Goal: Task Accomplishment & Management: Manage account settings

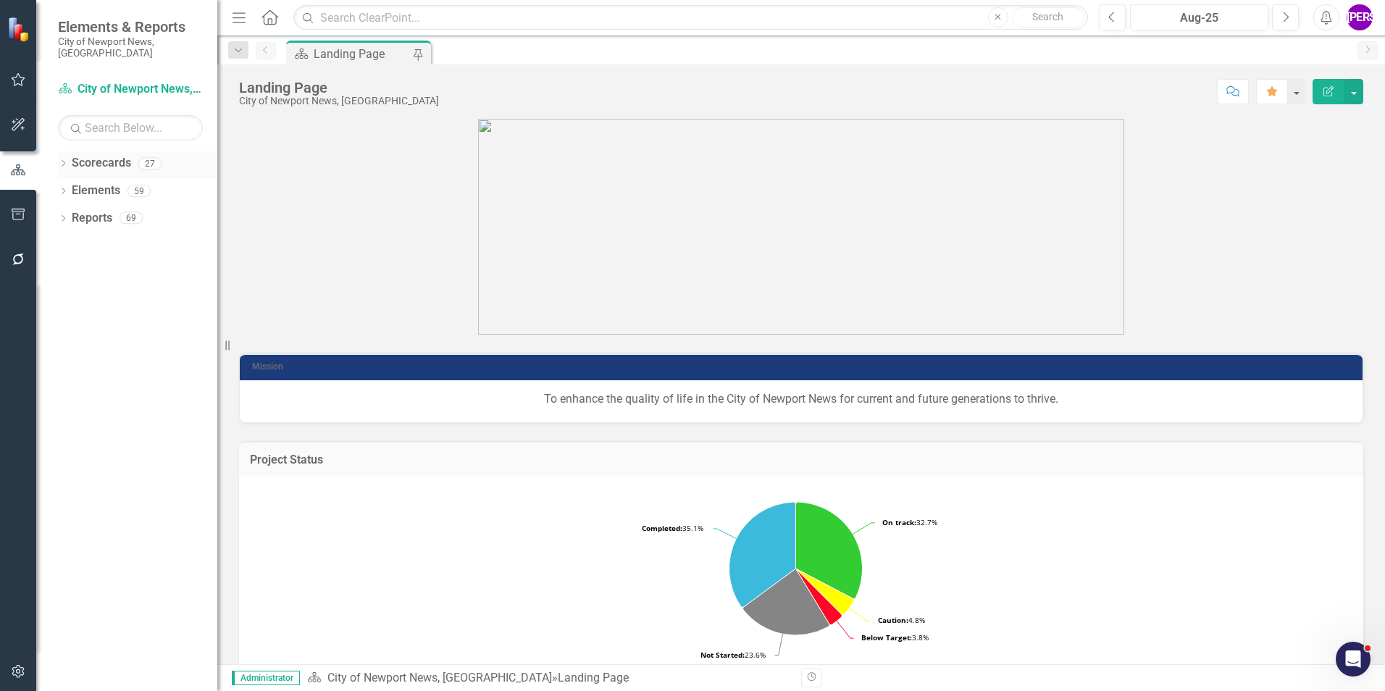
click at [67, 159] on div "Dropdown" at bounding box center [63, 165] width 10 height 12
click at [65, 186] on icon "Dropdown" at bounding box center [70, 190] width 11 height 9
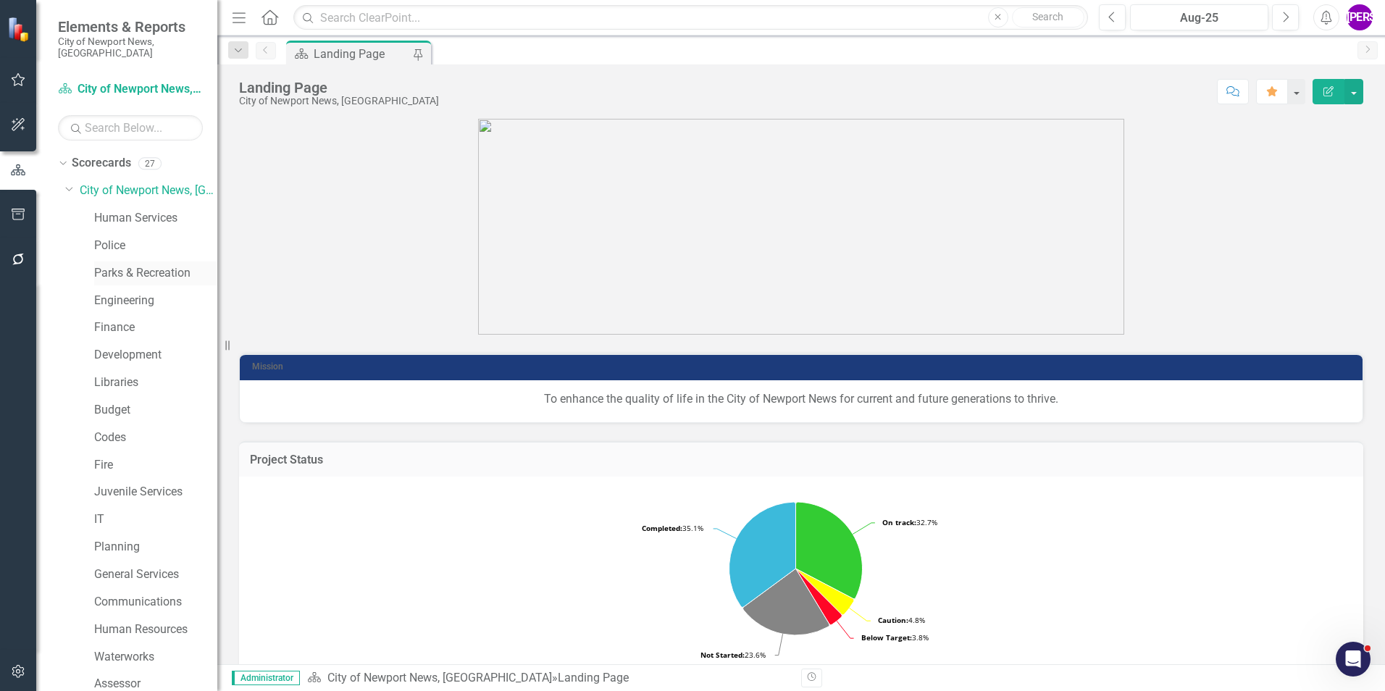
click at [133, 265] on link "Parks & Recreation" at bounding box center [155, 273] width 123 height 17
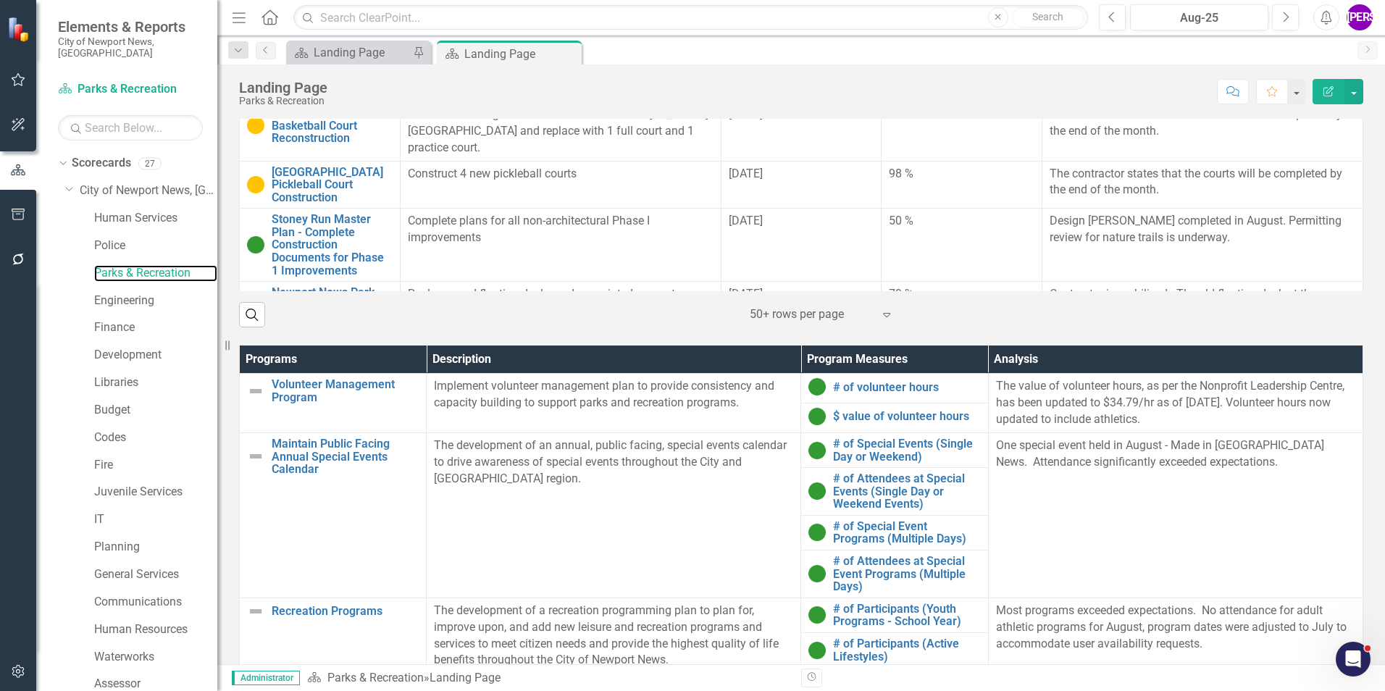
scroll to position [942, 0]
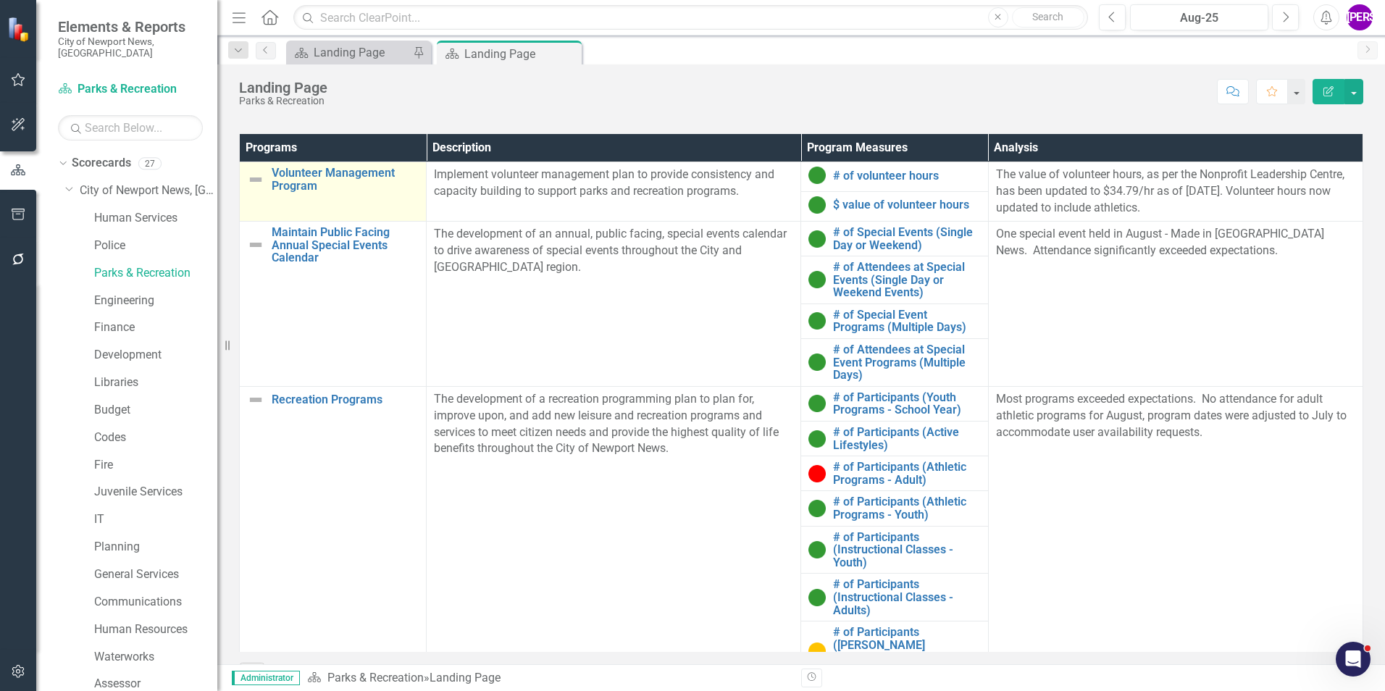
click at [385, 214] on td "Volunteer Management Program Link Map View Link Map Edit Edit Program Link Open…" at bounding box center [333, 191] width 187 height 59
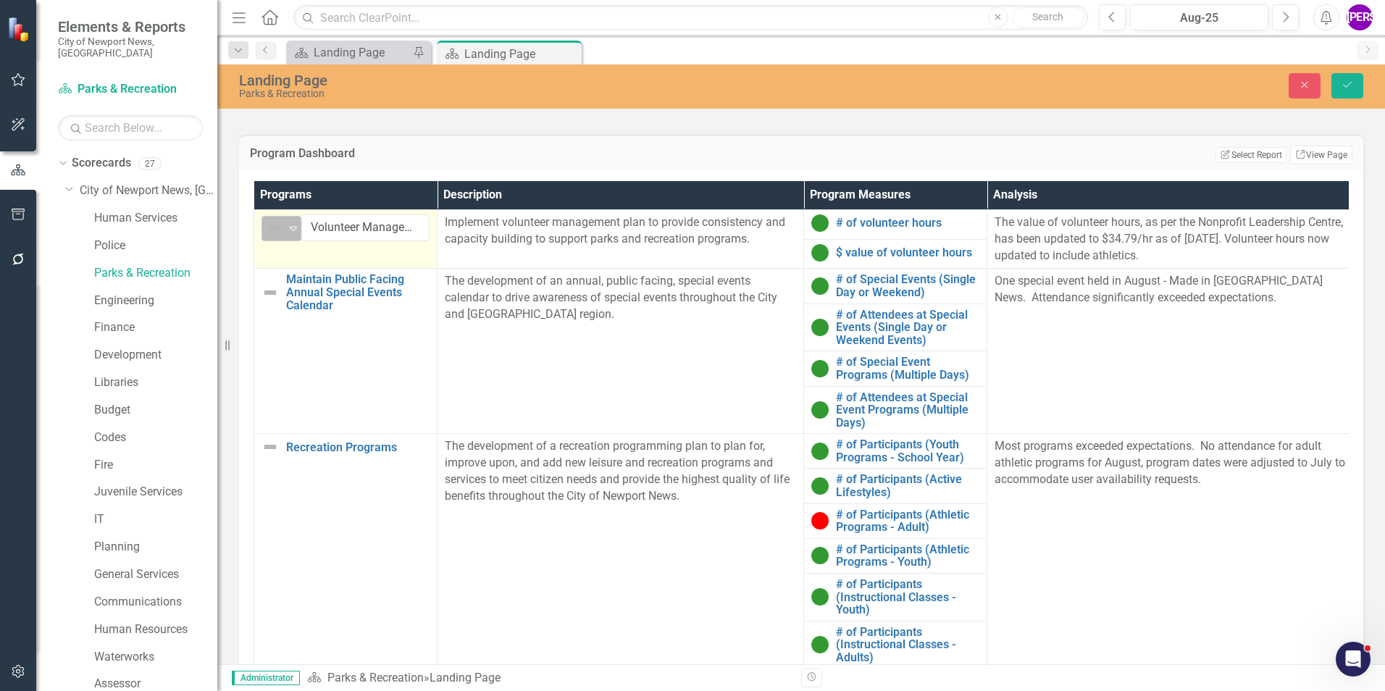
click at [280, 227] on img at bounding box center [274, 228] width 17 height 17
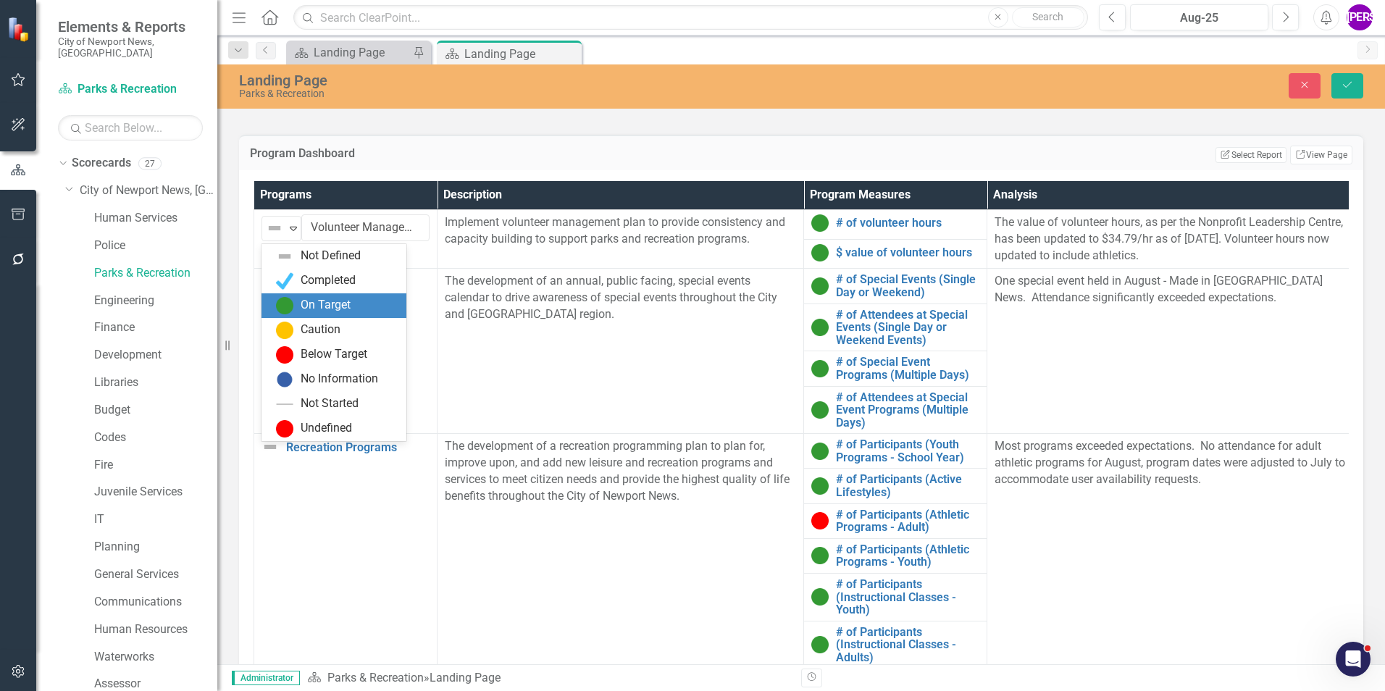
click at [343, 306] on div "On Target" at bounding box center [326, 305] width 50 height 17
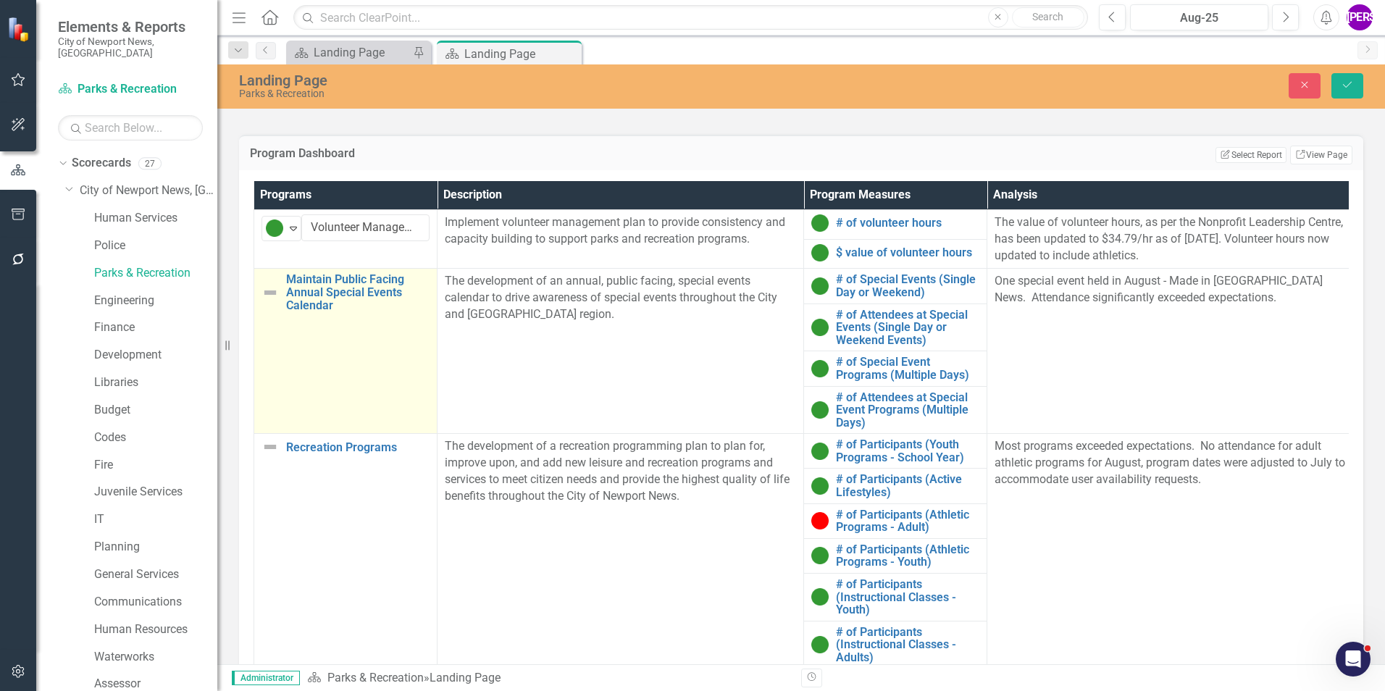
click at [361, 354] on td "Maintain Public Facing Annual Special Events Calendar Link Map View Link Map Ed…" at bounding box center [345, 351] width 183 height 165
click at [286, 298] on div "Expand" at bounding box center [293, 287] width 14 height 24
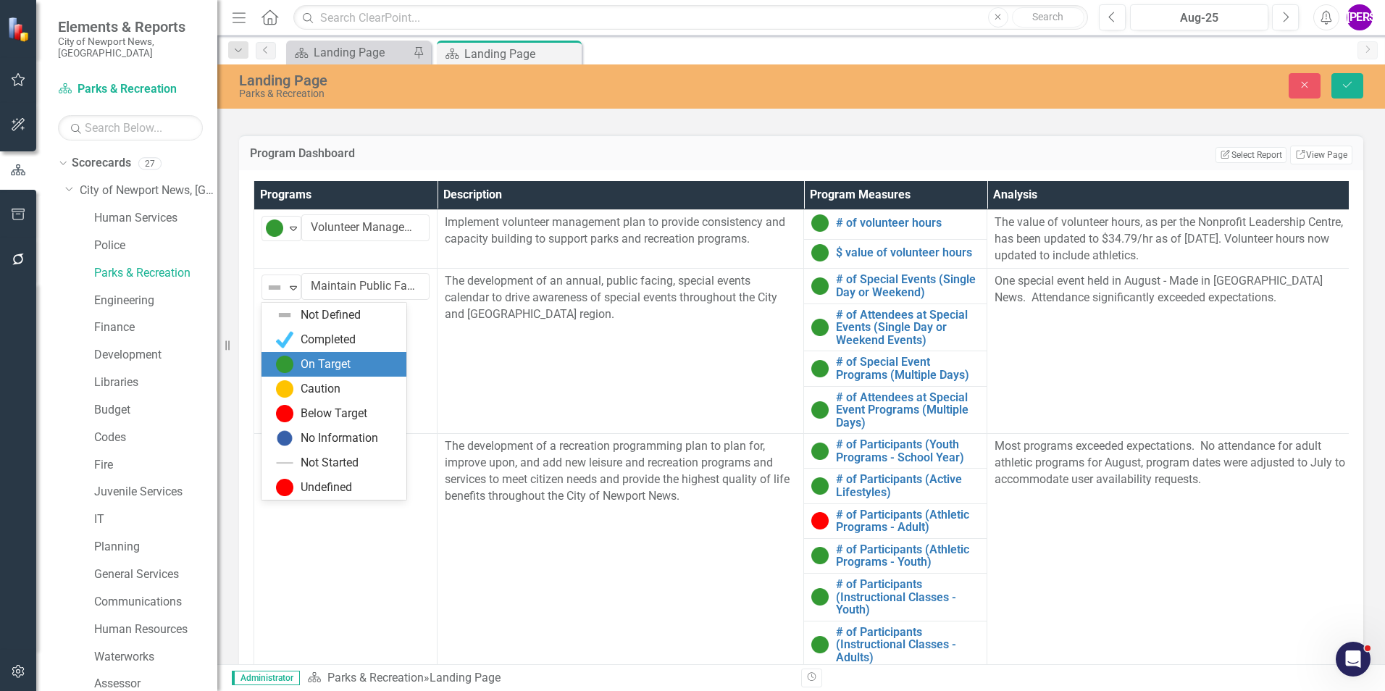
click at [323, 356] on div "On Target" at bounding box center [326, 364] width 50 height 17
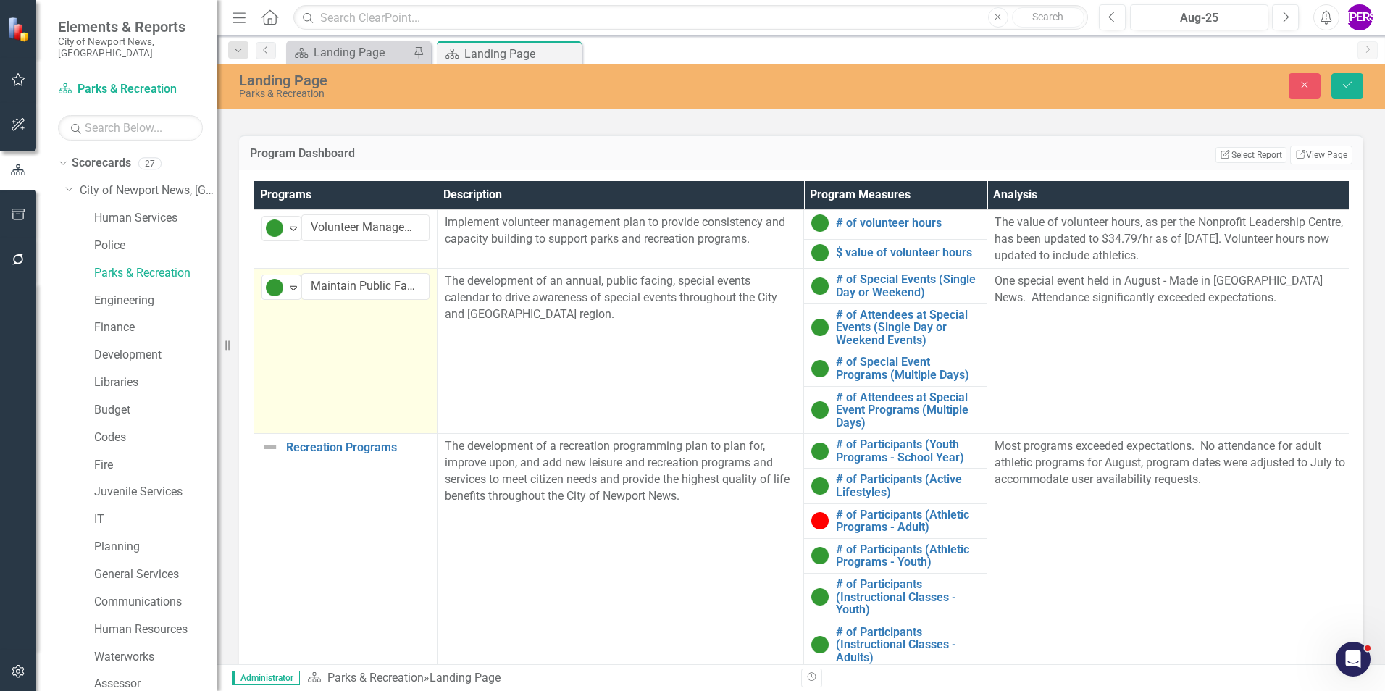
scroll to position [63, 0]
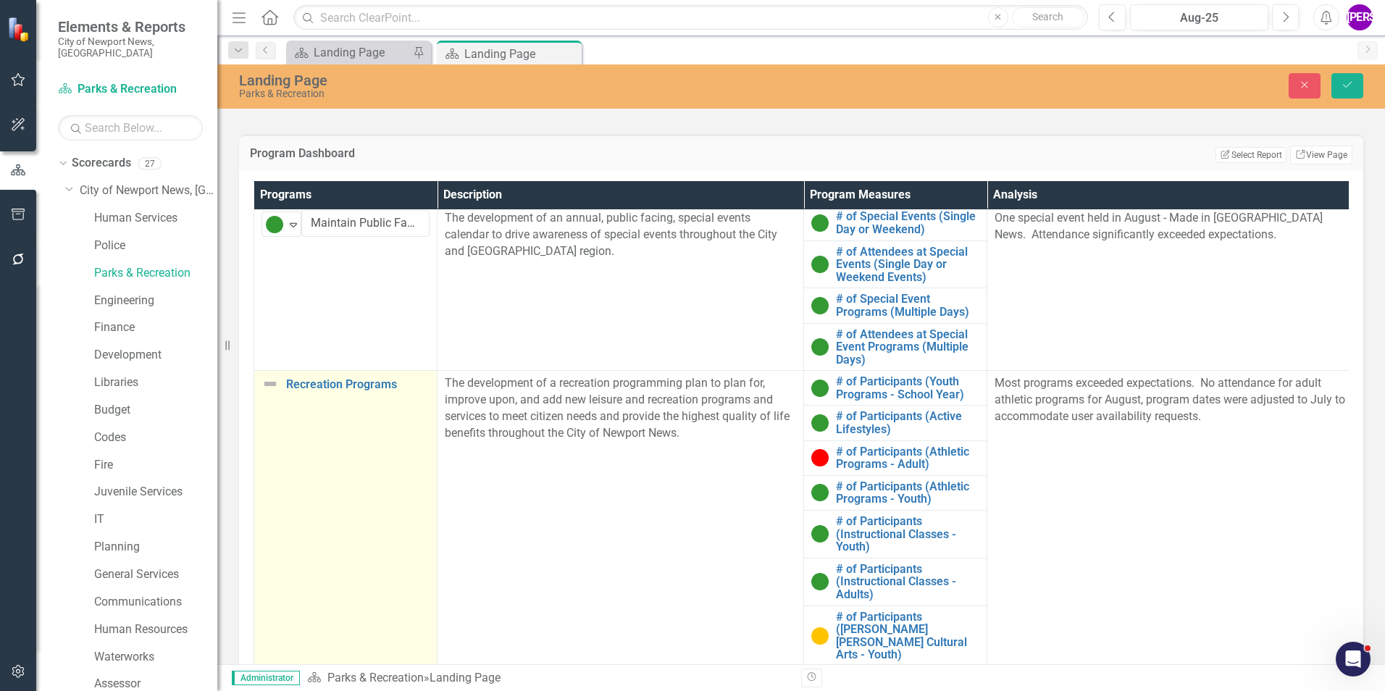
click at [315, 459] on td "Recreation Programs Link Map View Link Map Edit Edit Program Link Open Element" at bounding box center [345, 549] width 183 height 356
click at [283, 392] on div "Not Defined" at bounding box center [275, 389] width 19 height 17
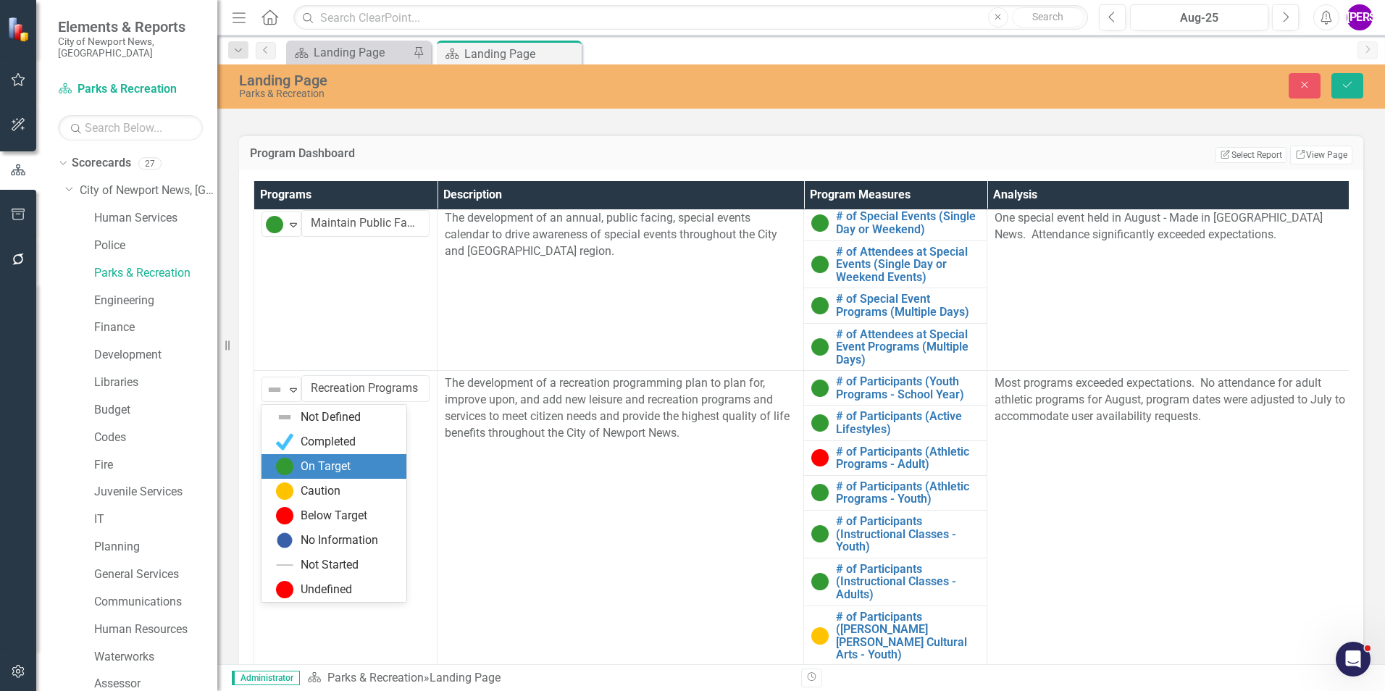
click at [327, 459] on div "On Target" at bounding box center [326, 467] width 50 height 17
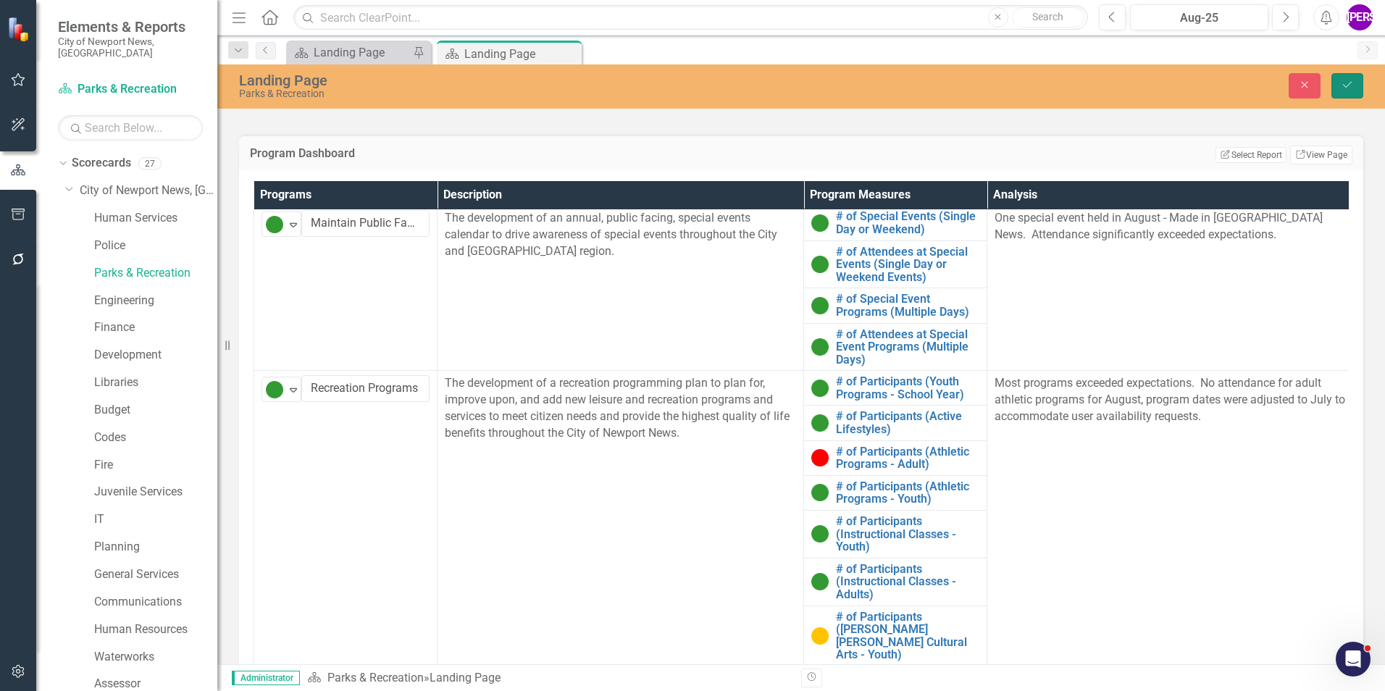
click at [1339, 88] on button "Save" at bounding box center [1348, 85] width 32 height 25
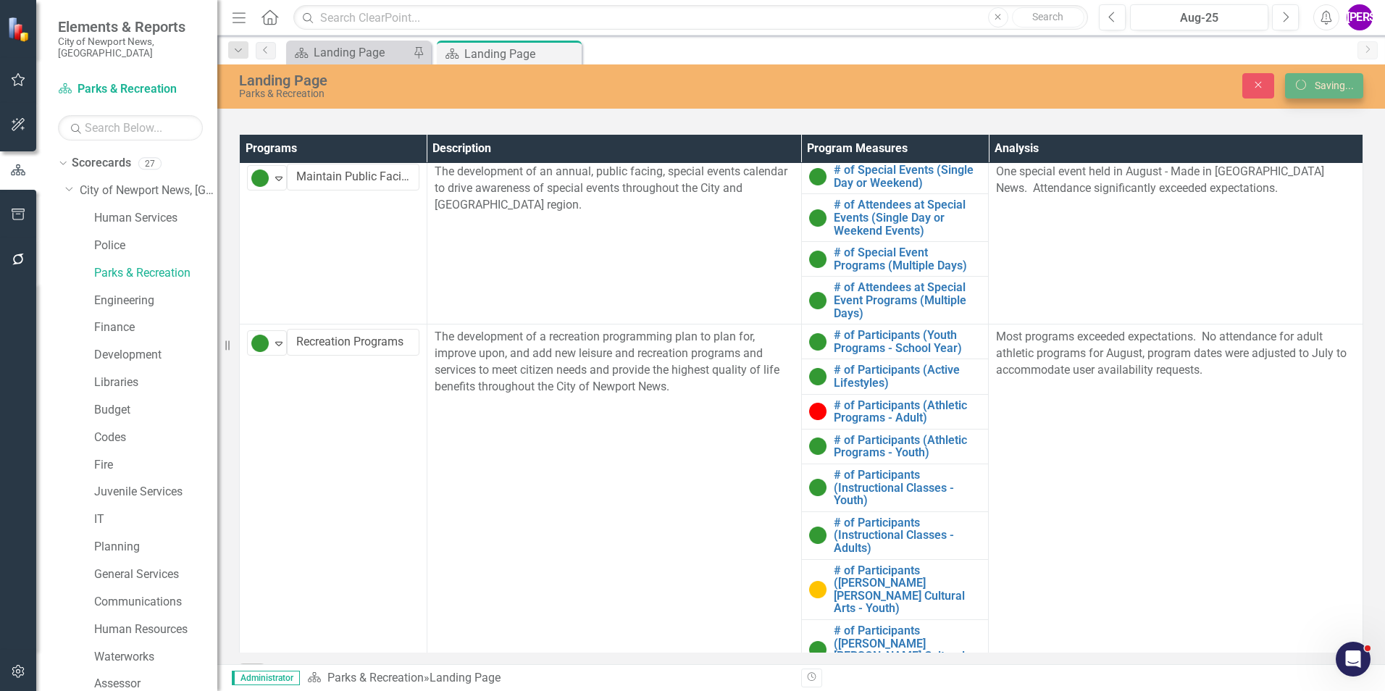
scroll to position [0, 0]
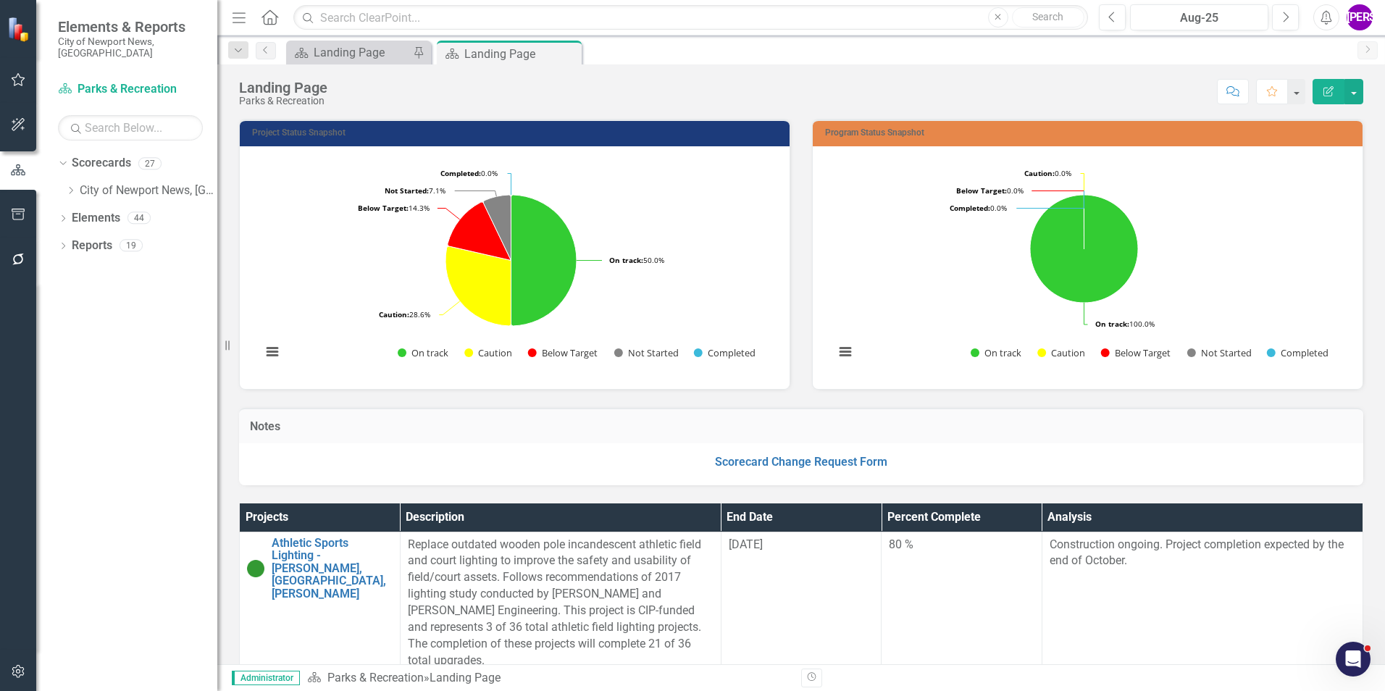
drag, startPoint x: 568, startPoint y: 50, endPoint x: 61, endPoint y: 184, distance: 524.5
click at [0, 0] on icon "Close" at bounding box center [0, 0] width 0 height 0
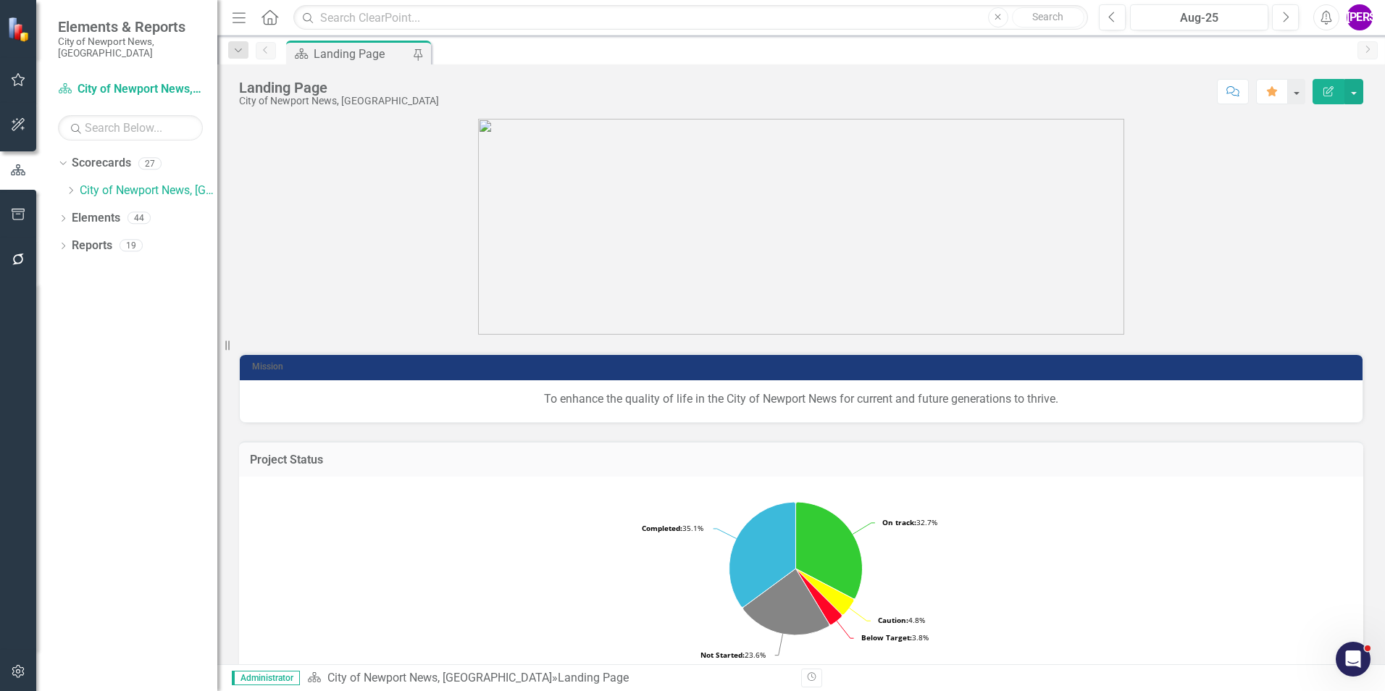
click at [61, 184] on div "Dropdown Scorecards 27 Dropdown City of Newport News, VA Human Services Police …" at bounding box center [137, 178] width 159 height 55
click at [66, 186] on icon "Dropdown" at bounding box center [70, 190] width 11 height 9
click at [72, 186] on icon "Dropdown" at bounding box center [70, 190] width 11 height 9
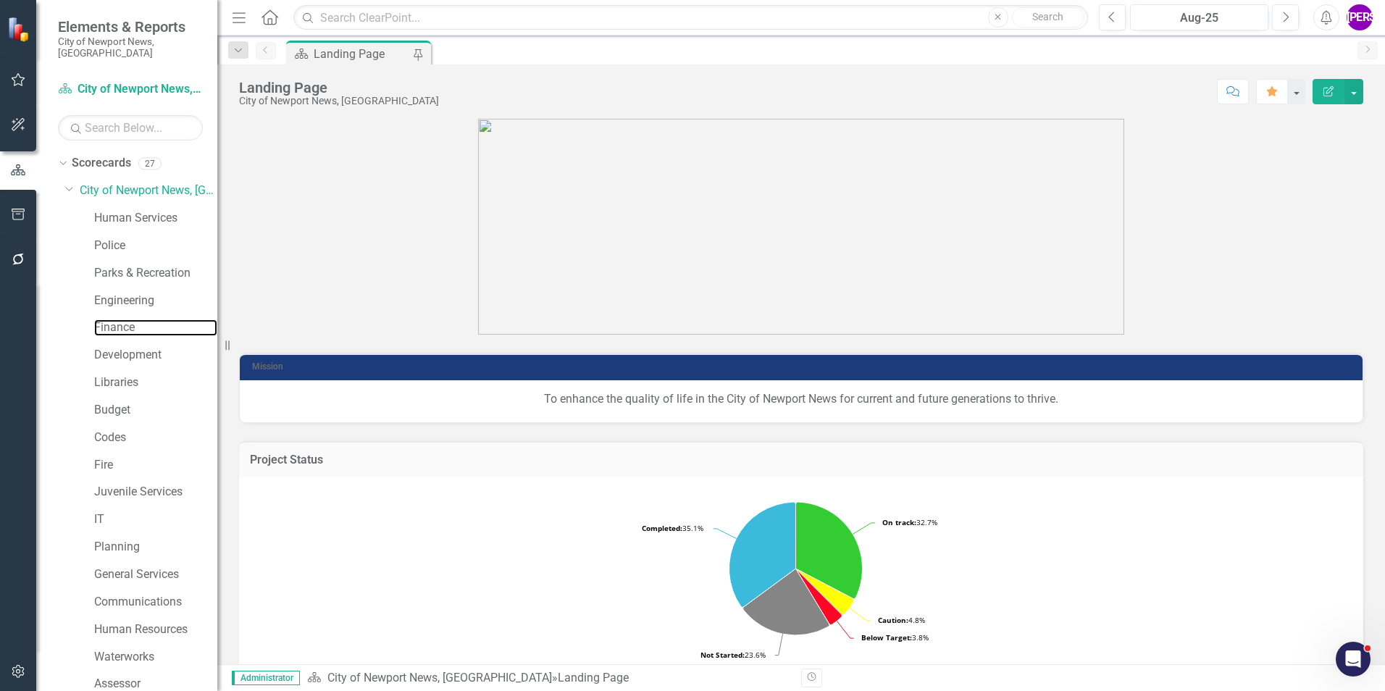
drag, startPoint x: 138, startPoint y: 321, endPoint x: 148, endPoint y: 302, distance: 21.1
click at [139, 320] on link "Finance" at bounding box center [155, 327] width 123 height 17
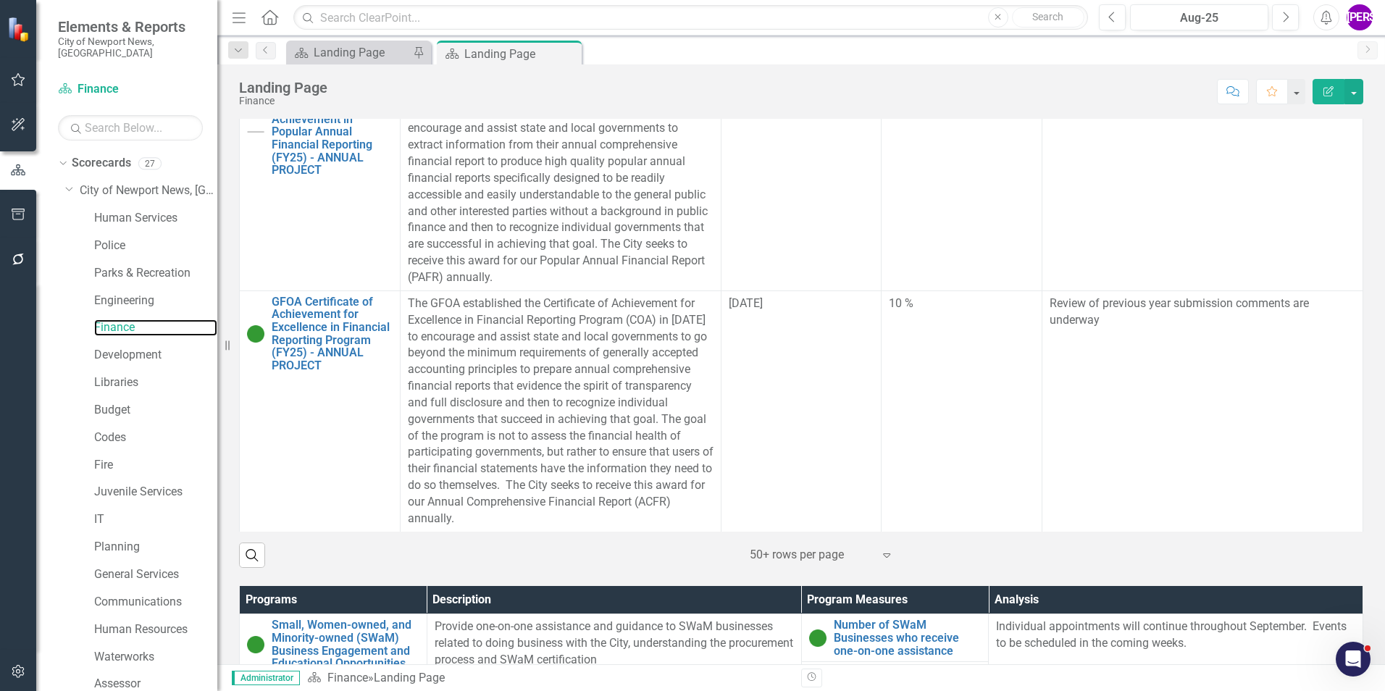
scroll to position [456, 0]
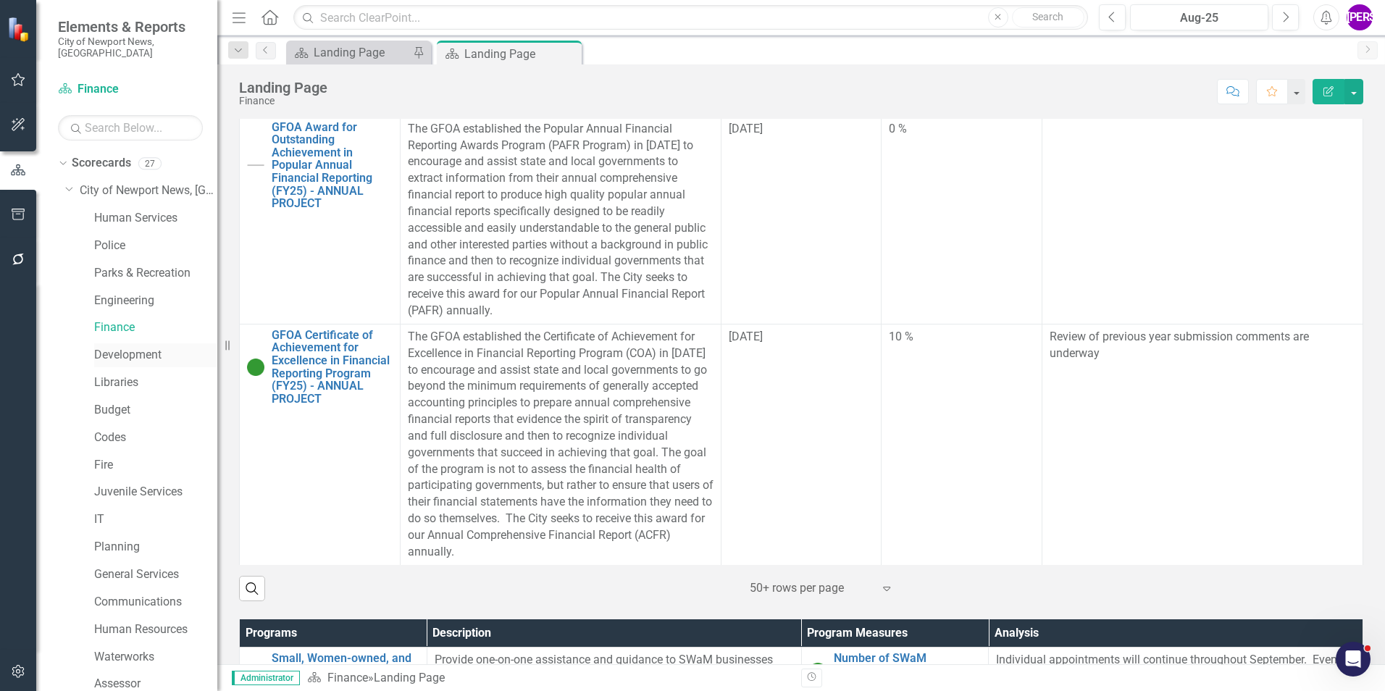
click at [134, 347] on link "Development" at bounding box center [155, 355] width 123 height 17
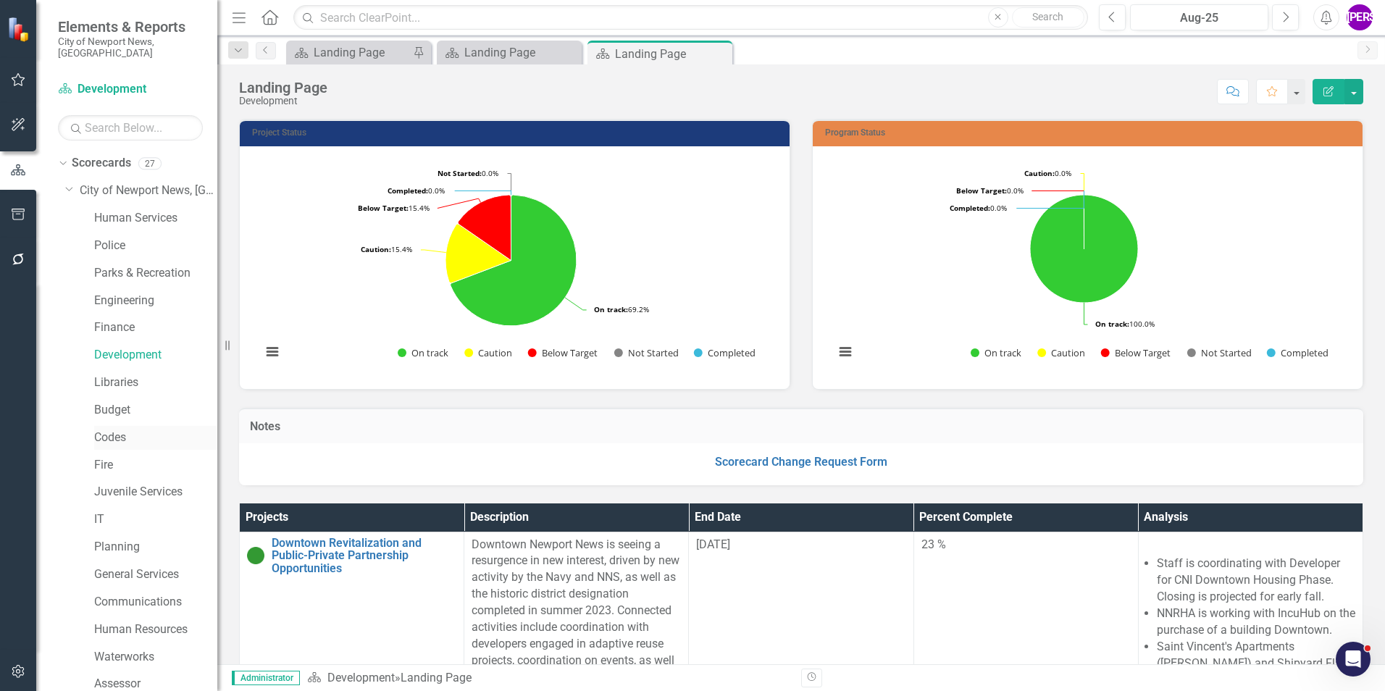
click at [121, 430] on link "Codes" at bounding box center [155, 438] width 123 height 17
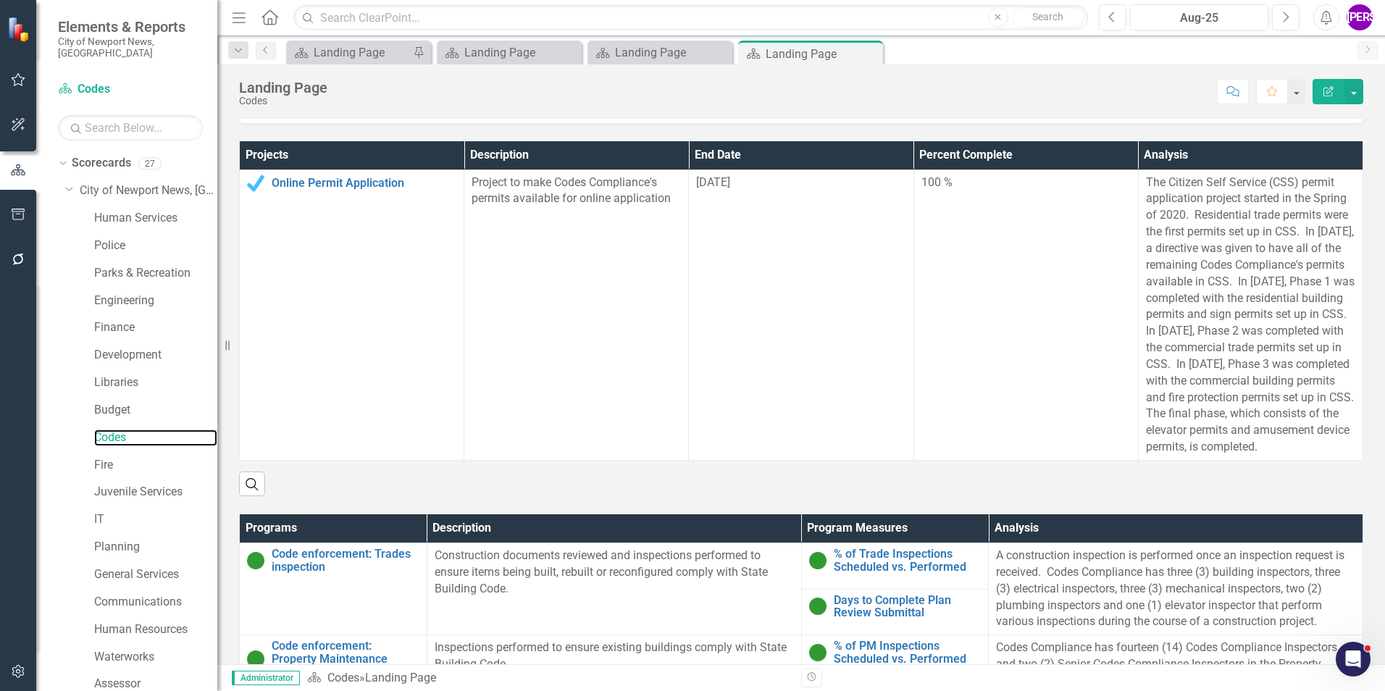
scroll to position [630, 0]
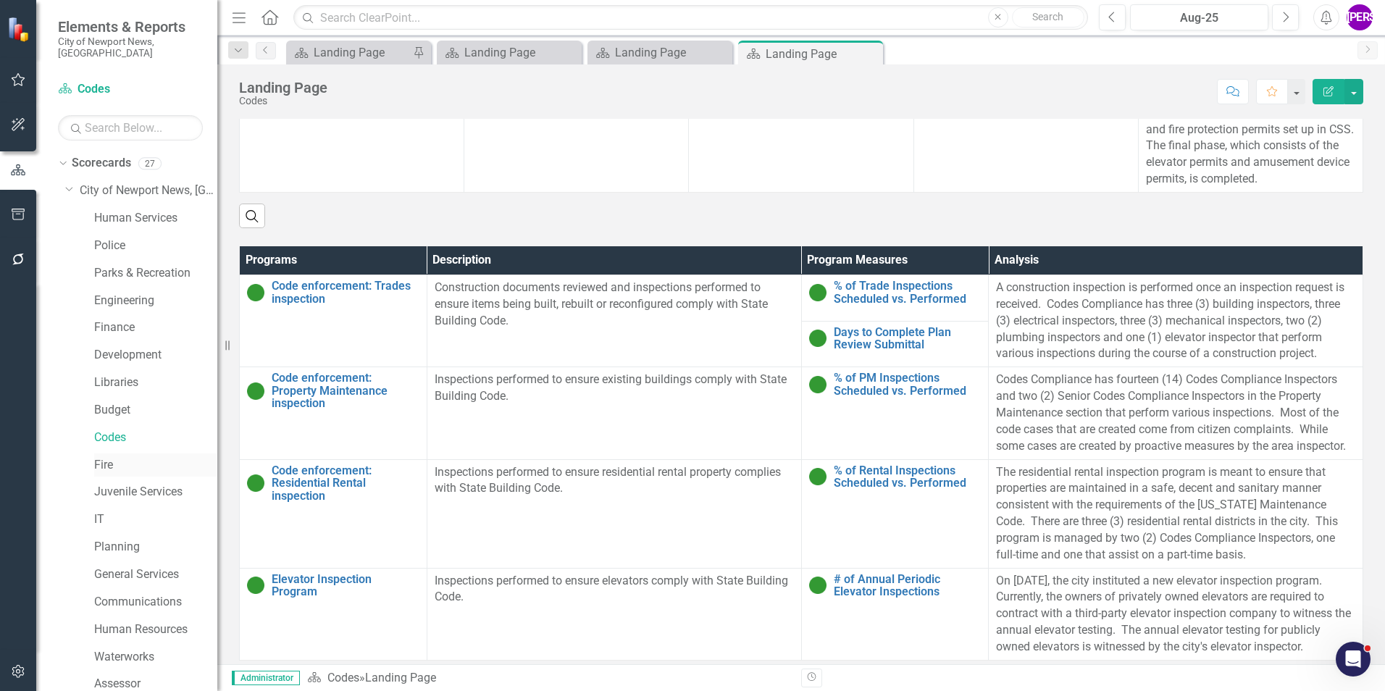
click at [109, 457] on link "Fire" at bounding box center [155, 465] width 123 height 17
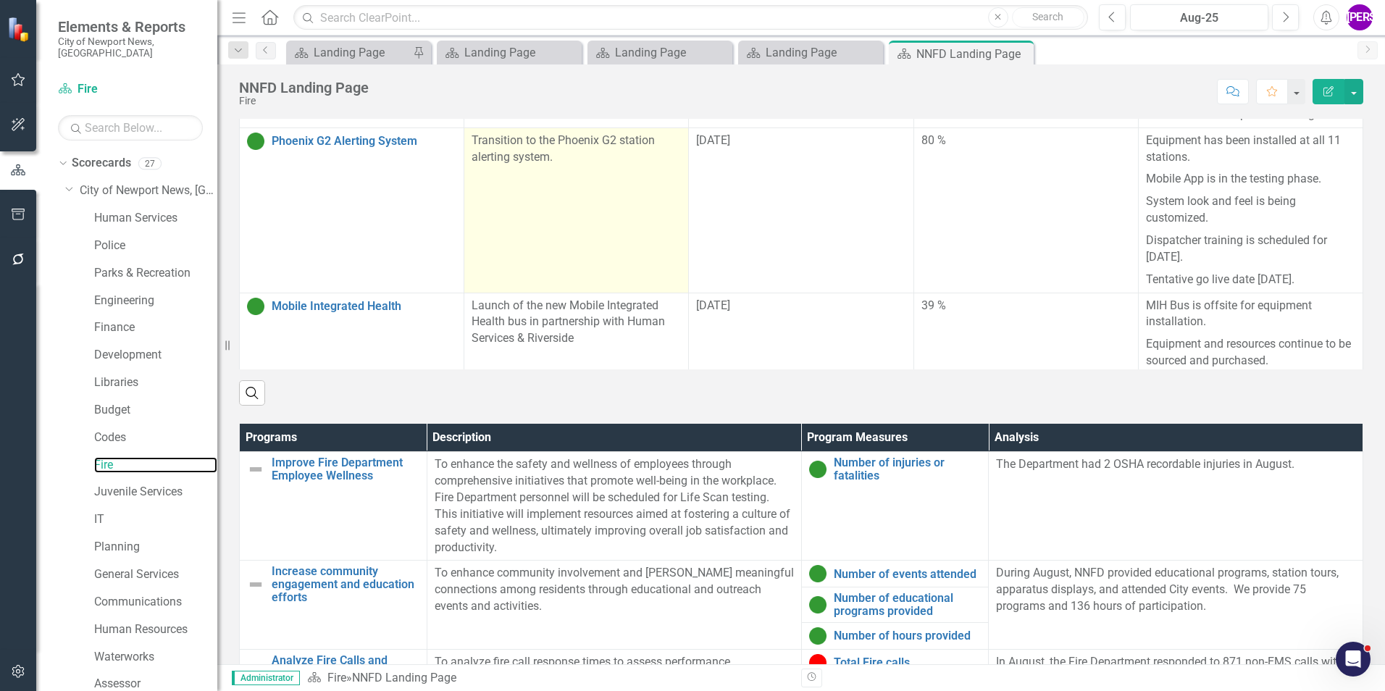
scroll to position [43, 0]
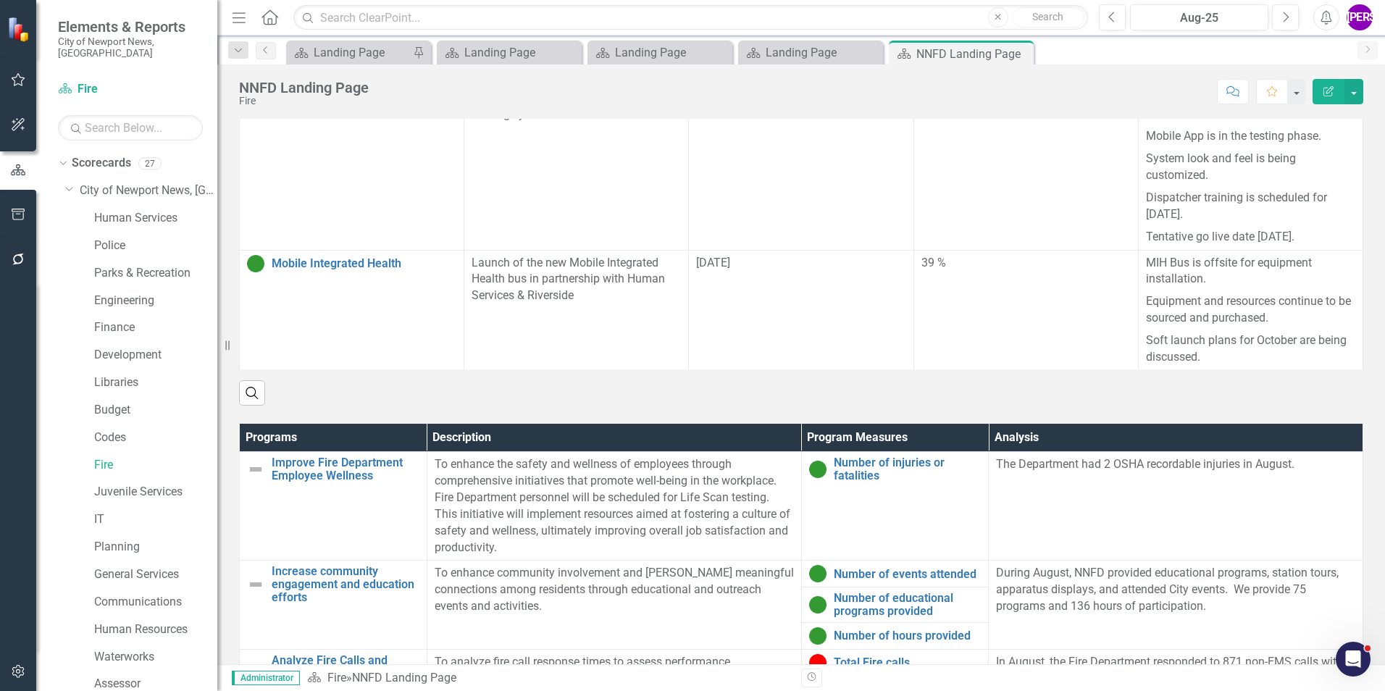
click at [282, 473] on link "Transition to [PERSON_NAME] Reporting" at bounding box center [364, 485] width 185 height 25
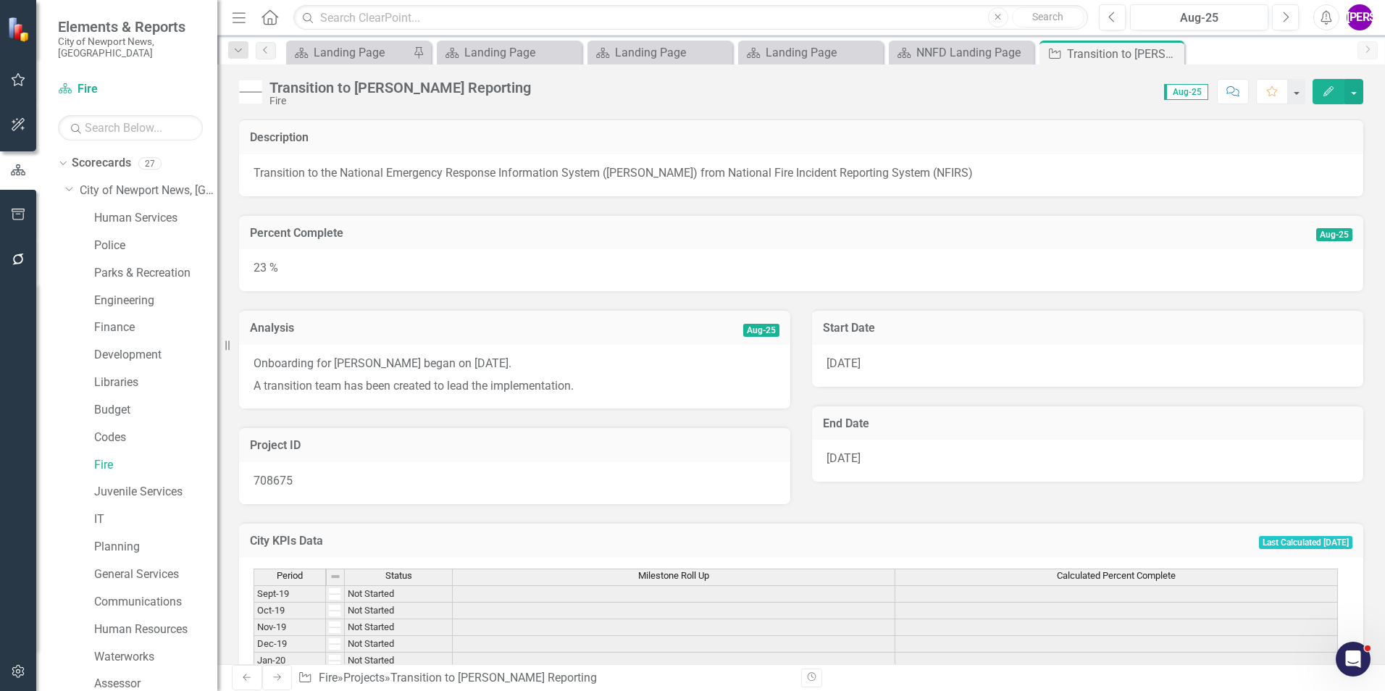
click at [0, 0] on icon "Close" at bounding box center [0, 0] width 0 height 0
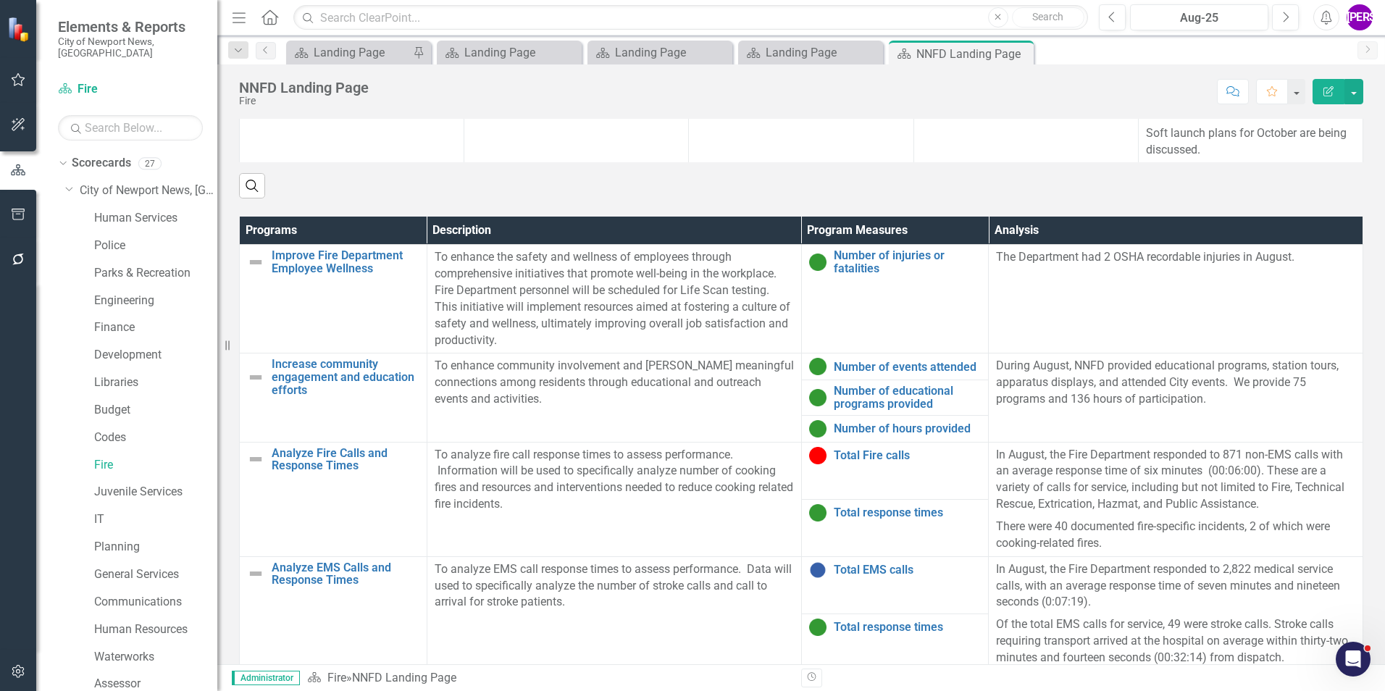
scroll to position [919, 0]
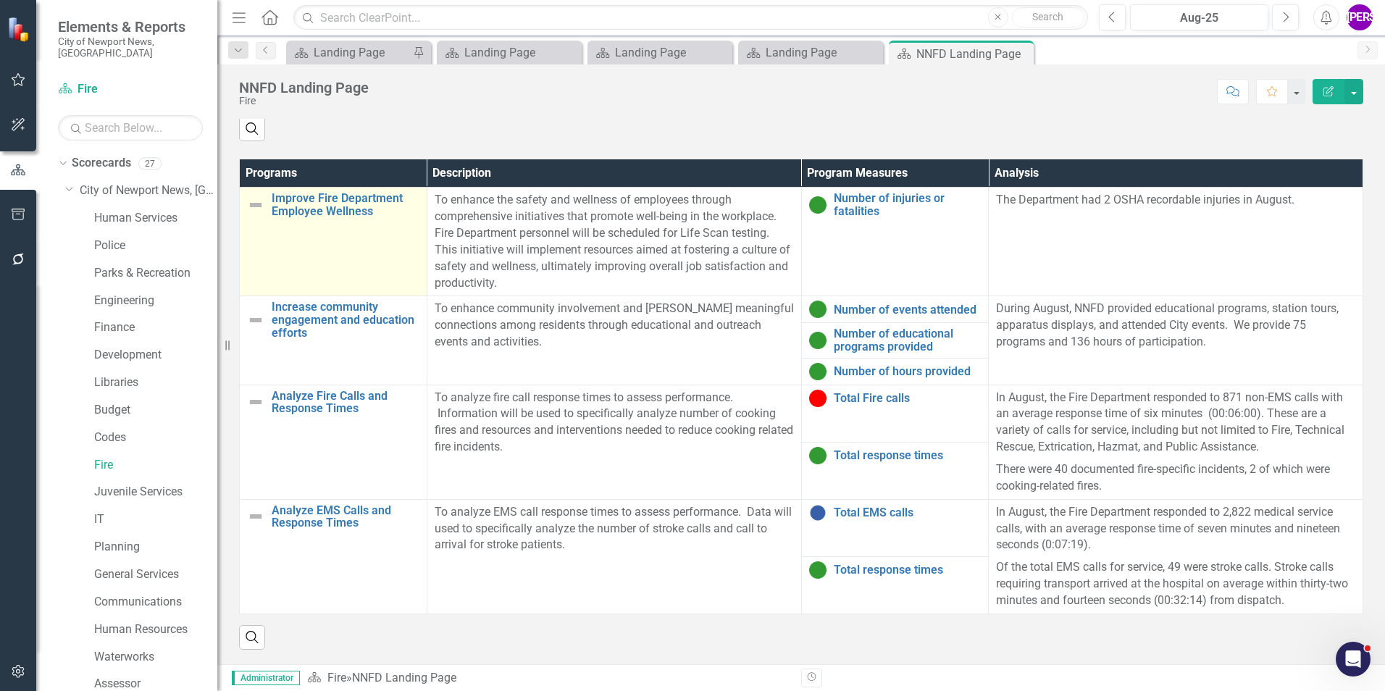
click at [314, 252] on td "Improve Fire Department Employee Wellness Link Map View Link Map Edit Edit Prog…" at bounding box center [334, 242] width 188 height 109
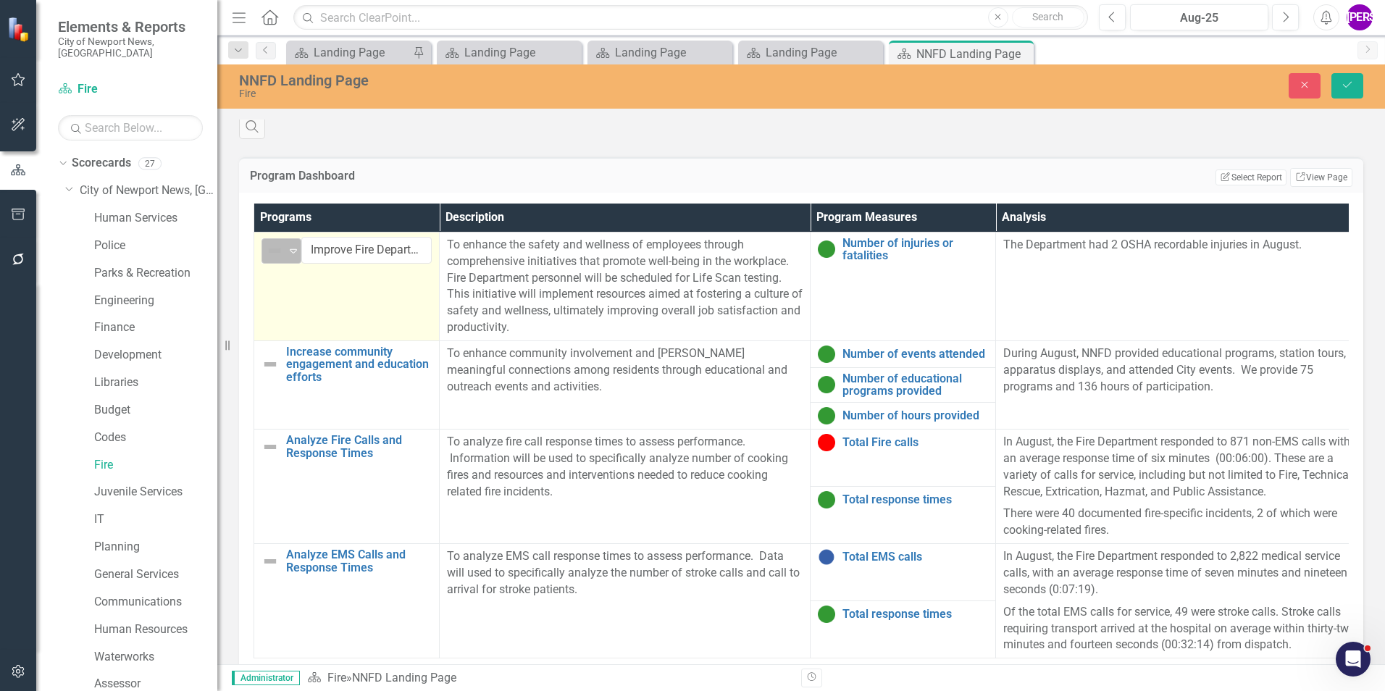
click at [293, 248] on icon "Expand" at bounding box center [293, 251] width 14 height 12
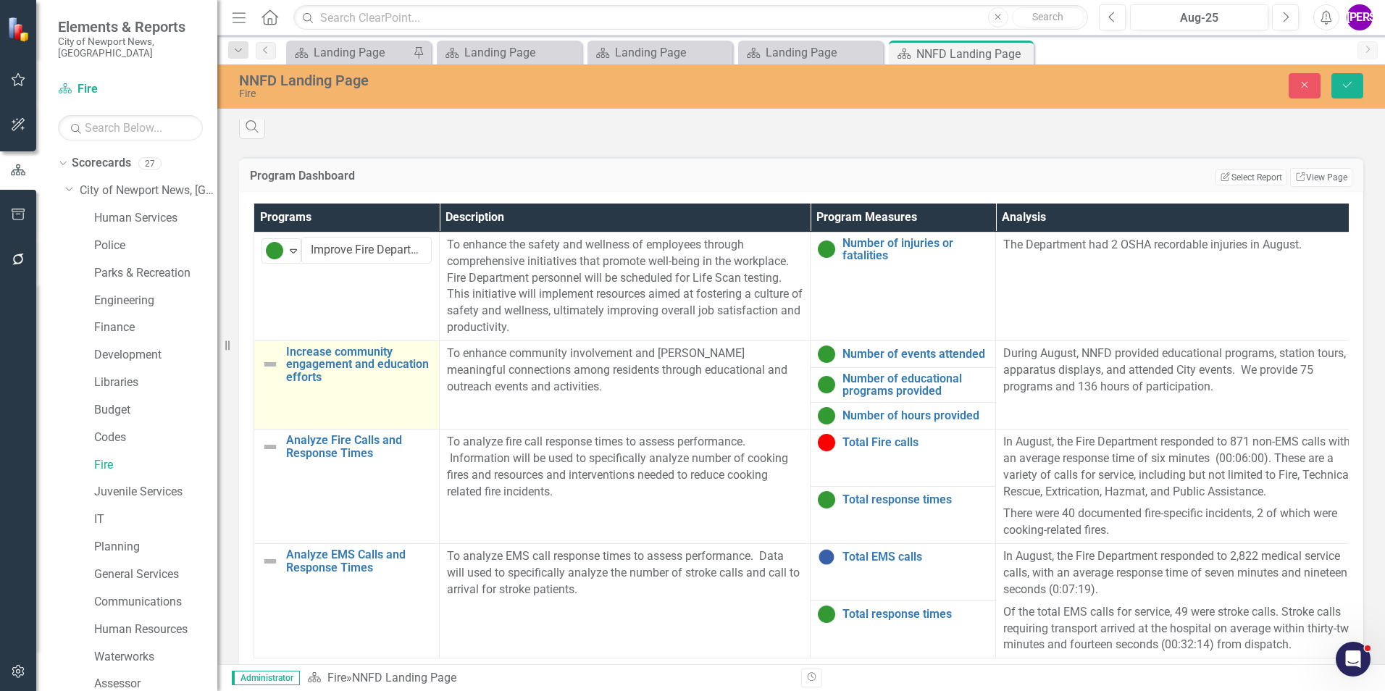
click at [380, 393] on td "Increase community engagement and education efforts Link Map View Link Map Edit…" at bounding box center [346, 384] width 185 height 88
click at [287, 360] on icon "Expand" at bounding box center [293, 360] width 14 height 12
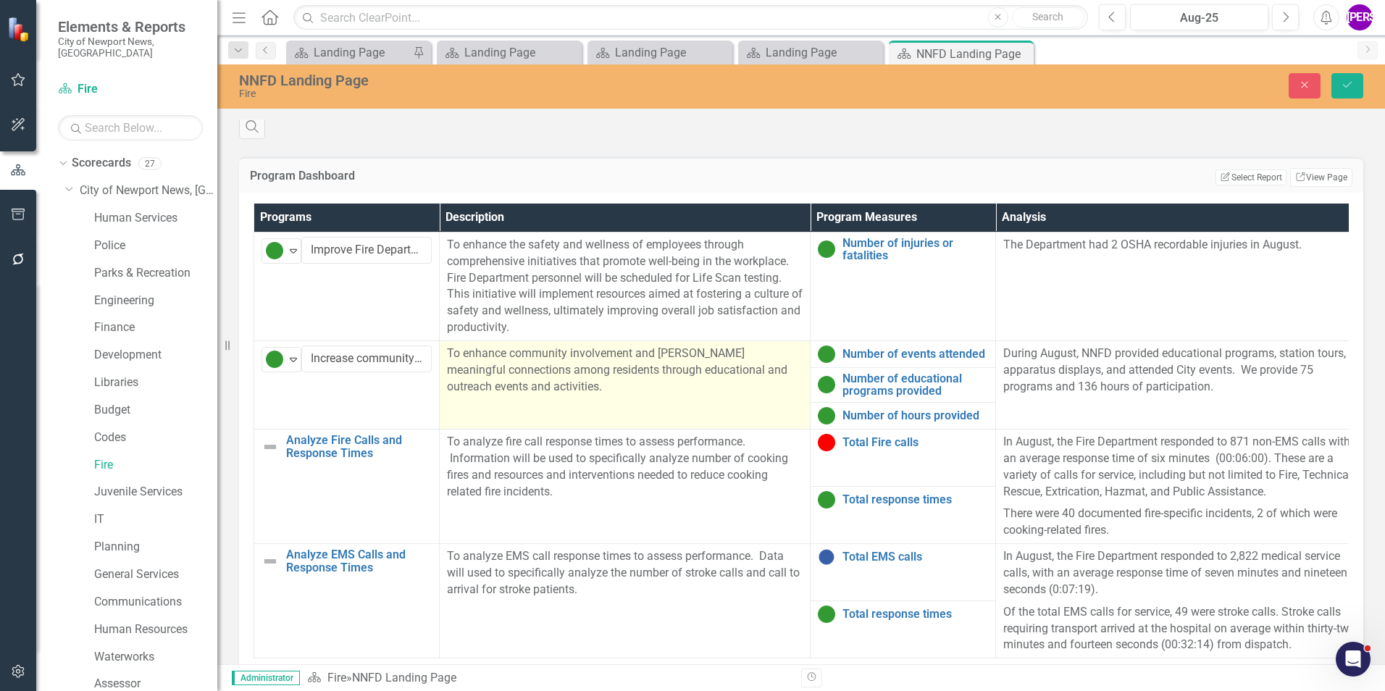
scroll to position [992, 0]
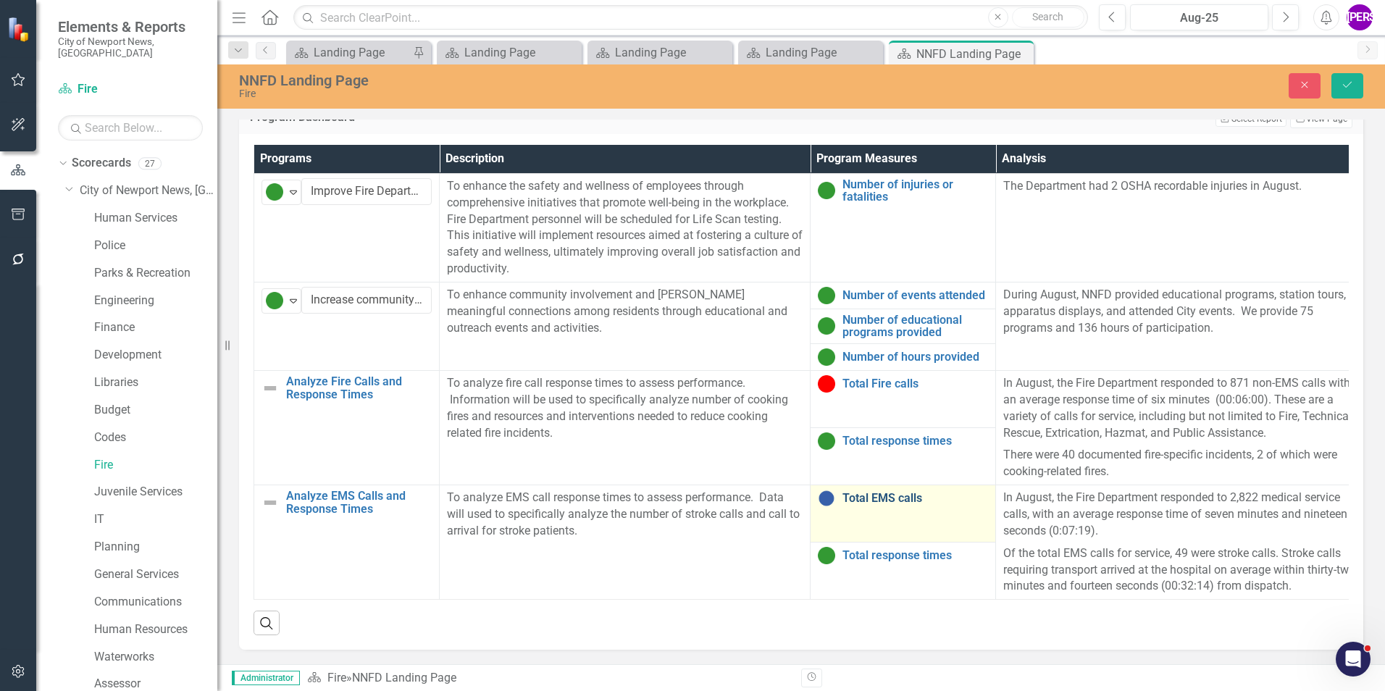
click at [866, 492] on link "Total EMS calls" at bounding box center [916, 498] width 146 height 13
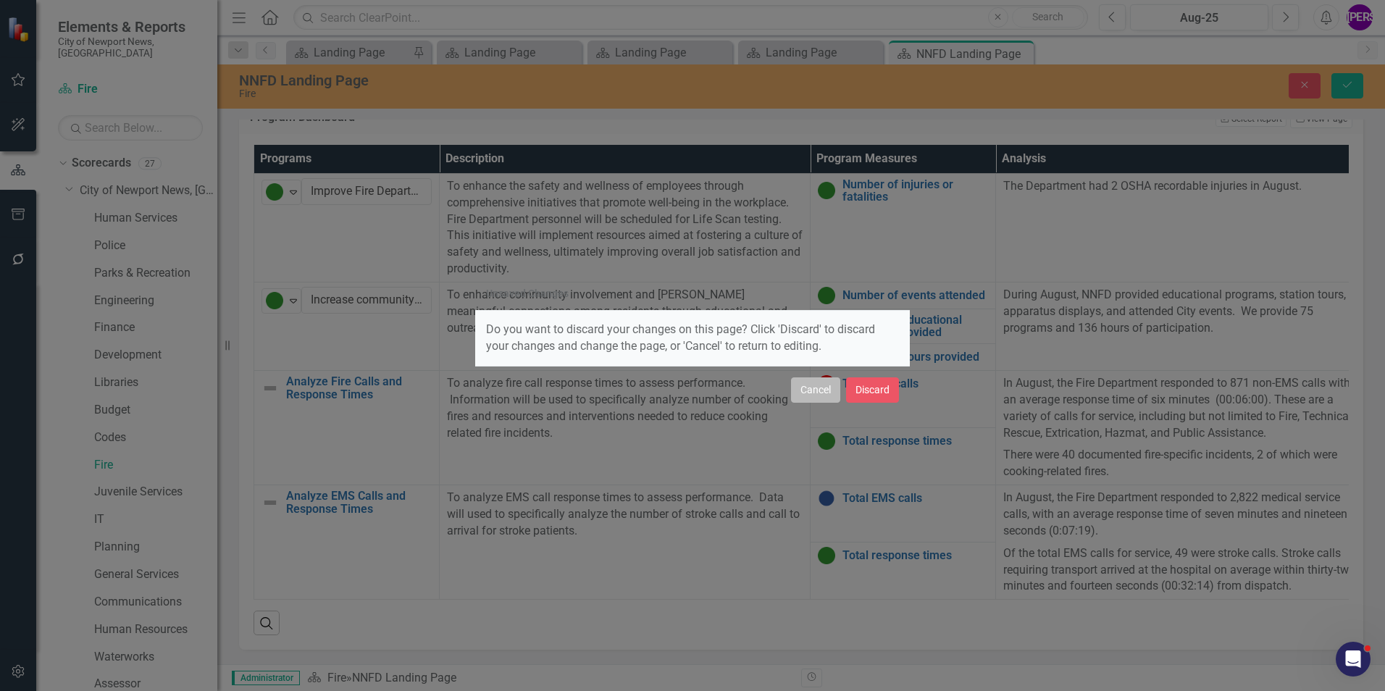
click at [836, 395] on button "Cancel" at bounding box center [815, 389] width 49 height 25
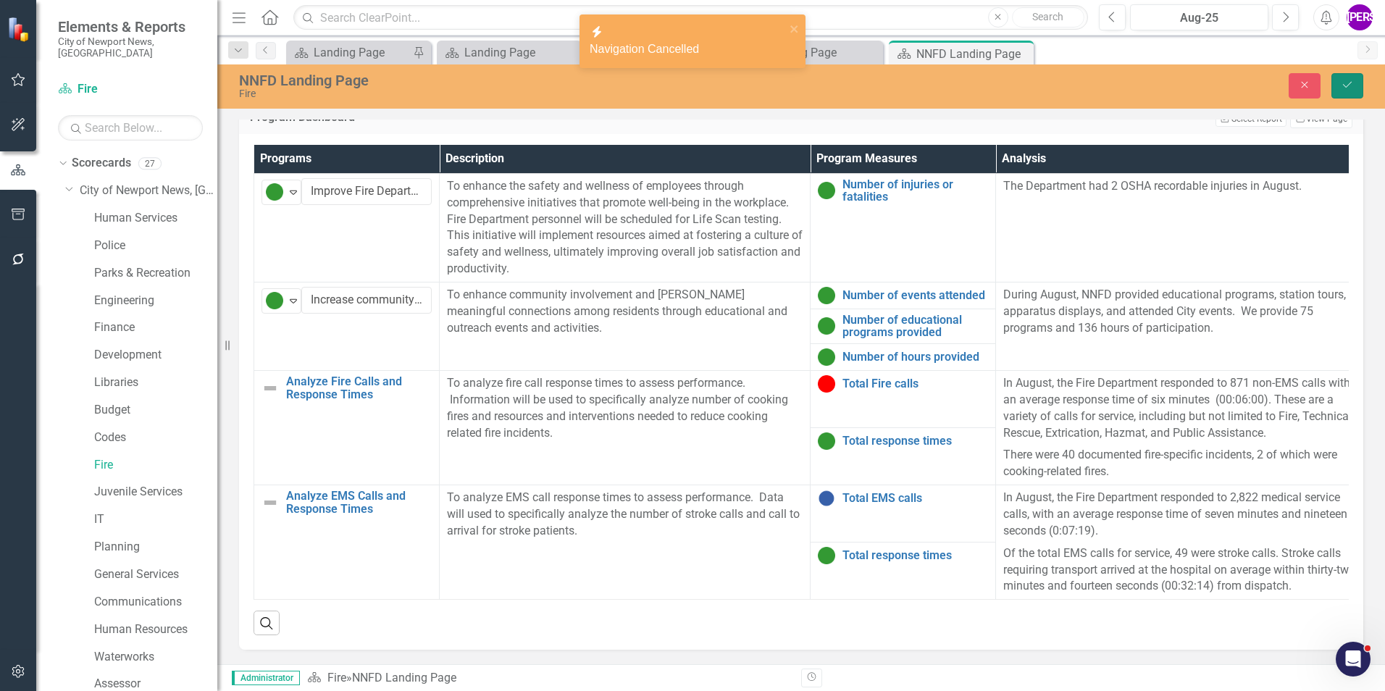
click at [1349, 88] on icon "Save" at bounding box center [1347, 85] width 13 height 10
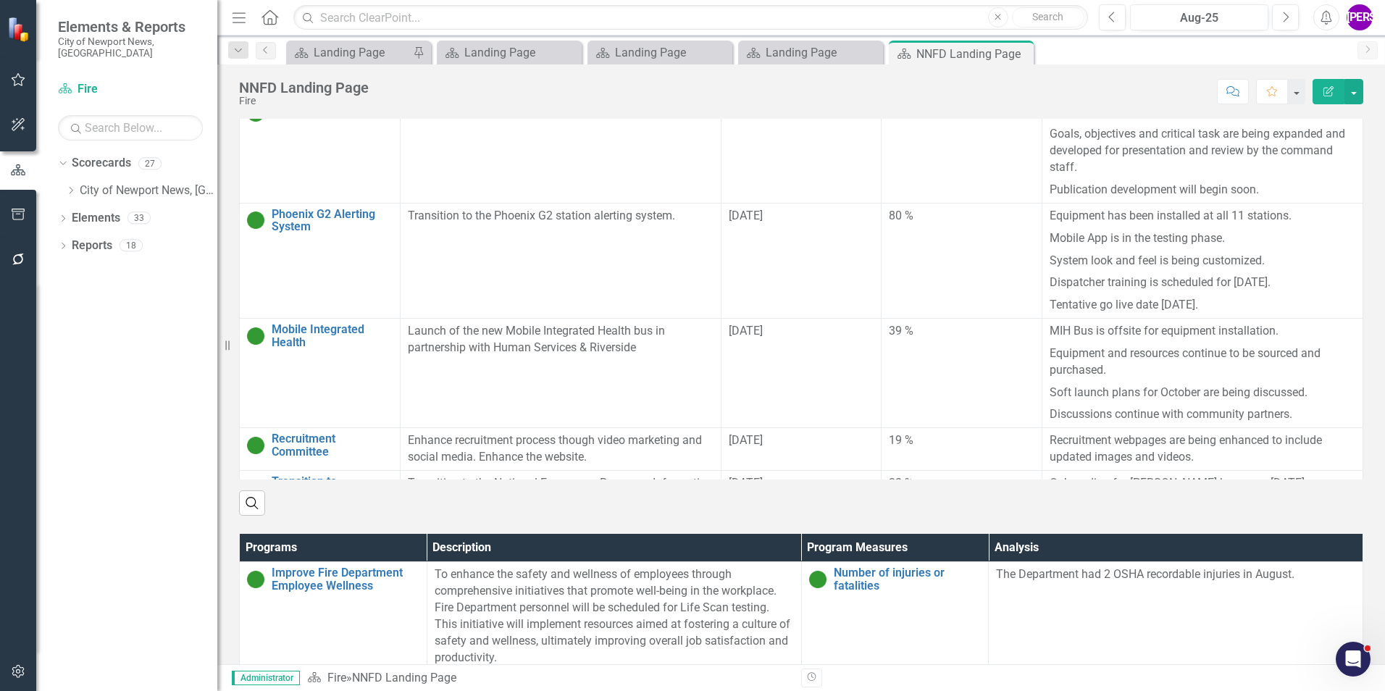
scroll to position [919, 0]
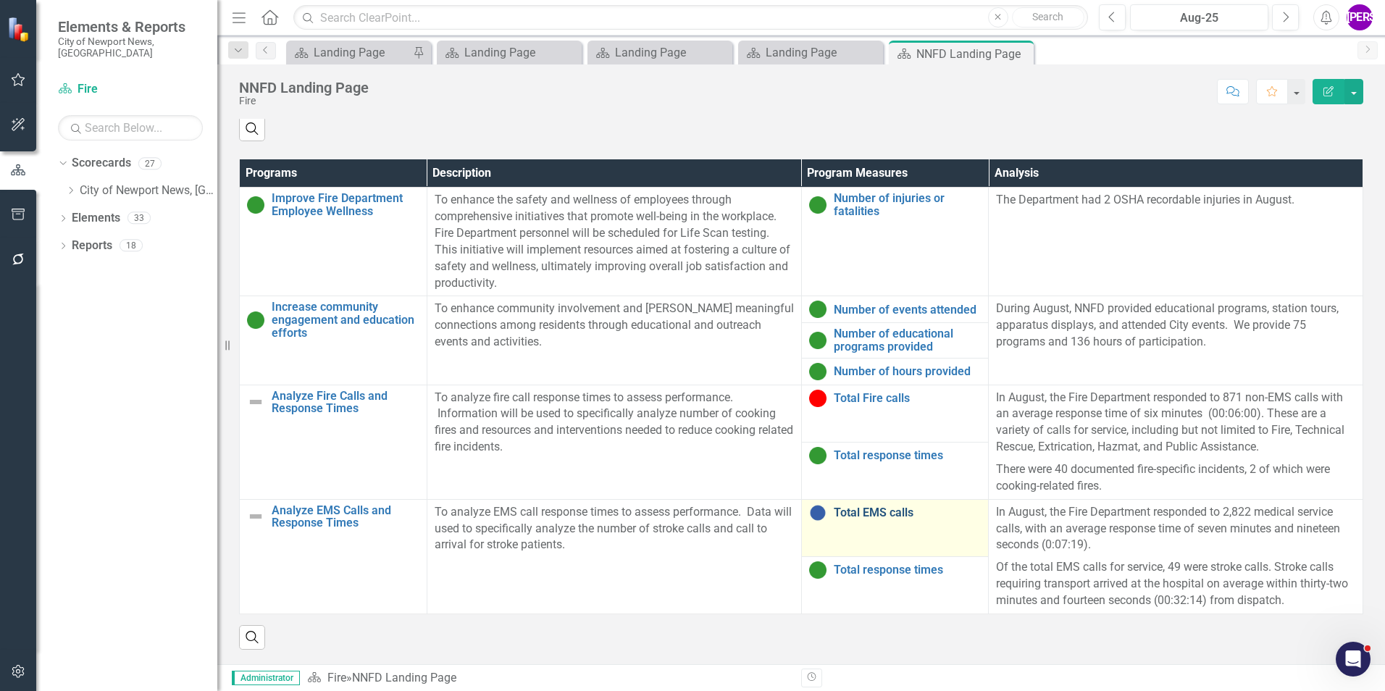
click at [858, 509] on link "Total EMS calls" at bounding box center [908, 512] width 148 height 13
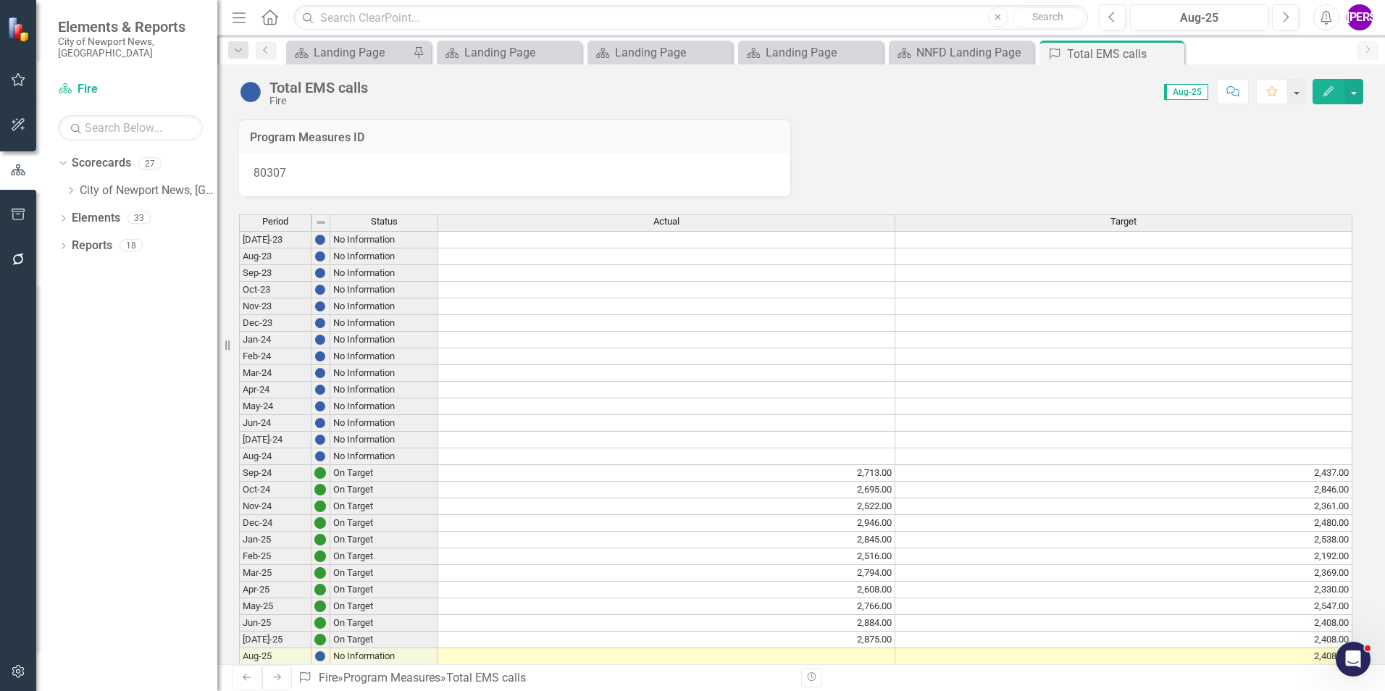
scroll to position [362, 0]
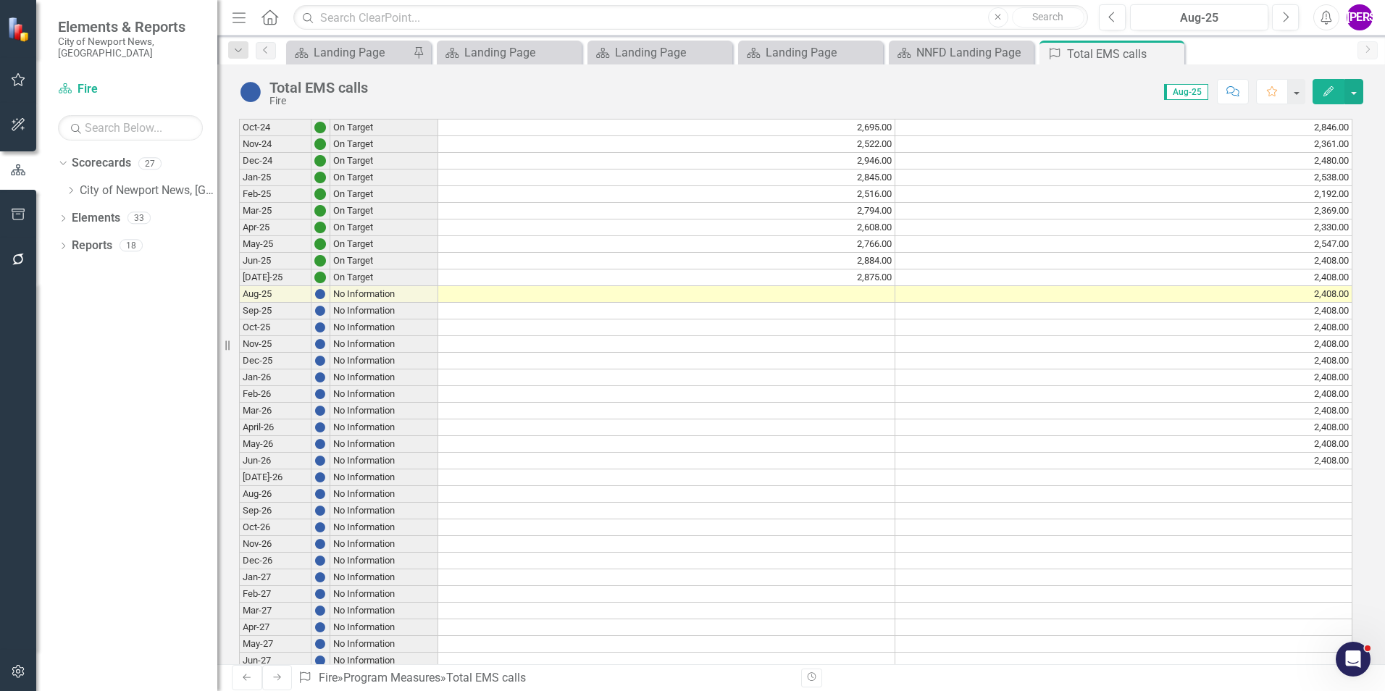
click at [0, 0] on icon "Close" at bounding box center [0, 0] width 0 height 0
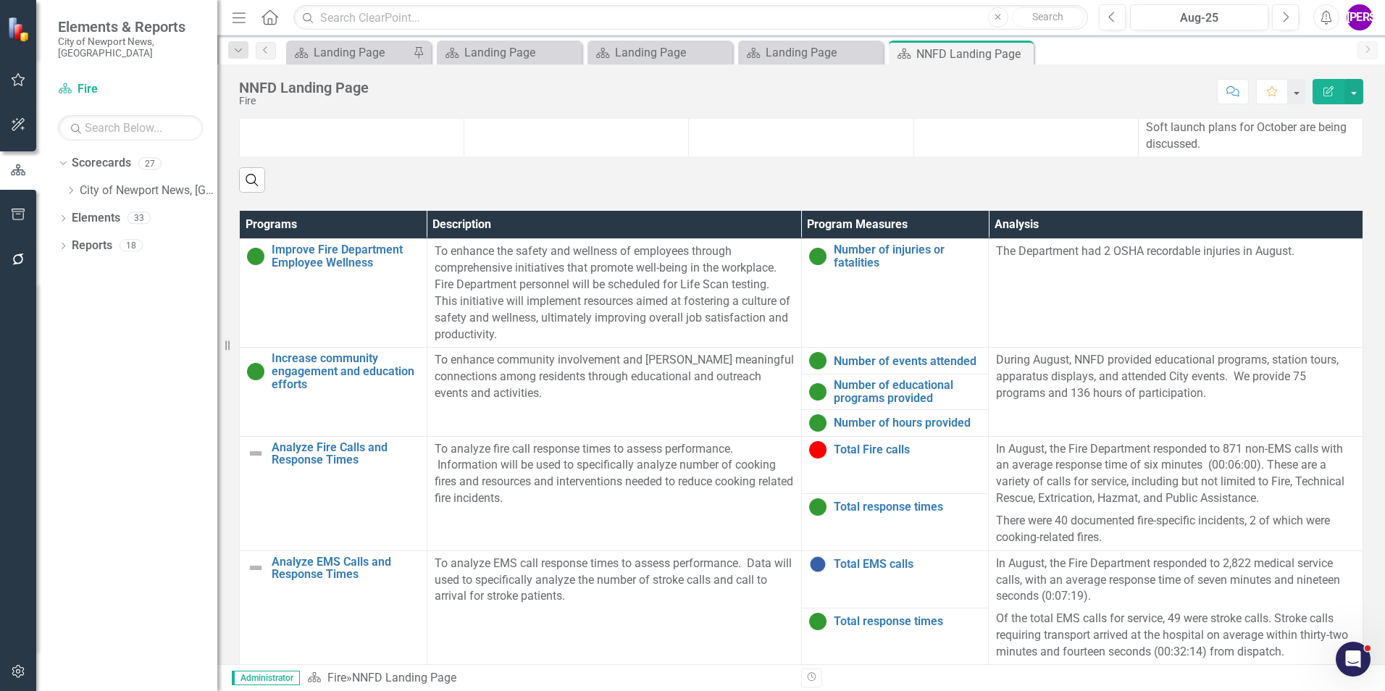
scroll to position [919, 0]
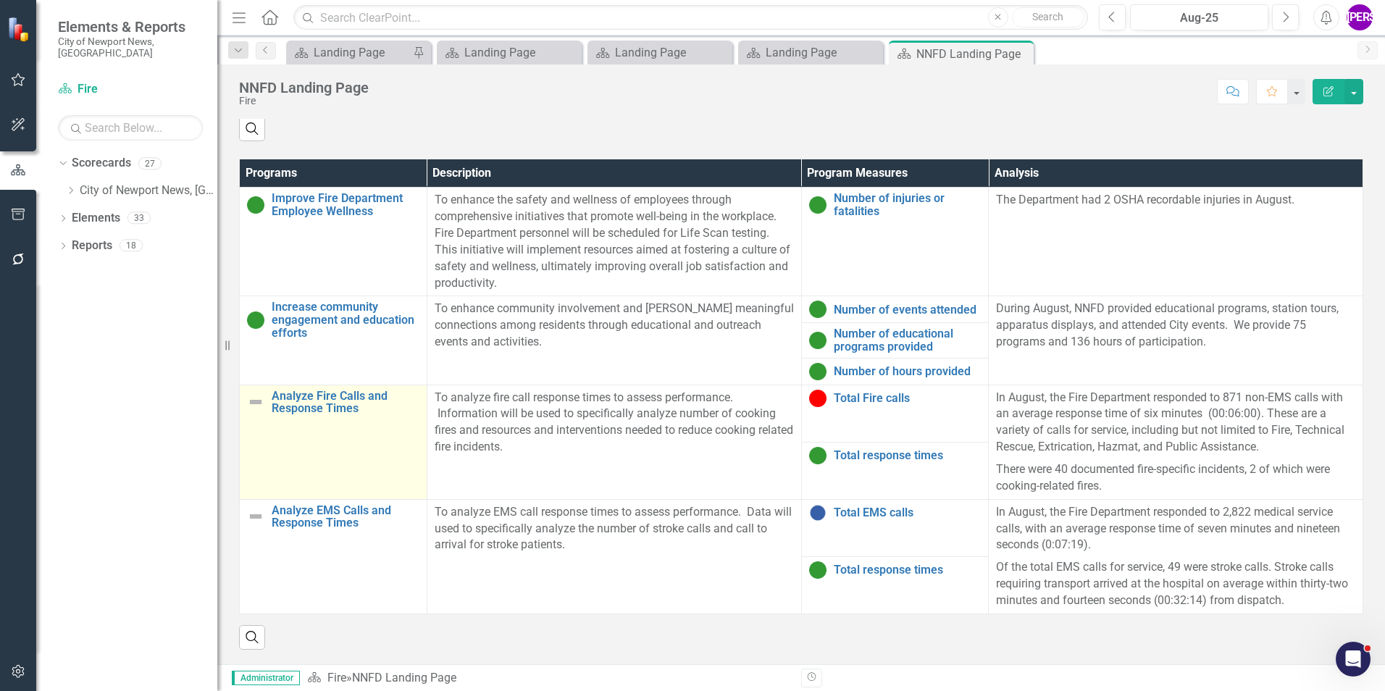
click at [338, 459] on td "Analyze Fire Calls and Response Times Link Map View Link Map Edit Edit Program …" at bounding box center [334, 442] width 188 height 114
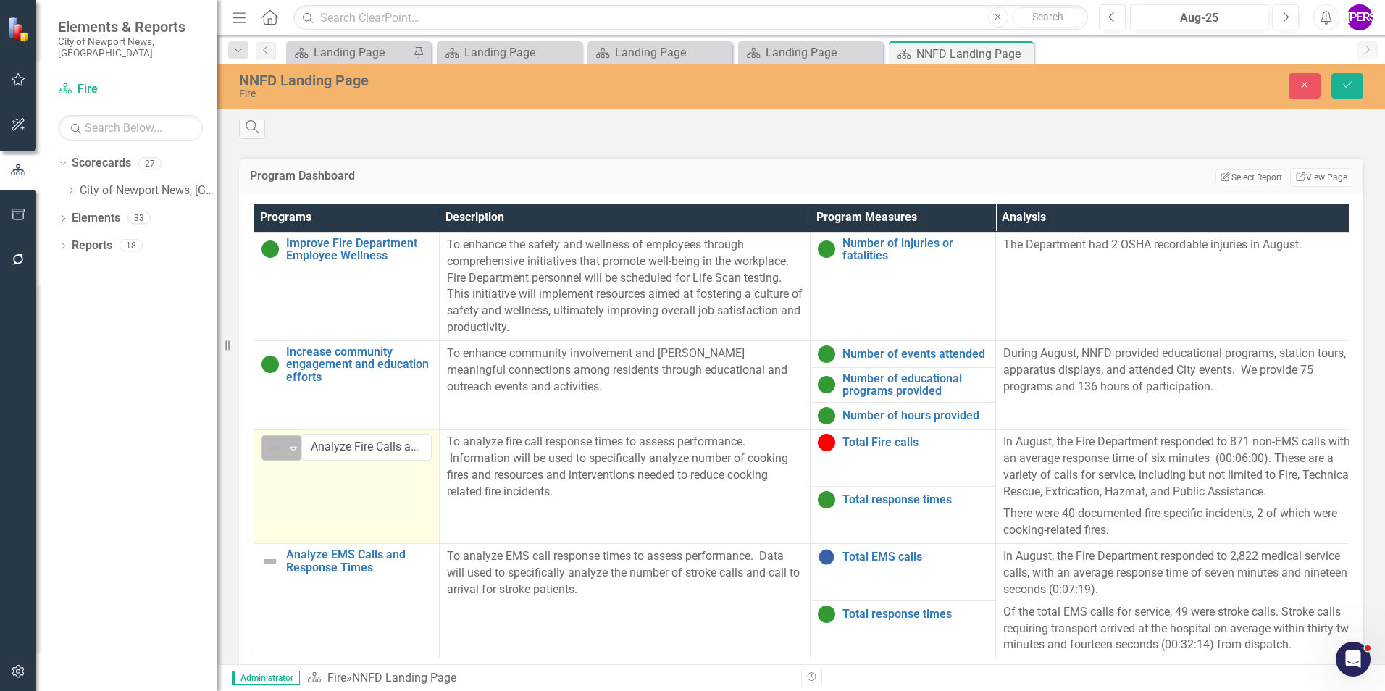
click at [301, 450] on div "Not Defined Expand" at bounding box center [282, 447] width 40 height 25
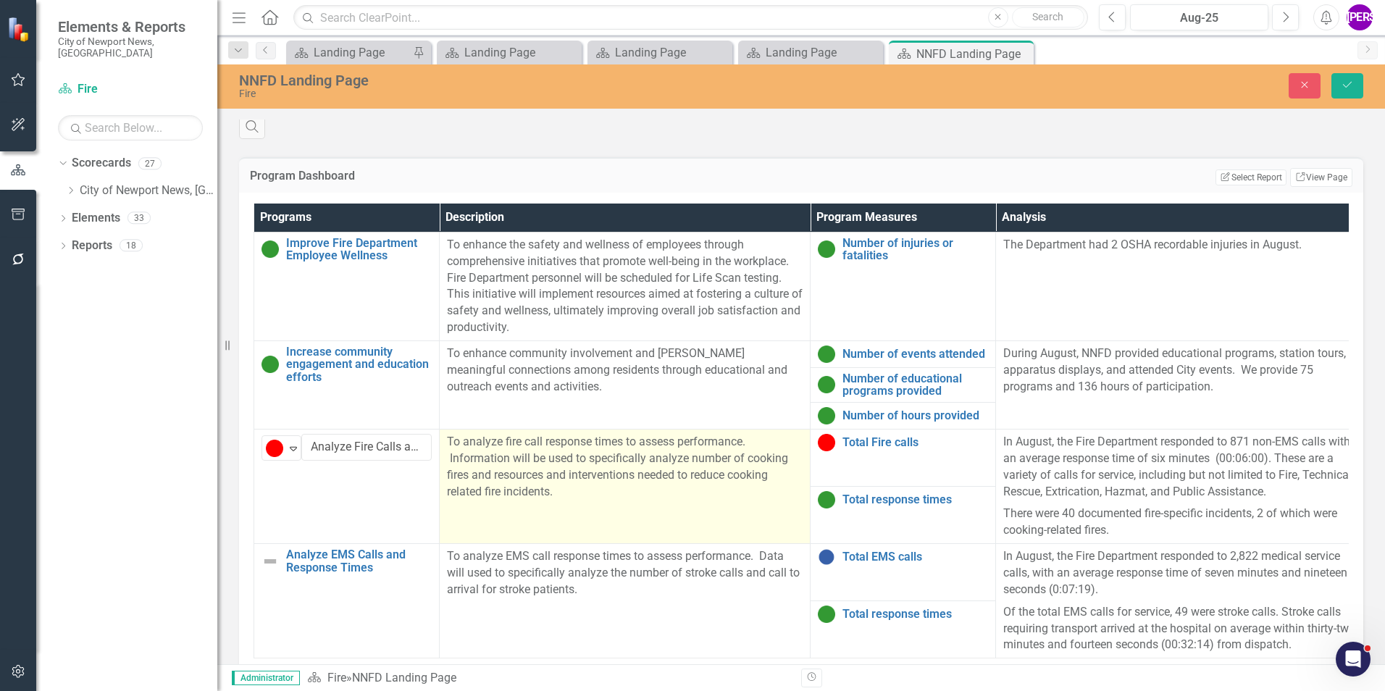
scroll to position [992, 0]
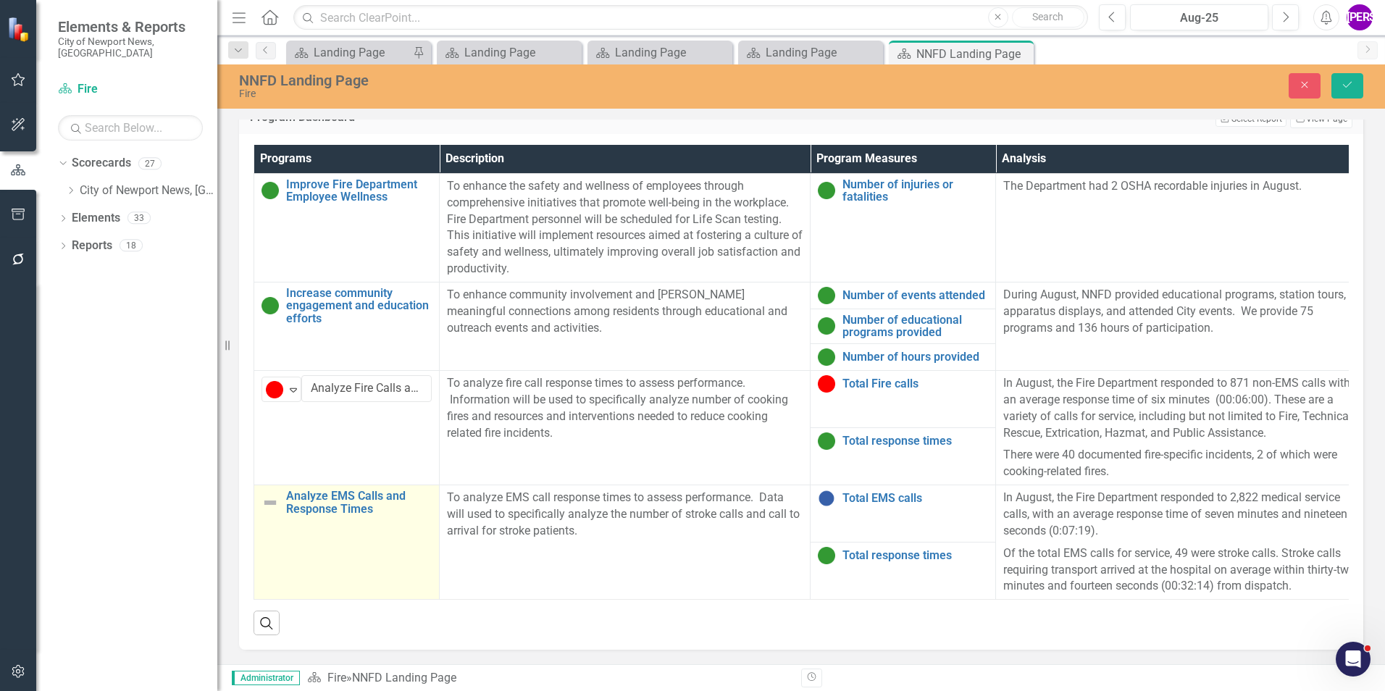
click at [333, 553] on td "Analyze EMS Calls and Response Times Link Map View Link Map Edit Edit Program L…" at bounding box center [346, 542] width 185 height 114
click at [293, 500] on div "Expand" at bounding box center [293, 504] width 14 height 24
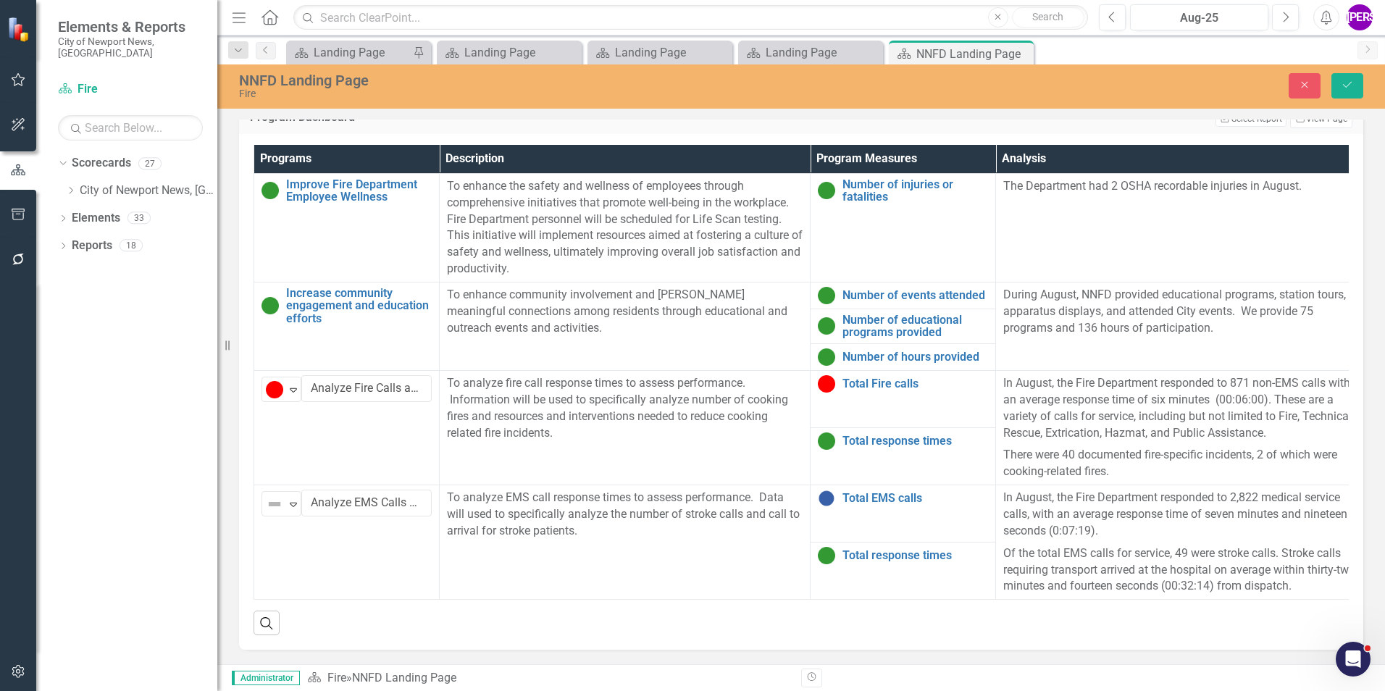
click at [1363, 87] on div "Close Save" at bounding box center [1141, 85] width 465 height 25
click at [1355, 86] on button "Save" at bounding box center [1348, 85] width 32 height 25
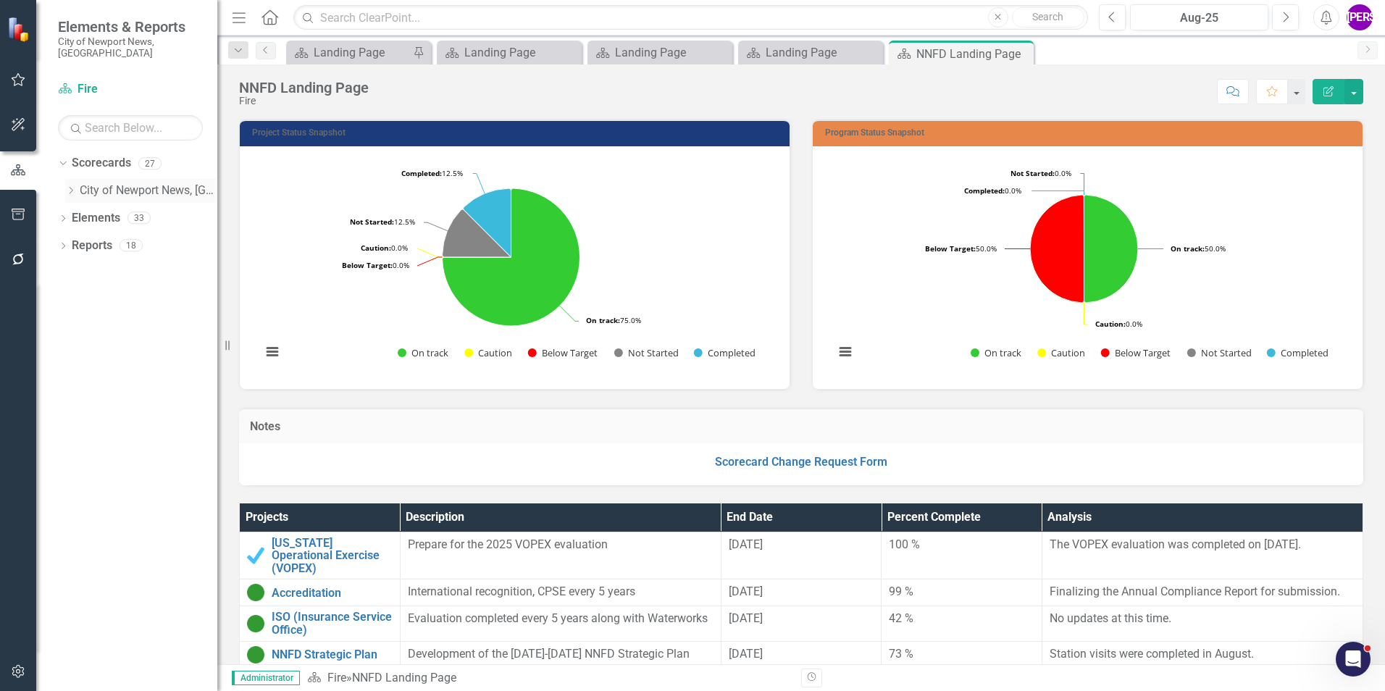
click at [67, 186] on icon "Dropdown" at bounding box center [70, 190] width 11 height 9
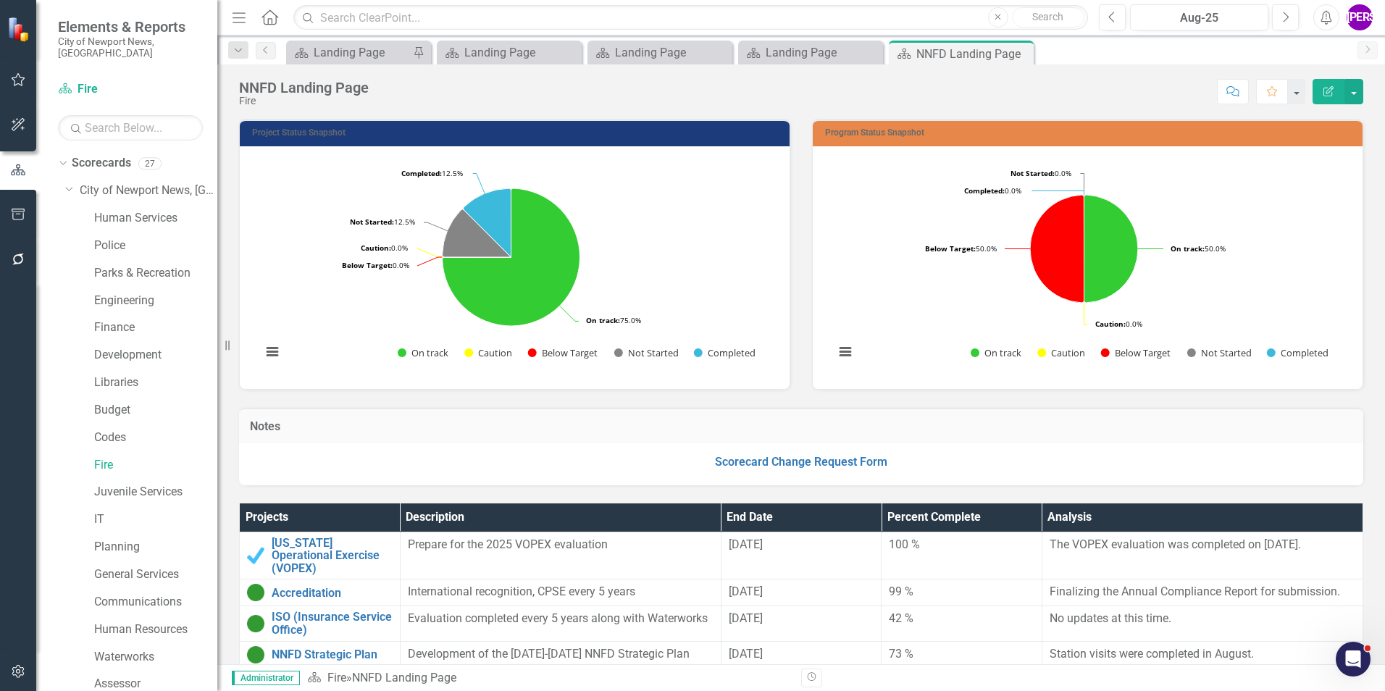
scroll to position [72, 0]
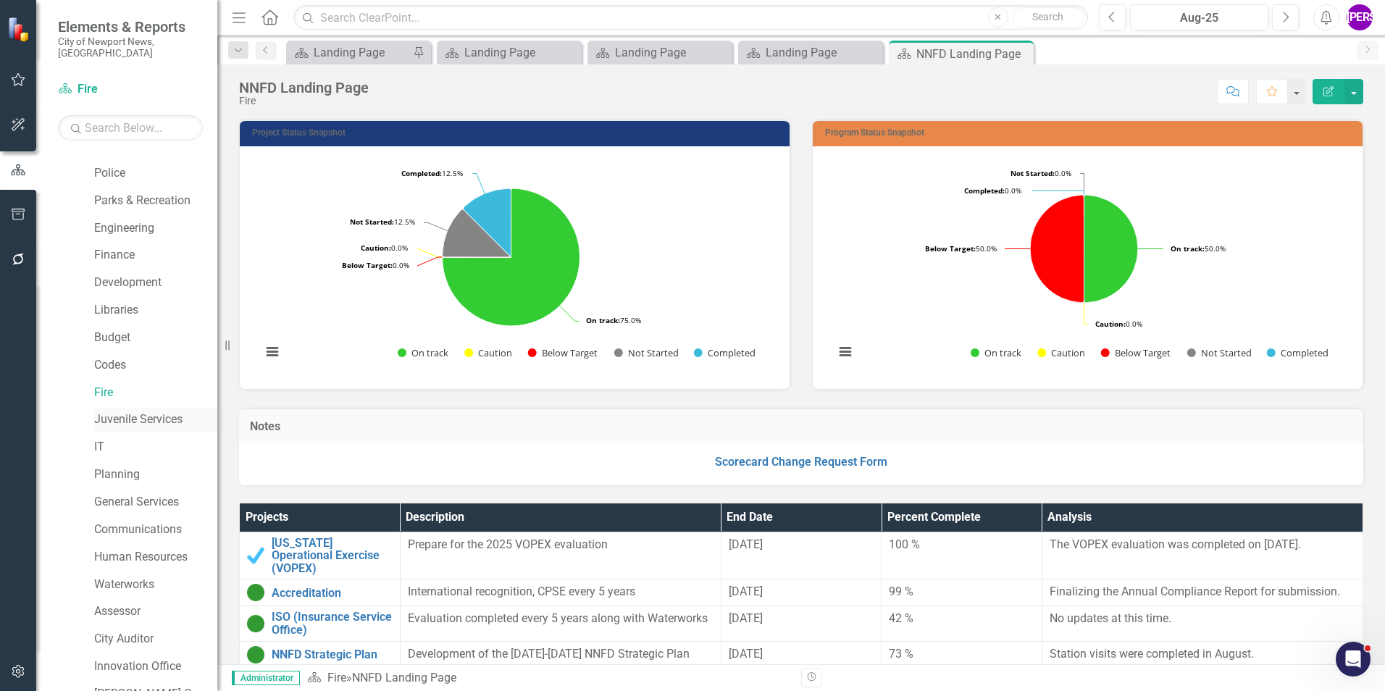
click at [146, 412] on link "Juvenile Services" at bounding box center [155, 419] width 123 height 17
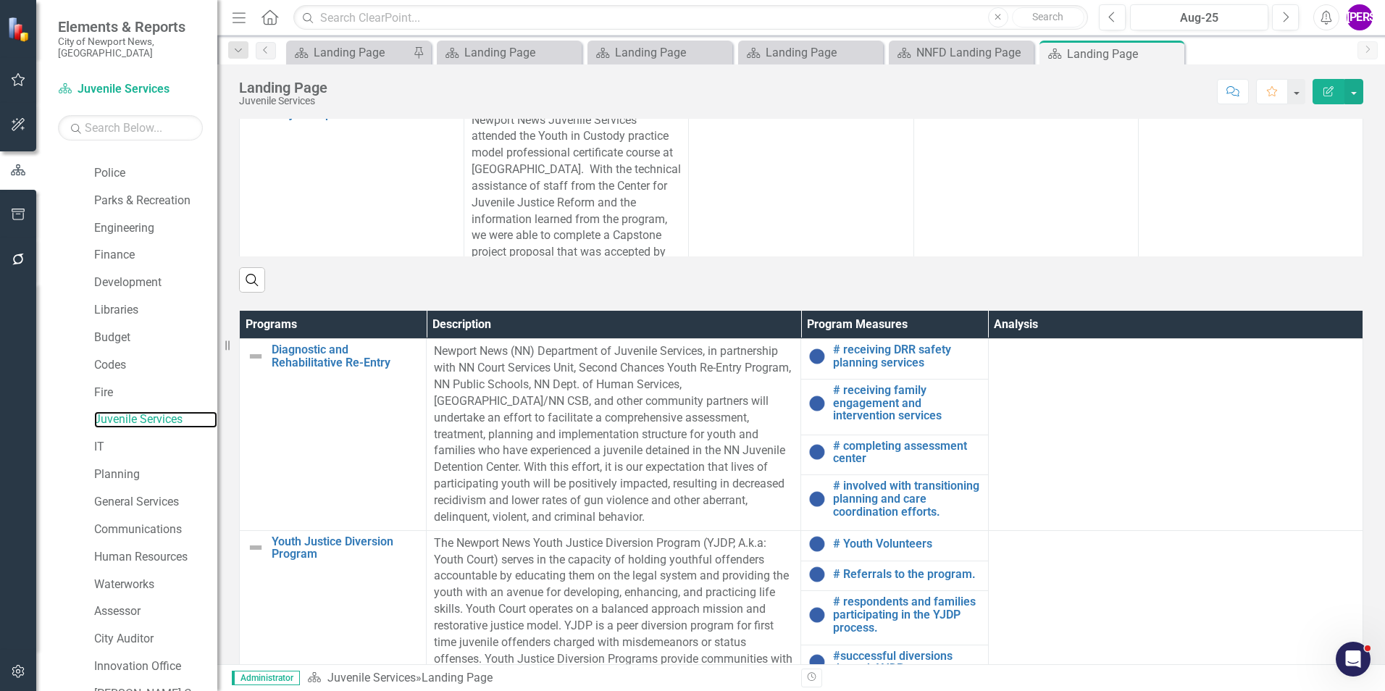
scroll to position [766, 0]
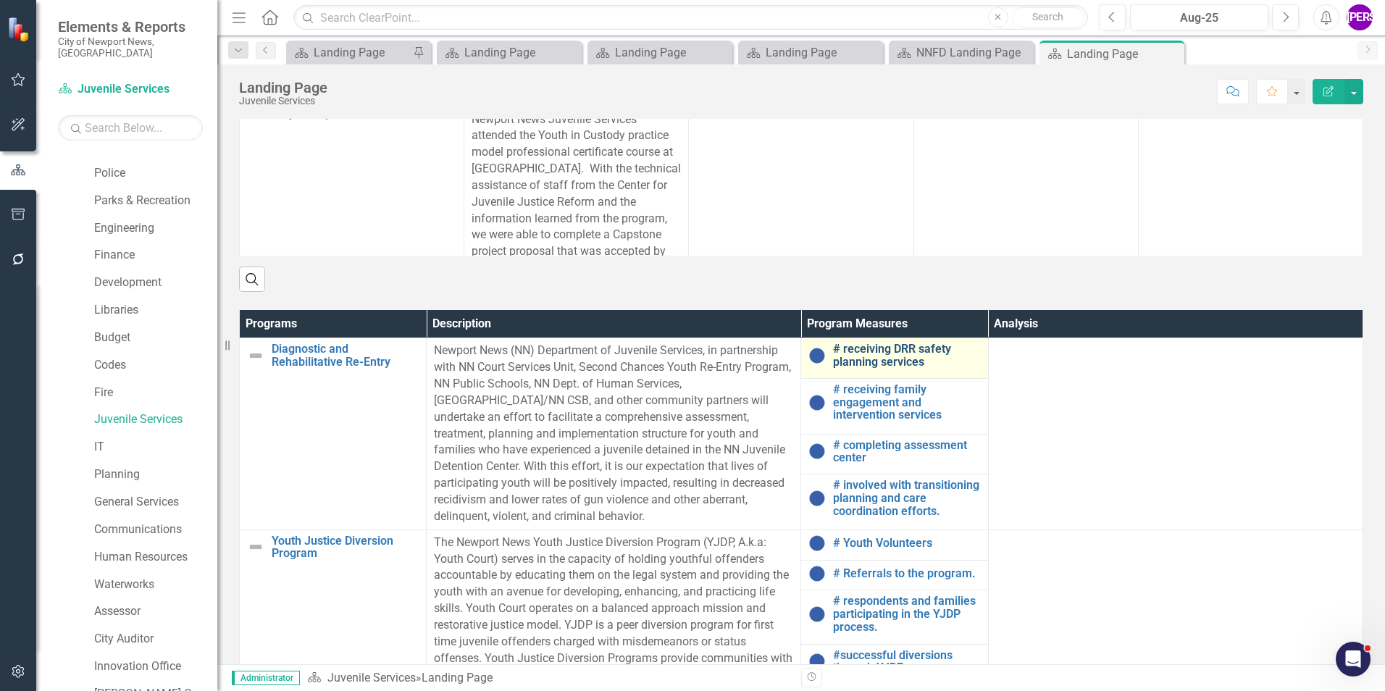
click at [913, 343] on link "# receiving DRR safety planning services" at bounding box center [906, 355] width 147 height 25
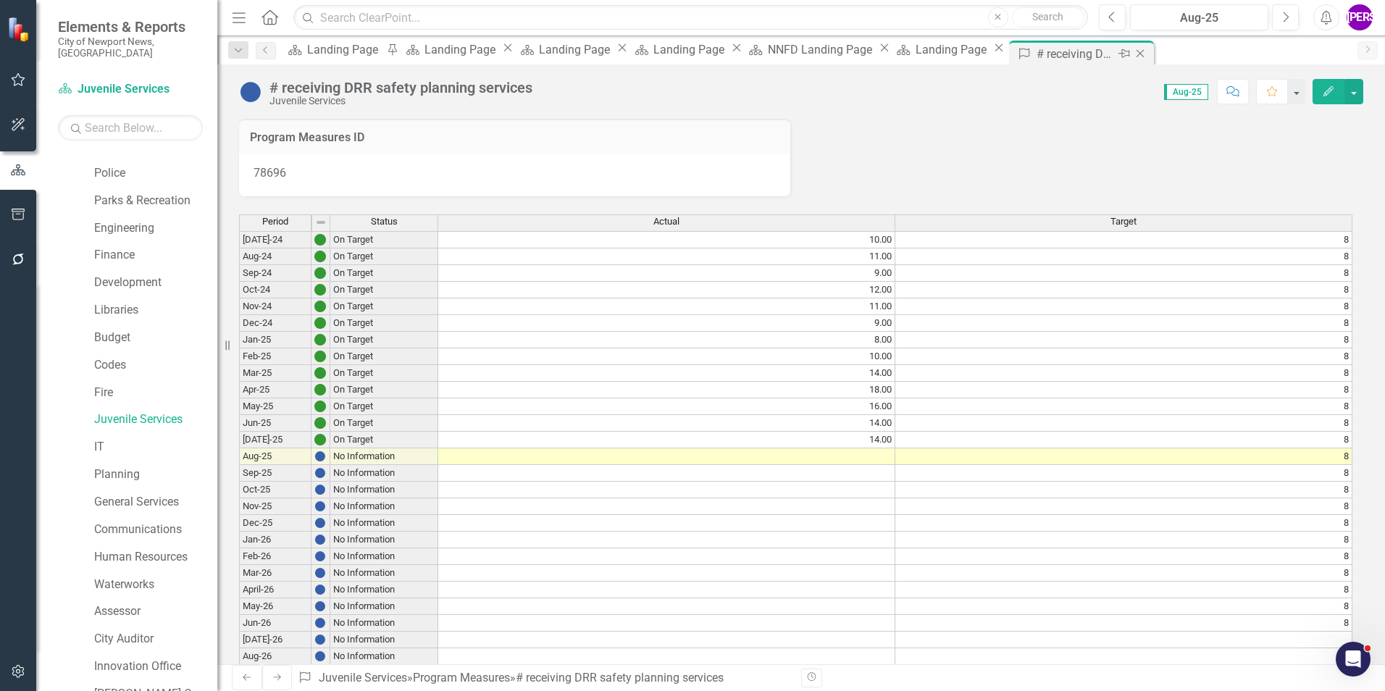
click at [1148, 54] on icon "Close" at bounding box center [1140, 54] width 14 height 12
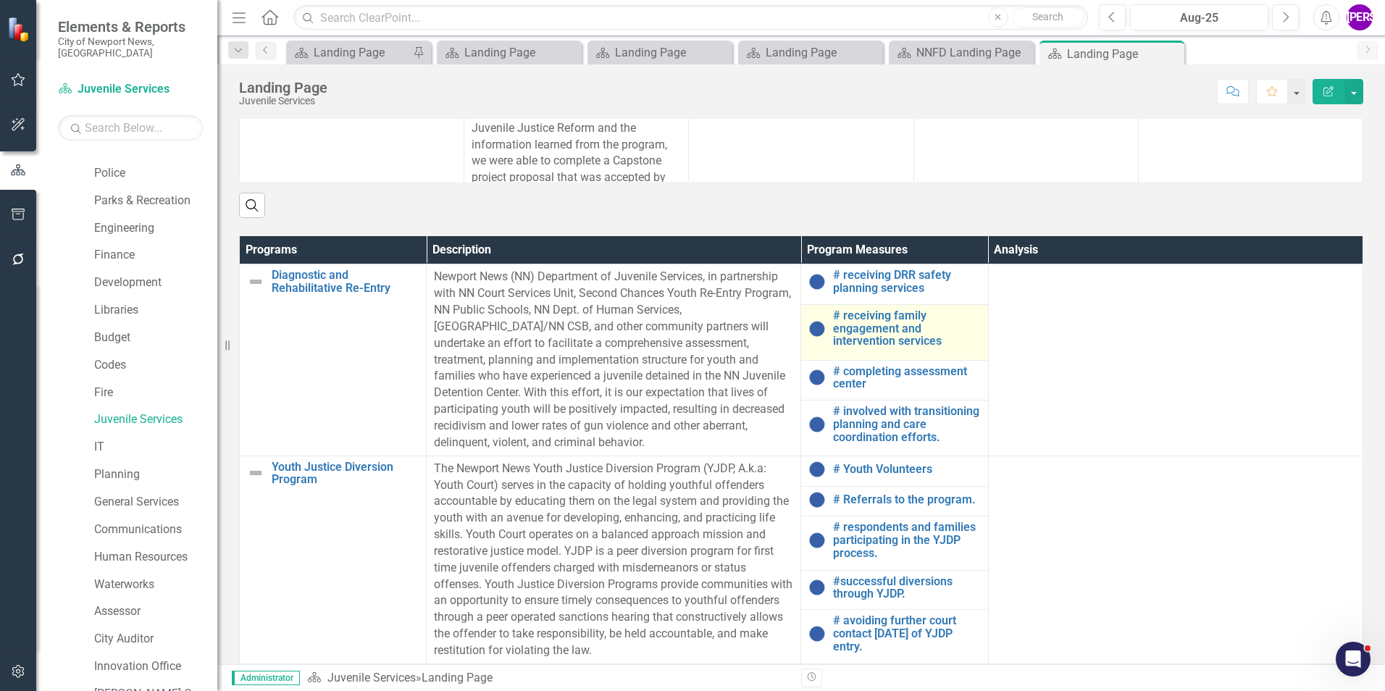
scroll to position [843, 0]
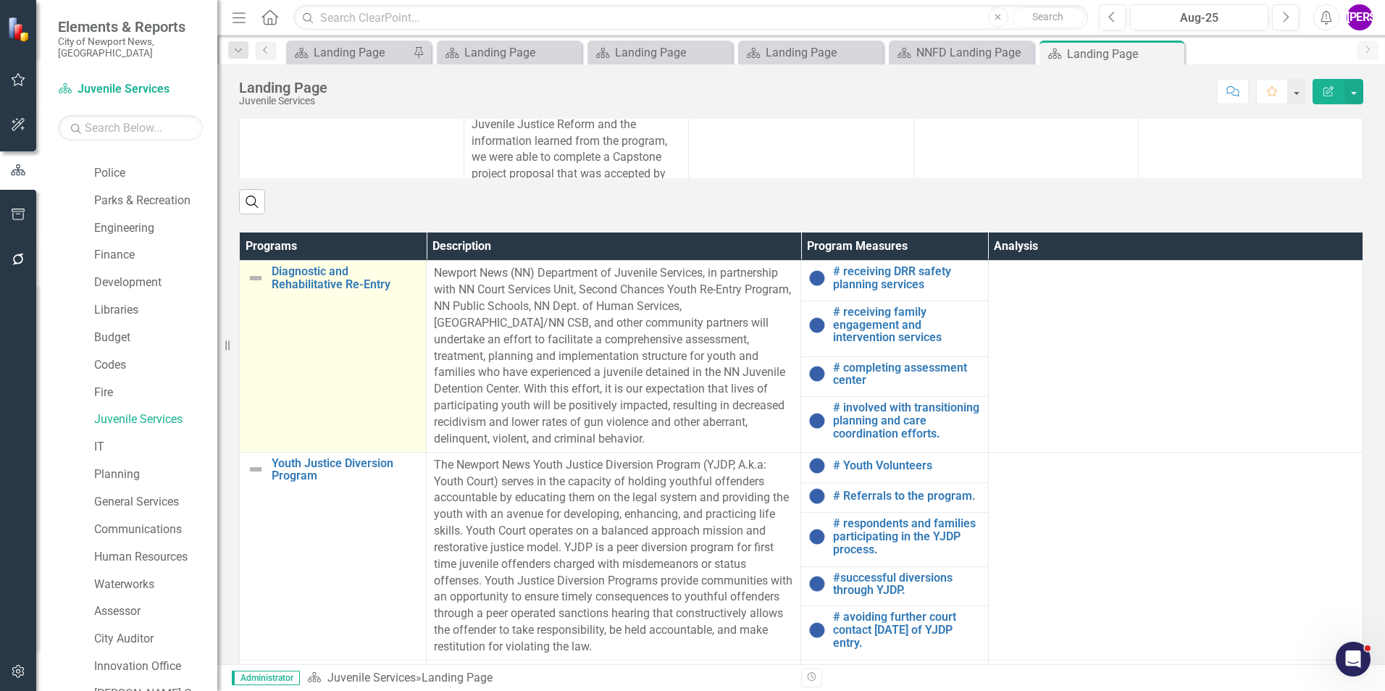
click at [340, 261] on td "Diagnostic and Rehabilitative Re-Entry Link Map View Link Map Edit Edit Program…" at bounding box center [333, 356] width 187 height 191
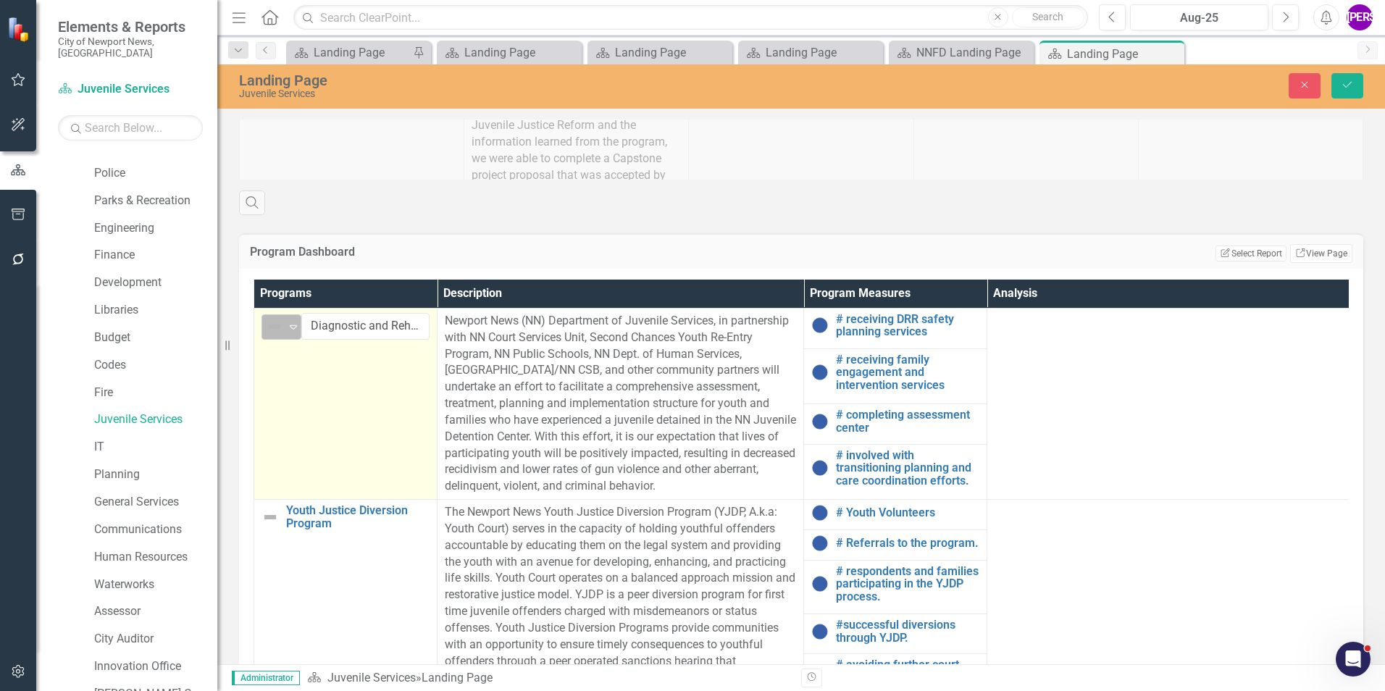
click at [289, 315] on div "Expand" at bounding box center [293, 327] width 14 height 24
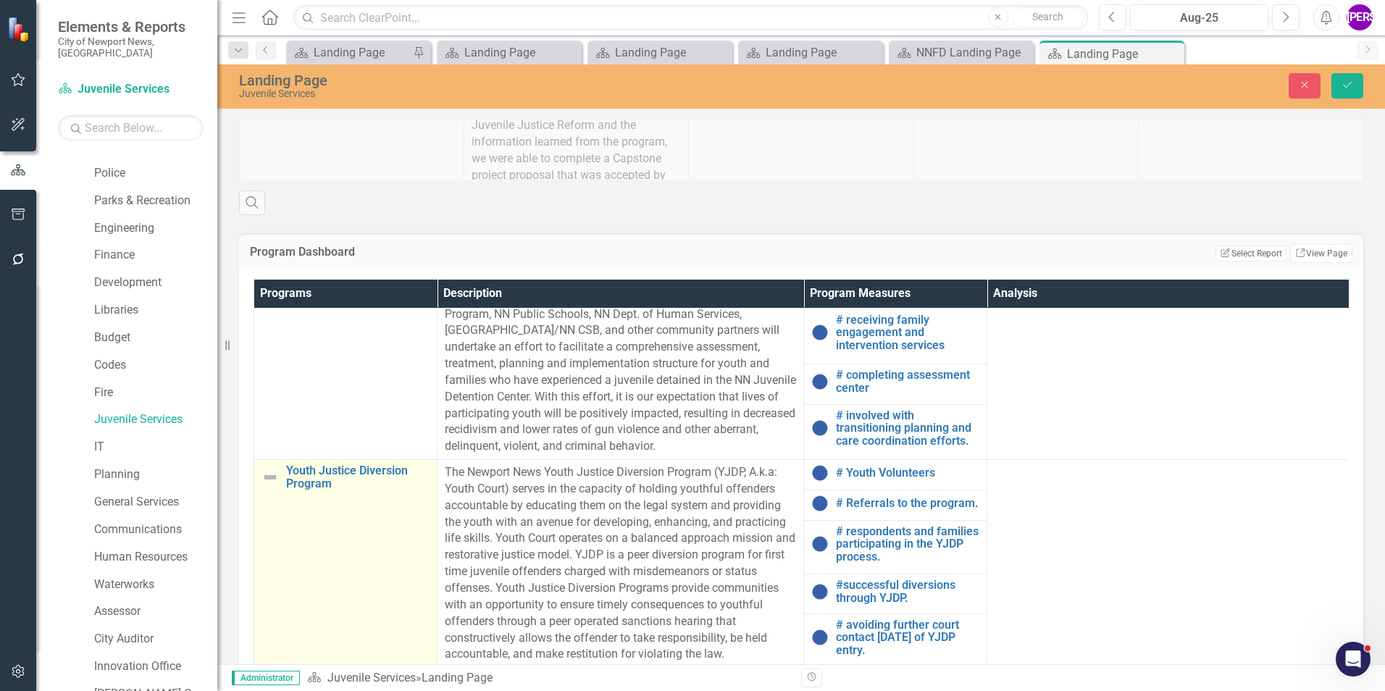
scroll to position [72, 0]
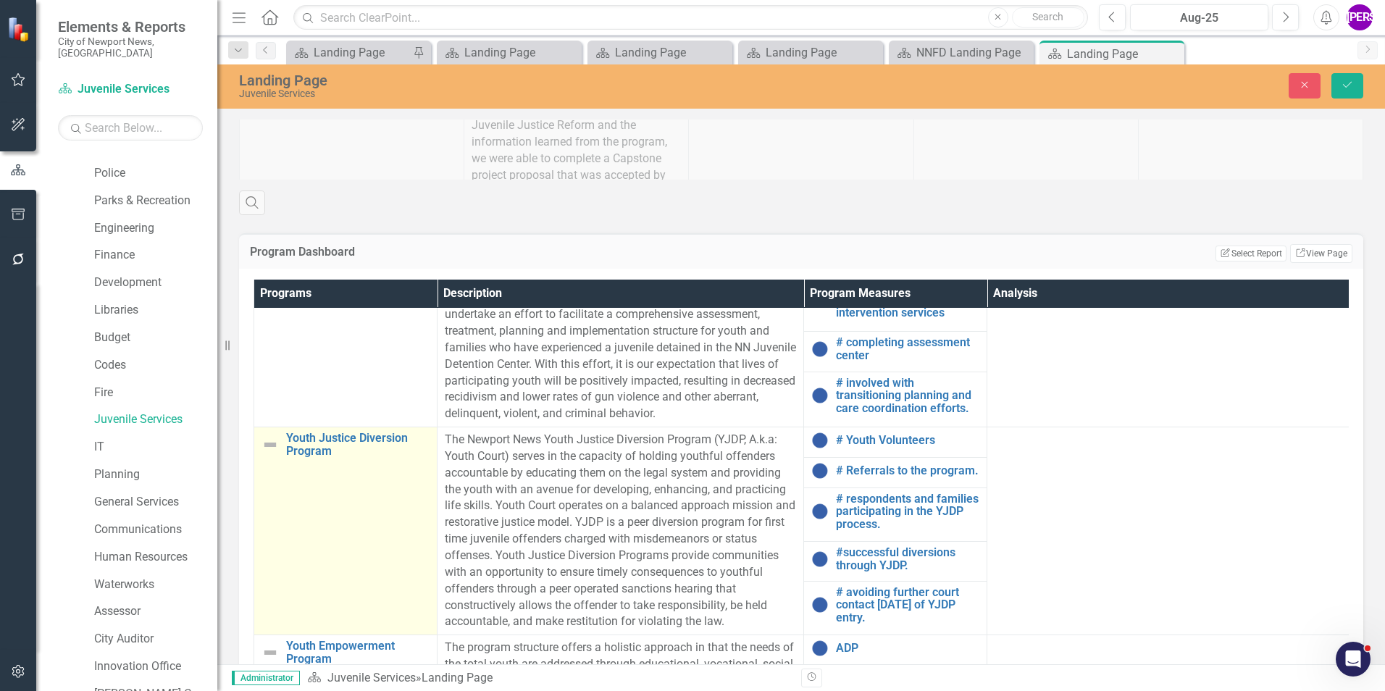
click at [308, 427] on td "Youth Justice Diversion Program Link Map View Link Map Edit Edit Program Link O…" at bounding box center [345, 531] width 183 height 208
click at [309, 427] on td "Youth Justice Diversion Program Link Map View Link Map Edit Edit Program Link O…" at bounding box center [345, 531] width 183 height 208
click at [283, 438] on div "Not Defined" at bounding box center [275, 446] width 19 height 17
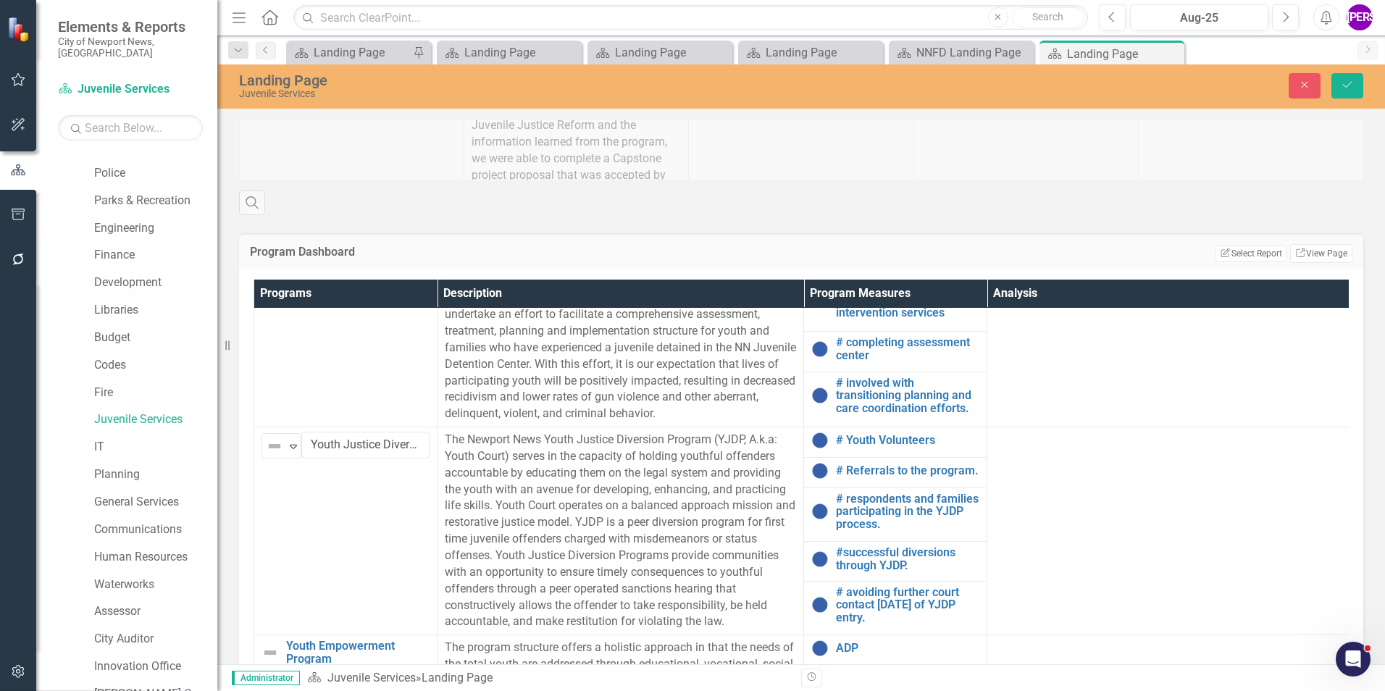
drag, startPoint x: 335, startPoint y: 427, endPoint x: 388, endPoint y: 393, distance: 63.5
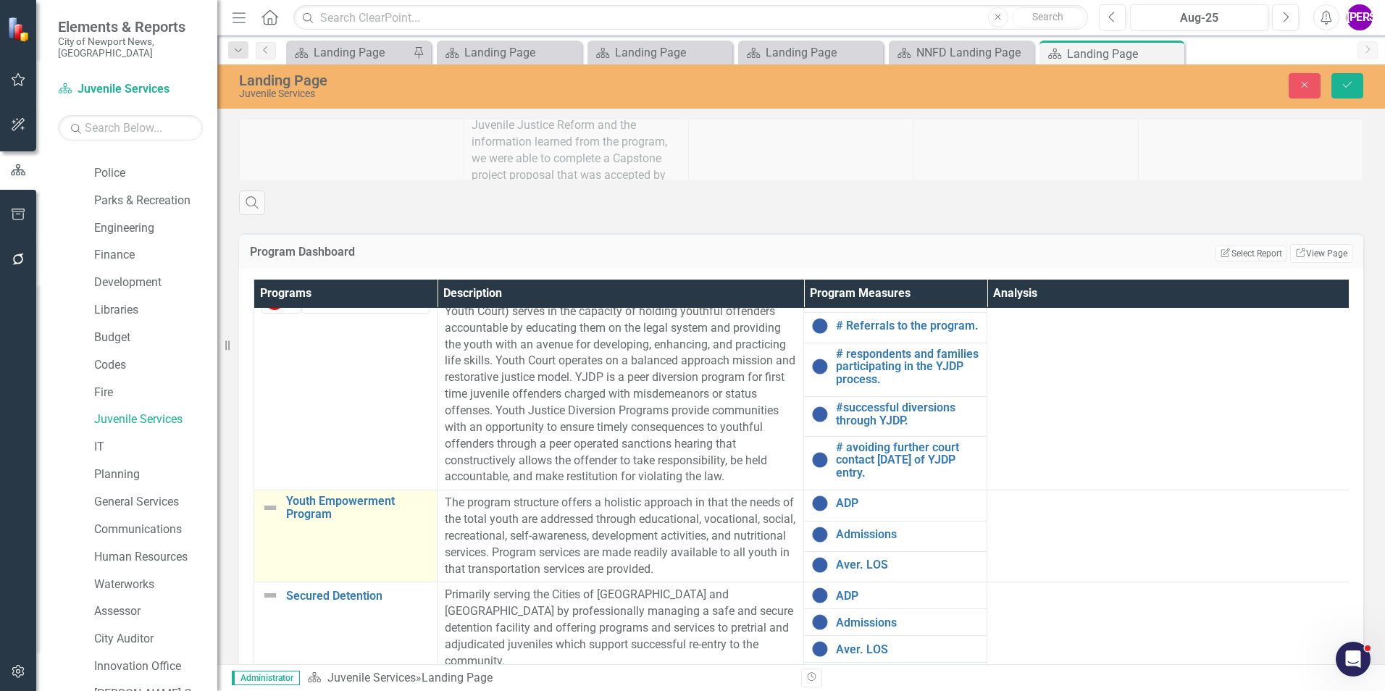
click at [354, 490] on td "Youth Empowerment Program Link Map View Link Map Edit Edit Program Link Open El…" at bounding box center [345, 536] width 183 height 92
click at [353, 490] on td "Youth Empowerment Program Link Map View Link Map Edit Edit Program Link Open El…" at bounding box center [345, 536] width 183 height 92
click at [283, 501] on img at bounding box center [274, 509] width 17 height 17
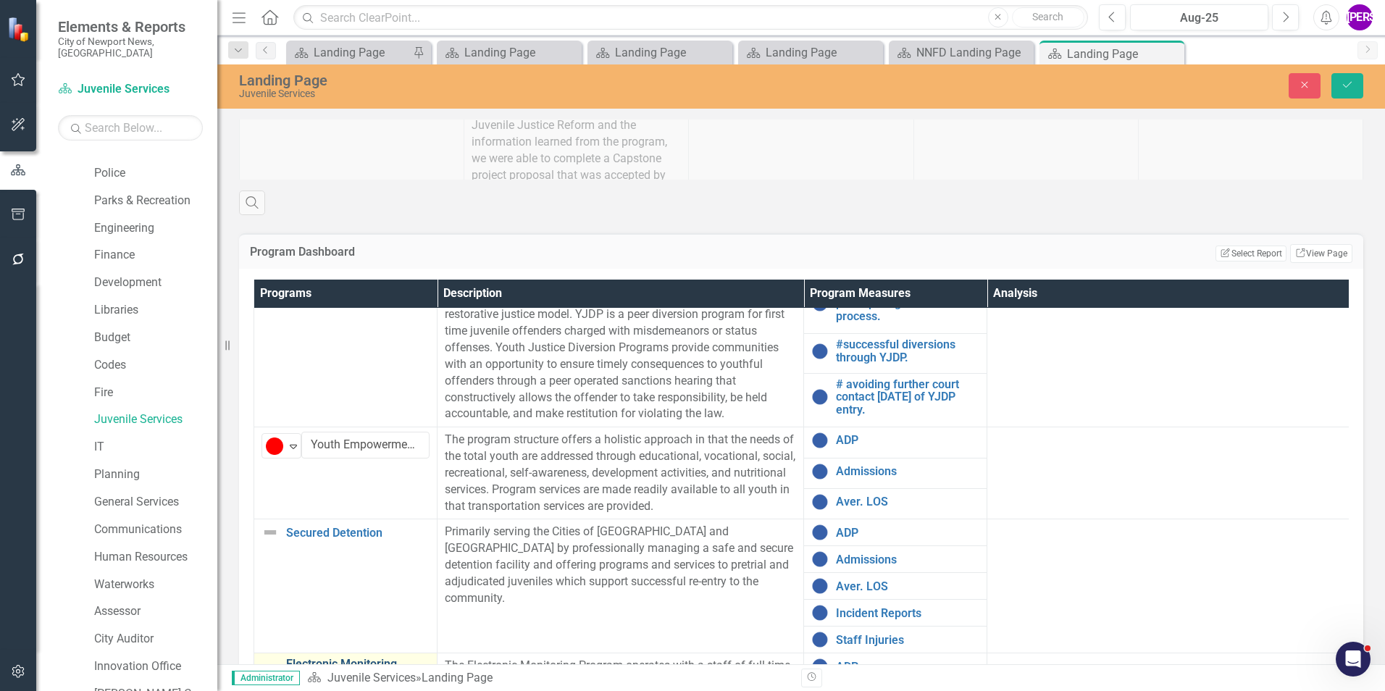
scroll to position [362, 0]
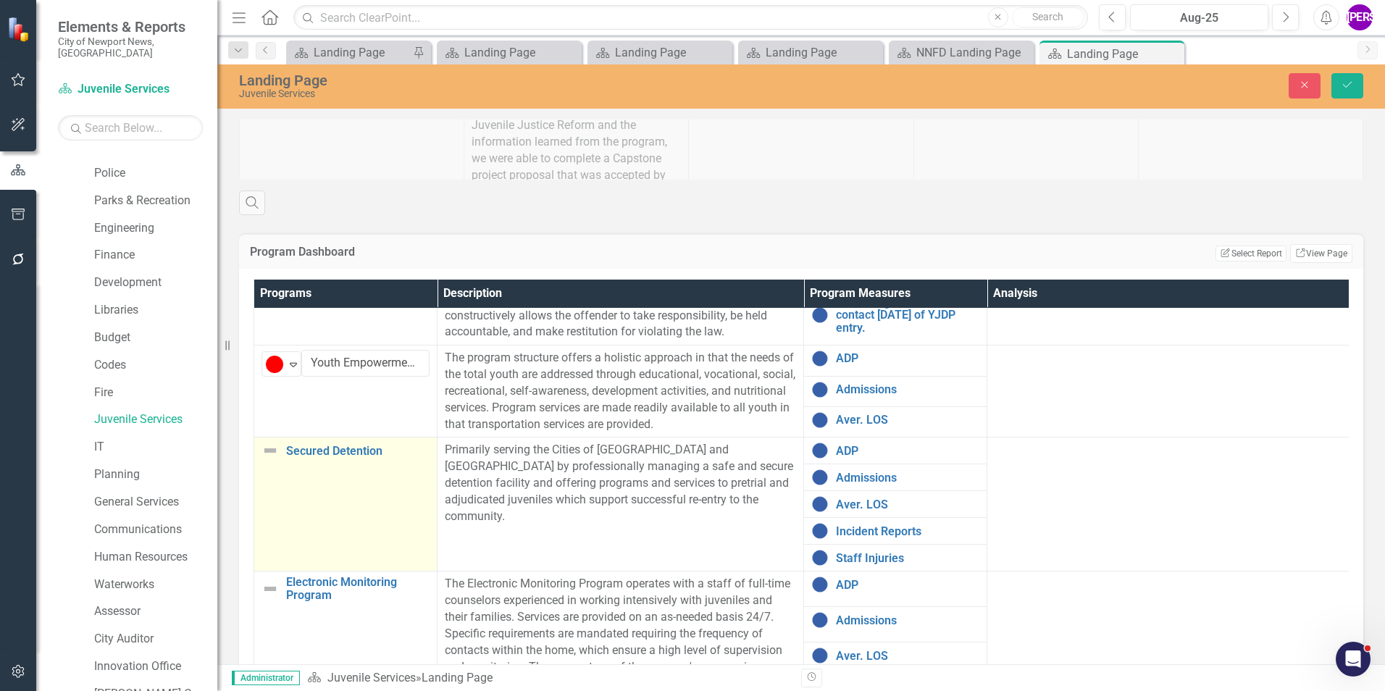
click at [318, 438] on td "Secured Detention Link Map View Link Map Edit Edit Program Link Open Element" at bounding box center [345, 505] width 183 height 134
click at [283, 448] on img at bounding box center [274, 456] width 17 height 17
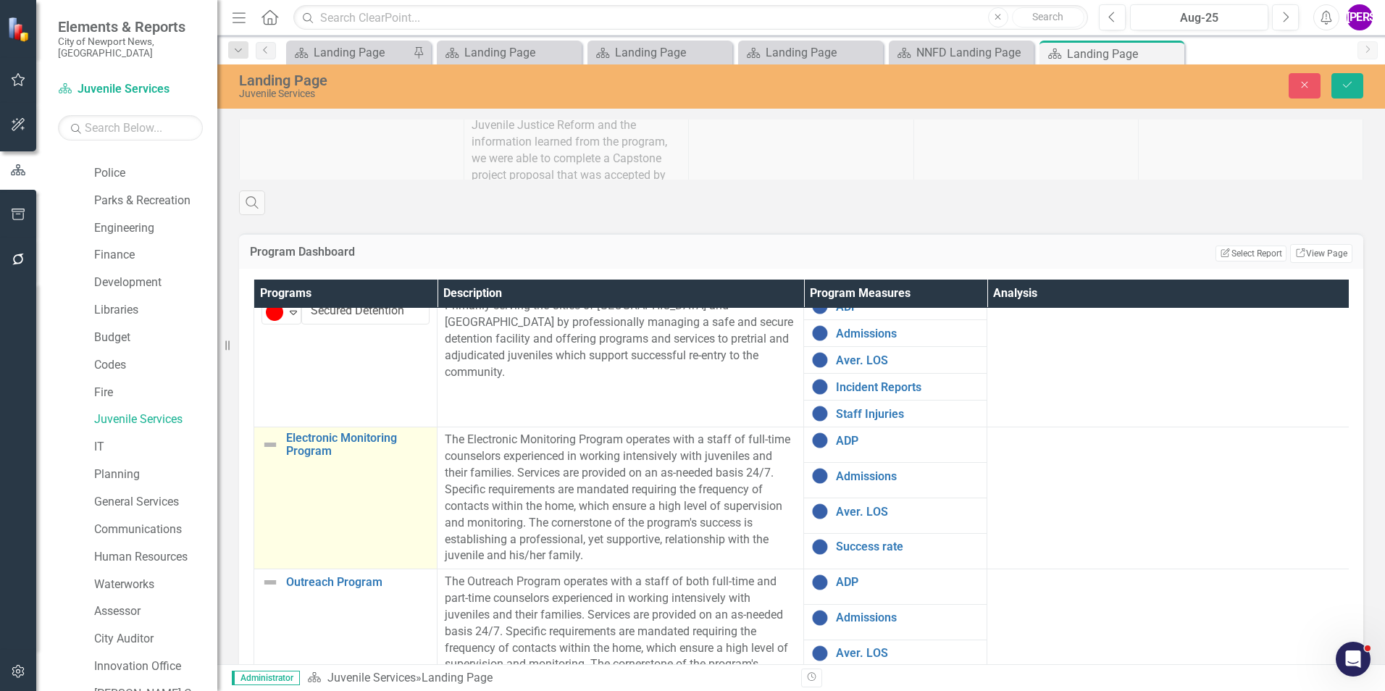
scroll to position [507, 0]
click at [298, 427] on td "Electronic Monitoring Program Link Map View Link Map Edit Edit Program Link Ope…" at bounding box center [345, 498] width 183 height 142
click at [290, 440] on icon "Expand" at bounding box center [293, 446] width 14 height 12
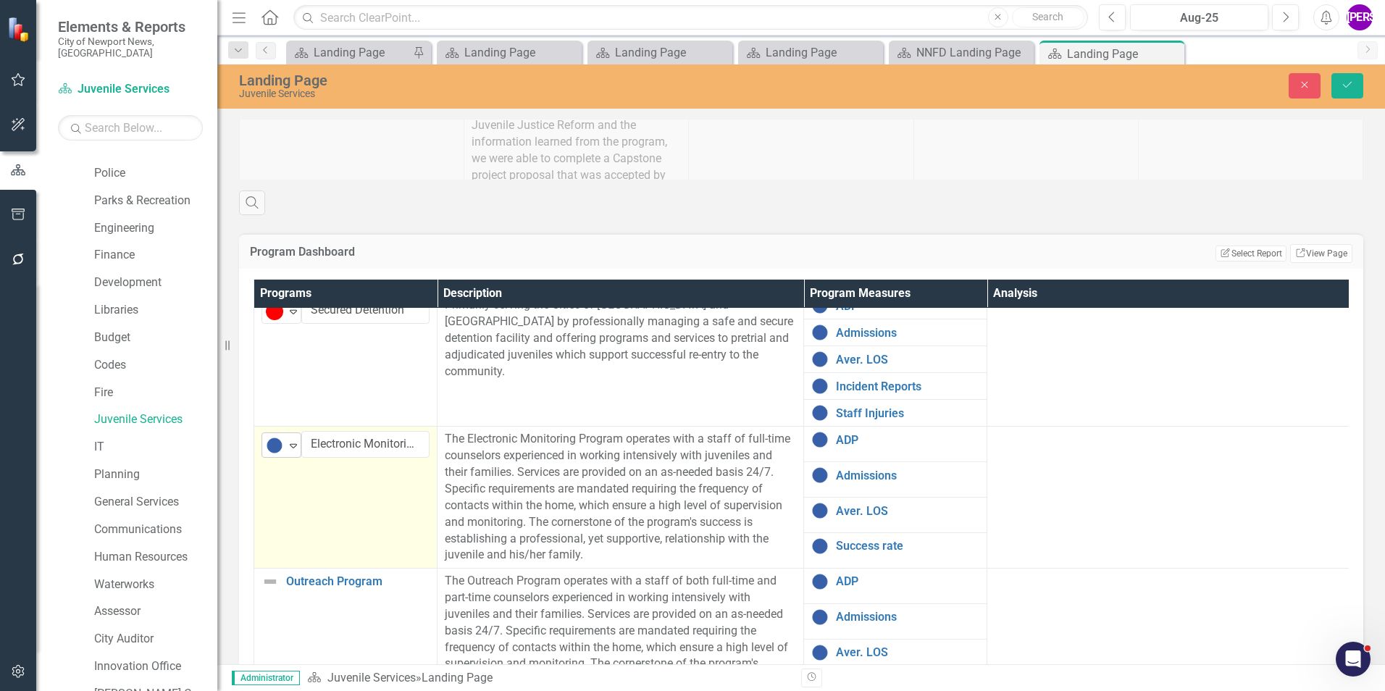
click at [294, 440] on icon "Expand" at bounding box center [293, 446] width 14 height 12
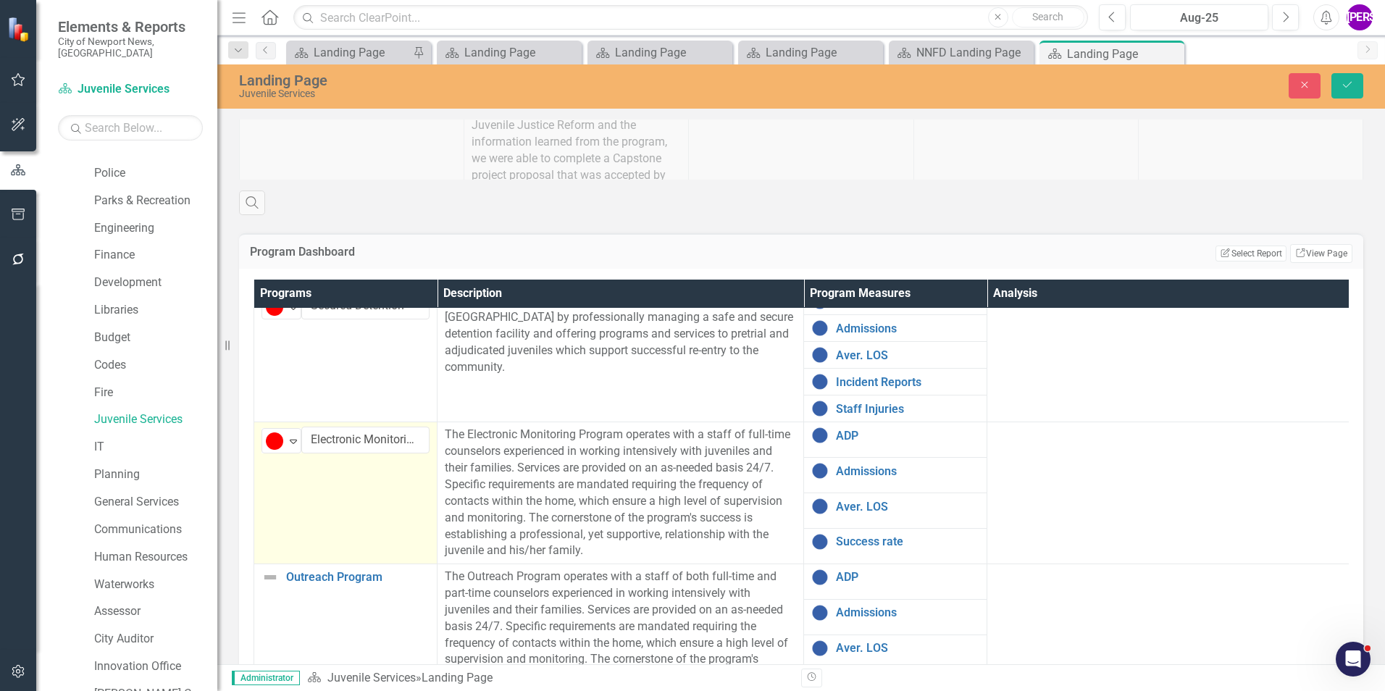
scroll to position [522, 0]
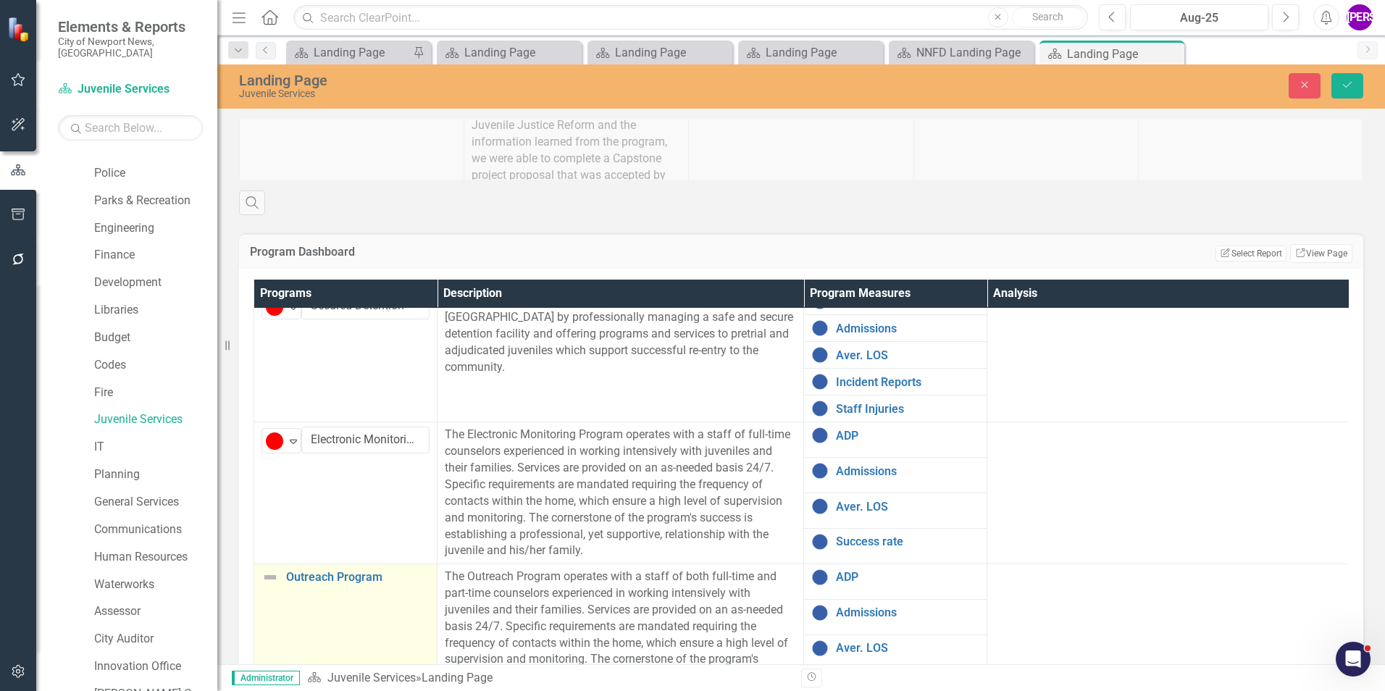
click at [312, 564] on td "Outreach Program Link Map View Link Map Edit Edit Program Link Open Element" at bounding box center [345, 635] width 183 height 142
click at [309, 564] on td "Outreach Program Link Map View Link Map Edit Edit Program Link Open Element" at bounding box center [345, 635] width 183 height 142
drag, startPoint x: 309, startPoint y: 473, endPoint x: 302, endPoint y: 462, distance: 13.1
click at [309, 564] on td "Outreach Program Link Map View Link Map Edit Edit Program Link Open Element" at bounding box center [345, 635] width 183 height 142
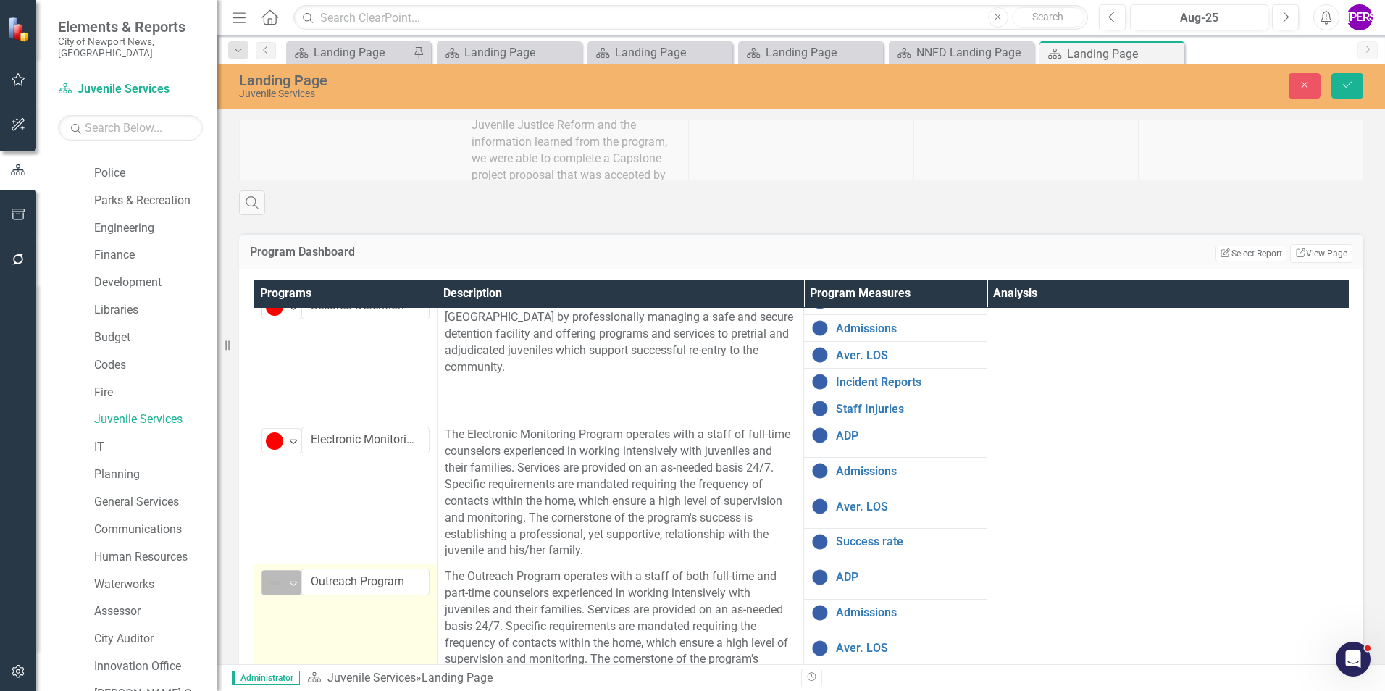
click at [293, 577] on icon "Expand" at bounding box center [293, 583] width 14 height 12
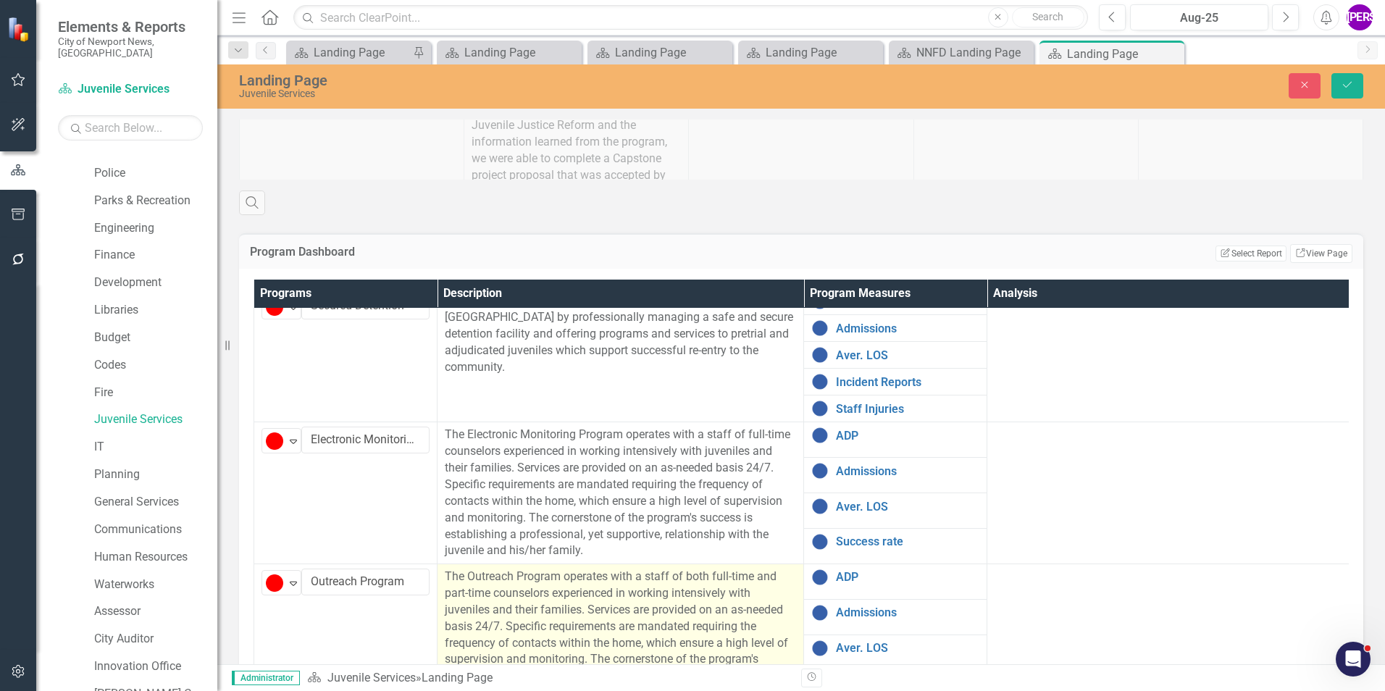
scroll to position [905, 0]
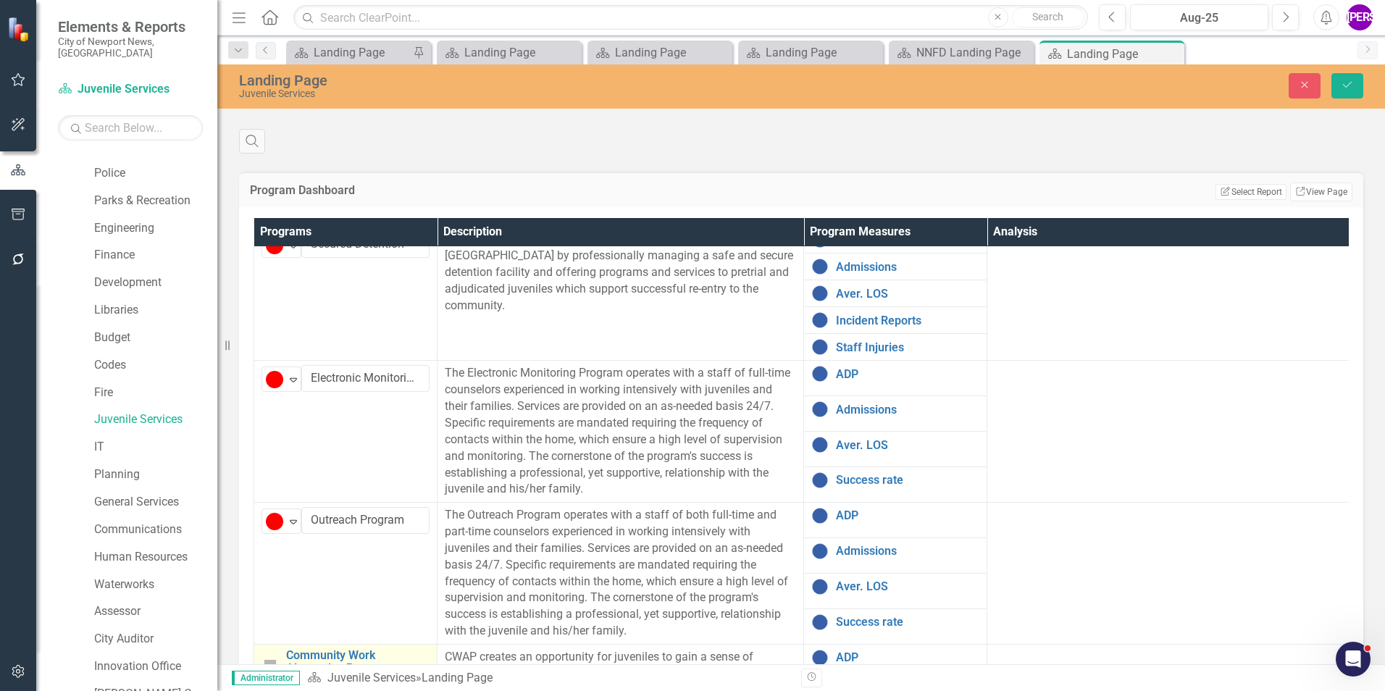
click at [324, 644] on td "Community Work Alternative Program Link Map View Link Map Edit Edit Program Lin…" at bounding box center [345, 690] width 183 height 92
click at [294, 651] on div "Expand" at bounding box center [293, 663] width 14 height 24
click at [1342, 89] on icon "Save" at bounding box center [1347, 85] width 13 height 10
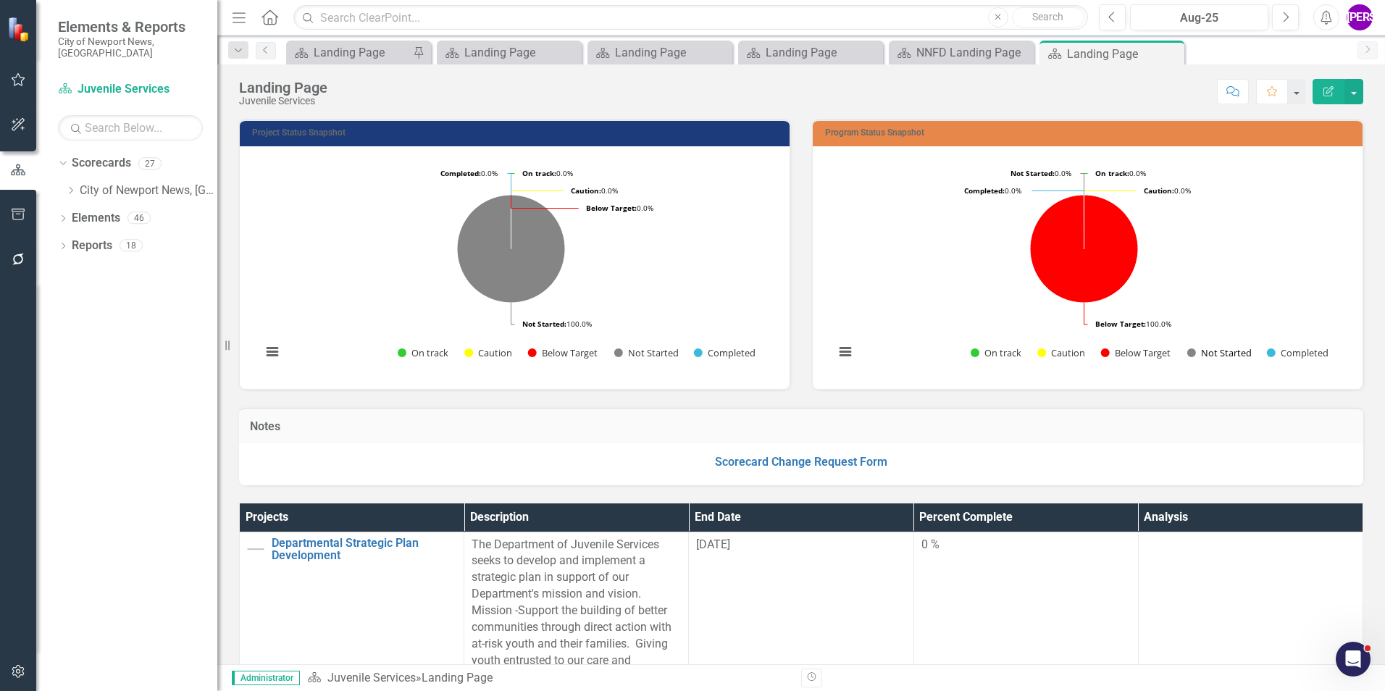
scroll to position [0, 0]
click at [1170, 54] on icon at bounding box center [1171, 54] width 8 height 8
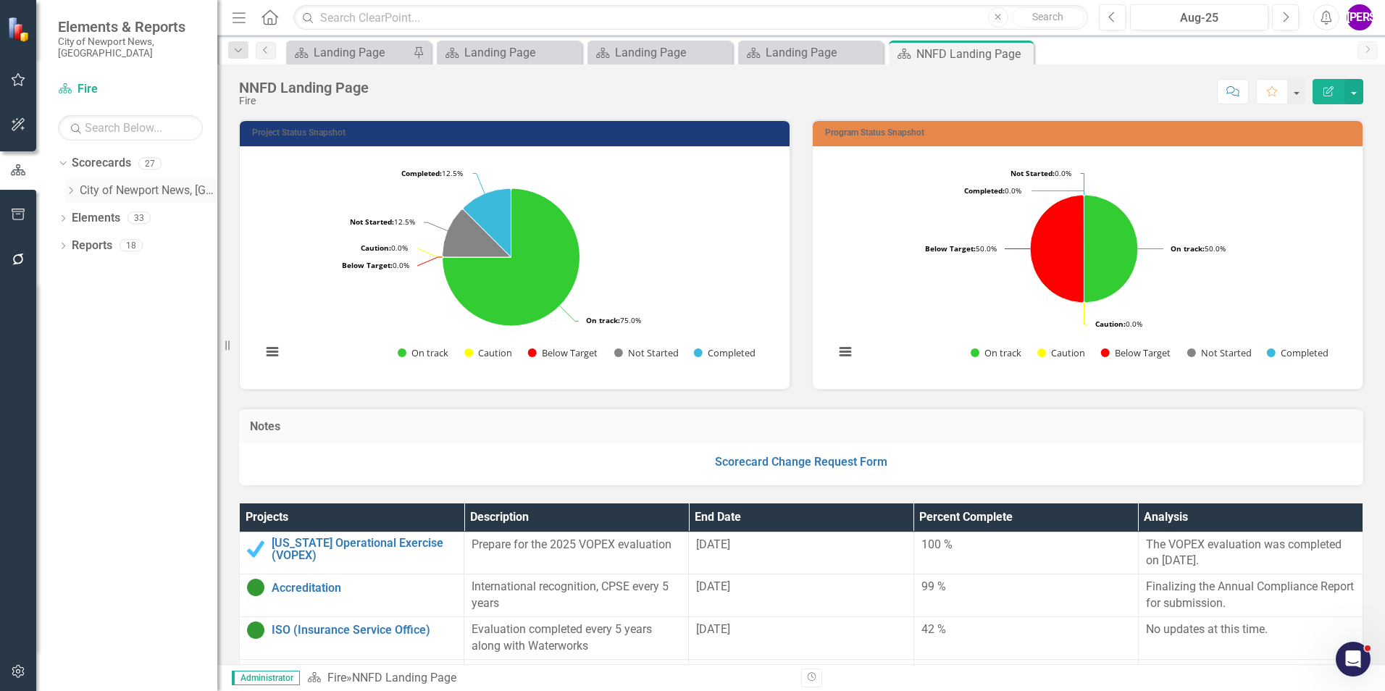
click at [72, 179] on div "Dropdown City of [GEOGRAPHIC_DATA], [GEOGRAPHIC_DATA]" at bounding box center [141, 191] width 152 height 24
click at [70, 186] on icon "Dropdown" at bounding box center [70, 190] width 11 height 9
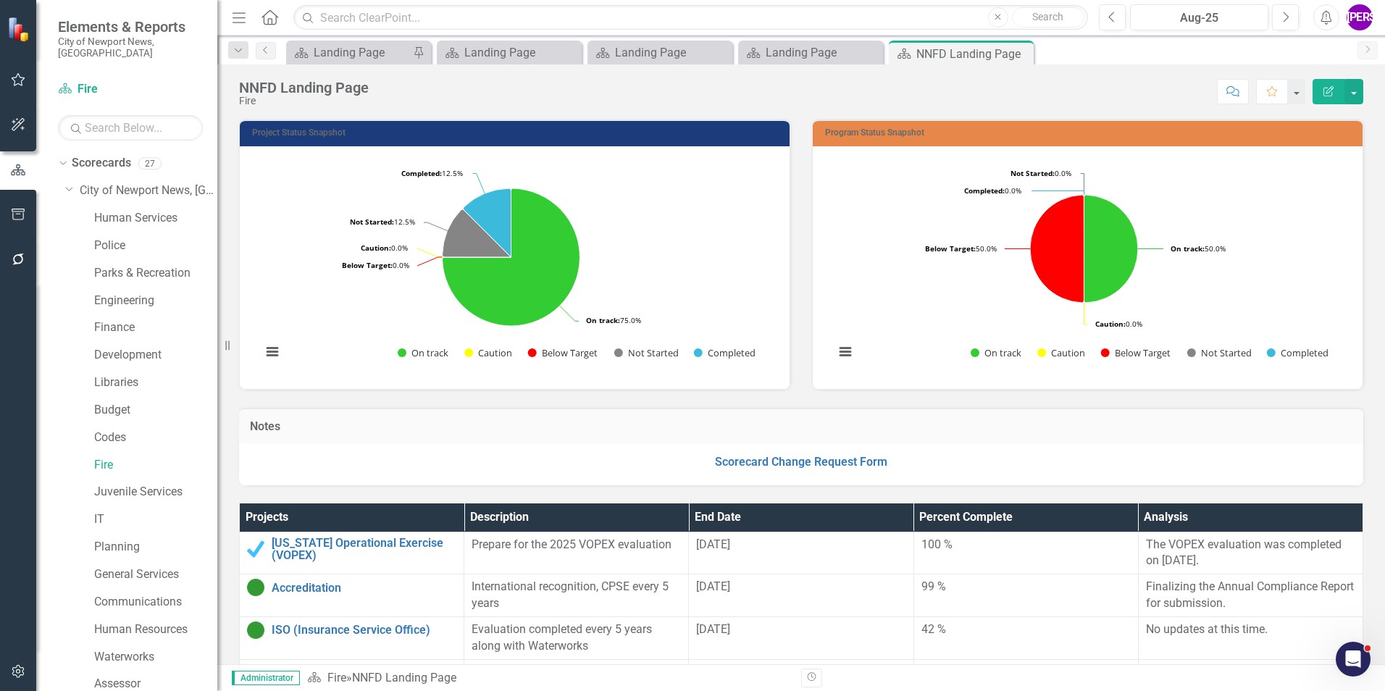
scroll to position [72, 0]
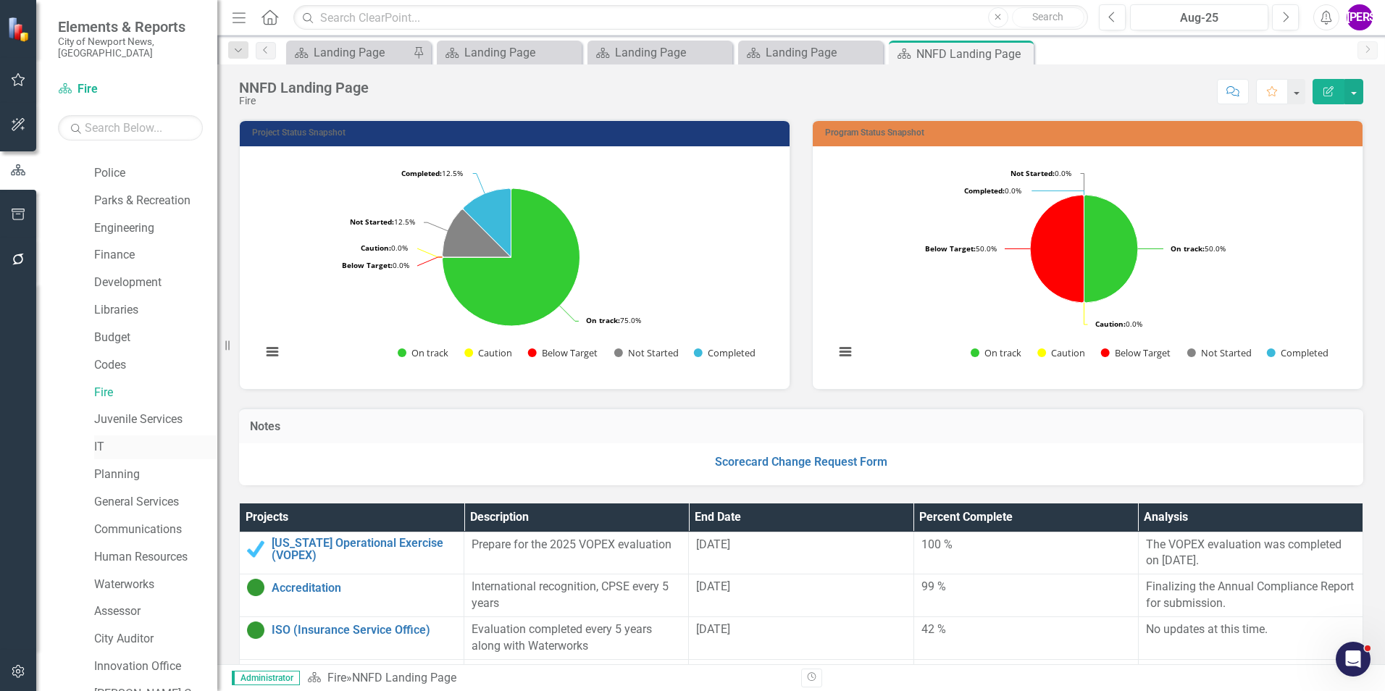
click at [117, 439] on link "IT" at bounding box center [155, 447] width 123 height 17
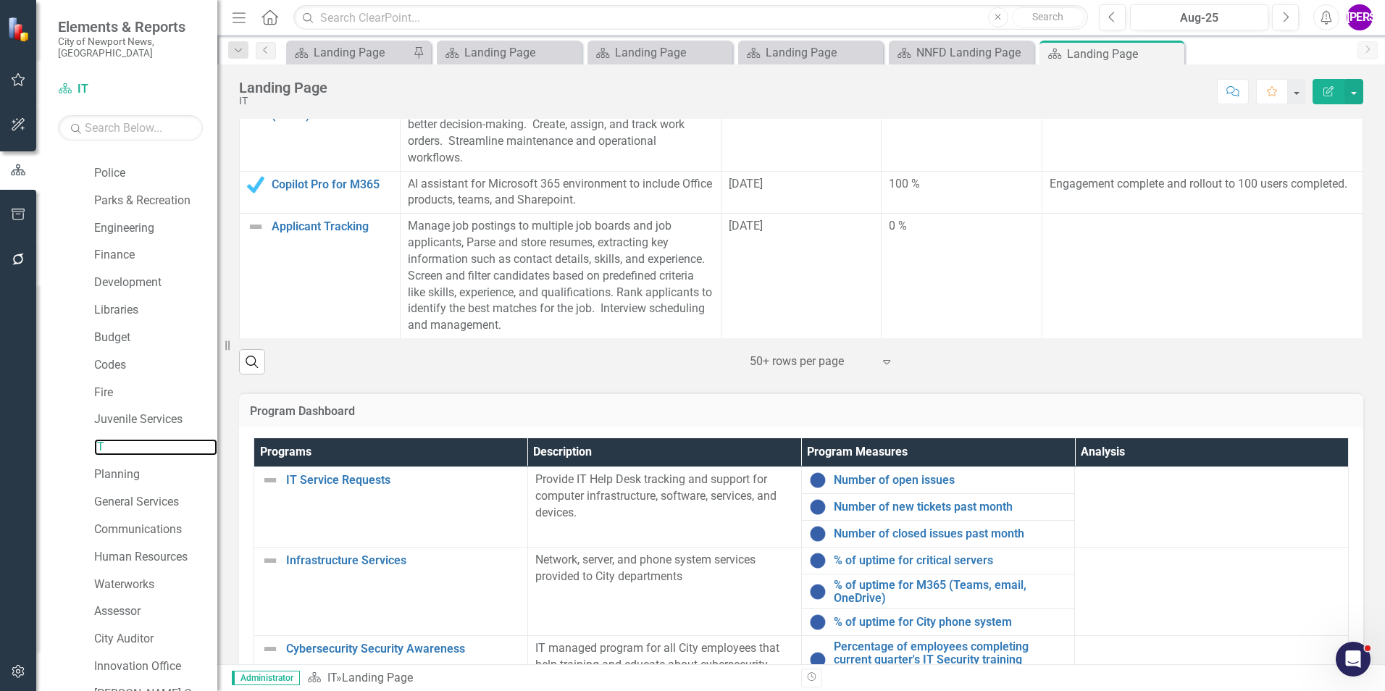
scroll to position [753, 0]
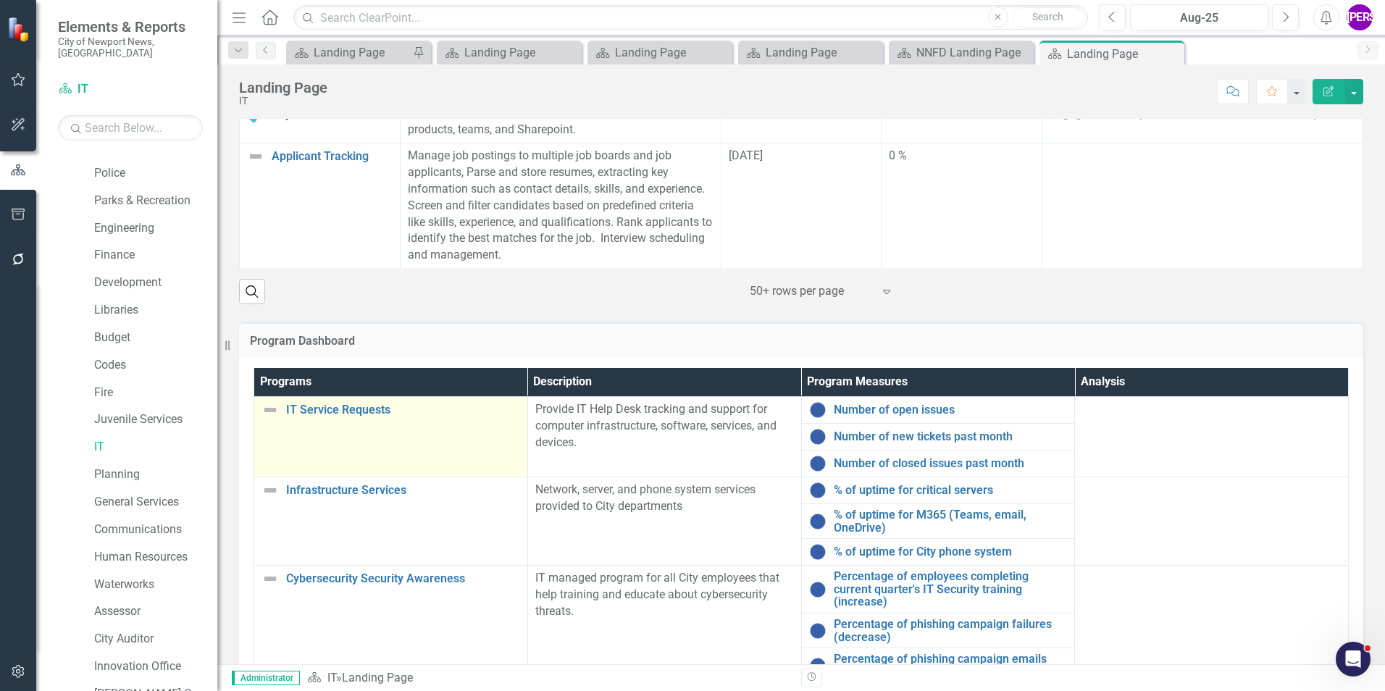
click at [333, 441] on td "IT Service Requests Link Map View Link Map Edit Edit Program Link Open Element" at bounding box center [391, 436] width 274 height 80
click at [333, 440] on td "IT Service Requests Link Map View Link Map Edit Edit Program Link Open Element" at bounding box center [391, 436] width 274 height 80
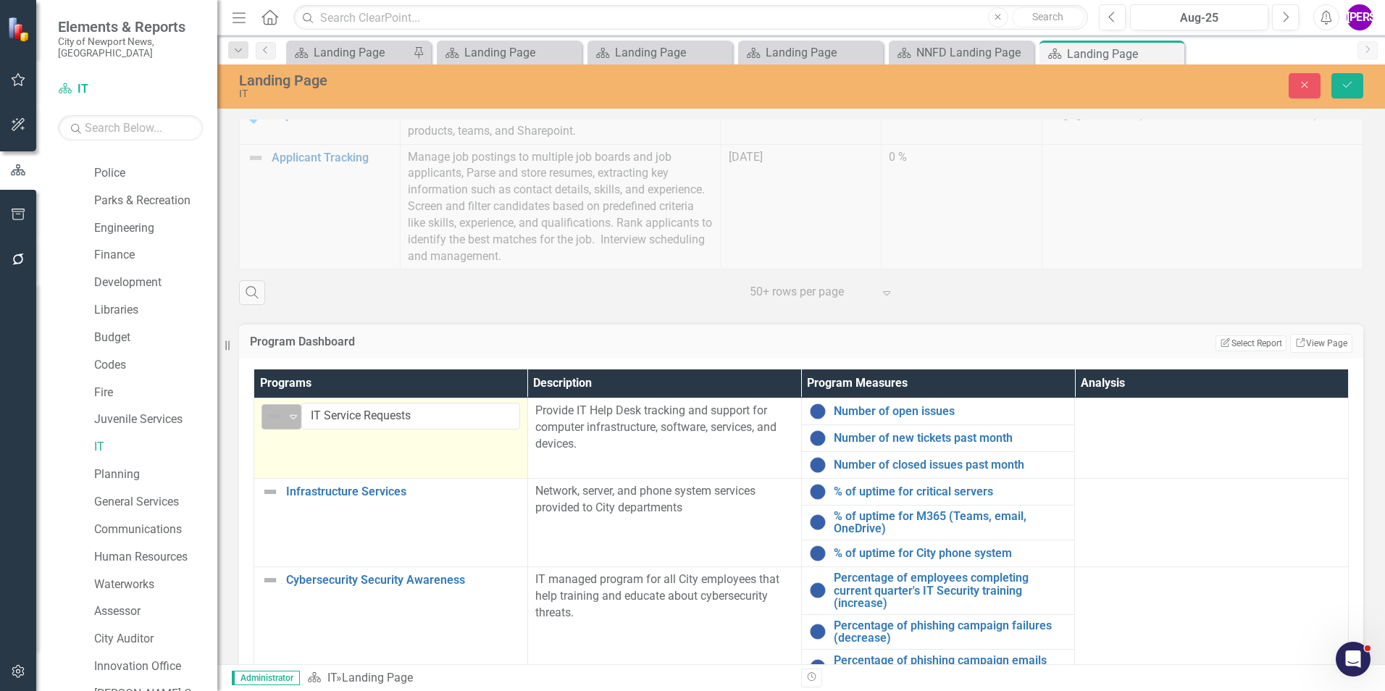
click at [294, 419] on icon at bounding box center [293, 417] width 7 height 4
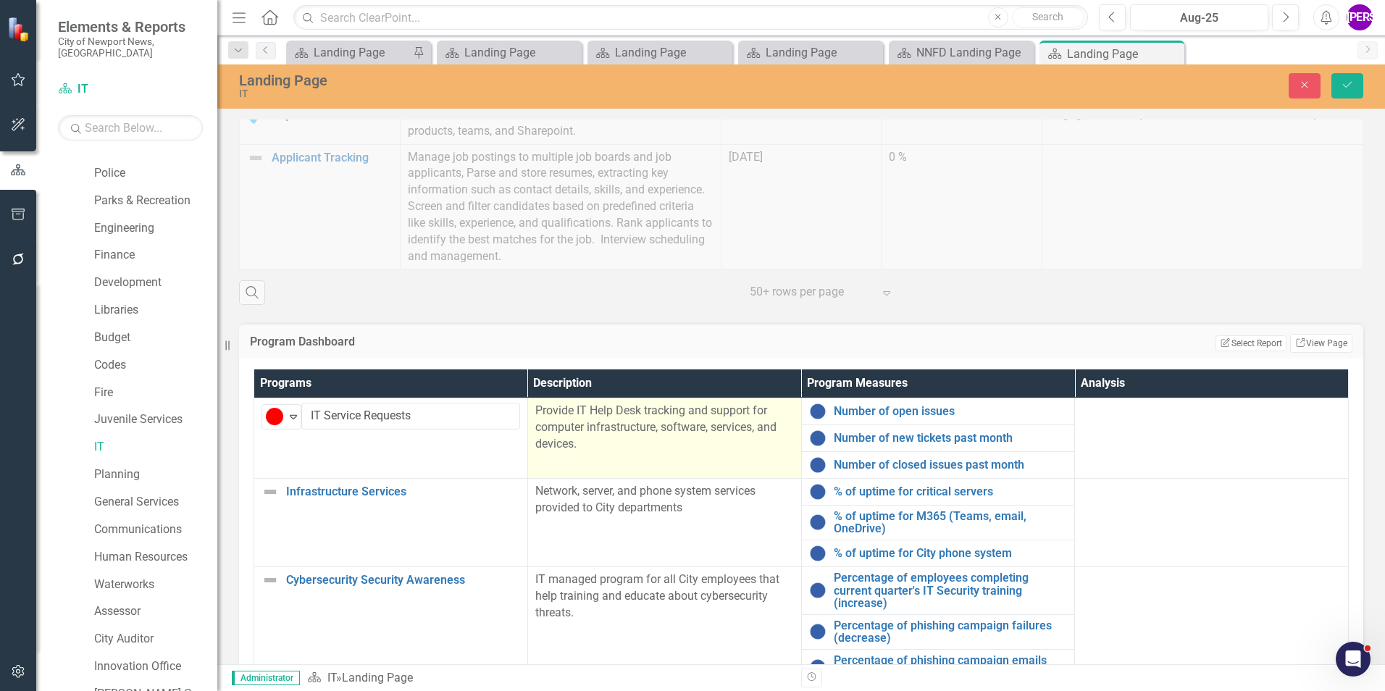
scroll to position [72, 0]
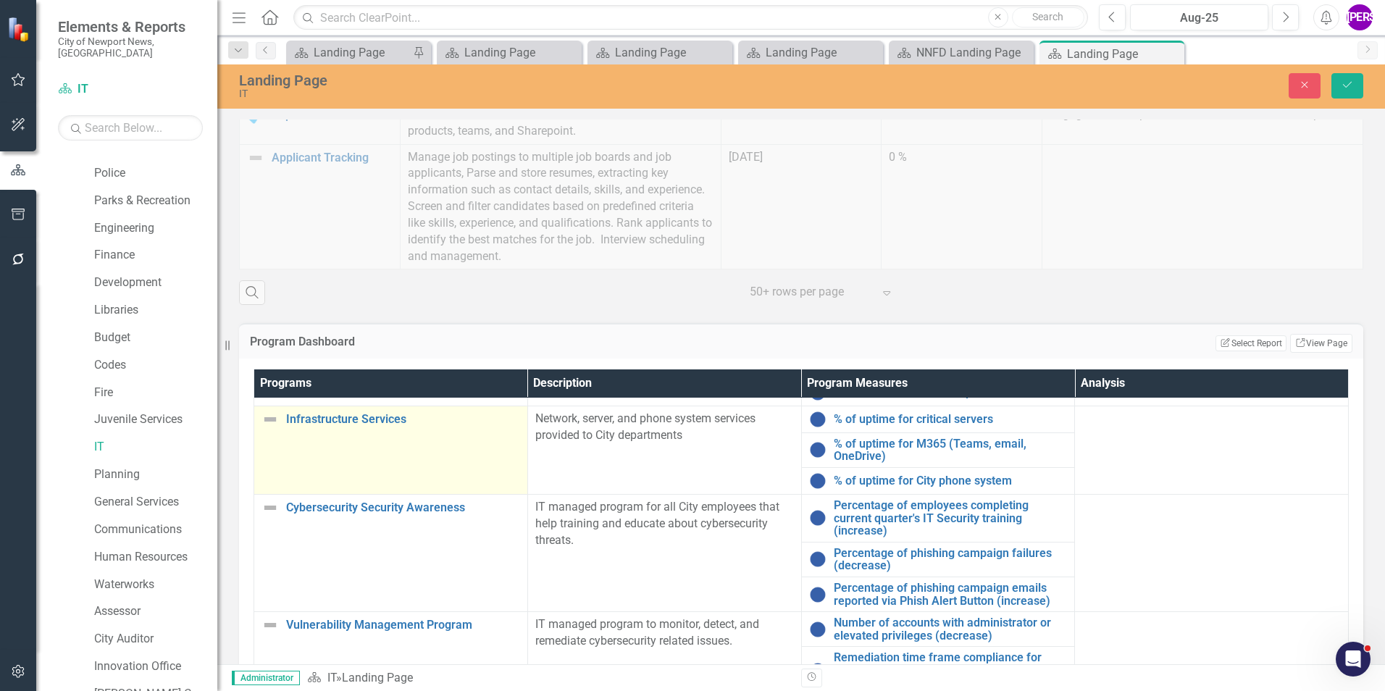
click at [350, 479] on td "Infrastructure Services Link Map View Link Map Edit Edit Program Link Open Elem…" at bounding box center [391, 450] width 274 height 88
click at [299, 430] on icon "Expand" at bounding box center [293, 425] width 14 height 12
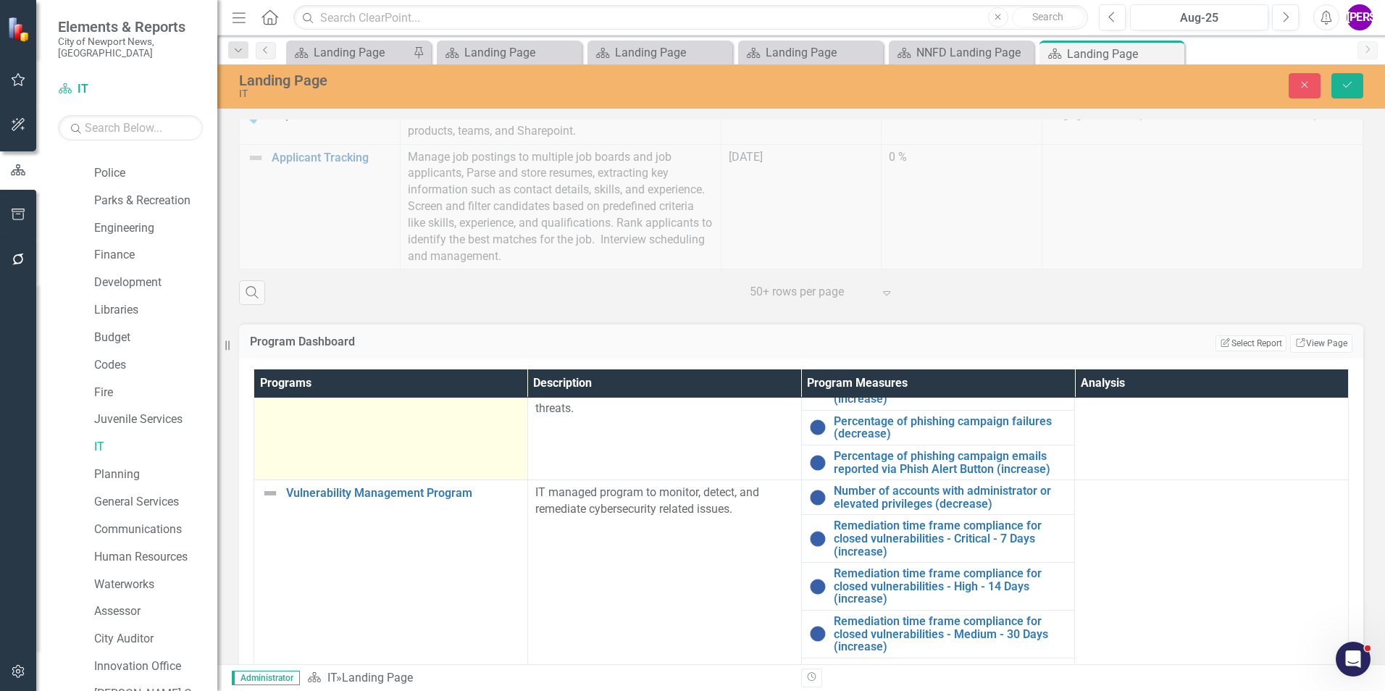
scroll to position [217, 0]
click at [355, 452] on td "Cybersecurity Security Awareness Link Map View Link Map Edit Edit Program Link …" at bounding box center [391, 420] width 274 height 117
click at [283, 389] on div "Not Defined" at bounding box center [275, 380] width 19 height 17
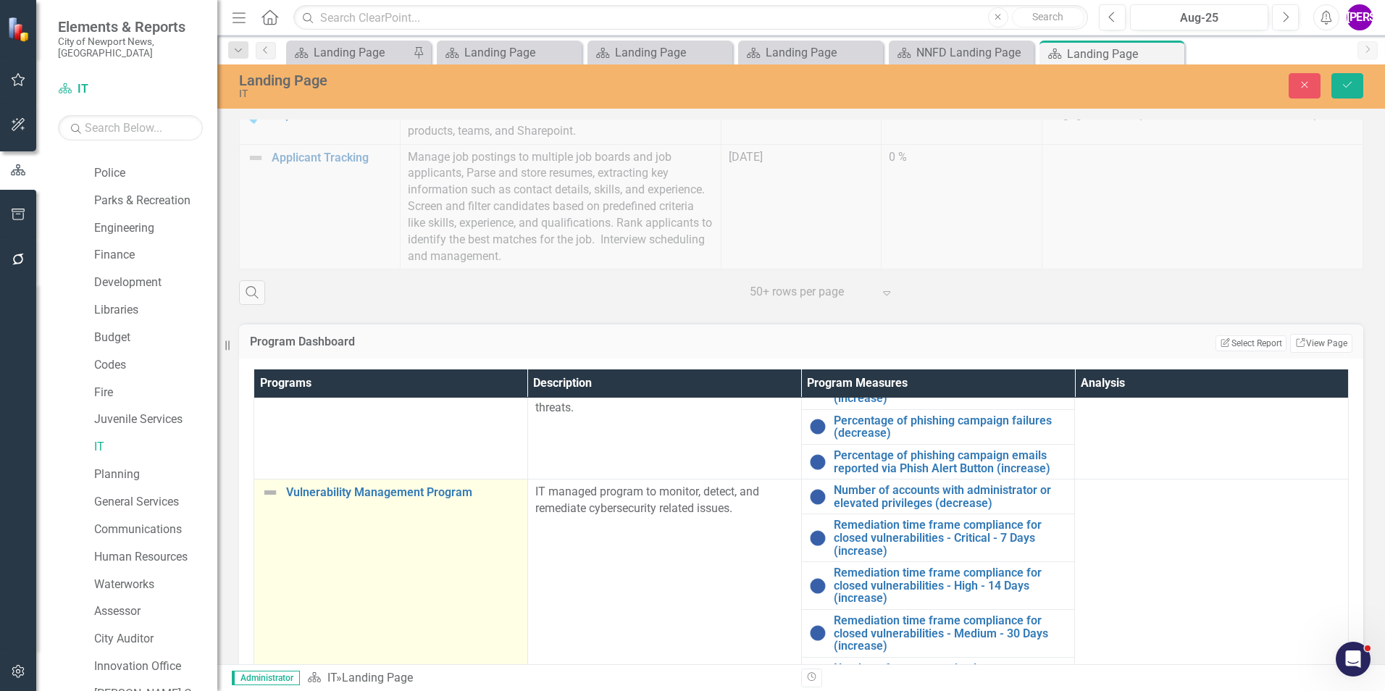
scroll to position [362, 0]
click at [326, 509] on td "Vulnerability Management Program Link Map View Link Map Edit Edit Program Link …" at bounding box center [391, 586] width 274 height 213
click at [326, 507] on td "Vulnerability Management Program Link Map View Link Map Edit Edit Program Link …" at bounding box center [391, 586] width 274 height 213
click at [287, 486] on div "Expand" at bounding box center [293, 498] width 14 height 24
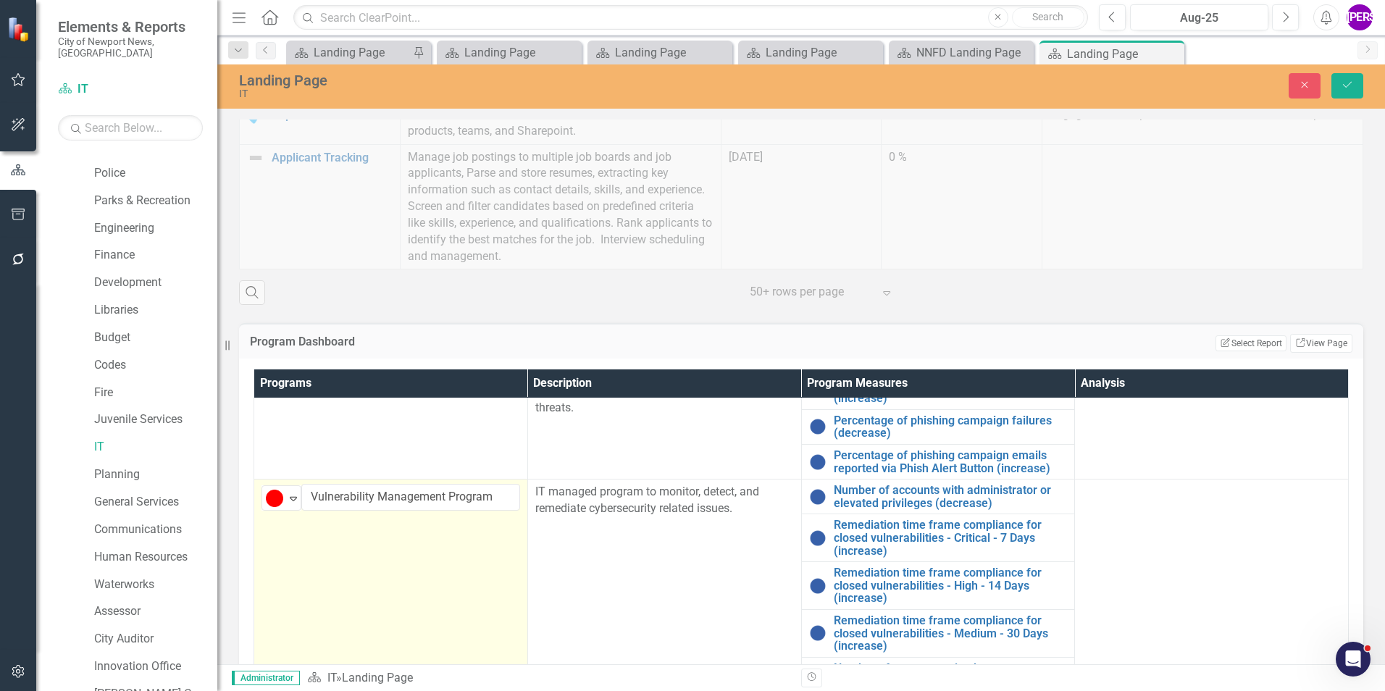
scroll to position [393, 0]
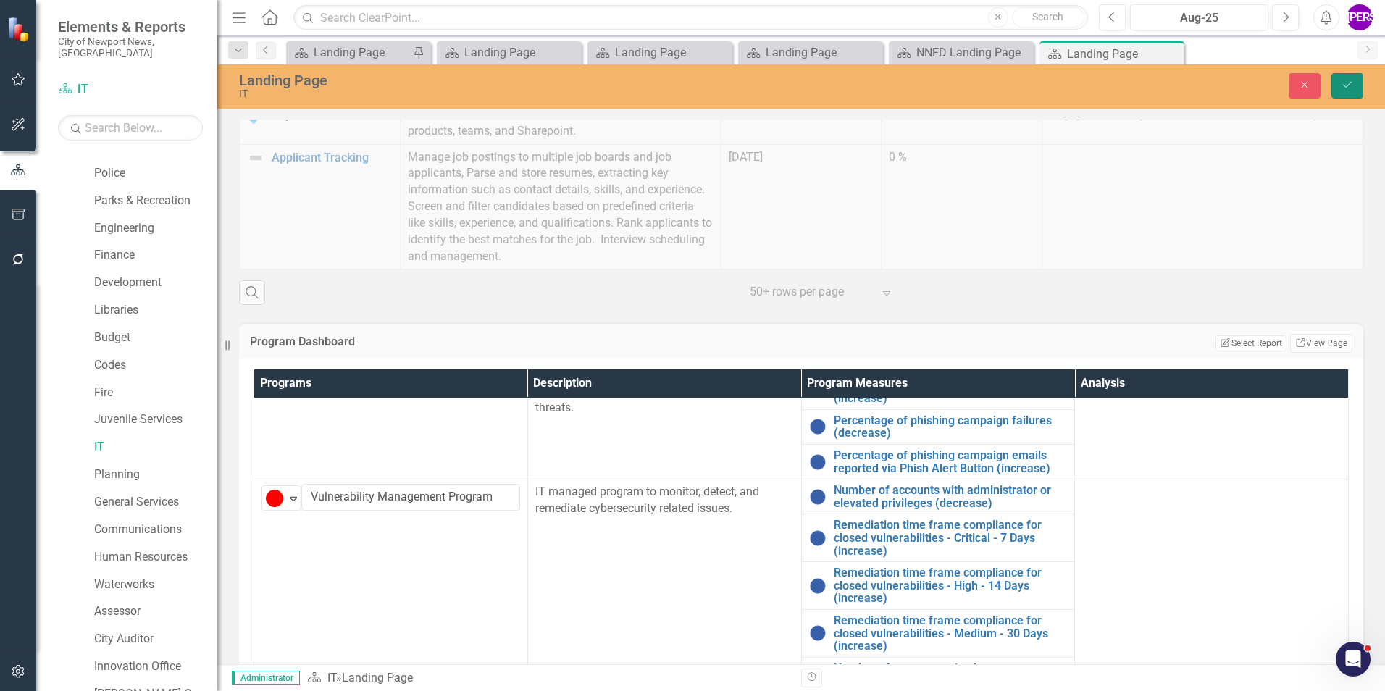
click at [1340, 87] on button "Save" at bounding box center [1348, 85] width 32 height 25
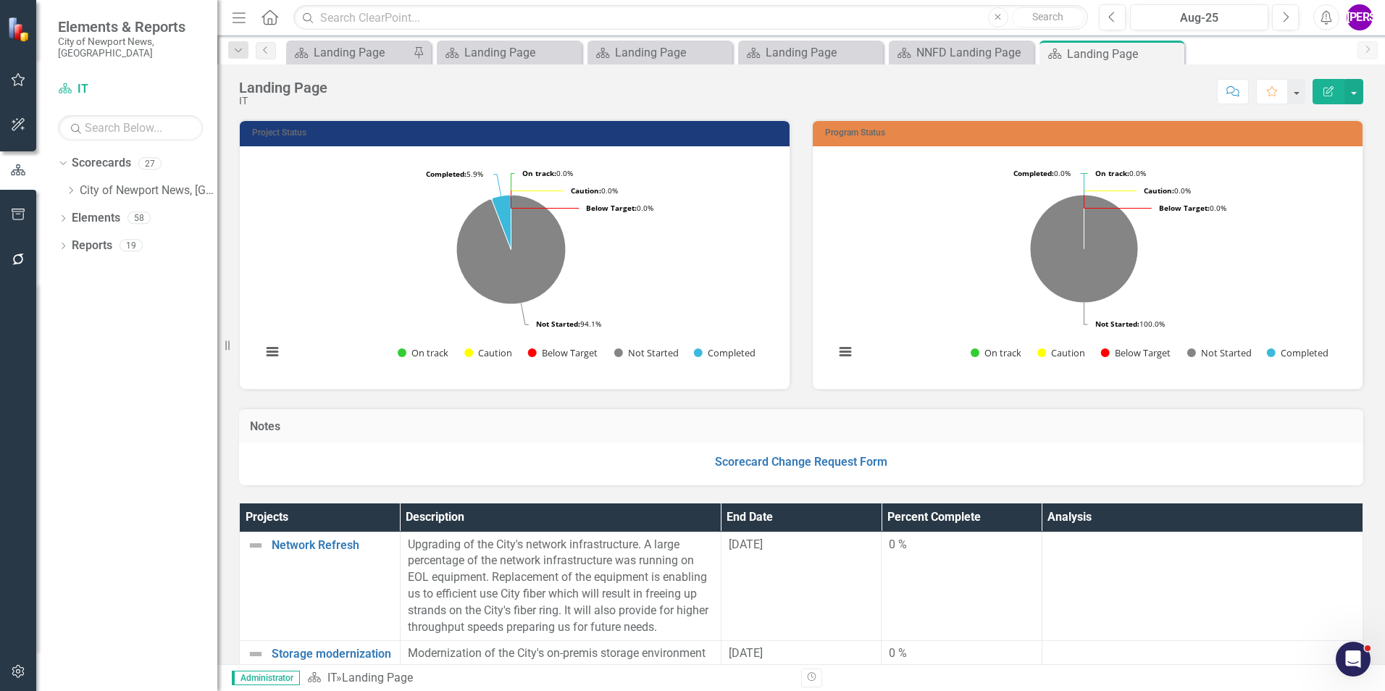
scroll to position [0, 0]
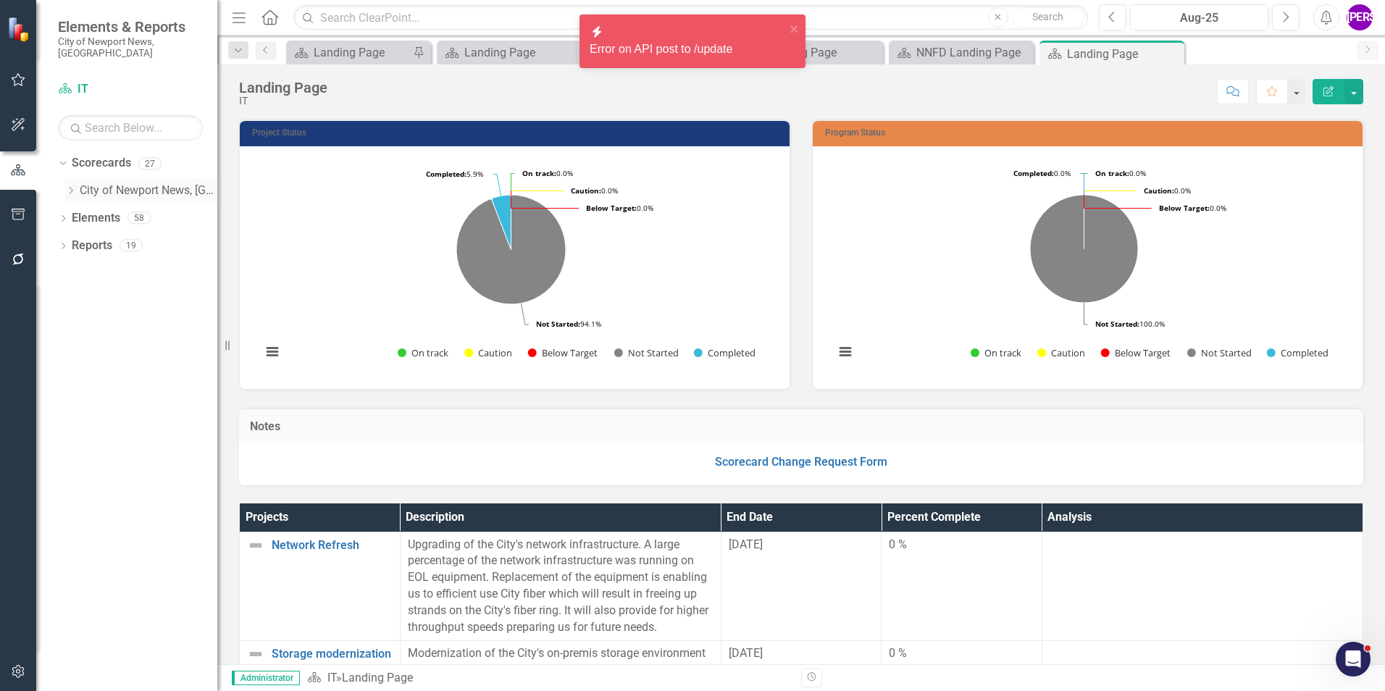
click at [73, 187] on icon at bounding box center [72, 190] width 4 height 7
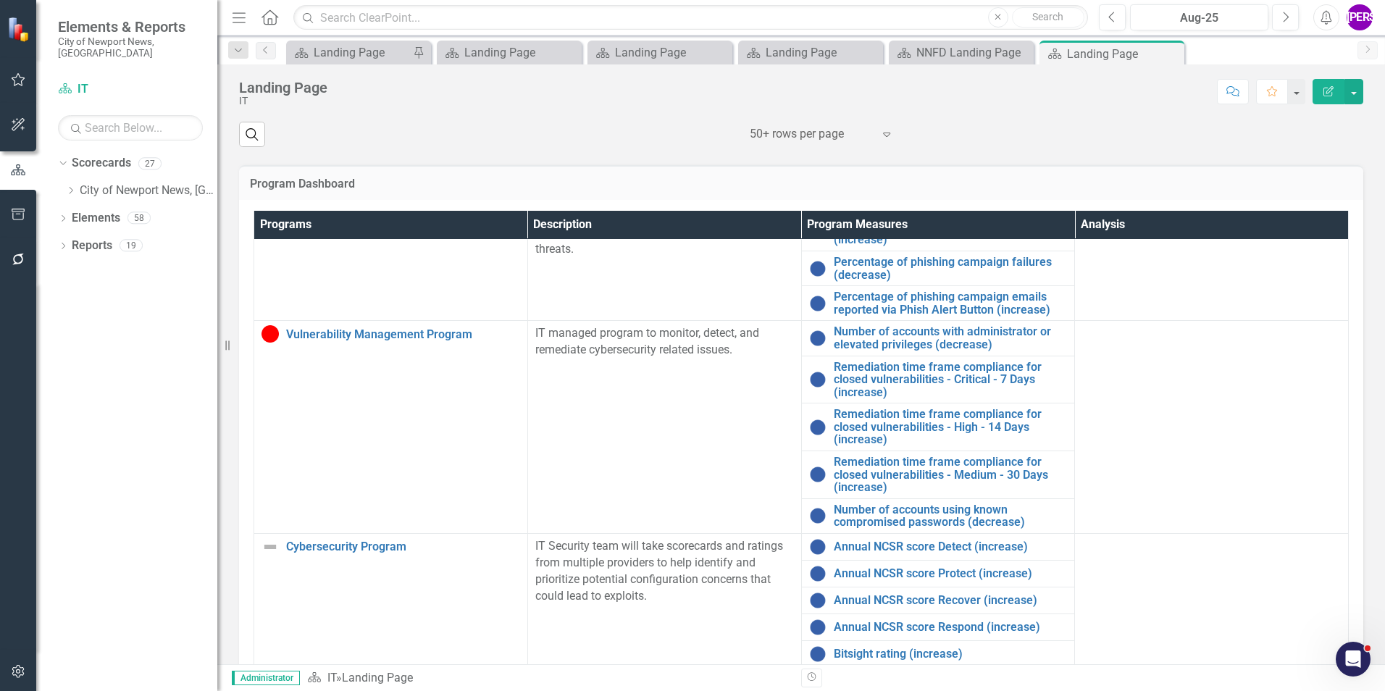
scroll to position [1043, 0]
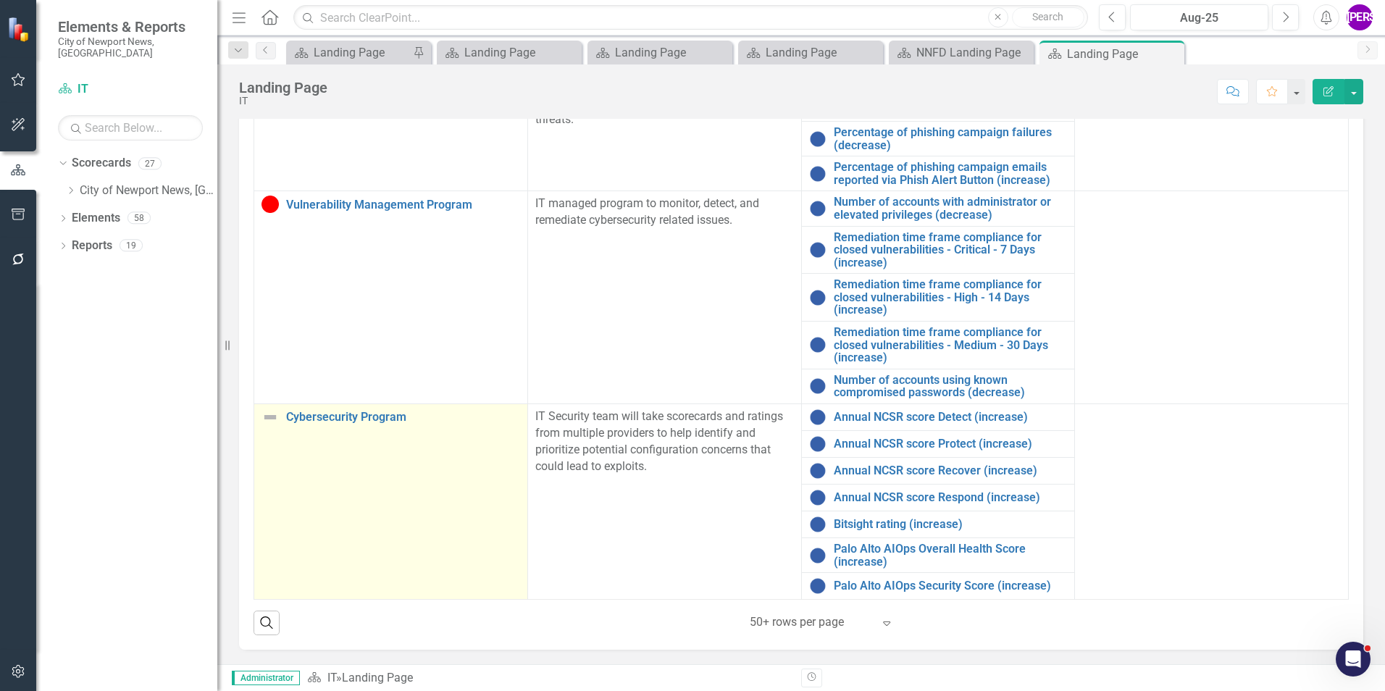
click at [351, 459] on td "Cybersecurity Program Link Map View Link Map Edit Edit Program Link Open Element" at bounding box center [391, 502] width 274 height 196
click at [350, 458] on td "Cybersecurity Program Link Map View Link Map Edit Edit Program Link Open Element" at bounding box center [391, 502] width 274 height 196
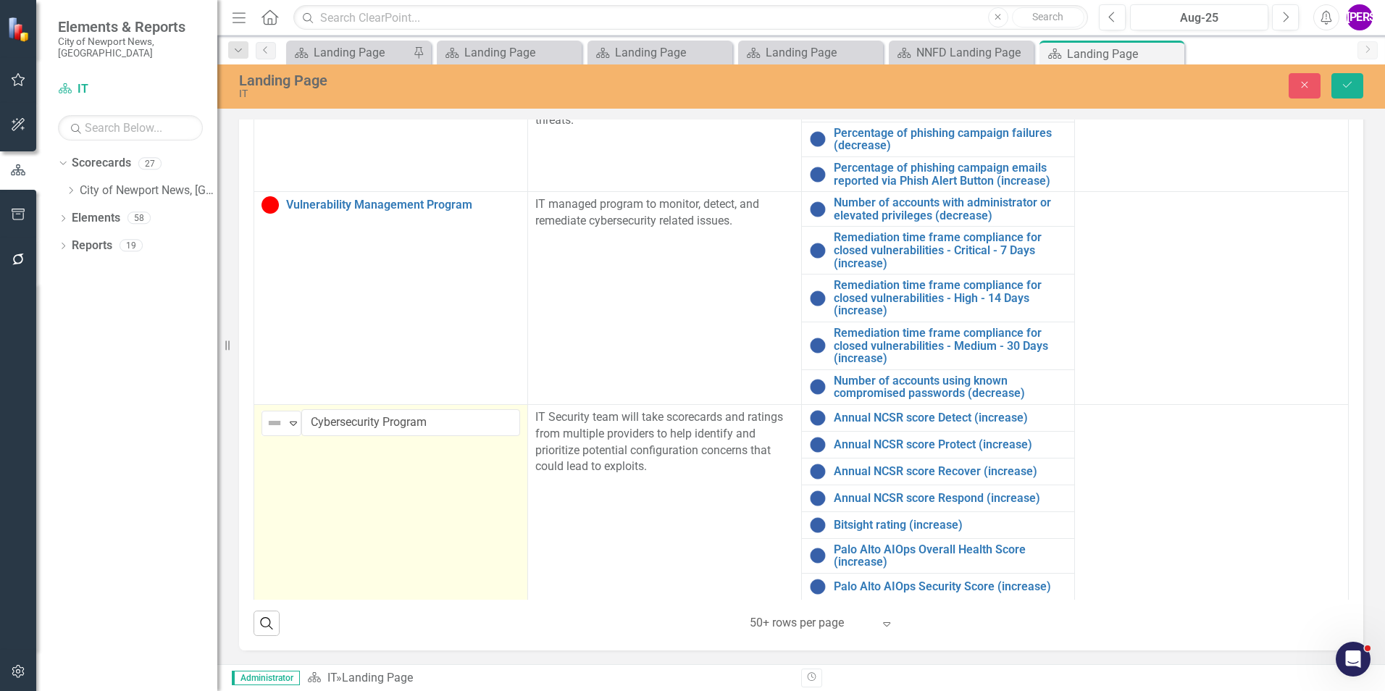
scroll to position [1044, 0]
click at [273, 414] on img at bounding box center [274, 422] width 17 height 17
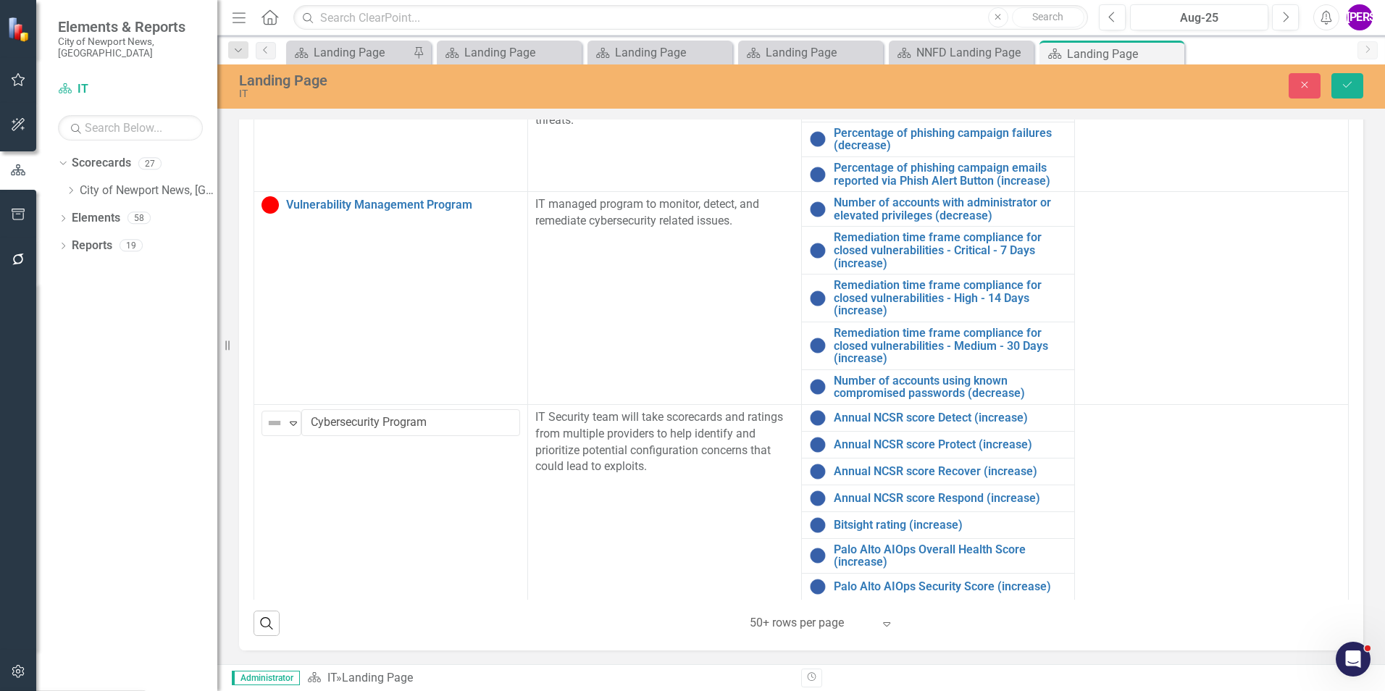
click at [1348, 97] on button "Save" at bounding box center [1348, 85] width 32 height 25
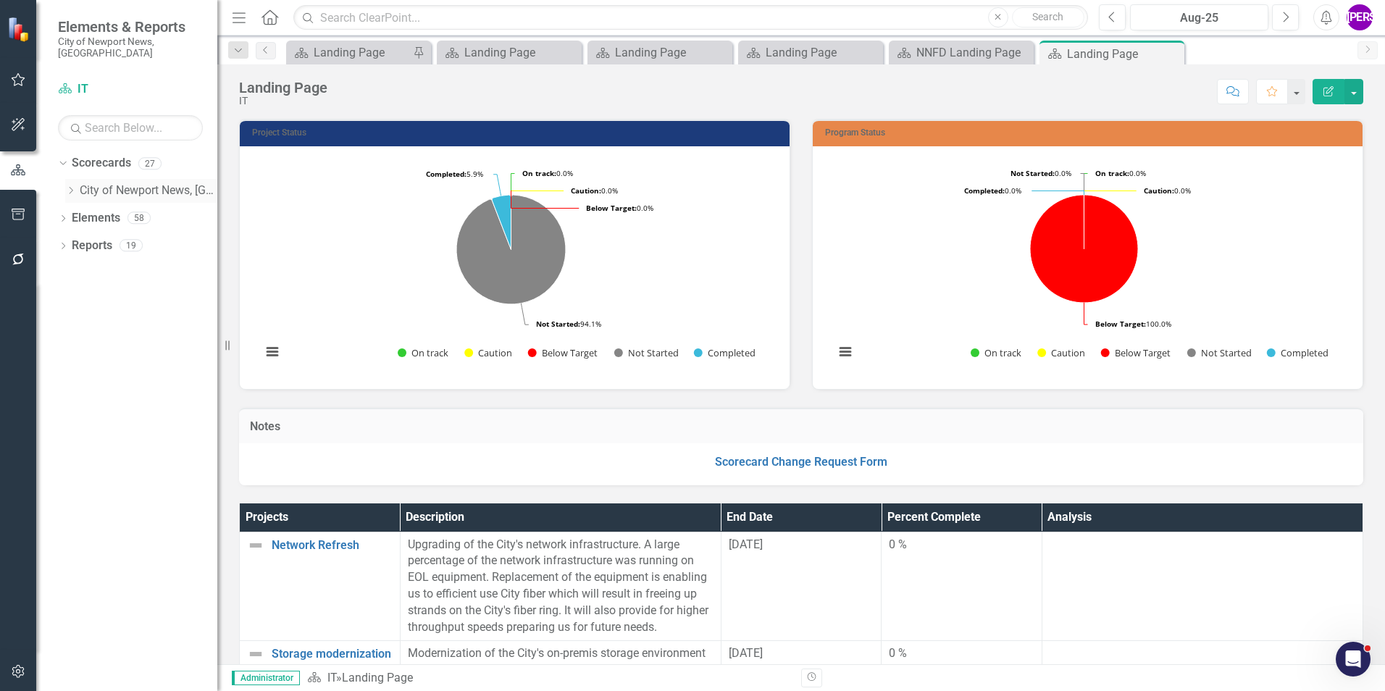
click at [71, 186] on icon "Dropdown" at bounding box center [70, 190] width 11 height 9
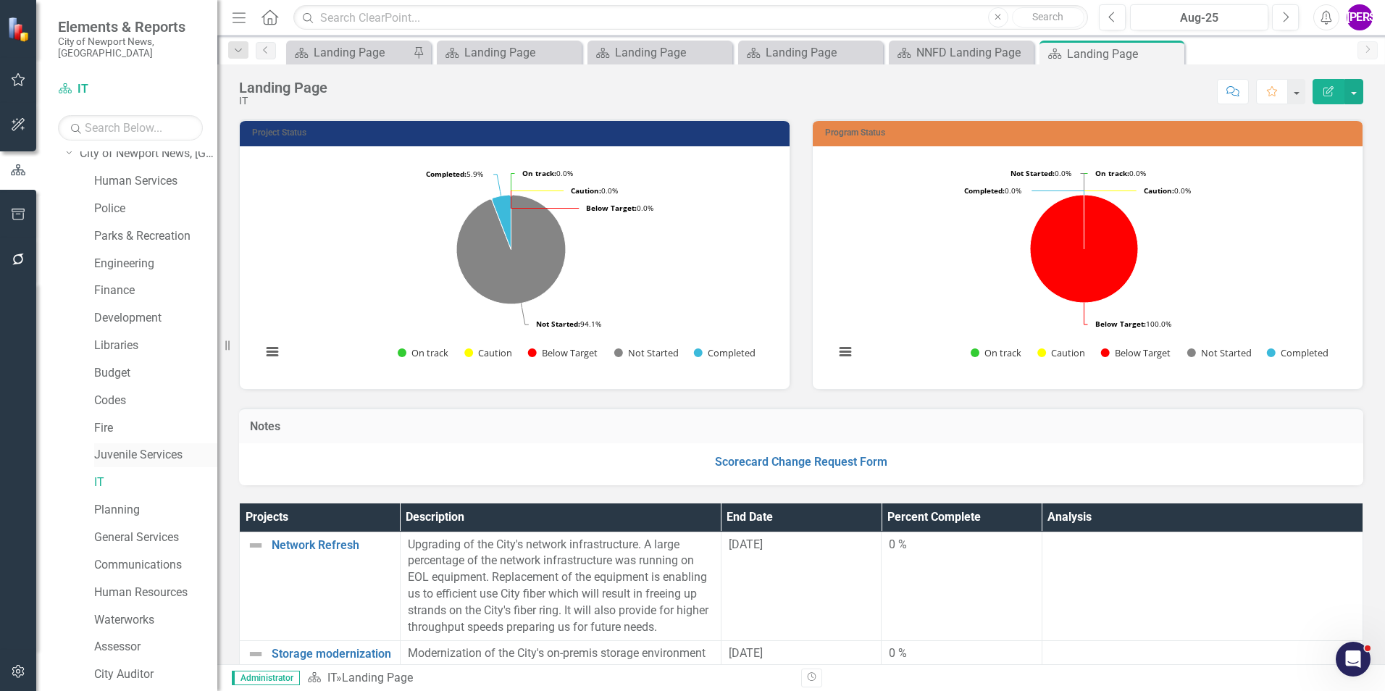
scroll to position [72, 0]
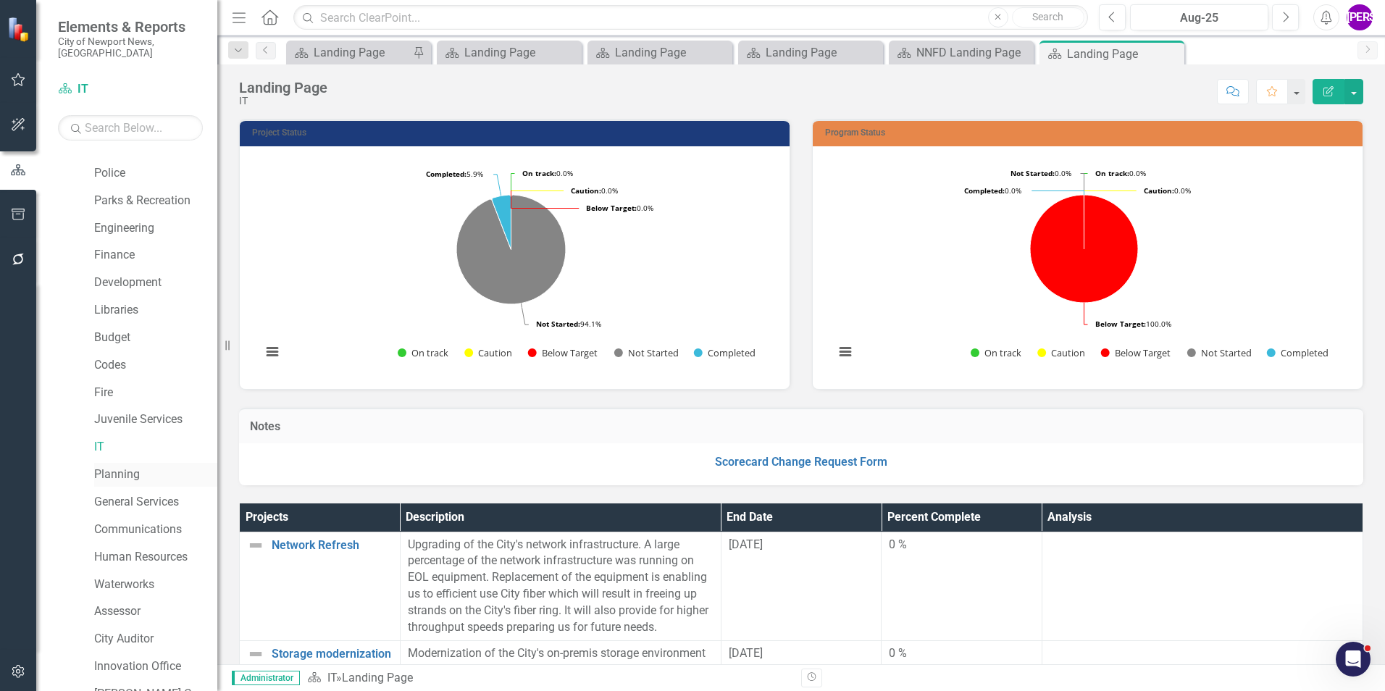
click at [118, 467] on link "Planning" at bounding box center [155, 475] width 123 height 17
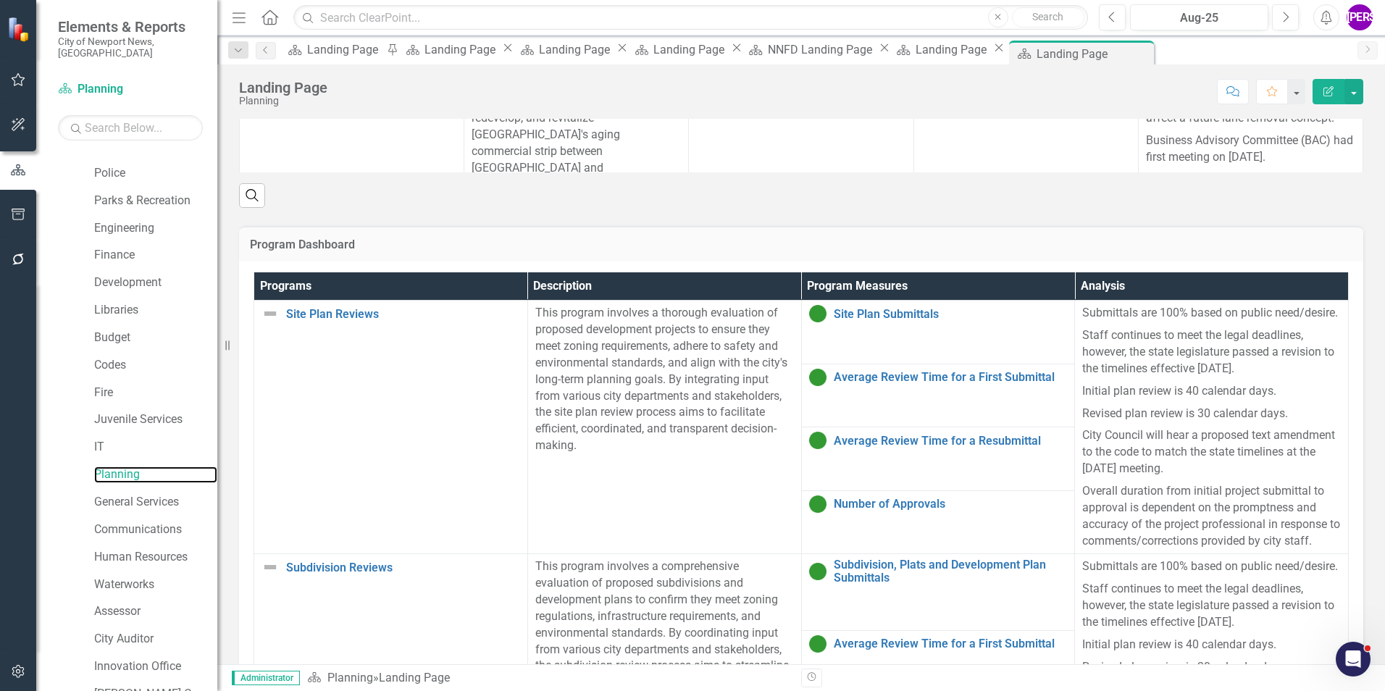
scroll to position [869, 0]
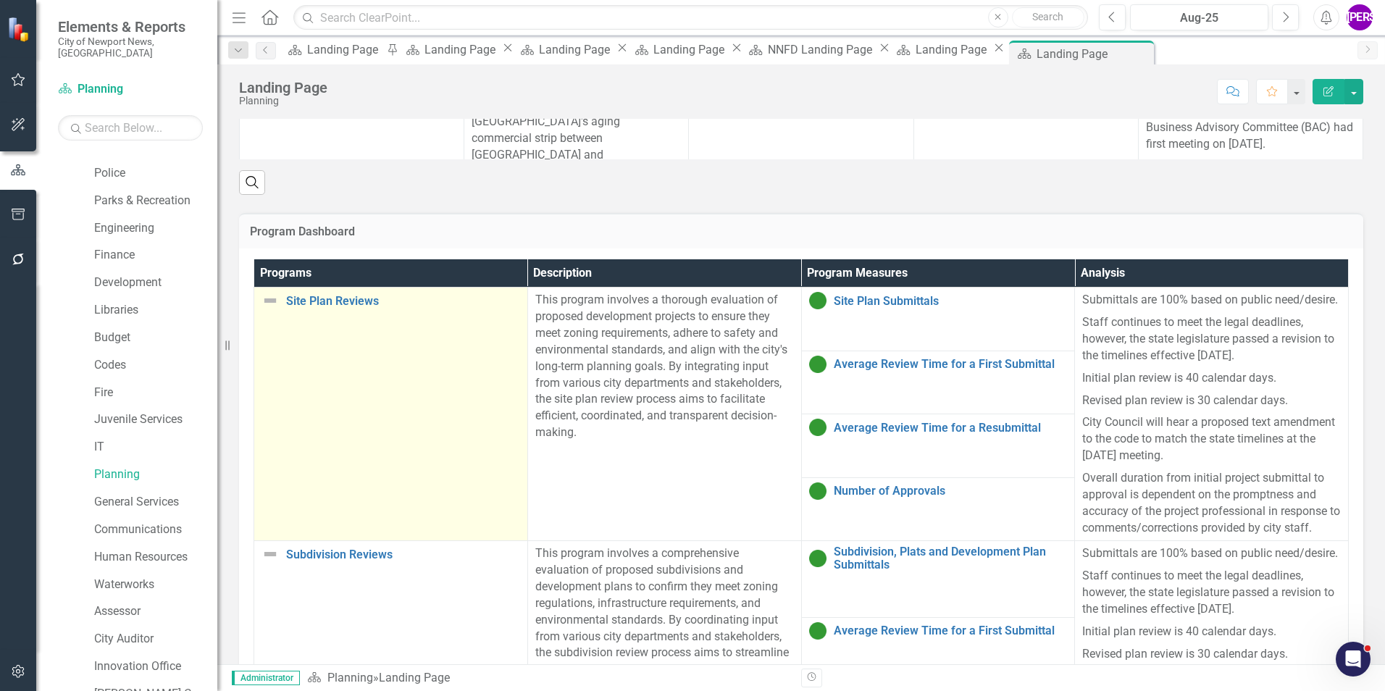
click at [303, 429] on td "Site Plan Reviews Link Map View Link Map Edit Edit Program Link Open Element" at bounding box center [391, 415] width 274 height 254
click at [302, 429] on td "Site Plan Reviews Link Map View Link Map Edit Edit Program Link Open Element" at bounding box center [391, 415] width 274 height 254
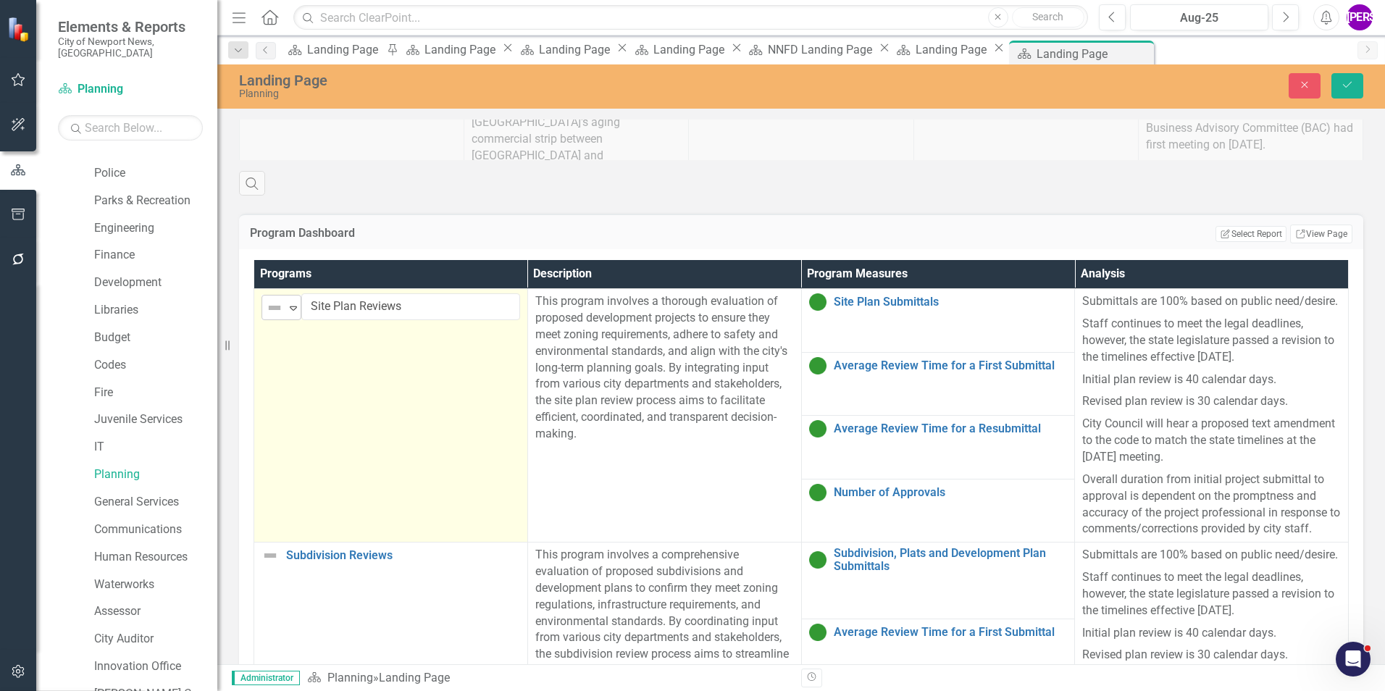
click at [292, 316] on div "Expand" at bounding box center [293, 308] width 14 height 24
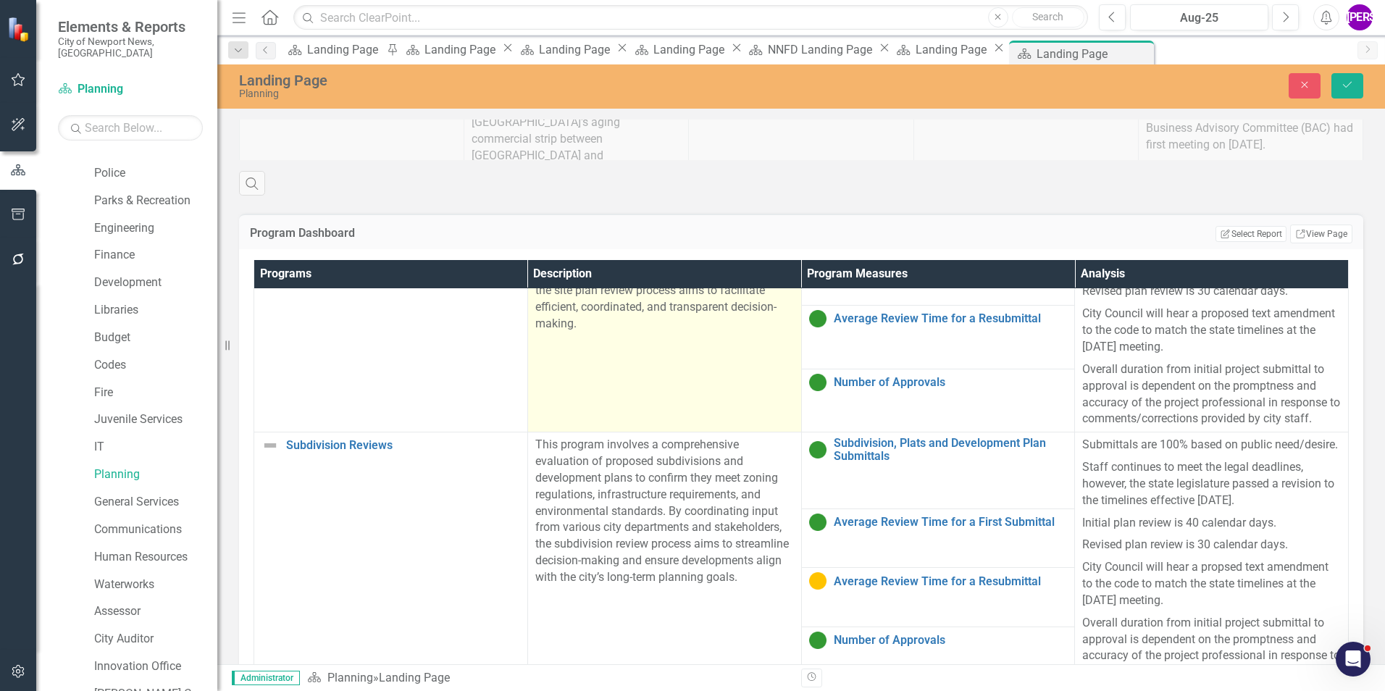
scroll to position [145, 0]
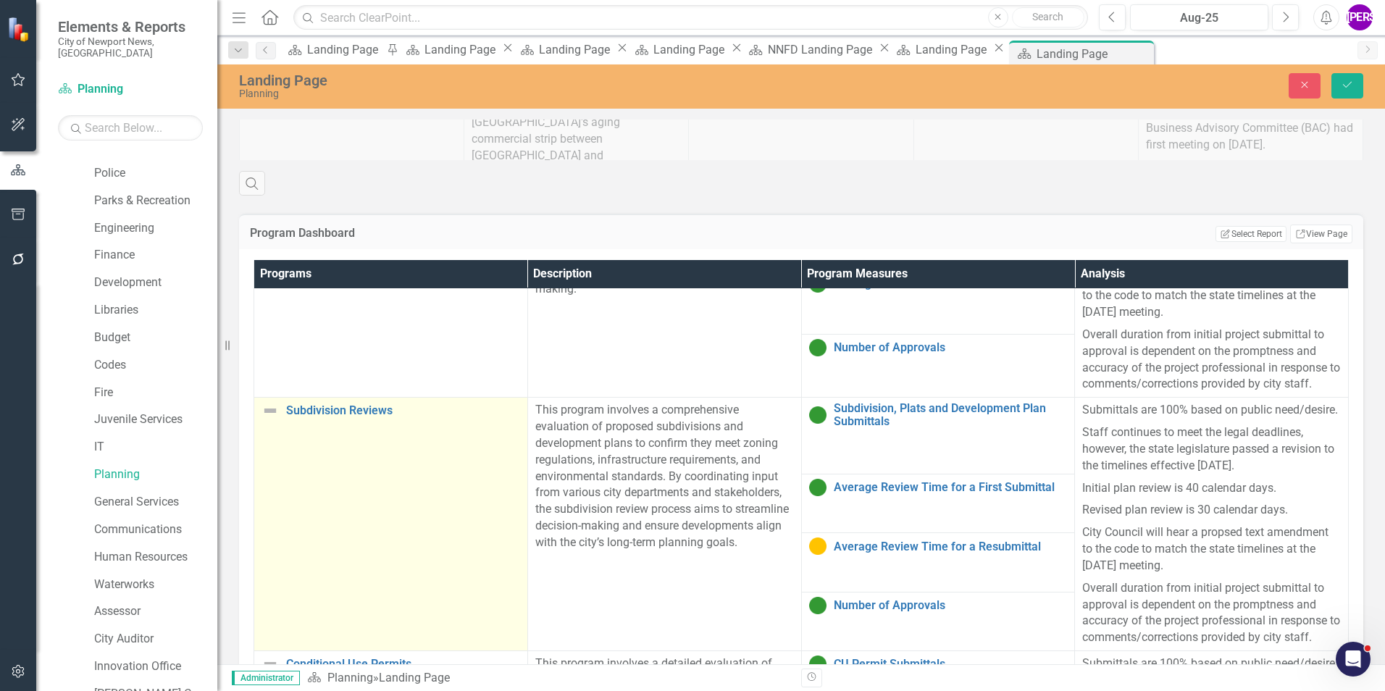
click at [322, 451] on td "Subdivision Reviews Link Map View Link Map Edit Edit Program Link Open Element" at bounding box center [391, 525] width 274 height 254
click at [292, 398] on td "Not Defined Expand Subdivision Reviews Link Map View Link Map Edit Edit Program…" at bounding box center [391, 525] width 274 height 254
click at [289, 404] on div "Expand" at bounding box center [293, 416] width 14 height 24
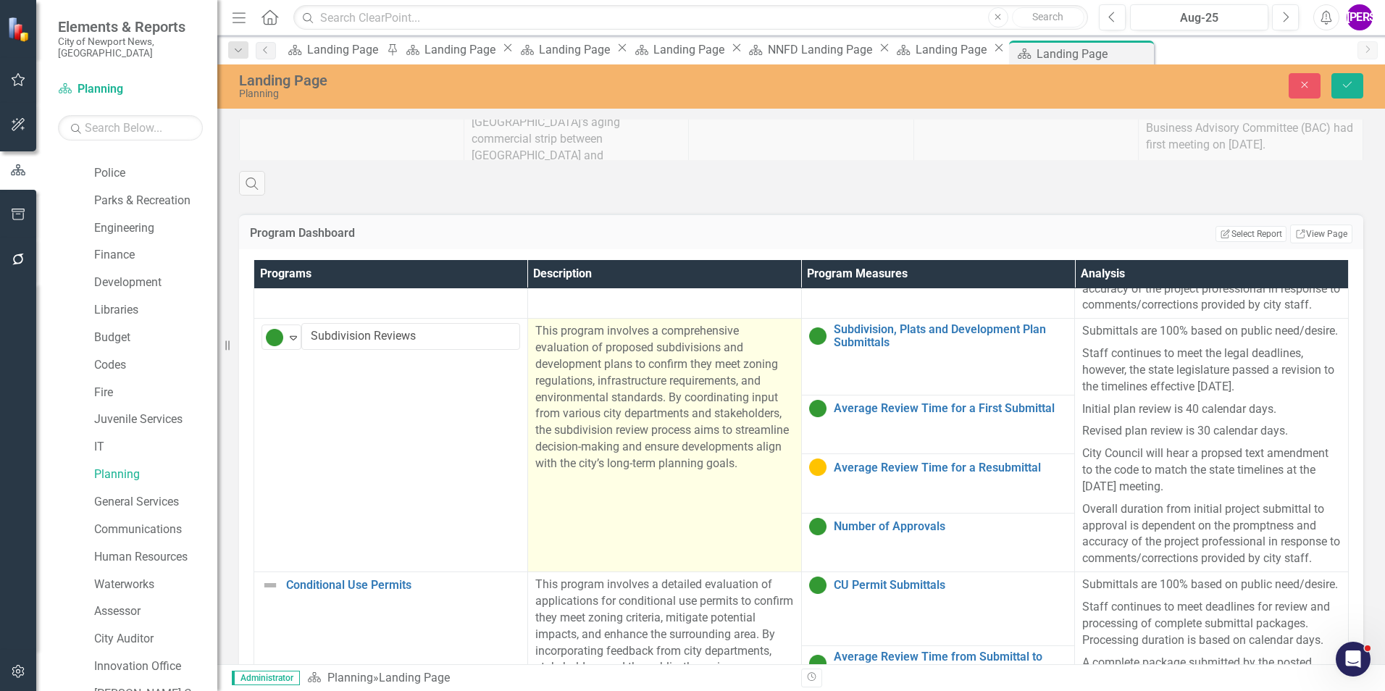
scroll to position [362, 0]
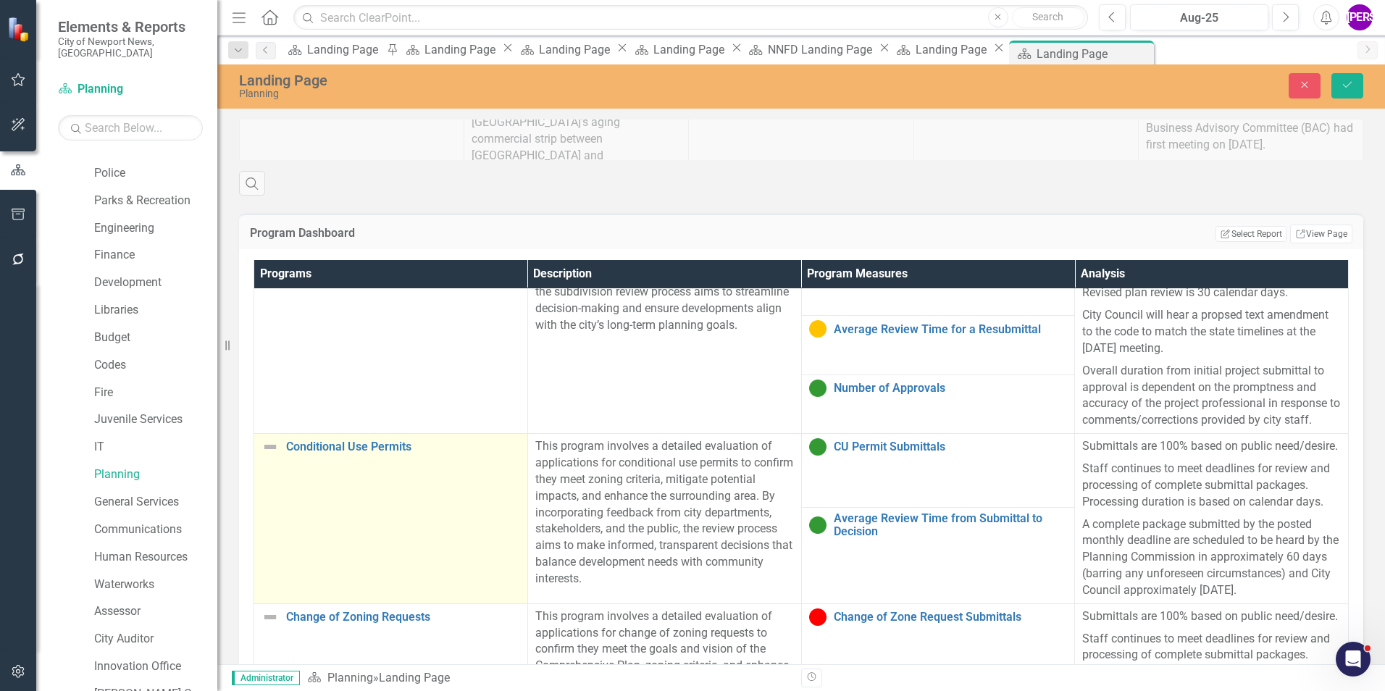
click at [371, 442] on td "Conditional Use Permits Link Map View Link Map Edit Edit Program Link Open Elem…" at bounding box center [391, 519] width 274 height 170
click at [295, 447] on icon "Expand" at bounding box center [293, 453] width 14 height 12
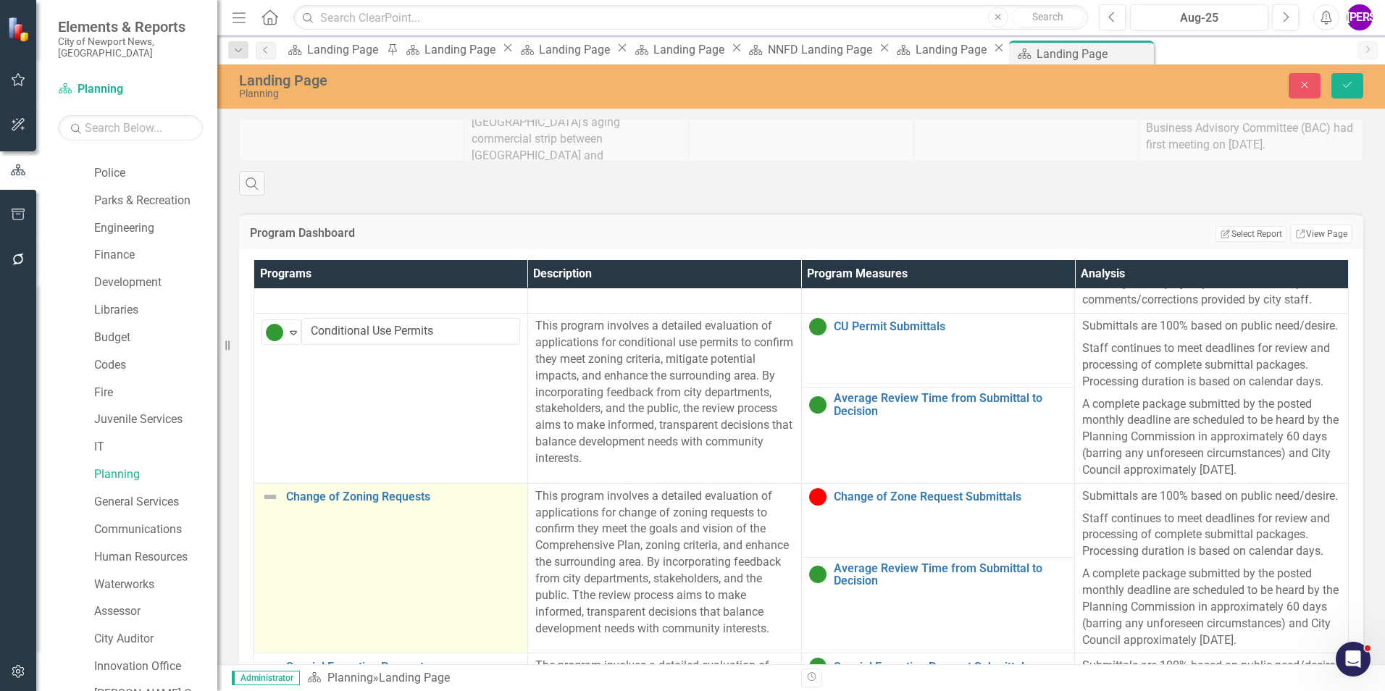
scroll to position [507, 0]
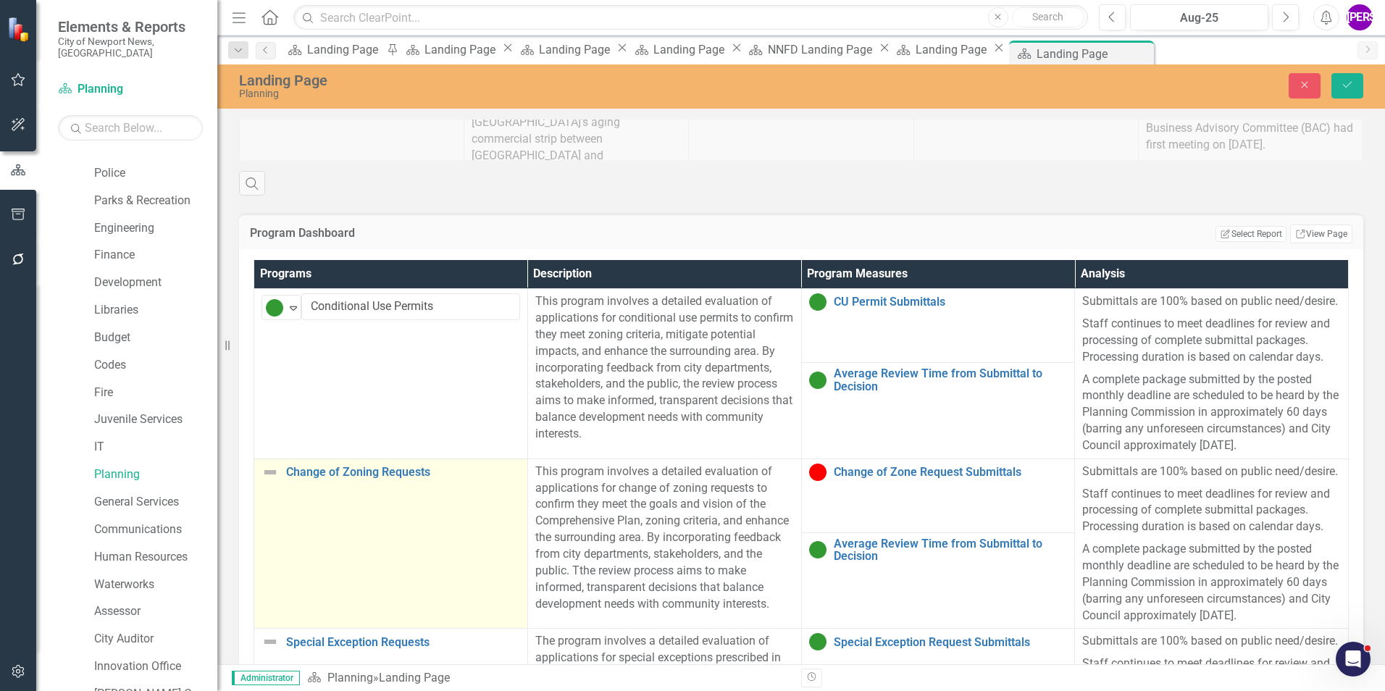
click at [327, 460] on td "Change of Zoning Requests Link Map View Link Map Edit Edit Program Link Open El…" at bounding box center [391, 544] width 274 height 170
click at [290, 472] on icon "Expand" at bounding box center [293, 478] width 14 height 12
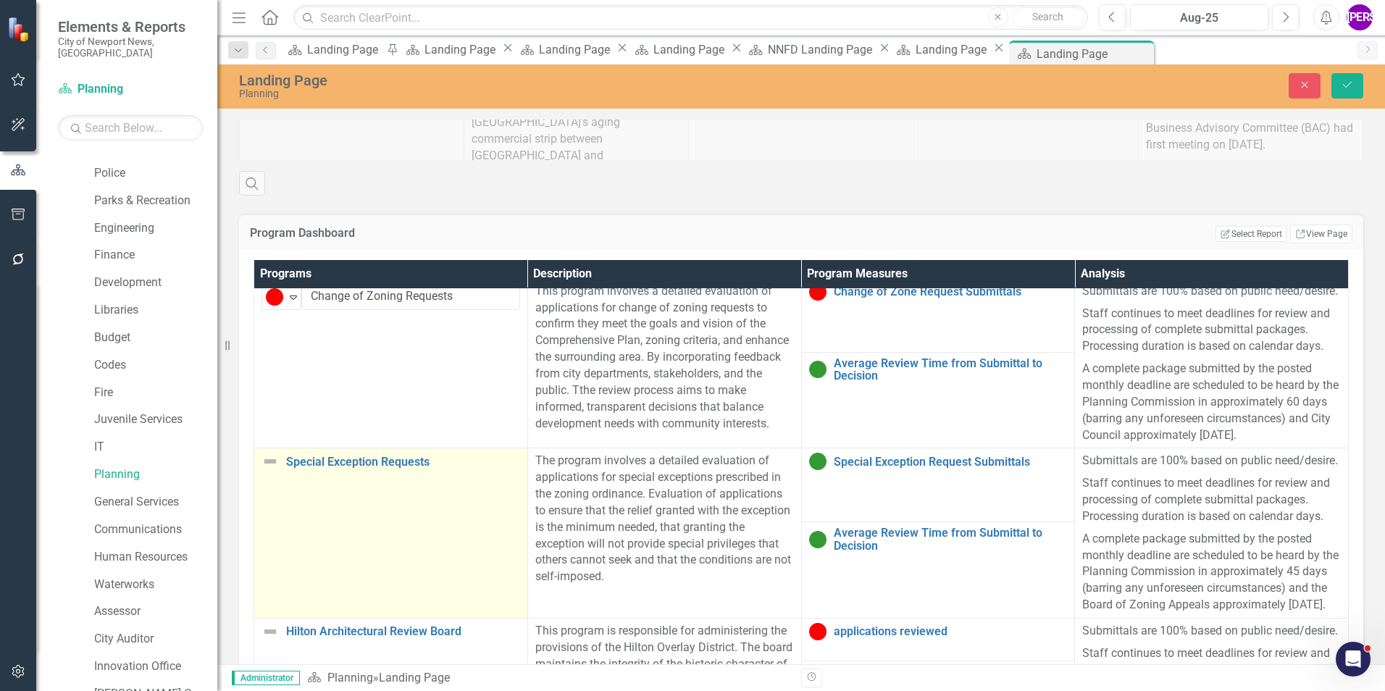
scroll to position [724, 0]
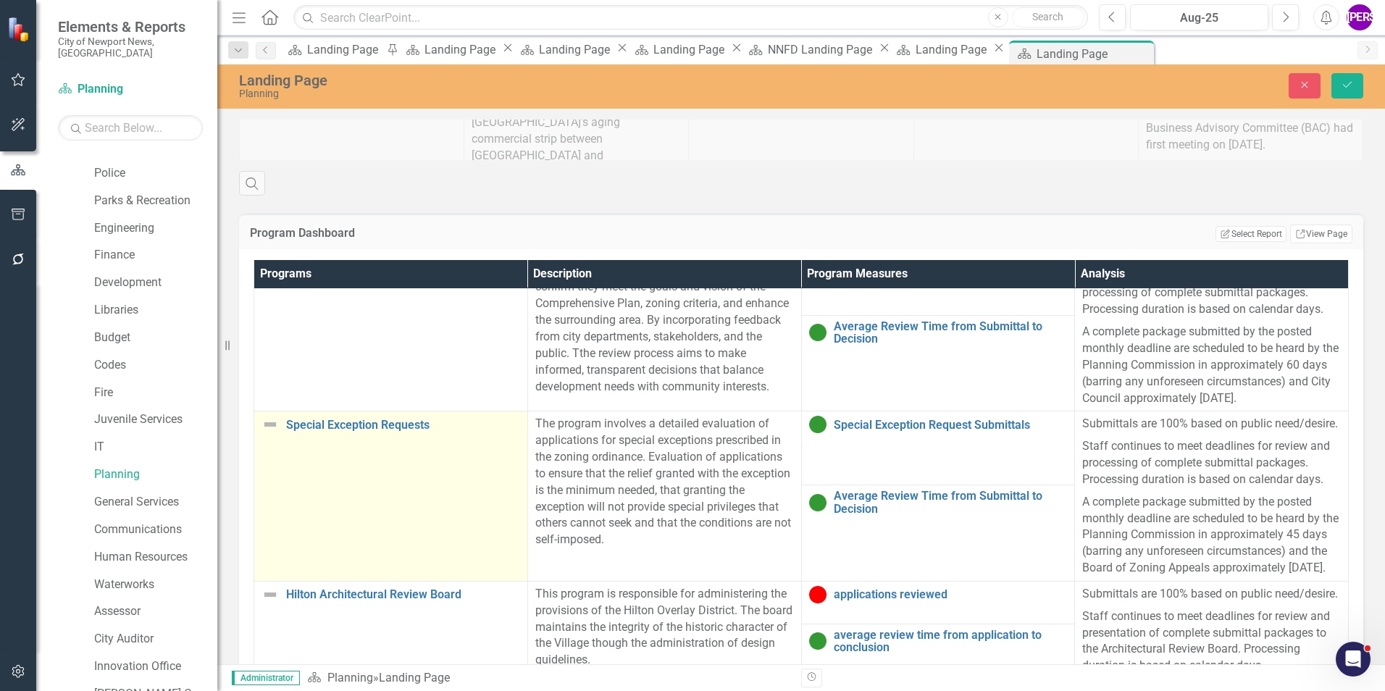
click at [344, 424] on td "Special Exception Requests Link Map View Link Map Edit Edit Program Link Open E…" at bounding box center [391, 496] width 274 height 170
click at [295, 425] on icon "Expand" at bounding box center [293, 431] width 14 height 12
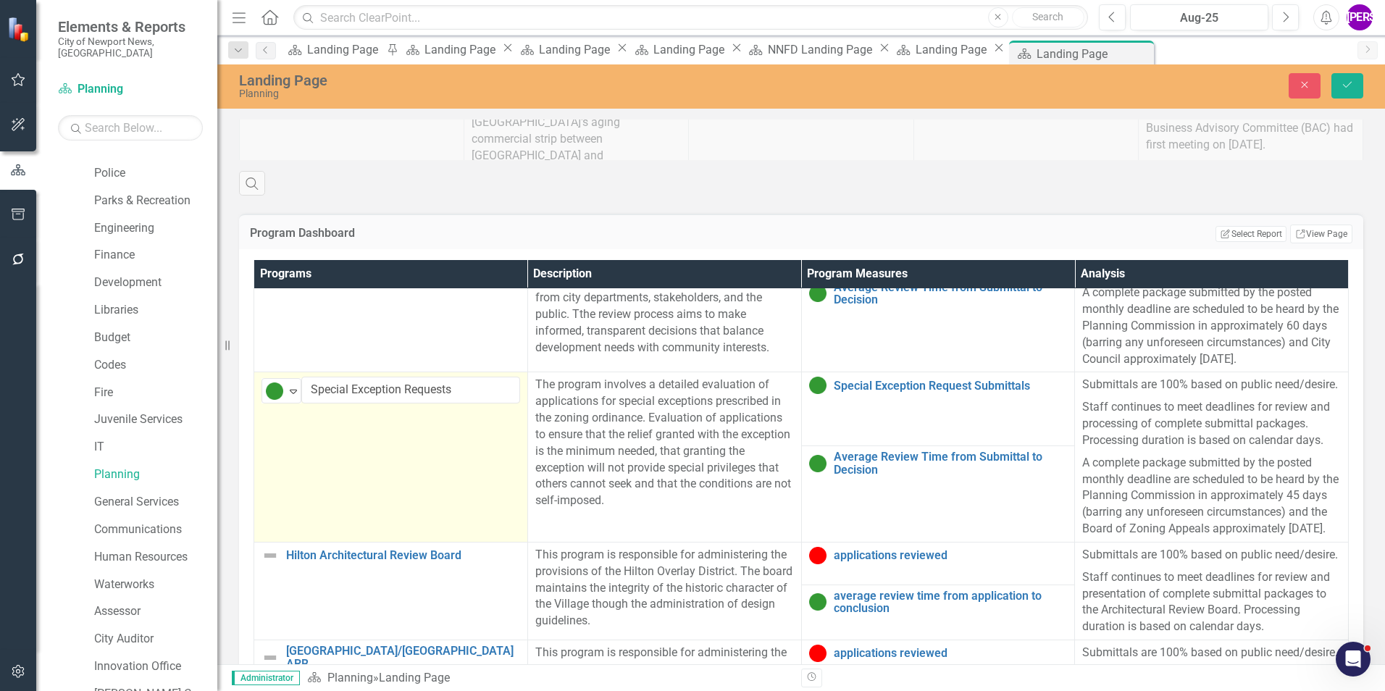
scroll to position [797, 0]
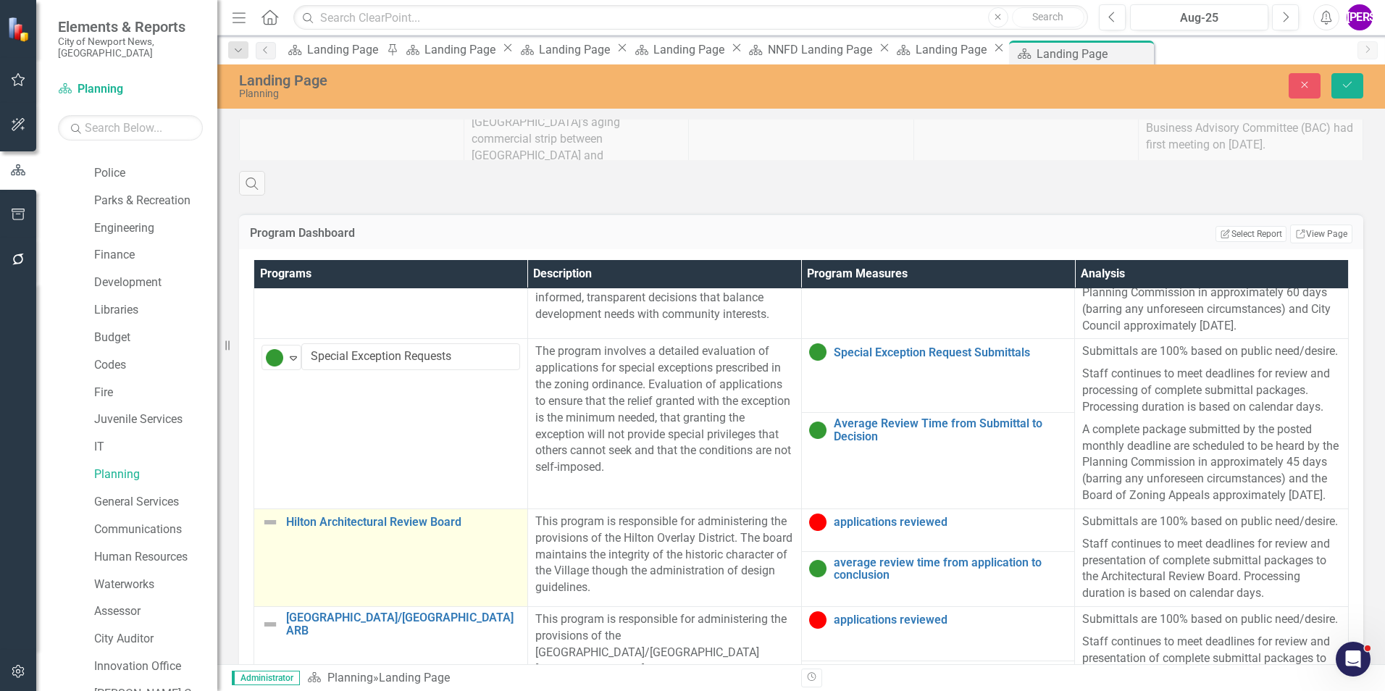
click at [350, 509] on td "Hilton Architectural Review Board Link Map View Link Map Edit Edit Program Link…" at bounding box center [391, 558] width 274 height 98
drag, startPoint x: 350, startPoint y: 440, endPoint x: 348, endPoint y: 465, distance: 24.7
click at [350, 509] on td "Hilton Architectural Review Board Link Map View Link Map Edit Edit Program Link…" at bounding box center [391, 558] width 274 height 98
click at [286, 522] on icon "Expand" at bounding box center [293, 528] width 14 height 12
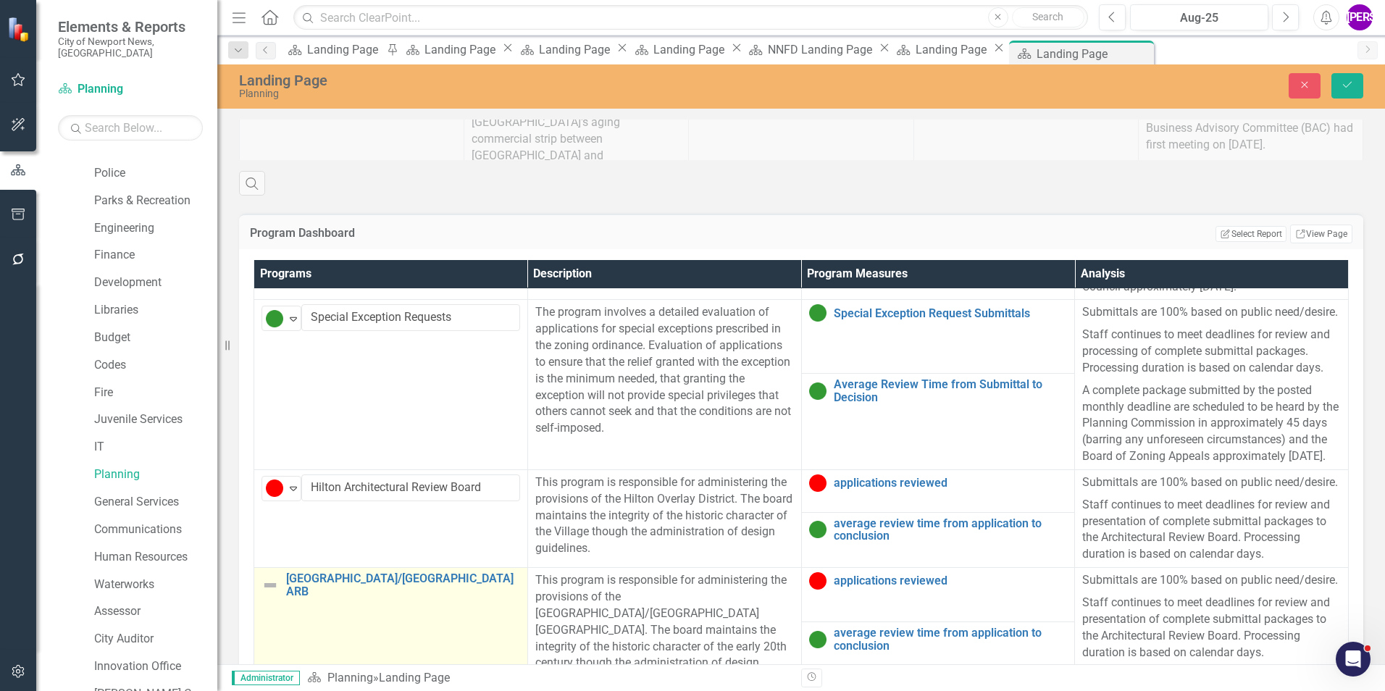
scroll to position [869, 0]
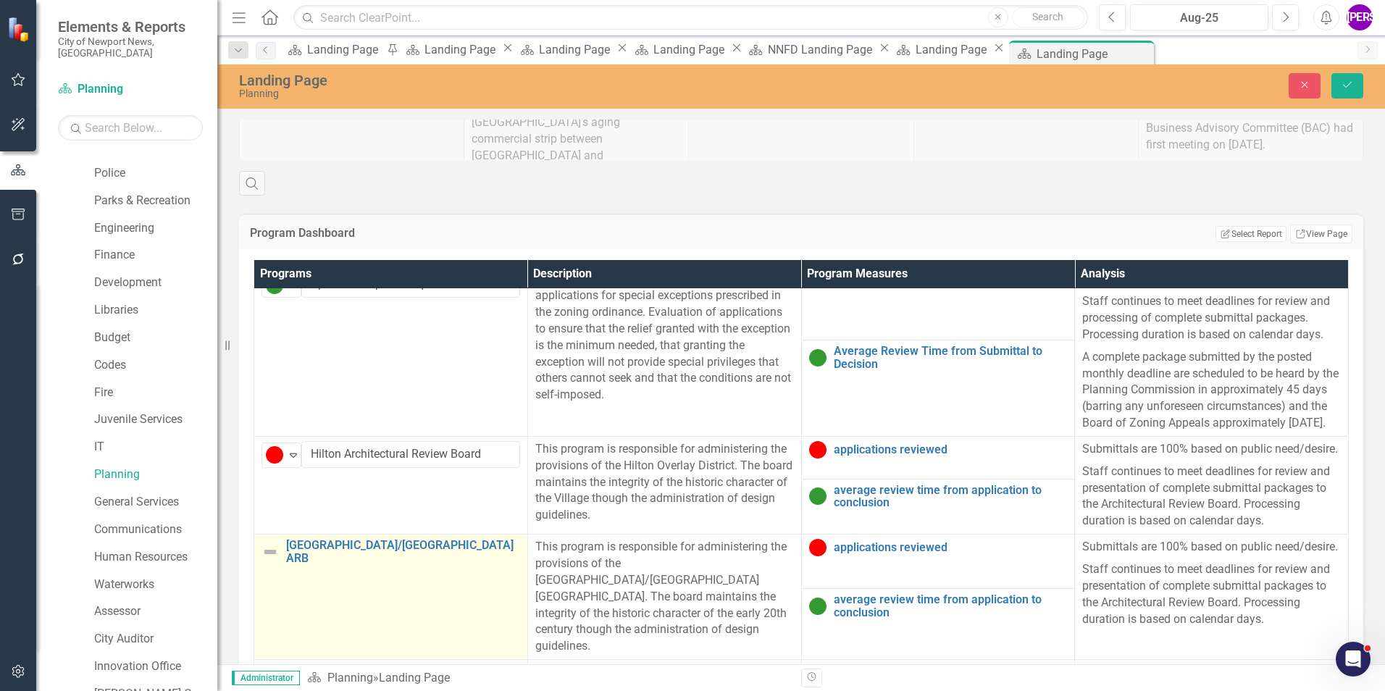
click at [362, 535] on td "North End/Huntington Heights ARB Link Map View Link Map Edit Edit Program Link …" at bounding box center [391, 597] width 274 height 125
click at [288, 548] on icon "Expand" at bounding box center [293, 554] width 14 height 12
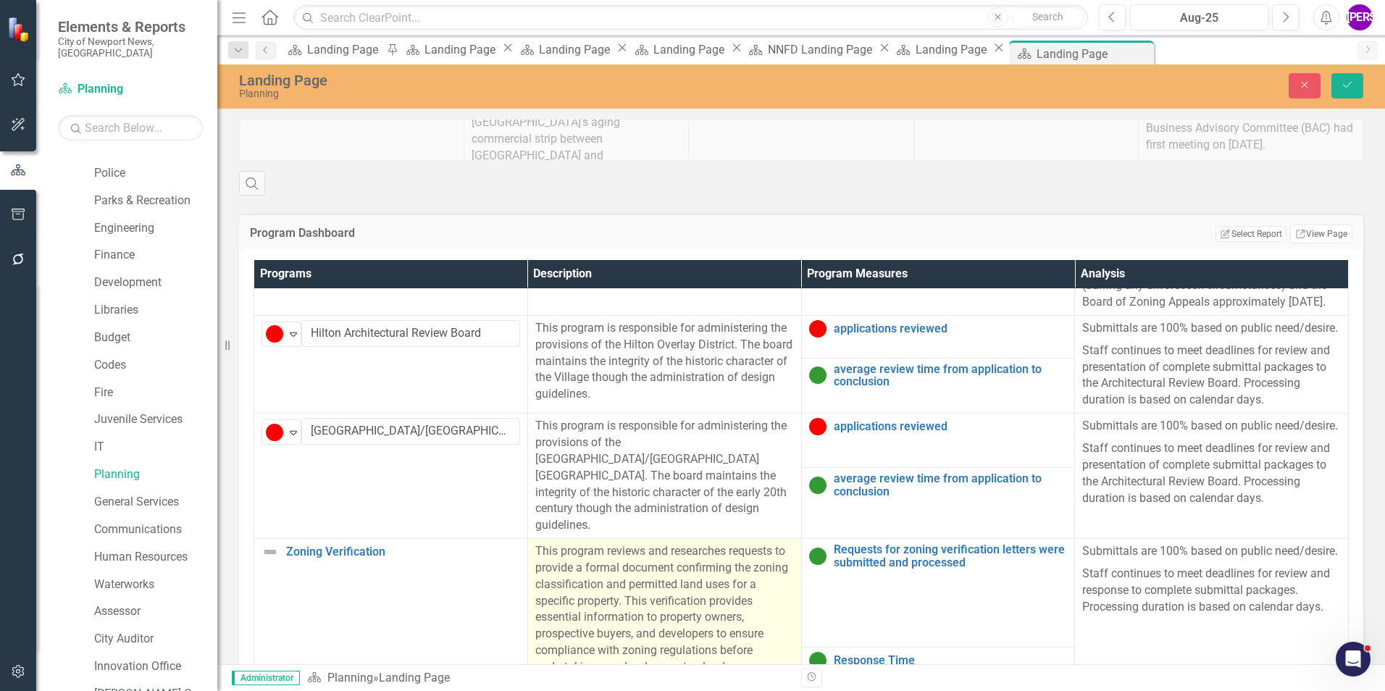
scroll to position [1014, 0]
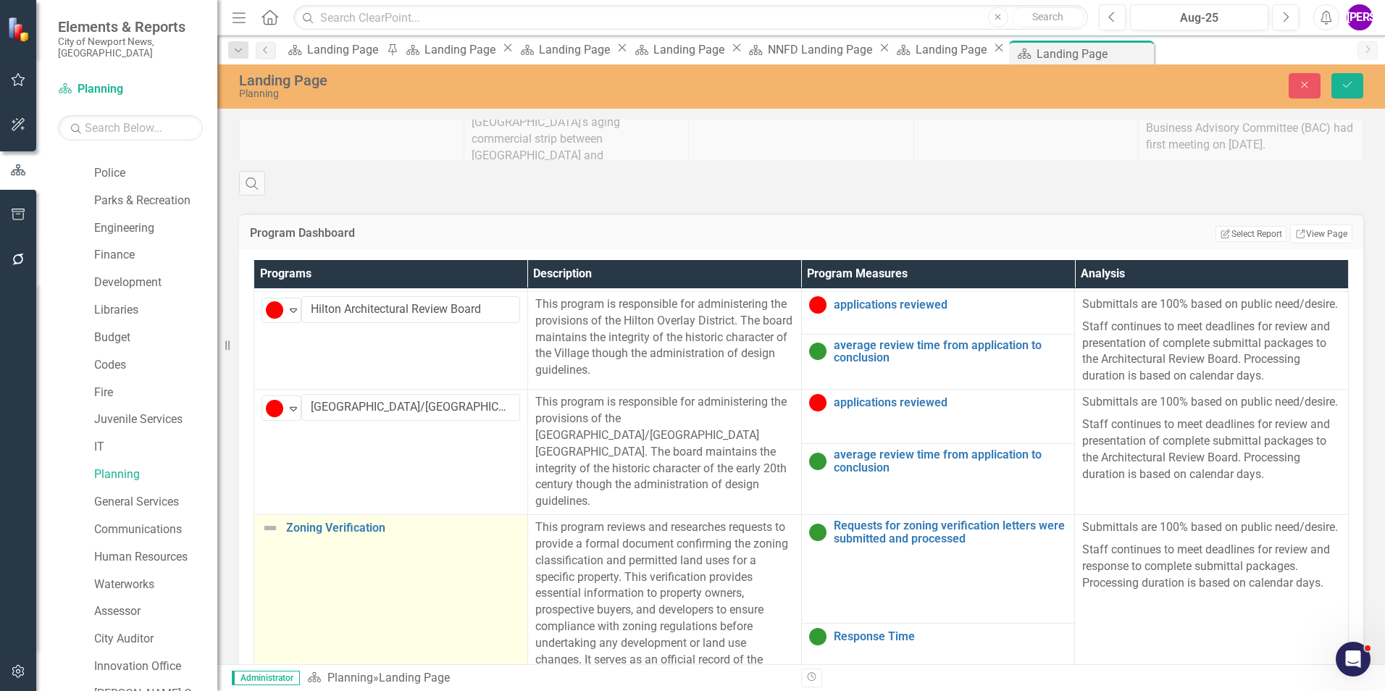
click at [341, 515] on td "Zoning Verification Link Map View Link Map Edit Edit Program Link Open Element" at bounding box center [391, 610] width 274 height 191
click at [298, 528] on icon "Expand" at bounding box center [293, 534] width 14 height 12
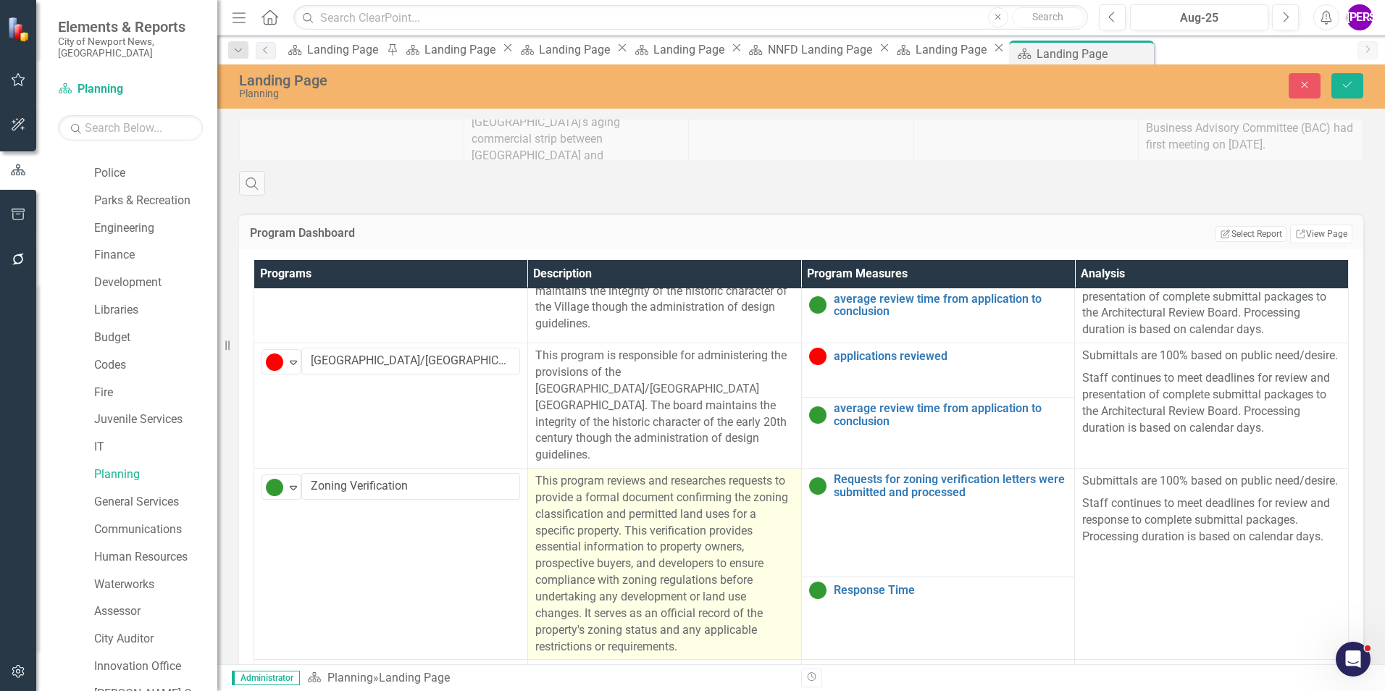
scroll to position [1087, 0]
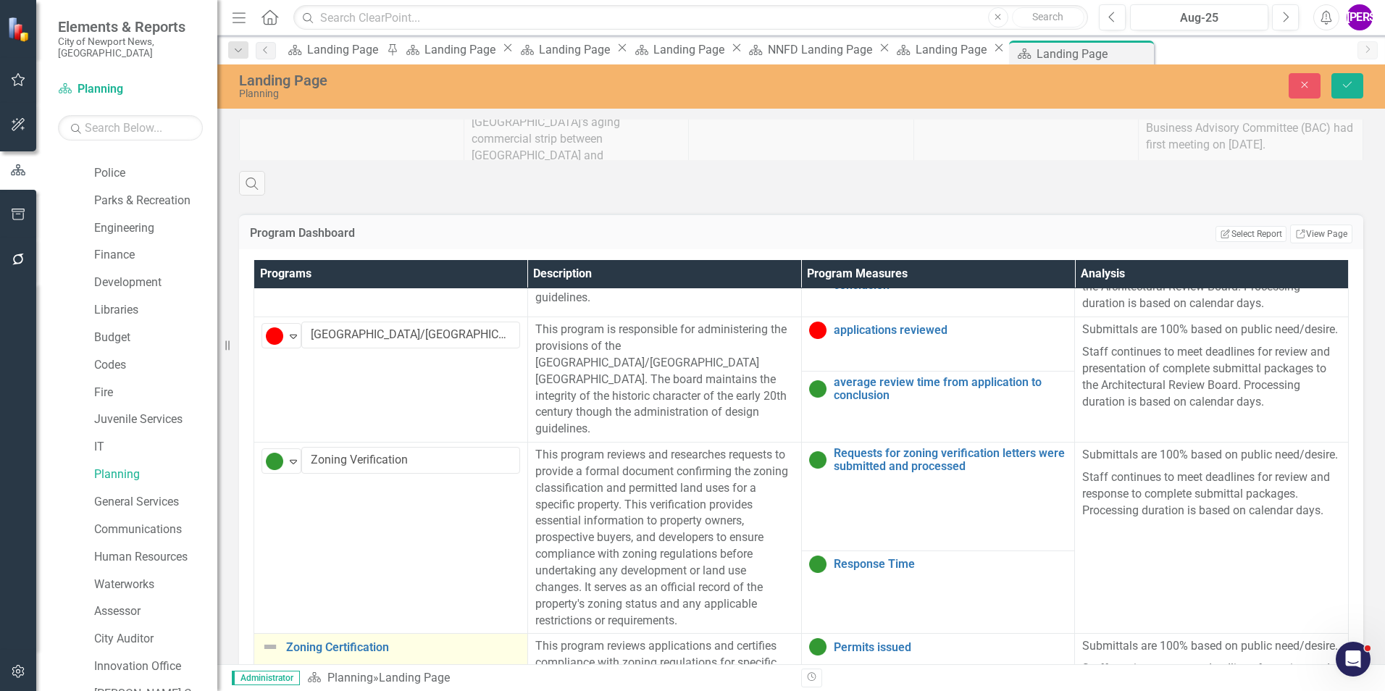
click at [295, 647] on icon "Expand" at bounding box center [293, 653] width 14 height 12
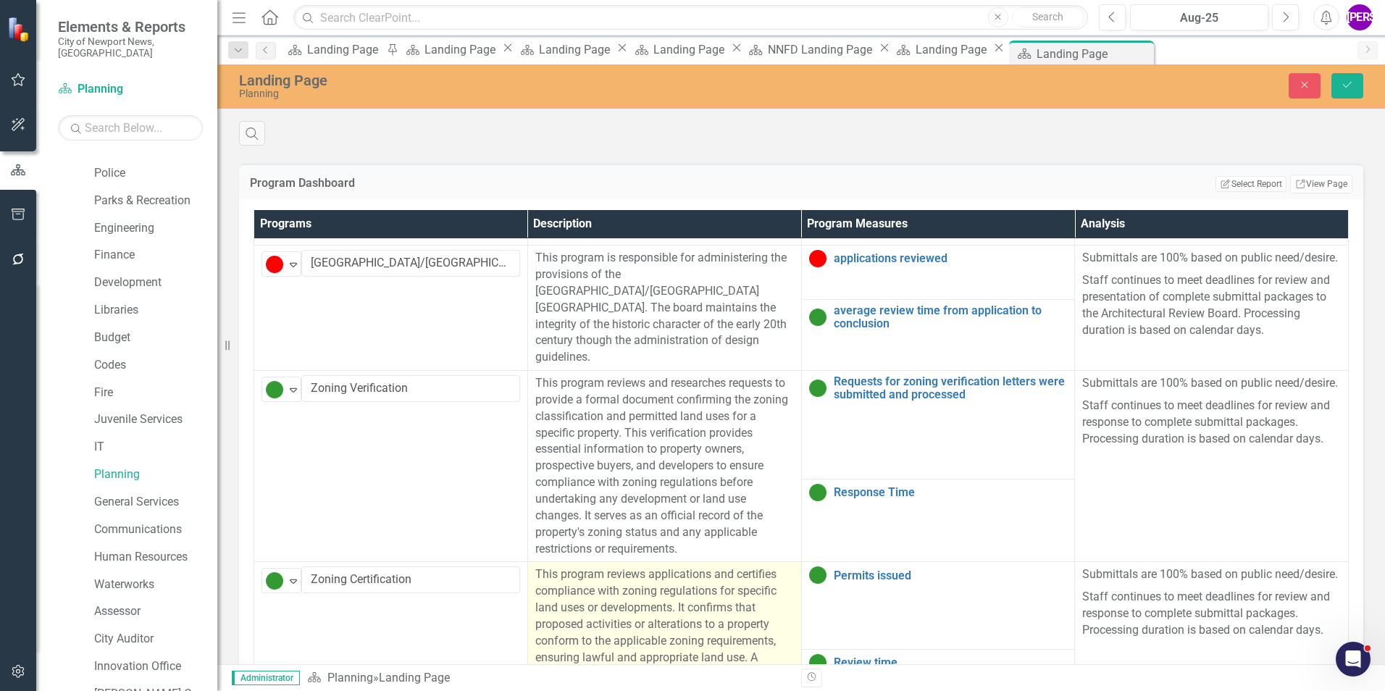
scroll to position [1014, 0]
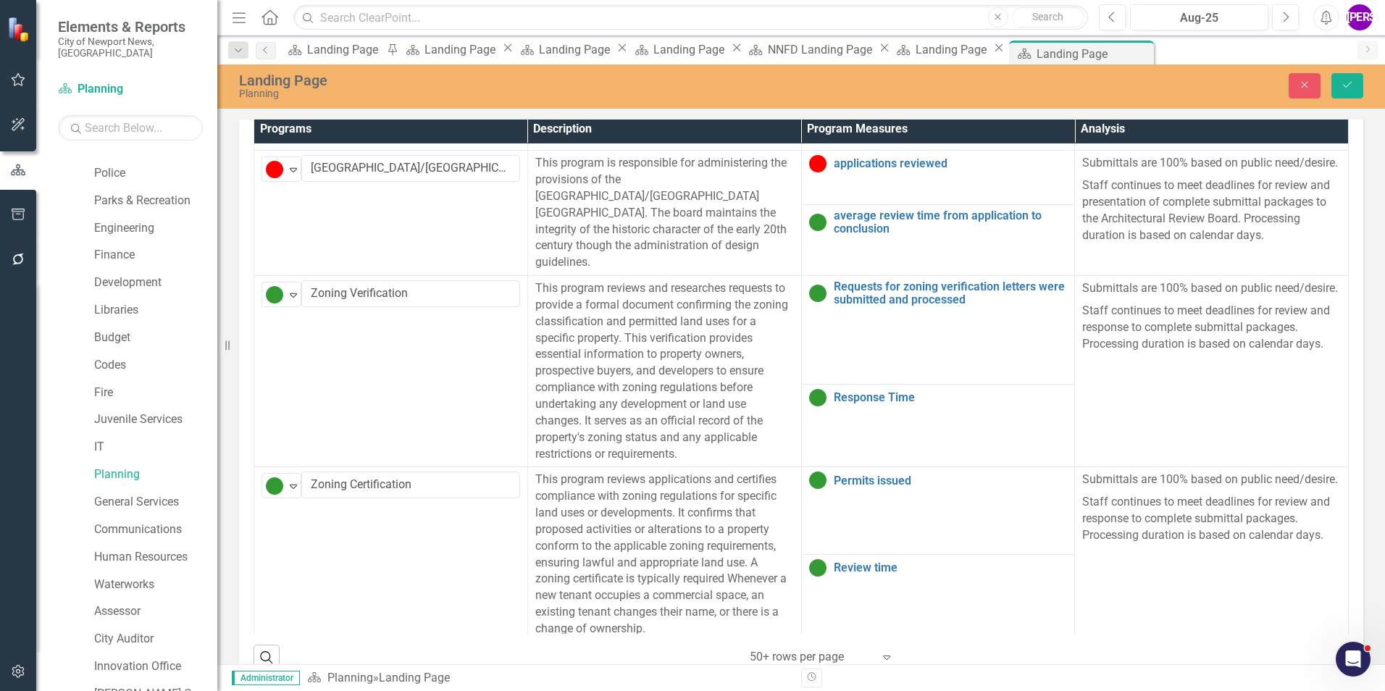
click at [288, 649] on div "Expand" at bounding box center [293, 661] width 14 height 24
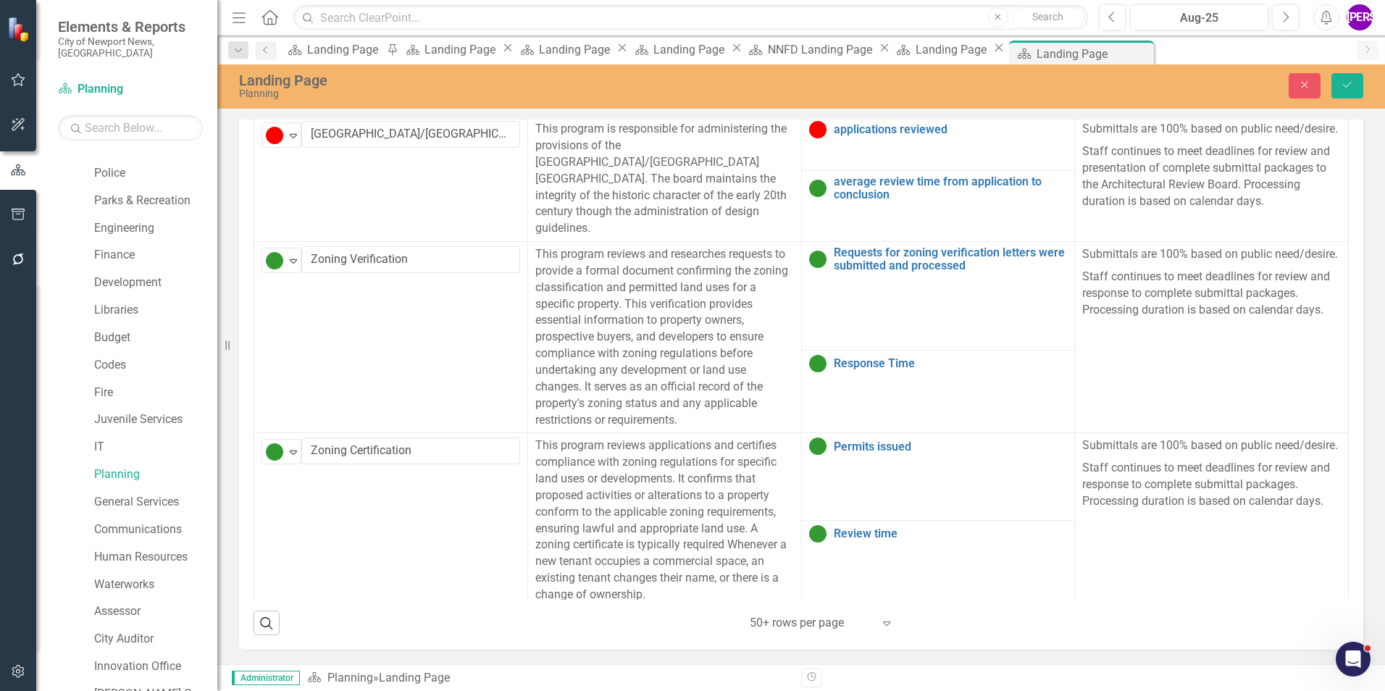
click at [1342, 87] on icon "Save" at bounding box center [1347, 85] width 13 height 10
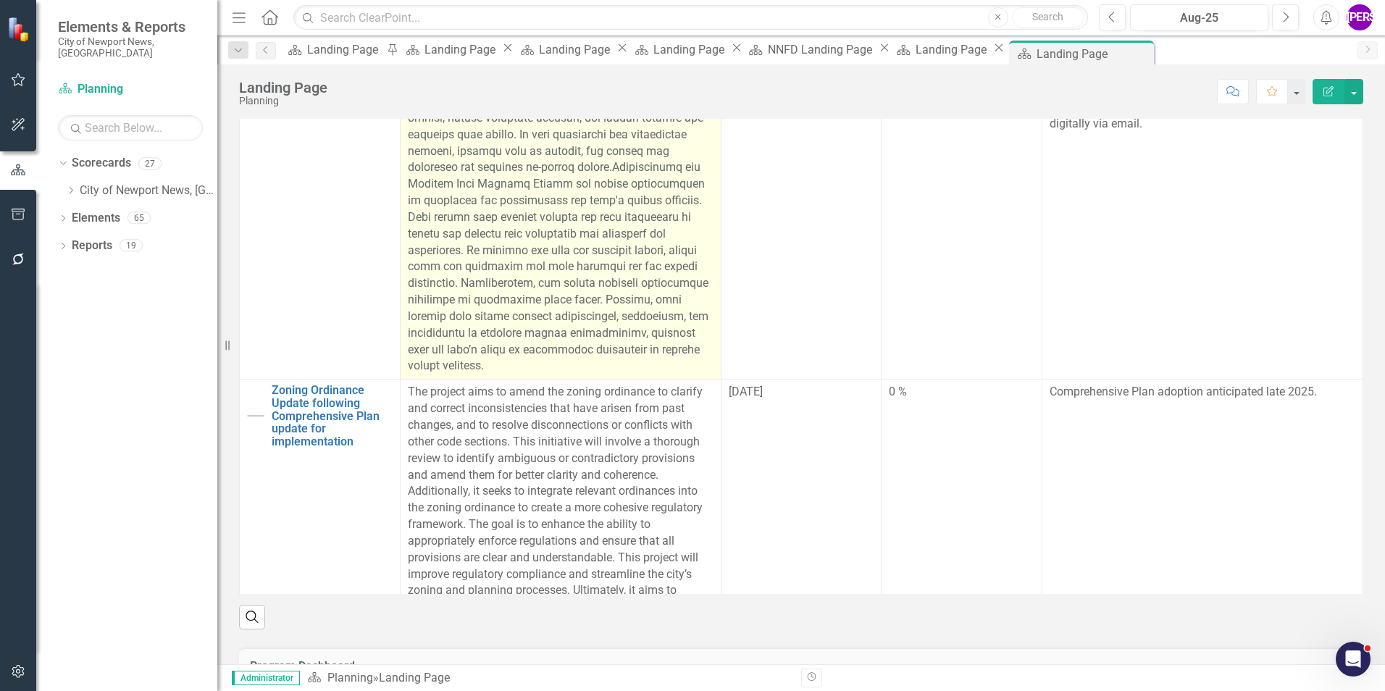
scroll to position [507, 0]
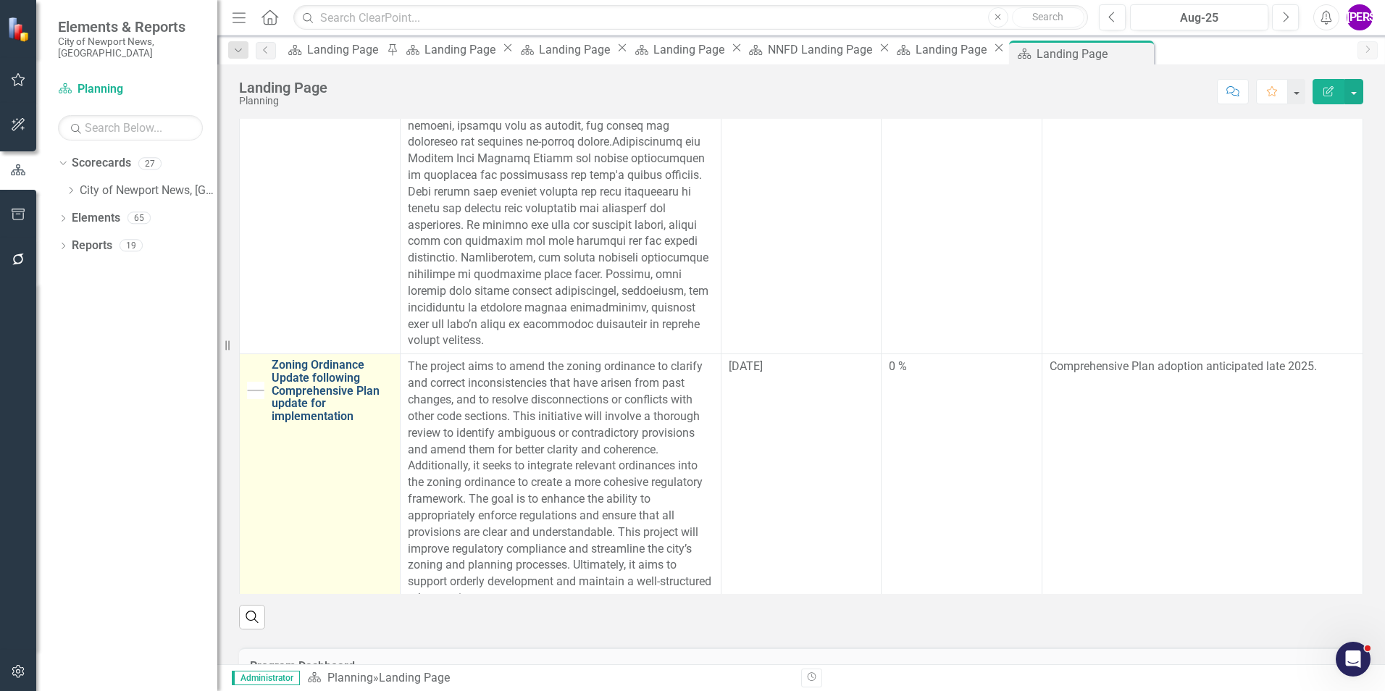
click at [325, 377] on link "Zoning Ordinance Update following Comprehensive Plan update for implementation" at bounding box center [332, 391] width 121 height 64
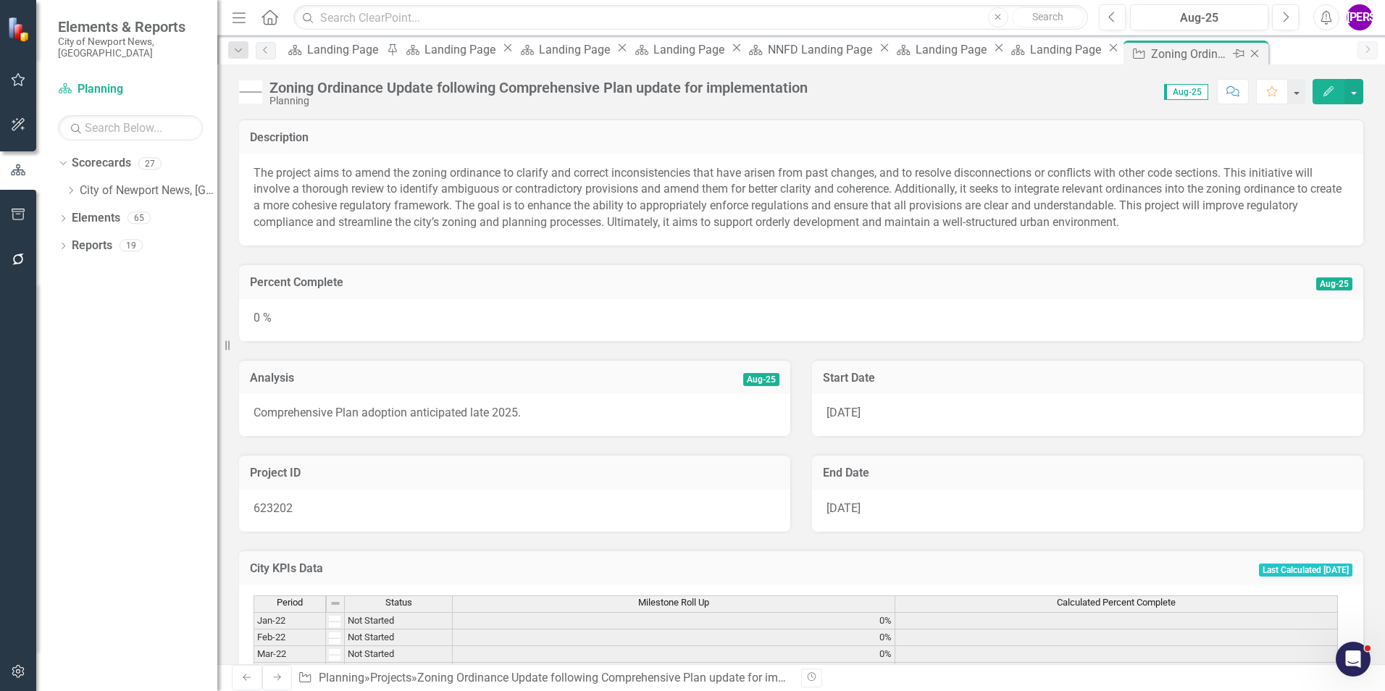
click at [1247, 58] on icon "Close" at bounding box center [1254, 54] width 14 height 12
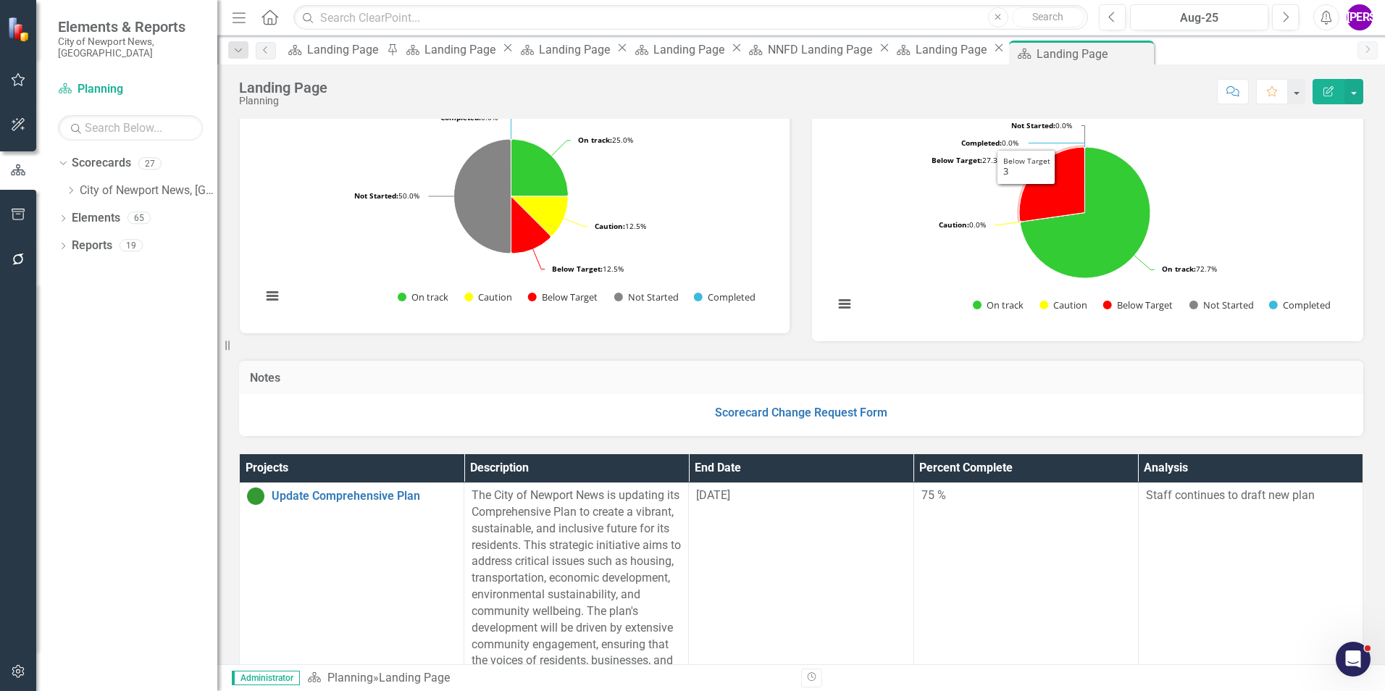
scroll to position [180, 0]
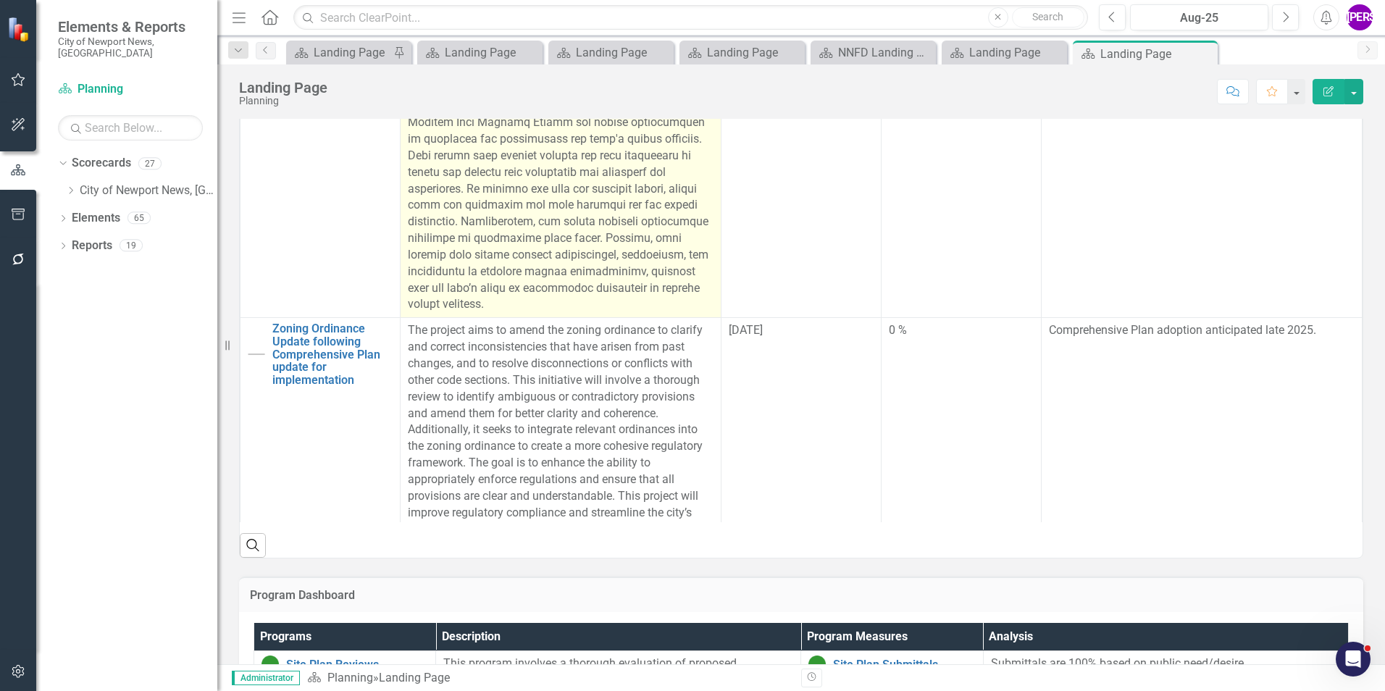
scroll to position [507, 0]
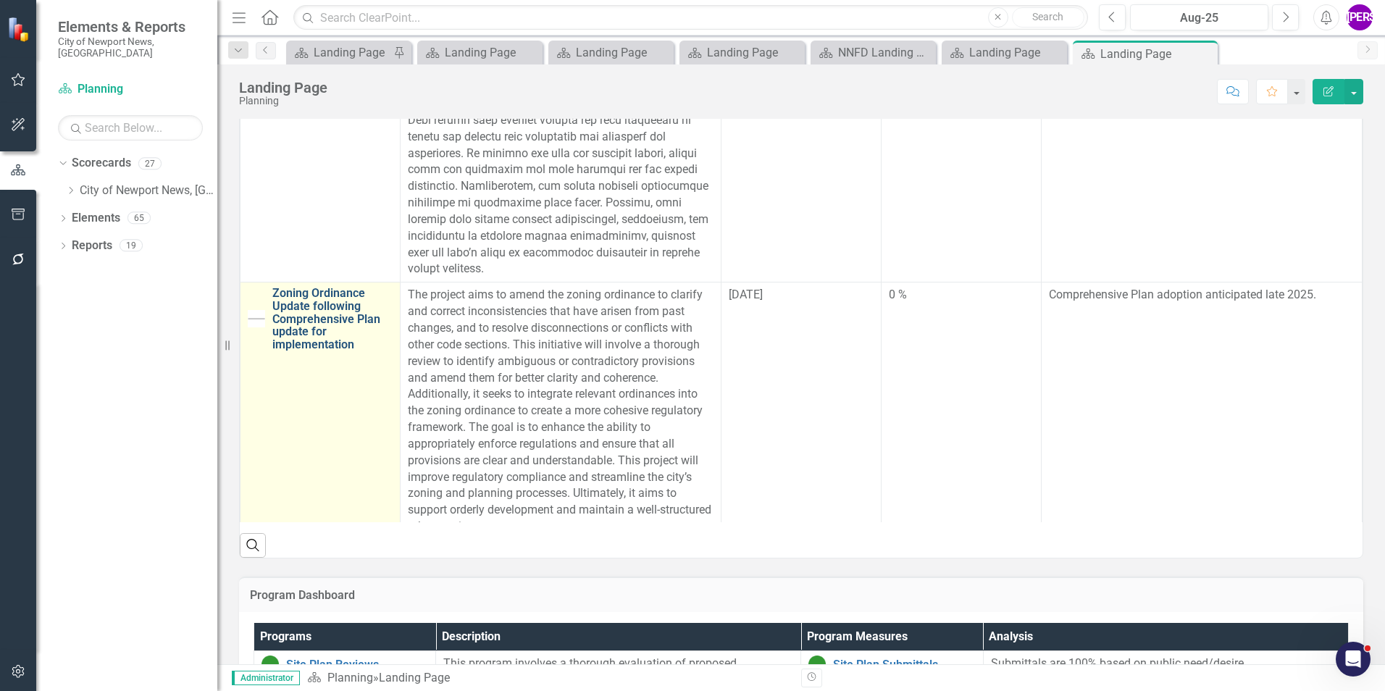
click at [343, 319] on link "Zoning Ordinance Update following Comprehensive Plan update for implementation" at bounding box center [332, 319] width 120 height 64
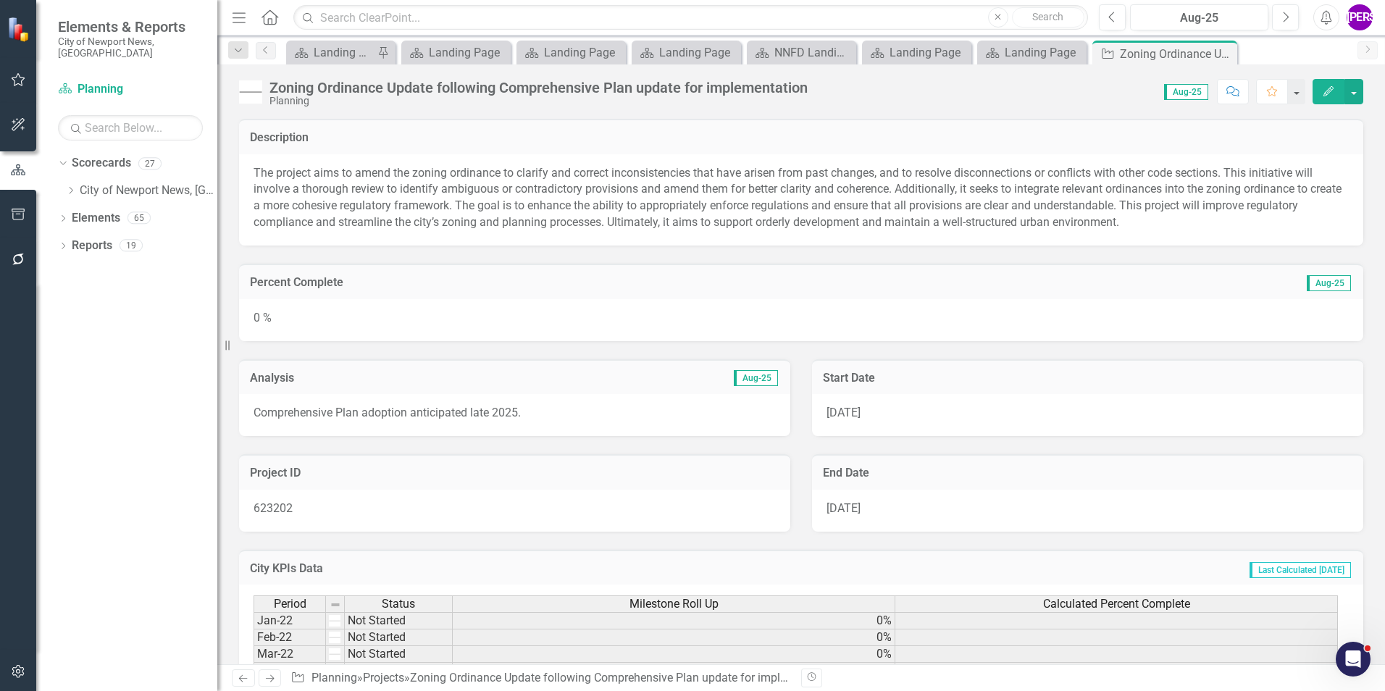
scroll to position [72, 0]
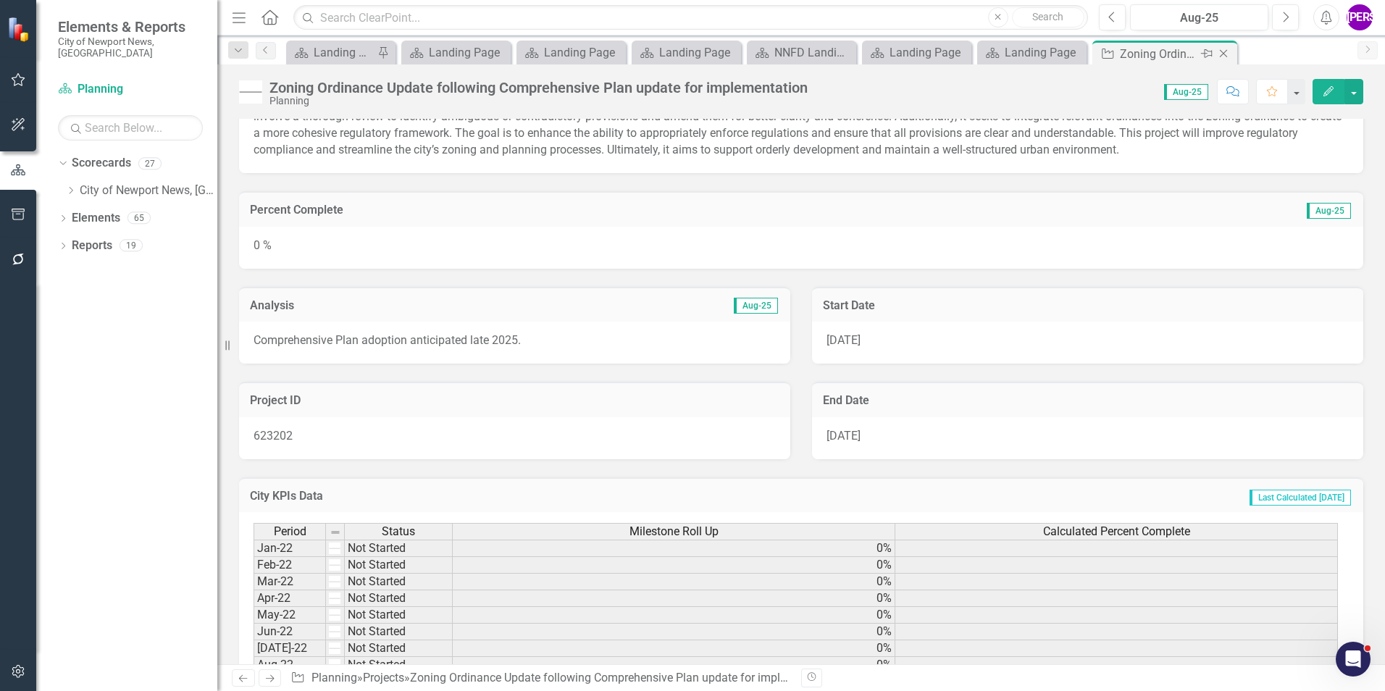
click at [1224, 51] on icon "Close" at bounding box center [1223, 54] width 14 height 12
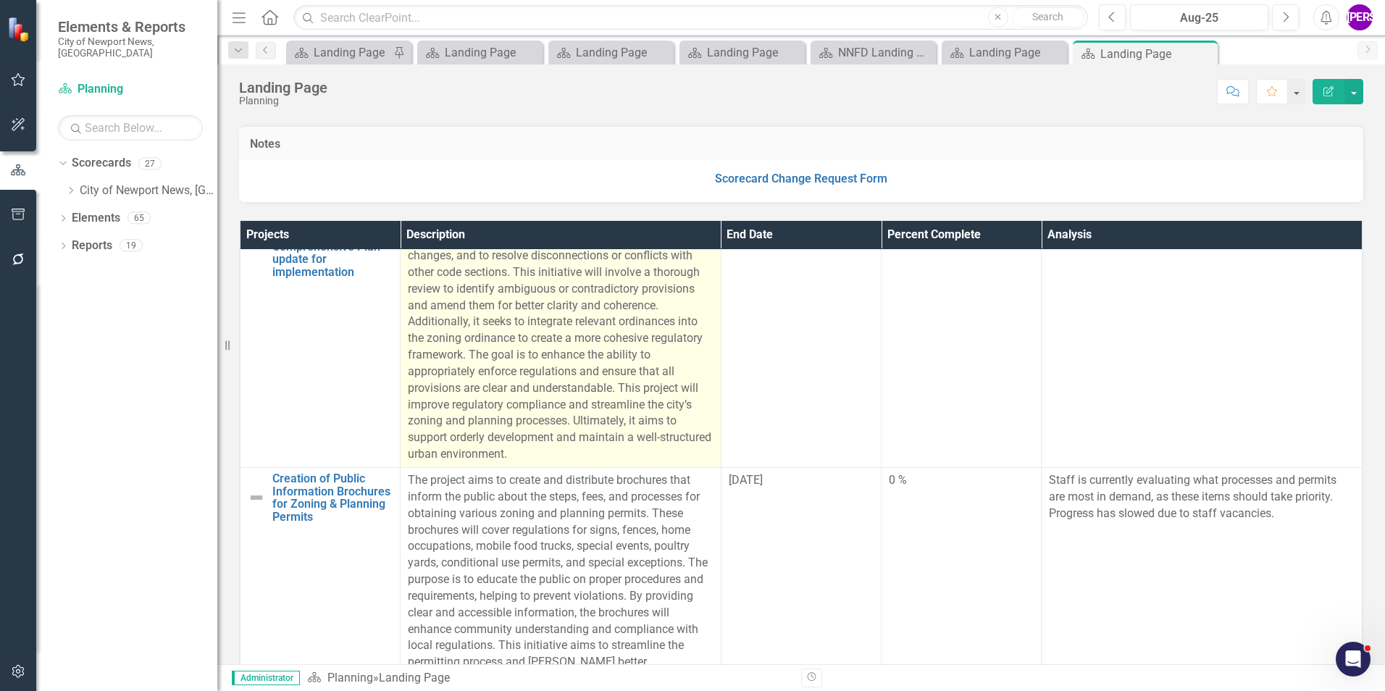
scroll to position [869, 0]
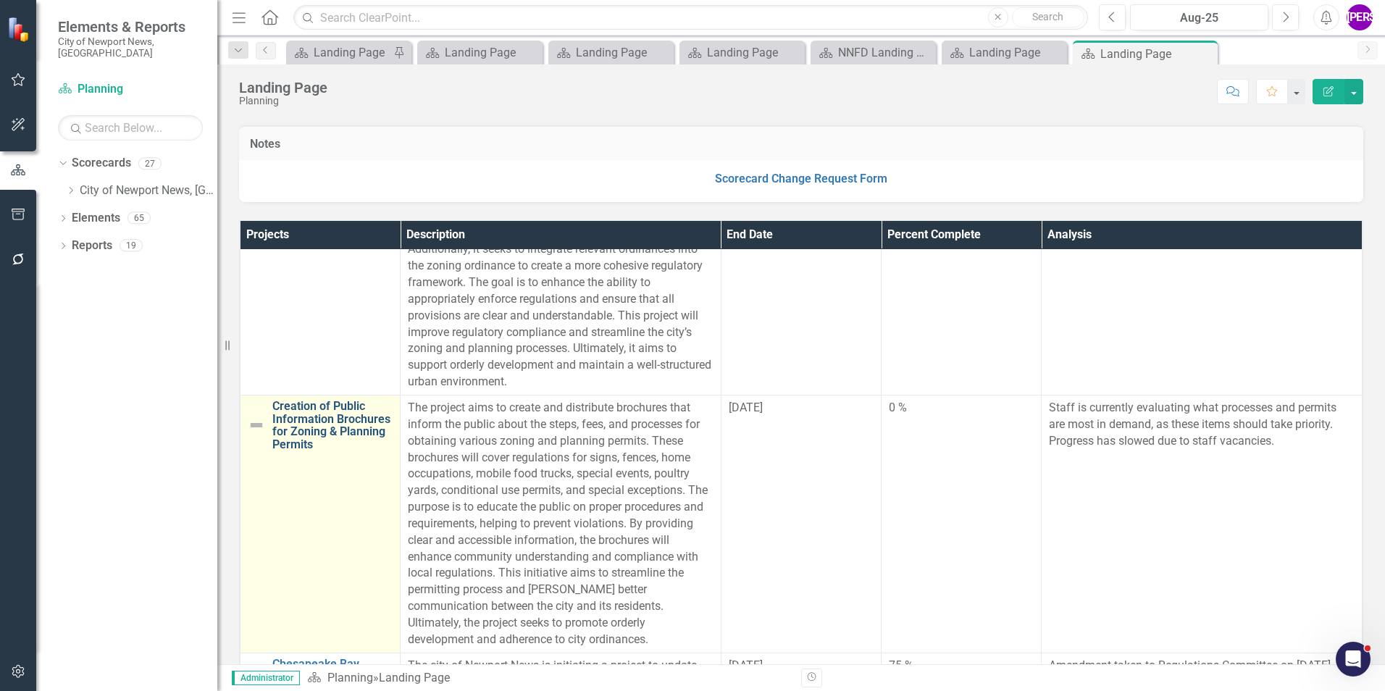
click at [300, 433] on link "Creation of Public Information Brochures for Zoning & Planning Permits" at bounding box center [332, 425] width 120 height 51
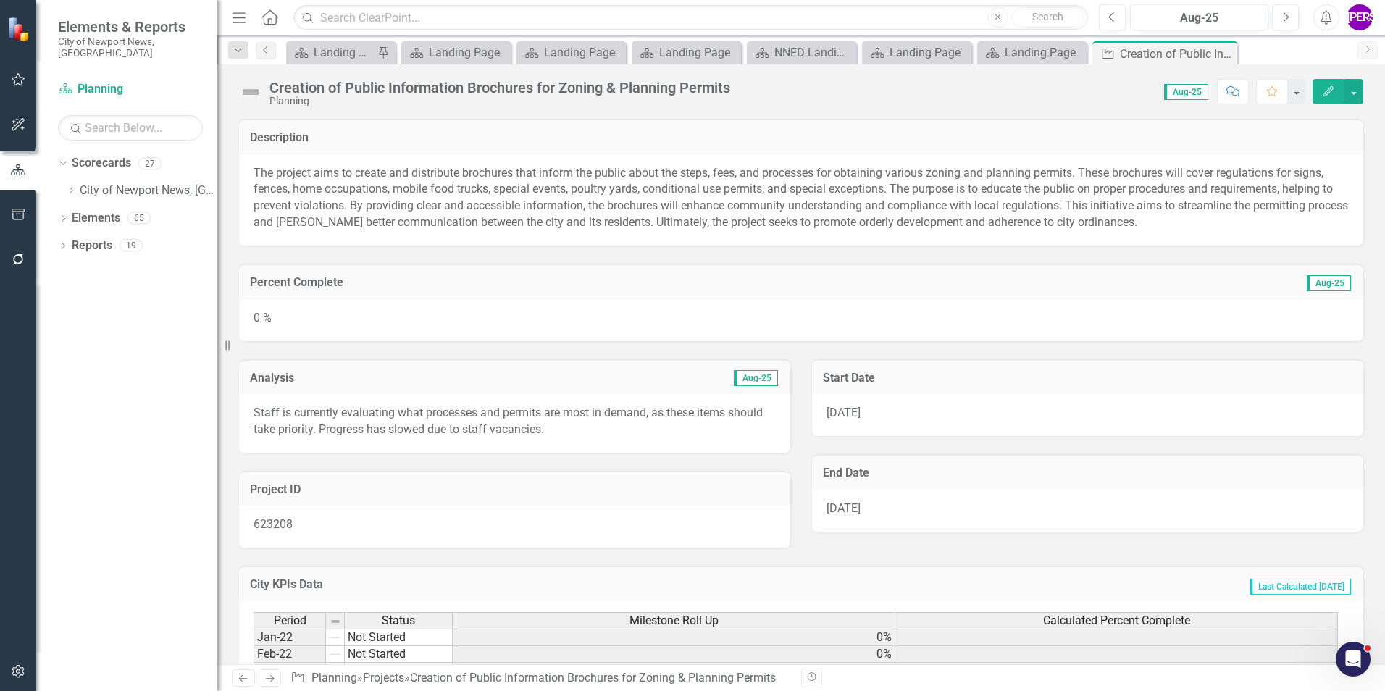
click at [249, 91] on img at bounding box center [250, 91] width 23 height 23
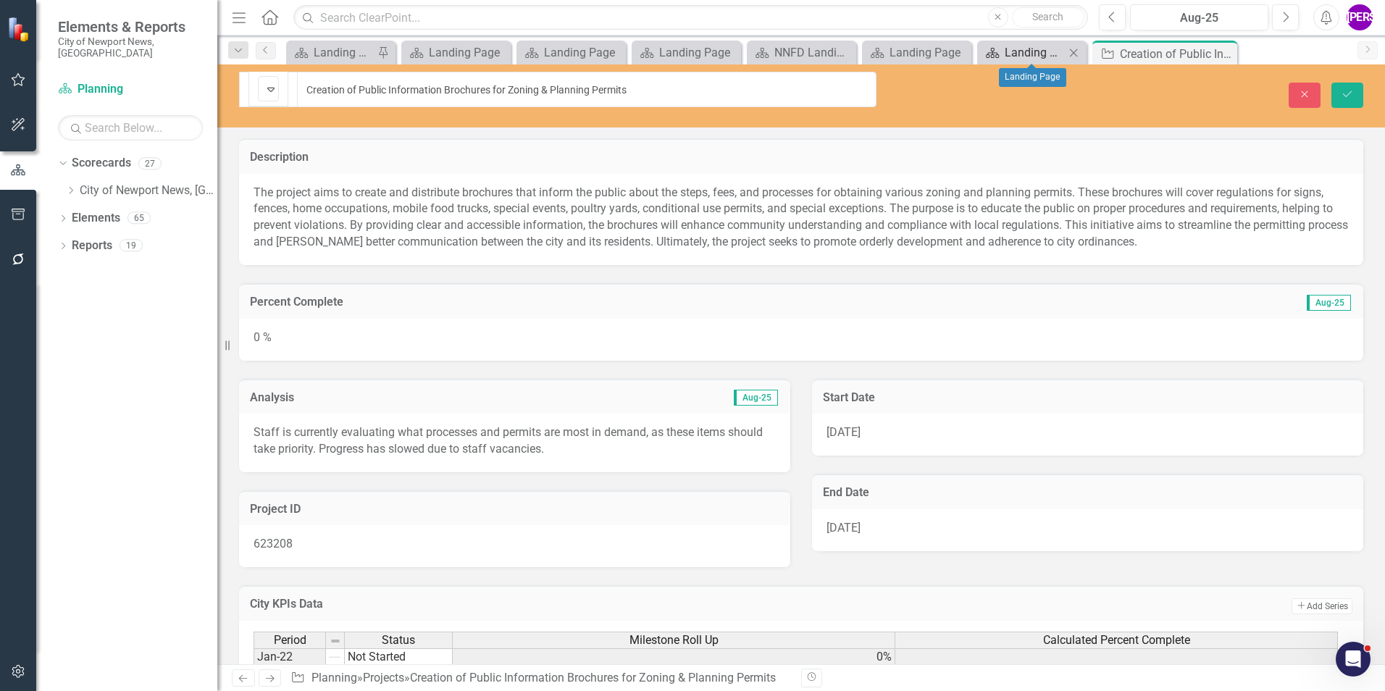
click at [1042, 59] on div "Landing Page" at bounding box center [1035, 52] width 60 height 18
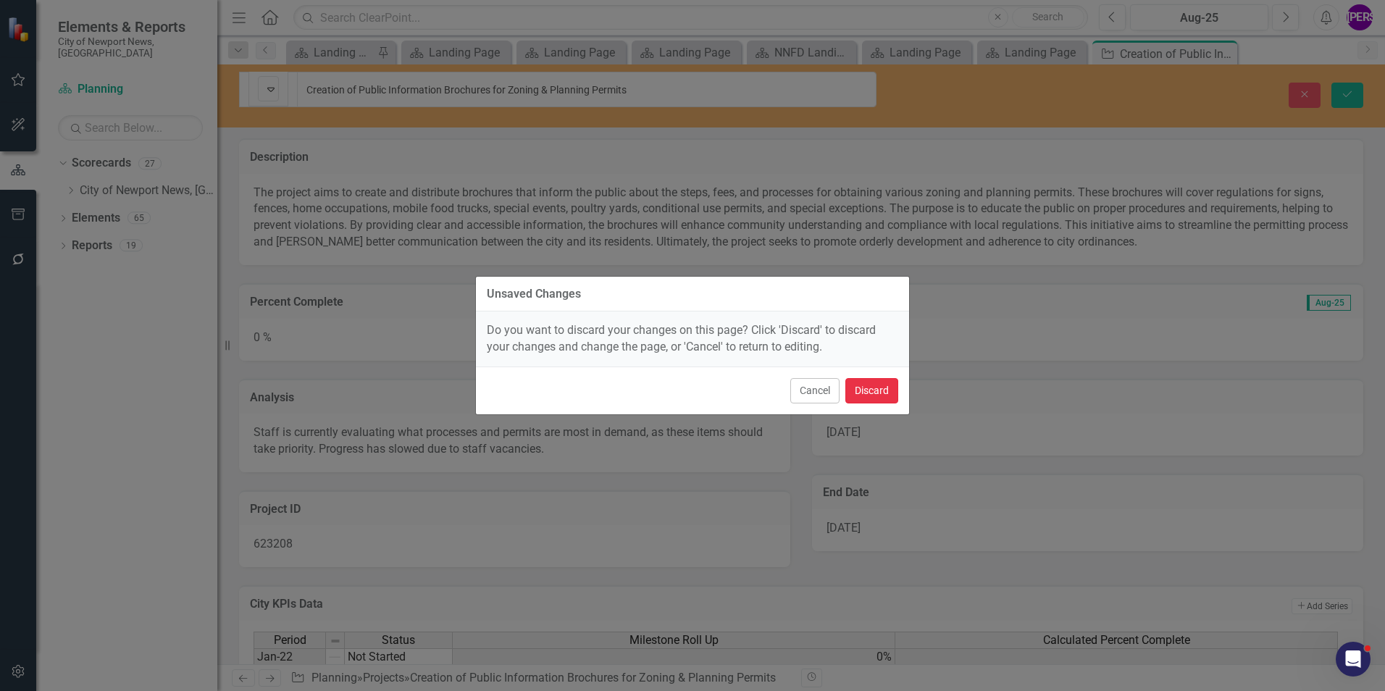
click at [871, 395] on button "Discard" at bounding box center [871, 390] width 53 height 25
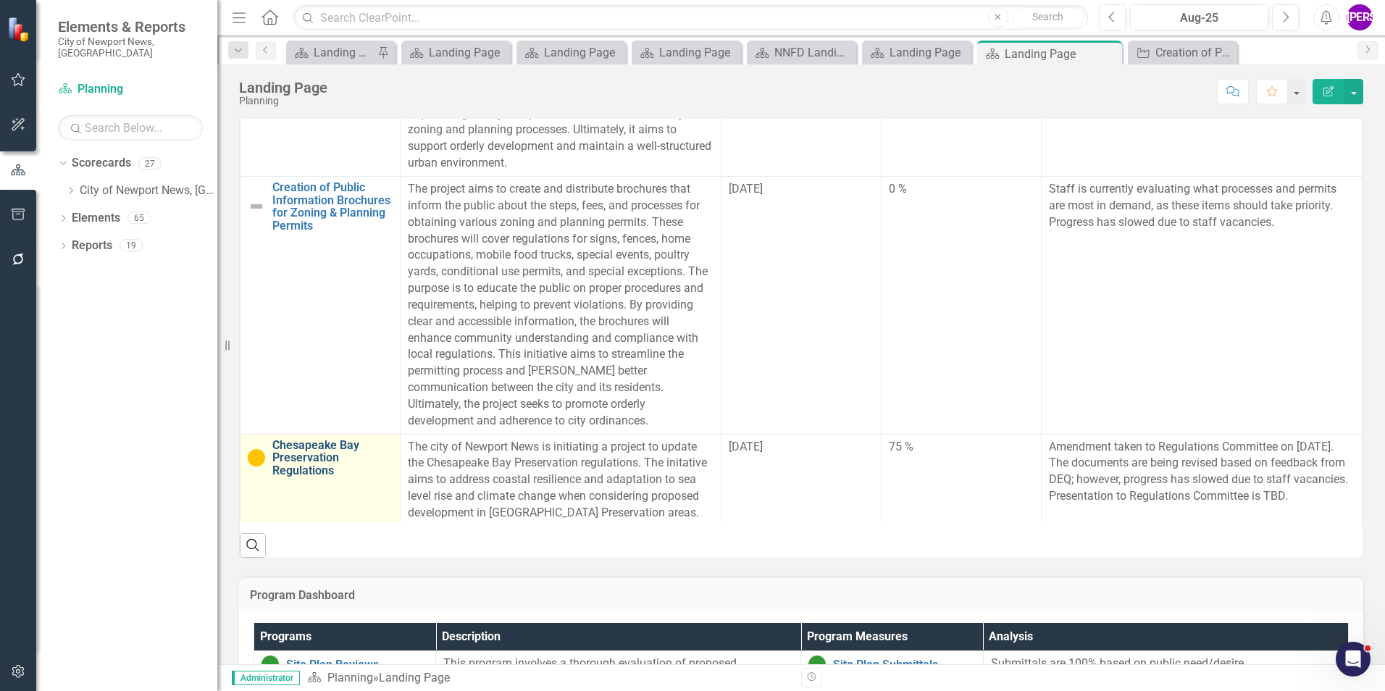
scroll to position [751, 0]
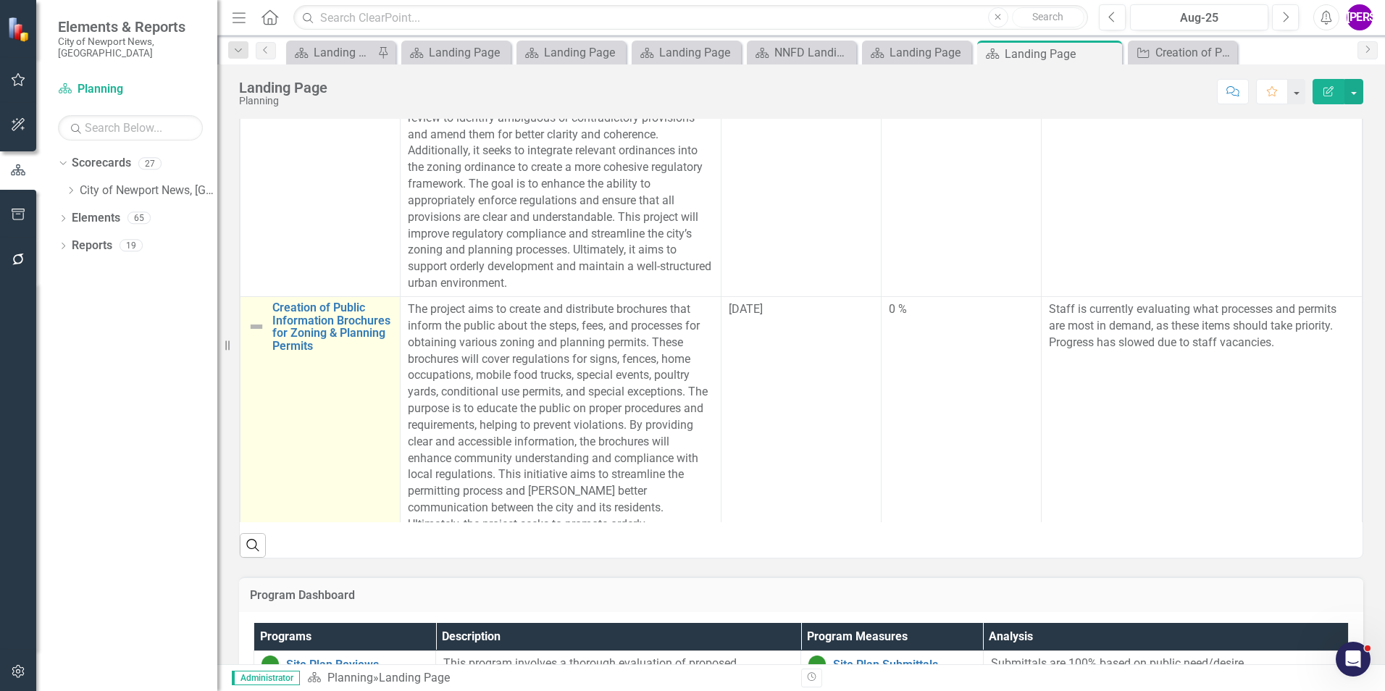
click at [293, 411] on td "Creation of Public Information Brochures for Zoning & Planning Permits Link Map…" at bounding box center [321, 425] width 160 height 258
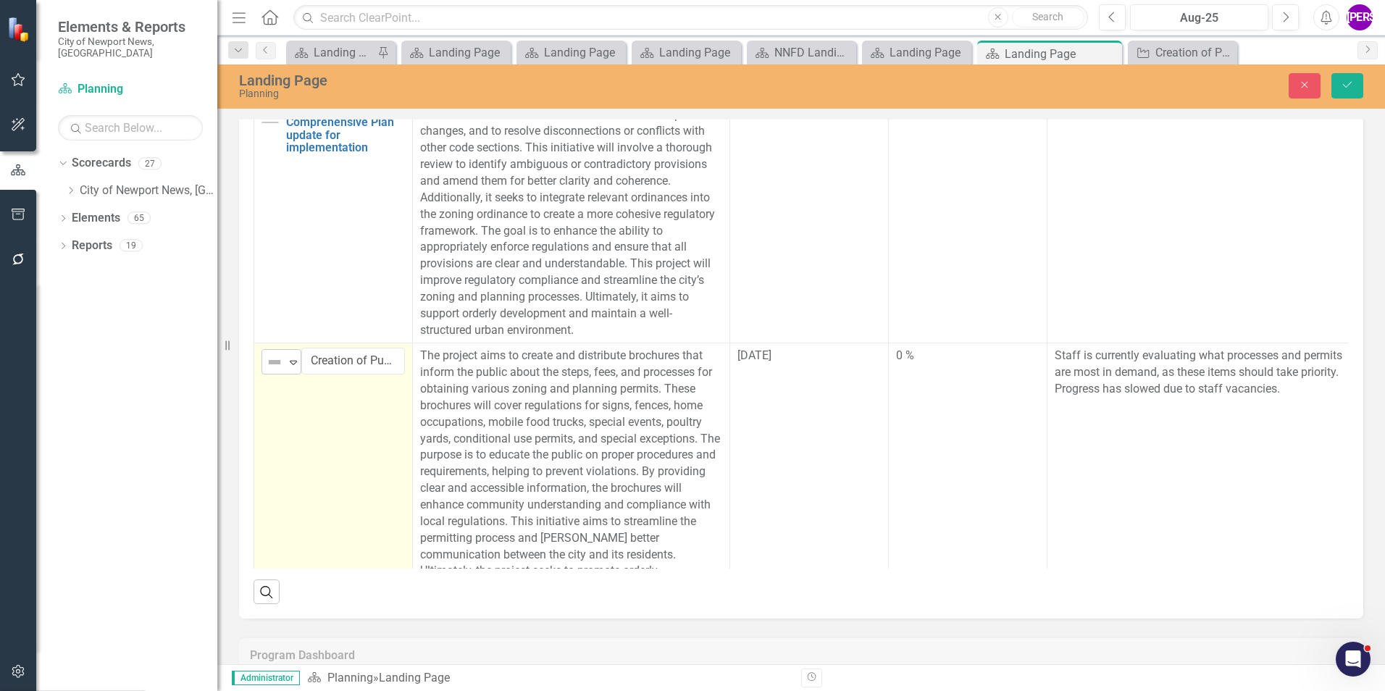
click at [267, 361] on img at bounding box center [274, 362] width 17 height 17
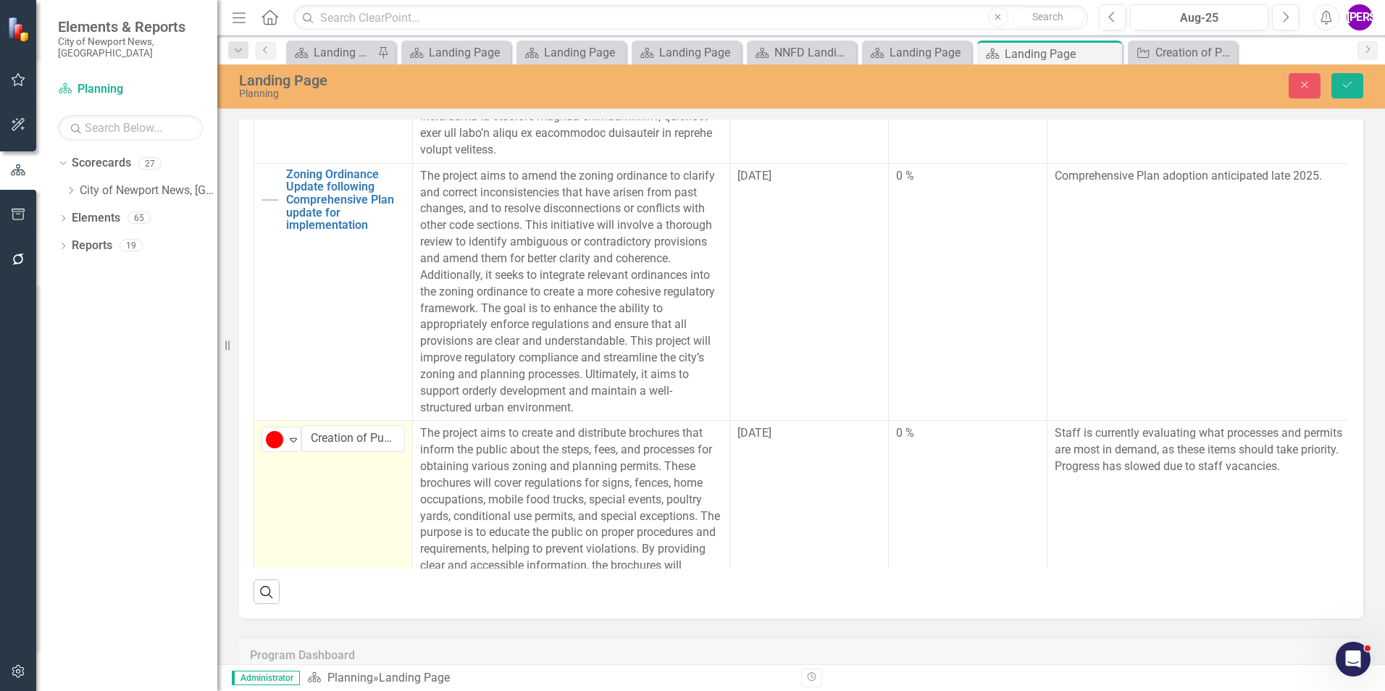
scroll to position [606, 0]
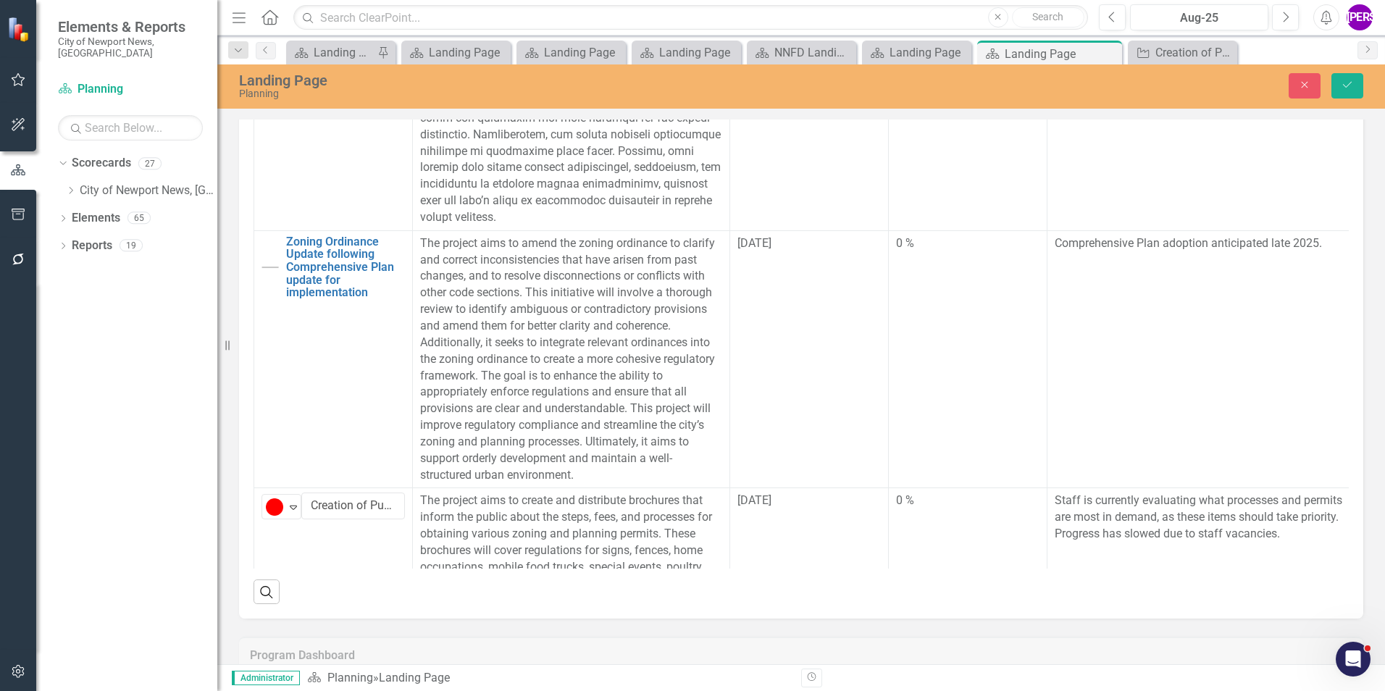
click at [1331, 90] on div "Close Save" at bounding box center [1141, 85] width 465 height 25
click at [1355, 91] on button "Save" at bounding box center [1348, 85] width 32 height 25
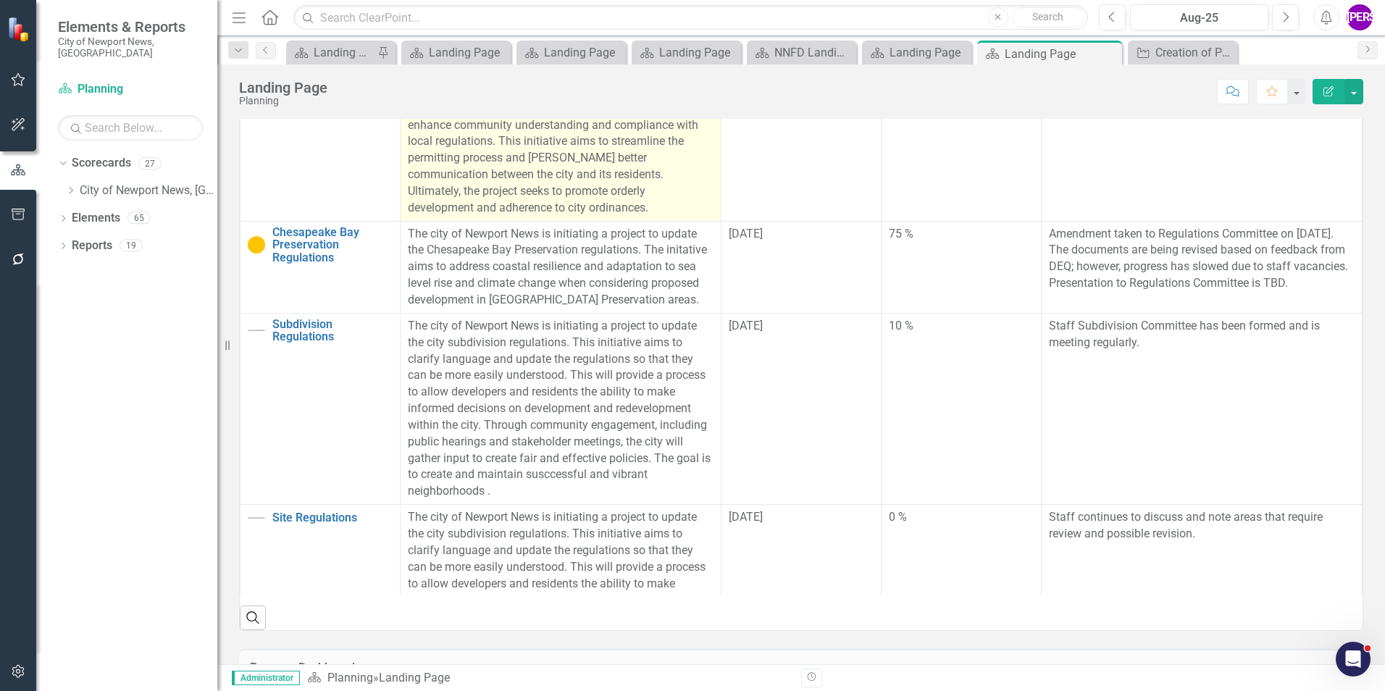
scroll to position [1159, 0]
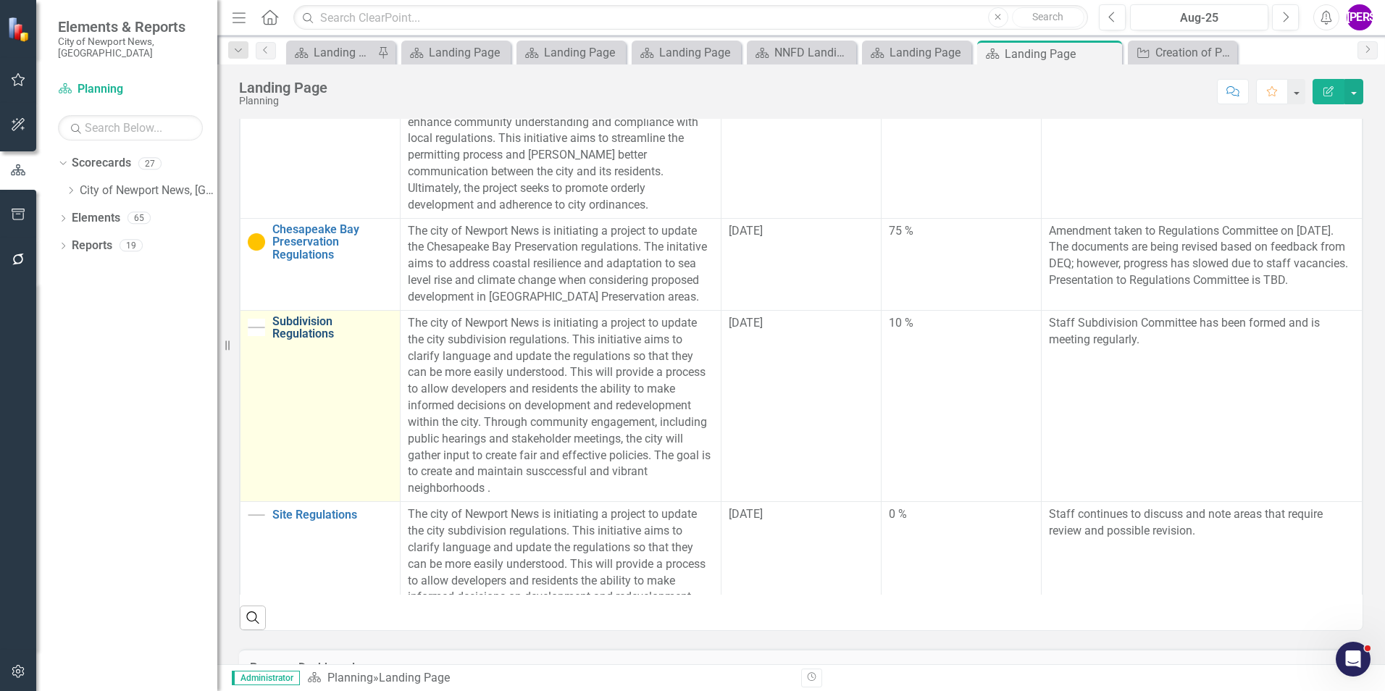
click at [315, 340] on link "Subdivision Regulations" at bounding box center [332, 327] width 120 height 25
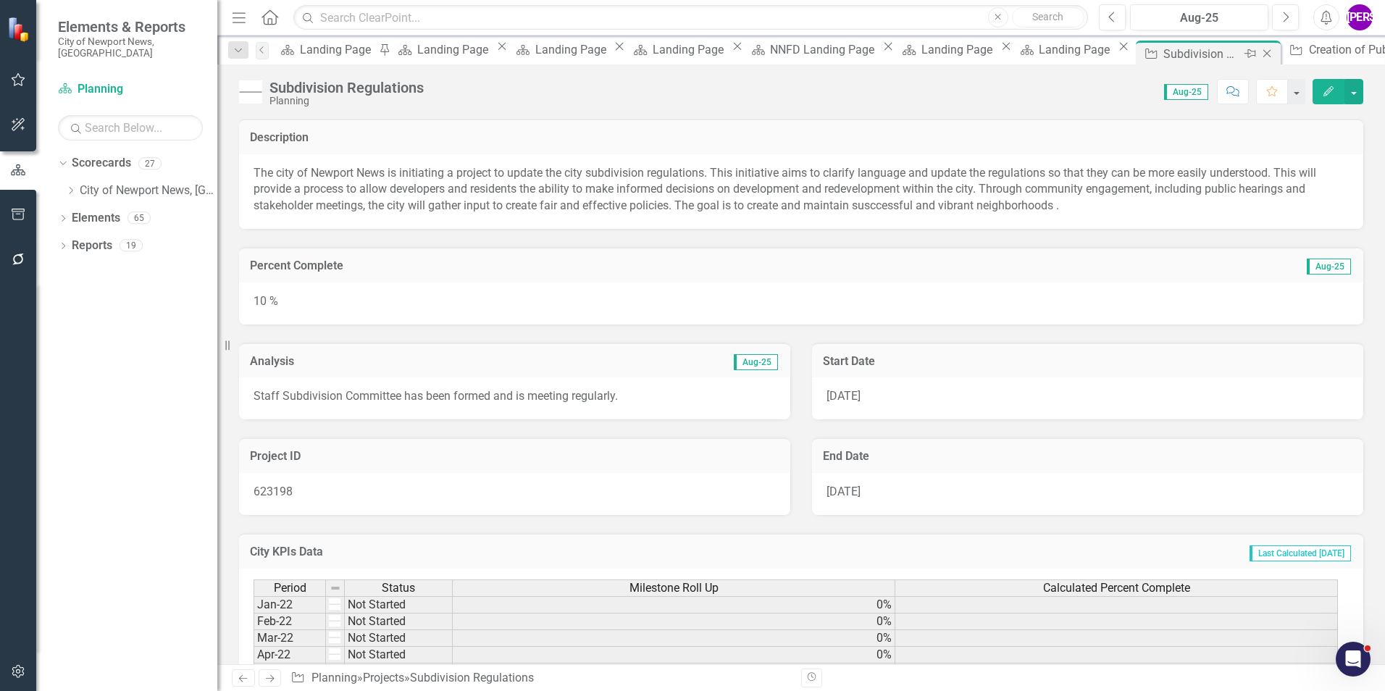
click at [1260, 56] on icon "Close" at bounding box center [1267, 54] width 14 height 12
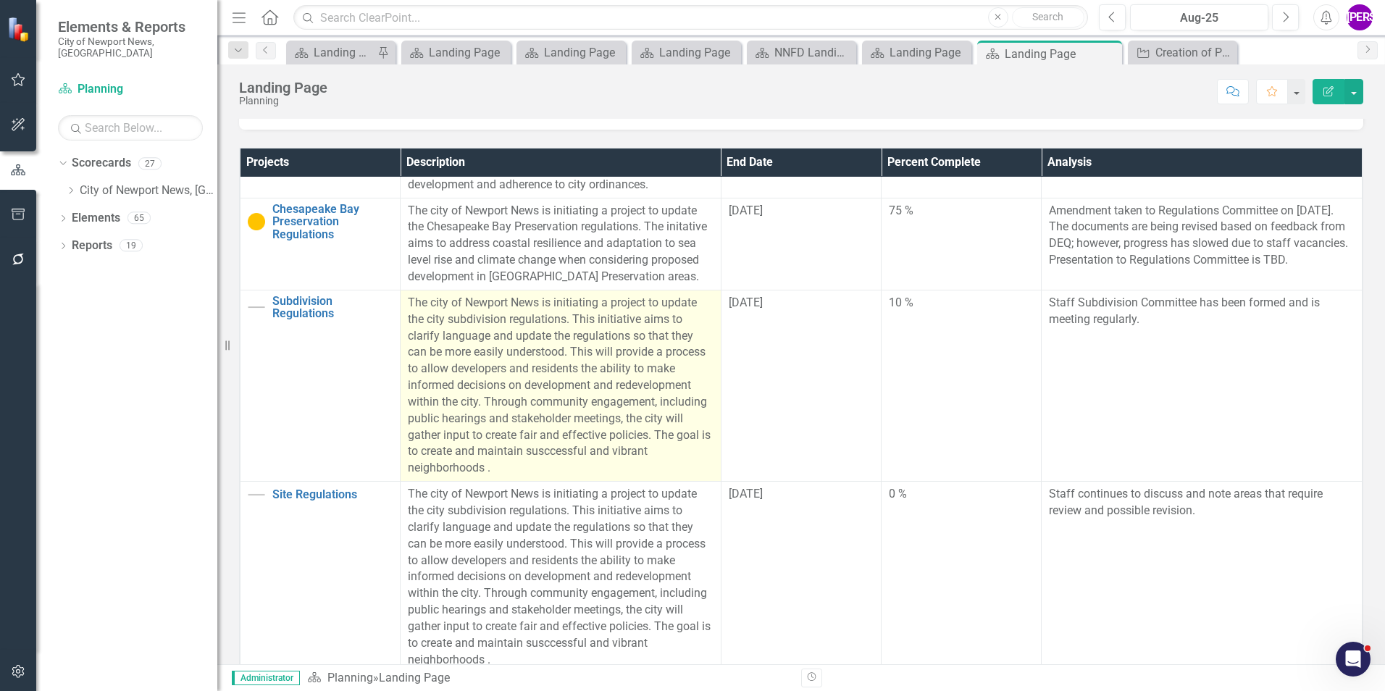
scroll to position [1258, 0]
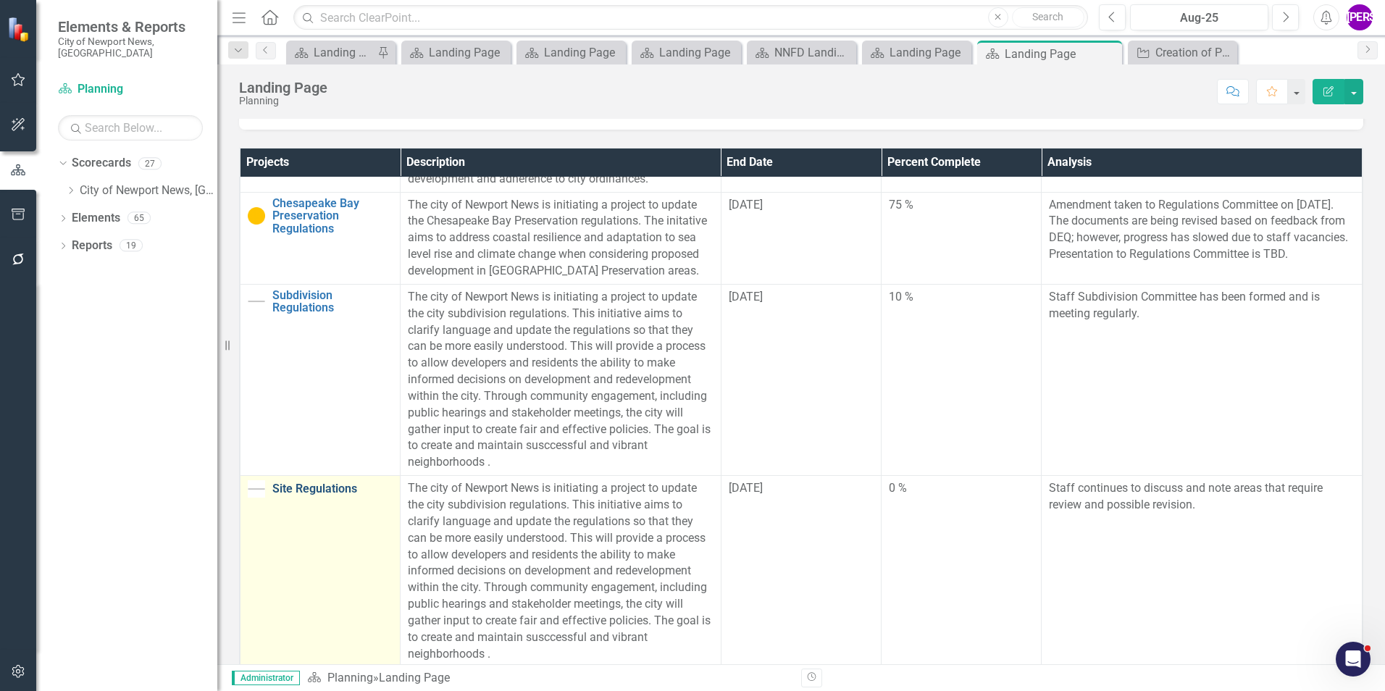
click at [306, 493] on link "Site Regulations" at bounding box center [332, 488] width 120 height 13
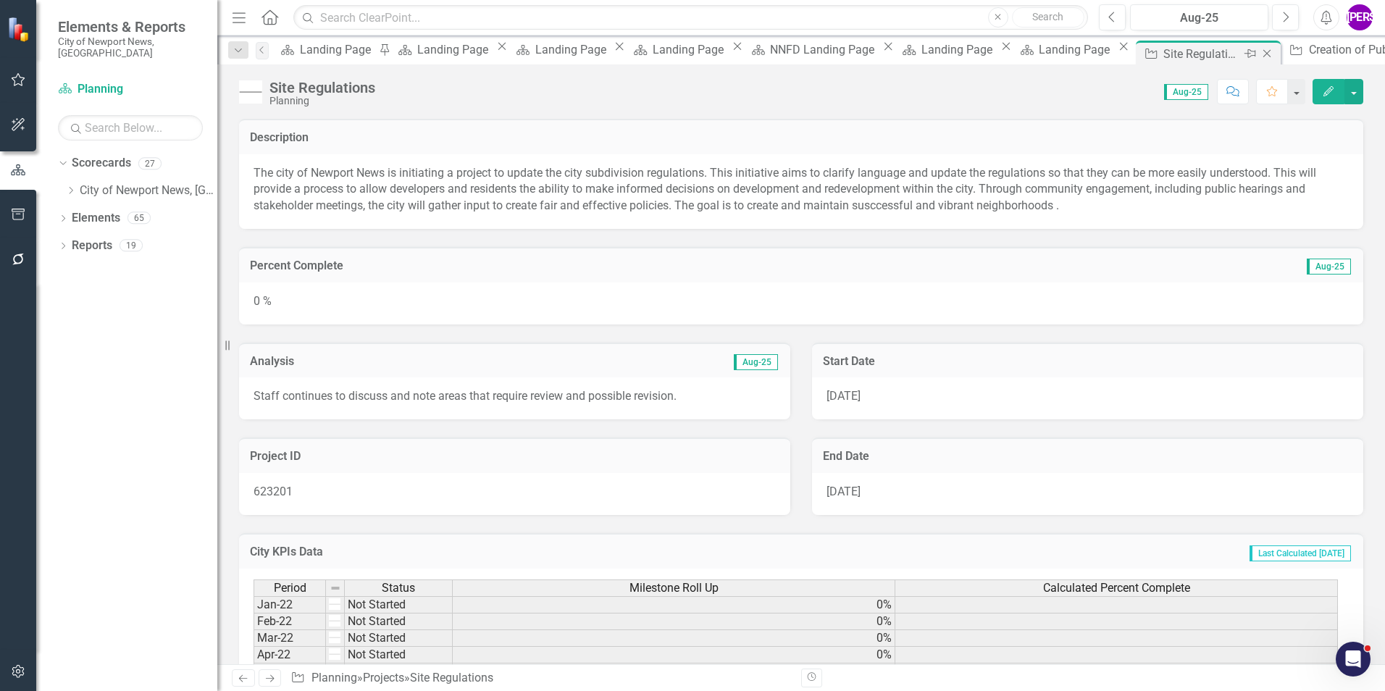
click at [1260, 55] on icon "Close" at bounding box center [1267, 54] width 14 height 12
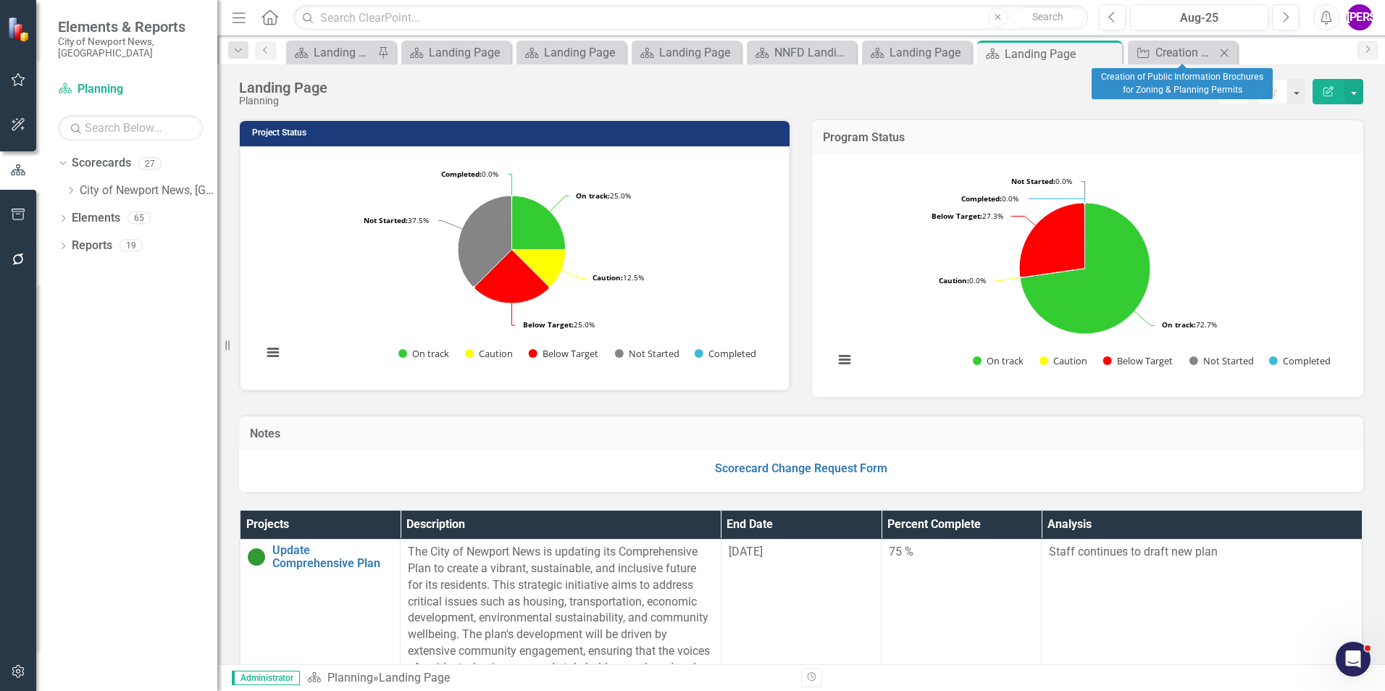
click at [1229, 51] on icon "Close" at bounding box center [1224, 53] width 14 height 12
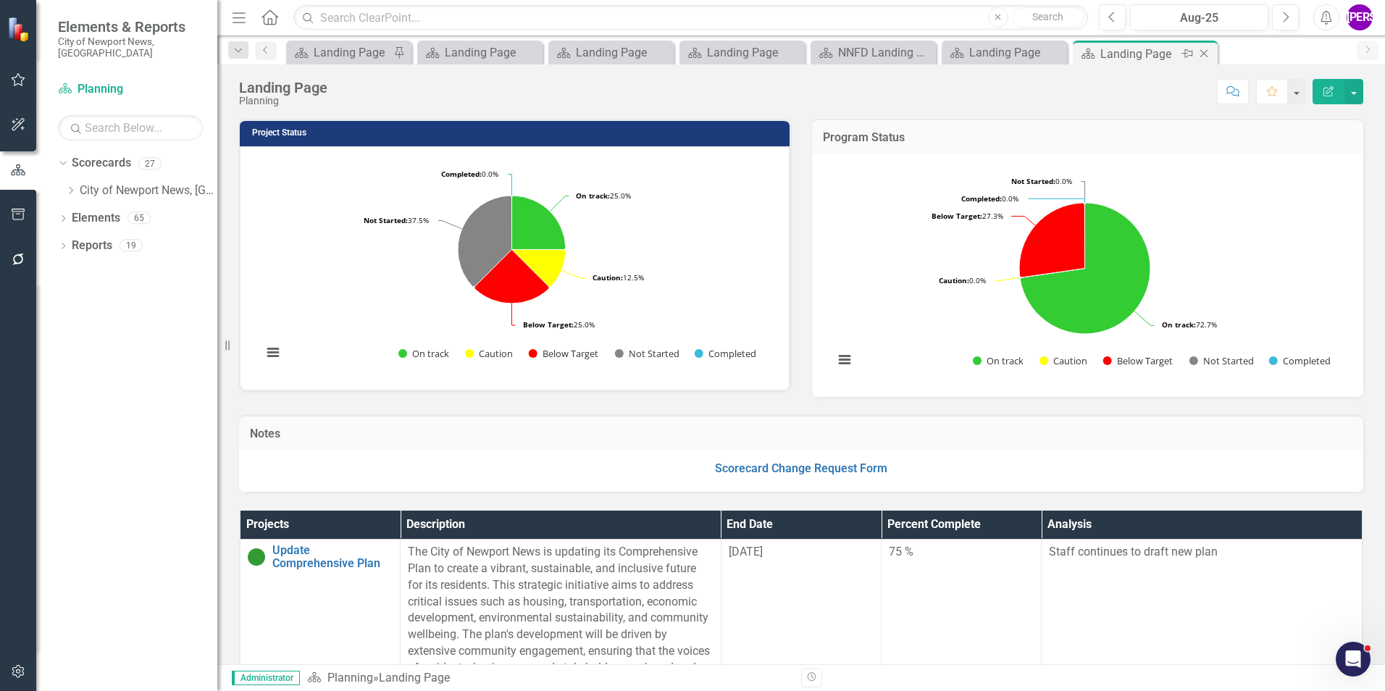
click at [1201, 56] on icon "Close" at bounding box center [1204, 54] width 14 height 12
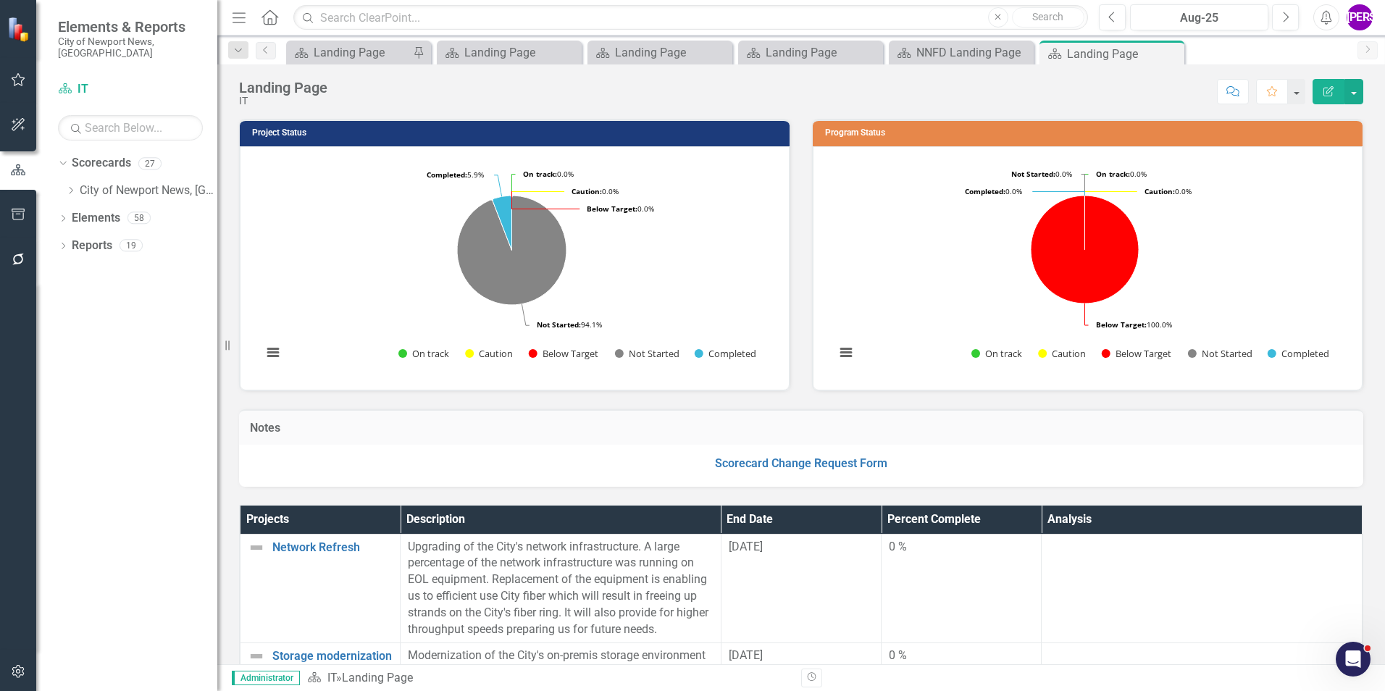
click at [0, 0] on icon "Close" at bounding box center [0, 0] width 0 height 0
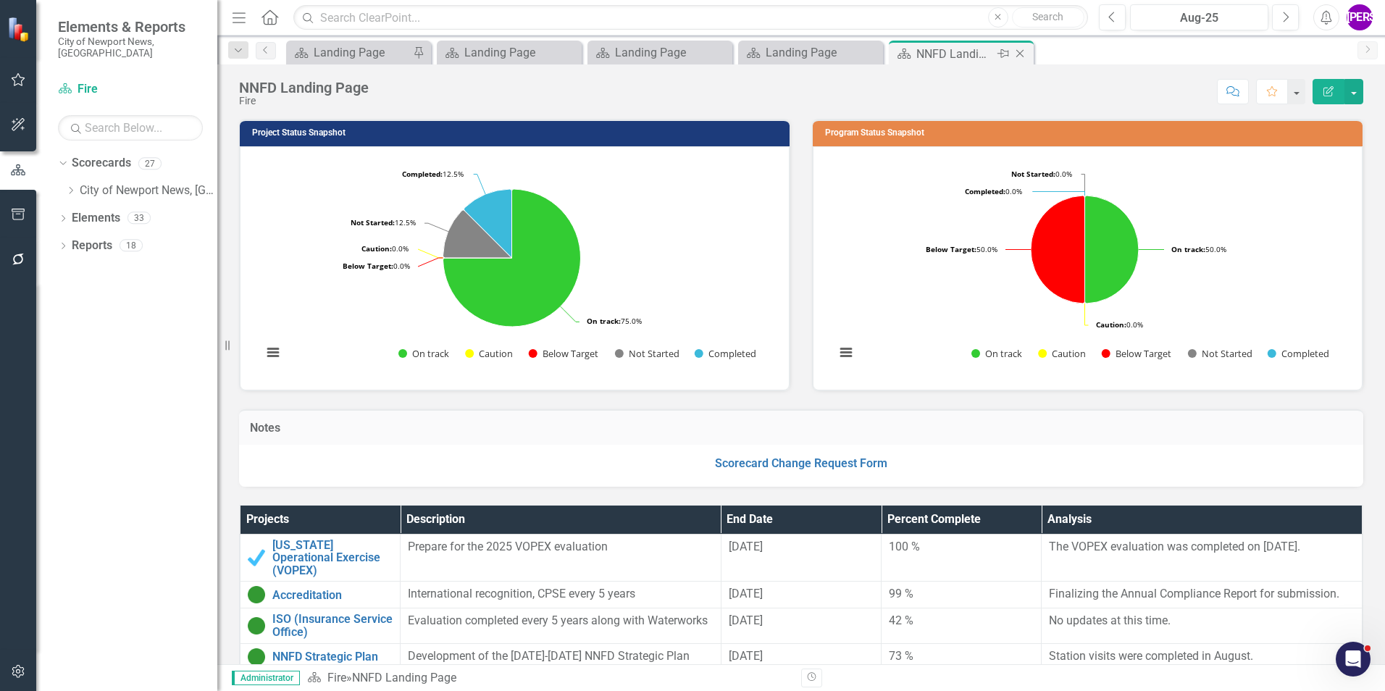
click at [1022, 51] on icon at bounding box center [1020, 54] width 8 height 8
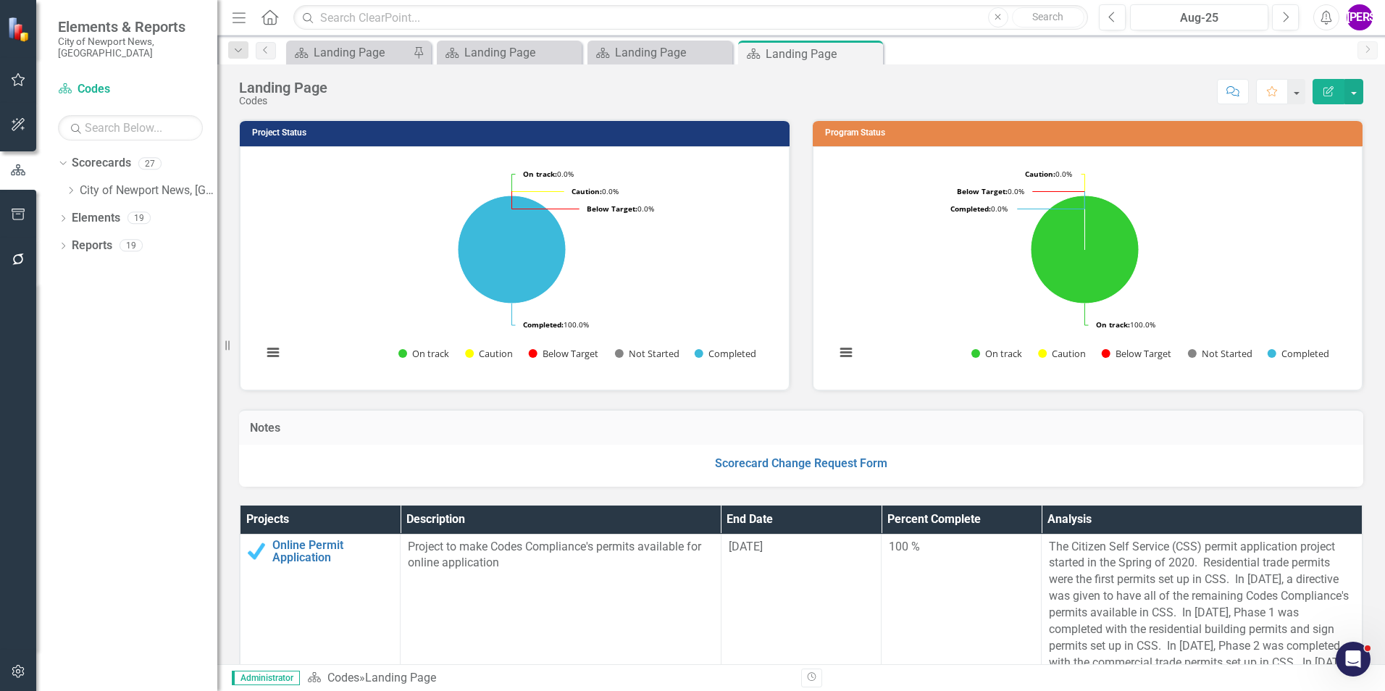
drag, startPoint x: 869, startPoint y: 54, endPoint x: 825, endPoint y: 64, distance: 45.2
click at [0, 0] on icon "Close" at bounding box center [0, 0] width 0 height 0
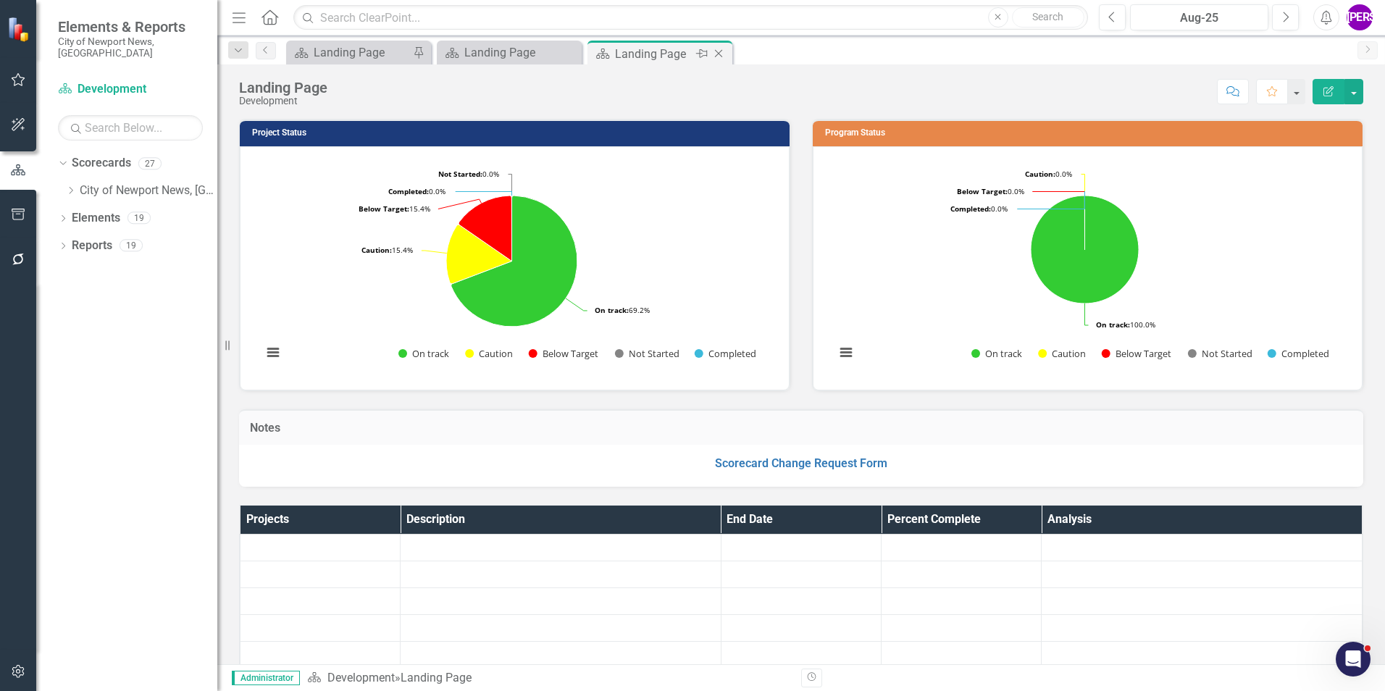
click at [716, 54] on icon "Close" at bounding box center [718, 54] width 14 height 12
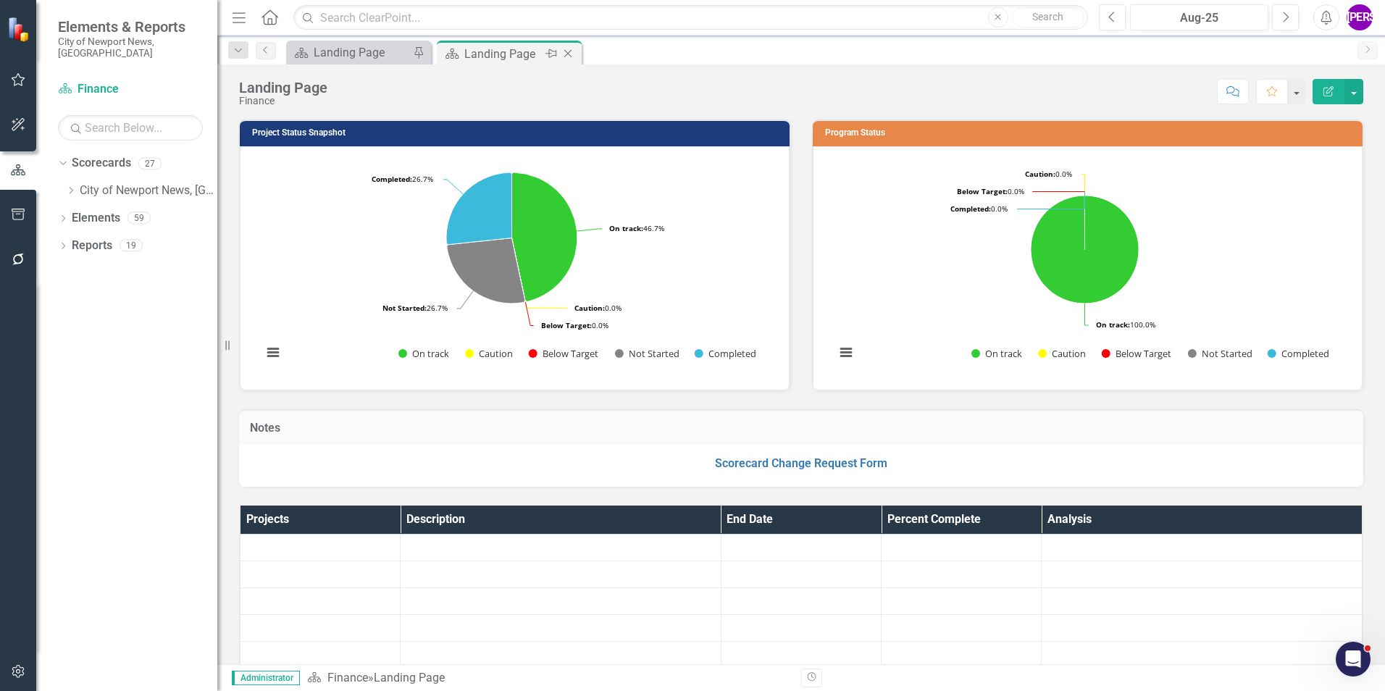
click at [570, 51] on icon at bounding box center [568, 54] width 8 height 8
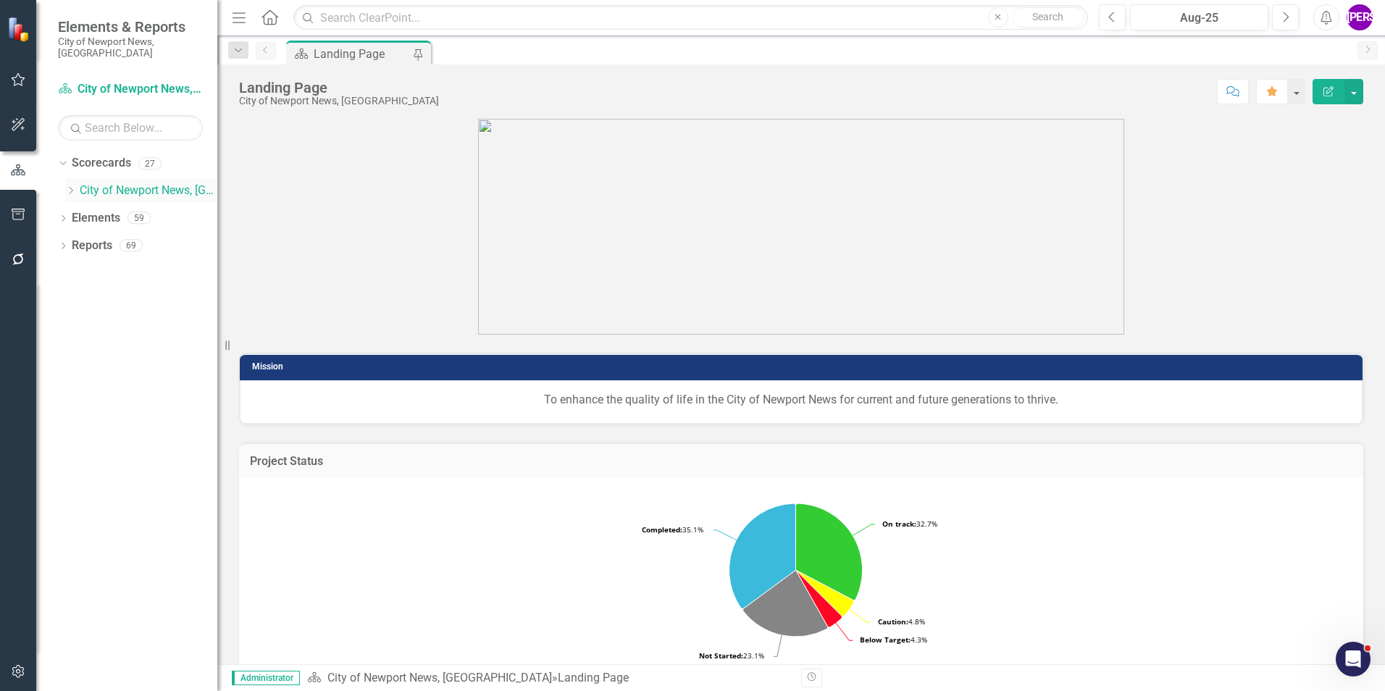
click at [68, 186] on icon "Dropdown" at bounding box center [70, 190] width 11 height 9
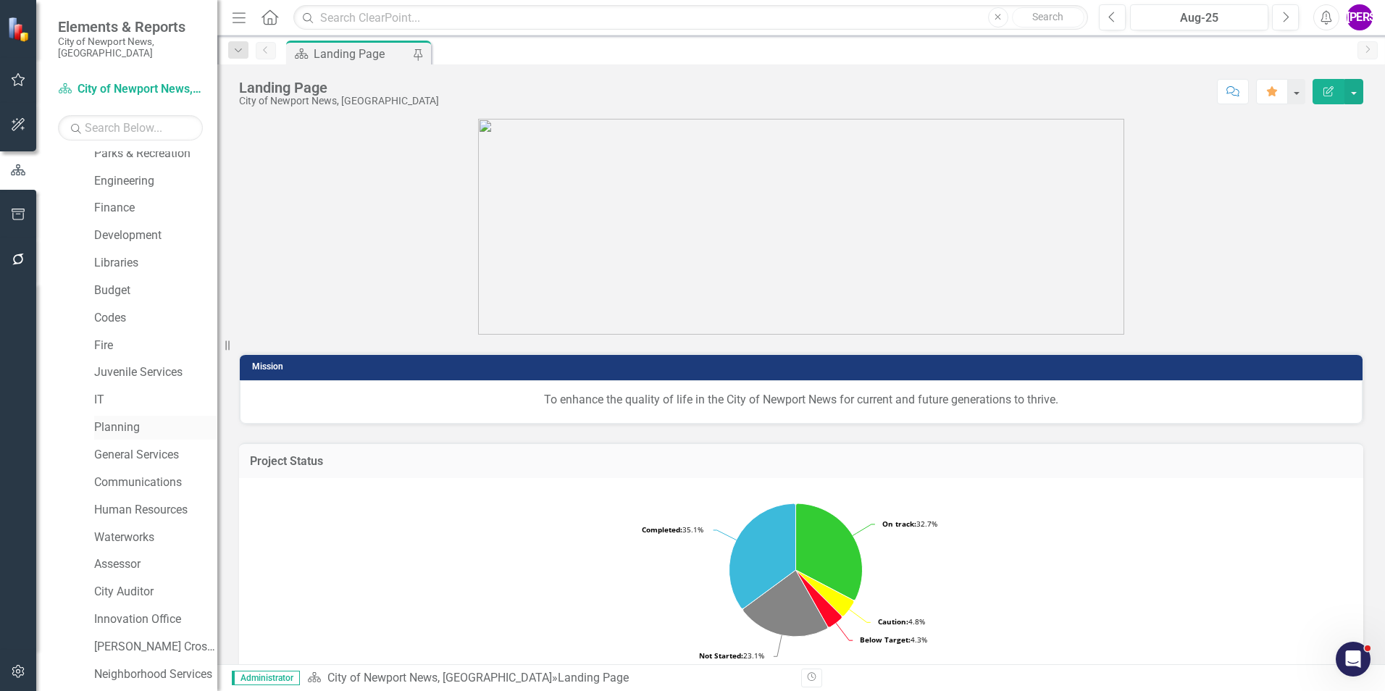
scroll to position [145, 0]
click at [148, 422] on link "General Services" at bounding box center [155, 430] width 123 height 17
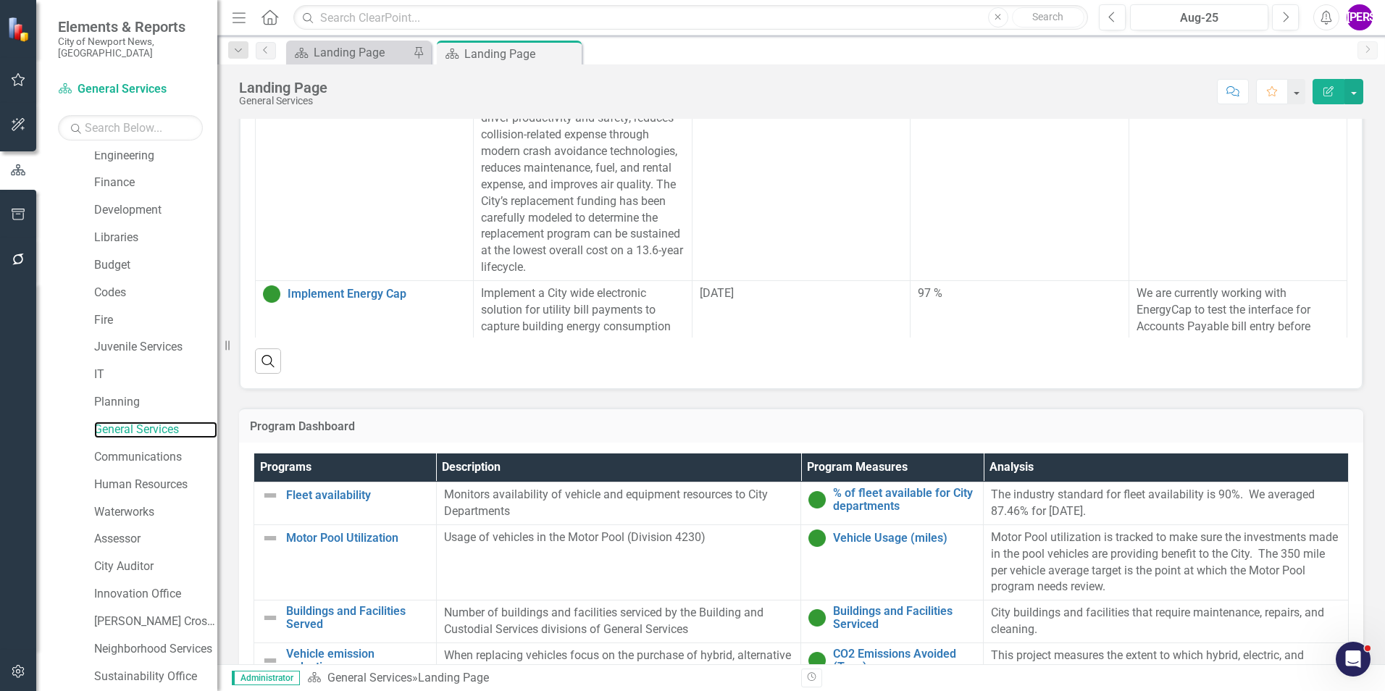
scroll to position [838, 0]
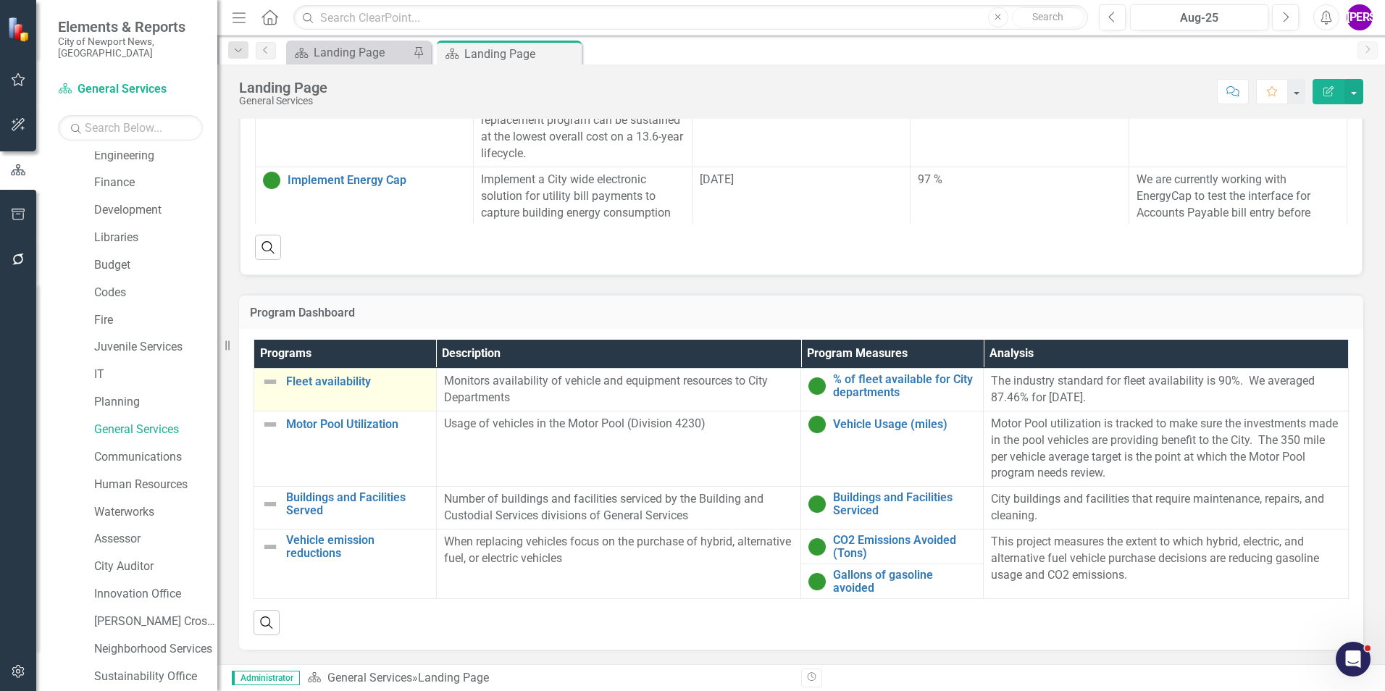
click at [393, 391] on td "Fleet availability Link Map View Link Map Edit Edit Program Link Open Element" at bounding box center [345, 390] width 183 height 43
click at [361, 403] on td "Fleet availability Link Map View Link Map Edit Edit Program Link Open Element" at bounding box center [345, 390] width 183 height 43
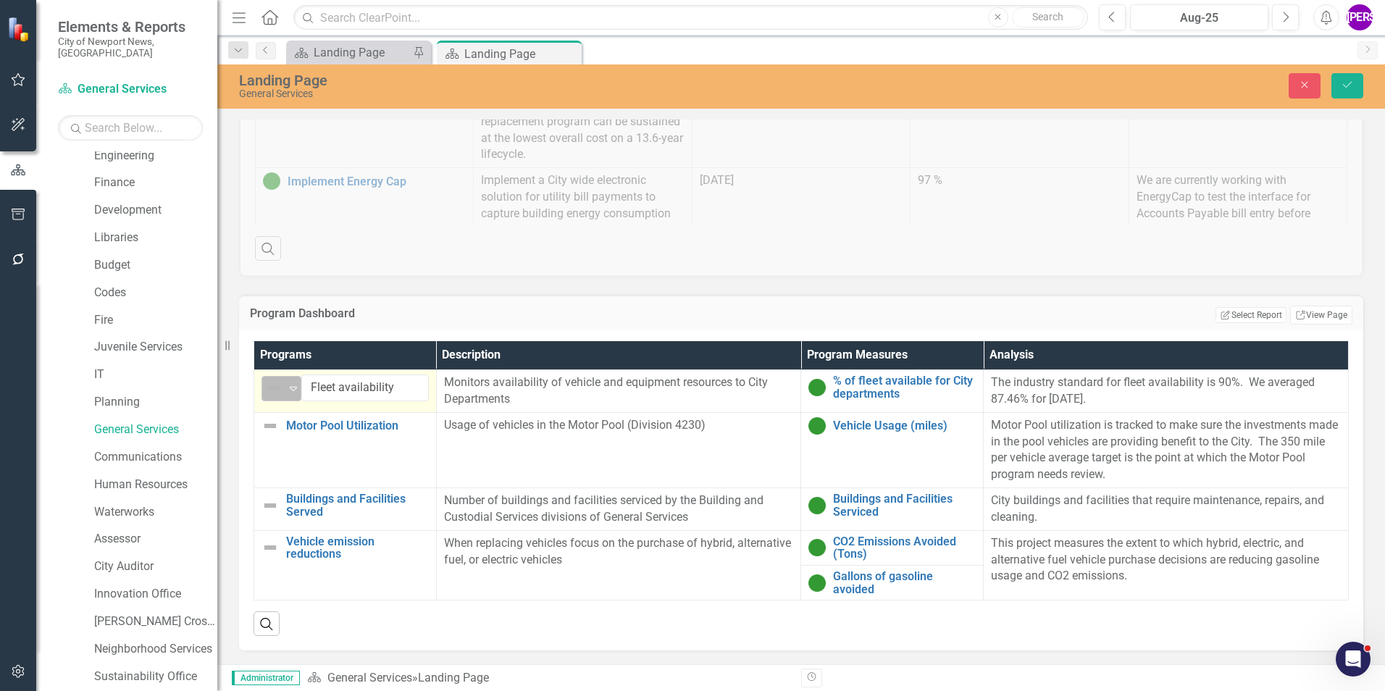
click at [288, 388] on icon "Expand" at bounding box center [293, 389] width 14 height 12
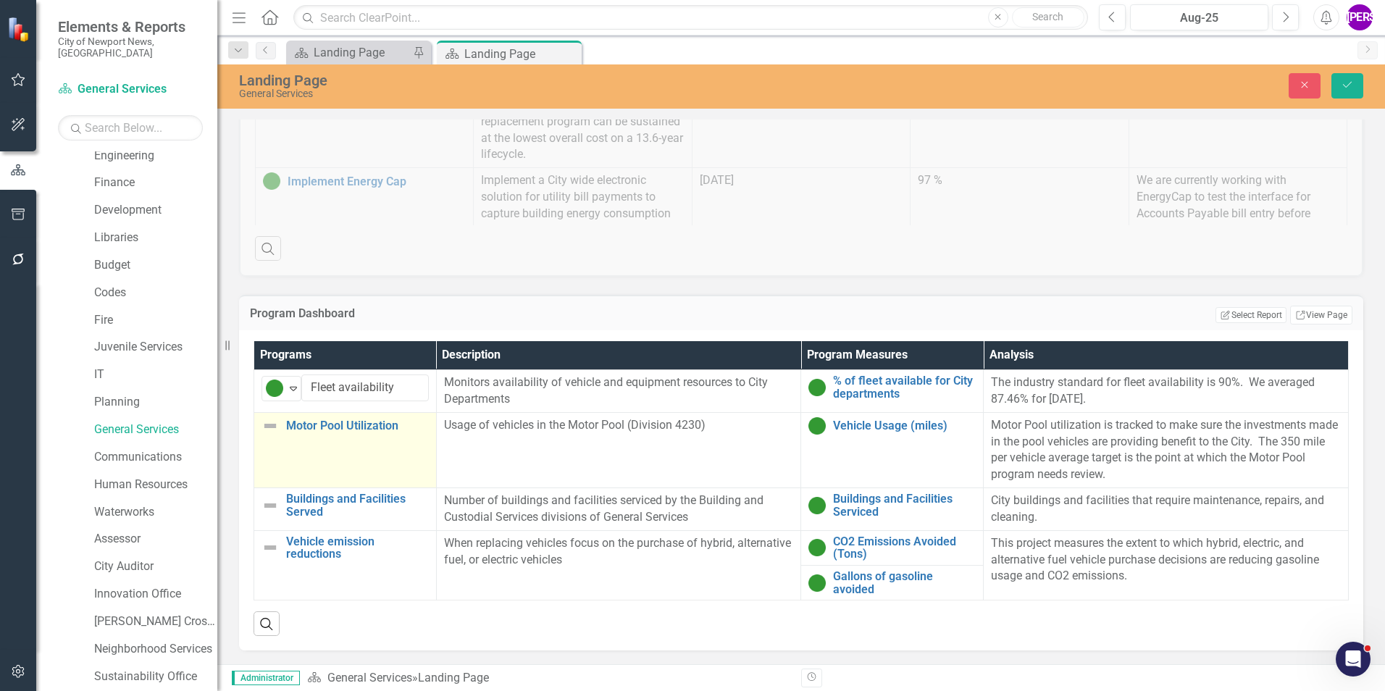
click at [316, 460] on td "Motor Pool Utilization Link Map View Link Map Edit Edit Program Link Open Eleme…" at bounding box center [345, 449] width 183 height 75
click at [281, 427] on img at bounding box center [274, 430] width 17 height 17
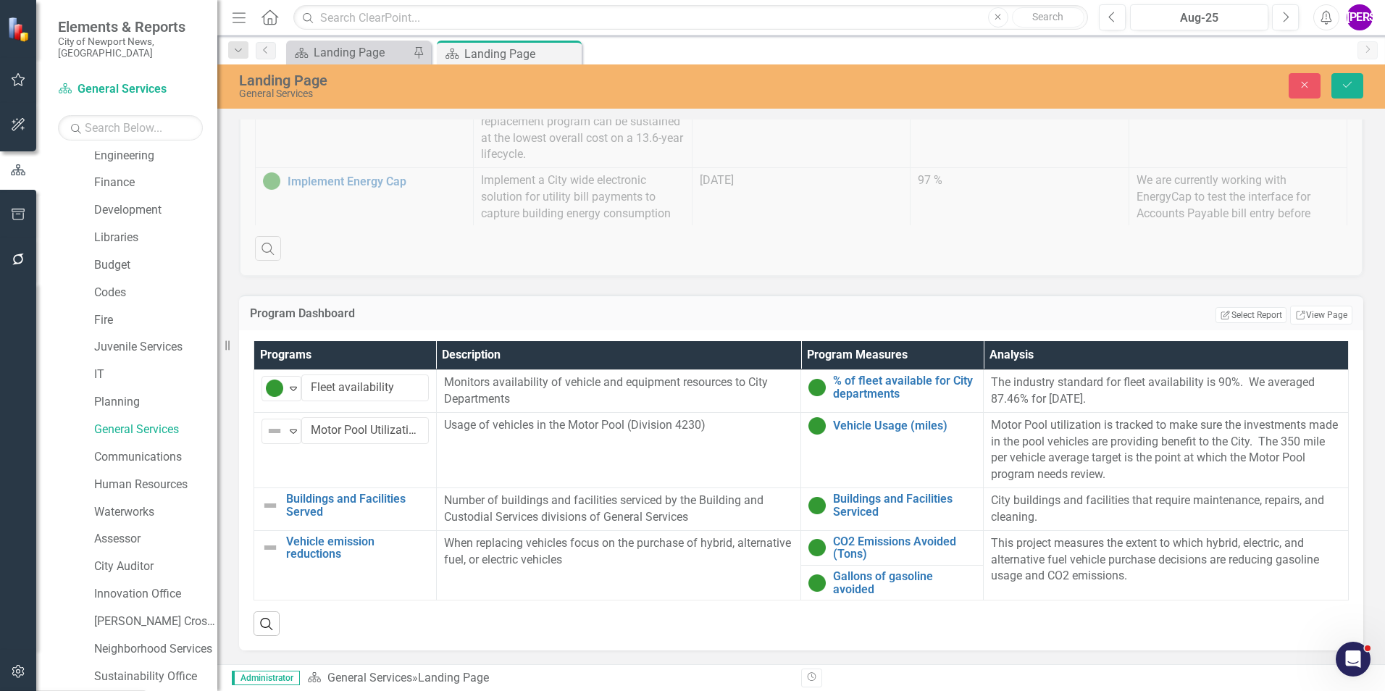
click at [369, 515] on link "Buildings and Facilities Served" at bounding box center [357, 505] width 143 height 25
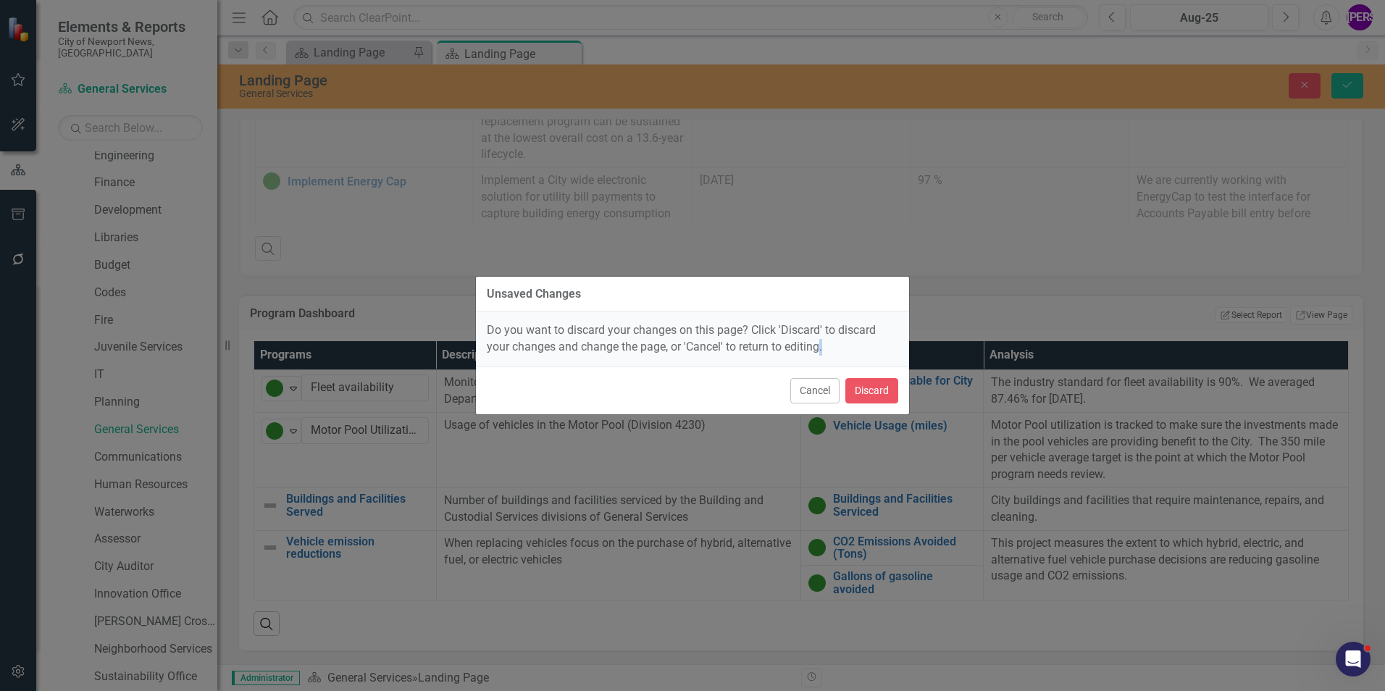
click at [369, 514] on div "Unsaved Changes Do you want to discard your changes on this page? Click 'Discar…" at bounding box center [692, 345] width 1385 height 691
click at [806, 392] on button "Cancel" at bounding box center [814, 390] width 49 height 25
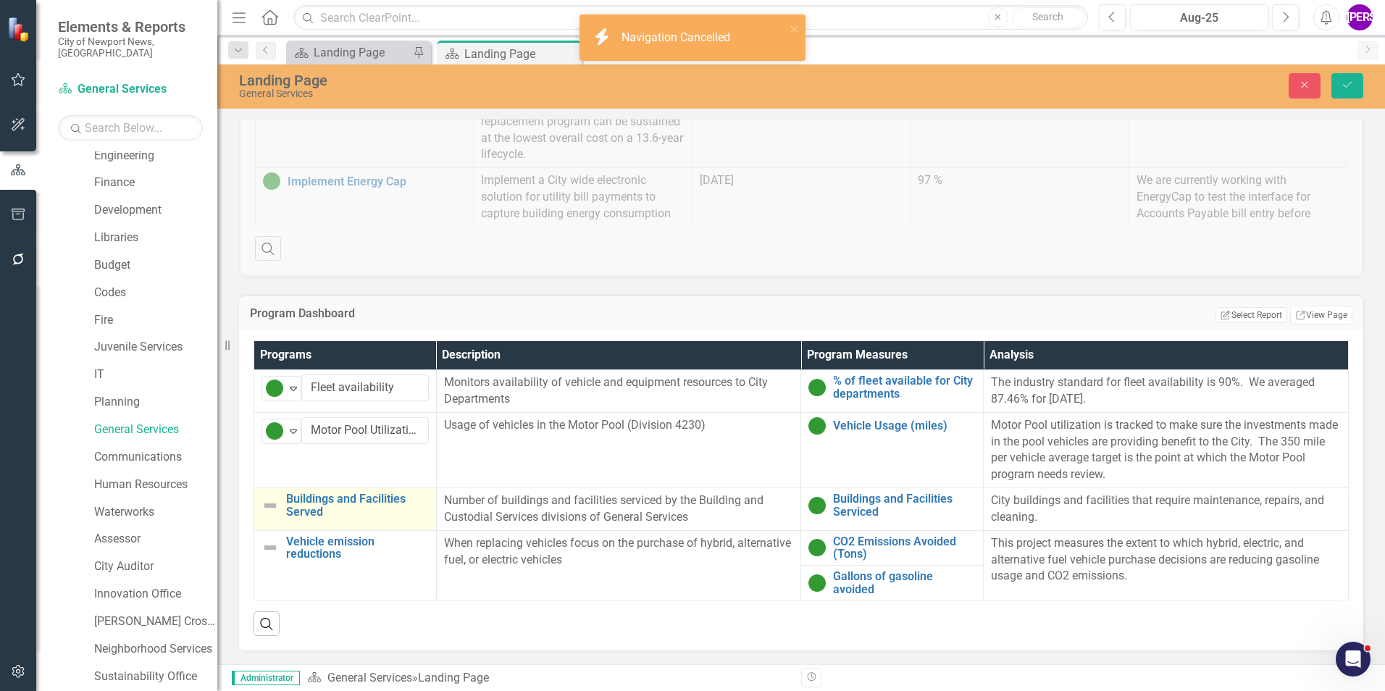
click at [431, 517] on td "Buildings and Facilities Served Link Map View Link Map Edit Edit Program Link O…" at bounding box center [345, 509] width 183 height 43
click at [266, 506] on img at bounding box center [274, 506] width 17 height 17
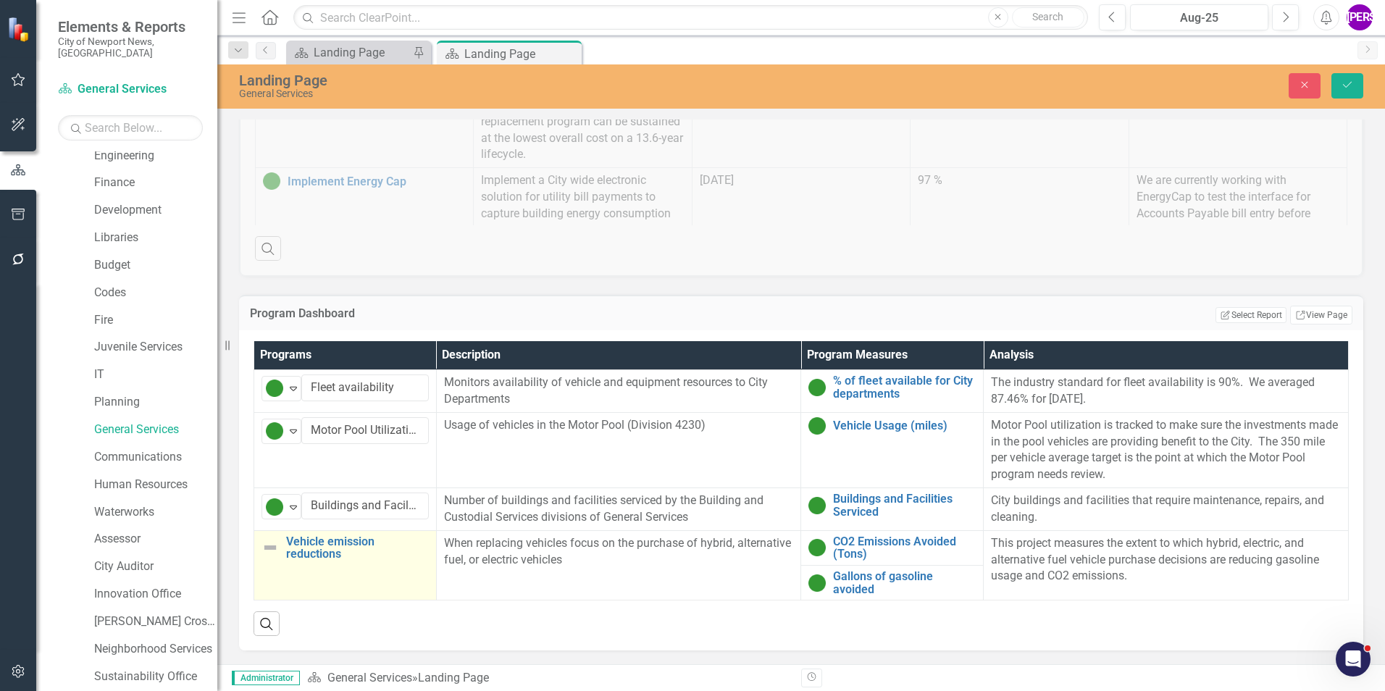
click at [407, 578] on td "Vehicle emission reductions Link Map View Link Map Edit Edit Program Link Open …" at bounding box center [345, 565] width 183 height 70
drag, startPoint x: 407, startPoint y: 578, endPoint x: 365, endPoint y: 561, distance: 45.2
click at [406, 577] on td "Vehicle emission reductions Link Map View Link Map Edit Edit Program Link Open …" at bounding box center [345, 565] width 183 height 70
click at [394, 573] on td "Vehicle emission reductions Link Map View Link Map Edit Edit Program Link Open …" at bounding box center [345, 565] width 183 height 70
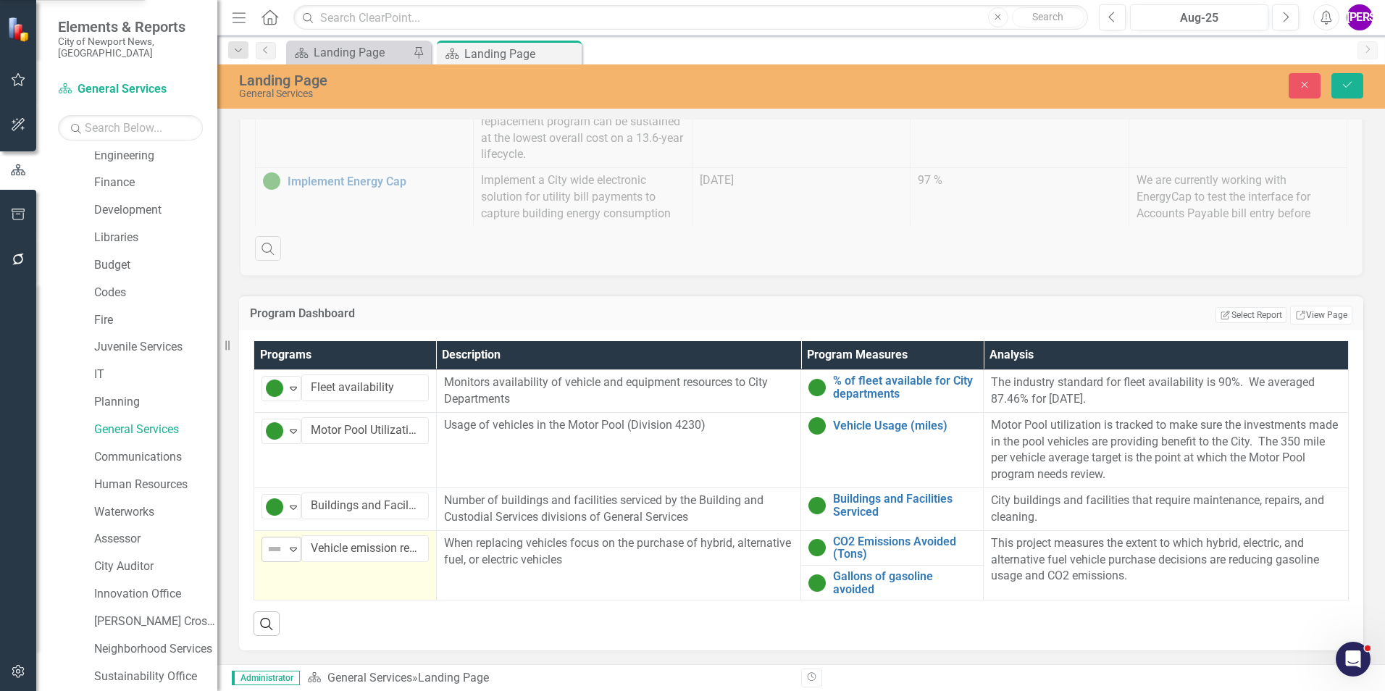
click at [291, 550] on icon at bounding box center [293, 550] width 7 height 4
click at [1340, 86] on button "Save" at bounding box center [1348, 85] width 32 height 25
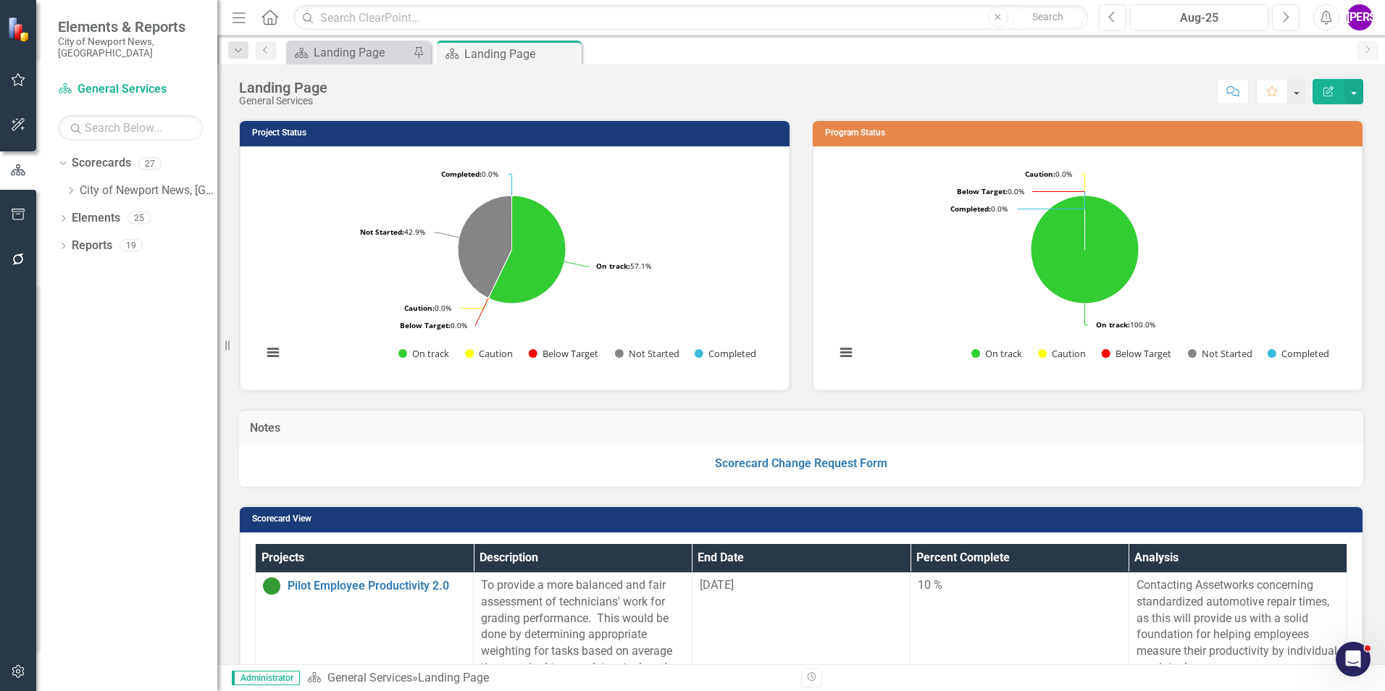
scroll to position [0, 0]
click at [71, 186] on icon "Dropdown" at bounding box center [70, 190] width 11 height 9
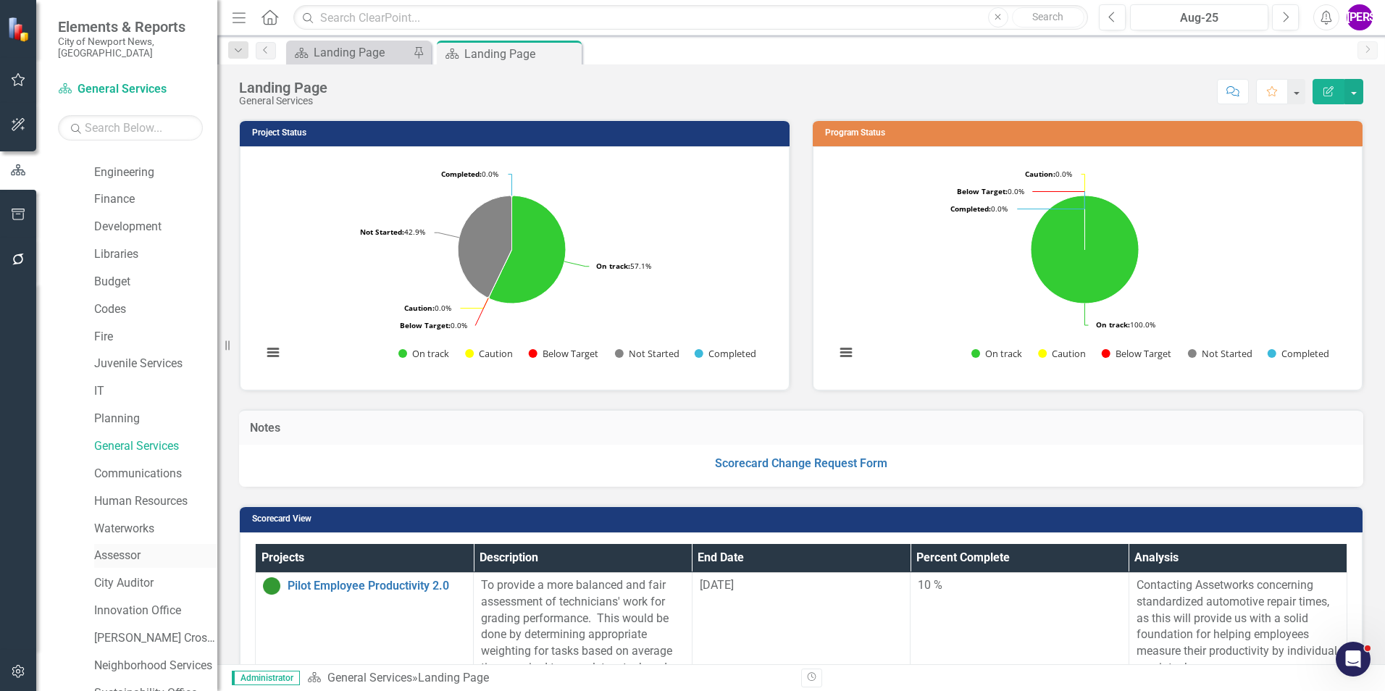
scroll to position [145, 0]
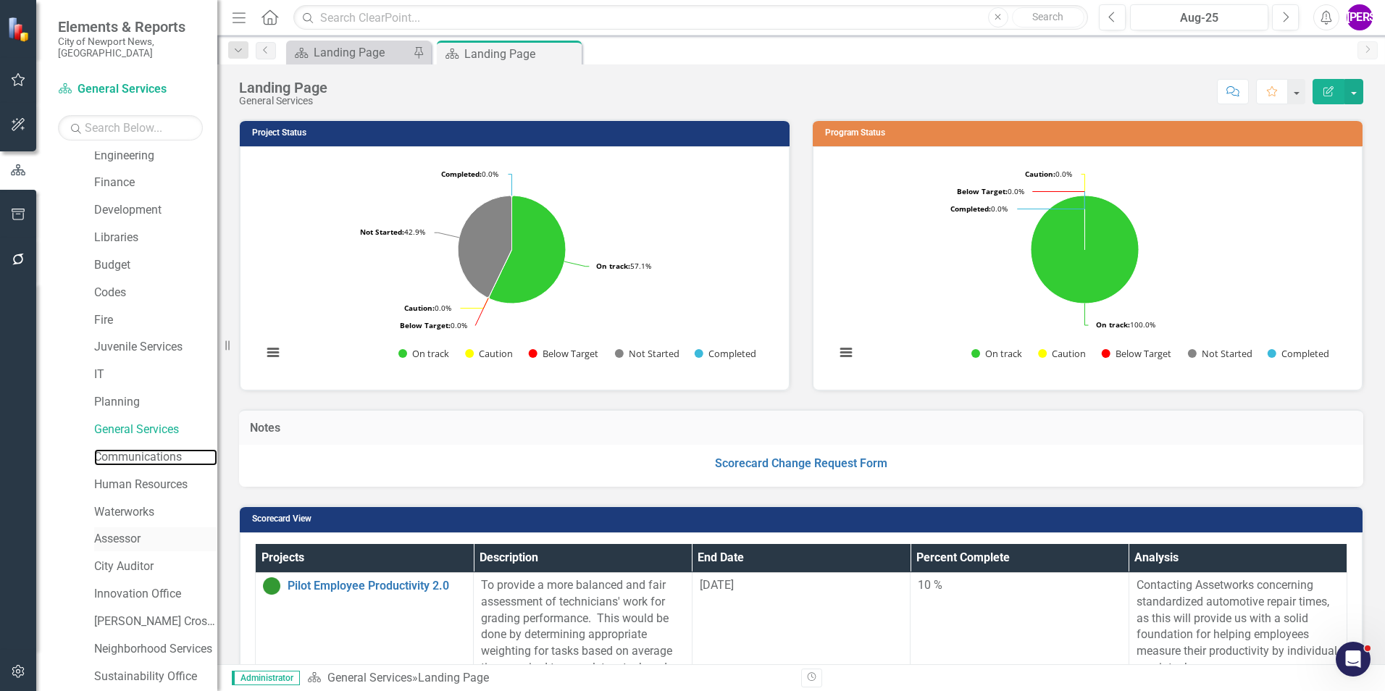
drag, startPoint x: 143, startPoint y: 443, endPoint x: 144, endPoint y: 517, distance: 73.9
click at [143, 449] on link "Communications" at bounding box center [155, 457] width 123 height 17
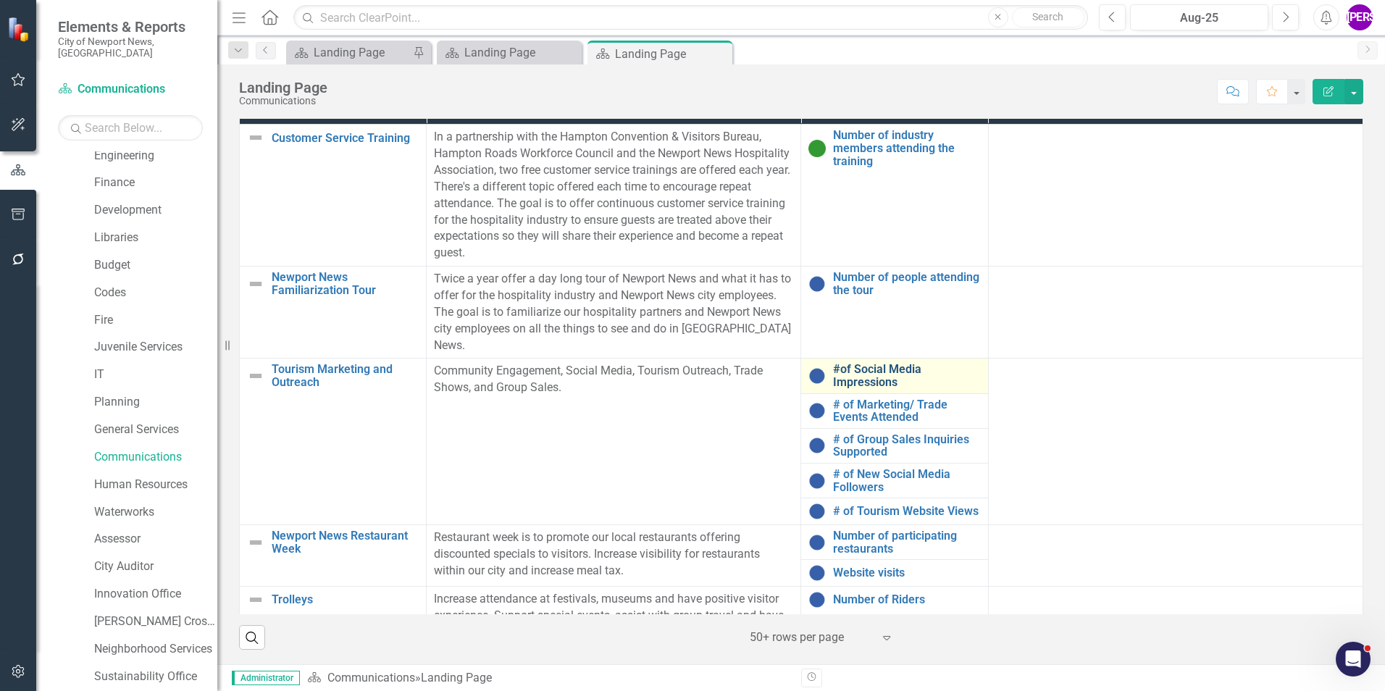
click at [867, 375] on link "#of Social Media Impressions" at bounding box center [906, 375] width 147 height 25
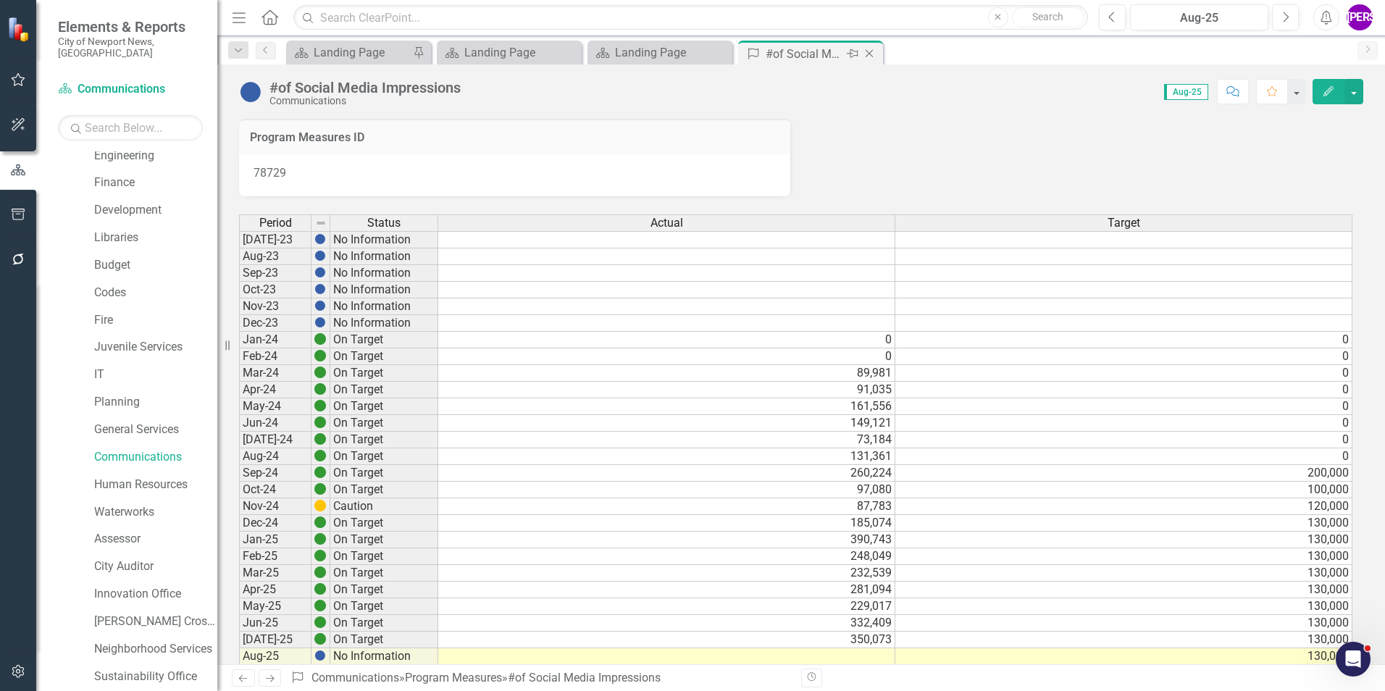
click at [868, 54] on icon "Close" at bounding box center [869, 54] width 14 height 12
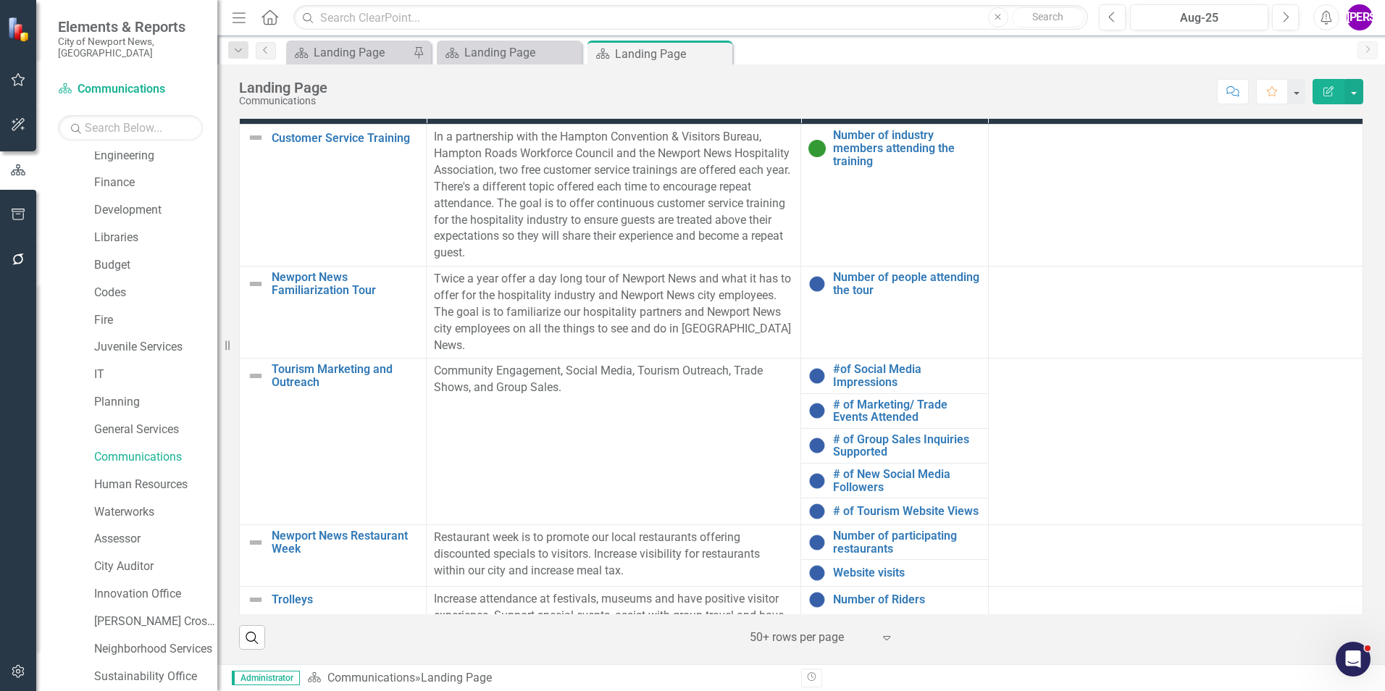
click at [0, 0] on icon "Close" at bounding box center [0, 0] width 0 height 0
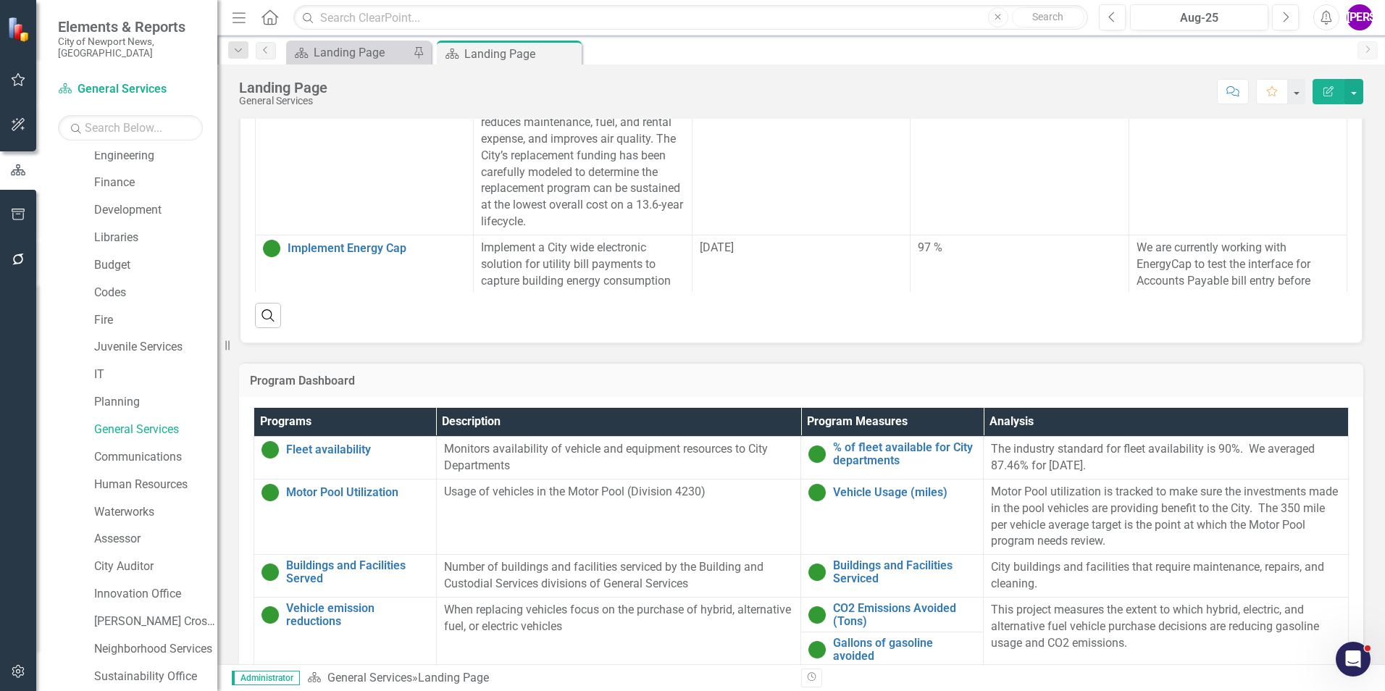
scroll to position [838, 0]
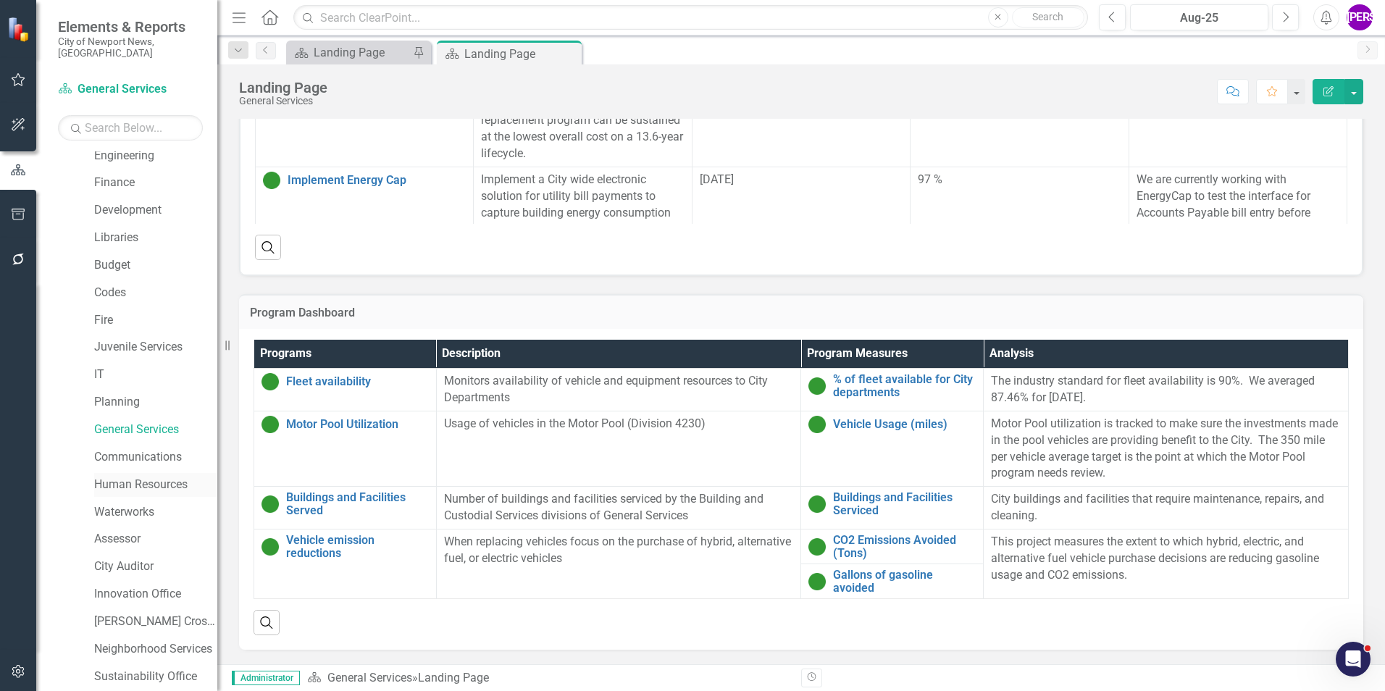
click at [151, 477] on link "Human Resources" at bounding box center [155, 485] width 123 height 17
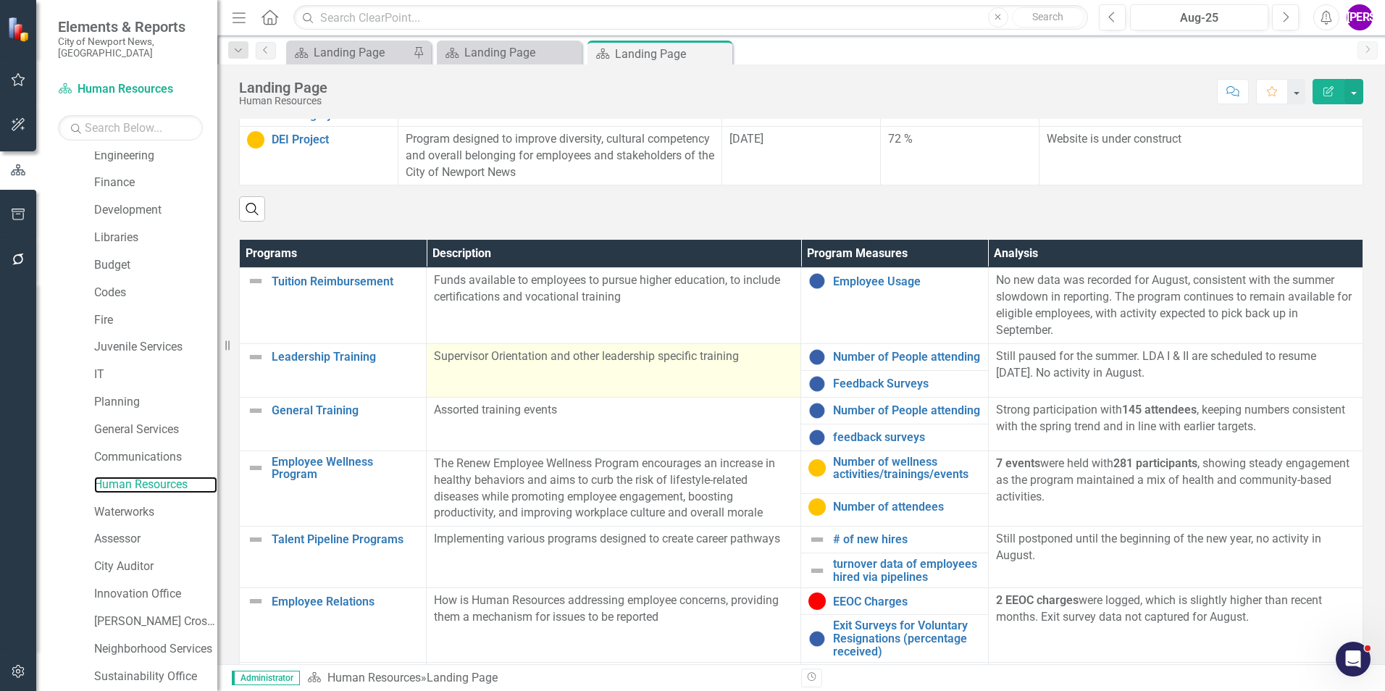
scroll to position [459, 0]
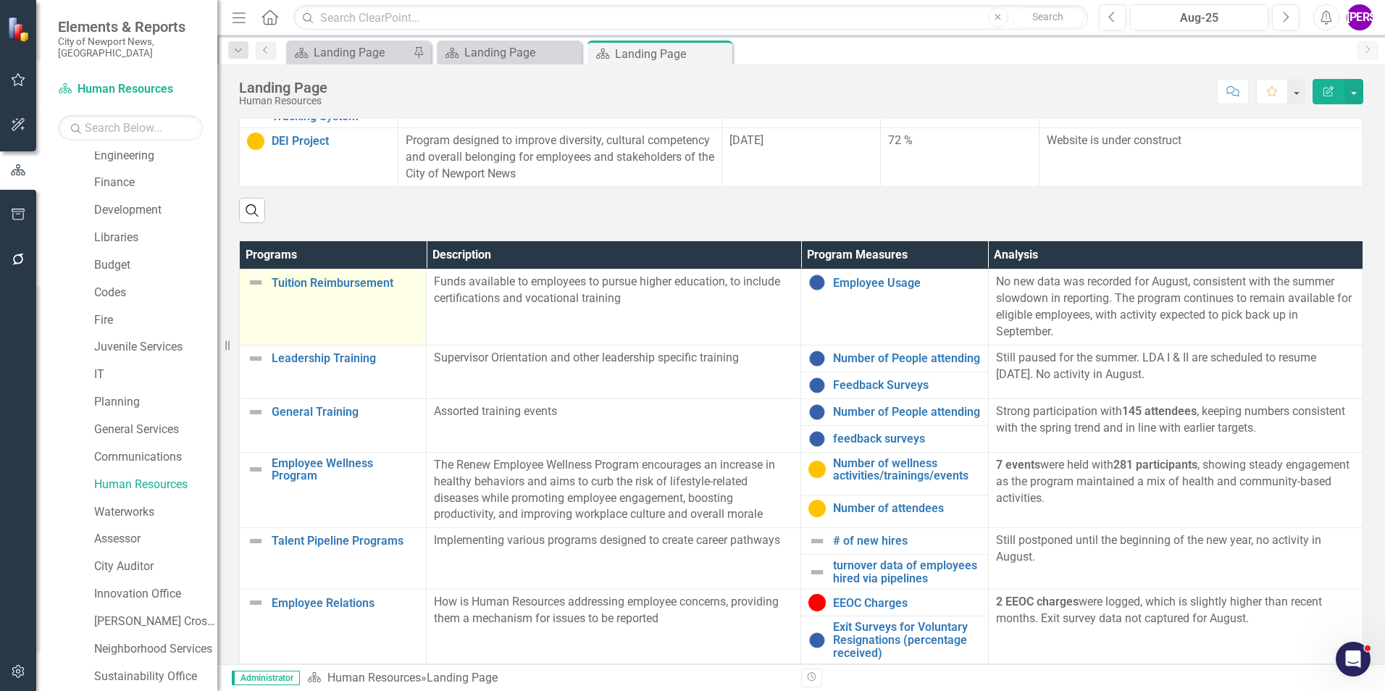
click at [369, 329] on td "Tuition Reimbursement Link Map View Link Map Edit Edit Program Link Open Element" at bounding box center [333, 306] width 187 height 75
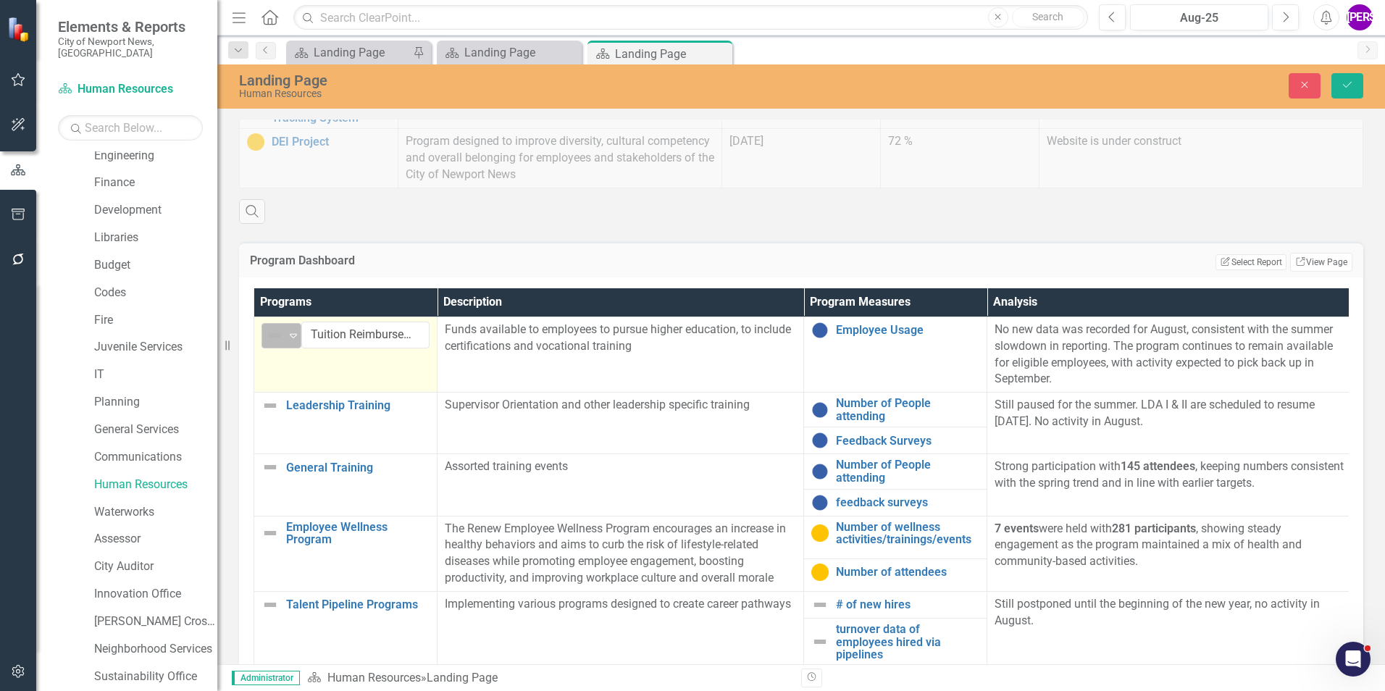
click at [296, 335] on icon at bounding box center [293, 336] width 7 height 4
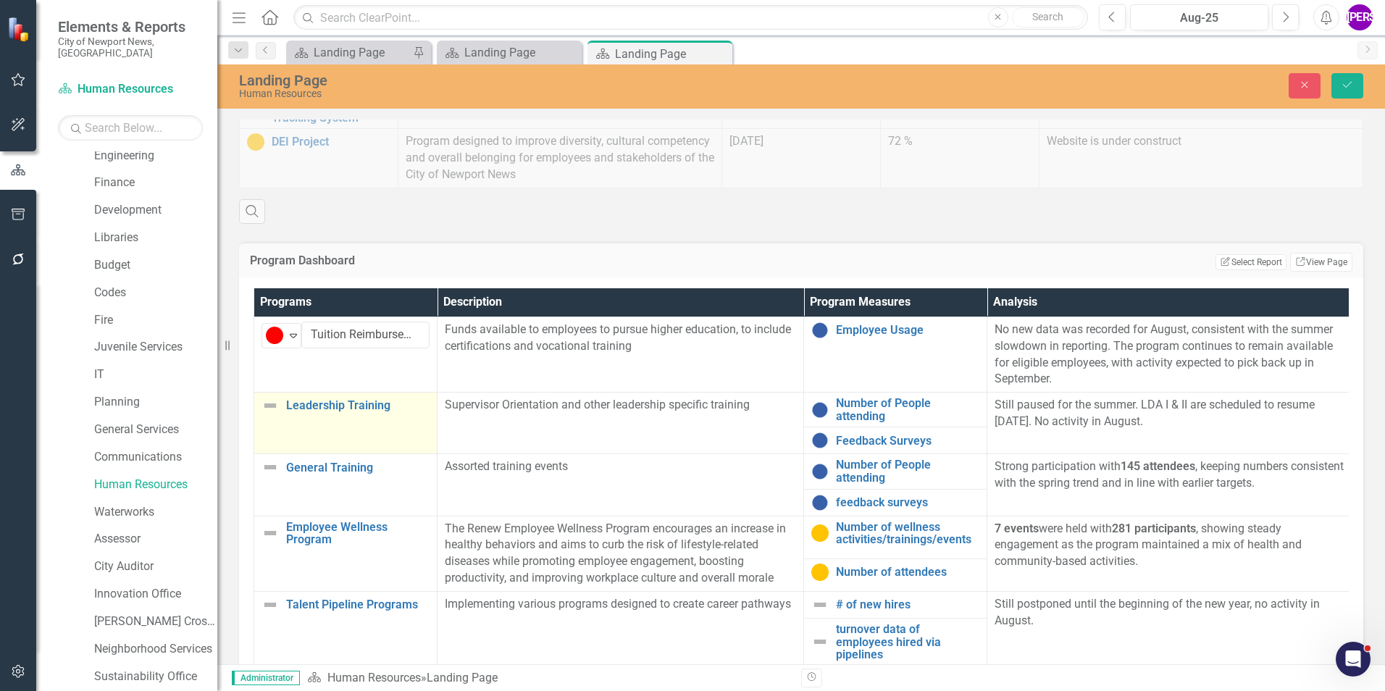
click at [347, 435] on td "Leadership Training Link Map View Link Map Edit Edit Program Link Open Element" at bounding box center [345, 424] width 183 height 62
click at [288, 408] on icon "Expand" at bounding box center [293, 412] width 14 height 12
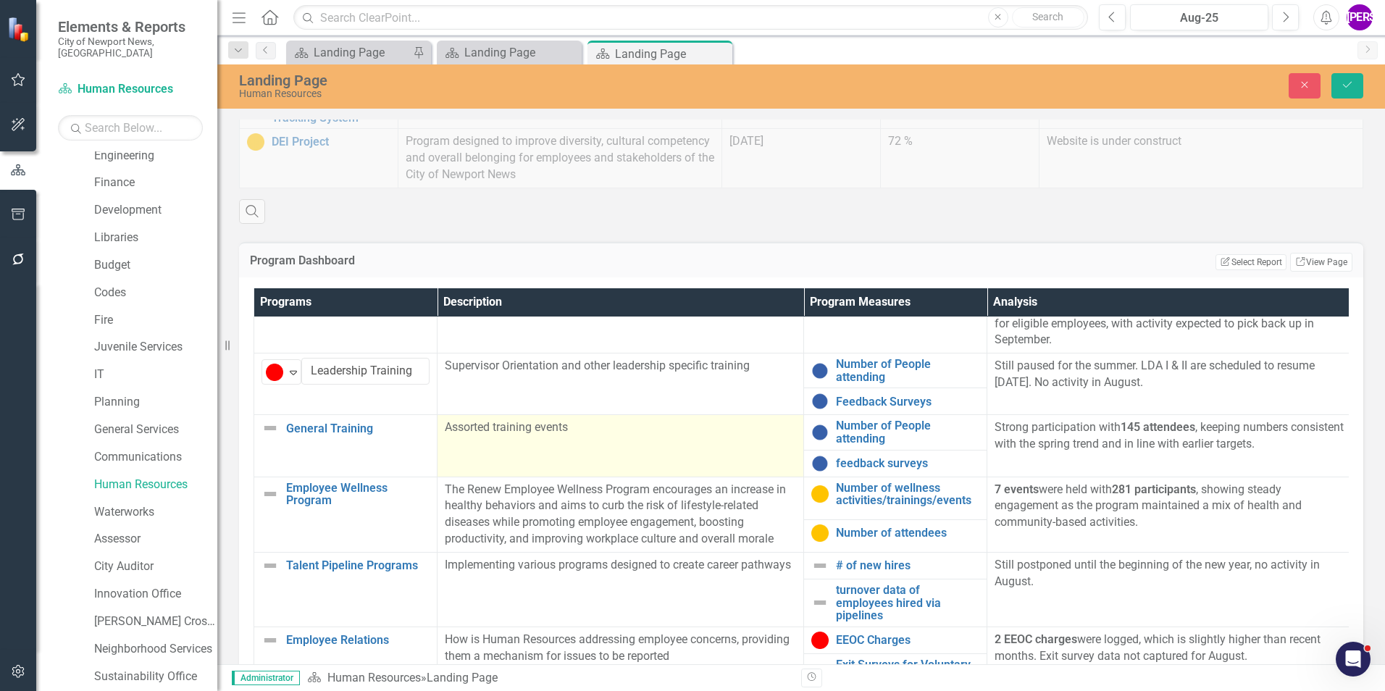
scroll to position [72, 0]
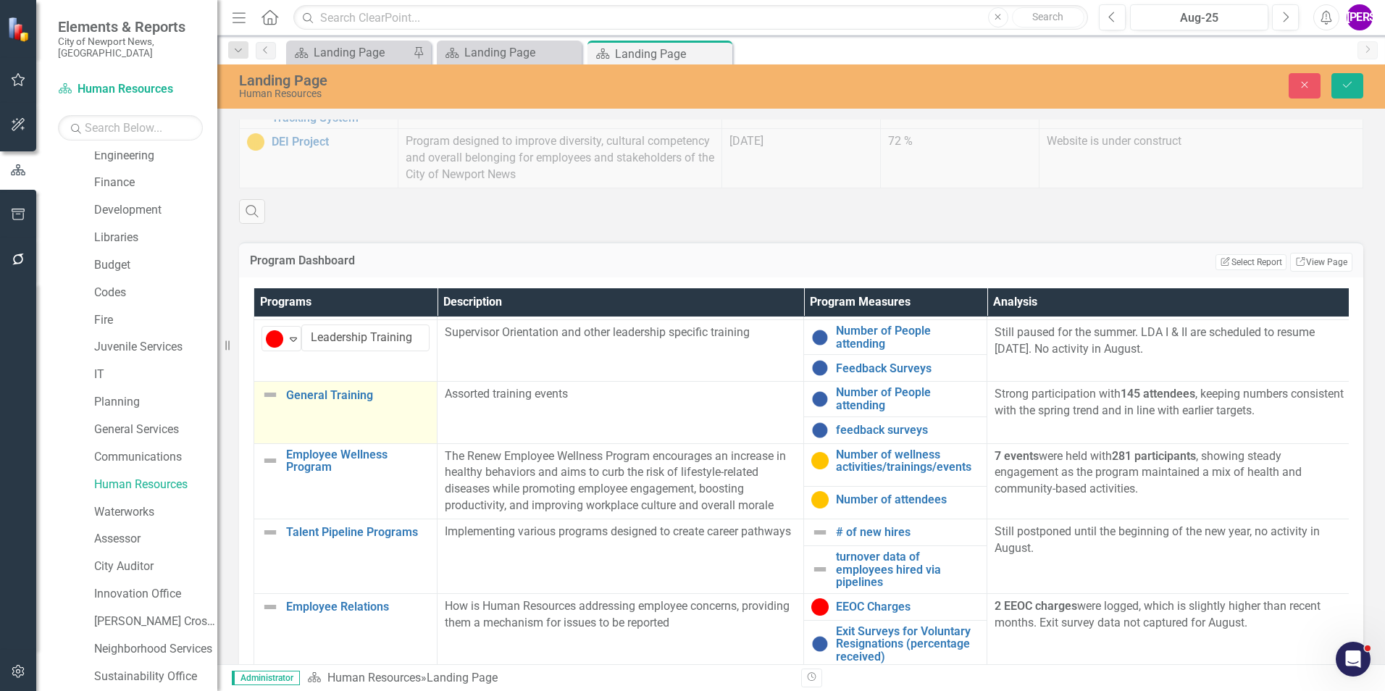
click at [408, 417] on td "General Training Link Map View Link Map Edit Edit Program Link Open Element" at bounding box center [345, 413] width 183 height 62
click at [291, 402] on icon "Expand" at bounding box center [293, 401] width 14 height 12
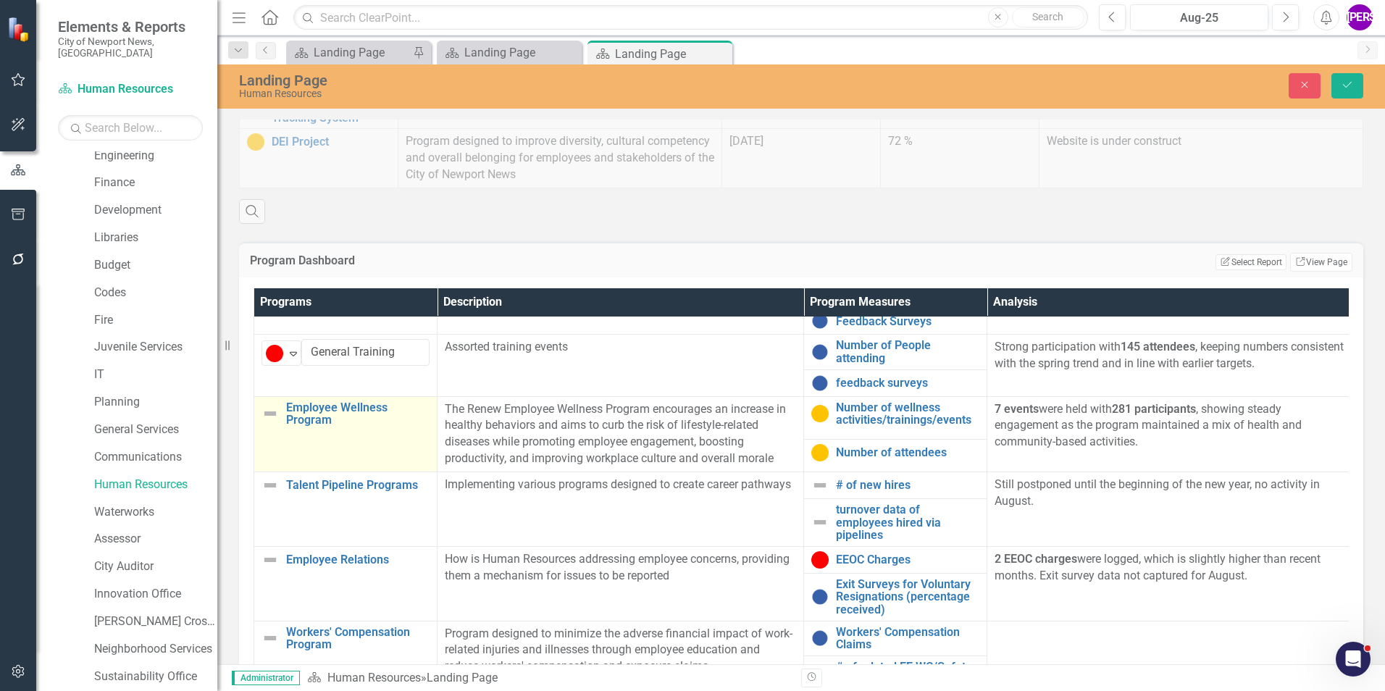
scroll to position [145, 0]
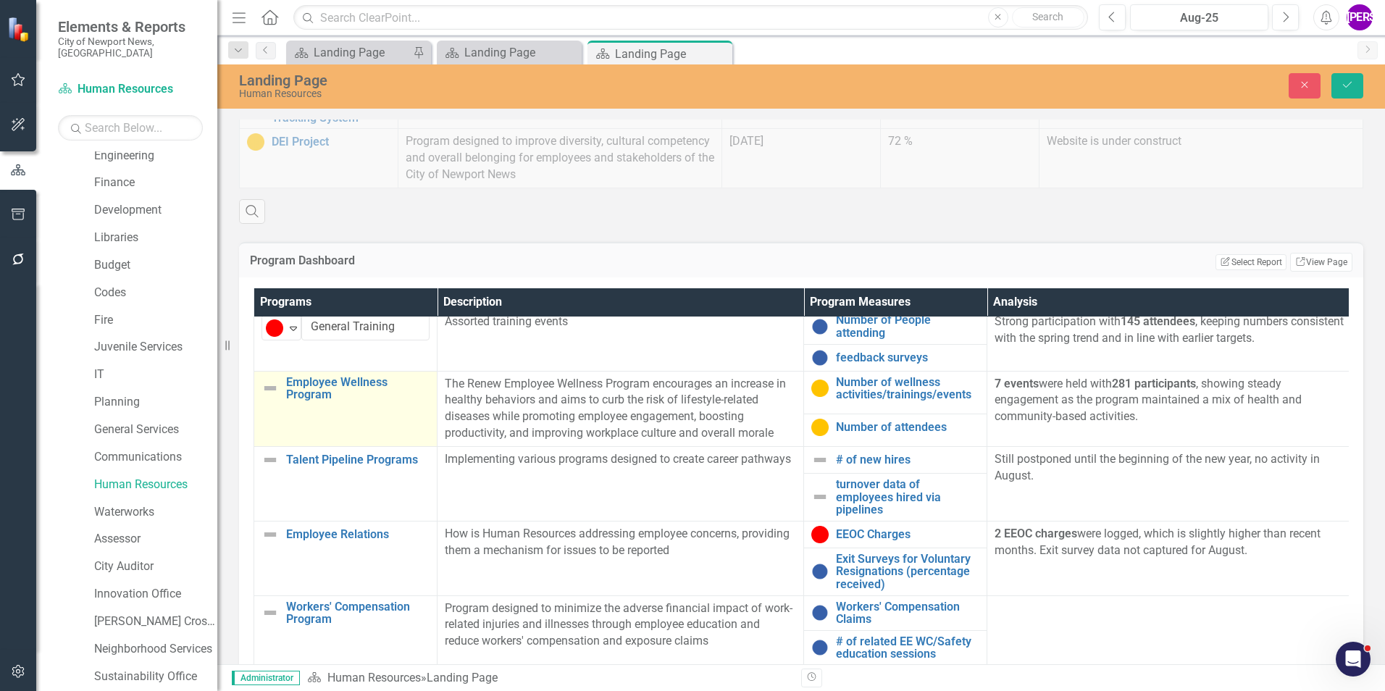
click at [359, 430] on td "Employee Wellness Program Link Map View Link Map Edit Edit Program Link Open El…" at bounding box center [345, 408] width 183 height 75
click at [296, 396] on icon "Expand" at bounding box center [293, 390] width 14 height 12
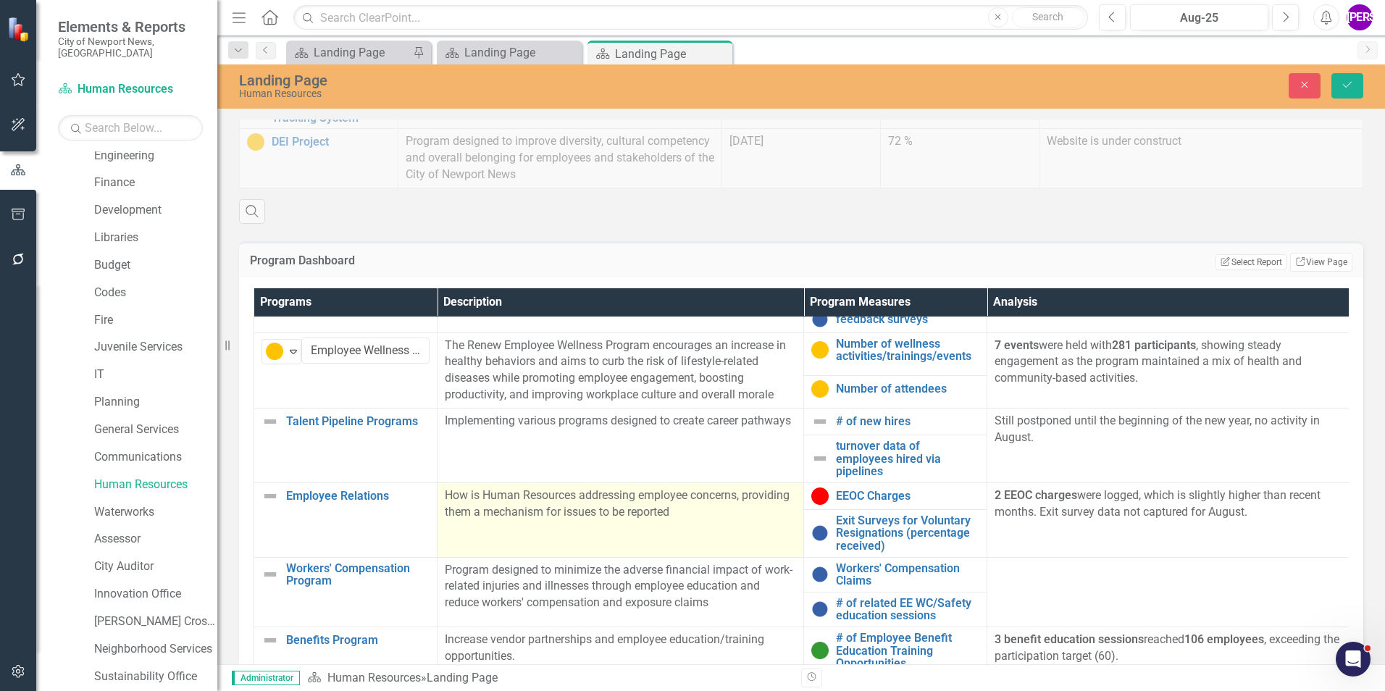
scroll to position [217, 0]
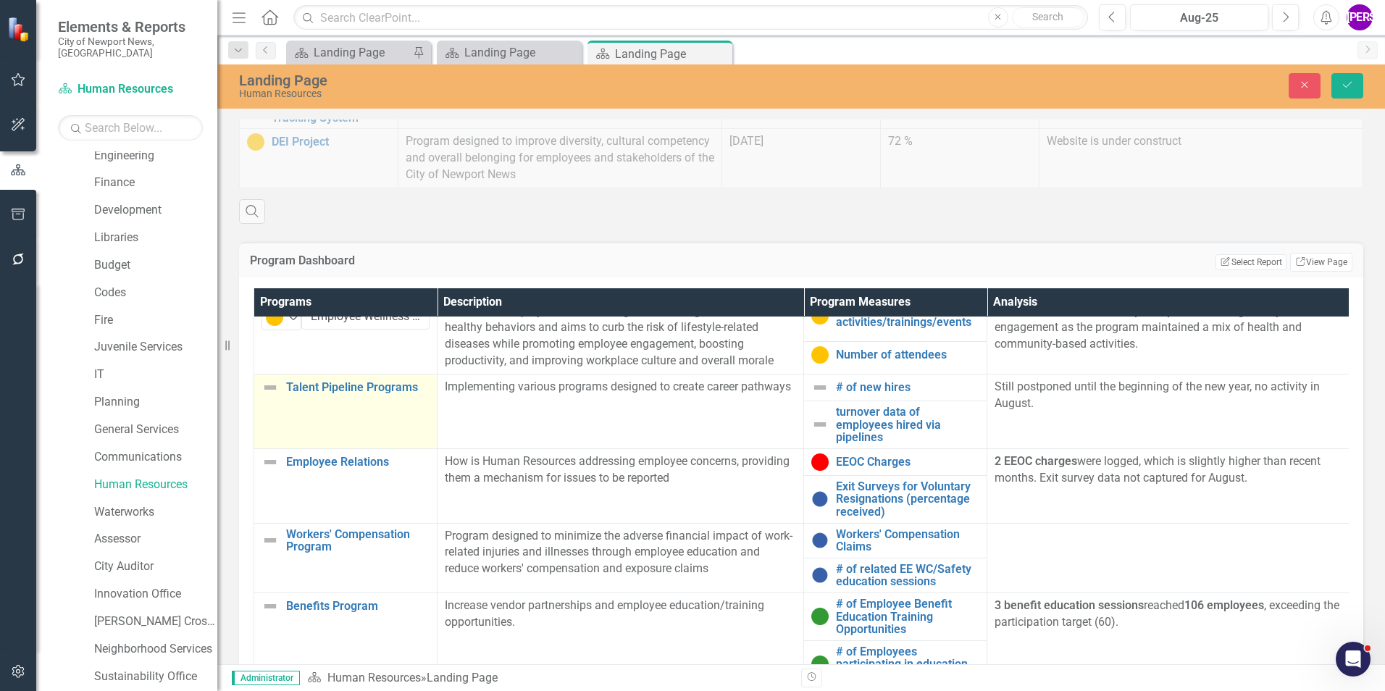
click at [388, 411] on td "Talent Pipeline Programs Link Map View Link Map Edit Edit Program Link Open Ele…" at bounding box center [345, 412] width 183 height 75
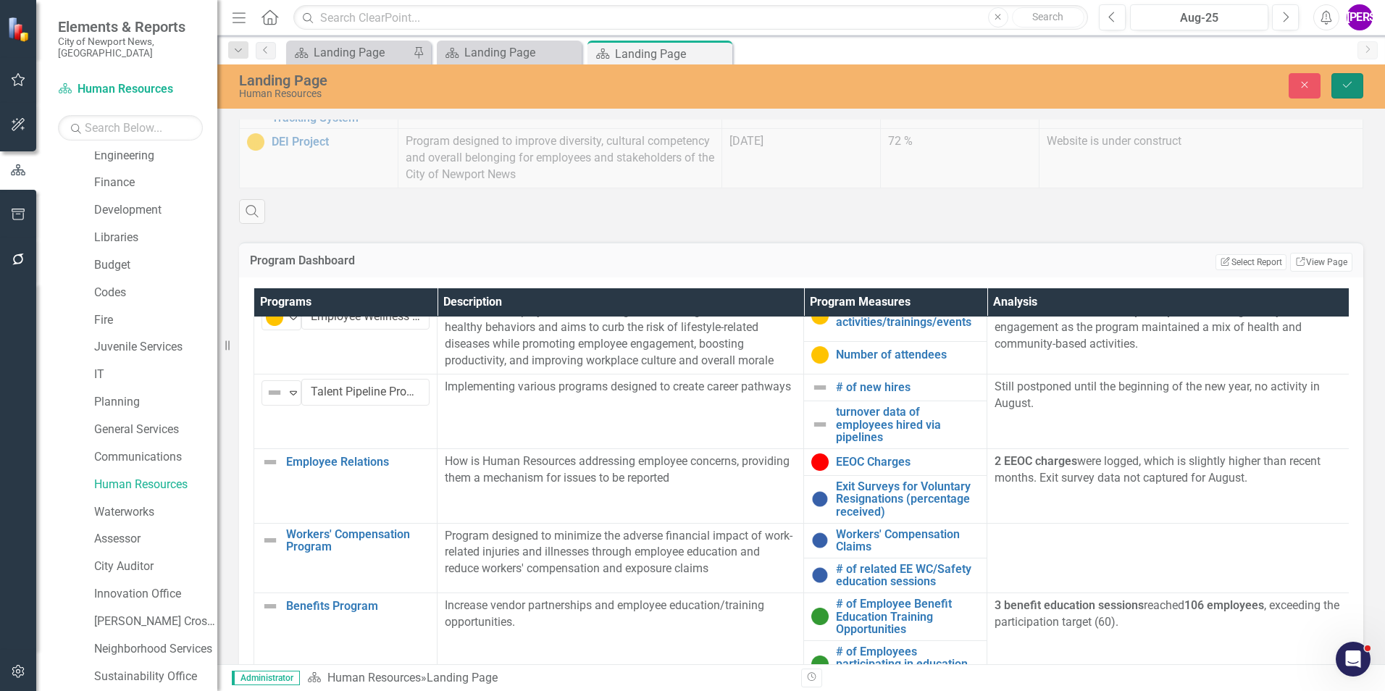
click at [1348, 96] on button "Save" at bounding box center [1348, 85] width 32 height 25
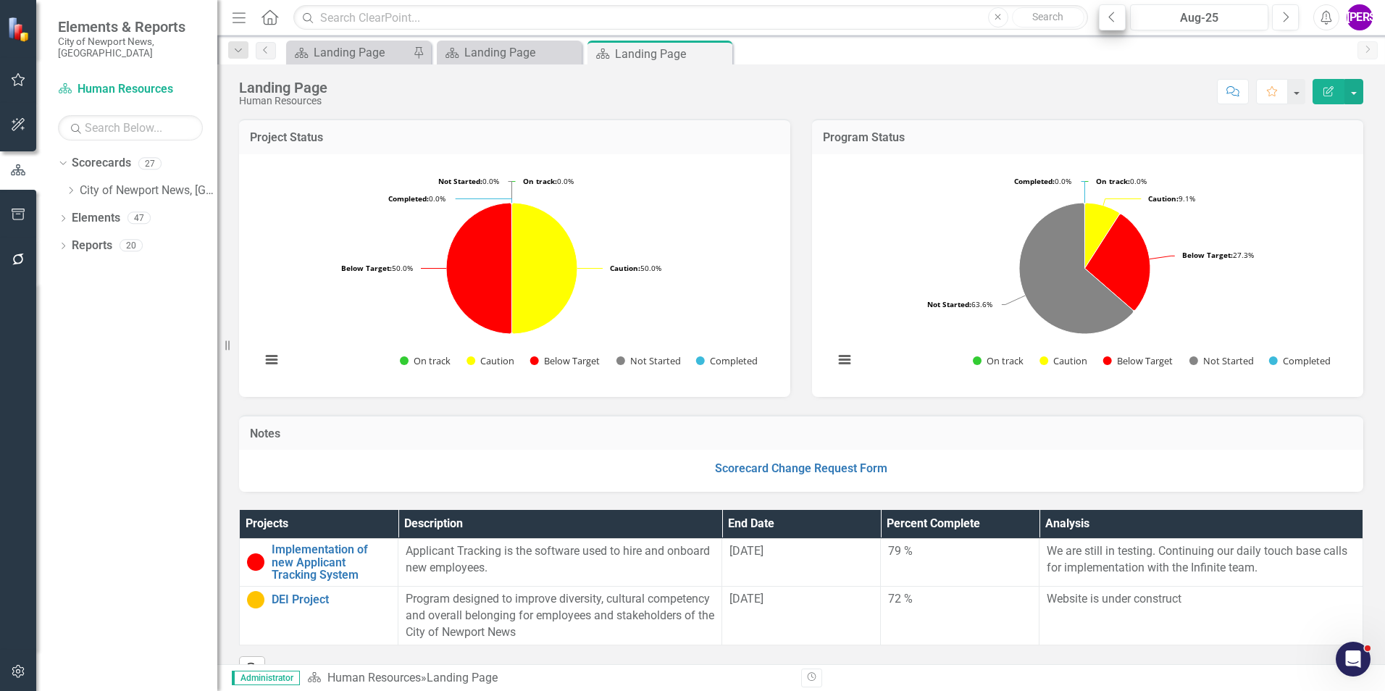
scroll to position [0, 0]
click at [1111, 28] on button "Previous" at bounding box center [1112, 17] width 27 height 26
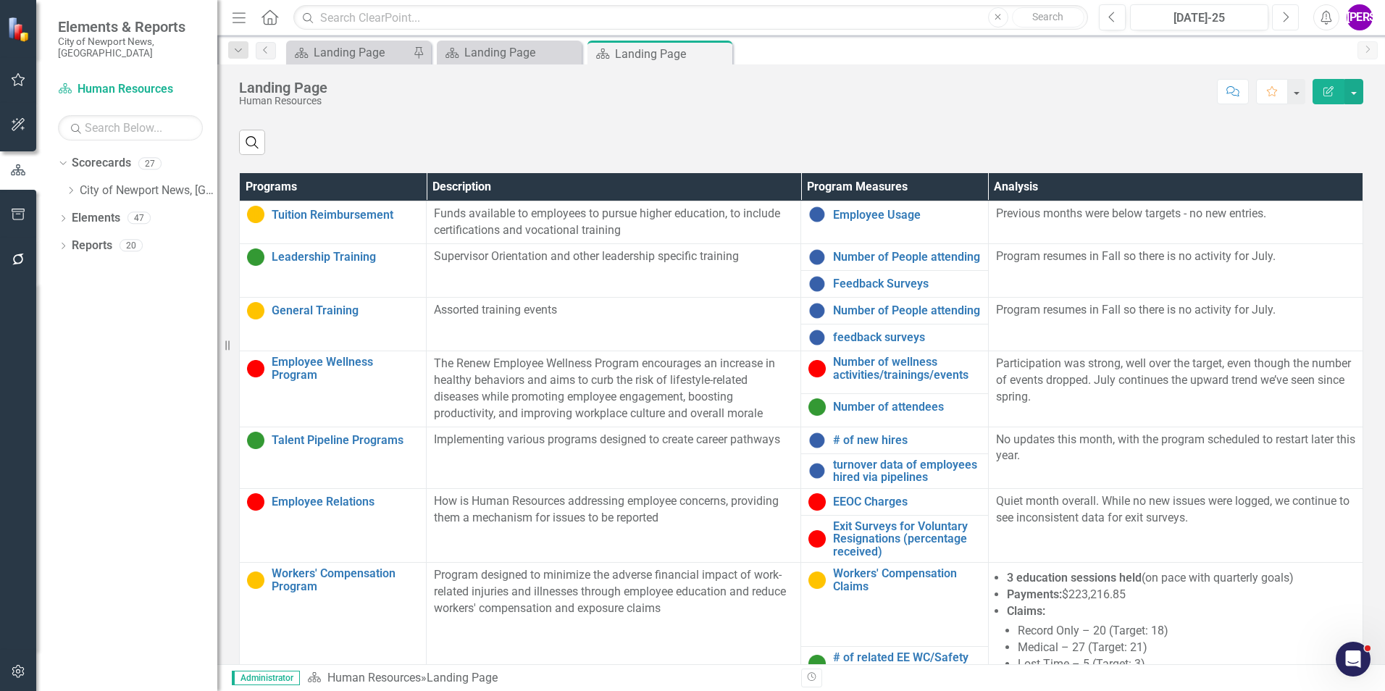
click at [1294, 19] on button "Next" at bounding box center [1285, 17] width 27 height 26
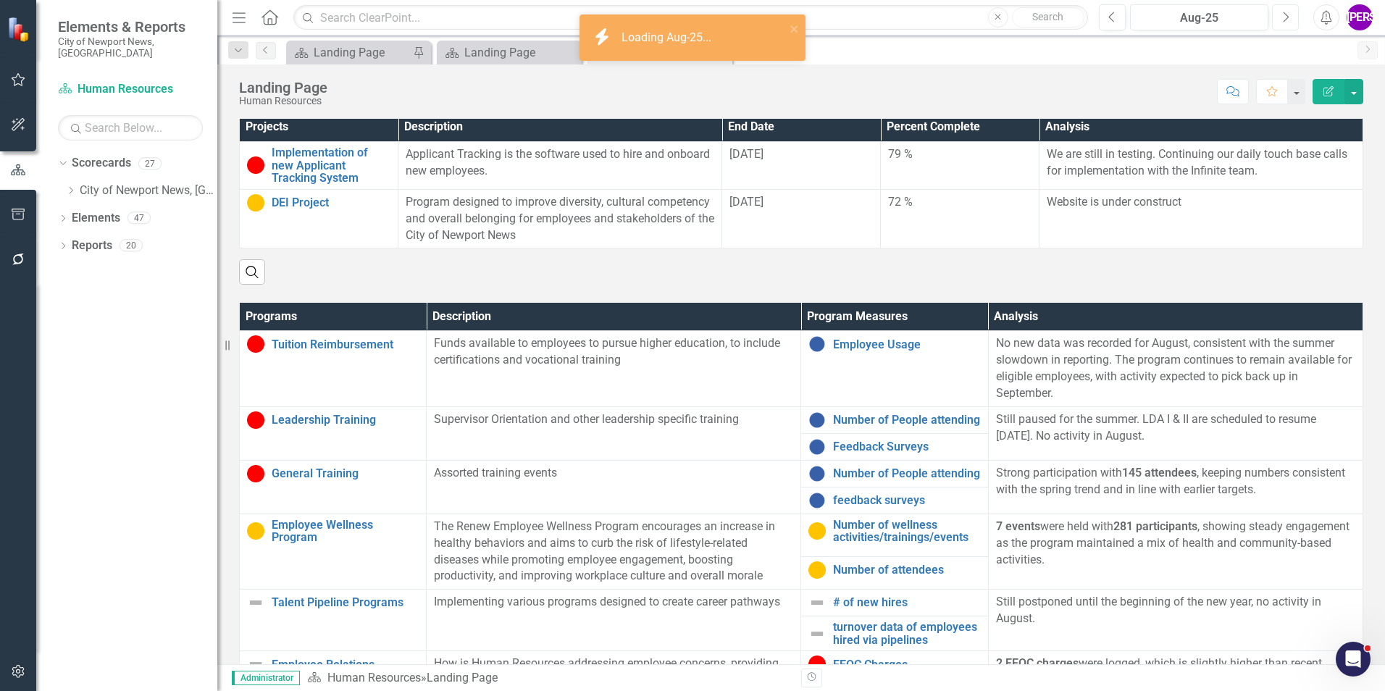
scroll to position [435, 0]
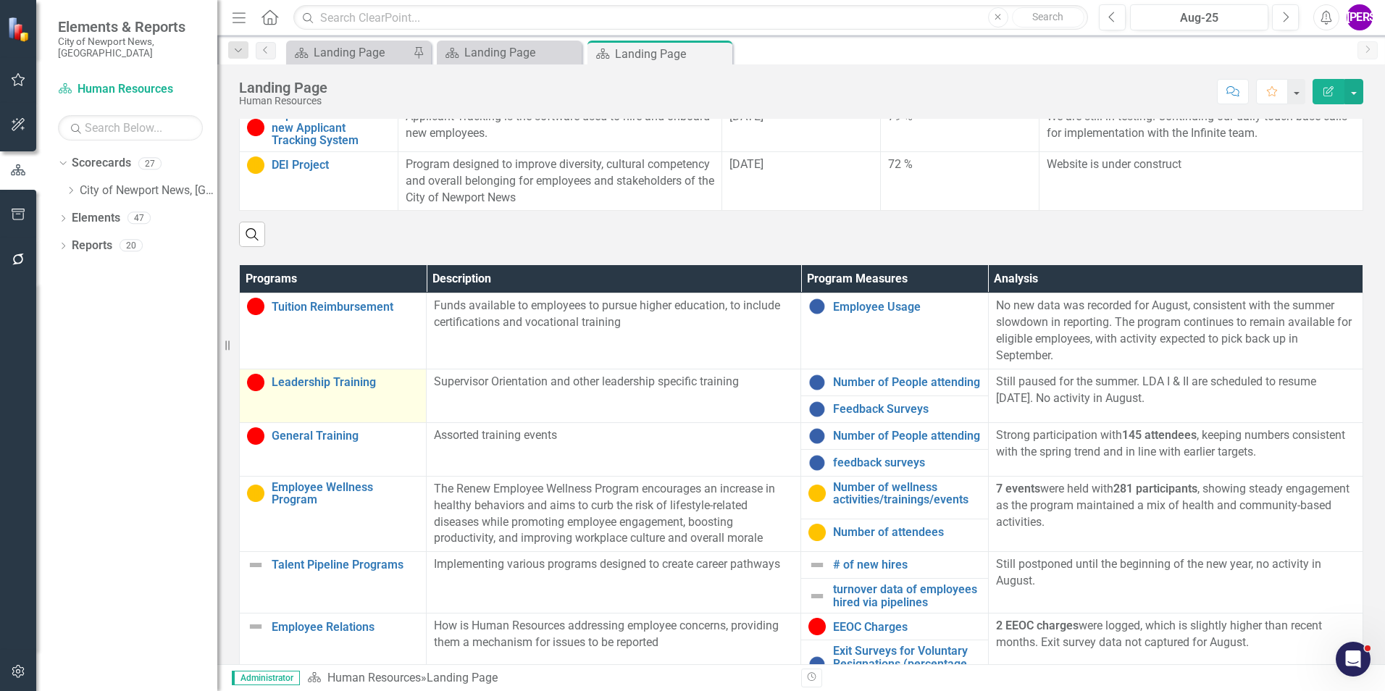
click at [379, 418] on td "Leadership Training Link Map View Link Map Edit Edit Program Link Open Element" at bounding box center [333, 396] width 187 height 54
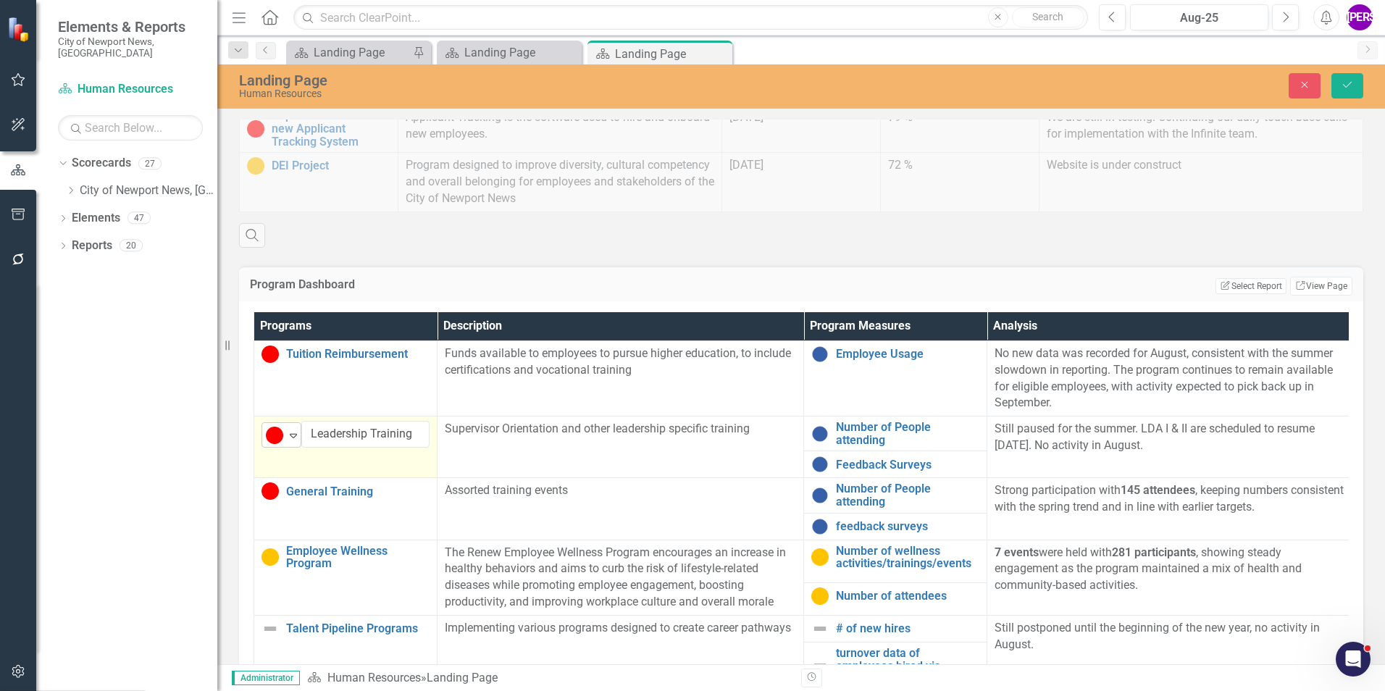
click at [296, 438] on icon "Expand" at bounding box center [293, 436] width 14 height 12
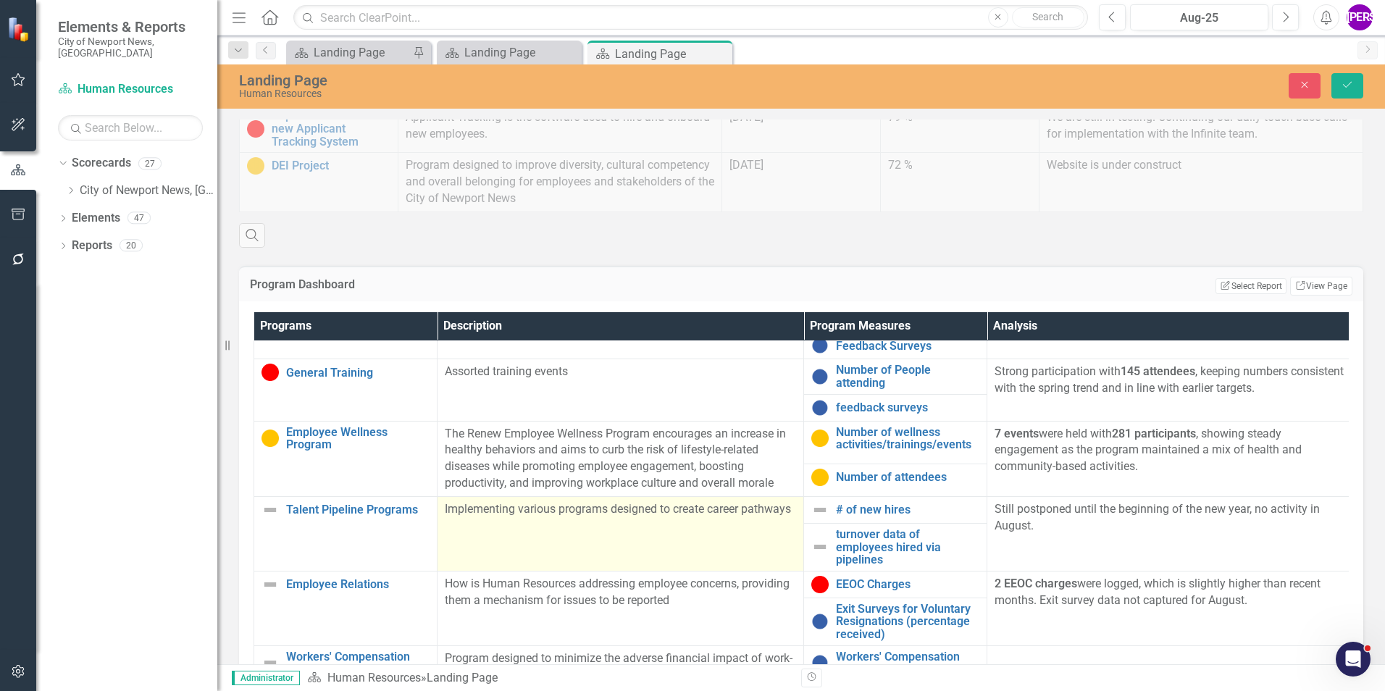
scroll to position [145, 0]
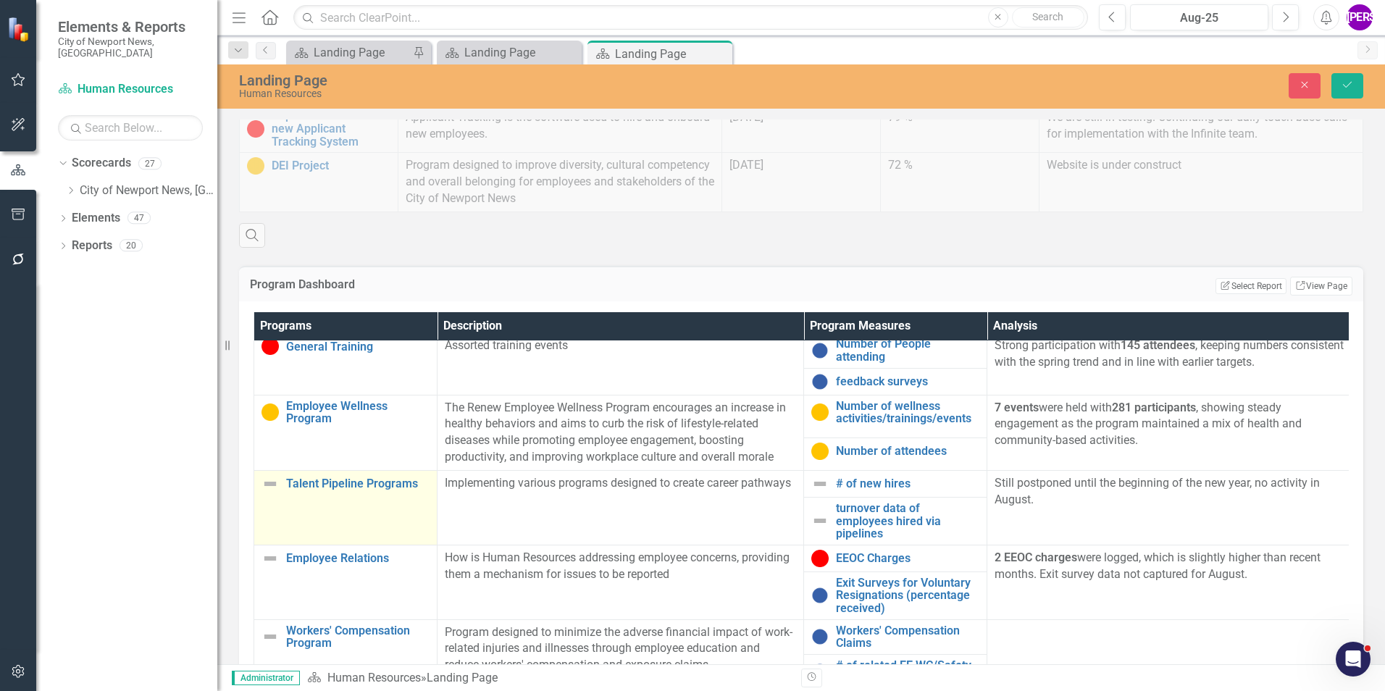
click at [388, 509] on td "Talent Pipeline Programs Link Map View Link Map Edit Edit Program Link Open Ele…" at bounding box center [345, 508] width 183 height 75
click at [269, 491] on img at bounding box center [274, 488] width 17 height 17
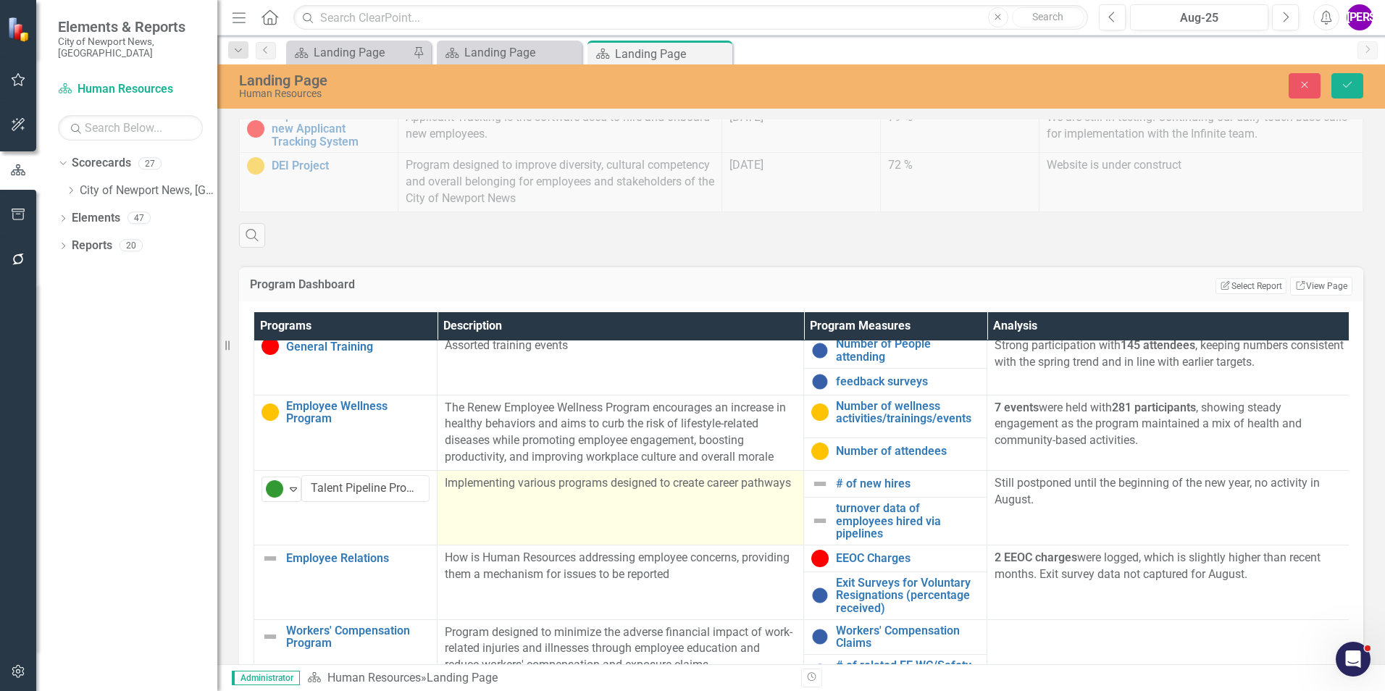
scroll to position [217, 0]
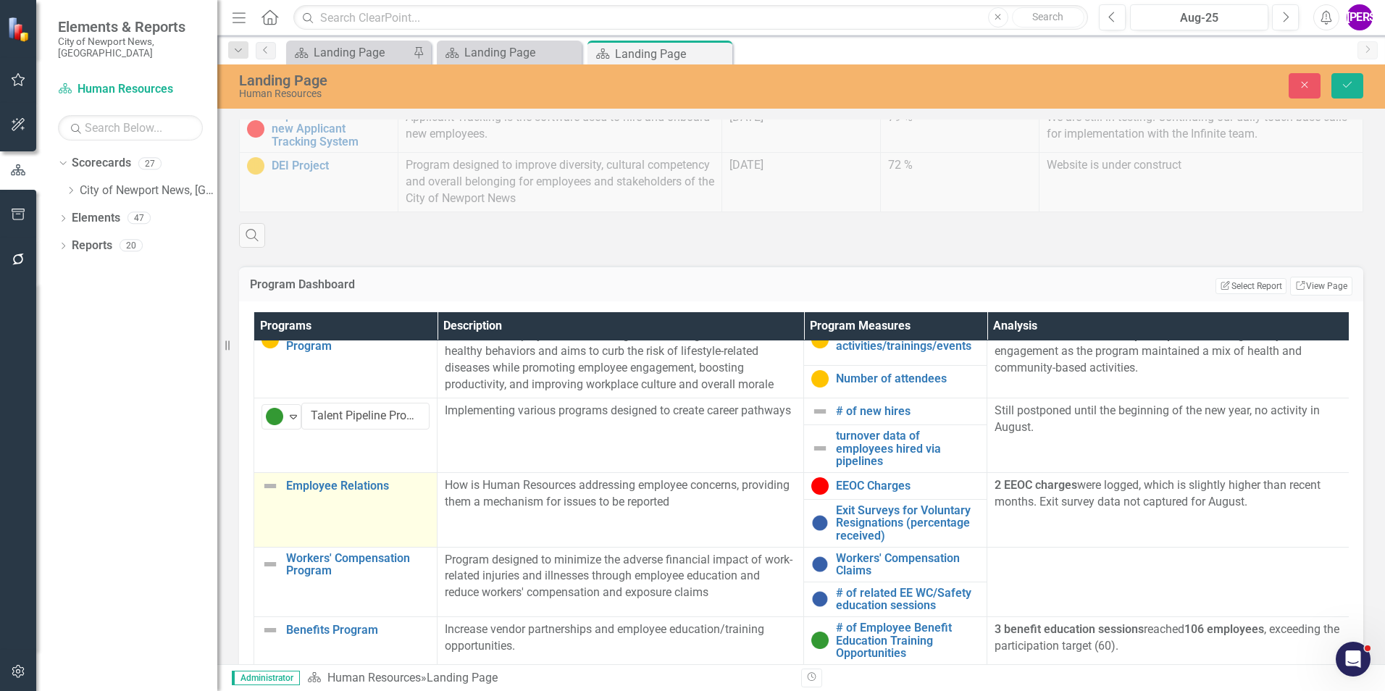
click at [337, 504] on td "Employee Relations Link Map View Link Map Edit Edit Program Link Open Element" at bounding box center [345, 509] width 183 height 75
click at [300, 485] on icon "Expand" at bounding box center [293, 491] width 14 height 12
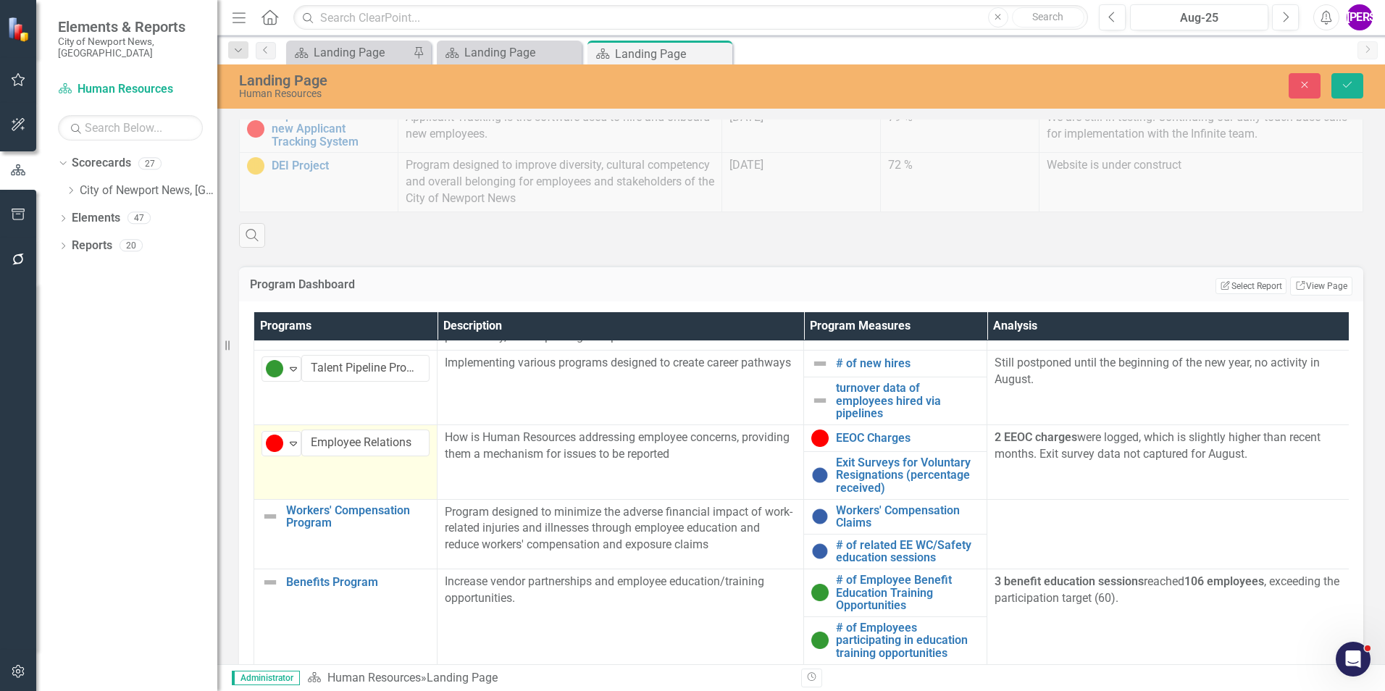
scroll to position [290, 0]
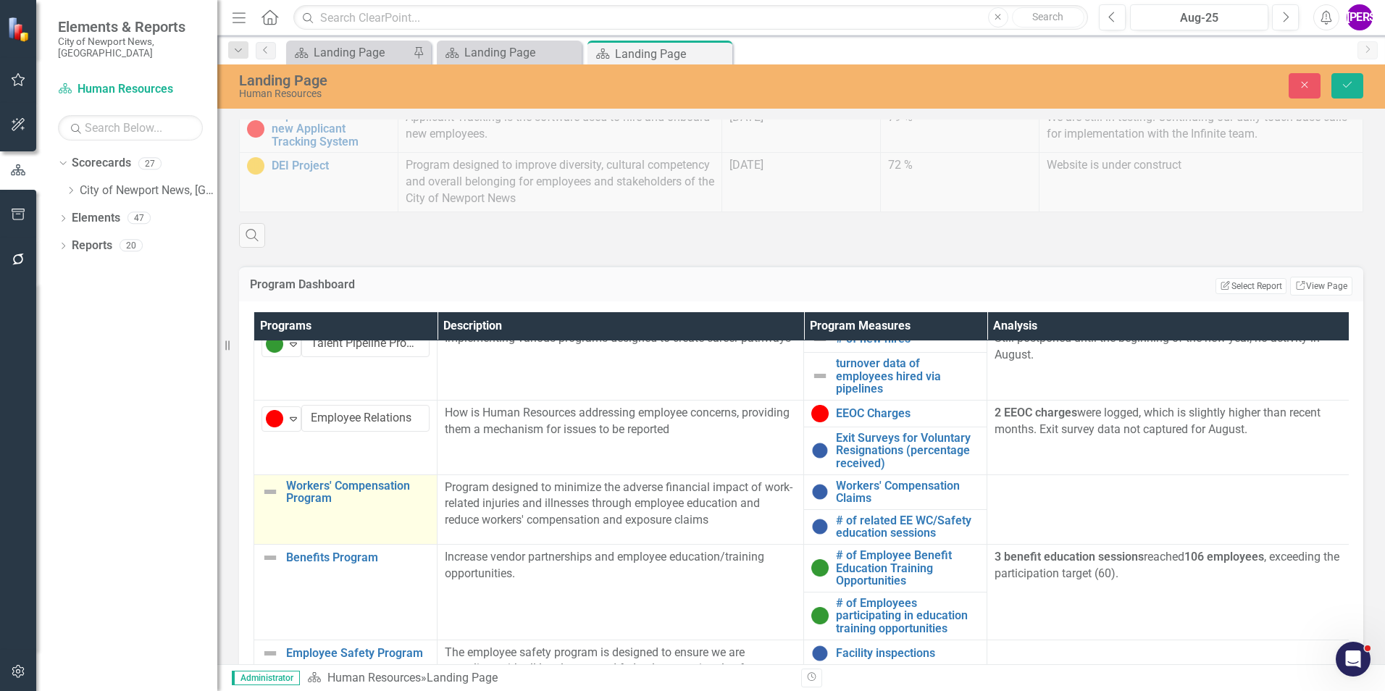
click at [380, 496] on td "Workers' Compensation Program Link Map View Link Map Edit Edit Program Link Ope…" at bounding box center [345, 510] width 183 height 70
click at [285, 486] on div "Not Defined" at bounding box center [275, 493] width 22 height 20
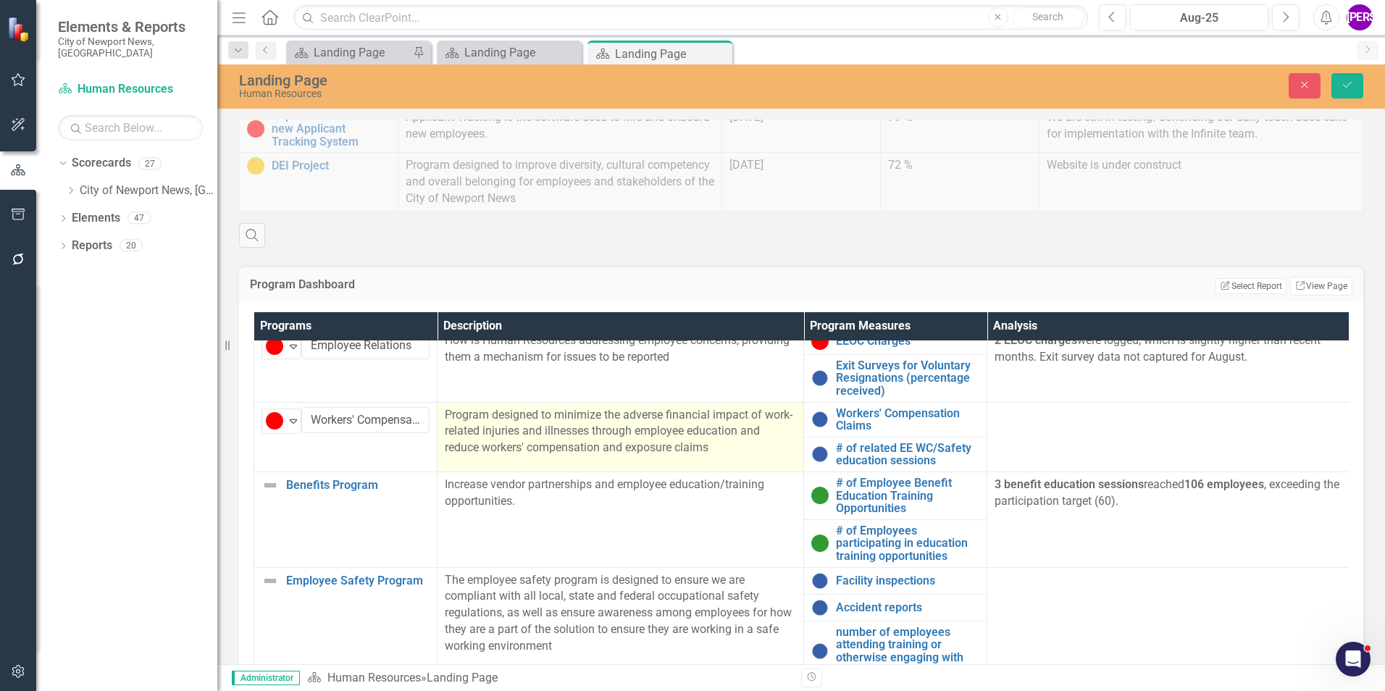
scroll to position [387, 0]
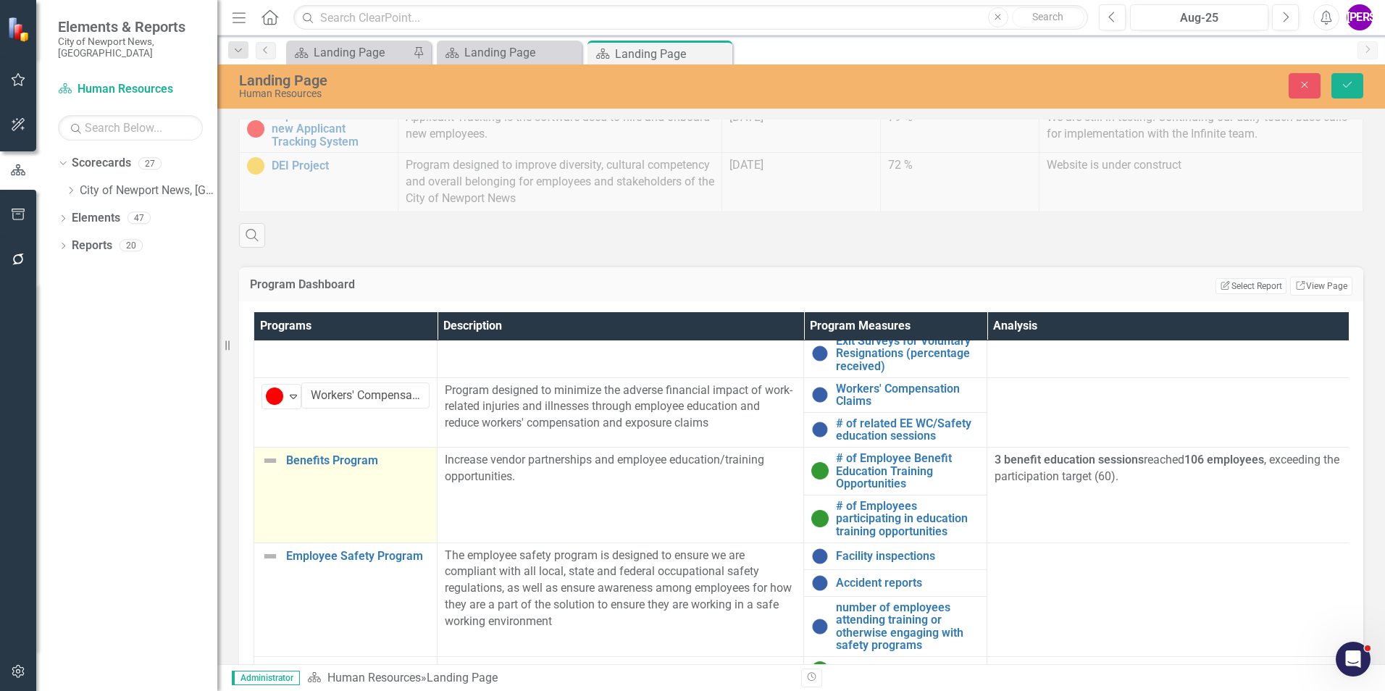
click at [375, 480] on td "Benefits Program Link Map View Link Map Edit Edit Program Link Open Element" at bounding box center [345, 495] width 183 height 96
click at [293, 460] on icon "Expand" at bounding box center [293, 466] width 14 height 12
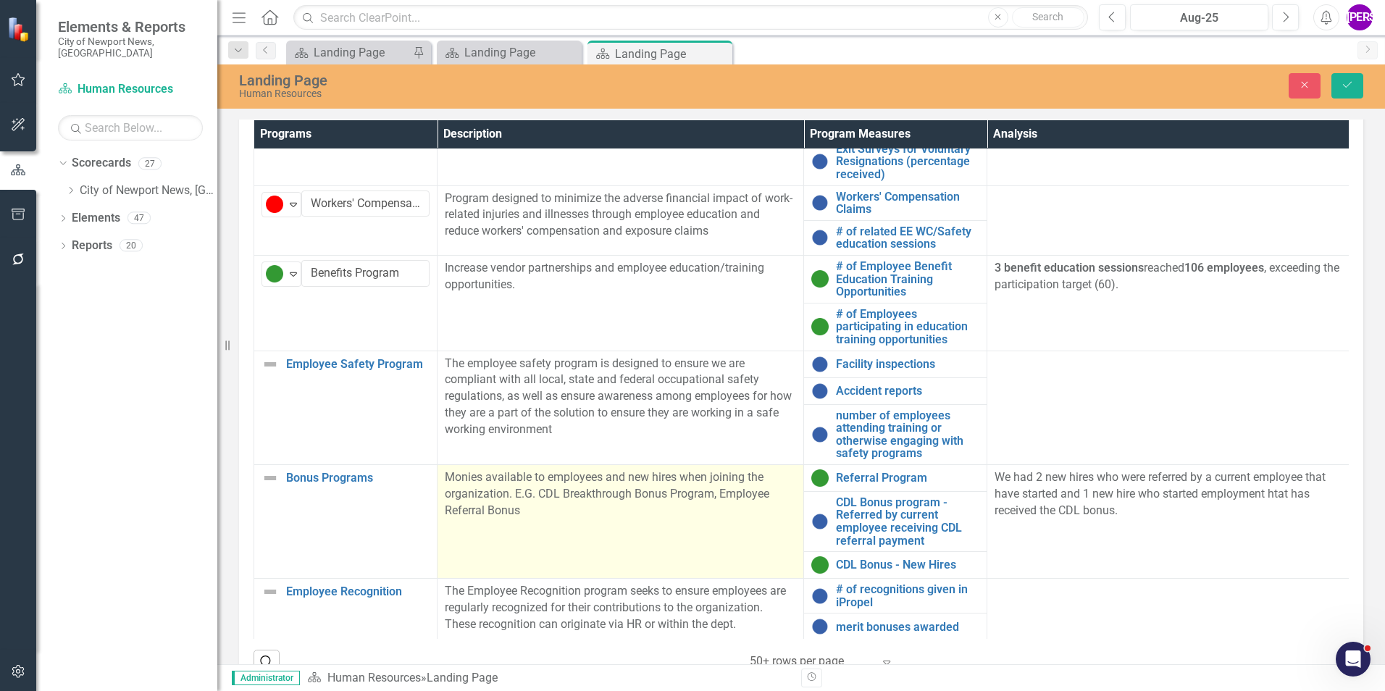
scroll to position [652, 0]
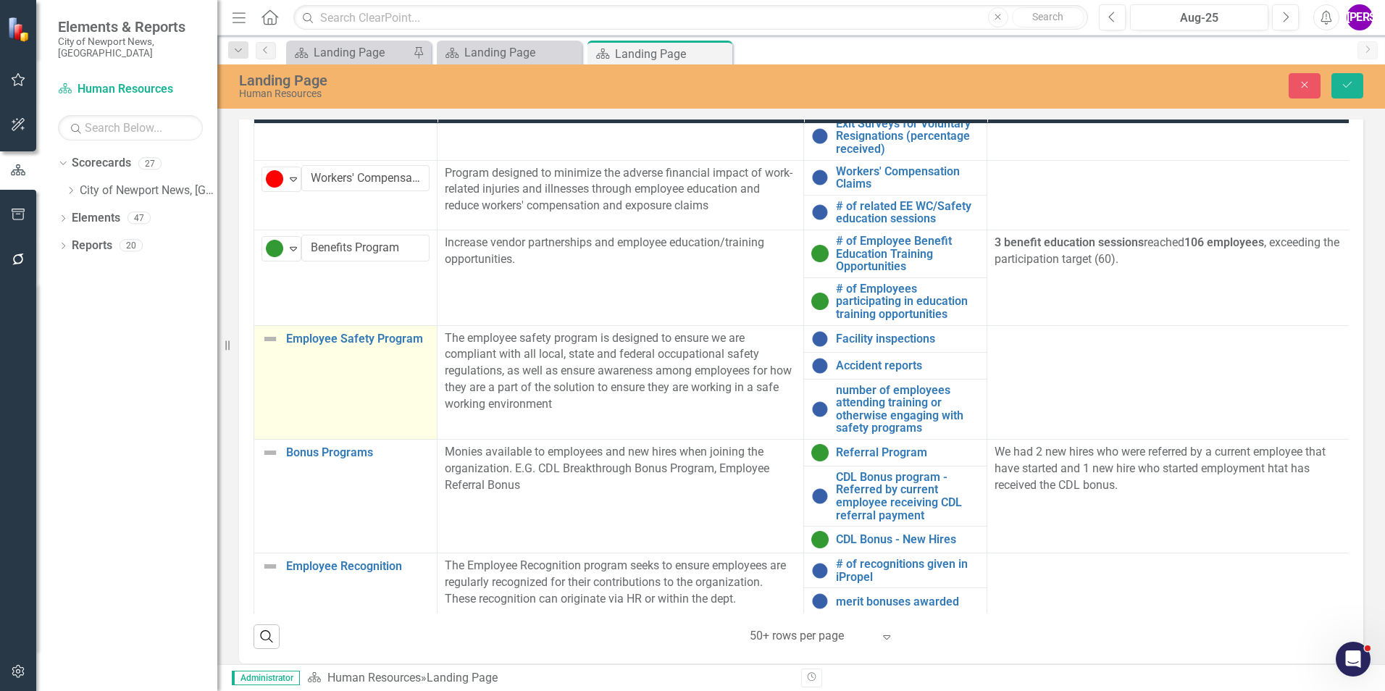
click at [389, 396] on td "Employee Safety Program Link Map View Link Map Edit Edit Program Link Open Elem…" at bounding box center [345, 382] width 183 height 114
click at [293, 338] on icon "Expand" at bounding box center [293, 344] width 14 height 12
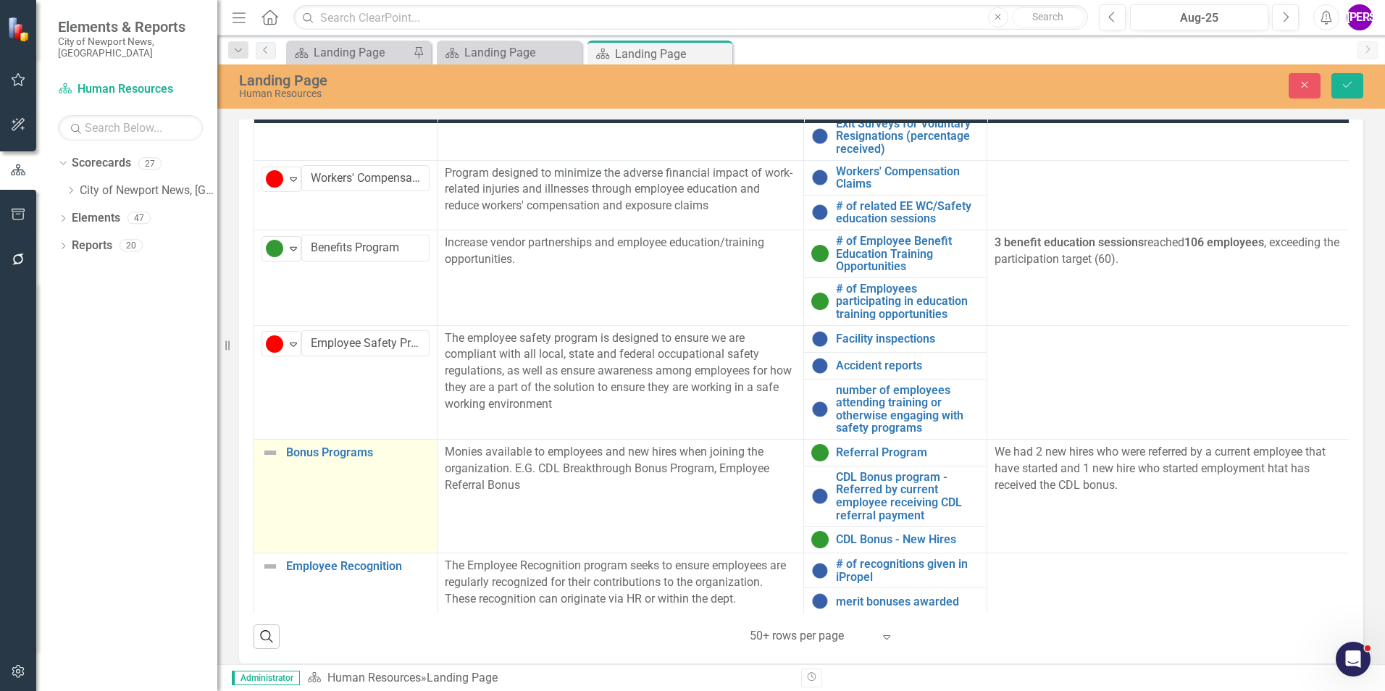
click at [344, 503] on td "Bonus Programs Link Map View Link Map Edit Edit Program Link Open Element" at bounding box center [345, 496] width 183 height 114
click at [293, 460] on td "Not Defined Expand Bonus Programs Link Map View Link Map Edit Edit Program Link…" at bounding box center [345, 496] width 183 height 114
click at [283, 449] on div "Not Defined" at bounding box center [275, 457] width 19 height 17
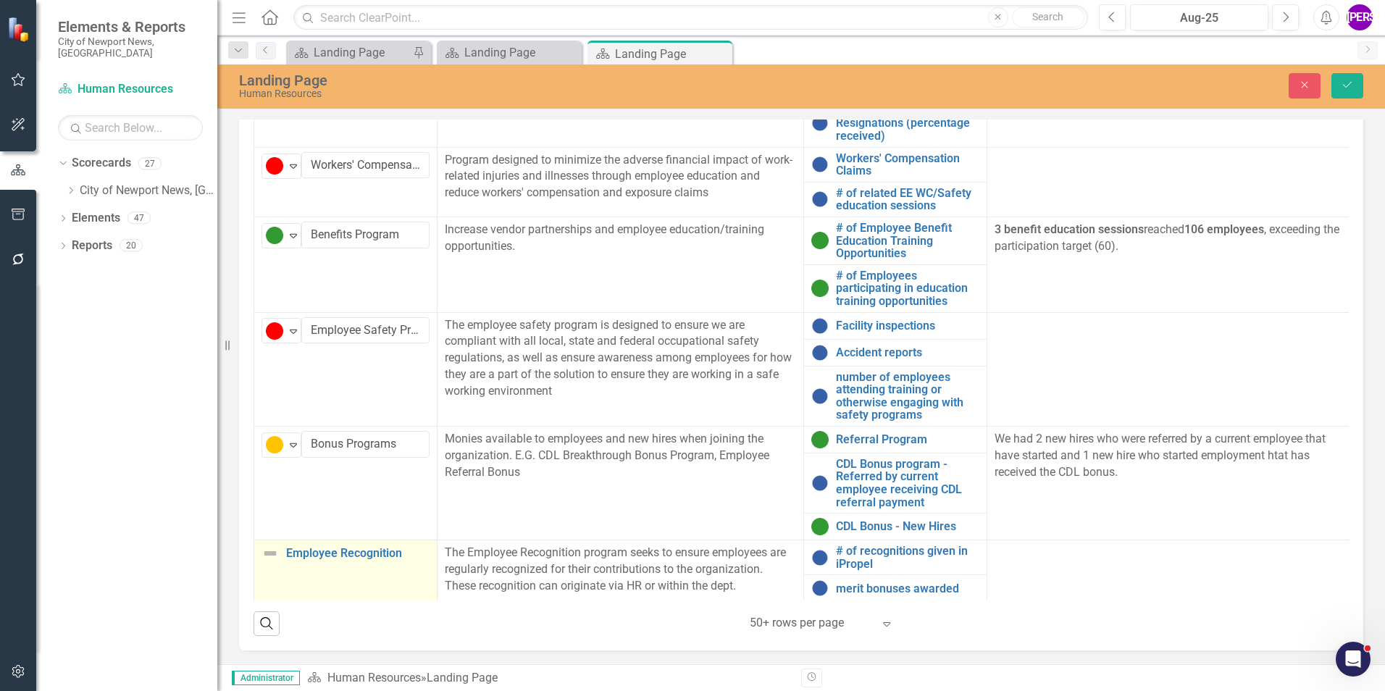
click at [366, 571] on td "Employee Recognition Link Map View Link Map Edit Edit Program Link Open Element" at bounding box center [345, 571] width 183 height 62
drag, startPoint x: 289, startPoint y: 542, endPoint x: 300, endPoint y: 534, distance: 13.5
click at [290, 553] on icon "Expand" at bounding box center [293, 559] width 14 height 12
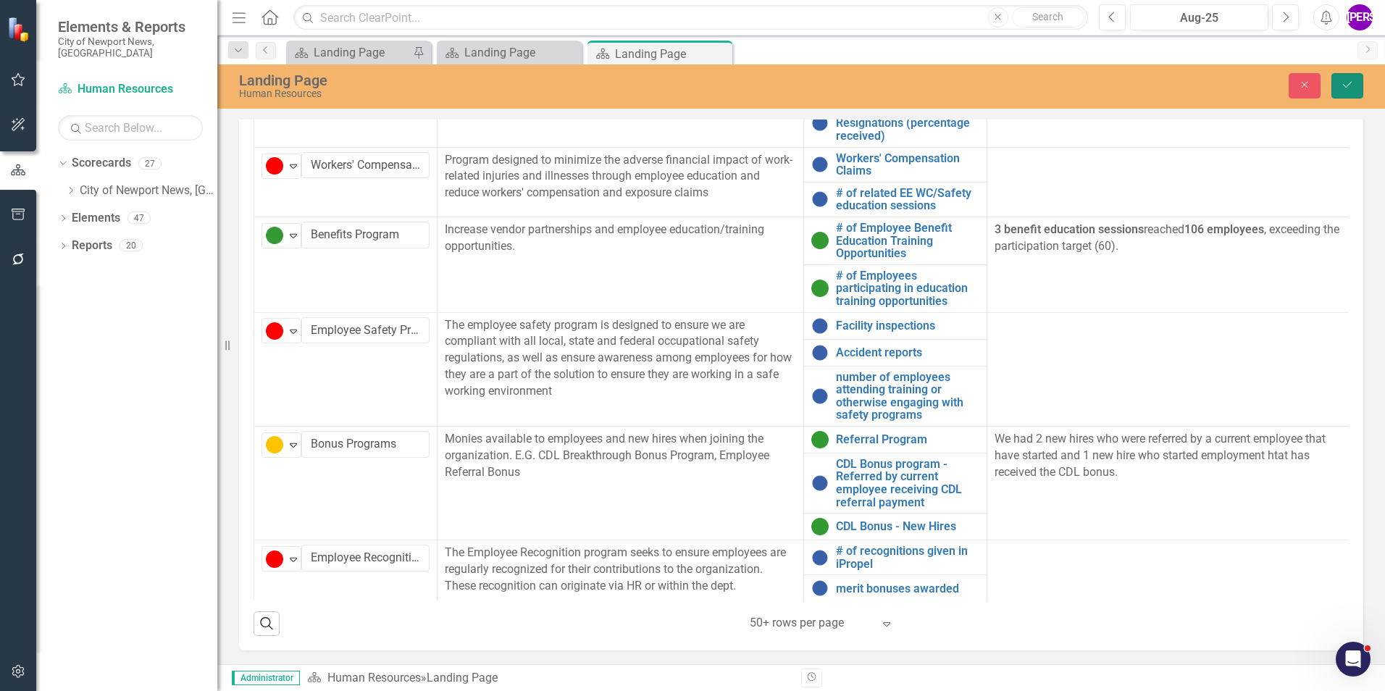
click at [1355, 90] on button "Save" at bounding box center [1348, 85] width 32 height 25
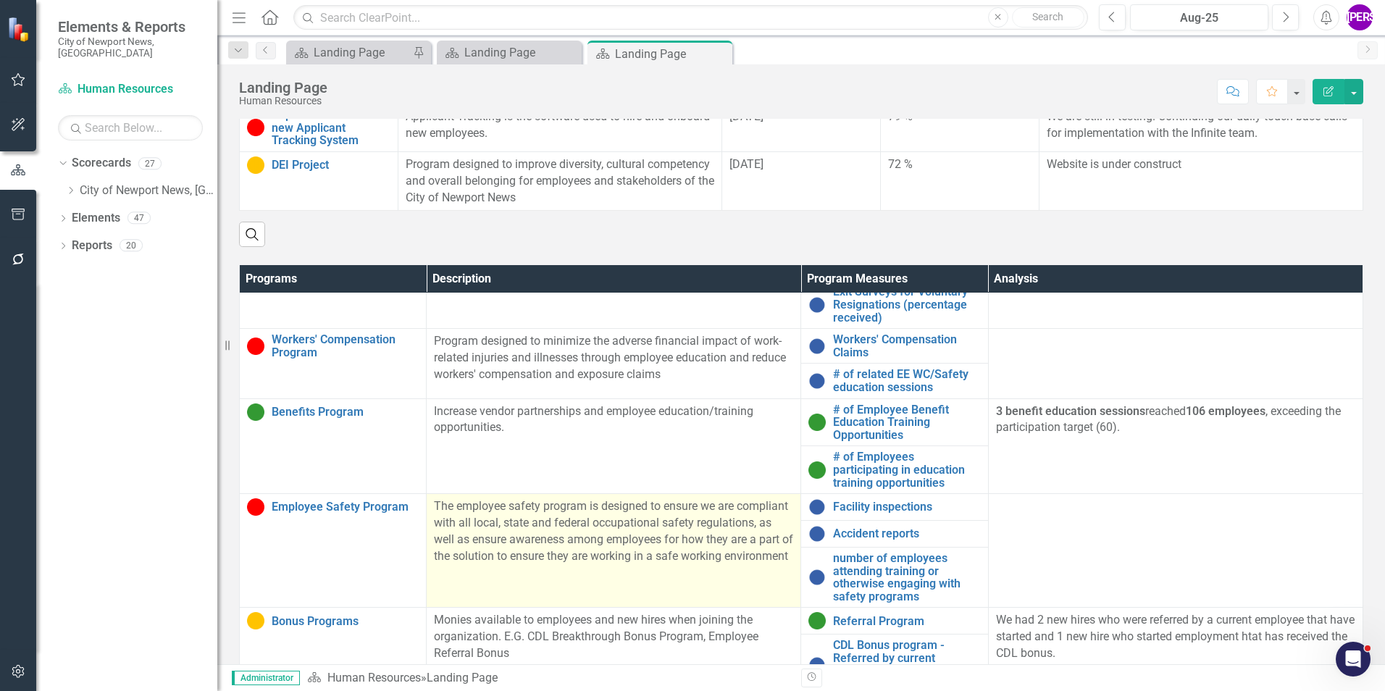
scroll to position [376, 0]
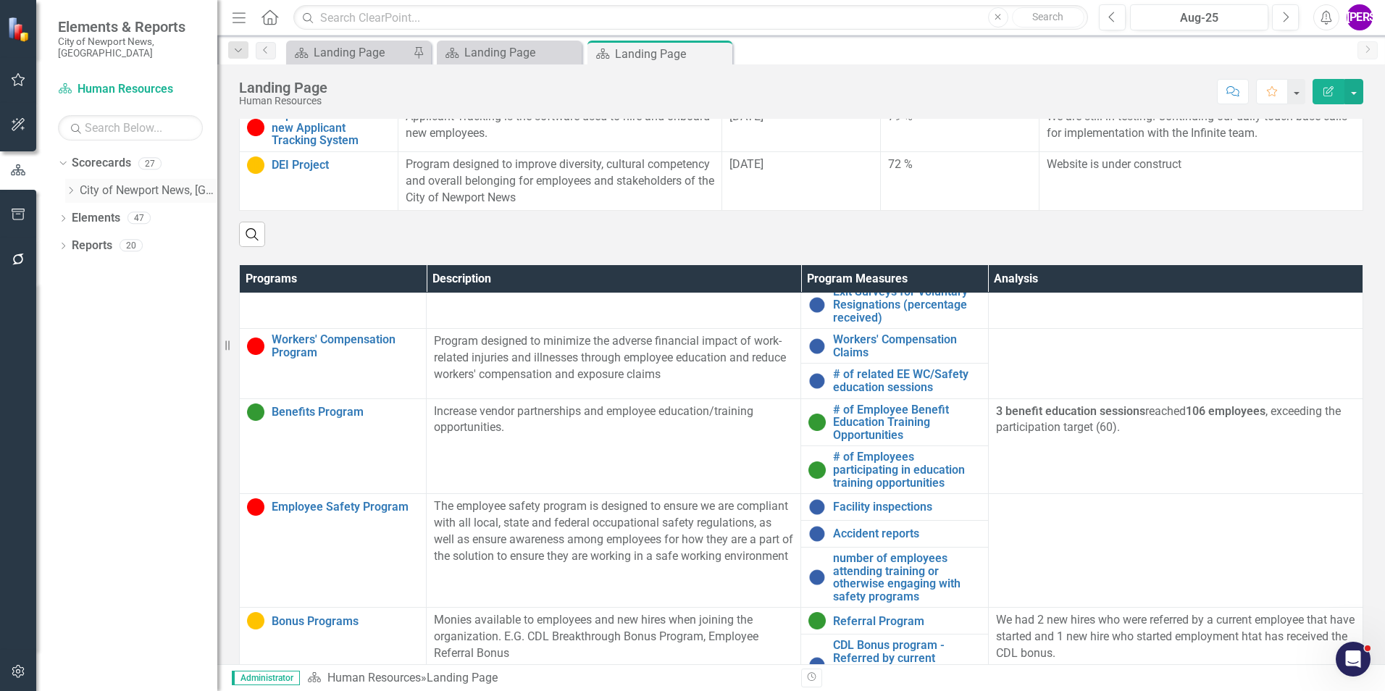
click at [72, 179] on div "Dropdown City of [GEOGRAPHIC_DATA], [GEOGRAPHIC_DATA]" at bounding box center [141, 191] width 152 height 24
click at [74, 185] on div "Dropdown" at bounding box center [70, 191] width 11 height 12
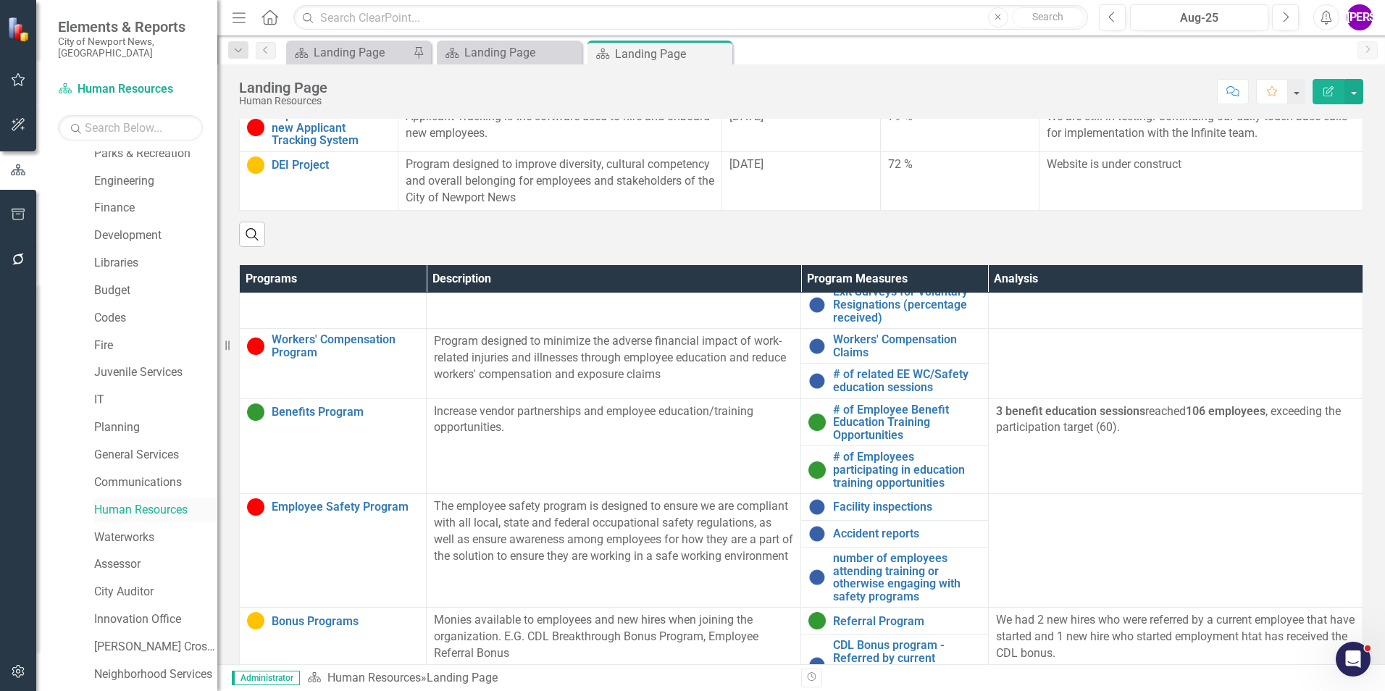
scroll to position [145, 0]
click at [124, 504] on link "Waterworks" at bounding box center [155, 512] width 123 height 17
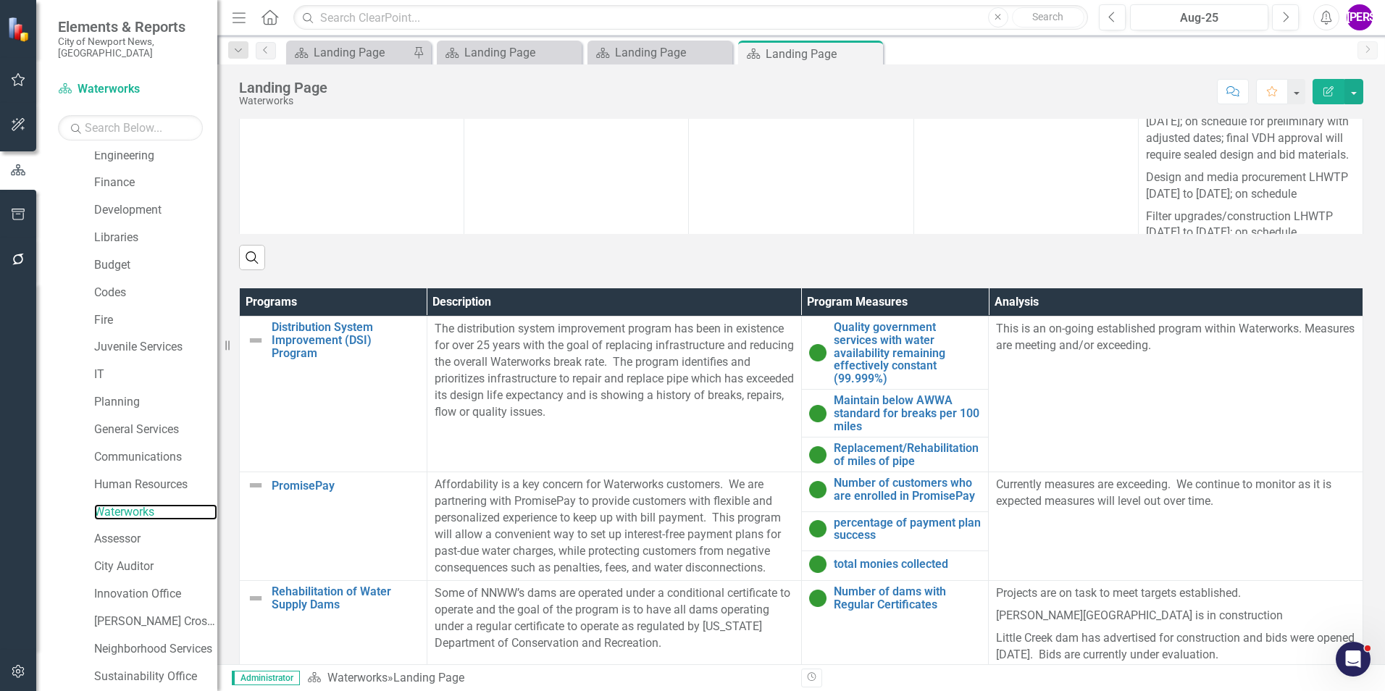
scroll to position [797, 0]
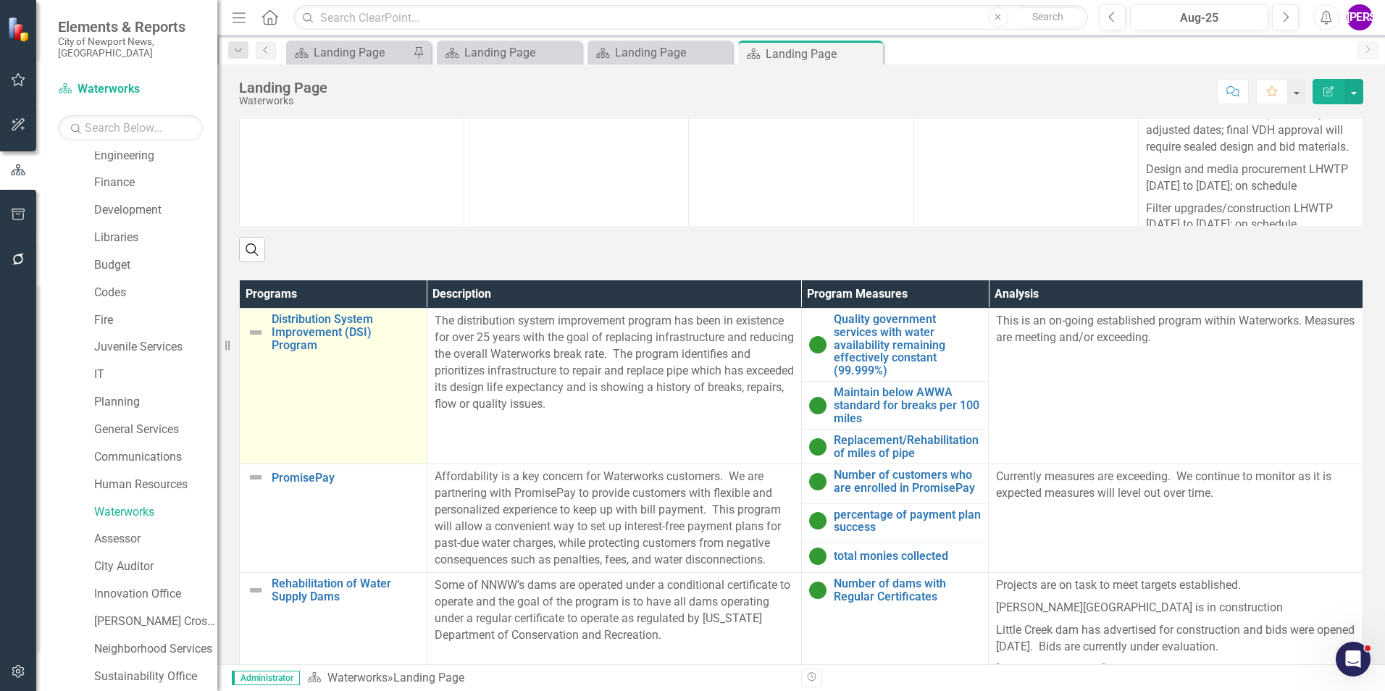
click at [279, 396] on td "Distribution System Improvement (DSI) Program Link Map View Link Map Edit Edit …" at bounding box center [334, 387] width 188 height 156
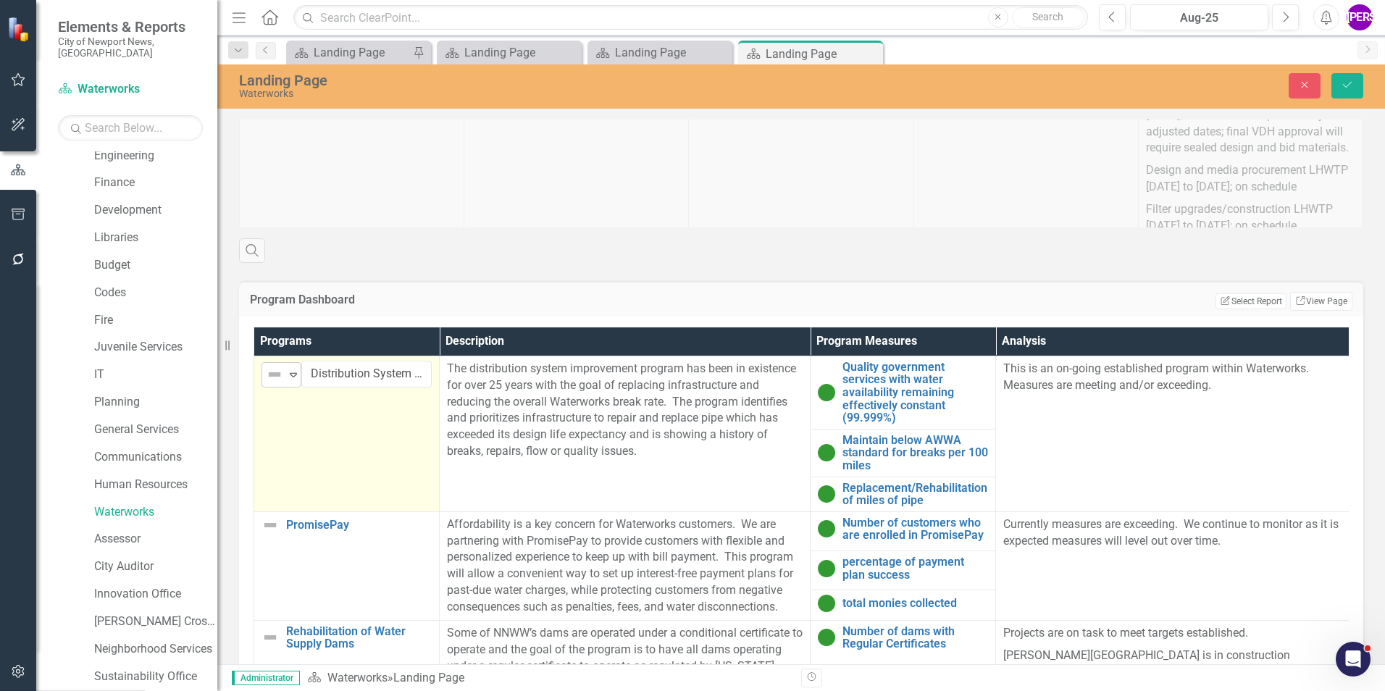
click at [288, 377] on div "Expand" at bounding box center [293, 375] width 14 height 24
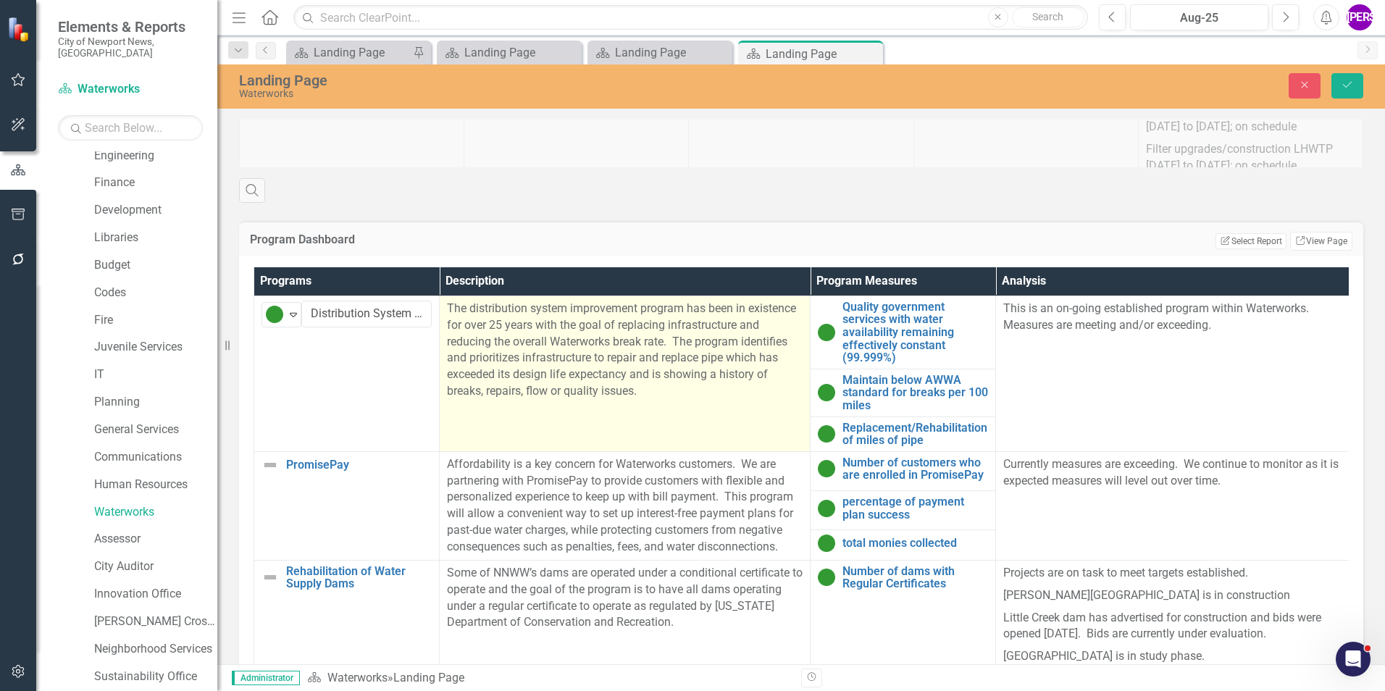
scroll to position [935, 0]
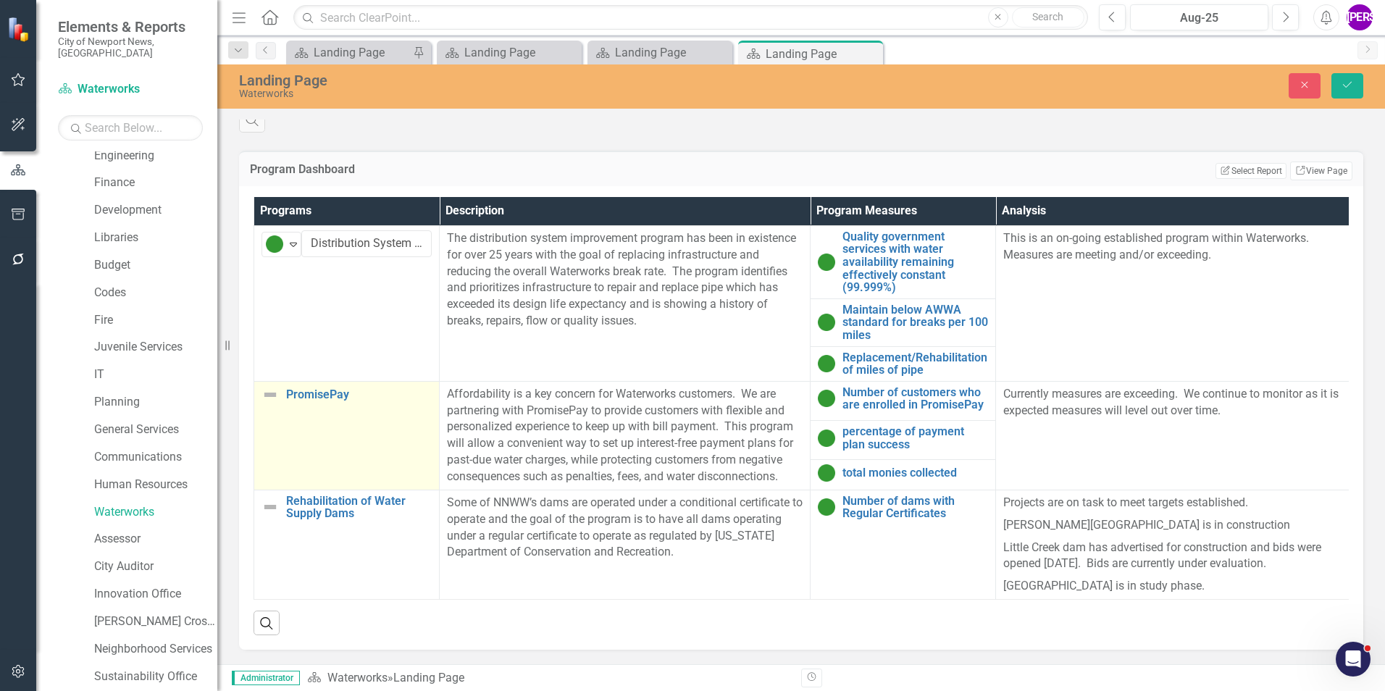
click at [380, 451] on td "PromisePay Link Map View Link Map Edit Edit Program Link Open Element" at bounding box center [346, 435] width 185 height 109
click at [293, 394] on icon "Expand" at bounding box center [293, 400] width 14 height 12
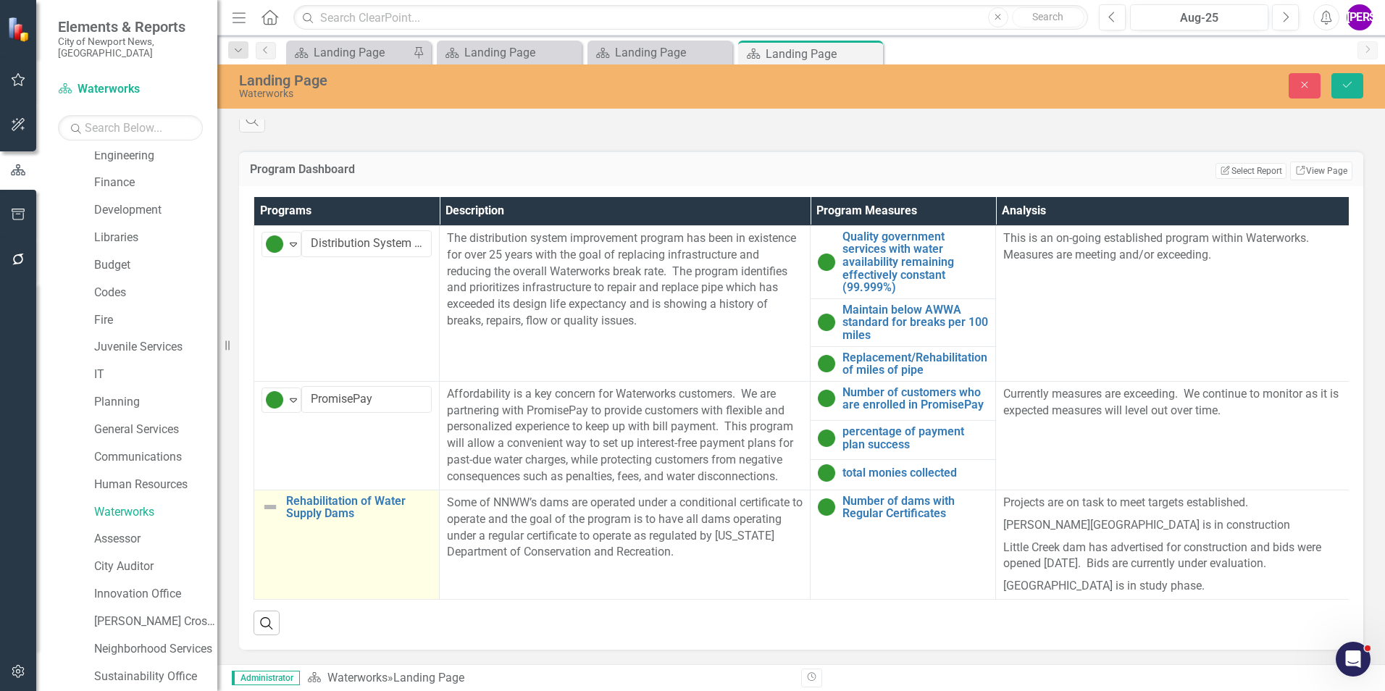
click at [346, 549] on td "Rehabilitation of Water Supply Dams Link Map View Link Map Edit Edit Program Li…" at bounding box center [346, 544] width 185 height 109
click at [298, 503] on icon "Expand" at bounding box center [293, 509] width 14 height 12
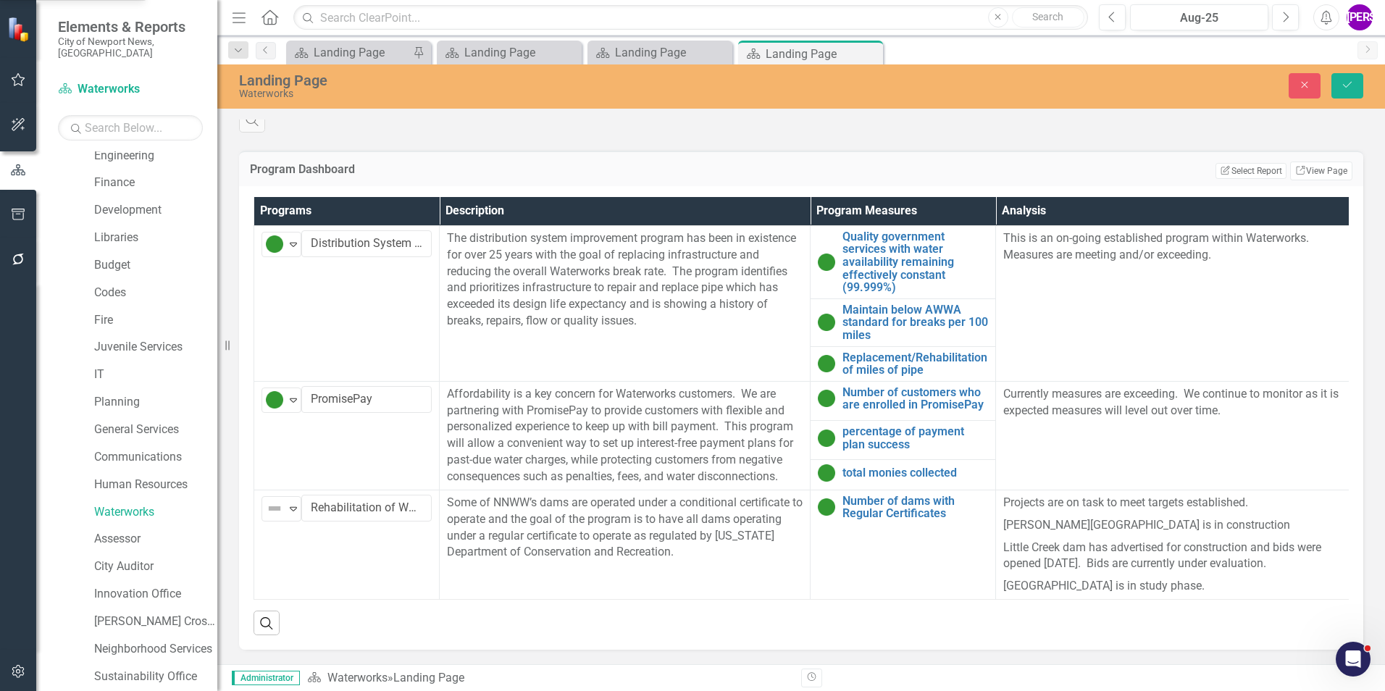
click at [1349, 82] on icon "Save" at bounding box center [1347, 85] width 13 height 10
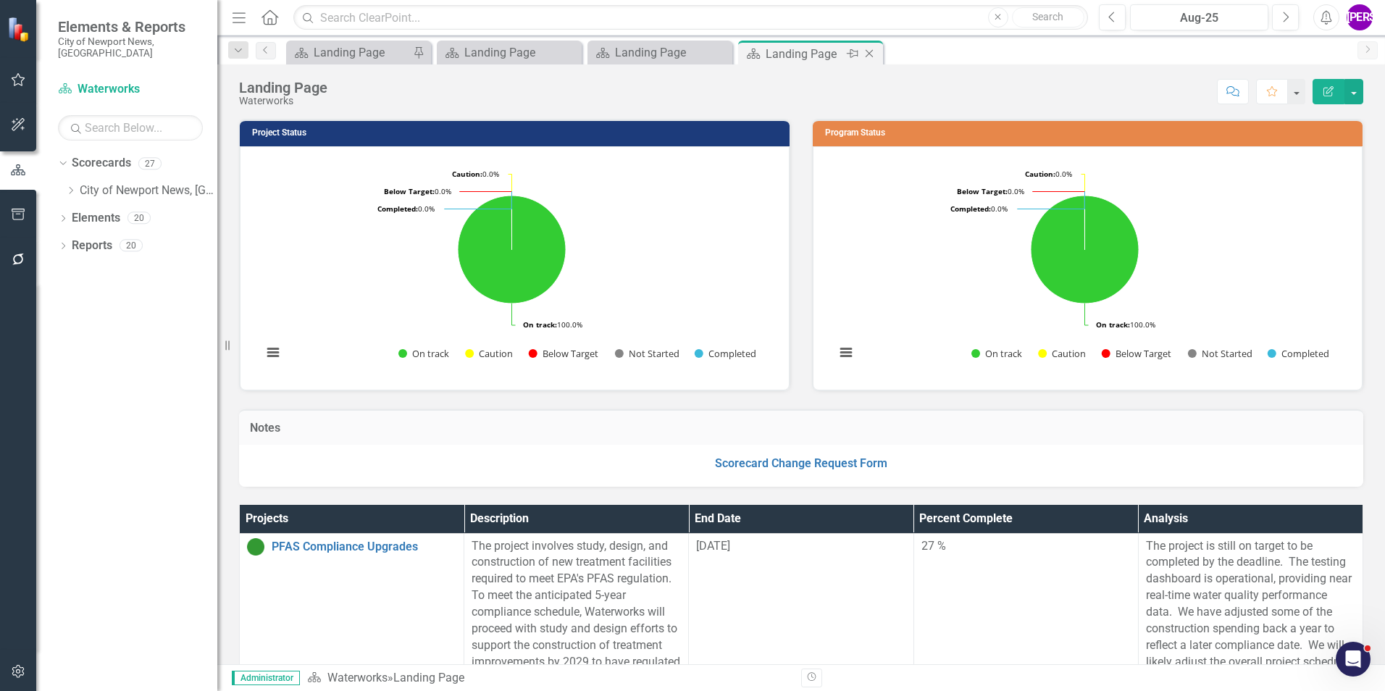
scroll to position [0, 0]
click at [869, 50] on icon "Close" at bounding box center [869, 54] width 14 height 12
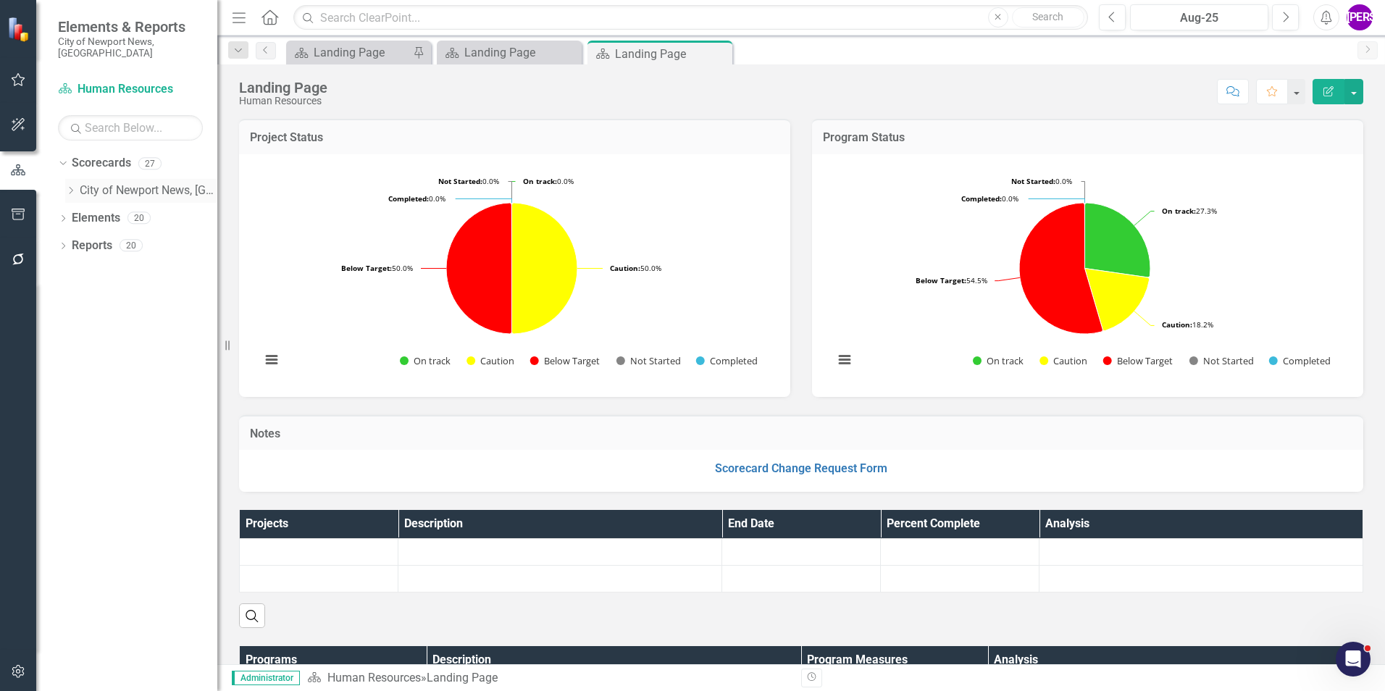
click at [75, 186] on icon "Dropdown" at bounding box center [70, 190] width 11 height 9
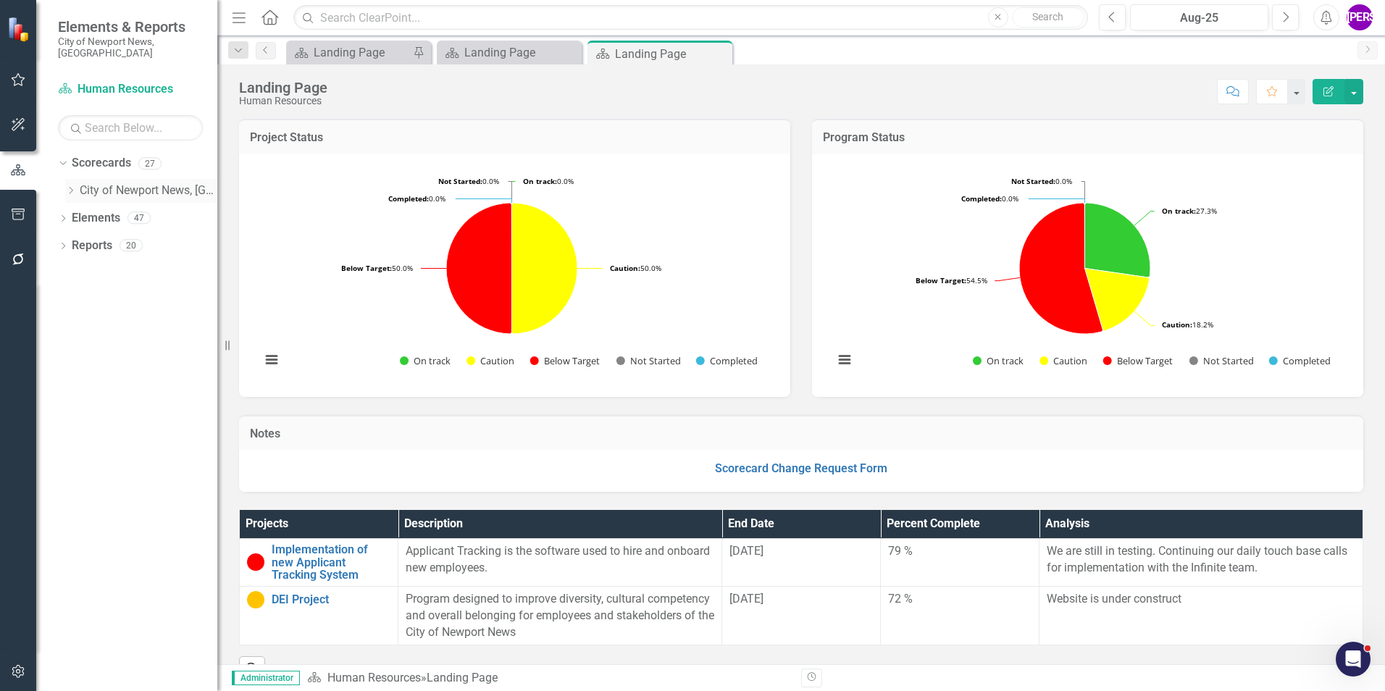
click at [70, 186] on icon "Dropdown" at bounding box center [70, 190] width 11 height 9
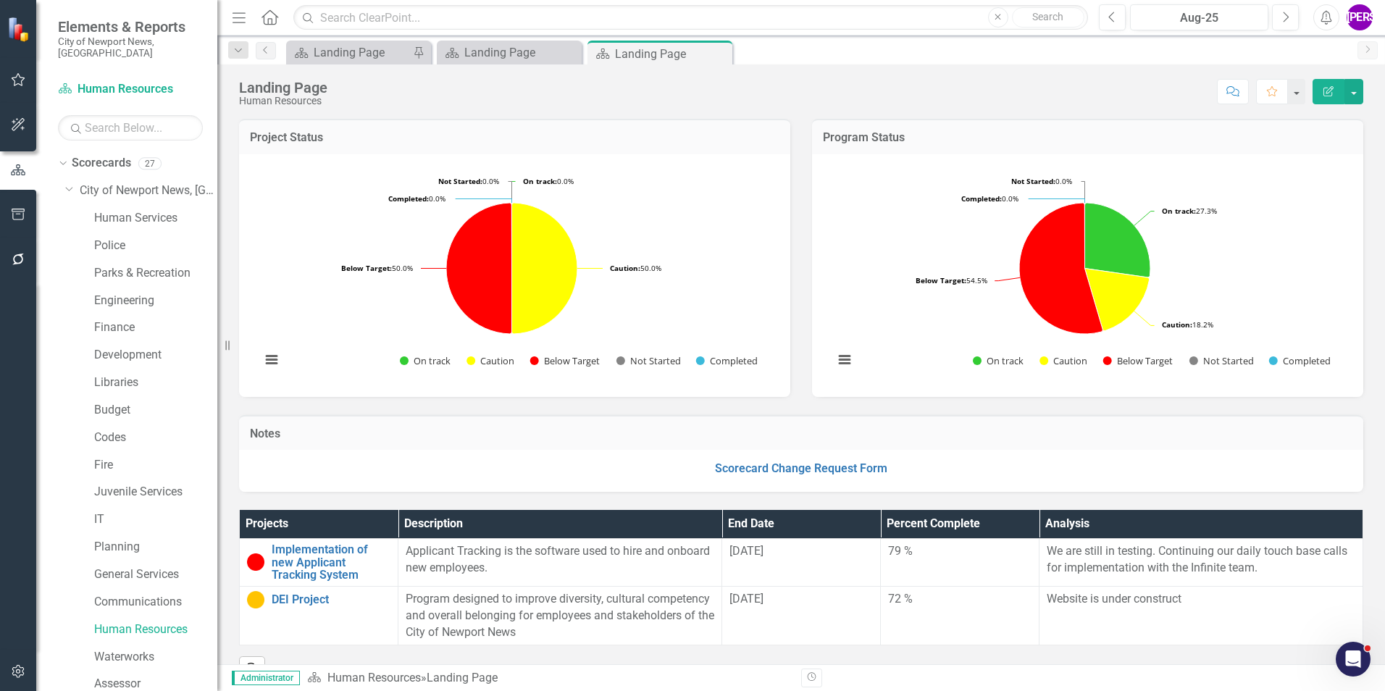
drag, startPoint x: 717, startPoint y: 54, endPoint x: 702, endPoint y: 53, distance: 15.2
click at [0, 0] on icon "Close" at bounding box center [0, 0] width 0 height 0
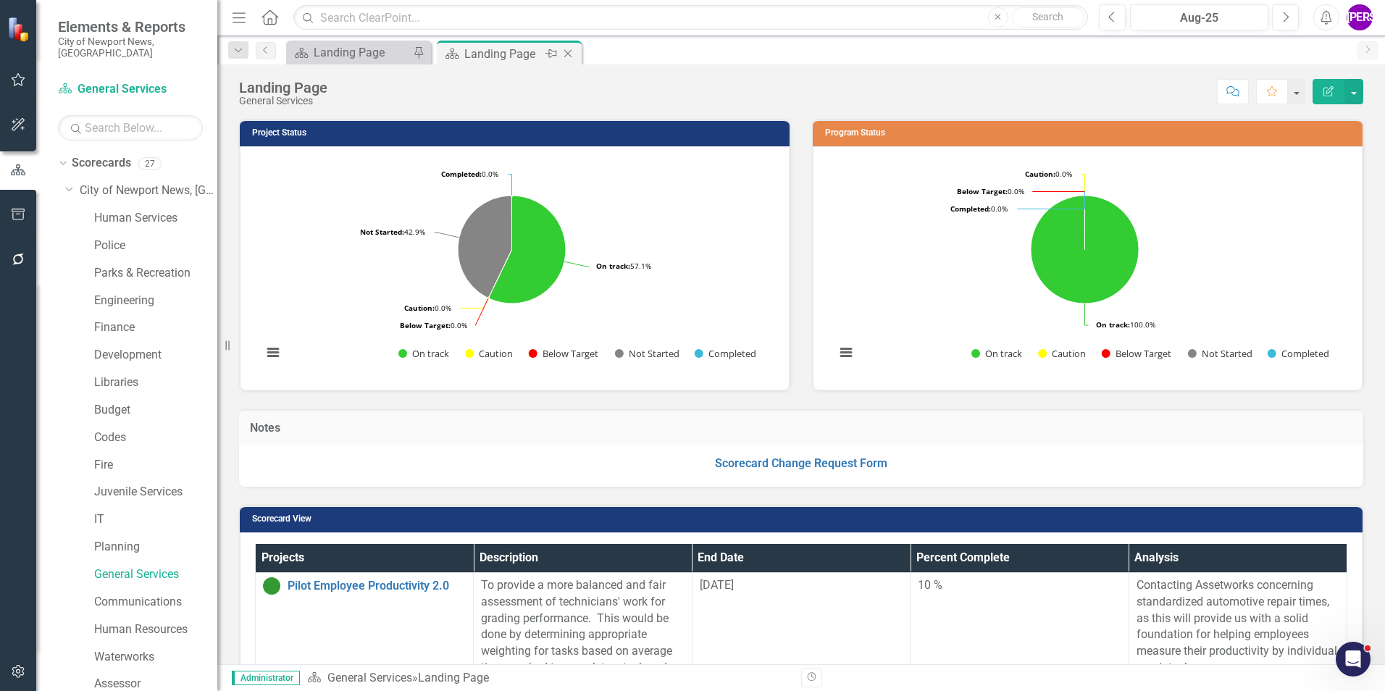
click at [565, 53] on icon "Close" at bounding box center [568, 54] width 14 height 12
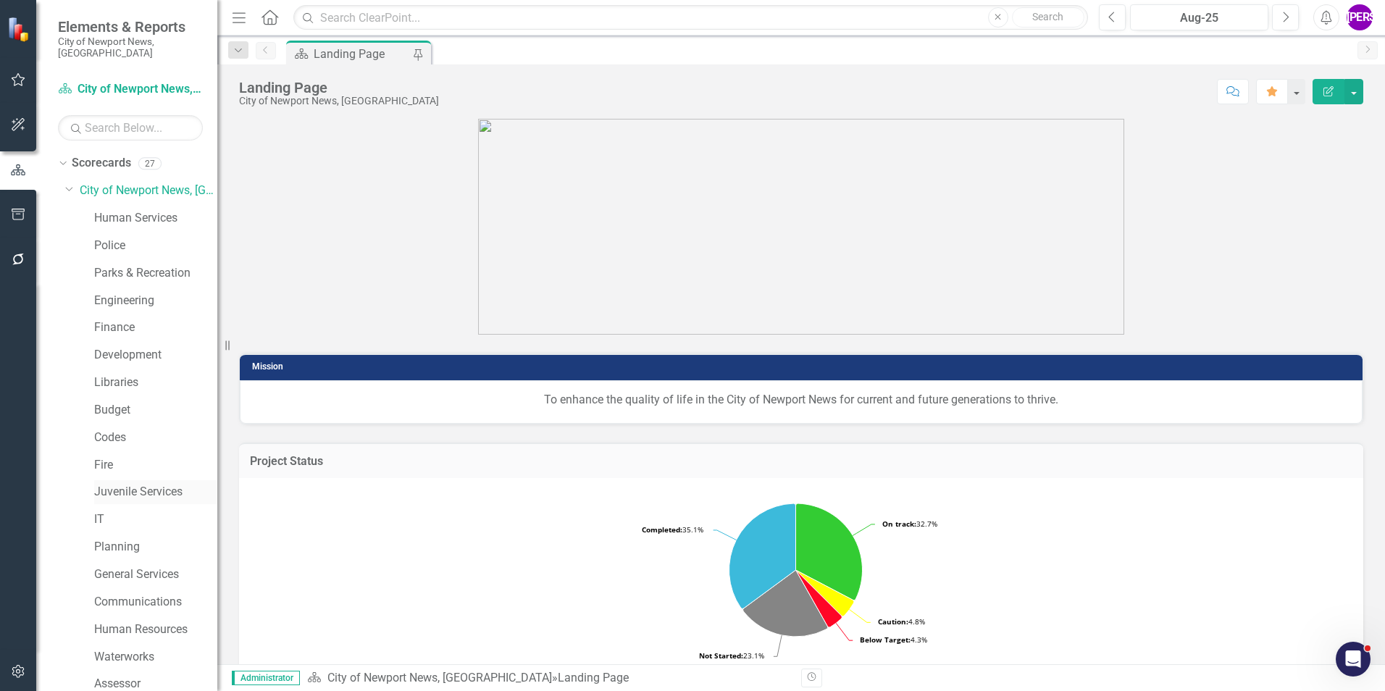
scroll to position [145, 0]
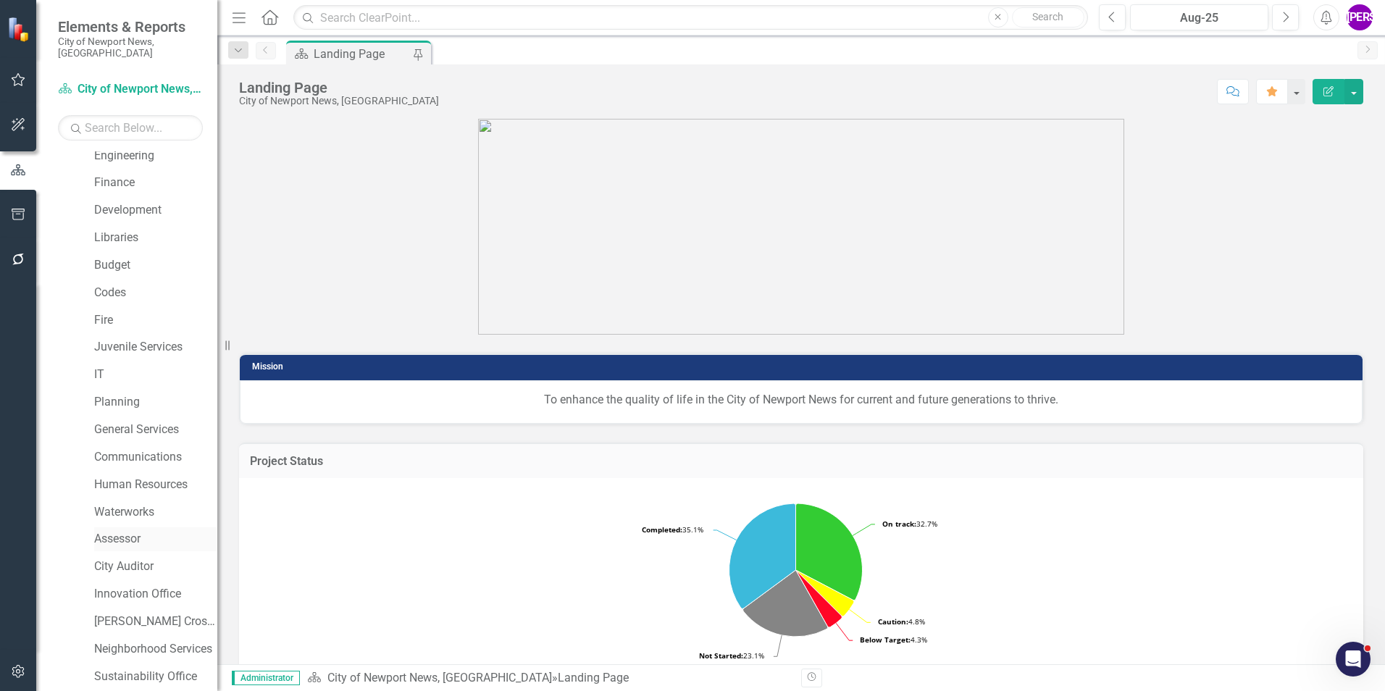
click at [138, 531] on link "Assessor" at bounding box center [155, 539] width 123 height 17
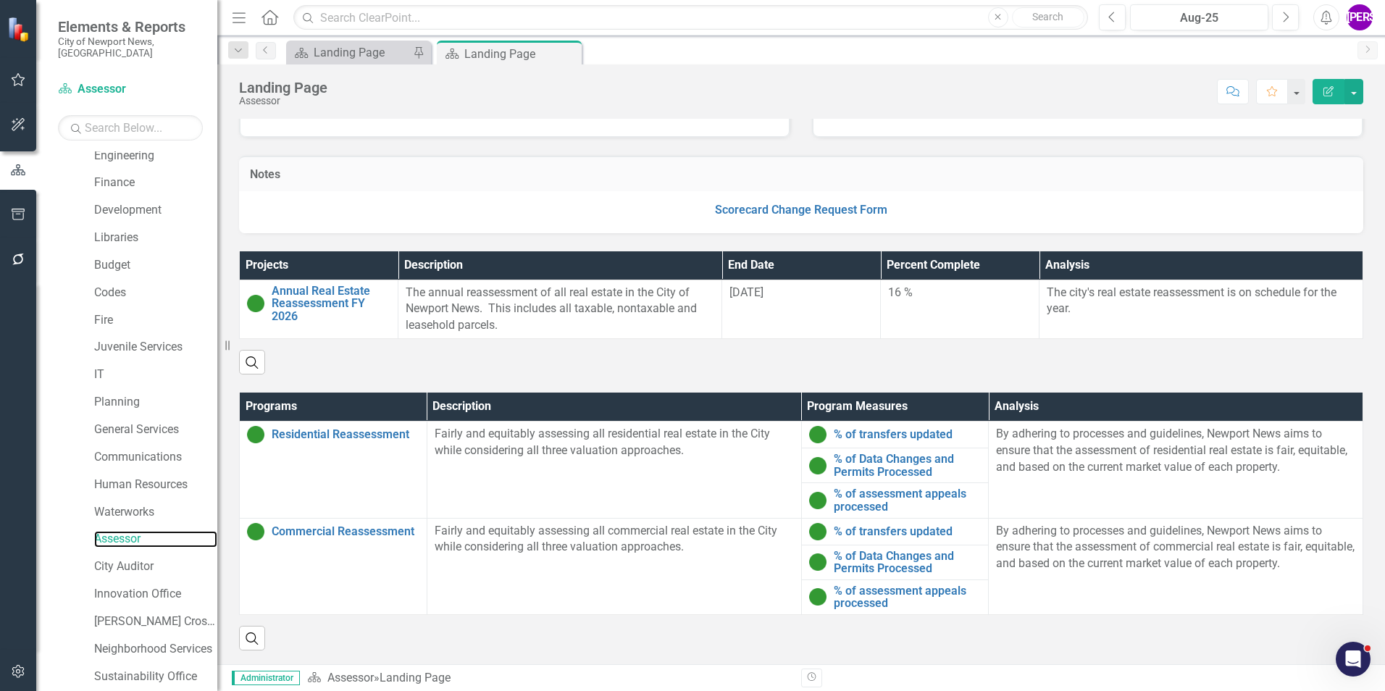
scroll to position [254, 0]
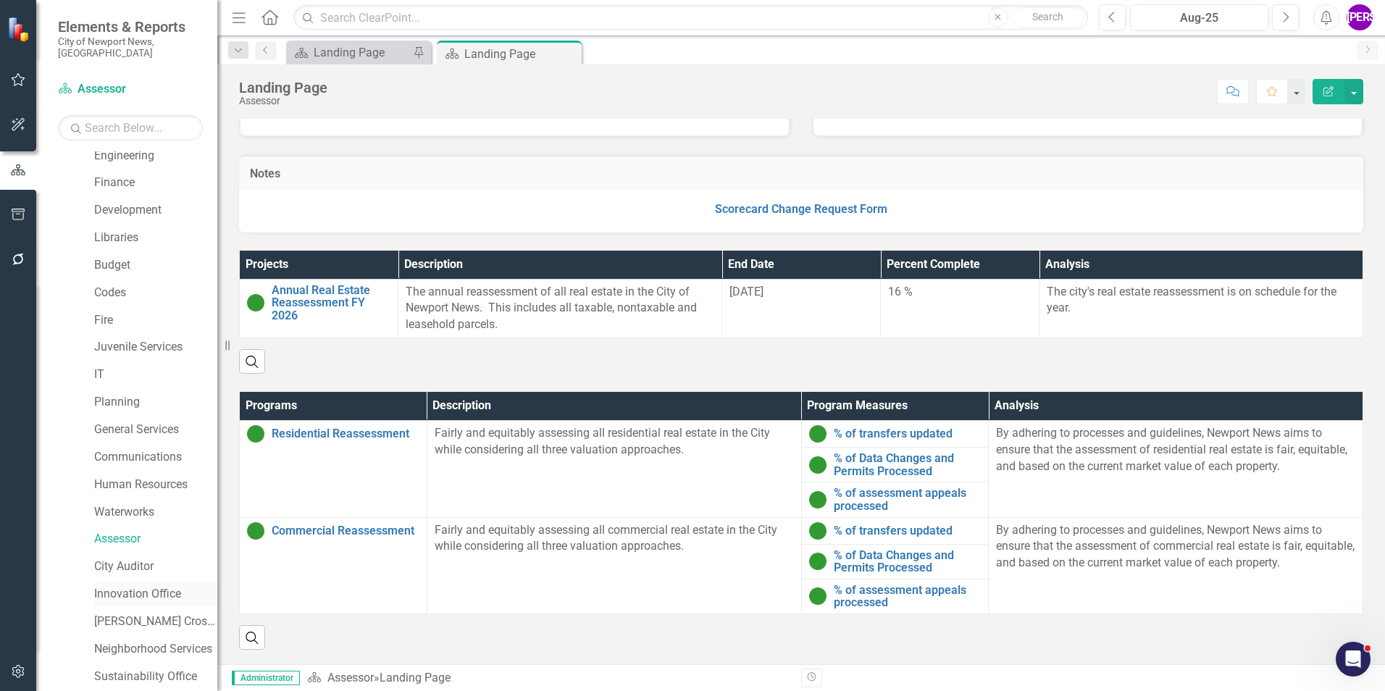
click at [138, 586] on link "Innovation Office" at bounding box center [155, 594] width 123 height 17
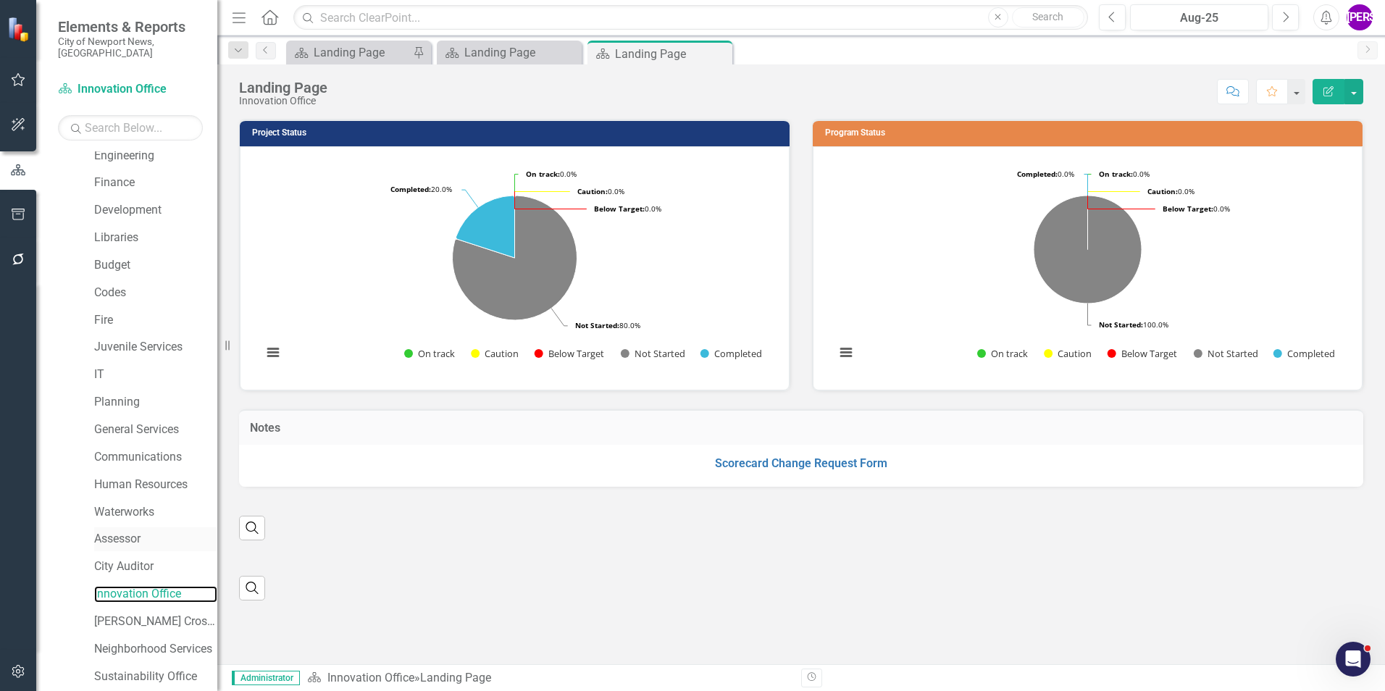
scroll to position [271, 0]
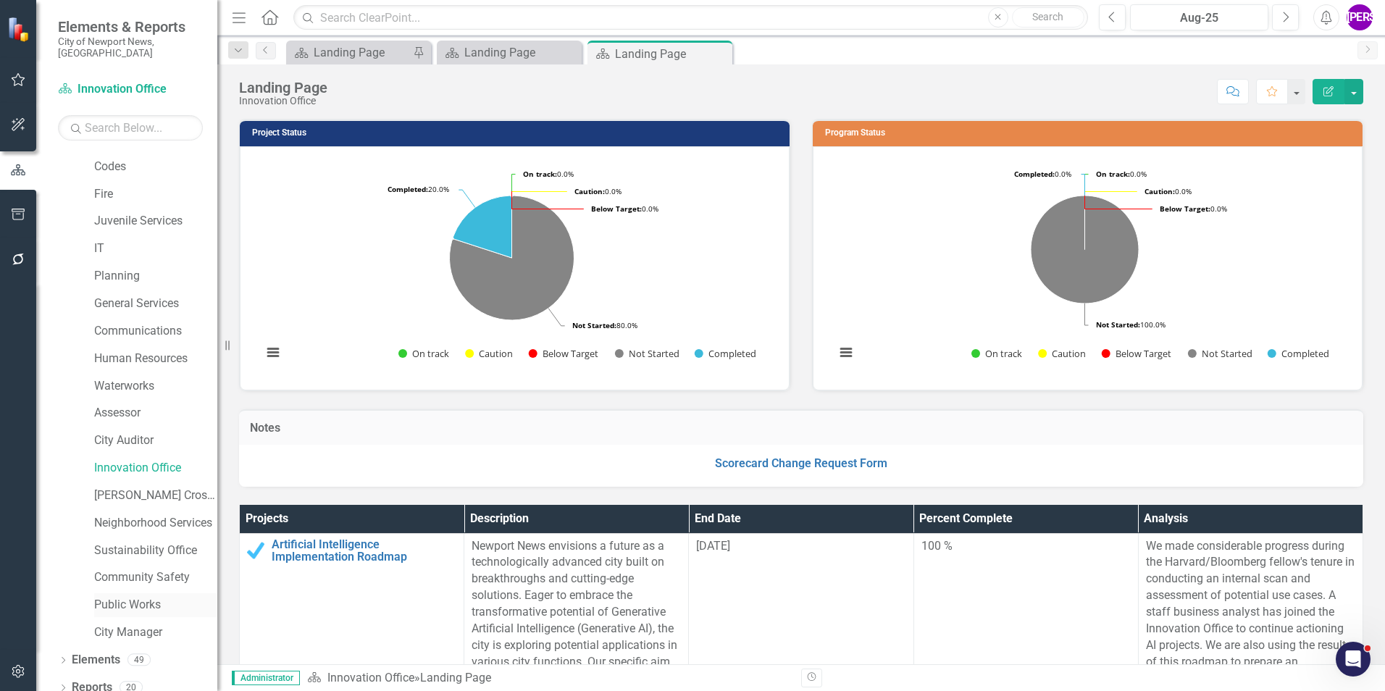
click at [144, 597] on link "Public Works" at bounding box center [155, 605] width 123 height 17
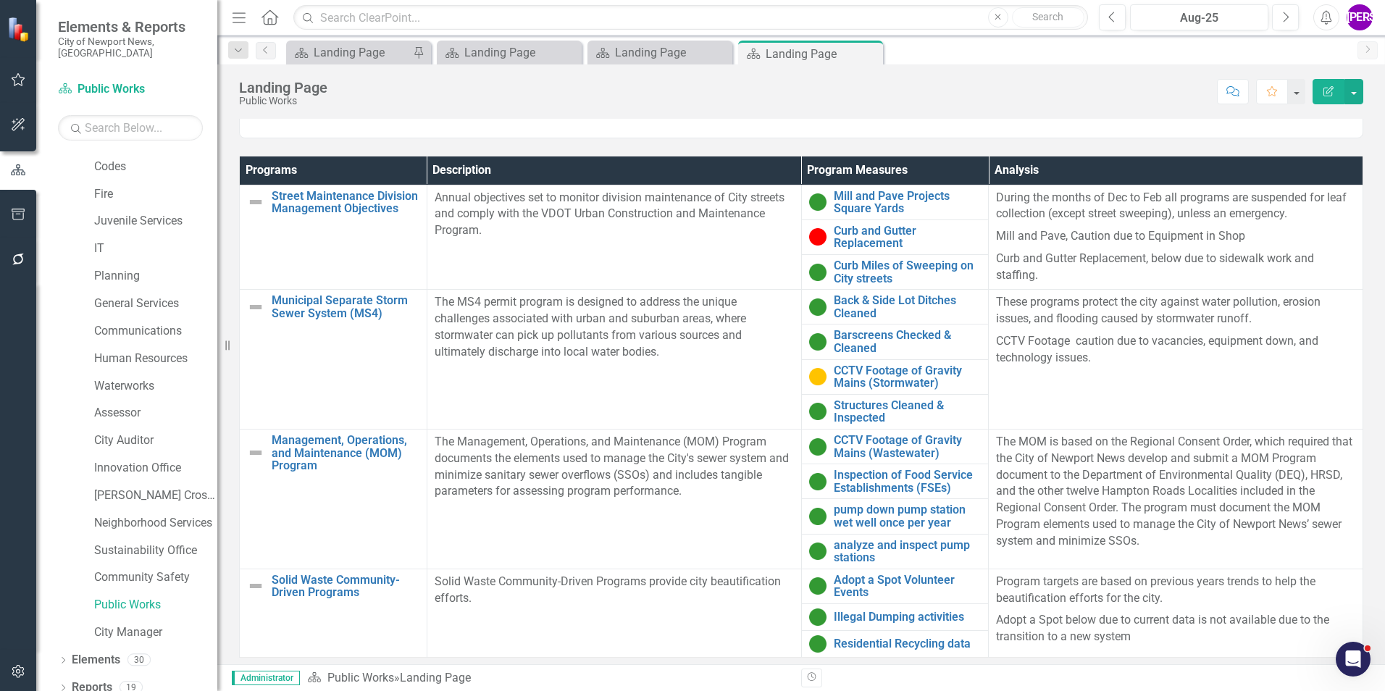
scroll to position [452, 0]
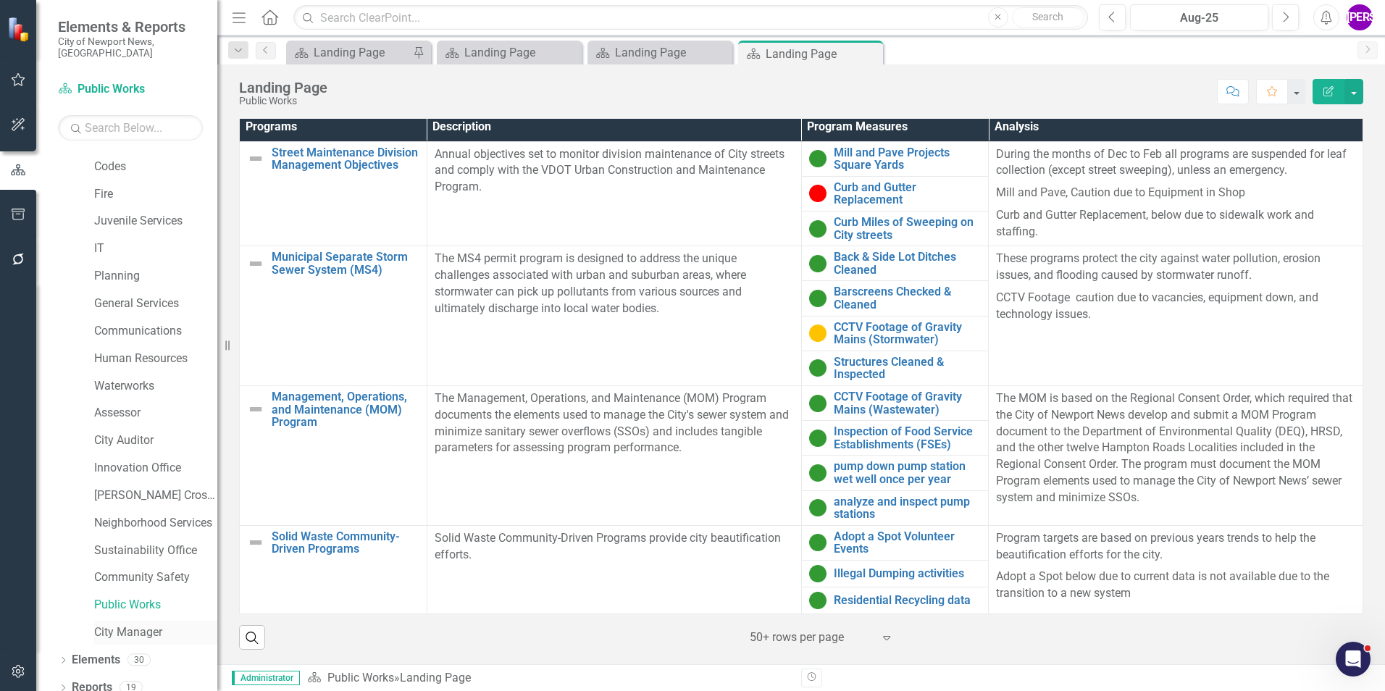
click at [133, 624] on link "City Manager" at bounding box center [155, 632] width 123 height 17
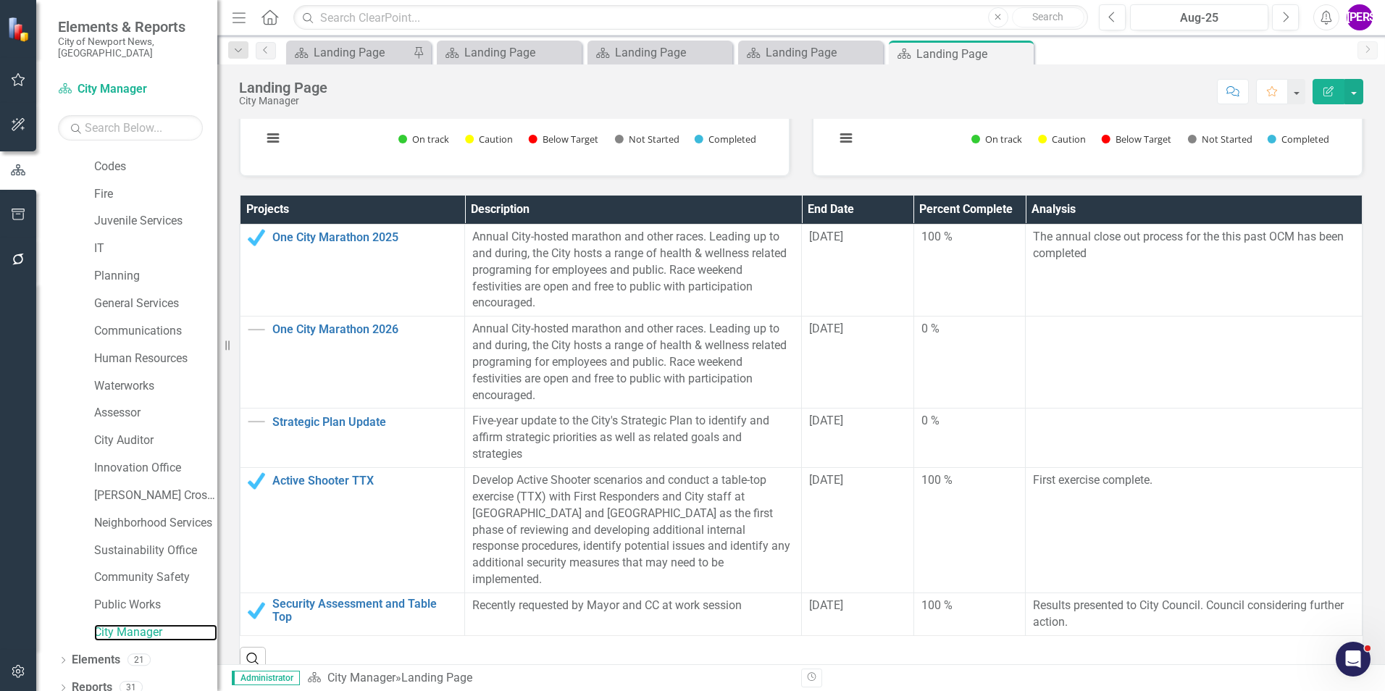
scroll to position [217, 0]
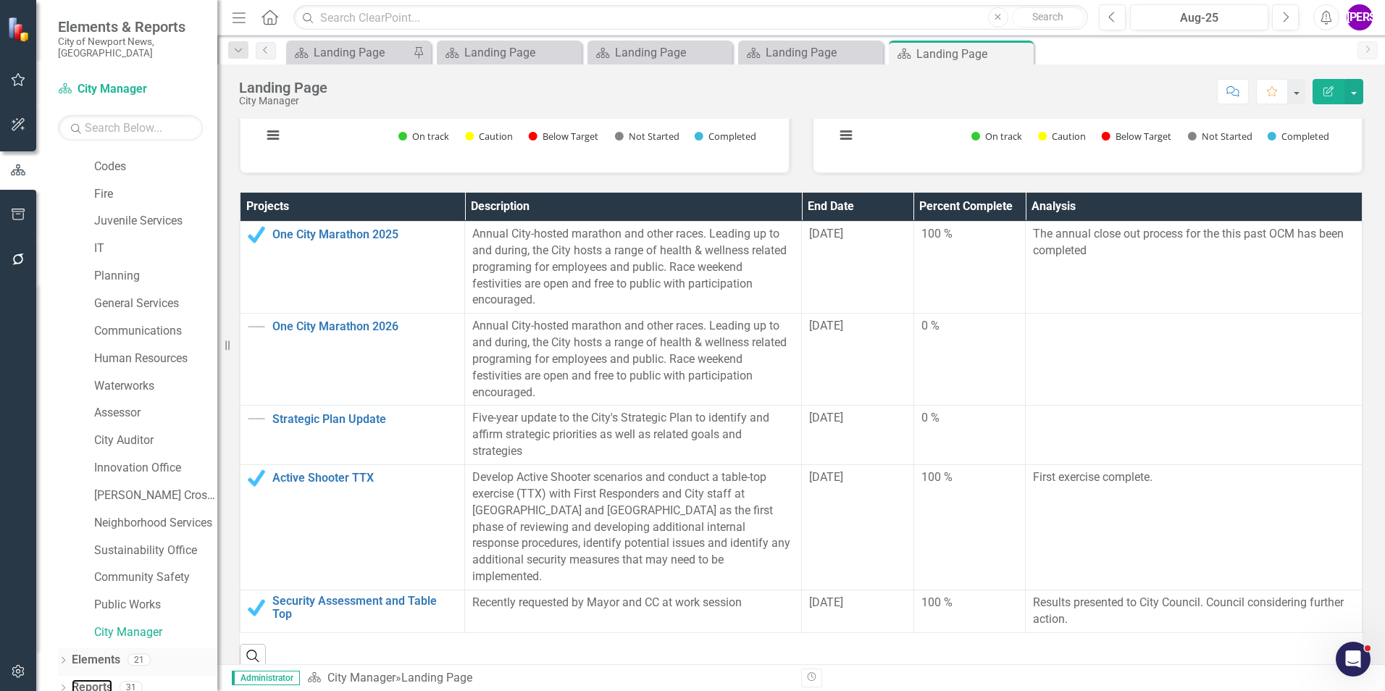
drag, startPoint x: 93, startPoint y: 672, endPoint x: 183, endPoint y: 645, distance: 93.7
click at [93, 680] on link "Reports" at bounding box center [92, 688] width 41 height 17
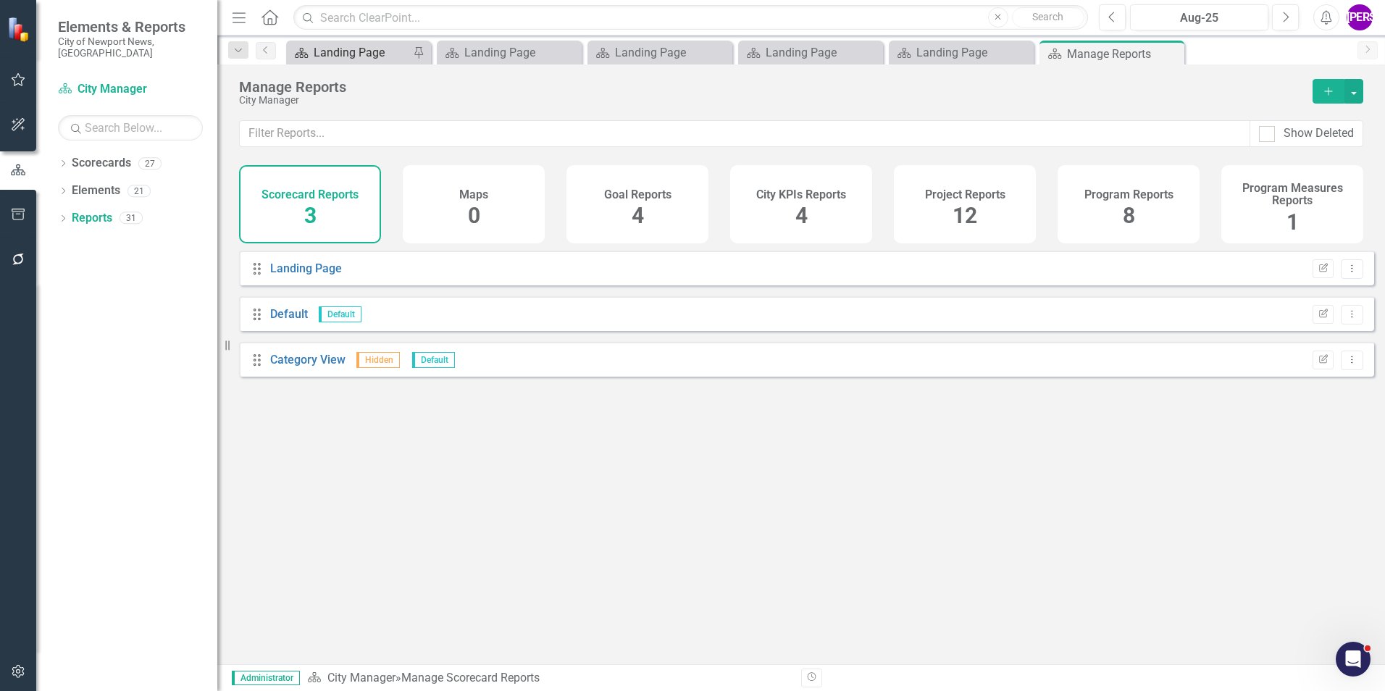
click at [336, 50] on div "Landing Page" at bounding box center [362, 52] width 96 height 18
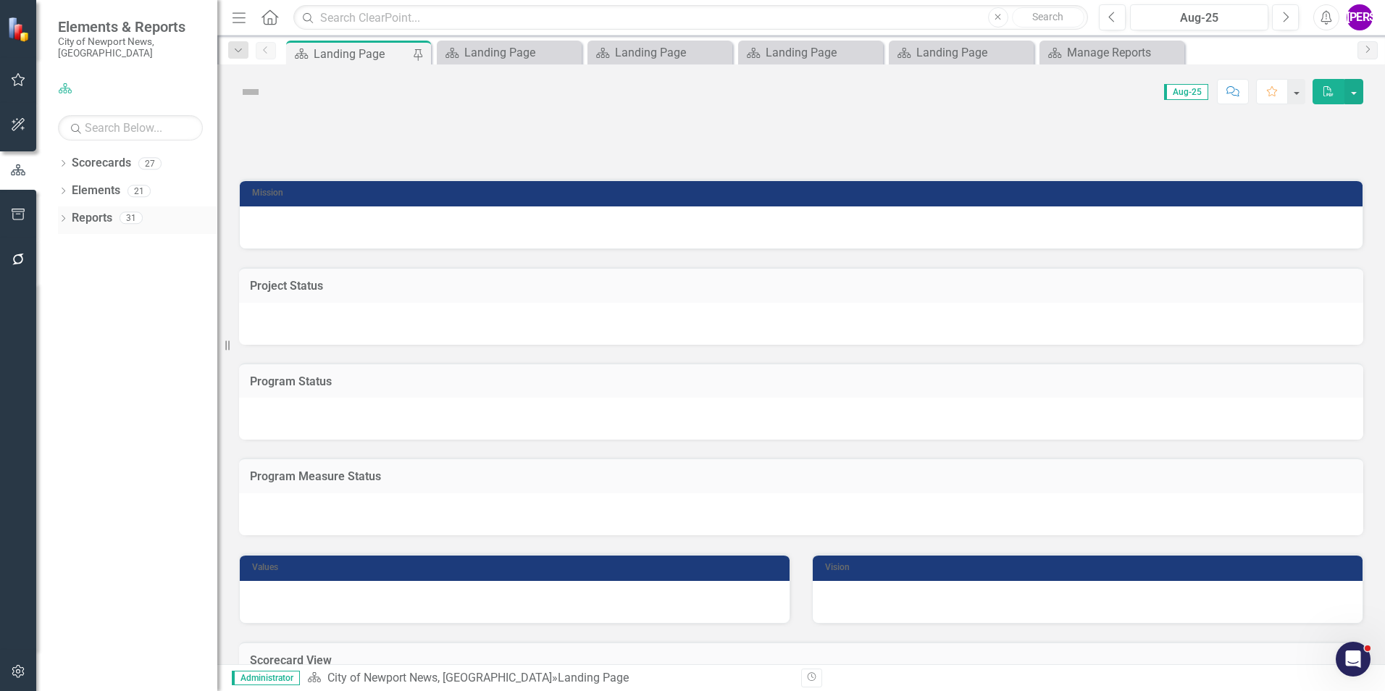
click at [98, 210] on link "Reports" at bounding box center [92, 218] width 41 height 17
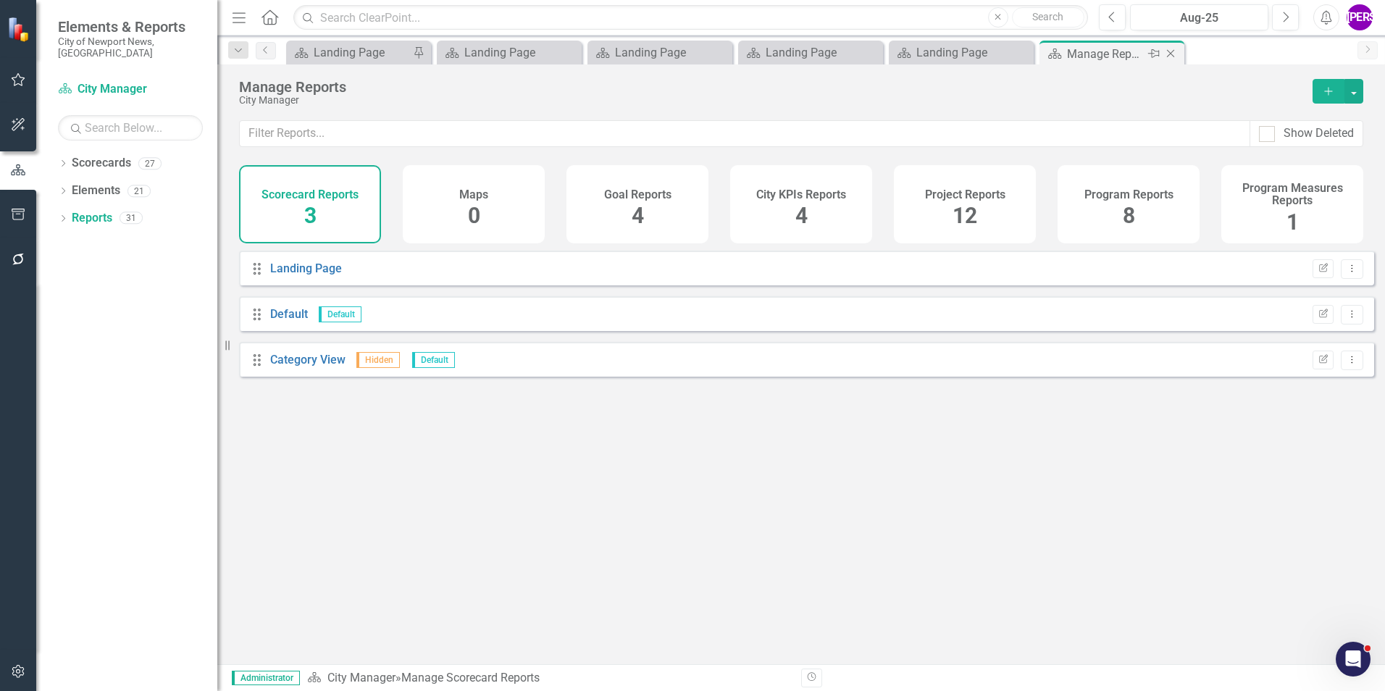
click at [1174, 52] on icon "Close" at bounding box center [1170, 54] width 14 height 12
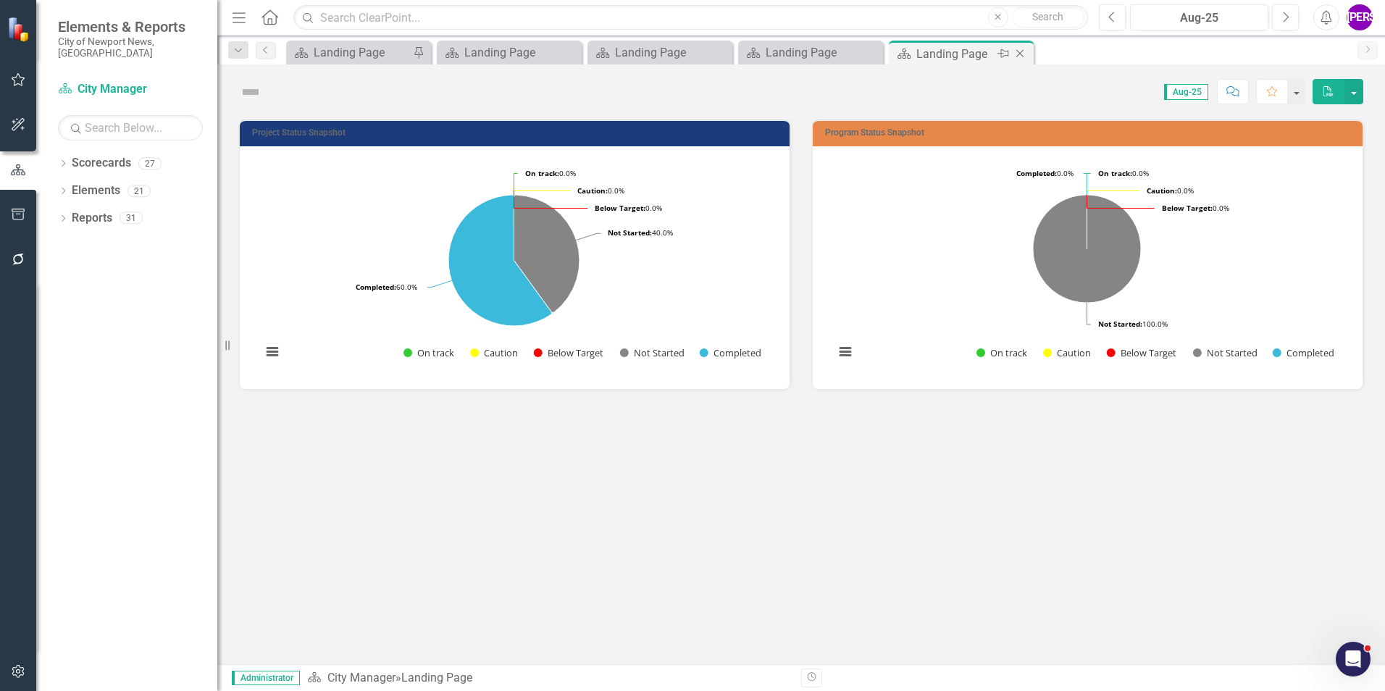
click at [1021, 55] on icon at bounding box center [1020, 54] width 8 height 8
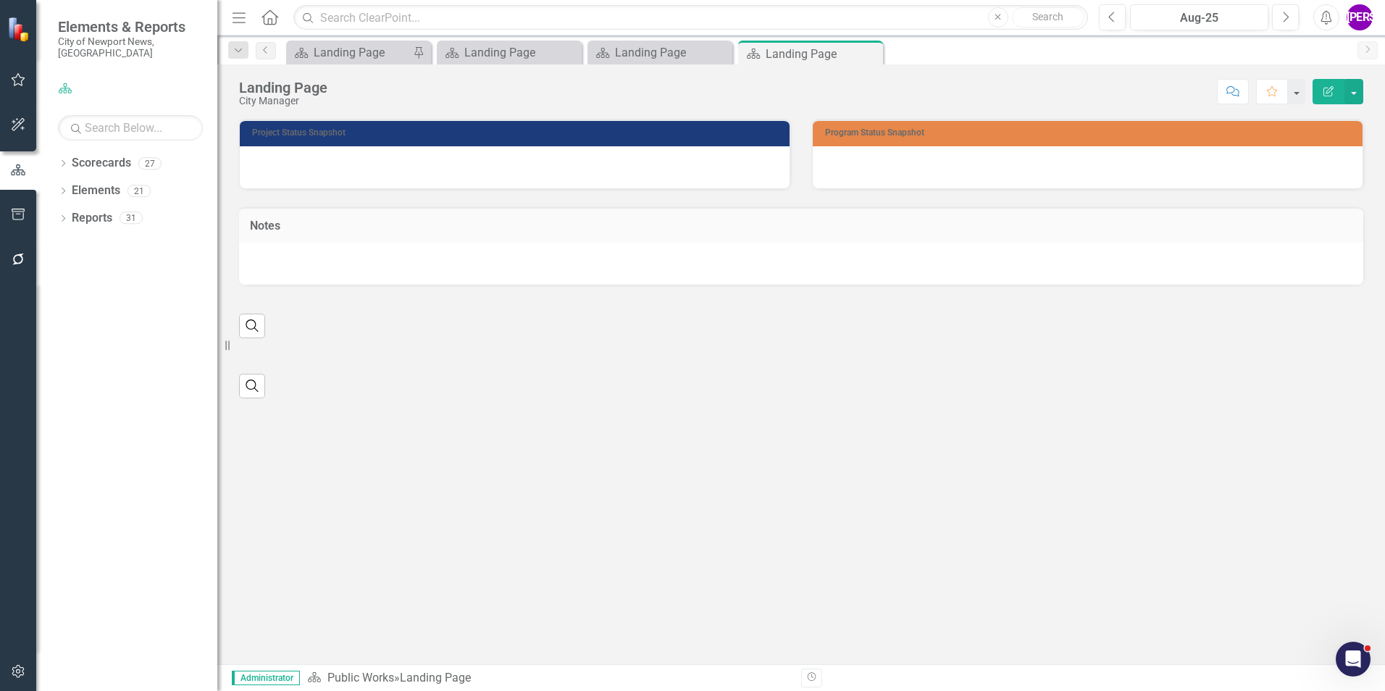
drag, startPoint x: 872, startPoint y: 52, endPoint x: 722, endPoint y: 67, distance: 150.7
click at [0, 0] on icon "Close" at bounding box center [0, 0] width 0 height 0
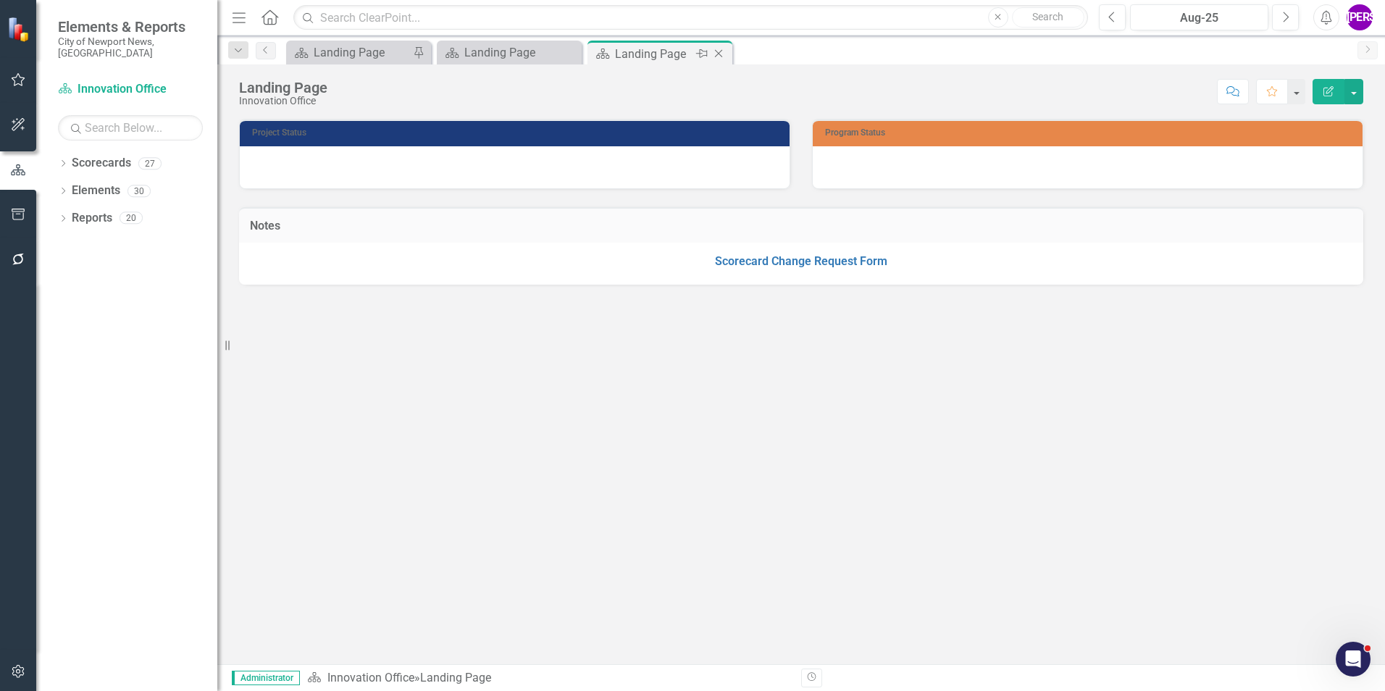
click at [721, 56] on icon at bounding box center [719, 54] width 8 height 8
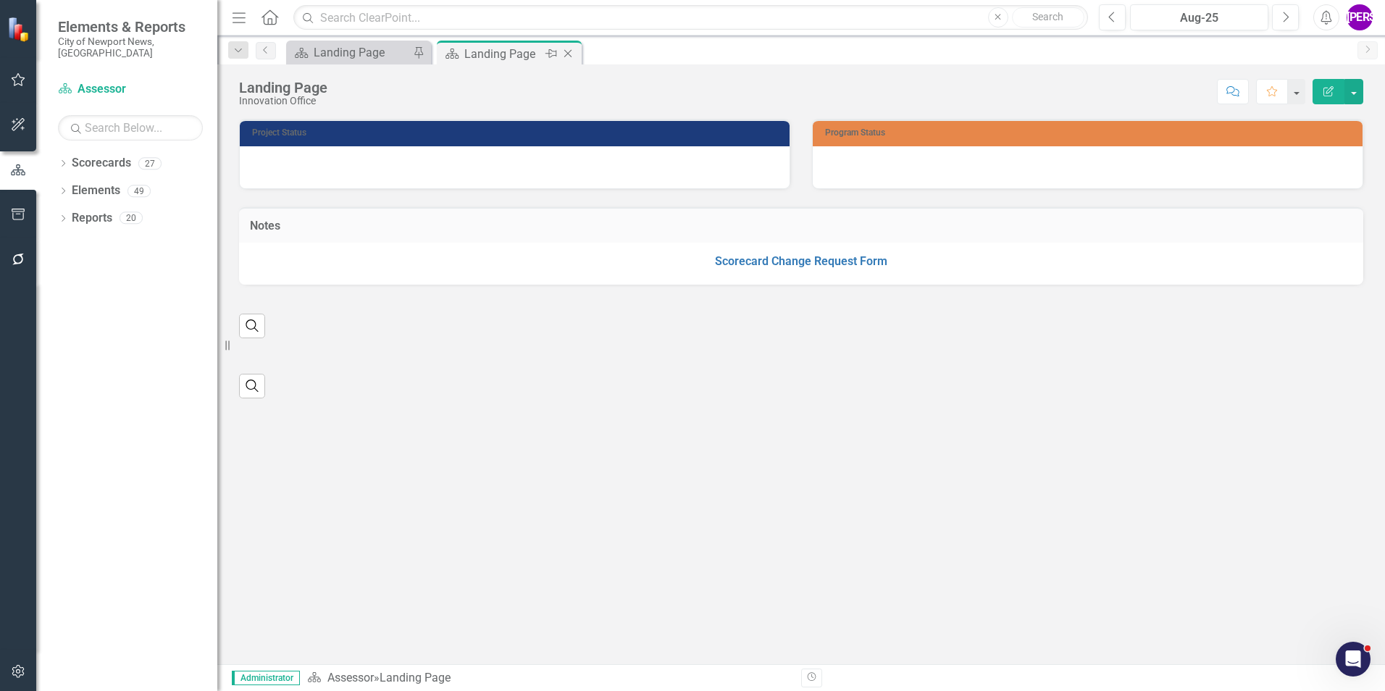
click at [574, 48] on icon "Close" at bounding box center [568, 54] width 14 height 12
click at [568, 54] on div "Scorecard Landing Page Pin Scorecard Landing Page Pin Close" at bounding box center [816, 52] width 1067 height 23
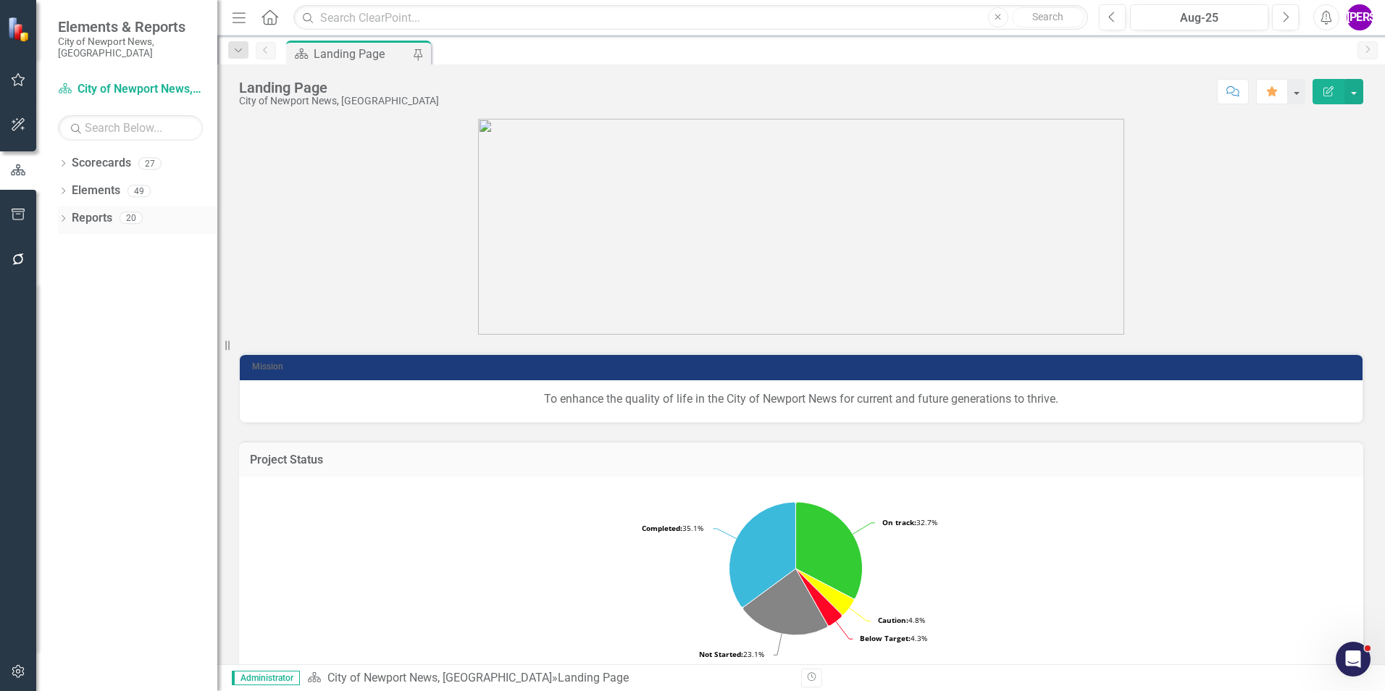
click at [65, 215] on icon at bounding box center [64, 218] width 4 height 7
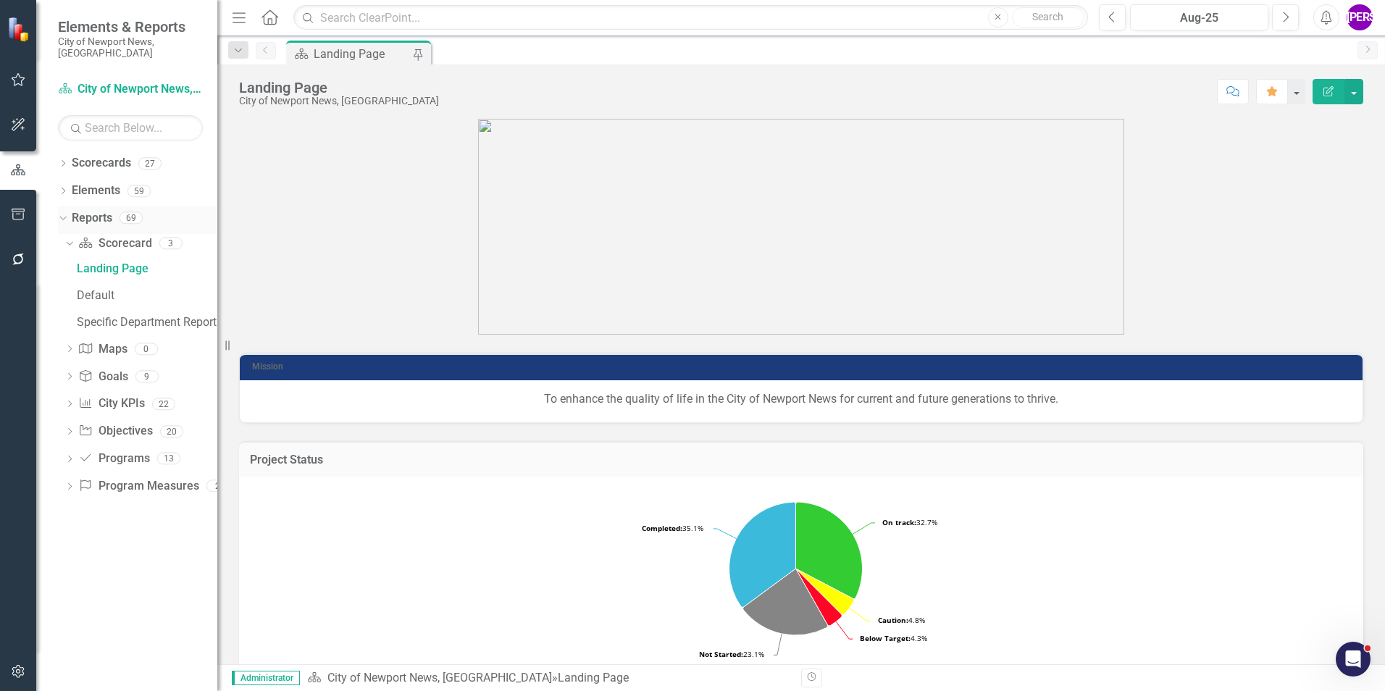
click at [86, 210] on link "Reports" at bounding box center [92, 218] width 41 height 17
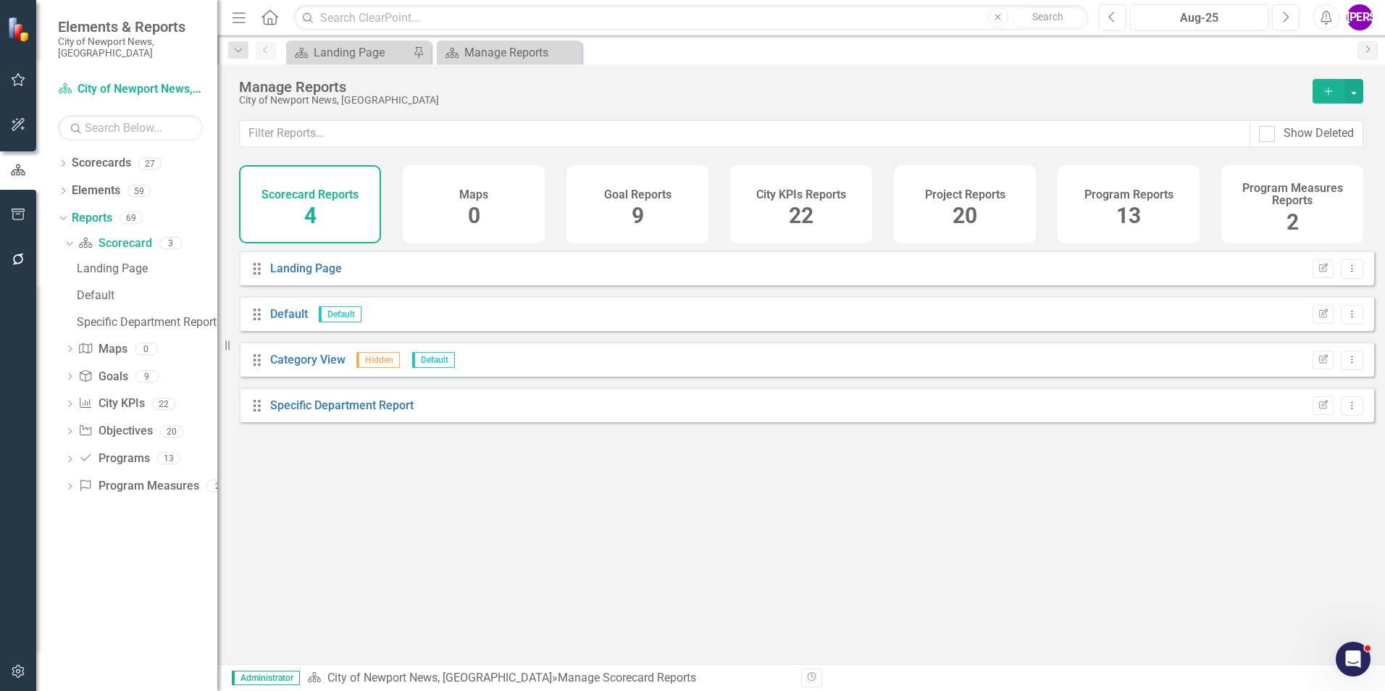
click at [972, 214] on span "20" at bounding box center [965, 215] width 25 height 25
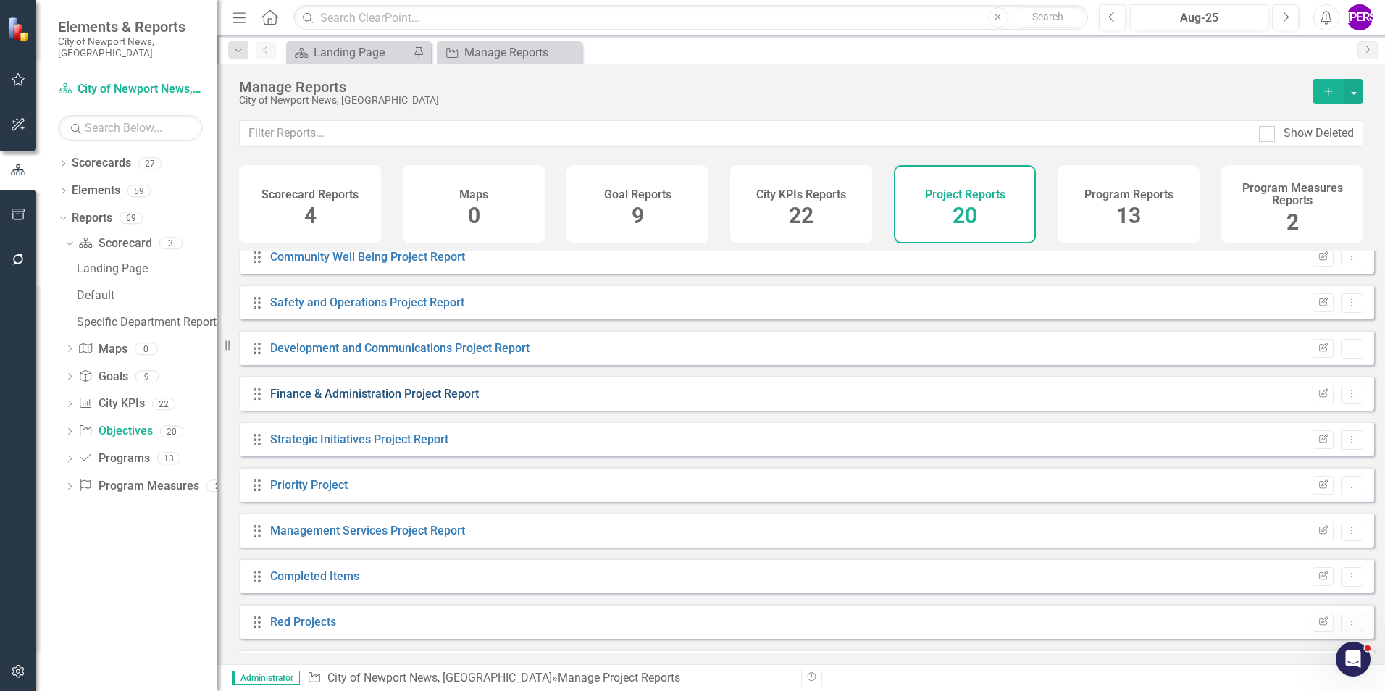
scroll to position [290, 0]
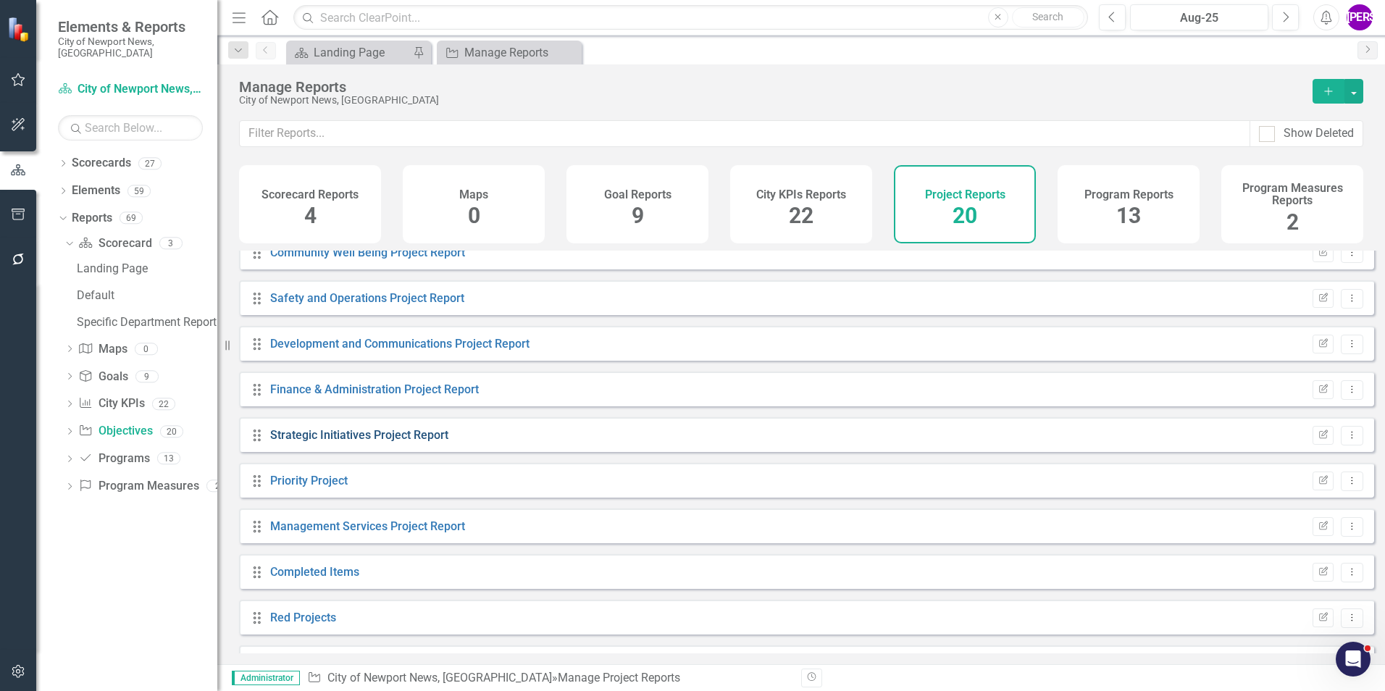
click at [430, 442] on link "Strategic Initiatives Project Report" at bounding box center [359, 435] width 178 height 14
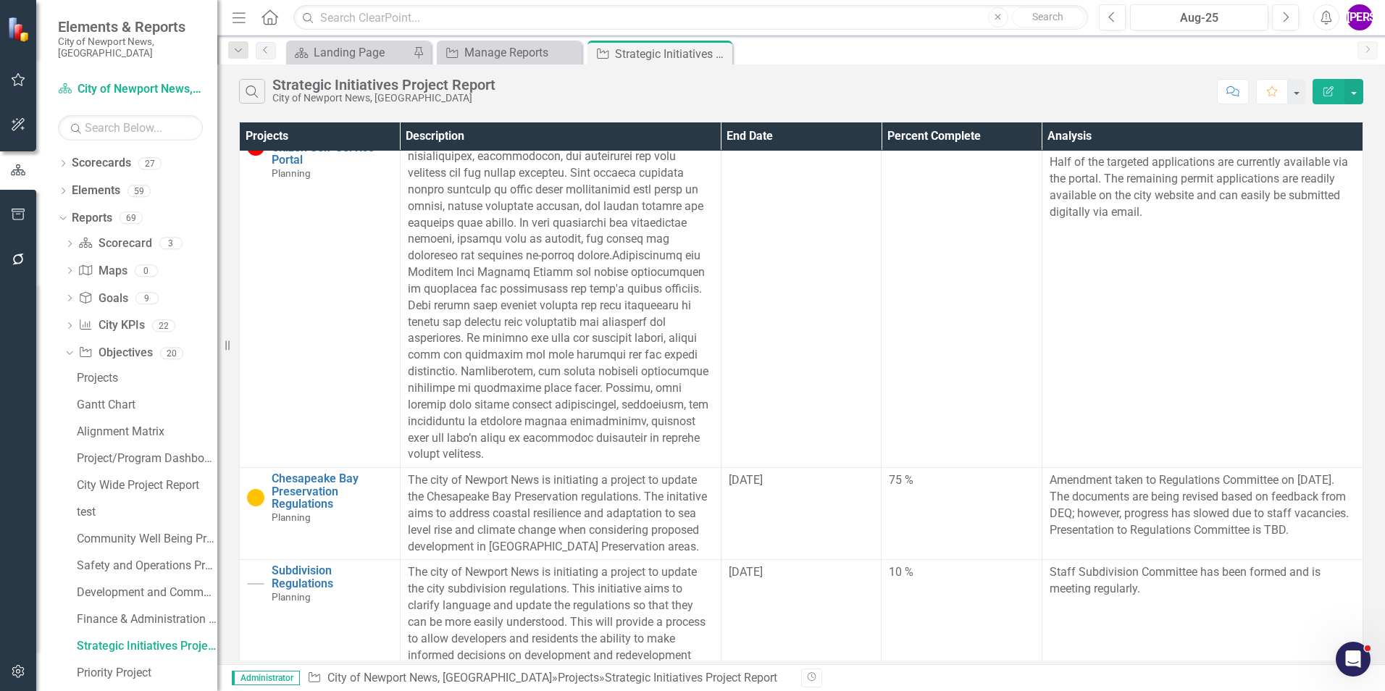
scroll to position [443, 0]
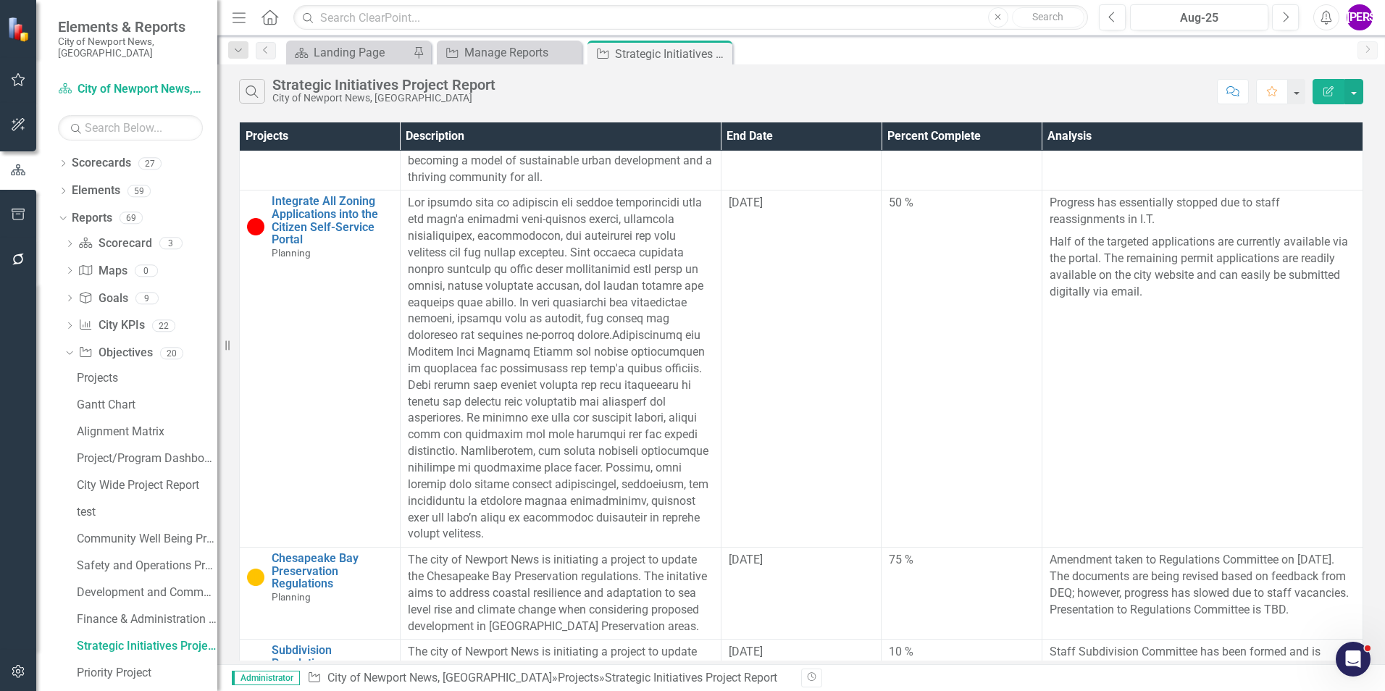
click at [1326, 101] on button "Edit Report" at bounding box center [1329, 91] width 32 height 25
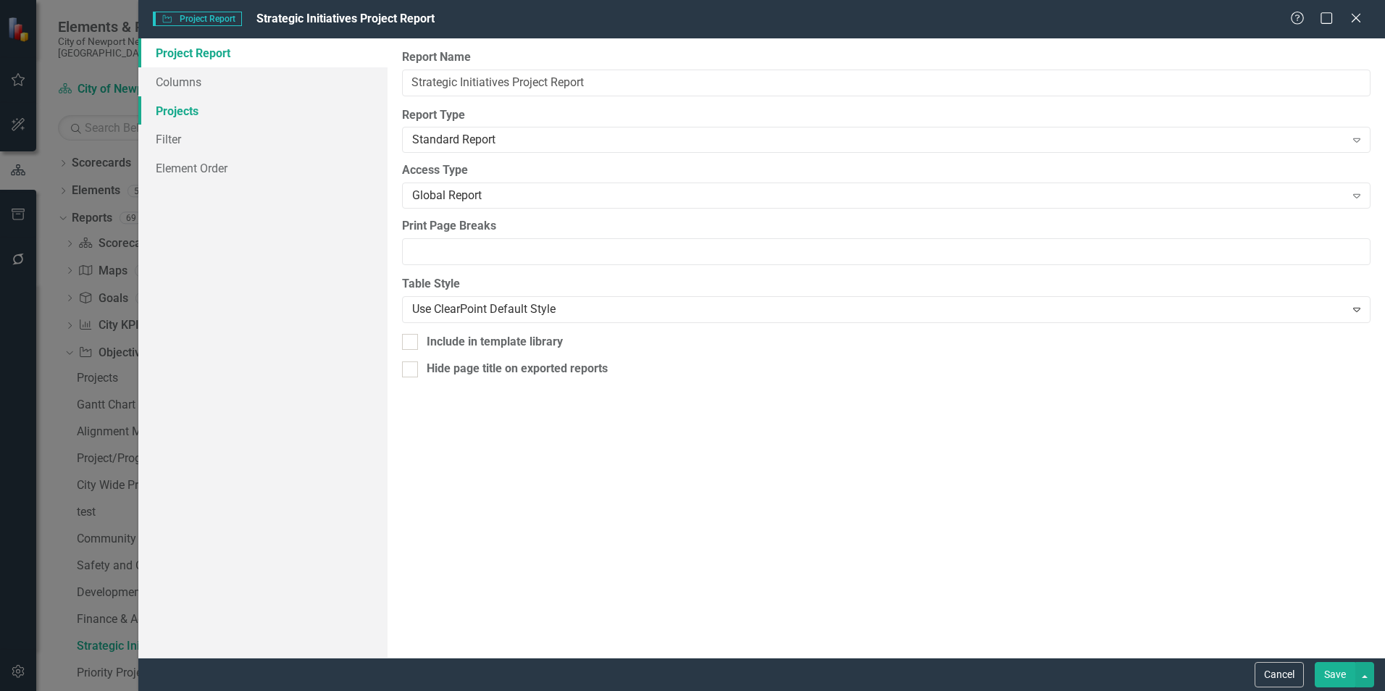
click at [180, 117] on link "Projects" at bounding box center [262, 110] width 249 height 29
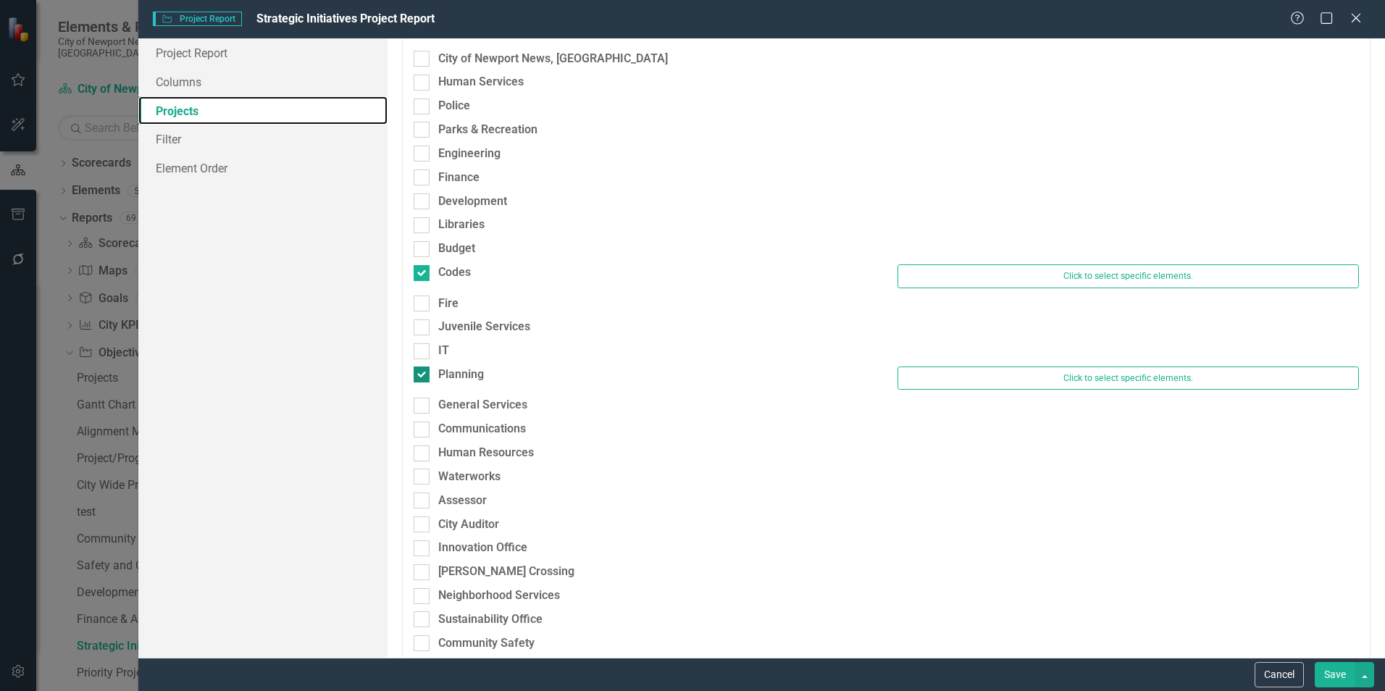
scroll to position [131, 0]
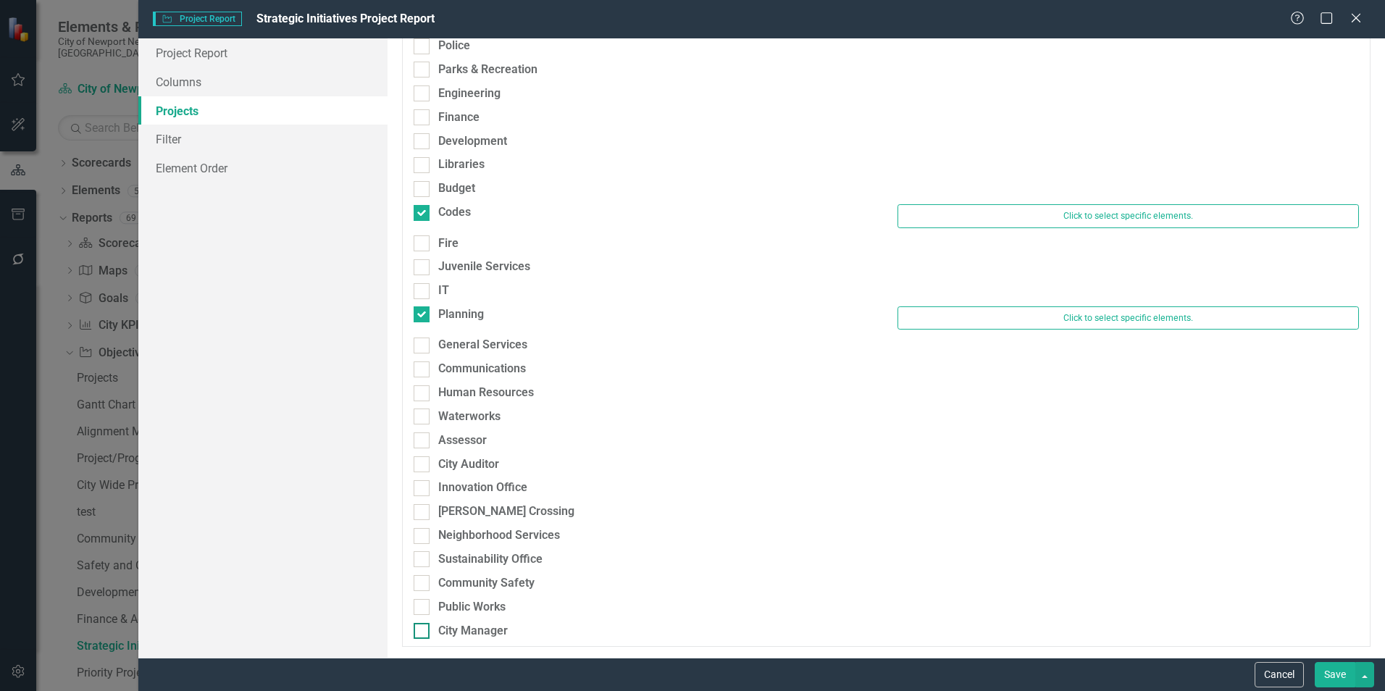
click at [431, 624] on div "City Manager" at bounding box center [644, 631] width 461 height 17
click at [423, 624] on input "City Manager" at bounding box center [418, 627] width 9 height 9
checkbox input "true"
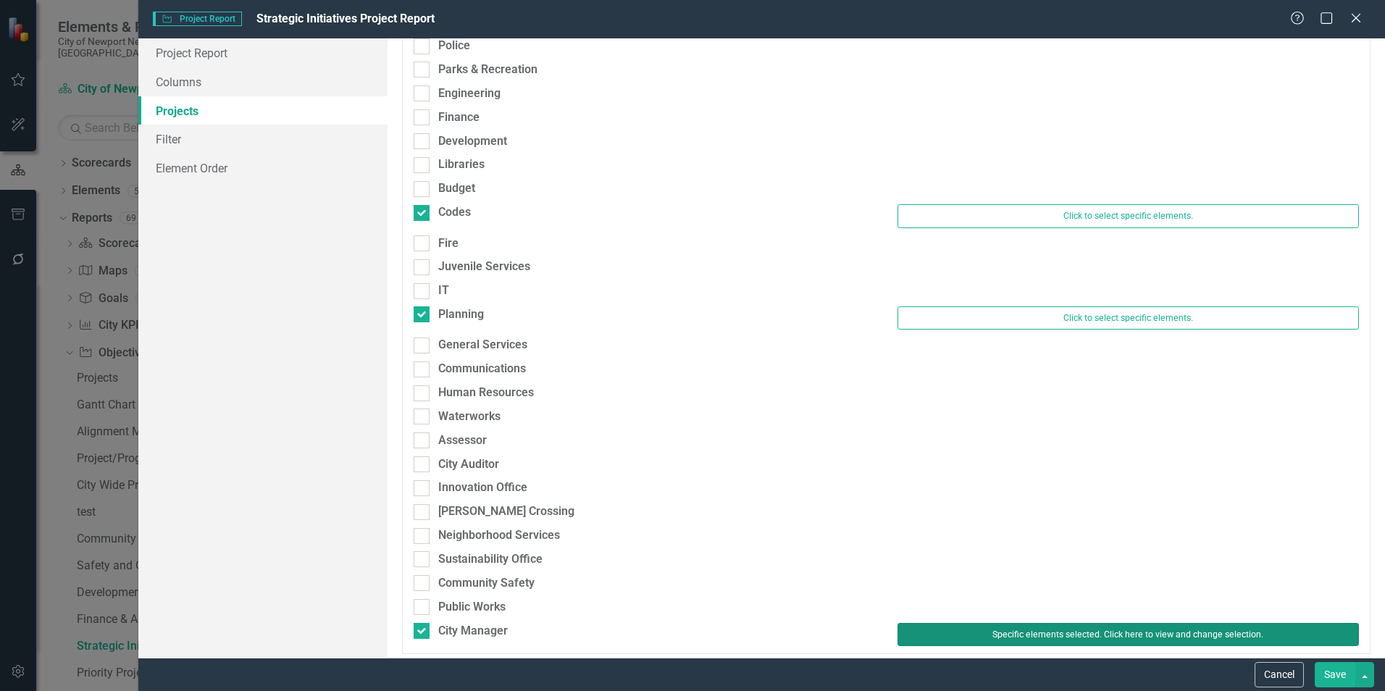
click at [1035, 631] on button "Specific elements selected. Click here to view and change selection." at bounding box center [1128, 634] width 461 height 23
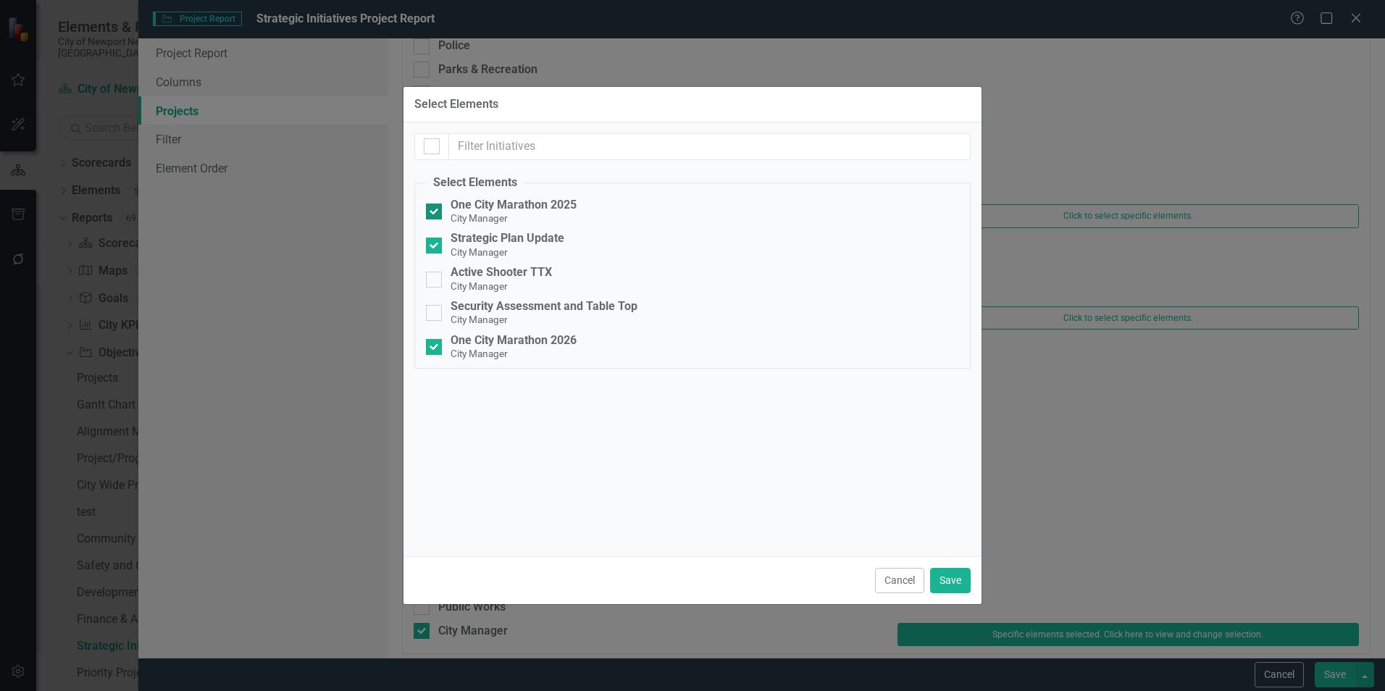
click at [490, 216] on small "City Manager" at bounding box center [479, 218] width 57 height 12
click at [435, 213] on input "One City Marathon 2025 City Manager" at bounding box center [430, 208] width 9 height 9
checkbox input "false"
click at [961, 584] on button "Save" at bounding box center [950, 580] width 41 height 25
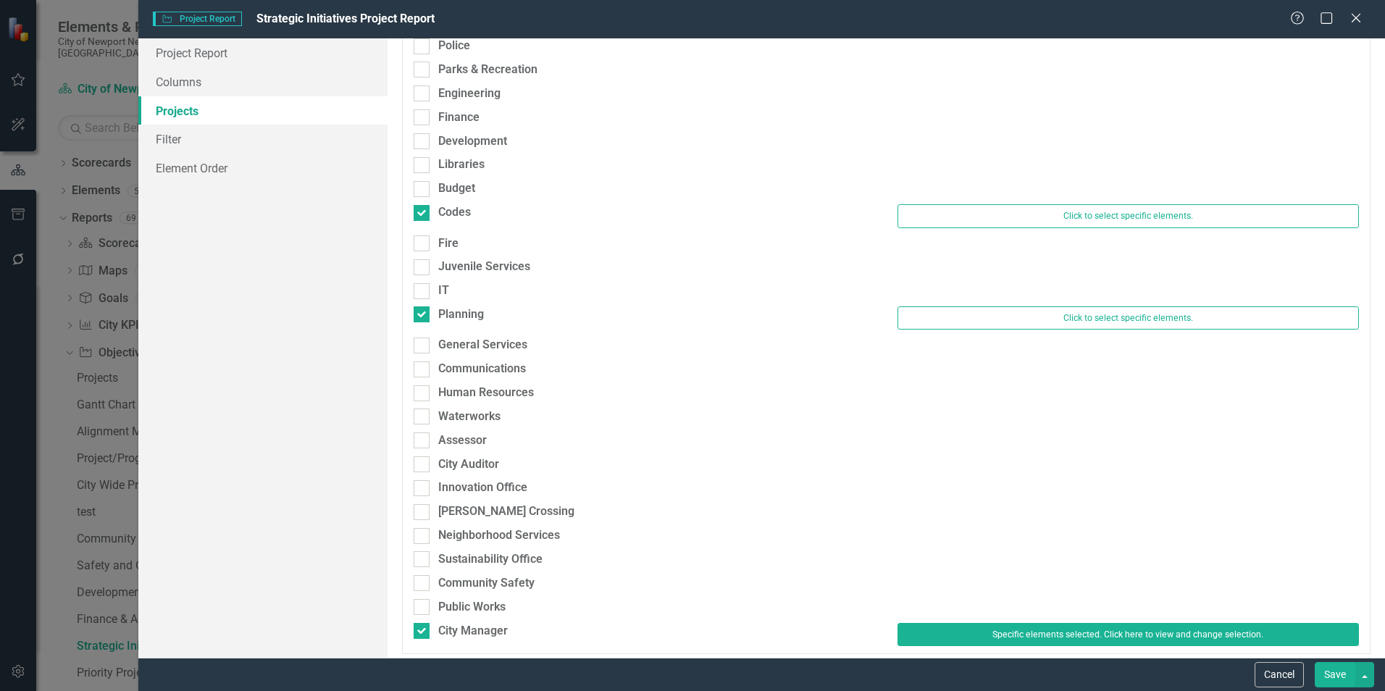
click at [1318, 677] on button "Save" at bounding box center [1335, 674] width 41 height 25
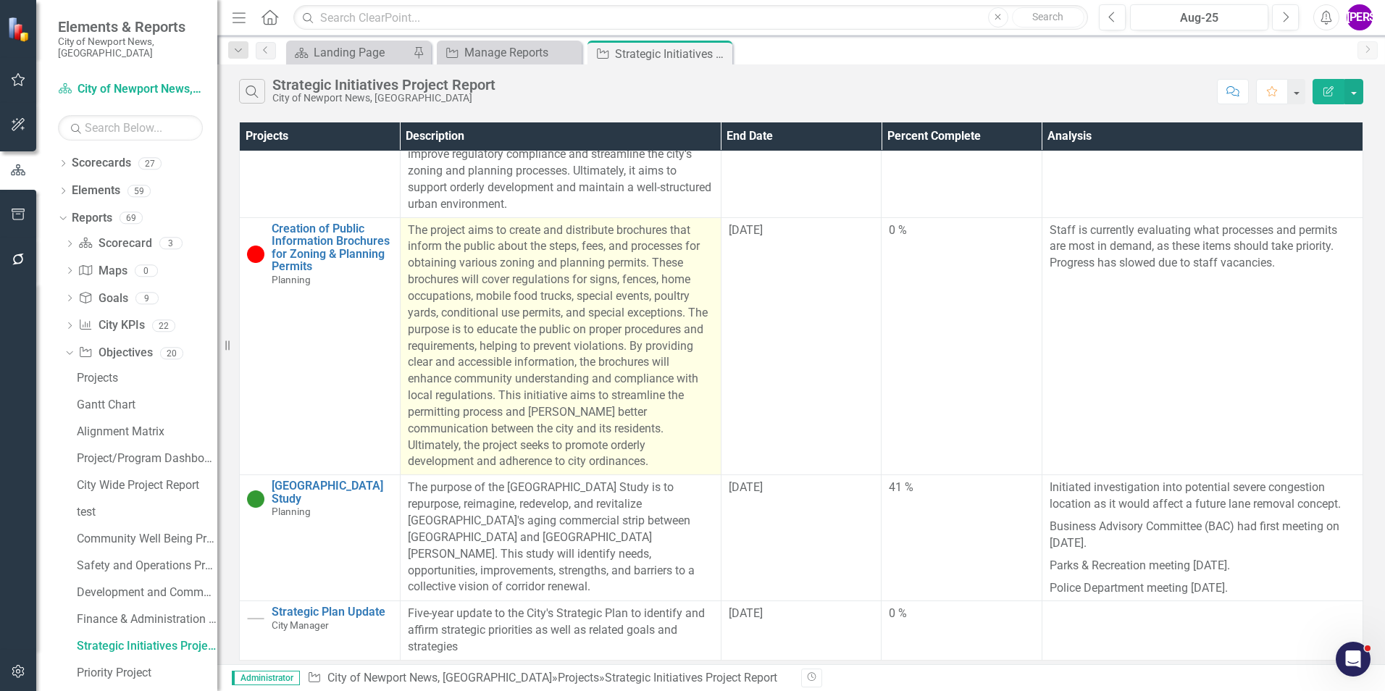
scroll to position [1516, 0]
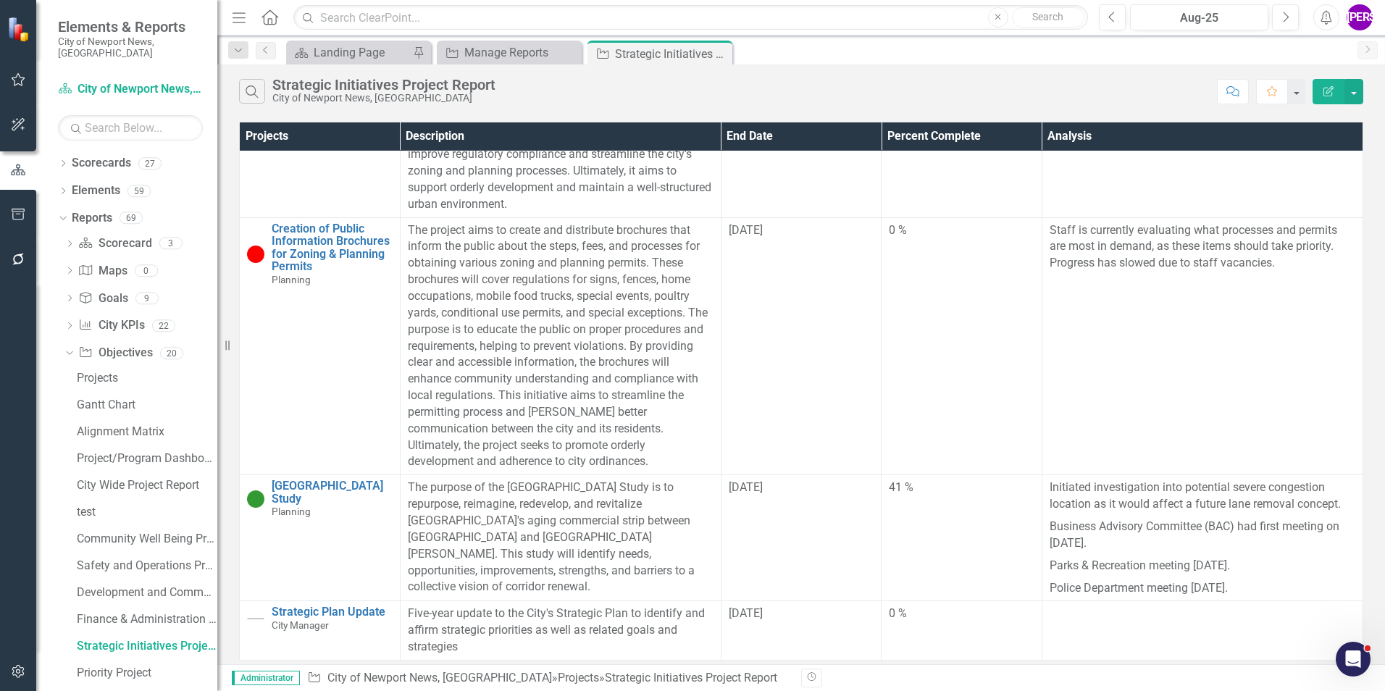
click at [1322, 81] on button "Edit Report" at bounding box center [1329, 91] width 32 height 25
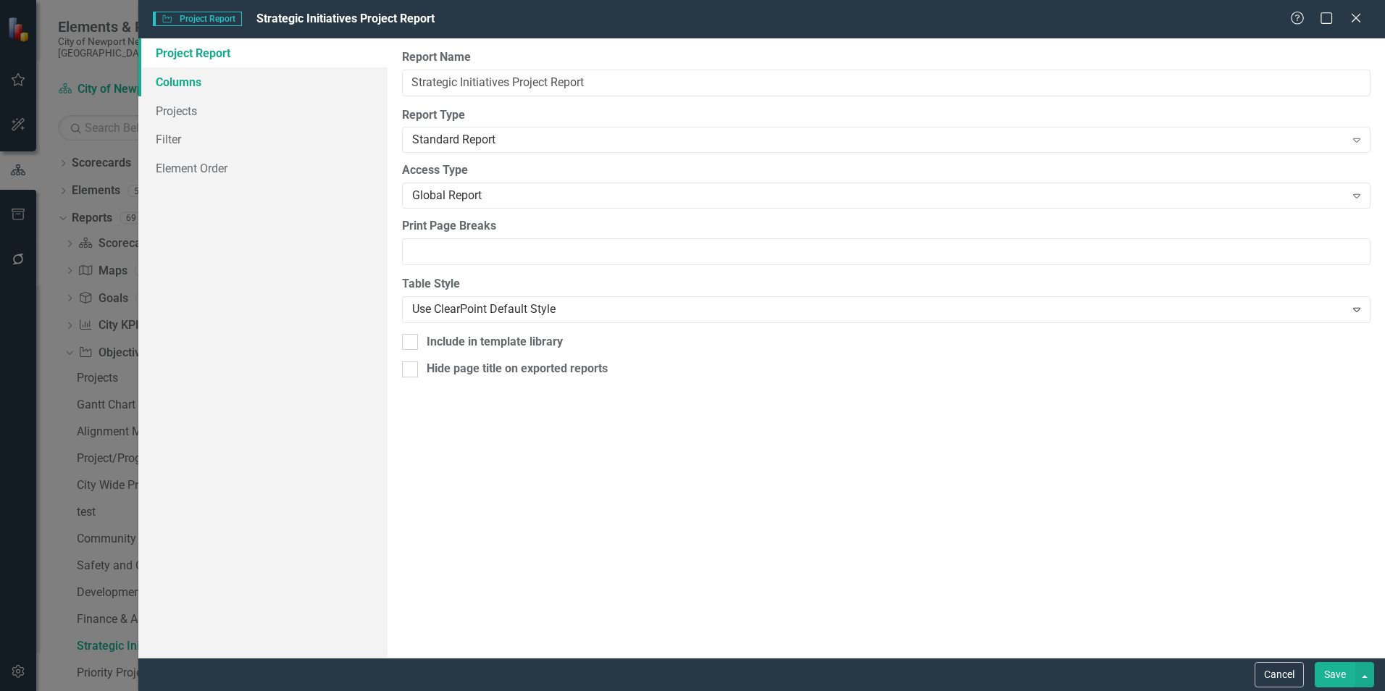
click at [198, 88] on link "Columns" at bounding box center [262, 81] width 249 height 29
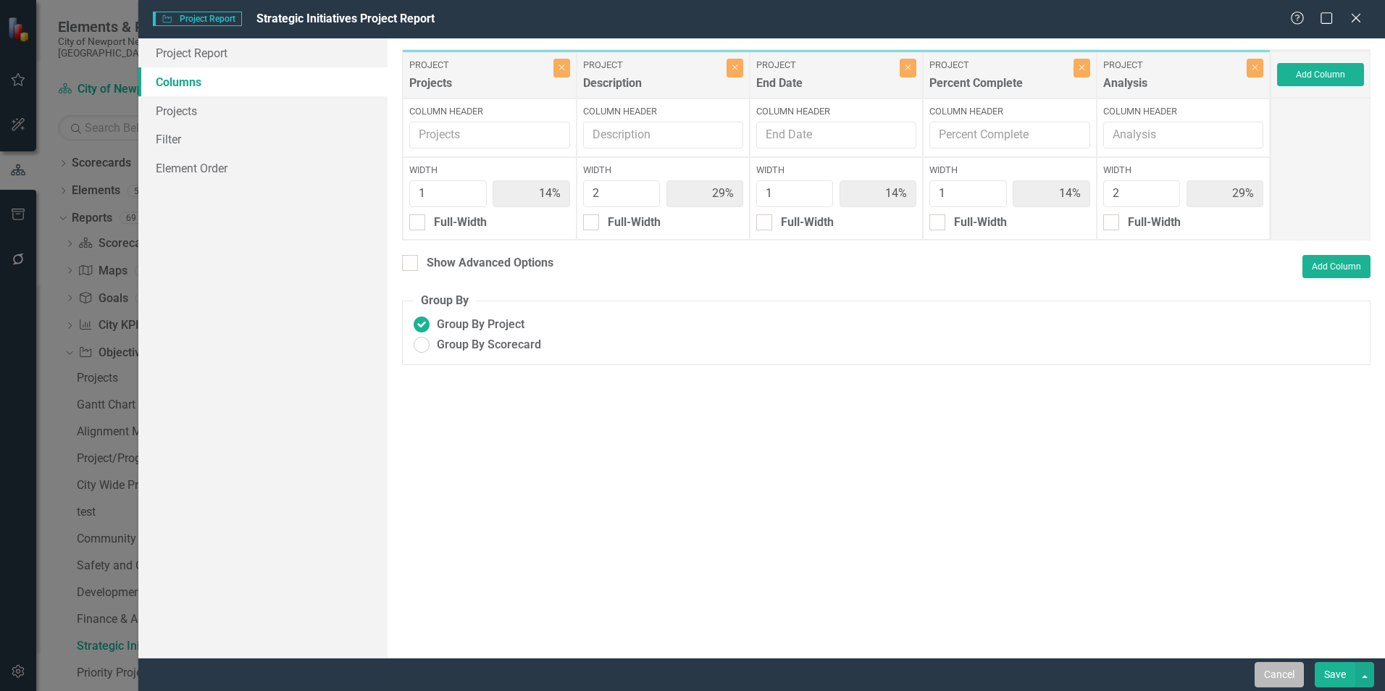
click at [1281, 673] on button "Cancel" at bounding box center [1279, 674] width 49 height 25
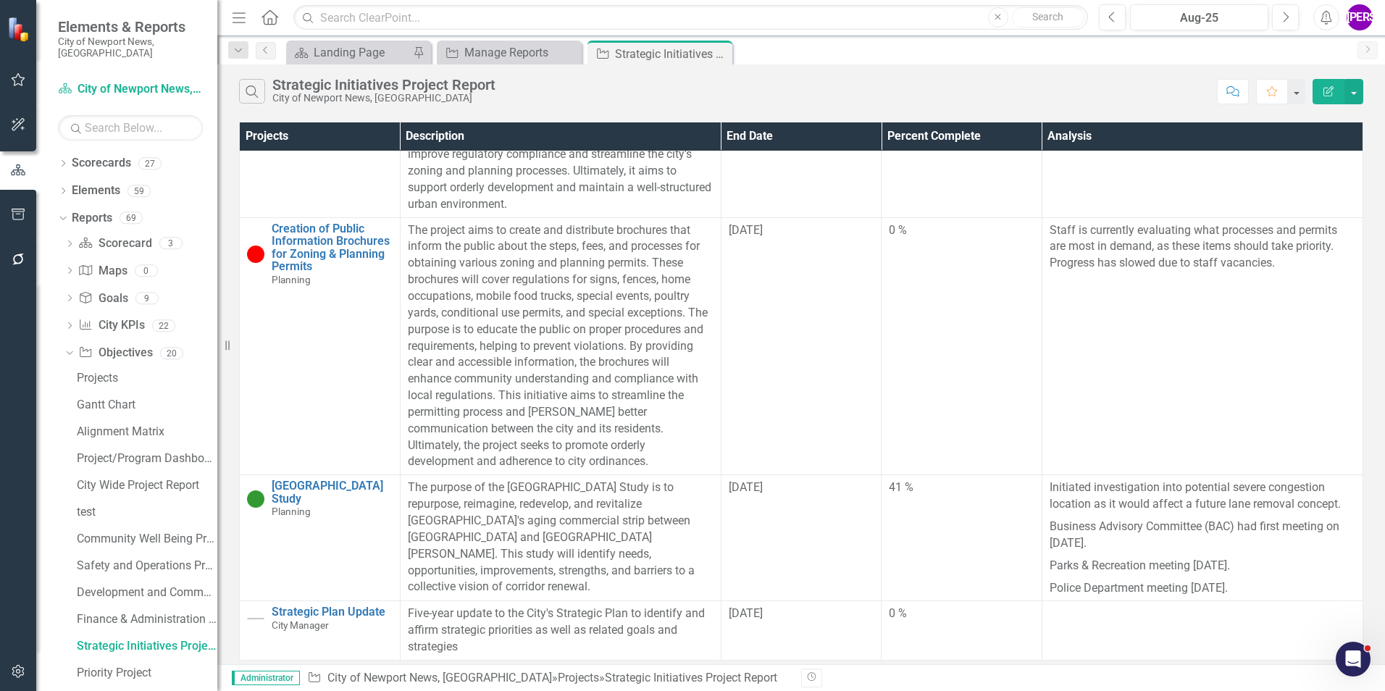
click at [1321, 94] on button "Edit Report" at bounding box center [1329, 91] width 32 height 25
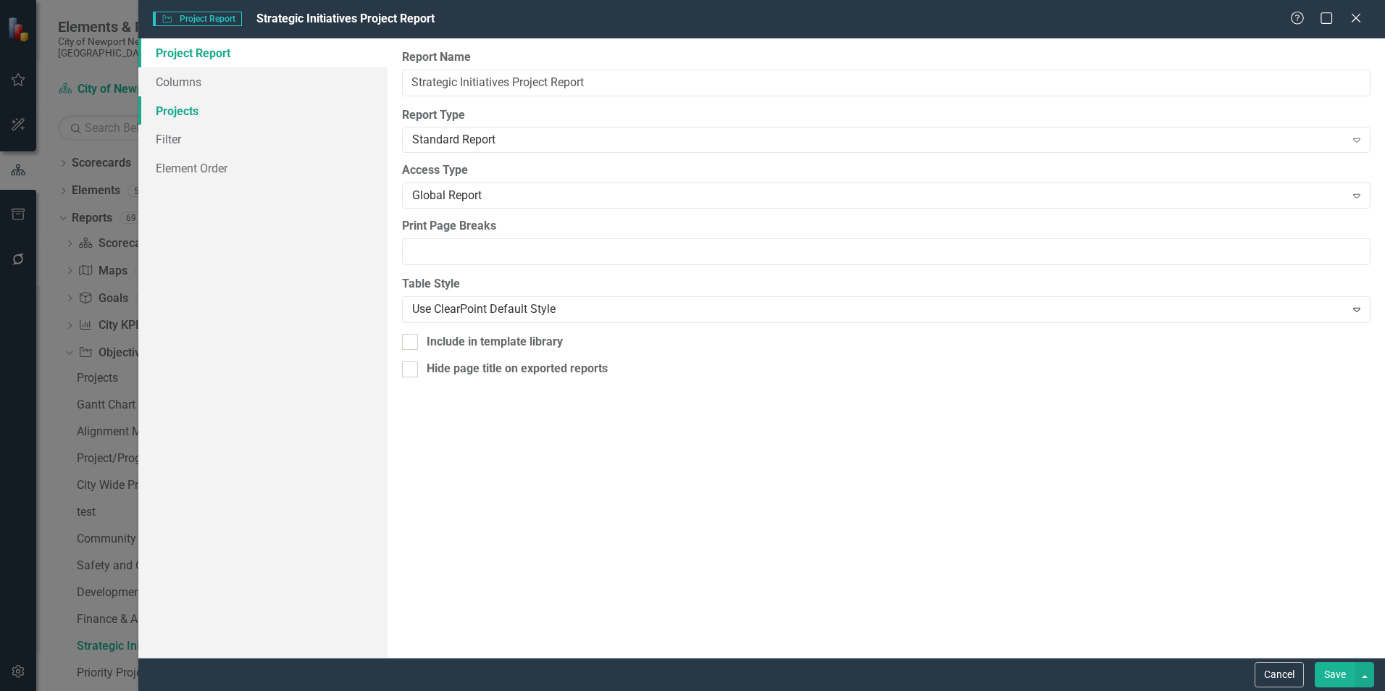
click at [183, 99] on link "Projects" at bounding box center [262, 110] width 249 height 29
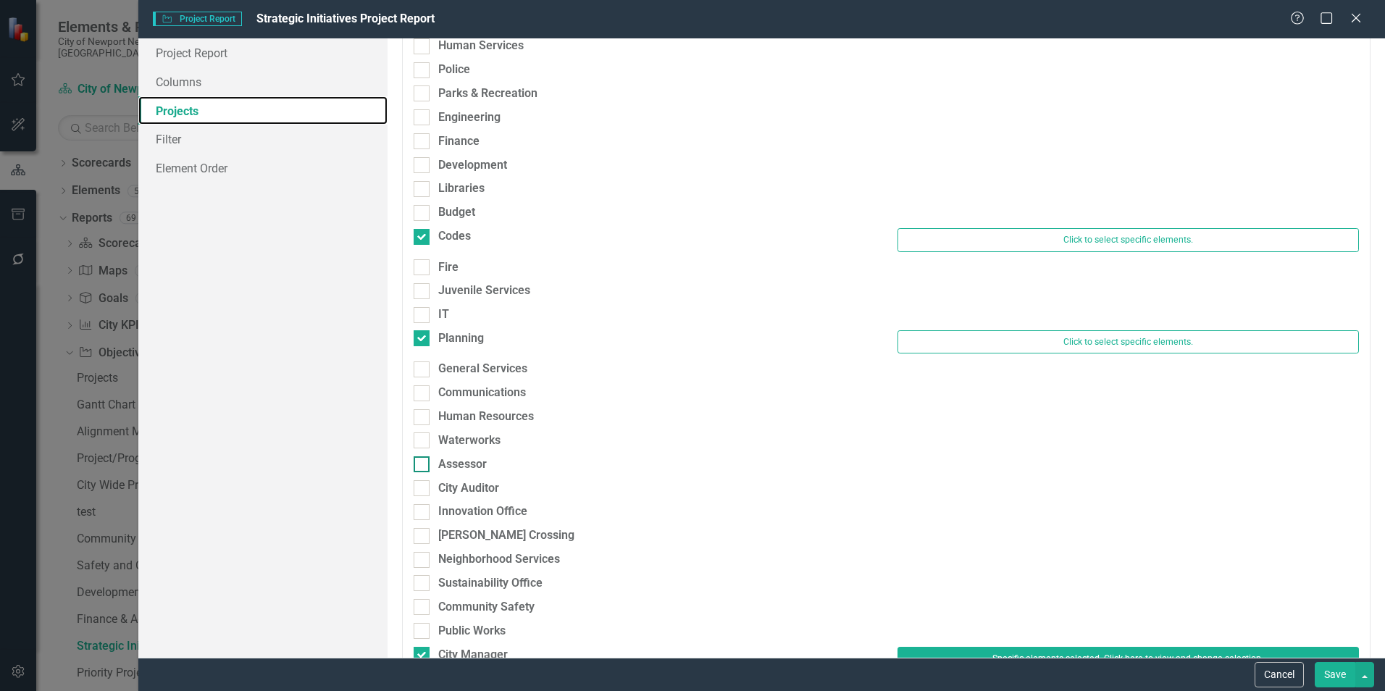
scroll to position [138, 0]
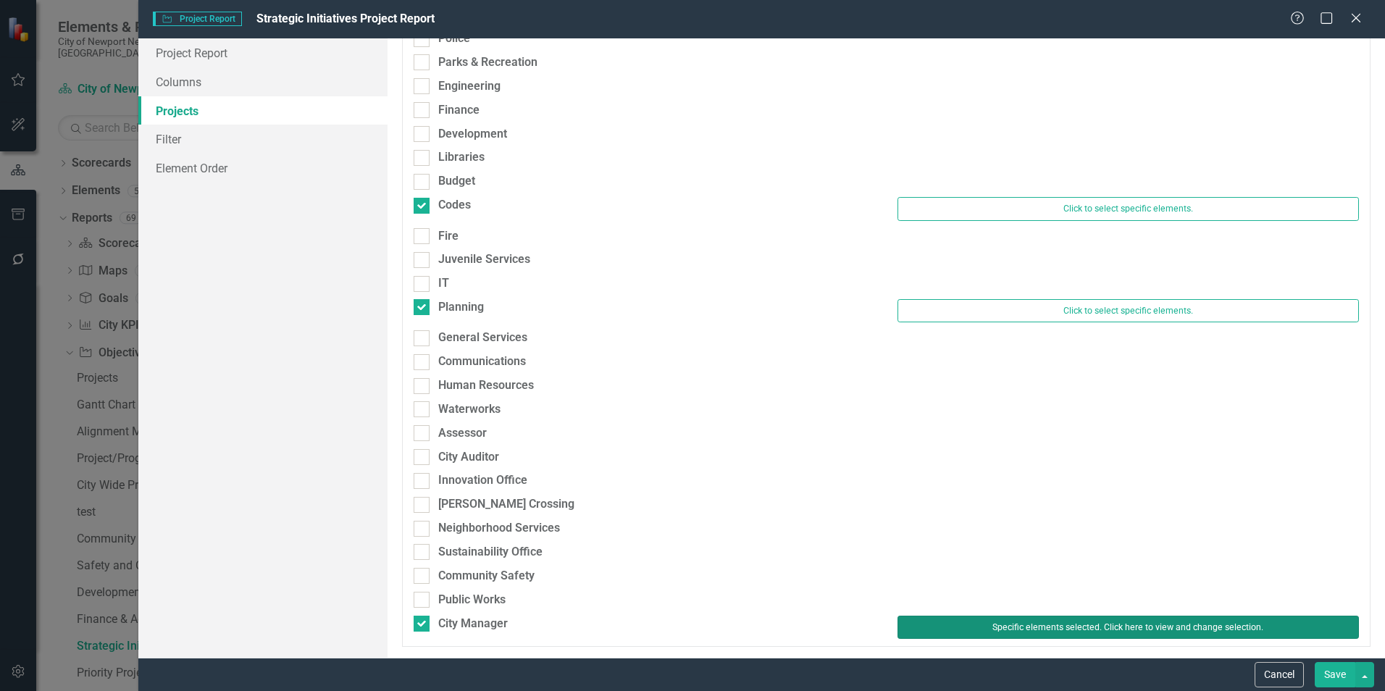
click at [1036, 632] on button "Specific elements selected. Click here to view and change selection." at bounding box center [1128, 627] width 461 height 23
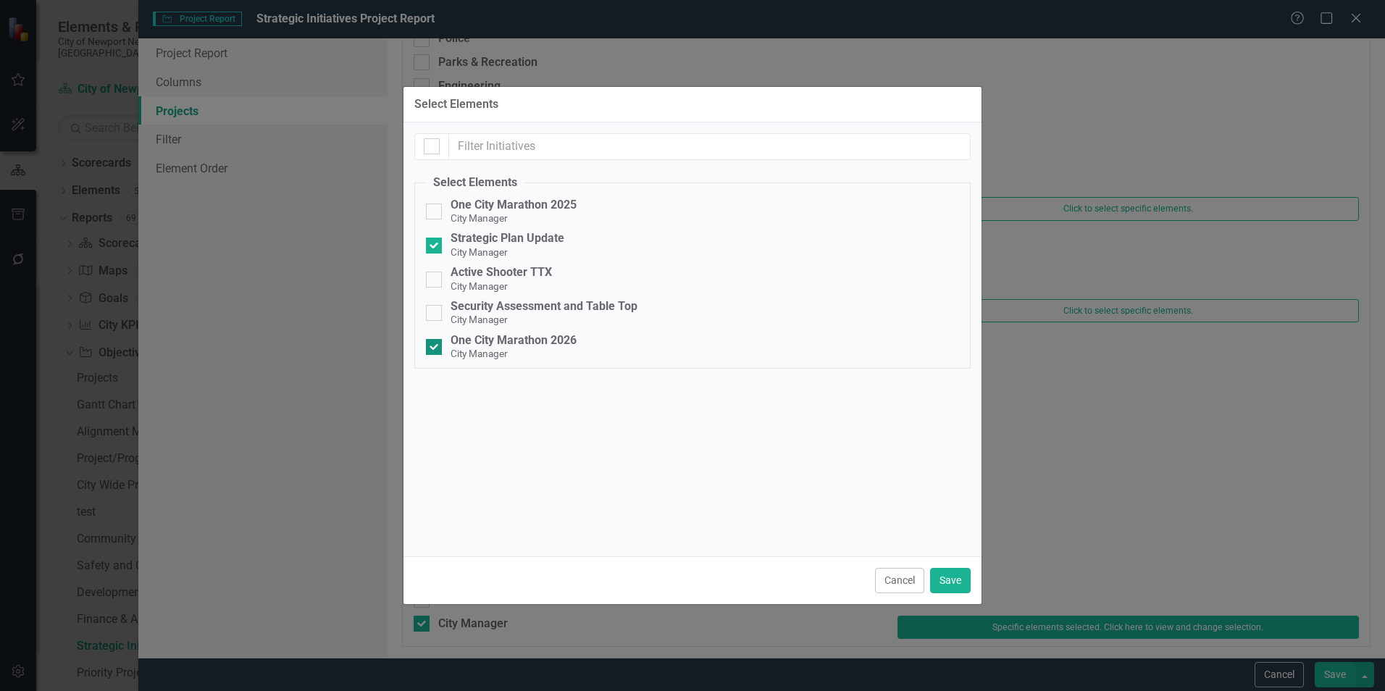
click at [510, 345] on div "One City Marathon 2026" at bounding box center [514, 340] width 126 height 13
click at [435, 345] on input "One City Marathon 2026 City Manager" at bounding box center [430, 343] width 9 height 9
click at [472, 340] on div "One City Marathon 2026" at bounding box center [514, 340] width 126 height 13
click at [435, 340] on input "One City Marathon 2026 City Manager" at bounding box center [430, 343] width 9 height 9
checkbox input "true"
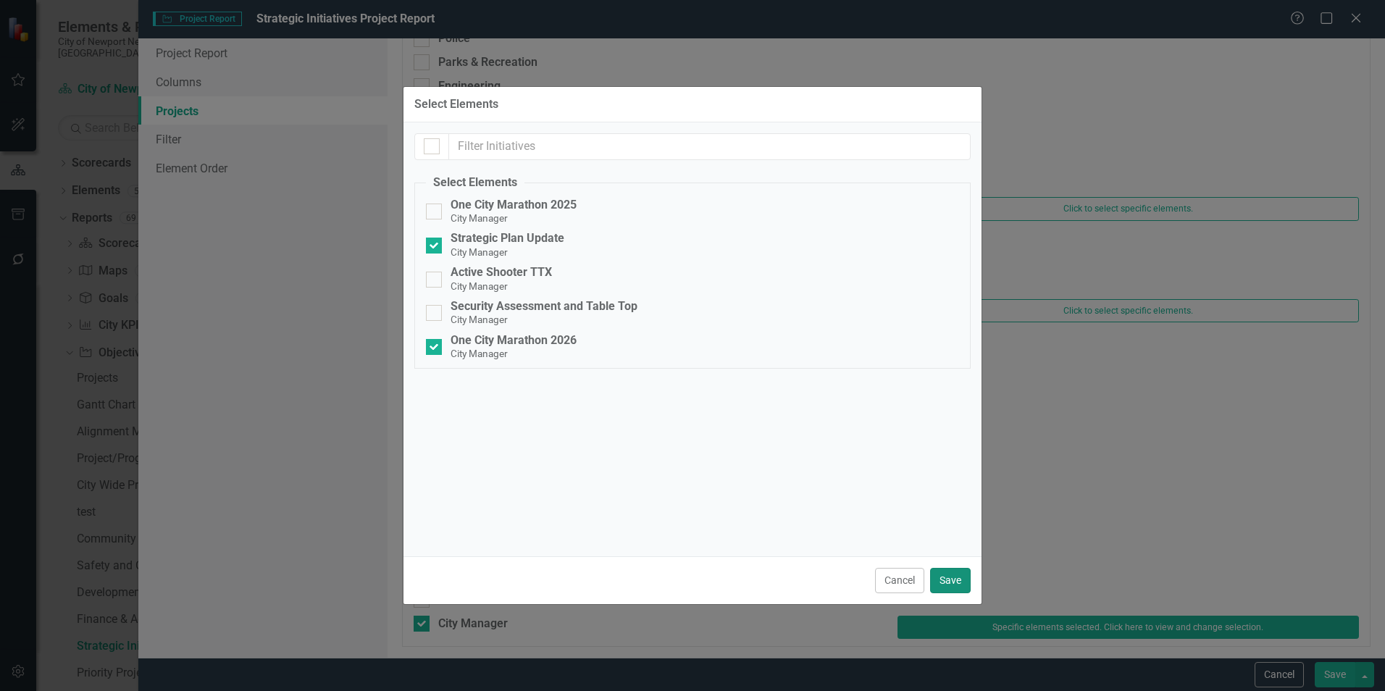
click at [935, 586] on button "Save" at bounding box center [950, 580] width 41 height 25
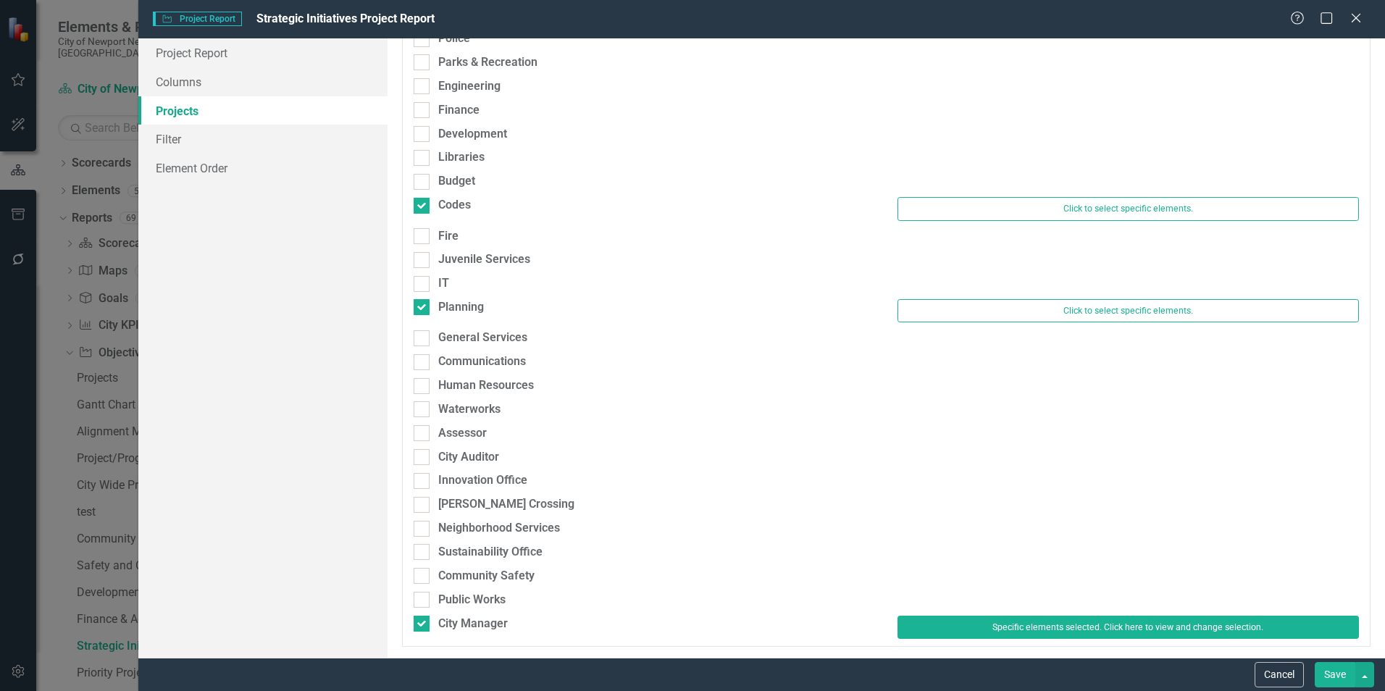
click at [1317, 666] on button "Save" at bounding box center [1335, 674] width 41 height 25
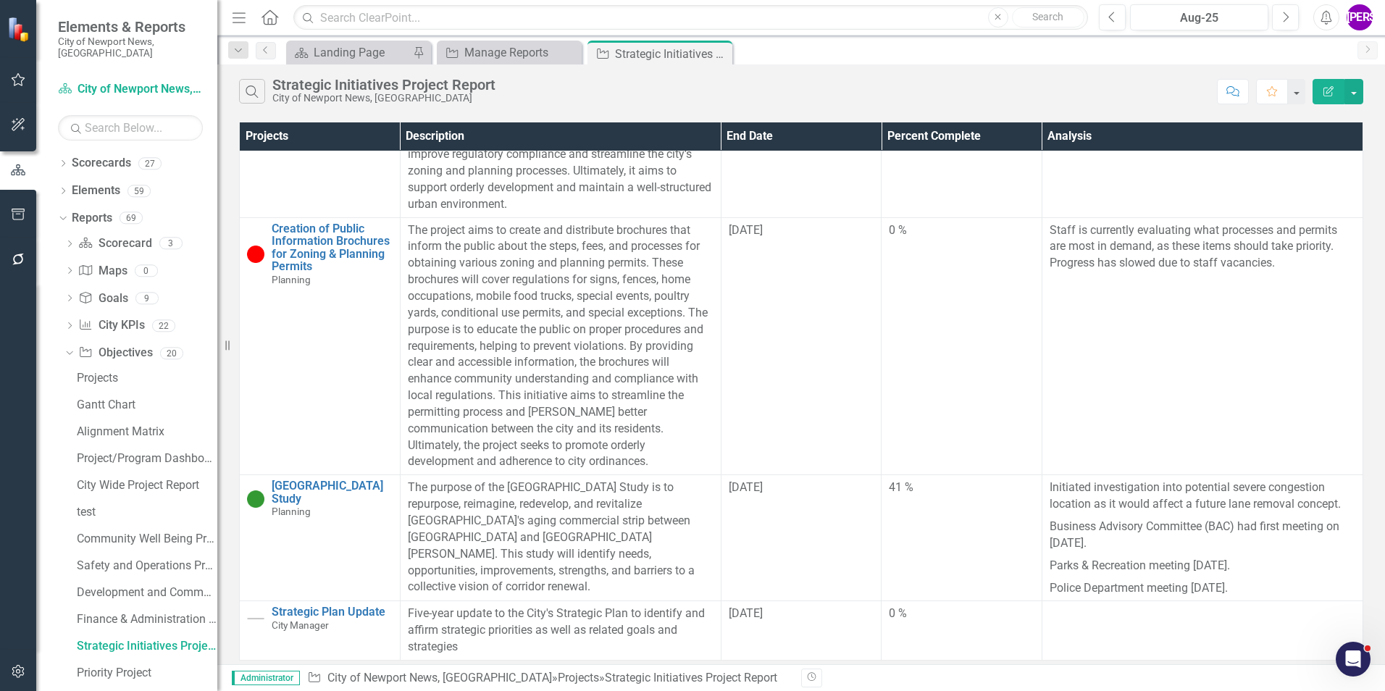
click at [1374, 168] on div "Projects Description End Date Percent Complete Analysis Online Permit Applicati…" at bounding box center [801, 392] width 1168 height 546
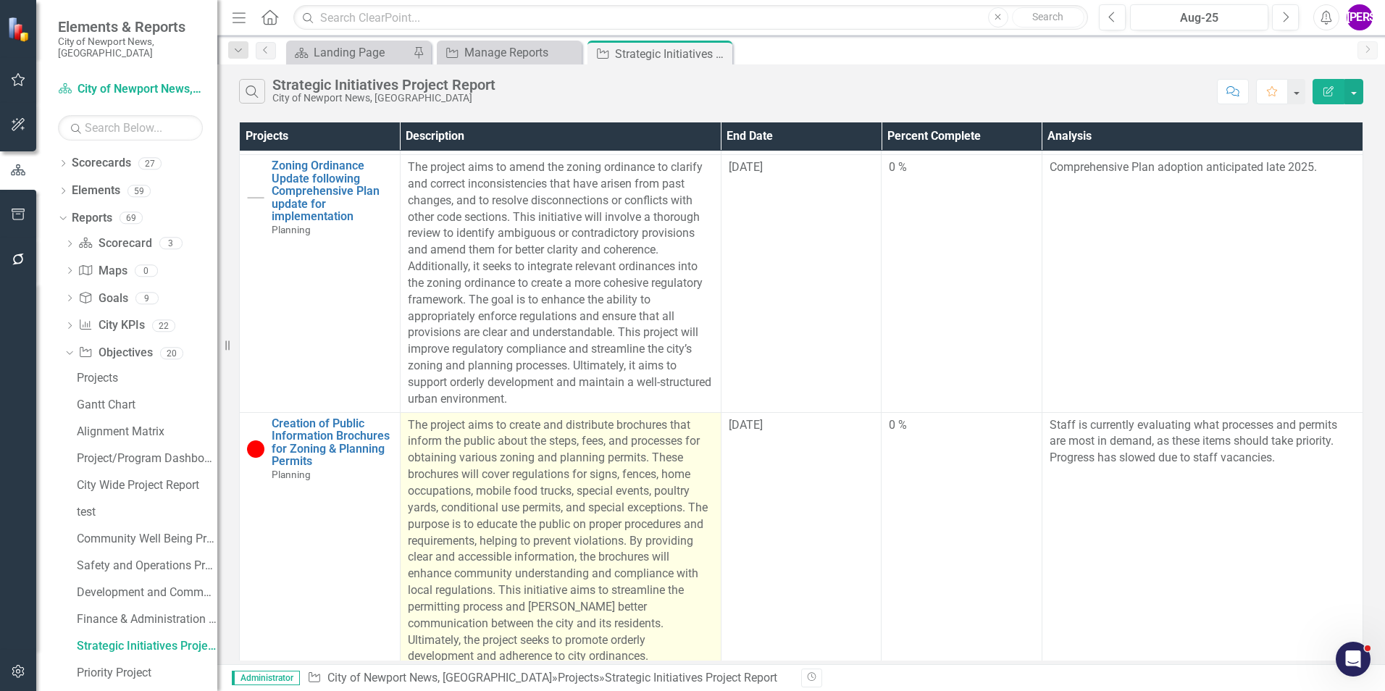
scroll to position [1516, 0]
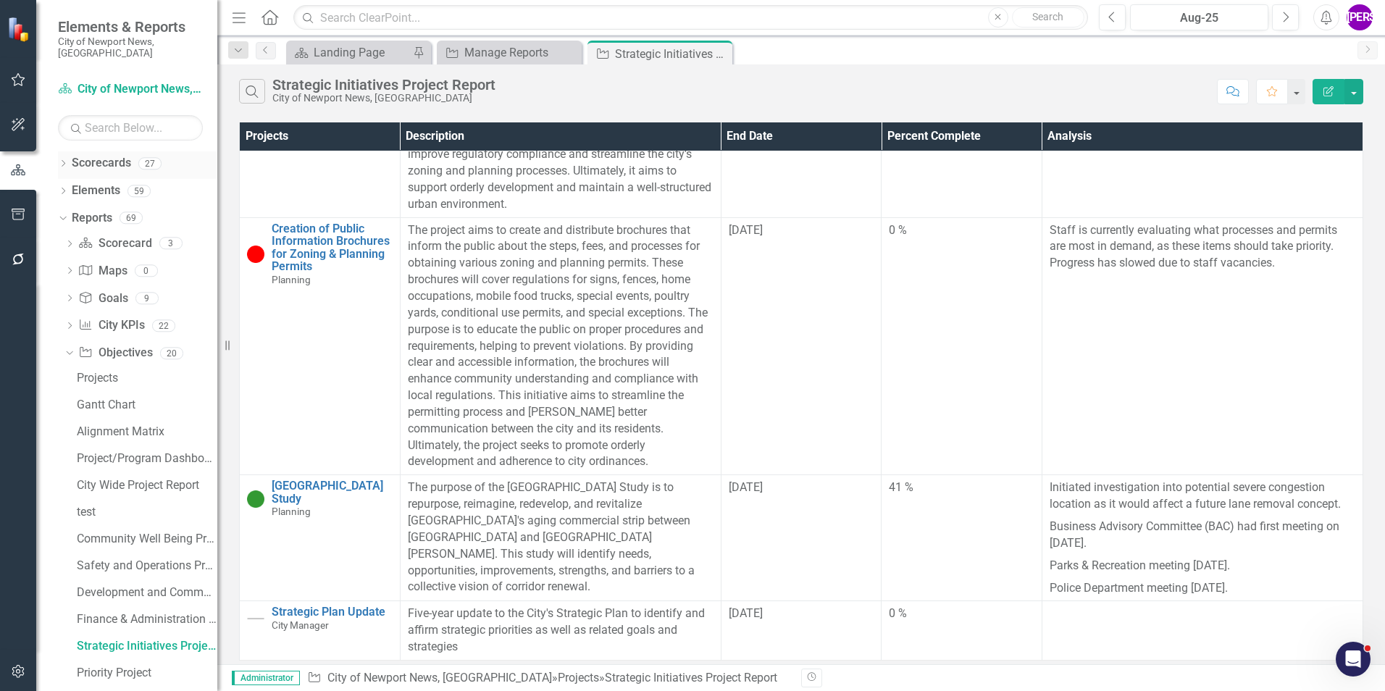
click at [64, 161] on icon "Dropdown" at bounding box center [63, 165] width 10 height 8
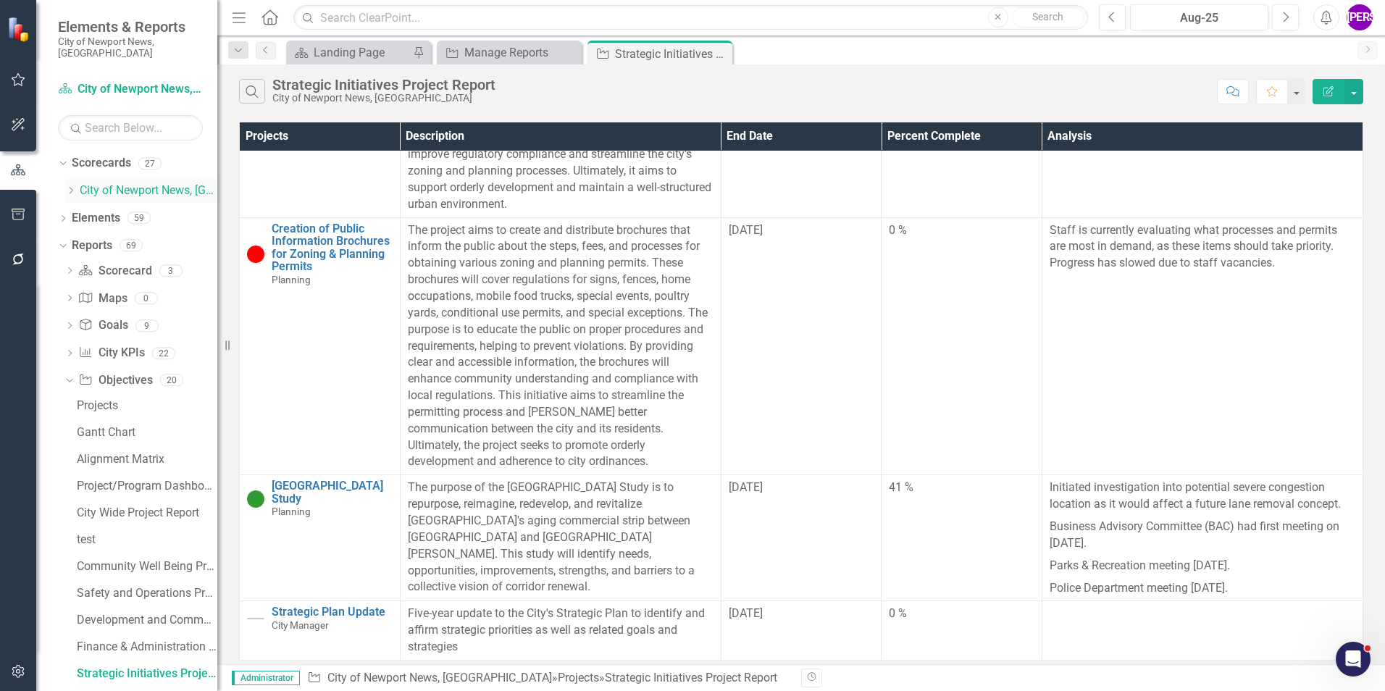
click at [67, 186] on icon "Dropdown" at bounding box center [70, 190] width 11 height 9
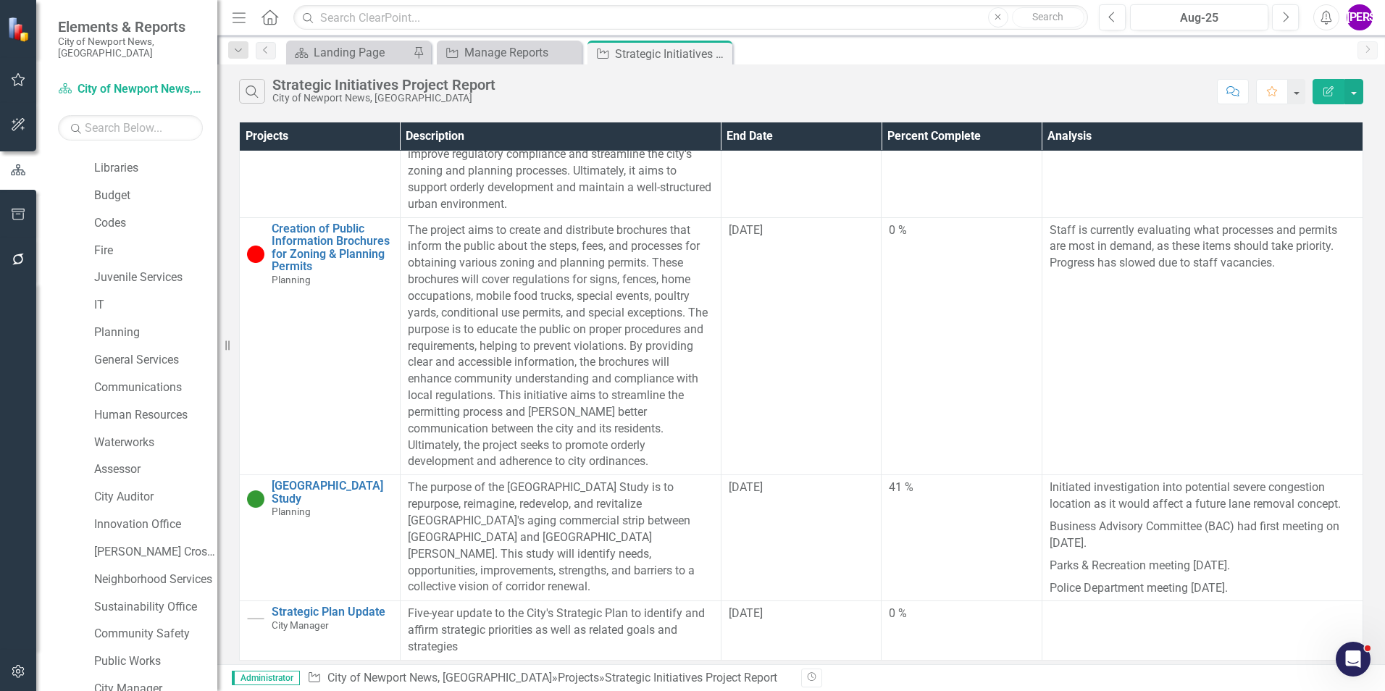
scroll to position [362, 0]
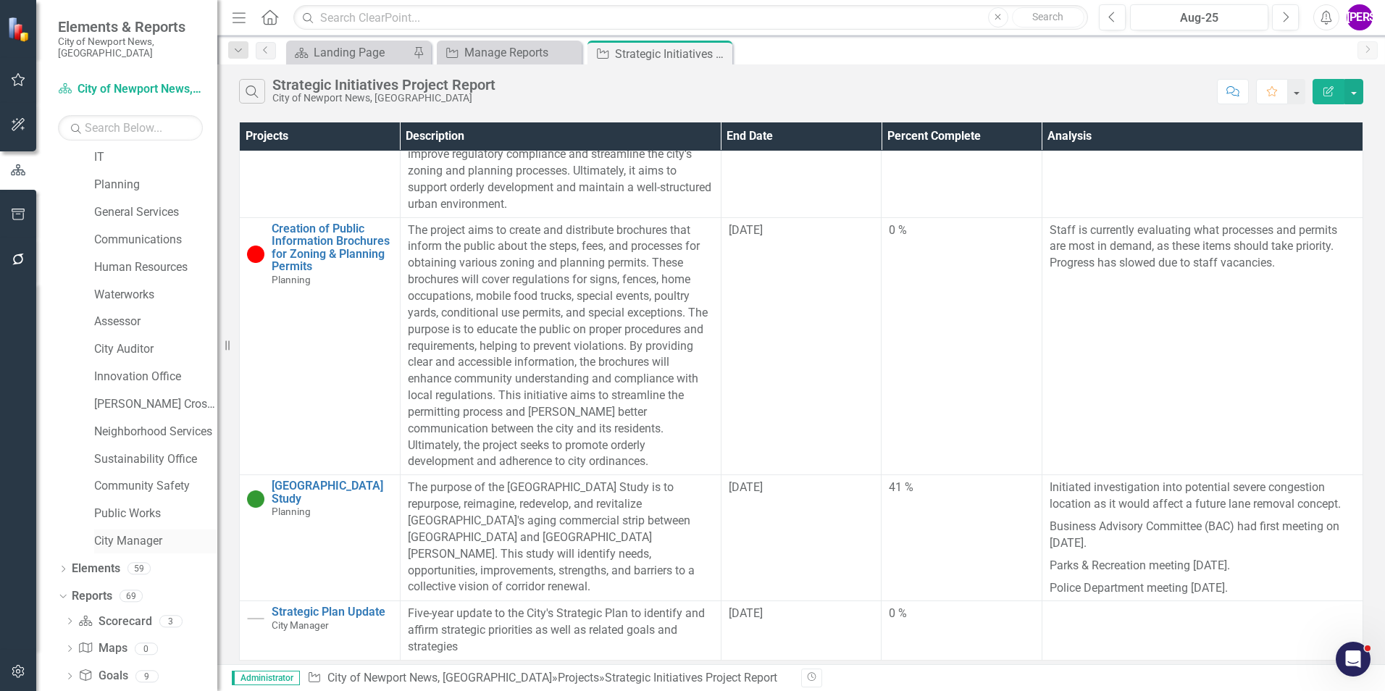
click at [133, 533] on link "City Manager" at bounding box center [155, 541] width 123 height 17
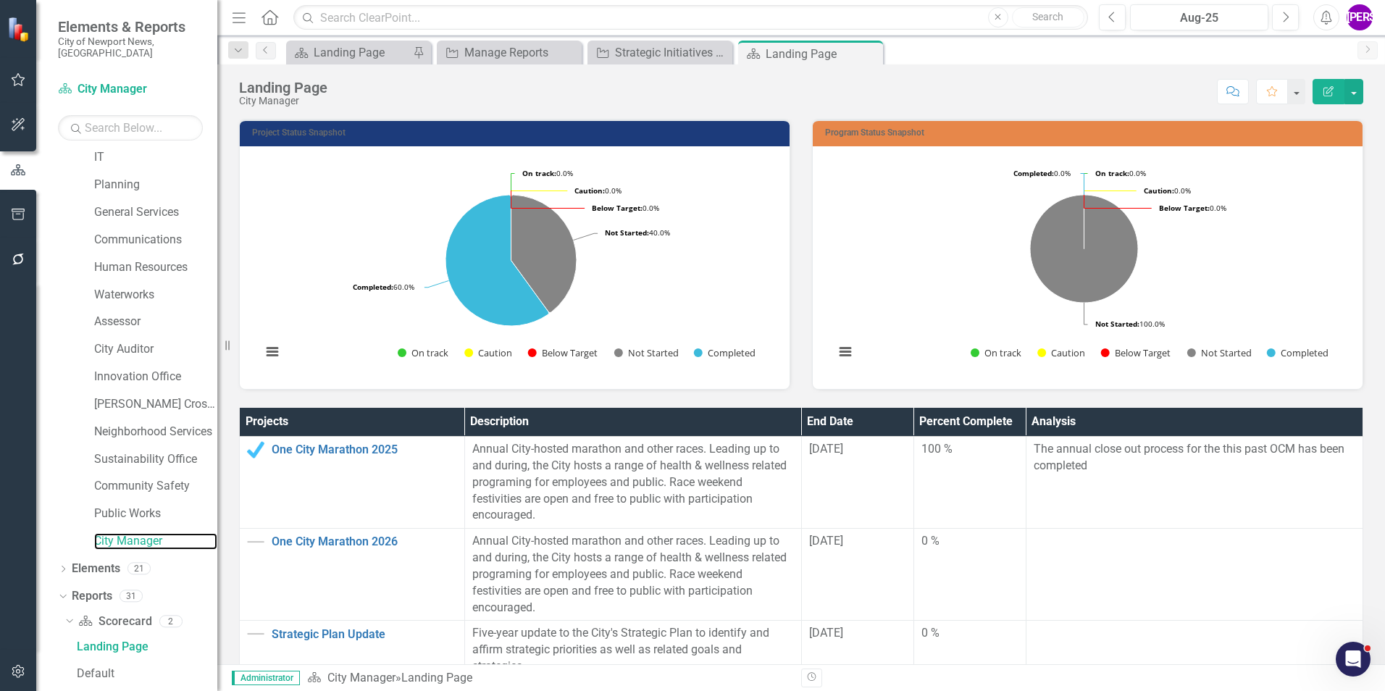
scroll to position [217, 0]
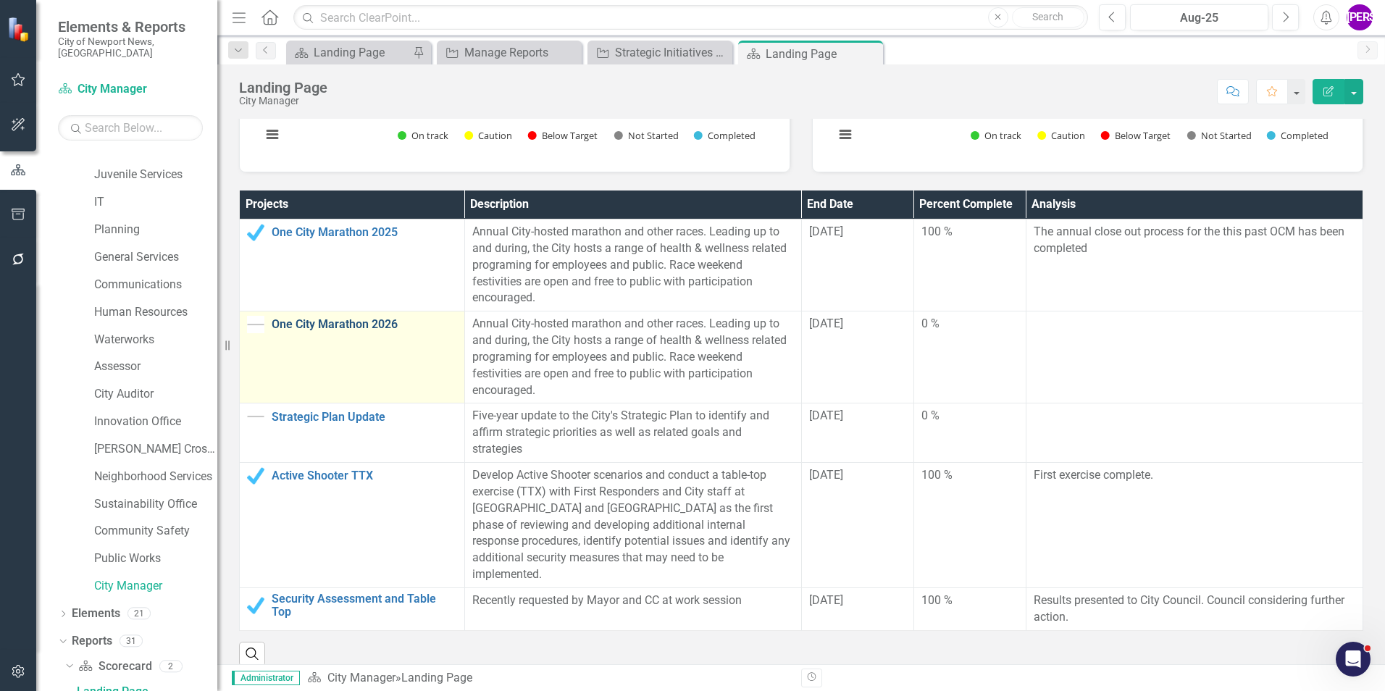
click at [358, 331] on link "One City Marathon 2026" at bounding box center [364, 324] width 185 height 13
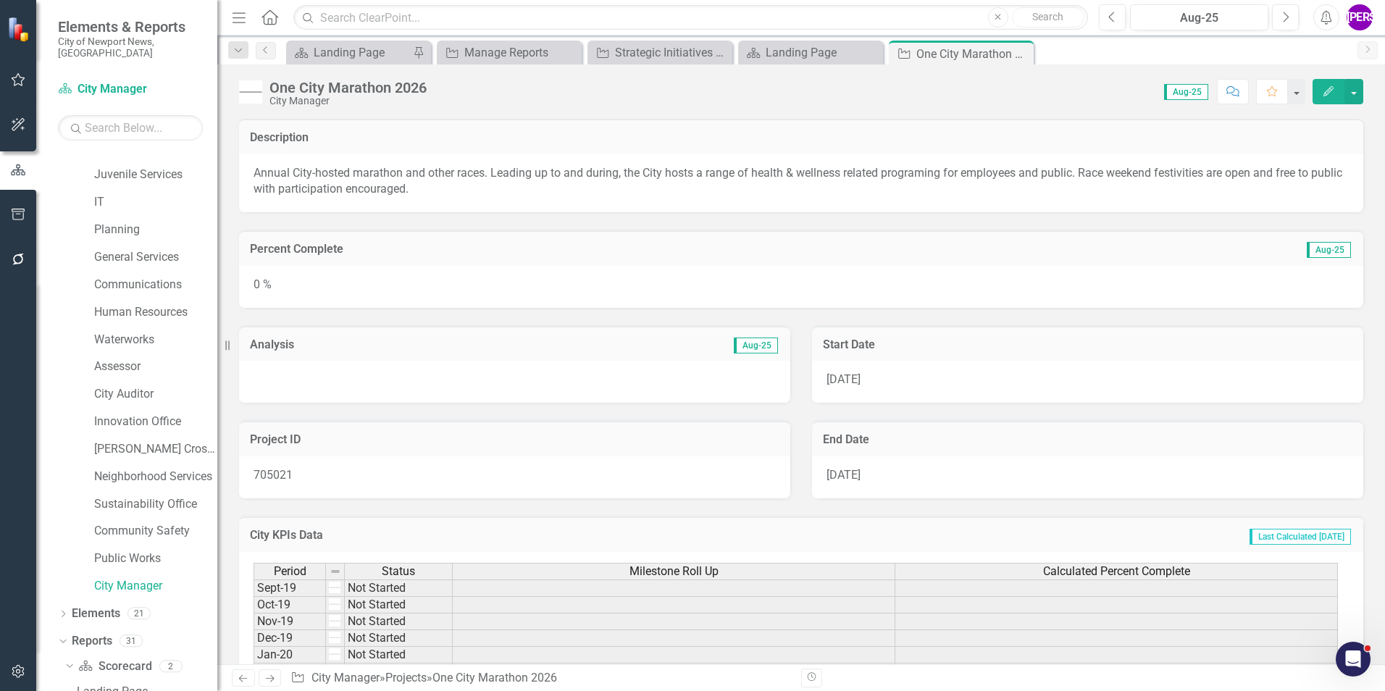
click at [1330, 93] on icon "Edit" at bounding box center [1328, 91] width 13 height 10
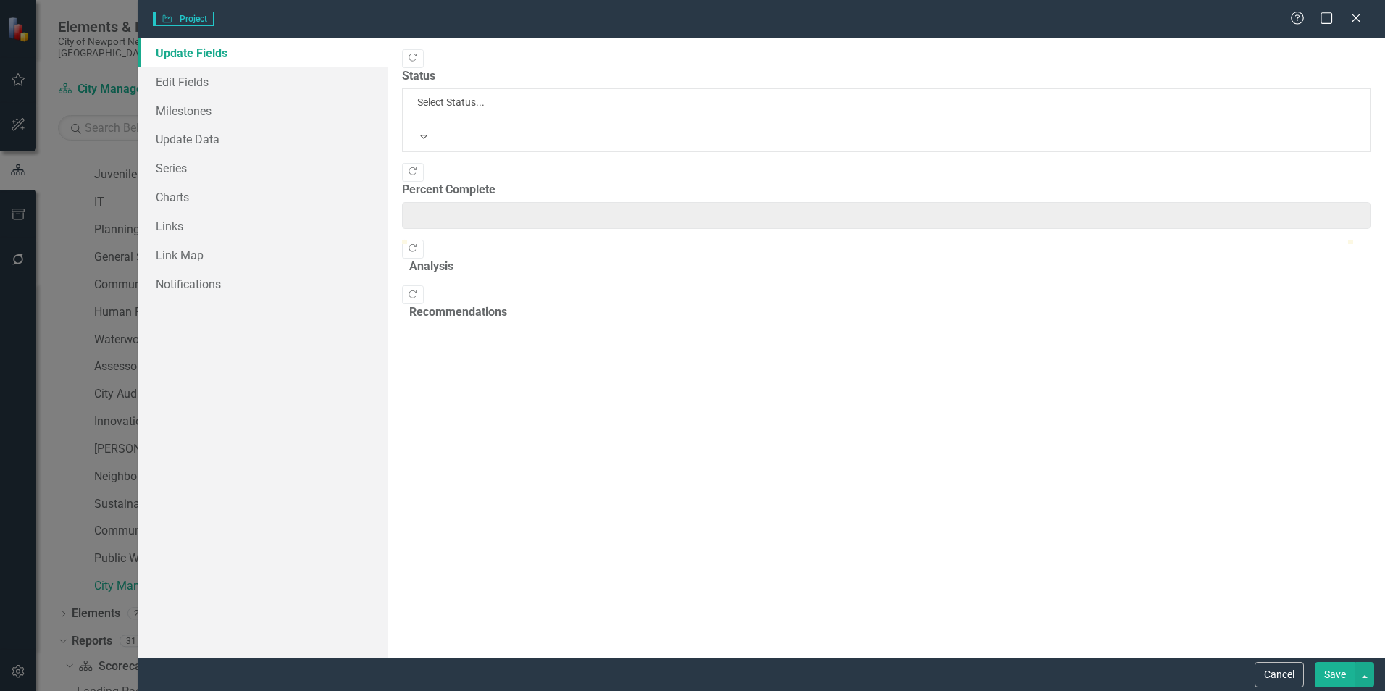
scroll to position [72, 0]
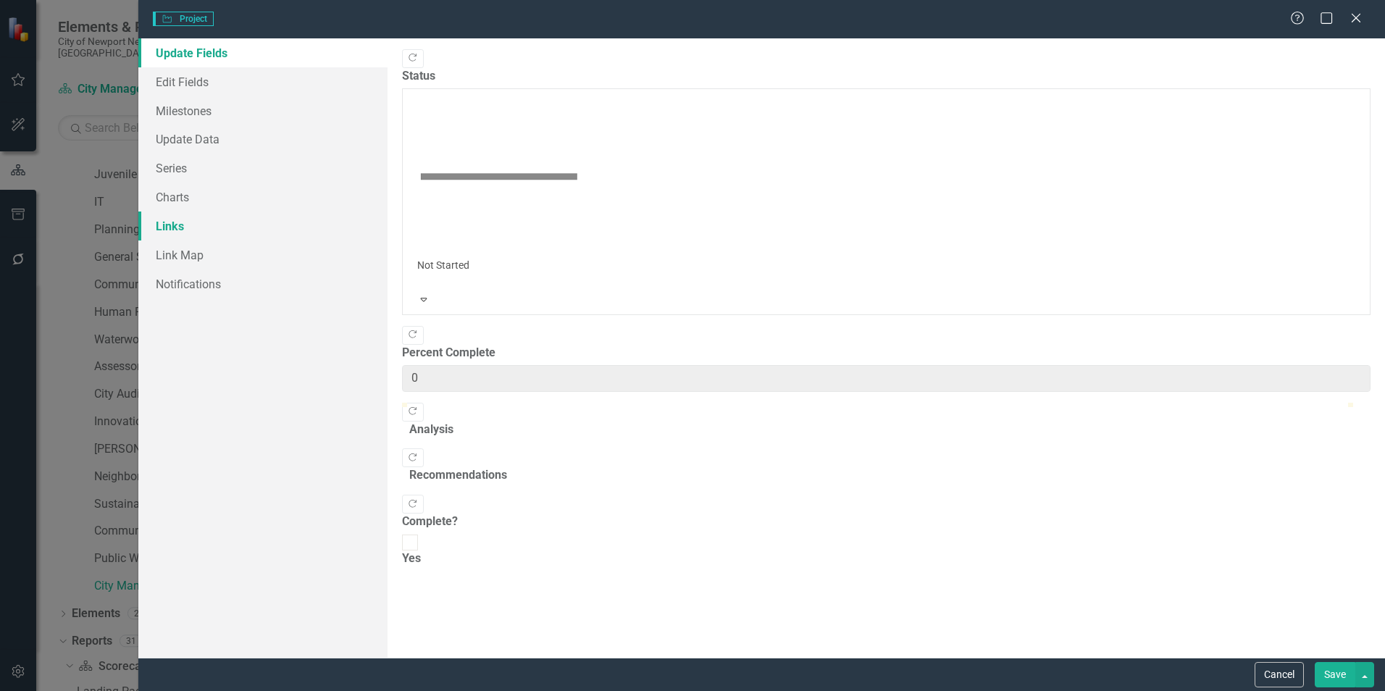
click at [185, 234] on link "Links" at bounding box center [262, 226] width 249 height 29
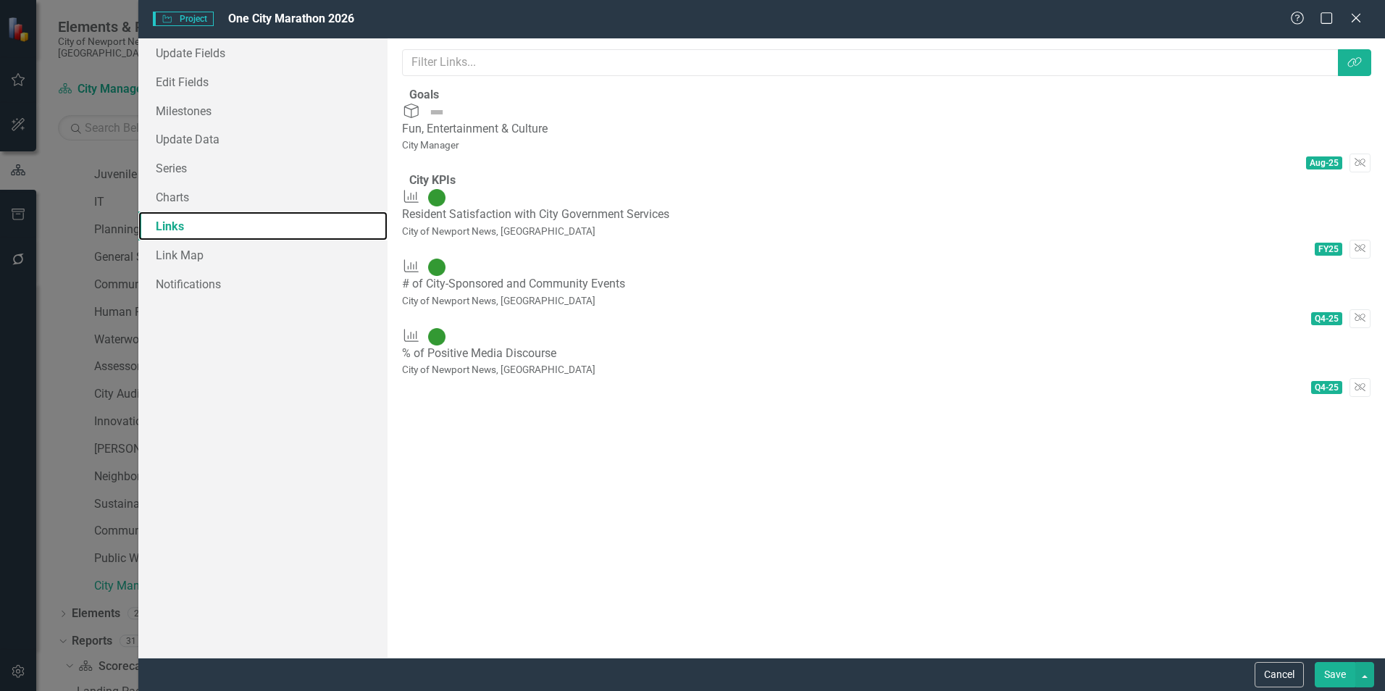
scroll to position [0, 0]
click at [1287, 676] on button "Cancel" at bounding box center [1279, 674] width 49 height 25
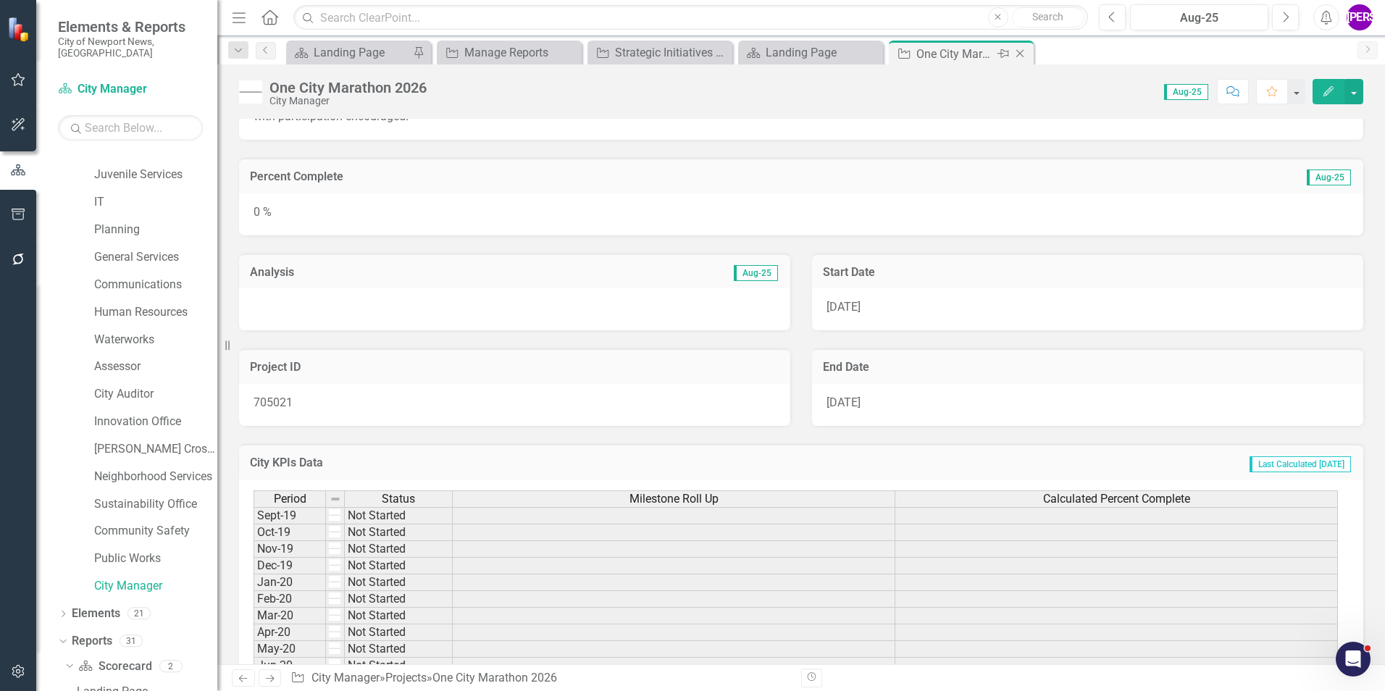
click at [1017, 51] on icon at bounding box center [1020, 54] width 8 height 8
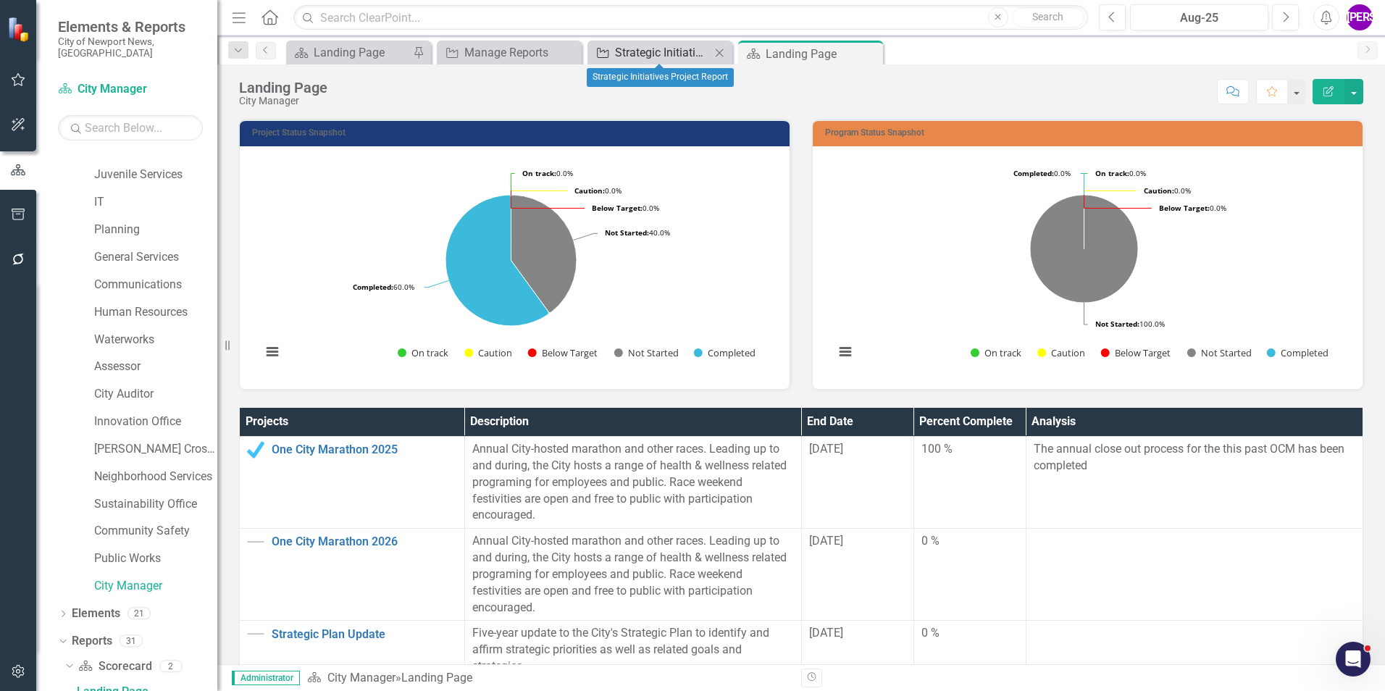
click at [679, 53] on div "Strategic Initiatives Project Report" at bounding box center [663, 52] width 96 height 18
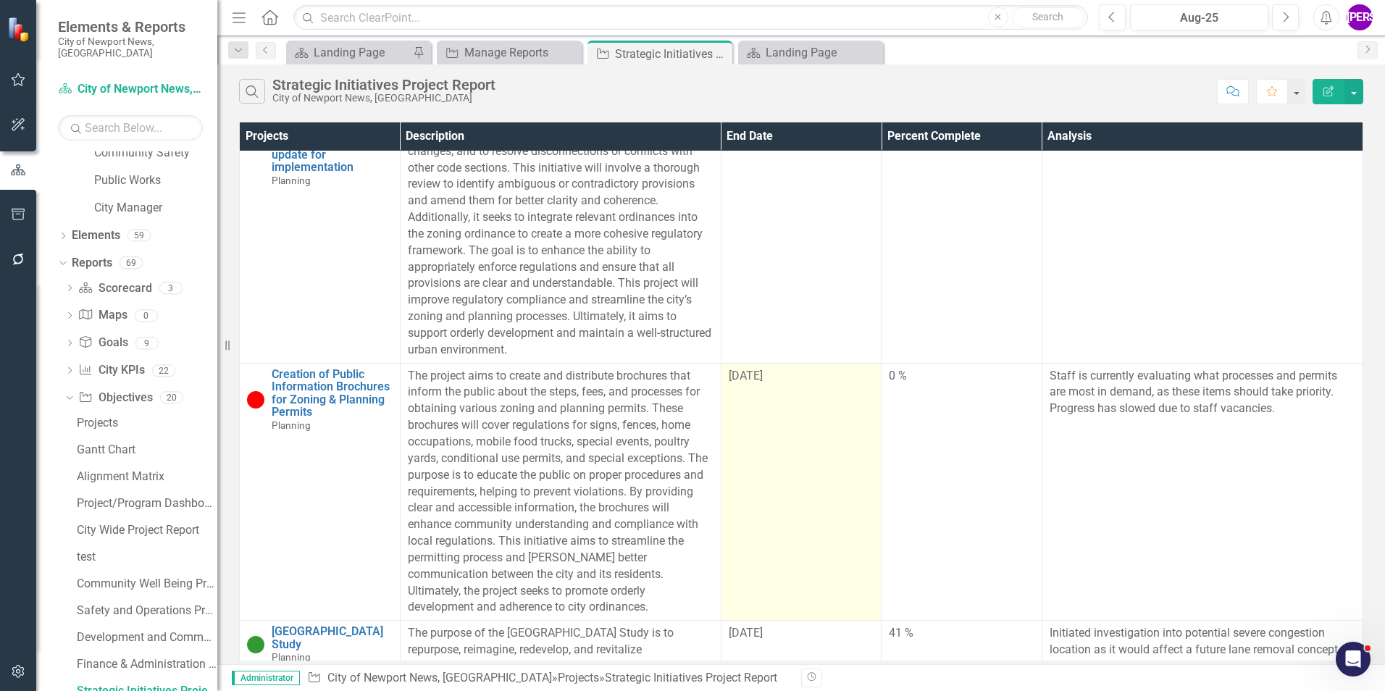
scroll to position [1516, 0]
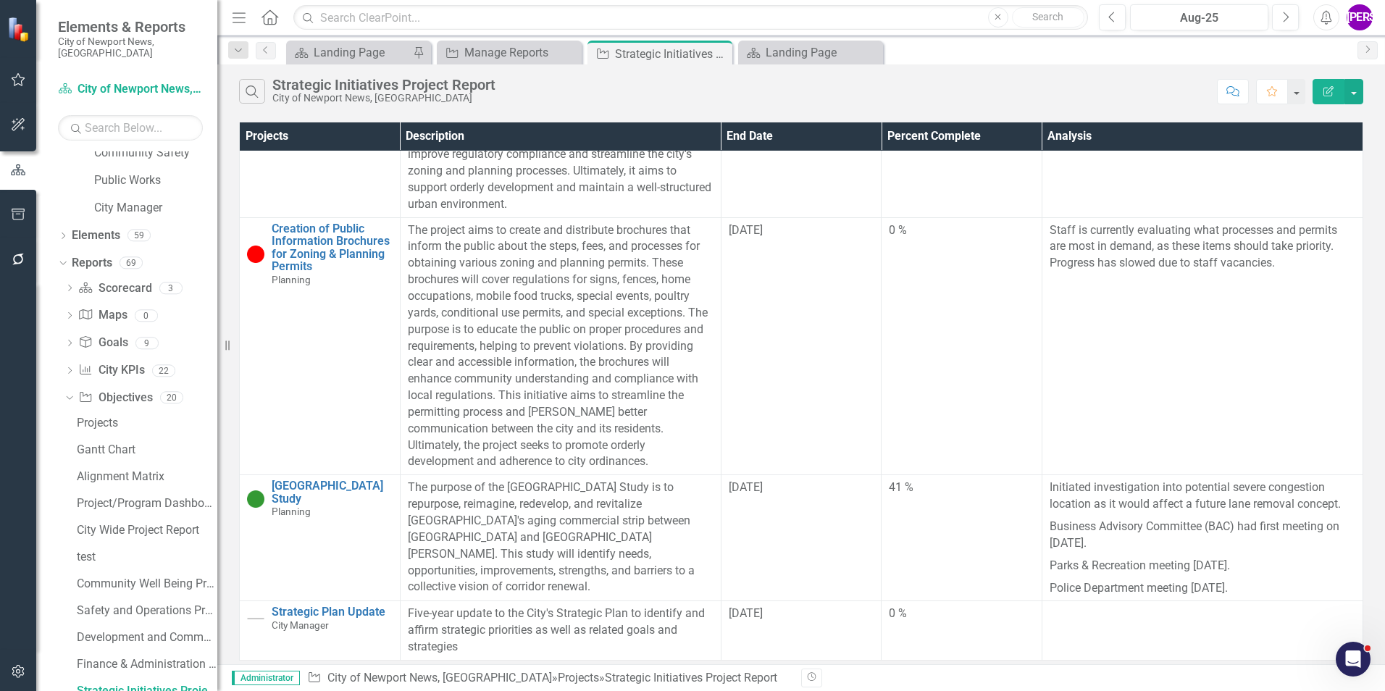
click at [1321, 96] on button "Edit Report" at bounding box center [1329, 91] width 32 height 25
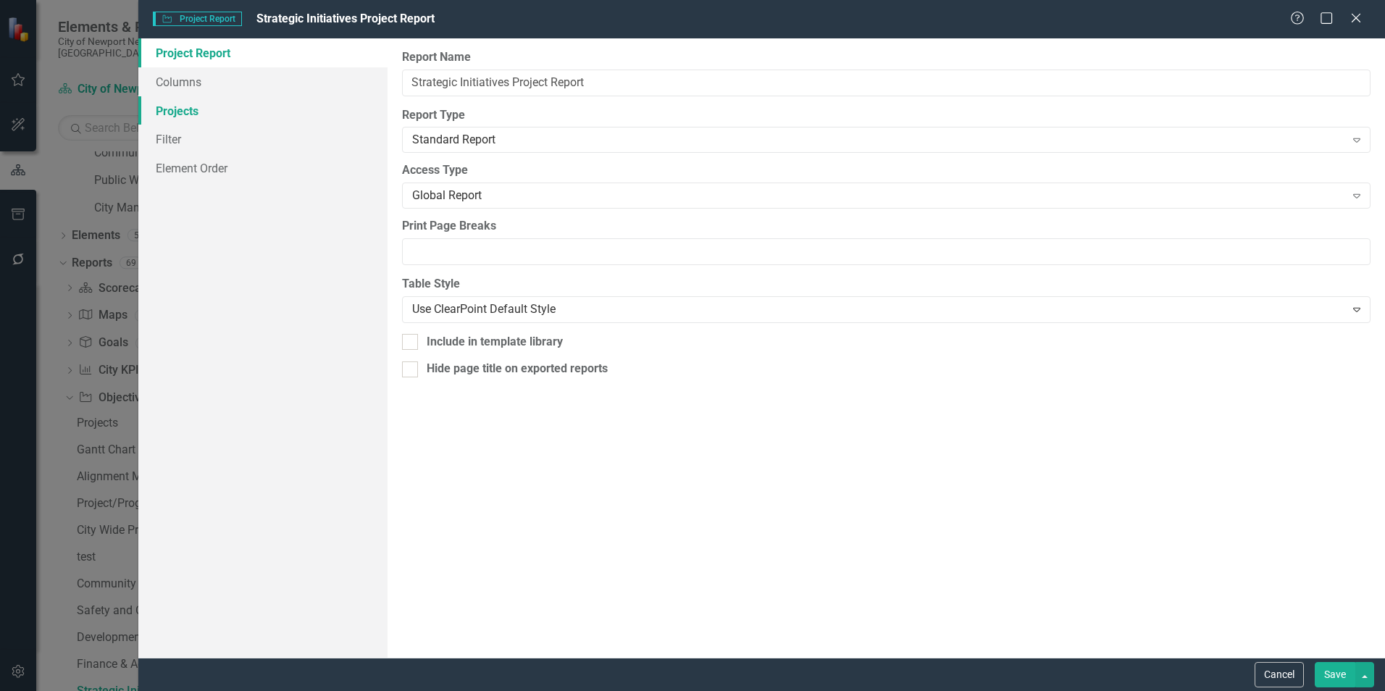
click at [169, 117] on link "Projects" at bounding box center [262, 110] width 249 height 29
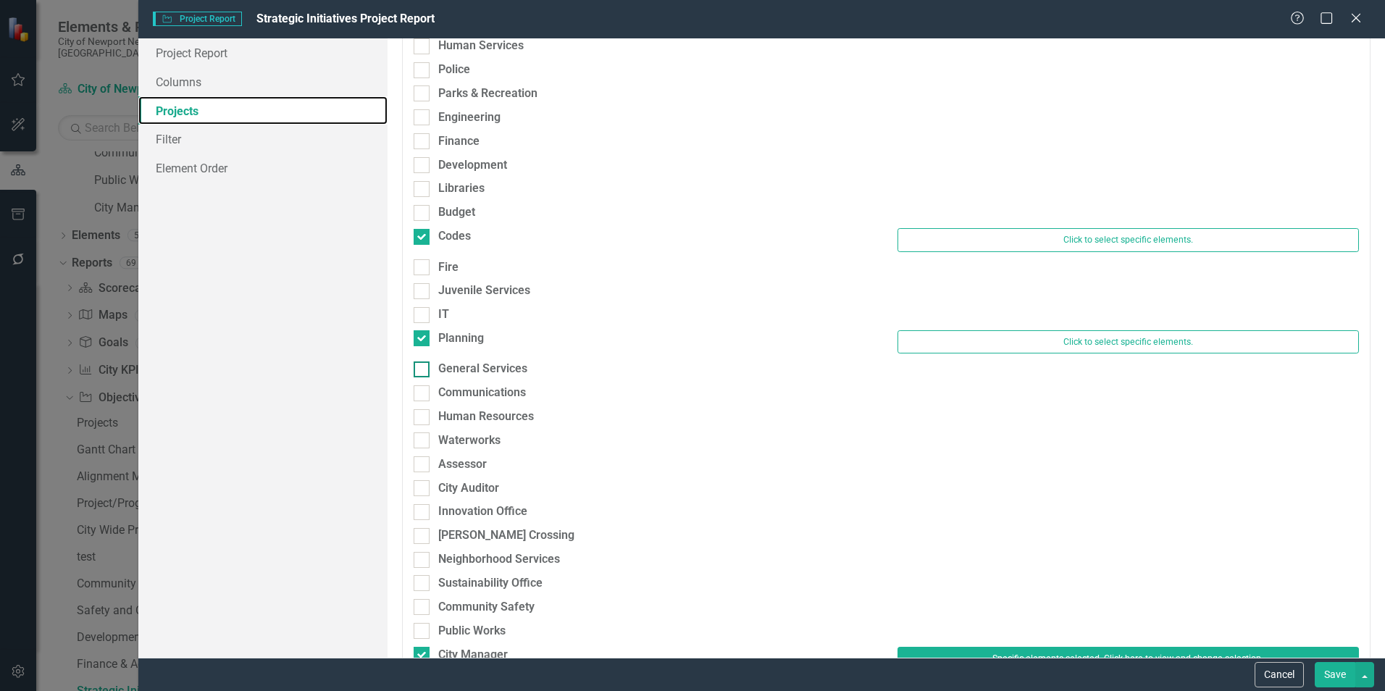
scroll to position [138, 0]
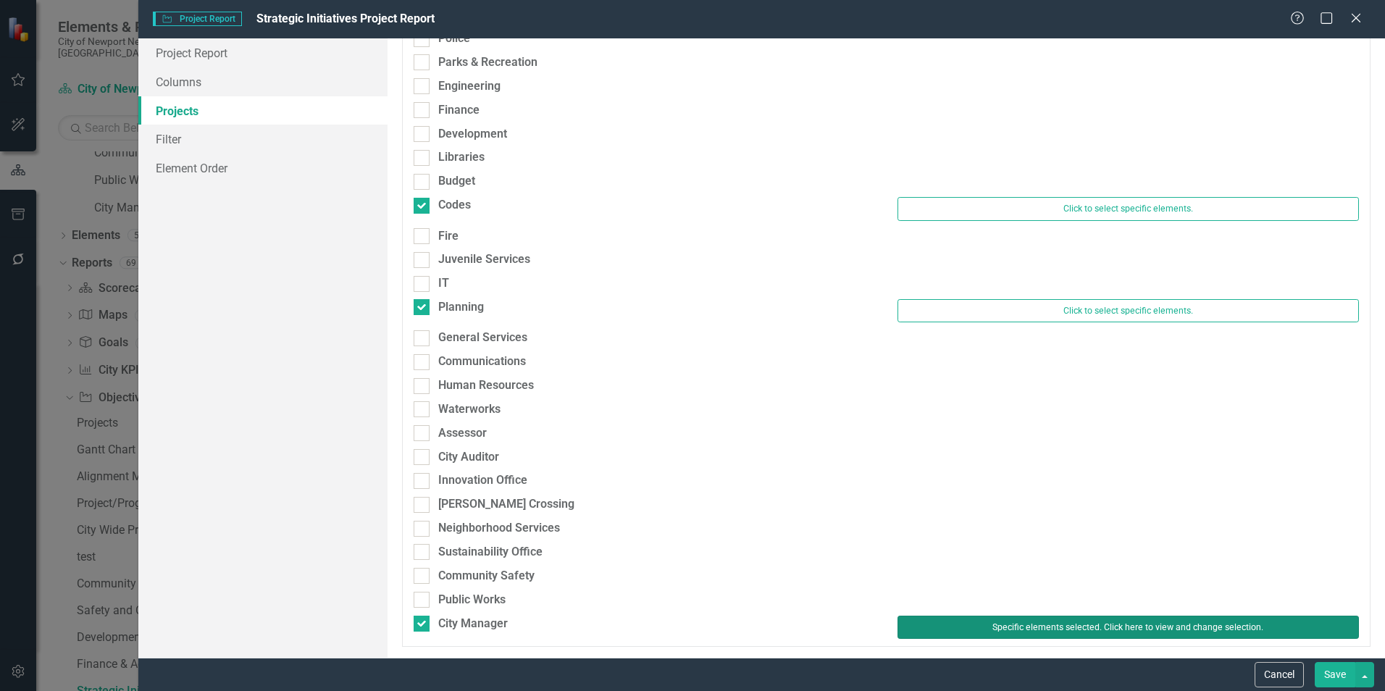
click at [1025, 627] on button "Specific elements selected. Click here to view and change selection." at bounding box center [1128, 627] width 461 height 23
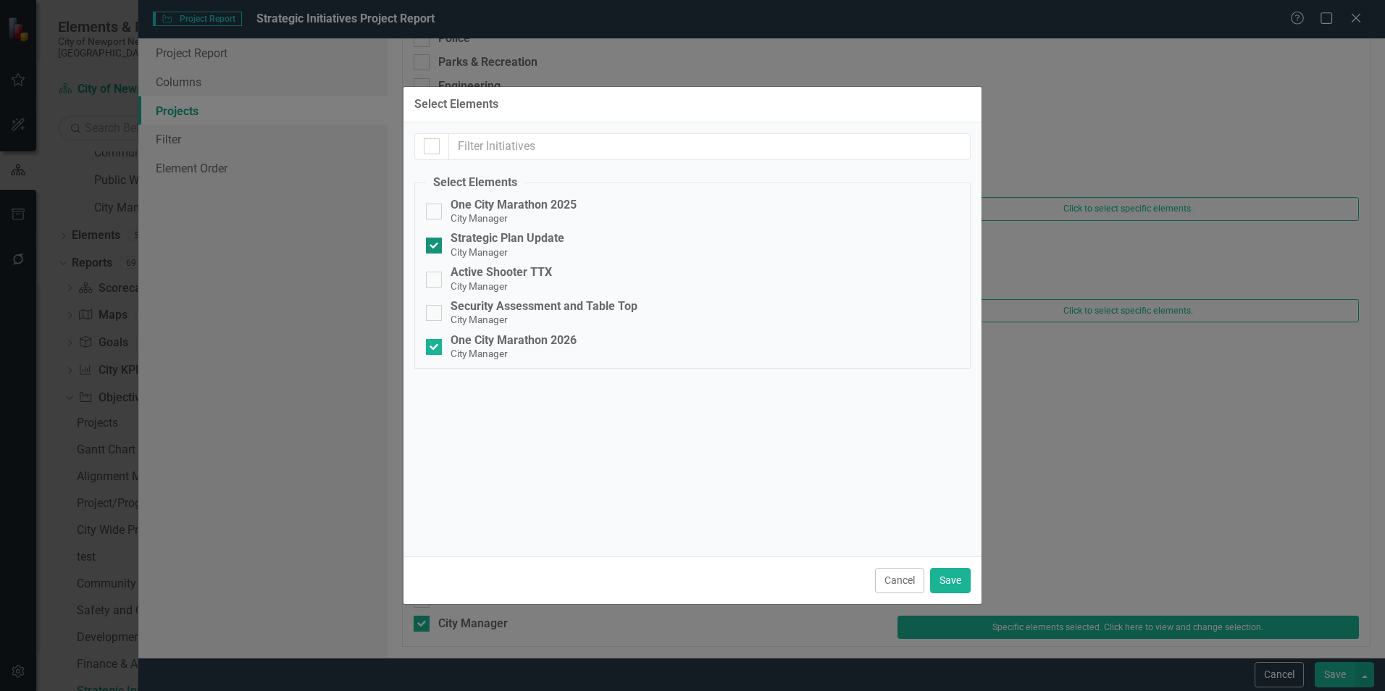
click at [440, 243] on div at bounding box center [434, 246] width 16 height 16
click at [435, 243] on input "Strategic Plan Update City Manager" at bounding box center [430, 242] width 9 height 9
checkbox input "false"
click at [433, 351] on div at bounding box center [434, 347] width 16 height 16
click at [433, 348] on input "One City Marathon 2026 City Manager" at bounding box center [430, 343] width 9 height 9
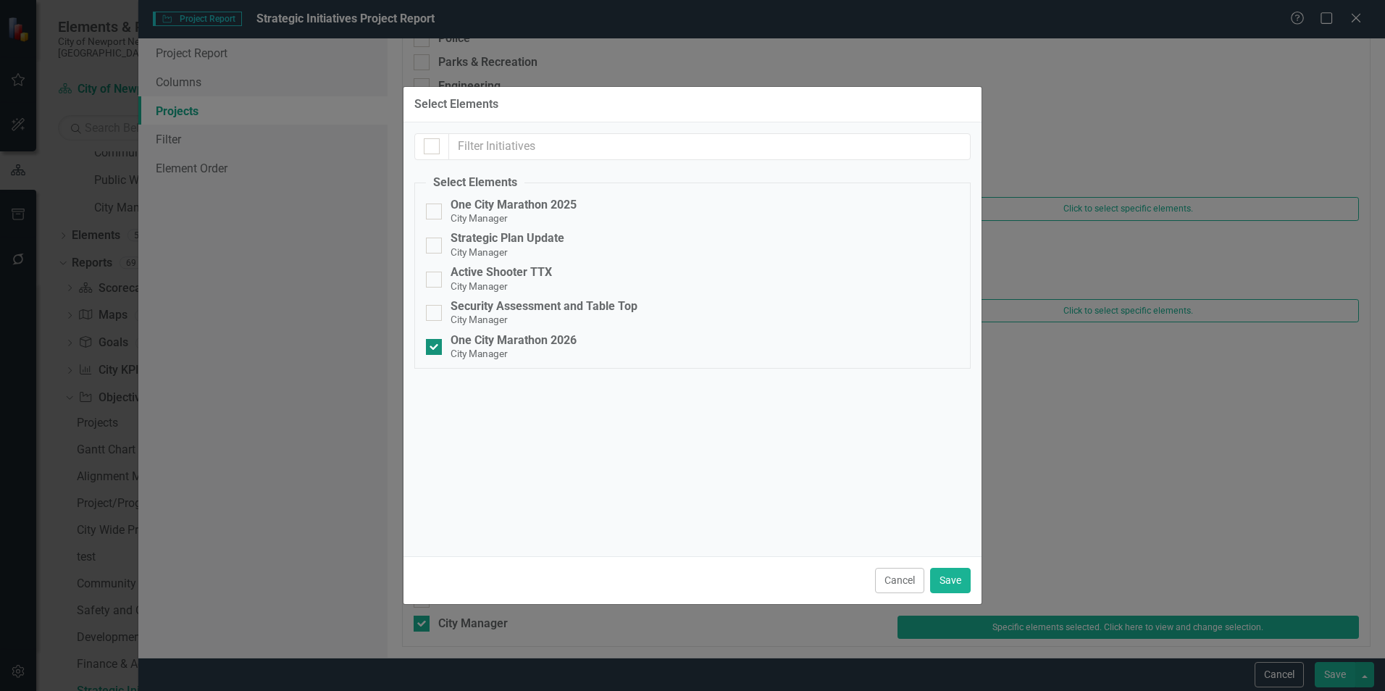
checkbox input "false"
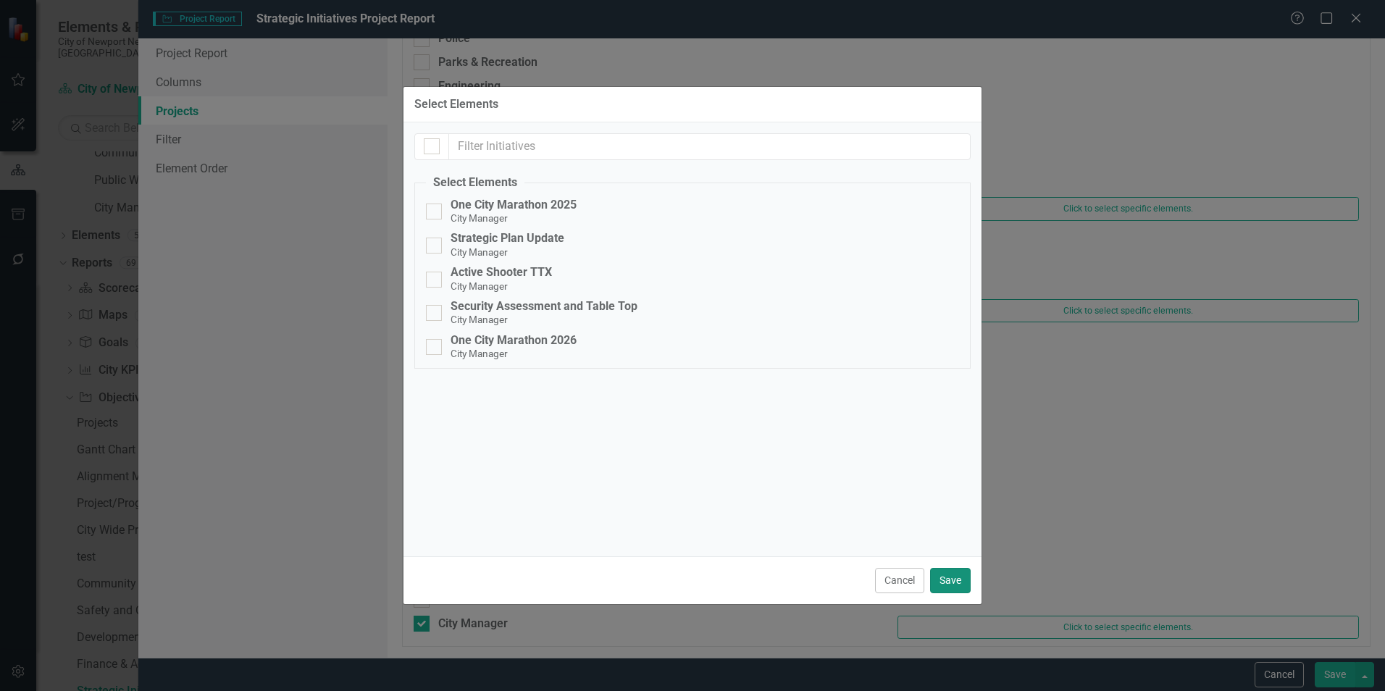
click at [957, 577] on button "Save" at bounding box center [950, 580] width 41 height 25
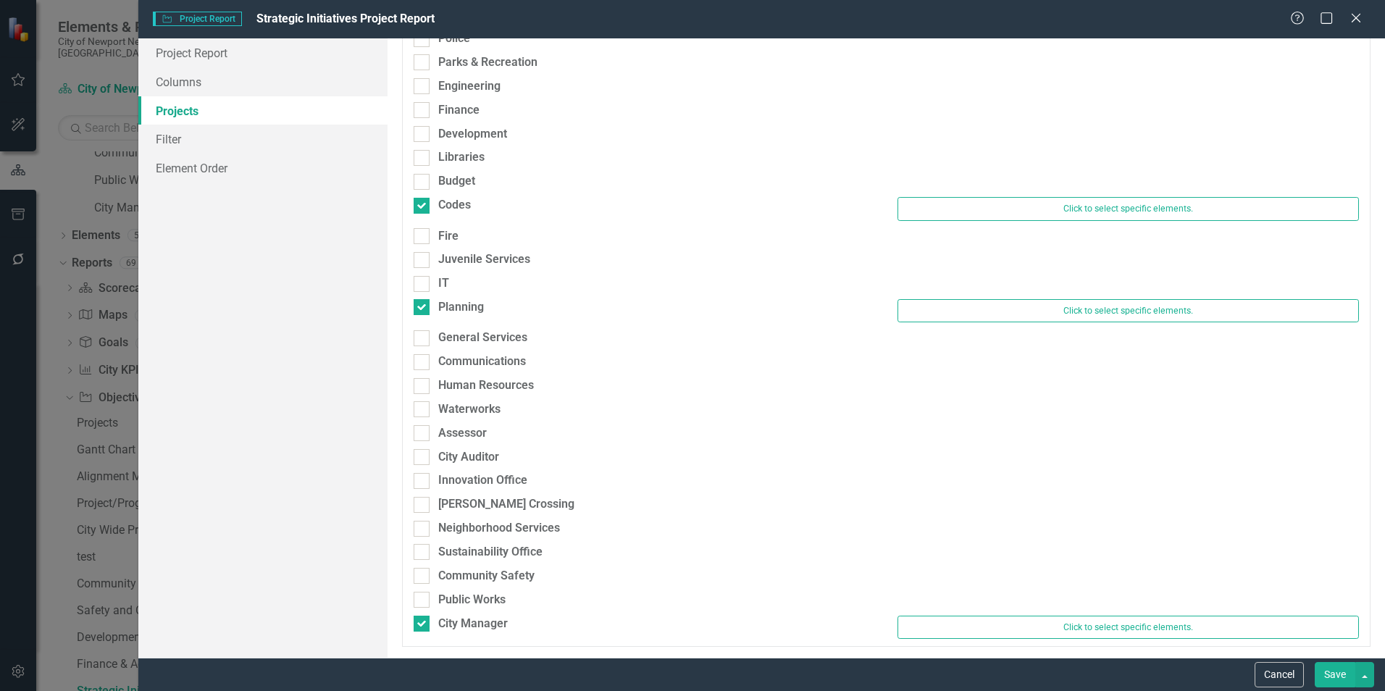
click at [1322, 675] on button "Save" at bounding box center [1335, 674] width 41 height 25
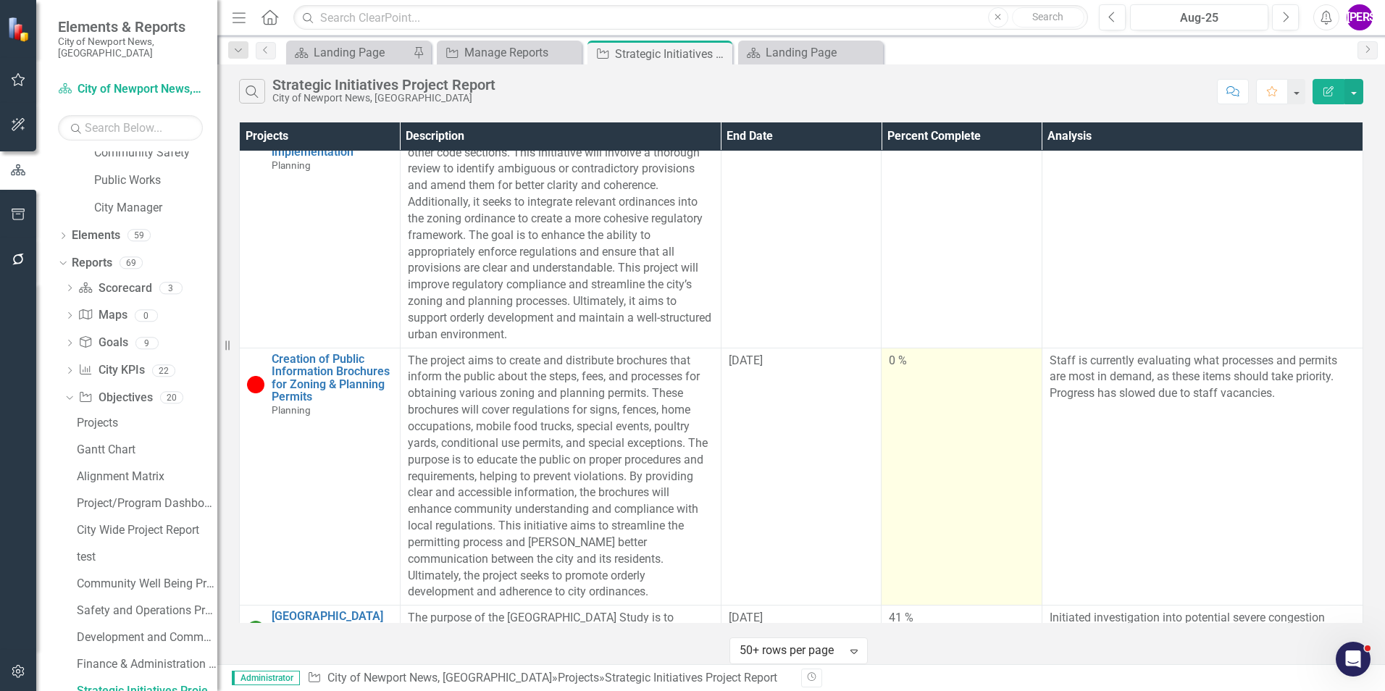
scroll to position [1644, 0]
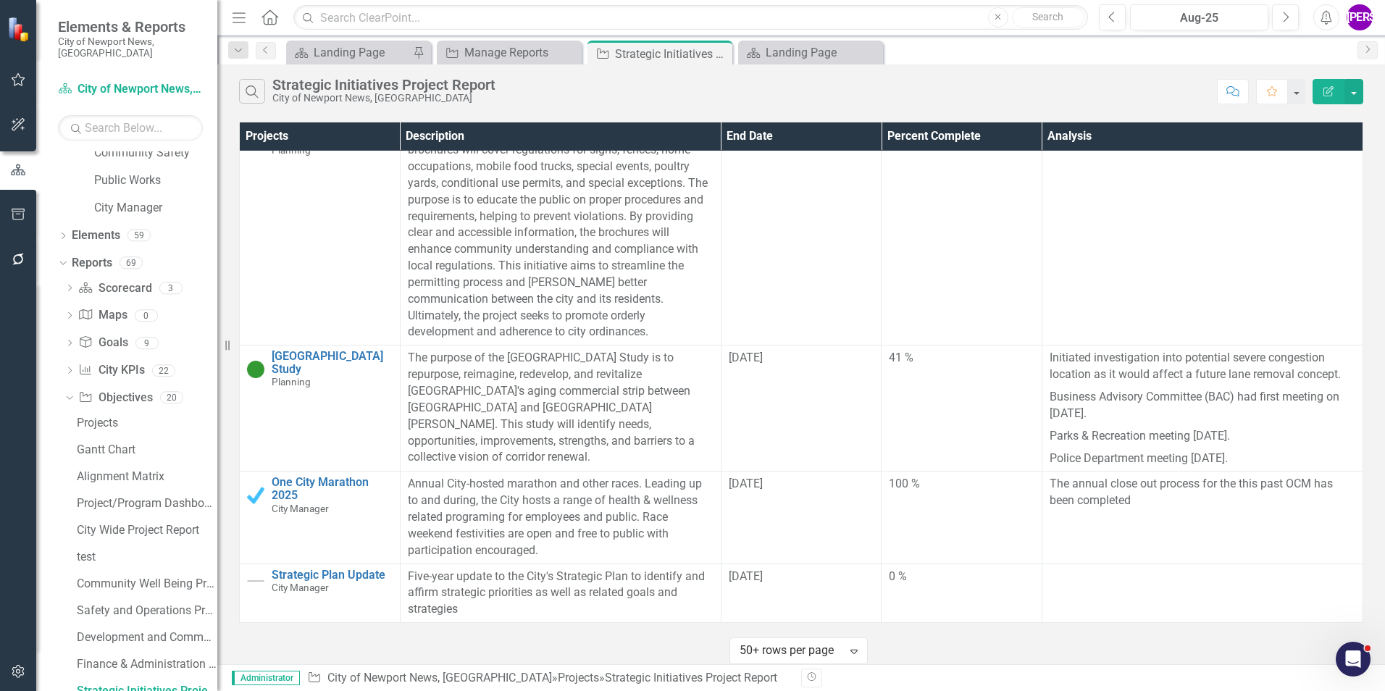
click at [1322, 88] on icon "Edit Report" at bounding box center [1328, 91] width 13 height 10
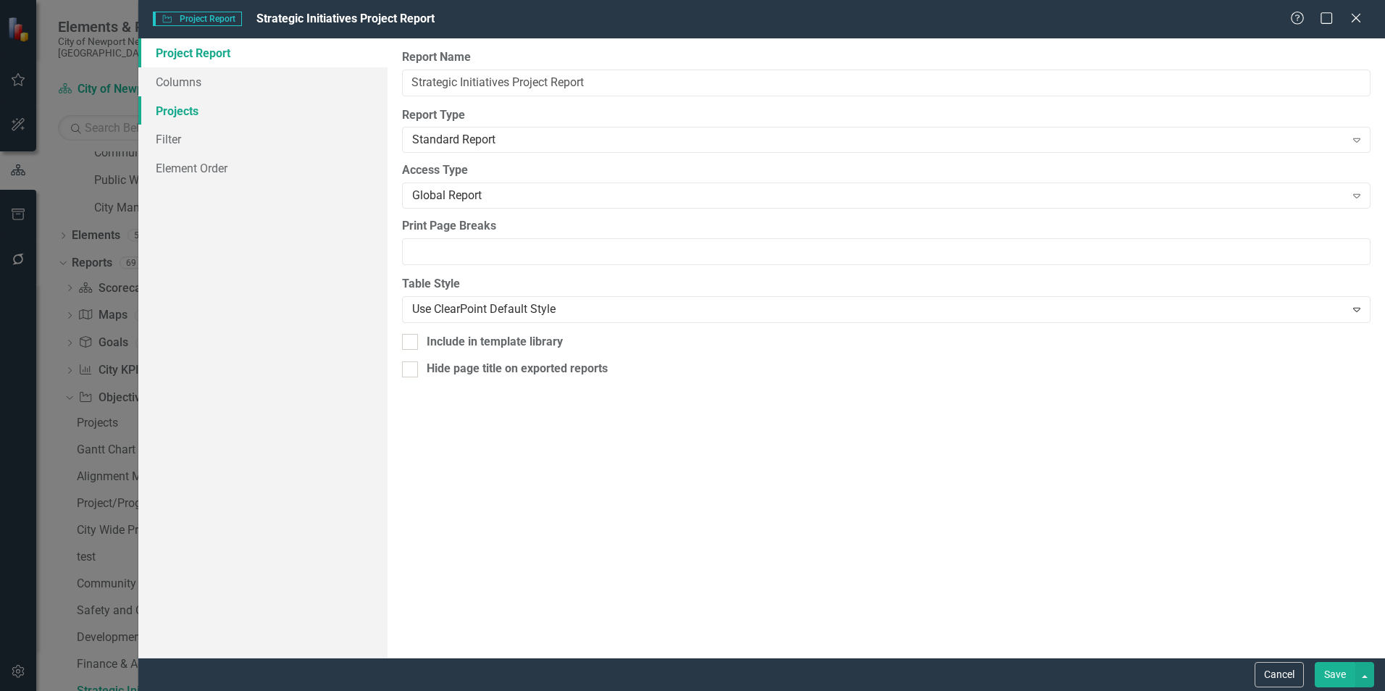
click at [167, 116] on link "Projects" at bounding box center [262, 110] width 249 height 29
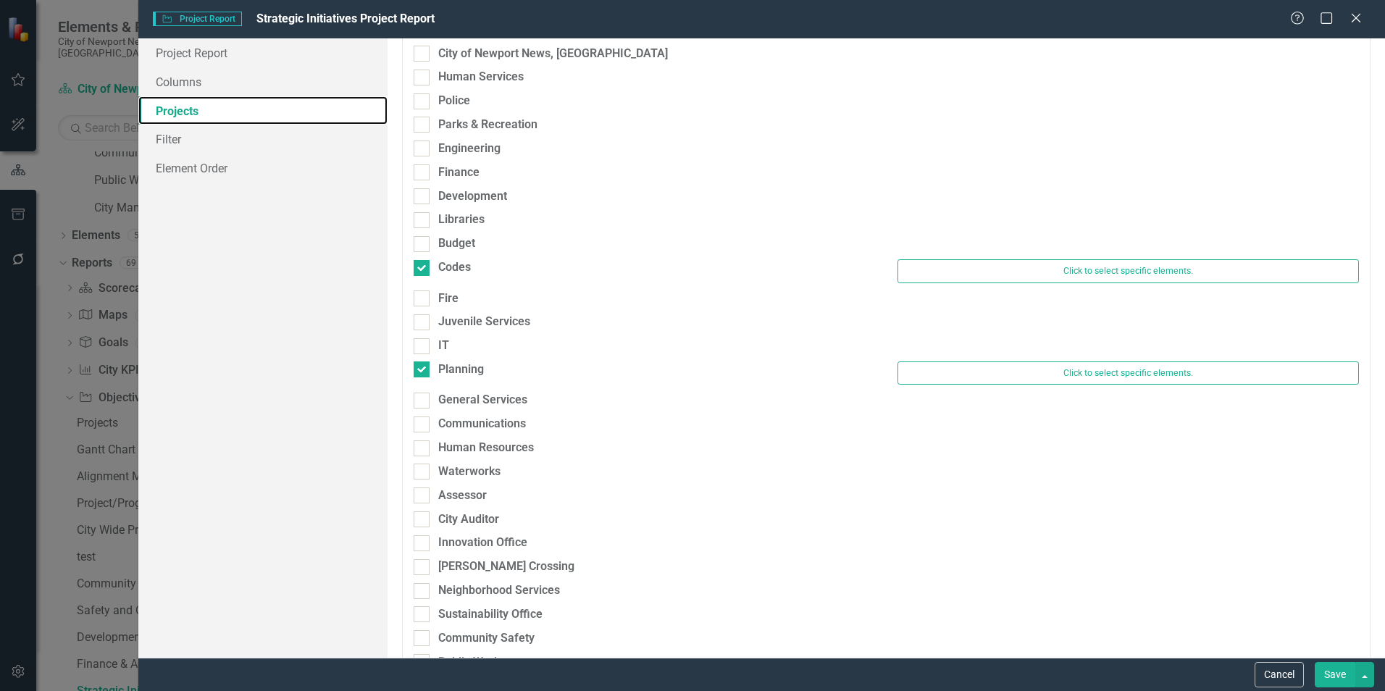
scroll to position [138, 0]
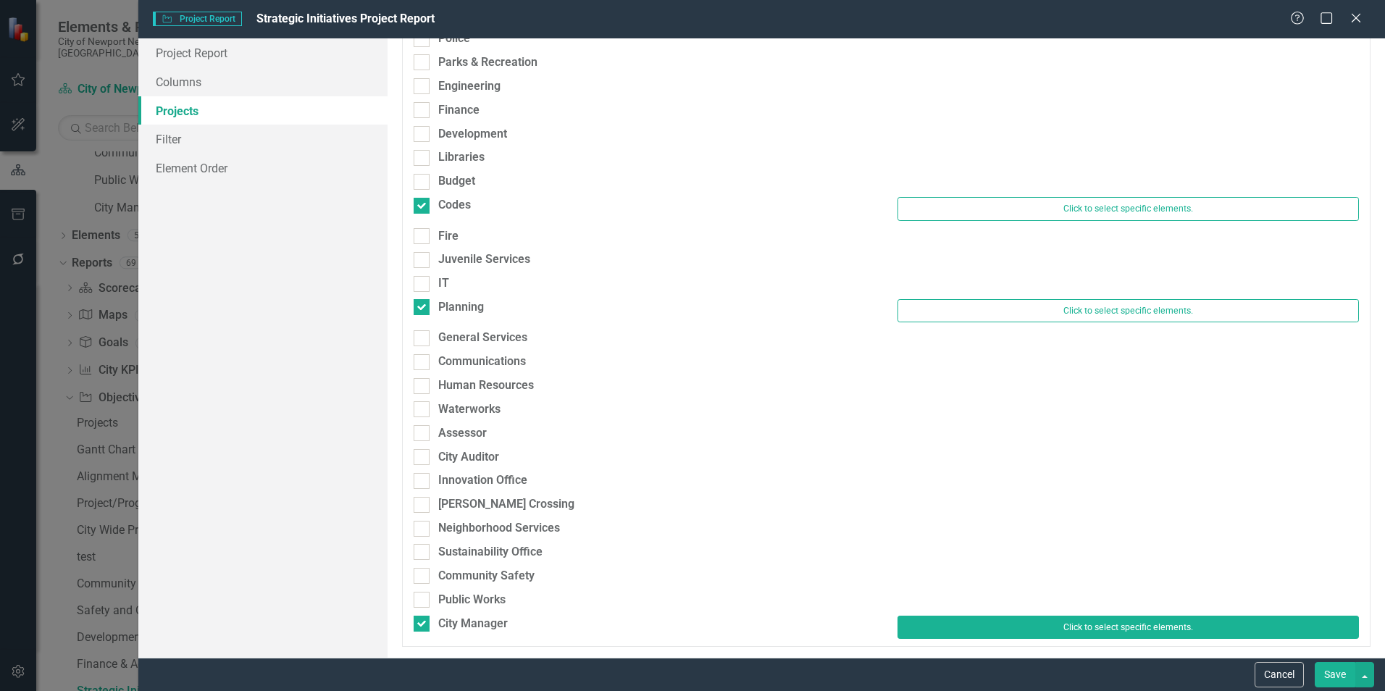
click at [1084, 632] on button "Click to select specific elements." at bounding box center [1128, 627] width 461 height 23
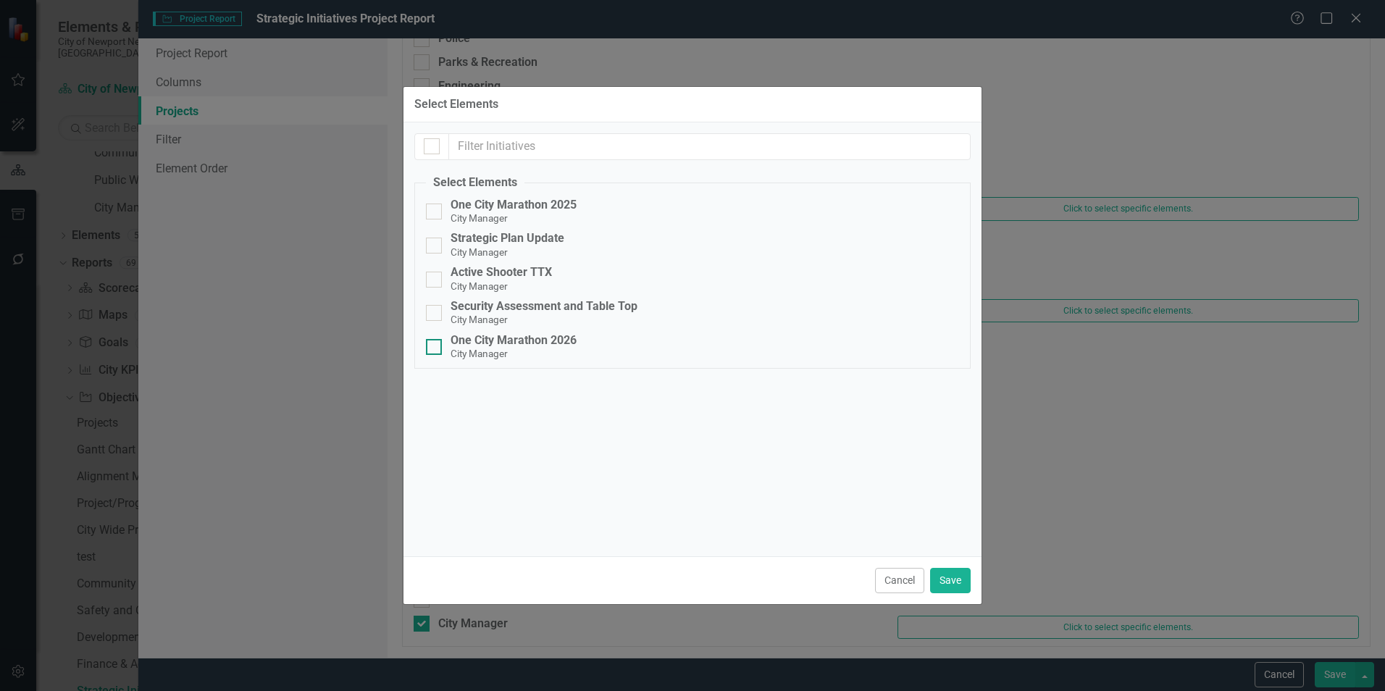
click at [477, 340] on div "One City Marathon 2026" at bounding box center [514, 340] width 126 height 13
click at [435, 340] on input "One City Marathon 2026 City Manager" at bounding box center [430, 343] width 9 height 9
checkbox input "true"
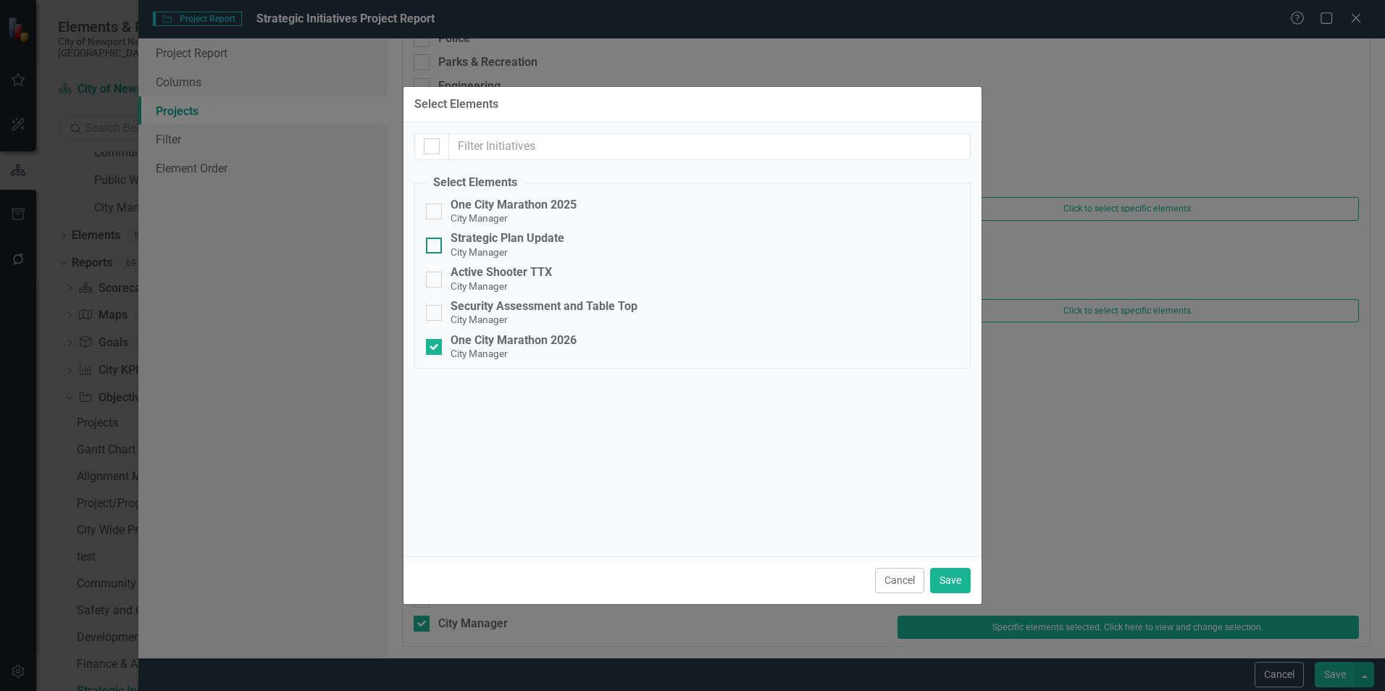
click at [463, 252] on small "City Manager" at bounding box center [479, 252] width 57 height 12
click at [435, 247] on input "Strategic Plan Update City Manager" at bounding box center [430, 242] width 9 height 9
checkbox input "true"
click at [950, 582] on button "Save" at bounding box center [950, 580] width 41 height 25
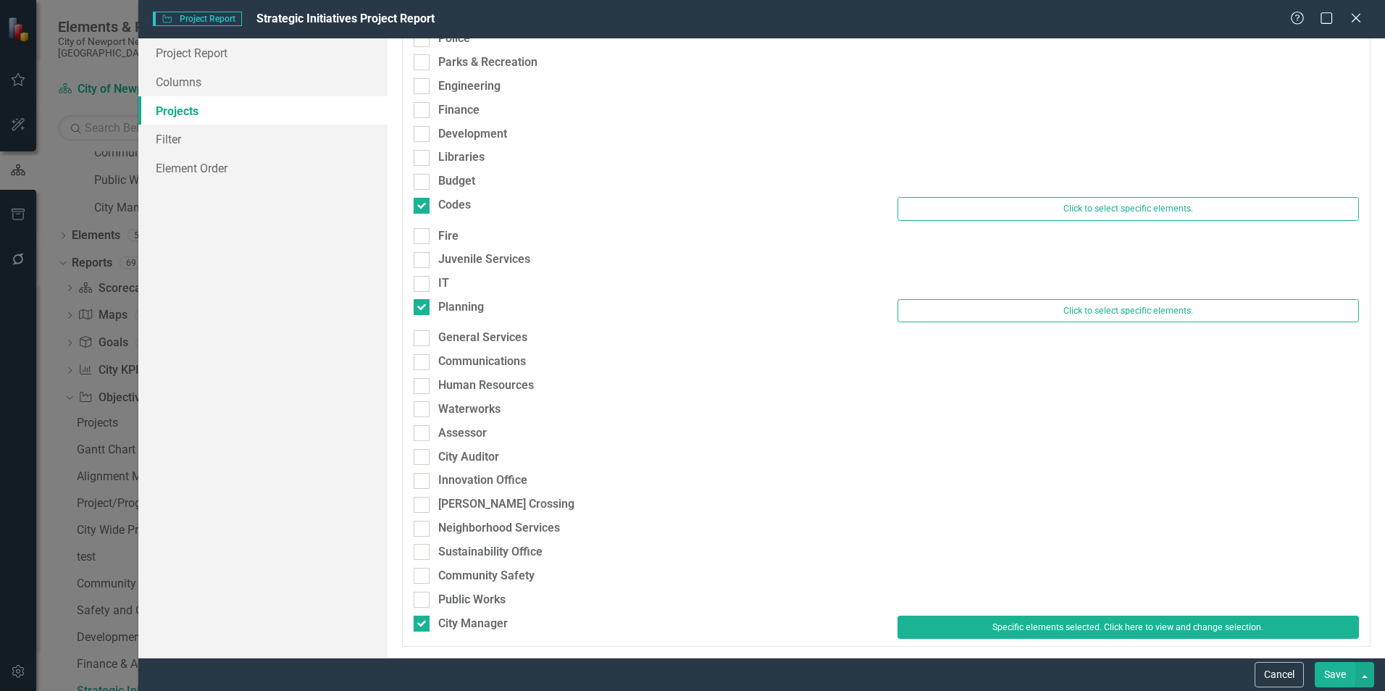
click at [1319, 673] on button "Save" at bounding box center [1335, 674] width 41 height 25
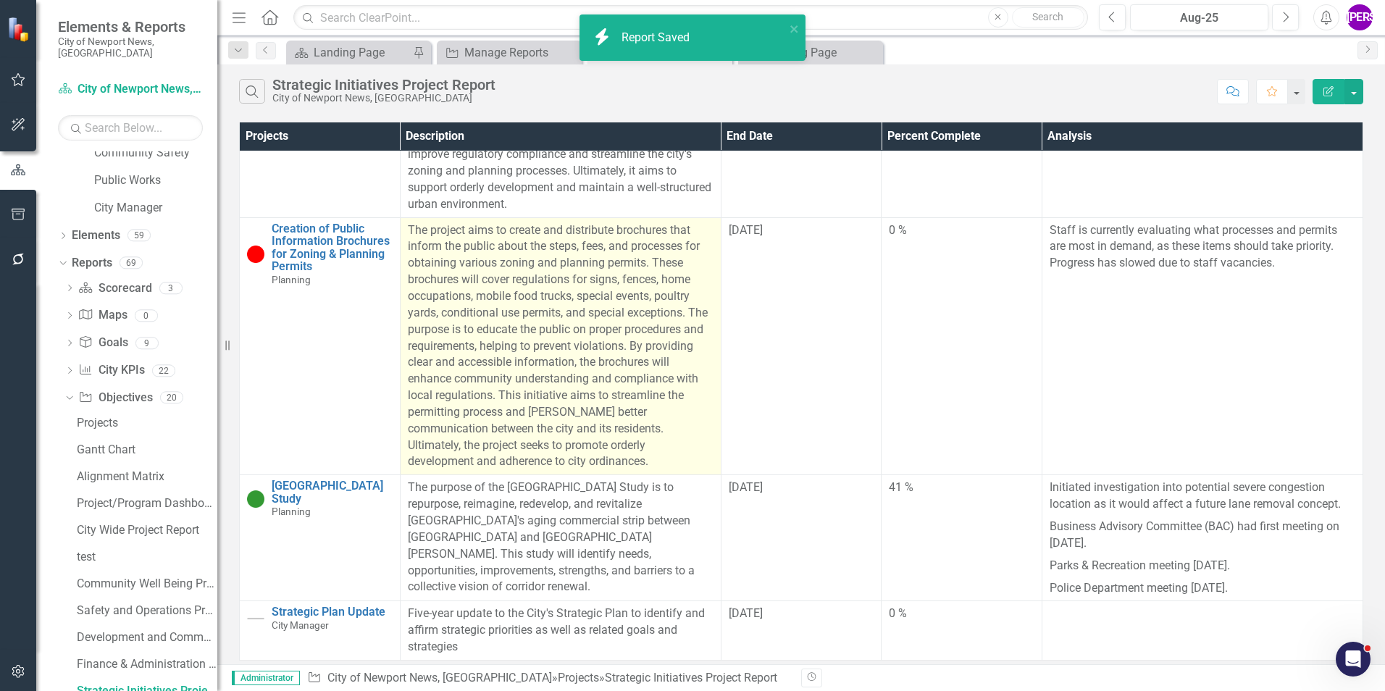
scroll to position [1516, 0]
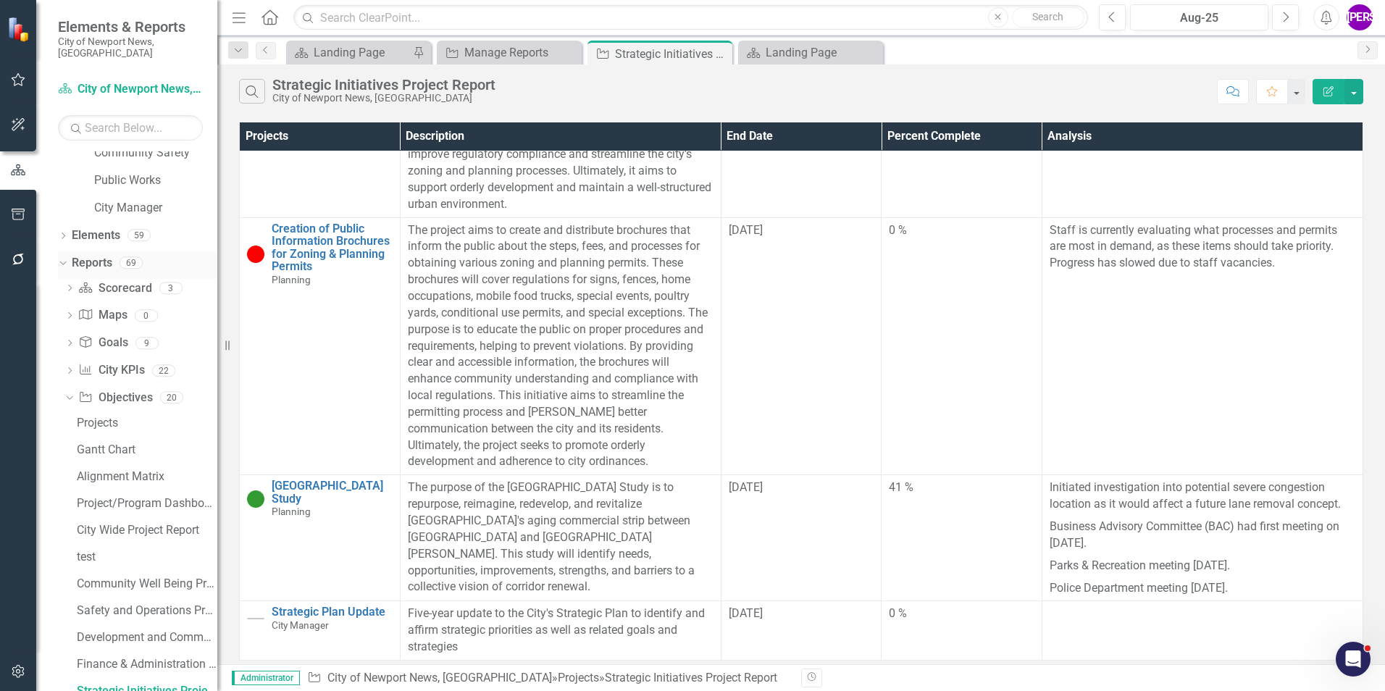
click at [62, 261] on icon at bounding box center [62, 263] width 7 height 4
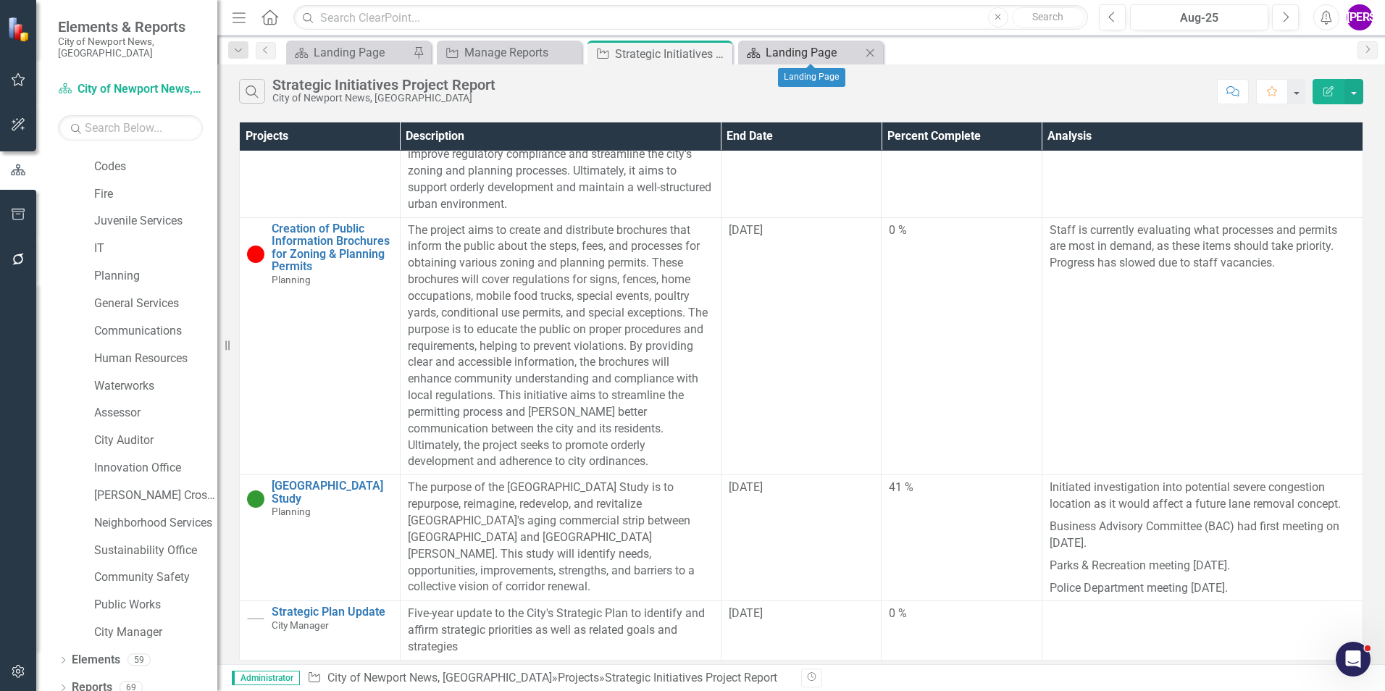
click at [776, 54] on div "Landing Page" at bounding box center [814, 52] width 96 height 18
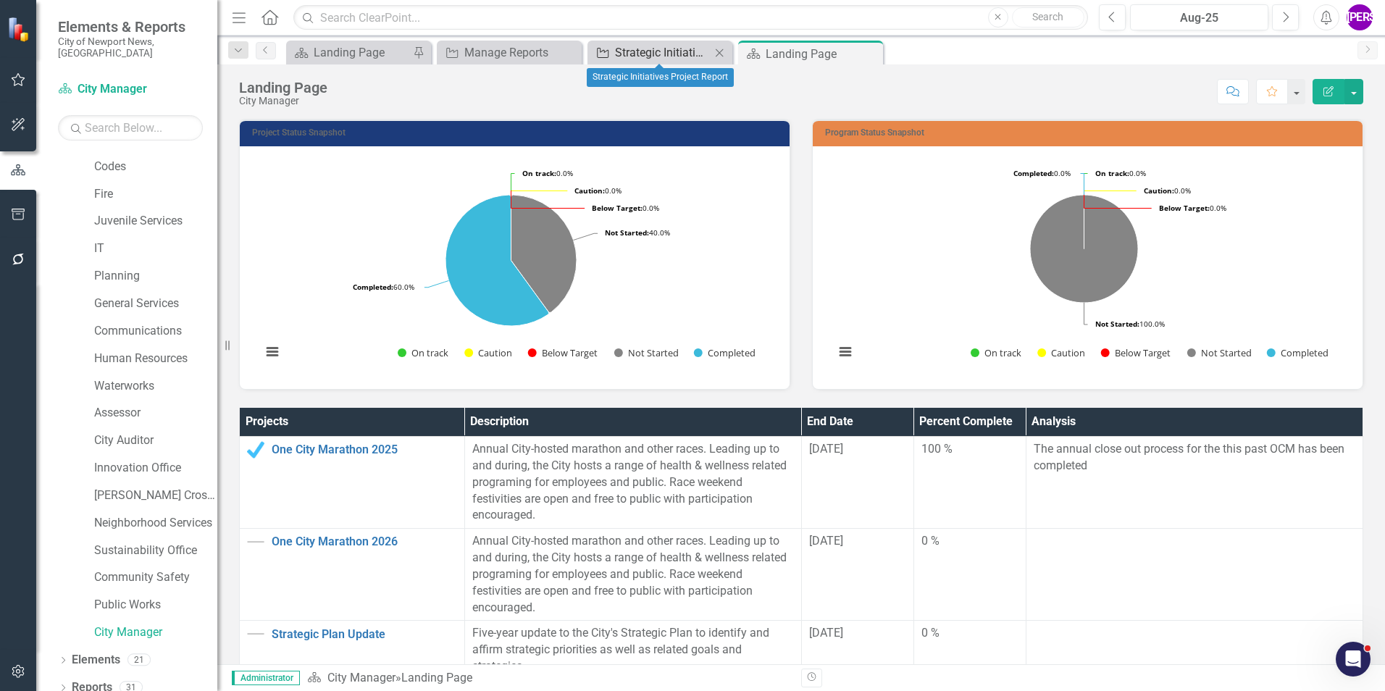
click at [679, 55] on div "Strategic Initiatives Project Report" at bounding box center [663, 52] width 96 height 18
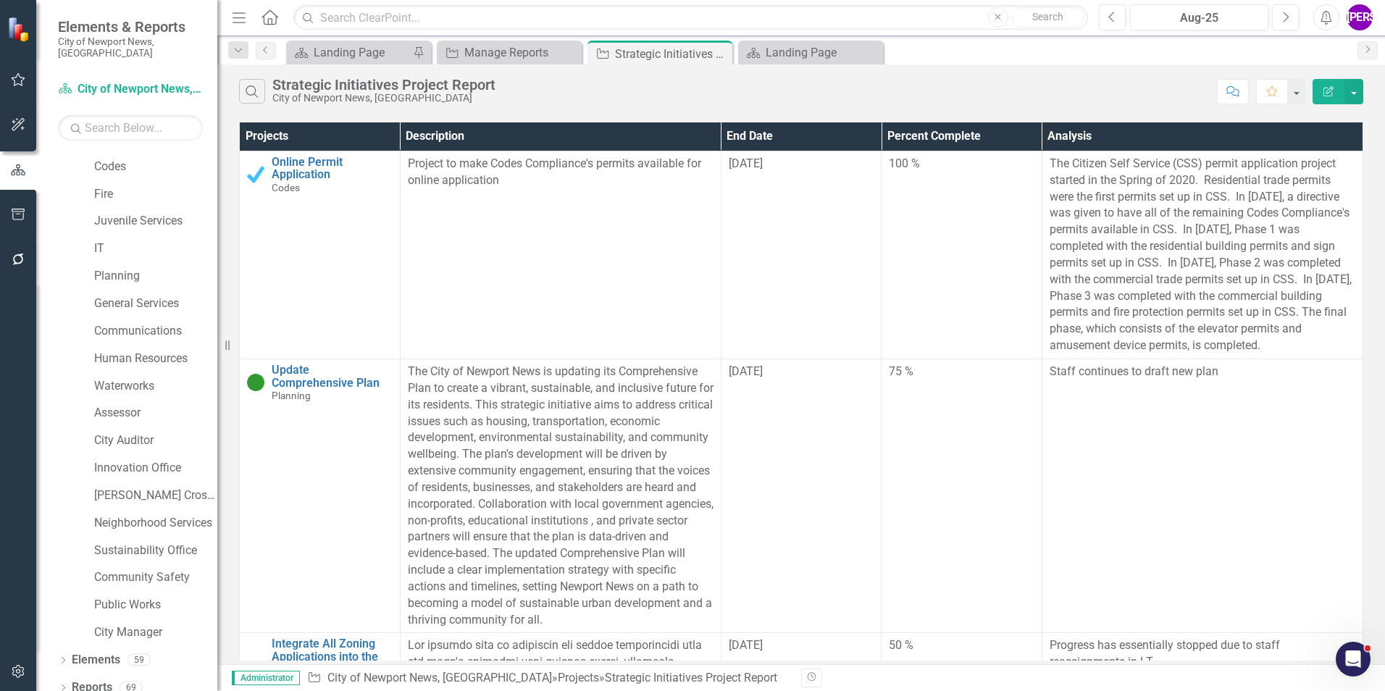
click at [1321, 100] on button "Edit Report" at bounding box center [1329, 91] width 32 height 25
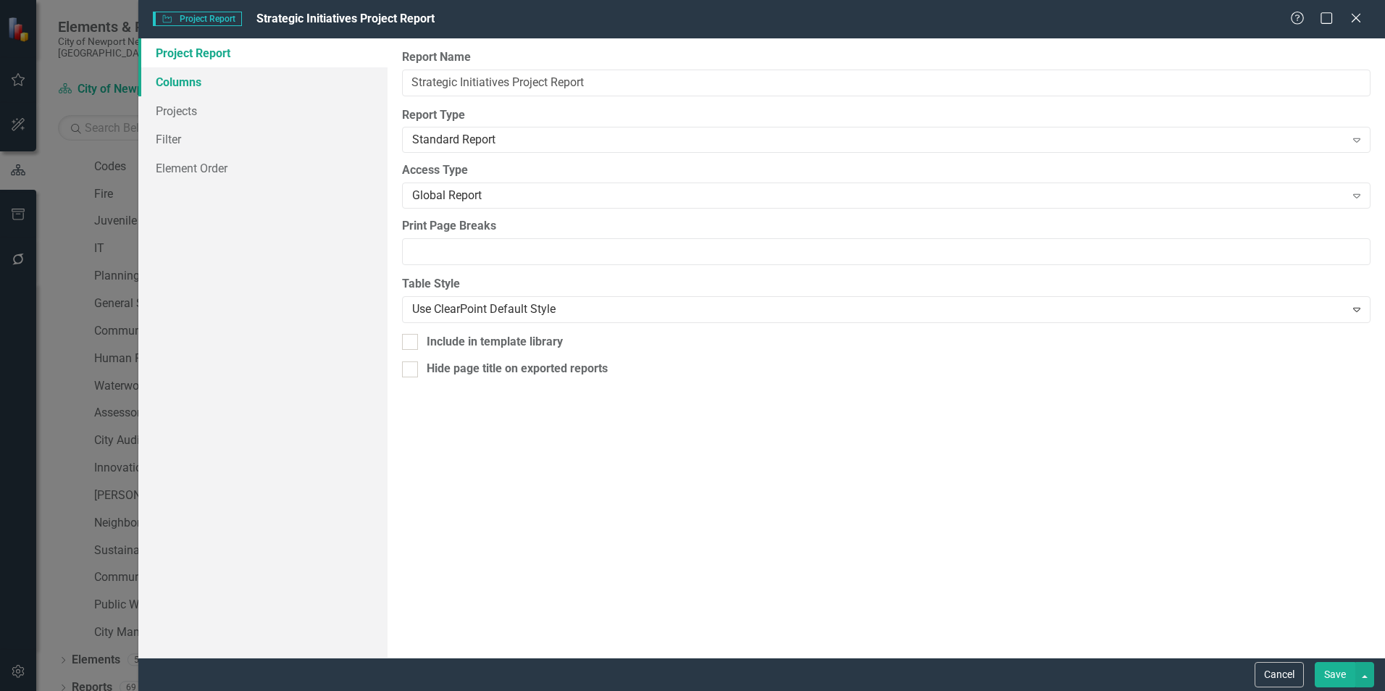
click at [190, 86] on link "Columns" at bounding box center [262, 81] width 249 height 29
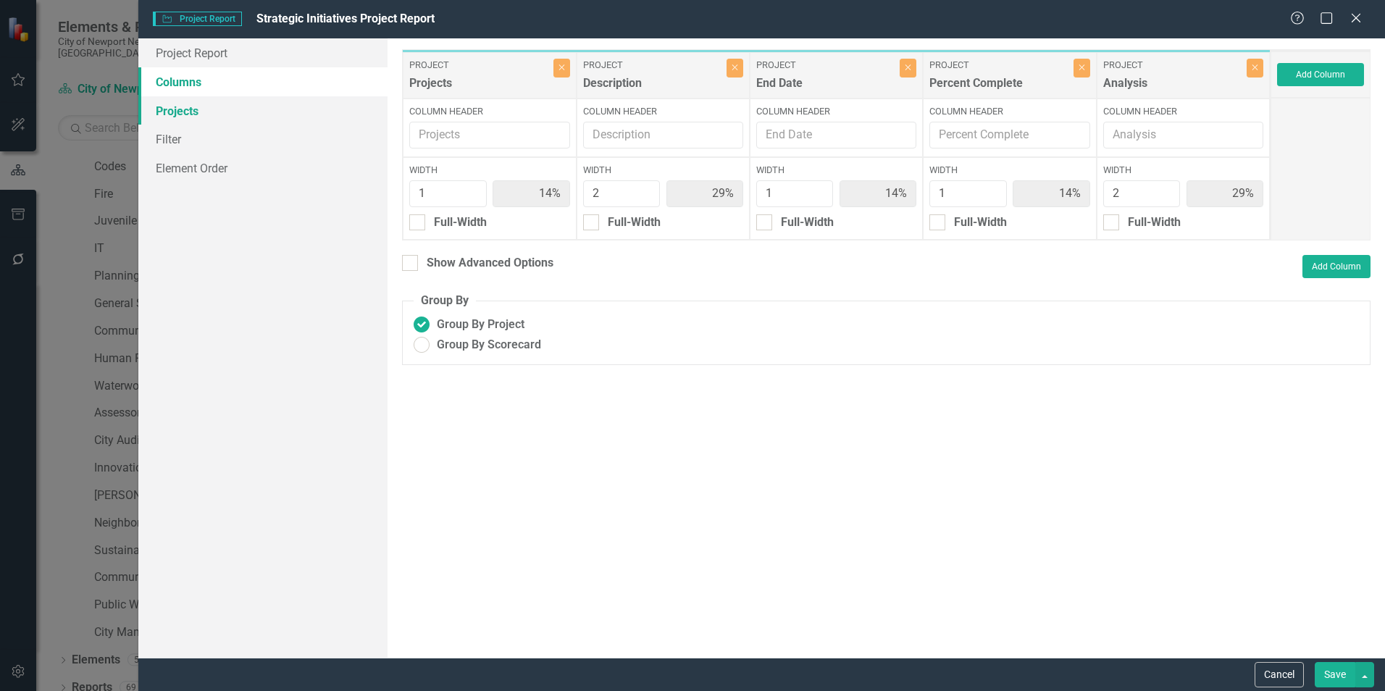
click at [190, 110] on link "Projects" at bounding box center [262, 110] width 249 height 29
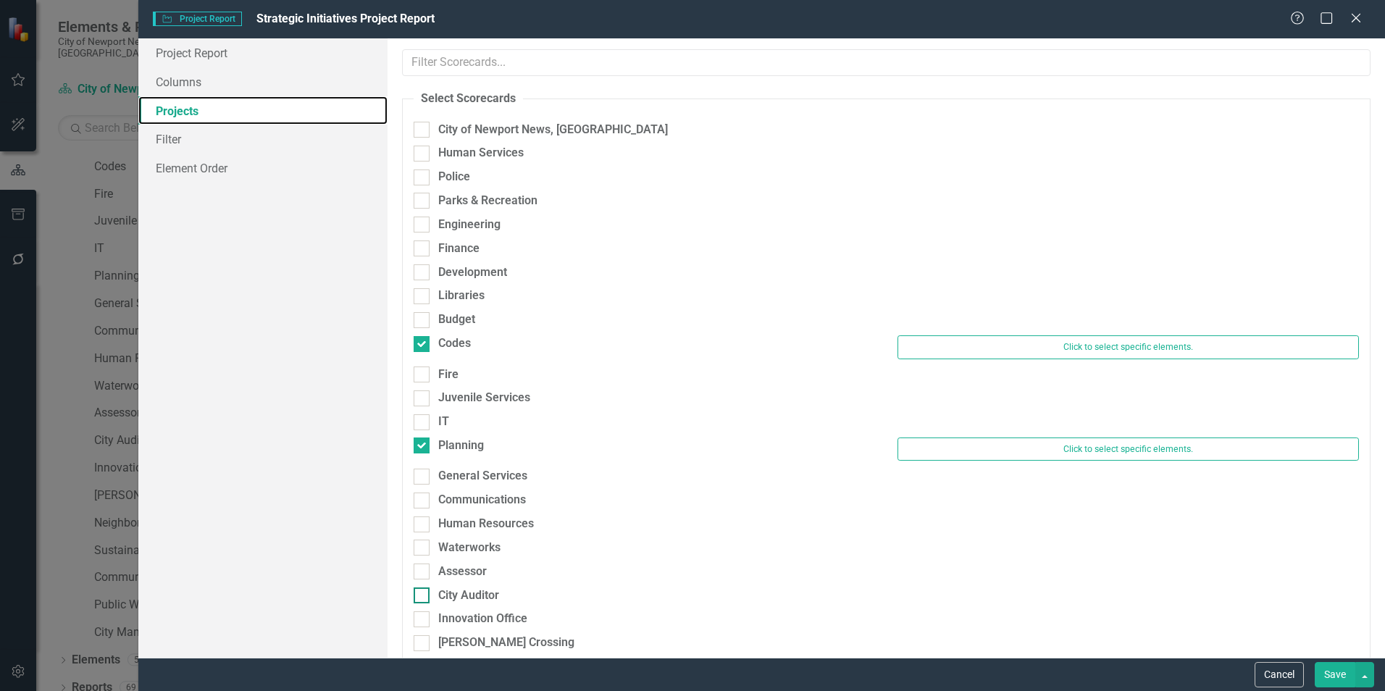
scroll to position [138, 0]
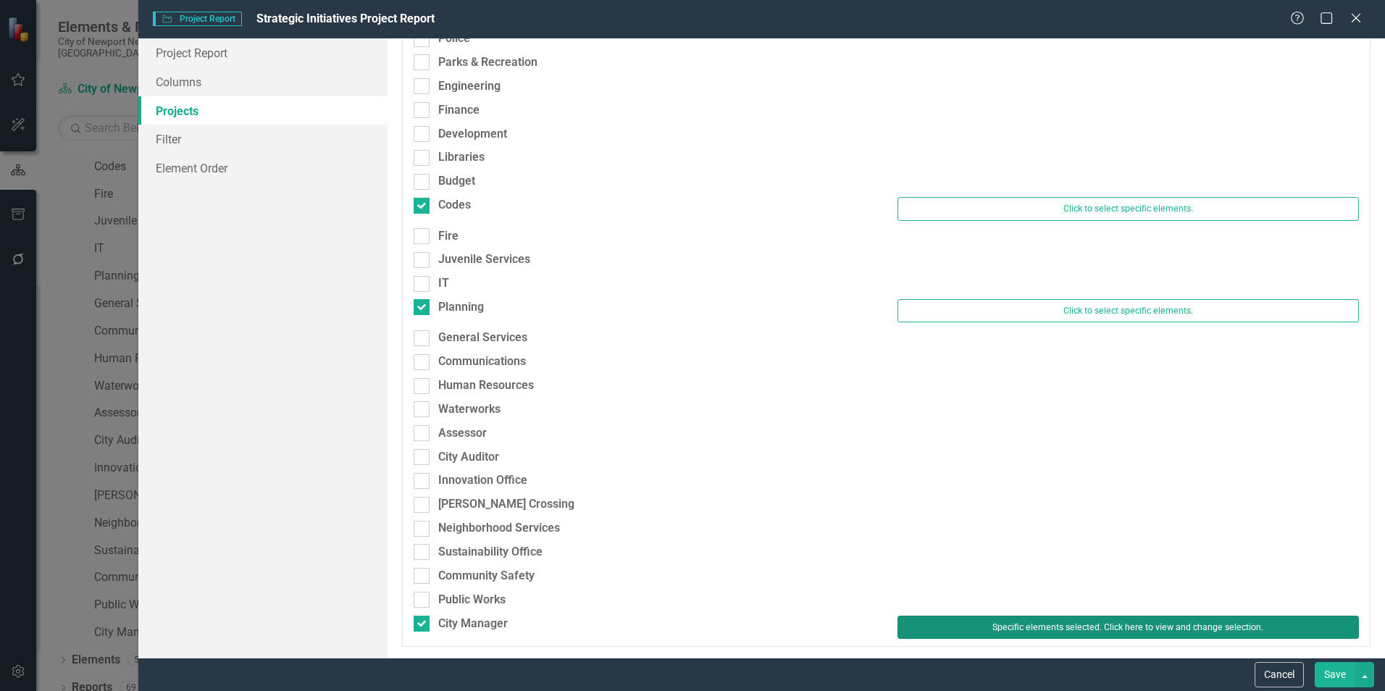
click at [1049, 630] on button "Specific elements selected. Click here to view and change selection." at bounding box center [1128, 627] width 461 height 23
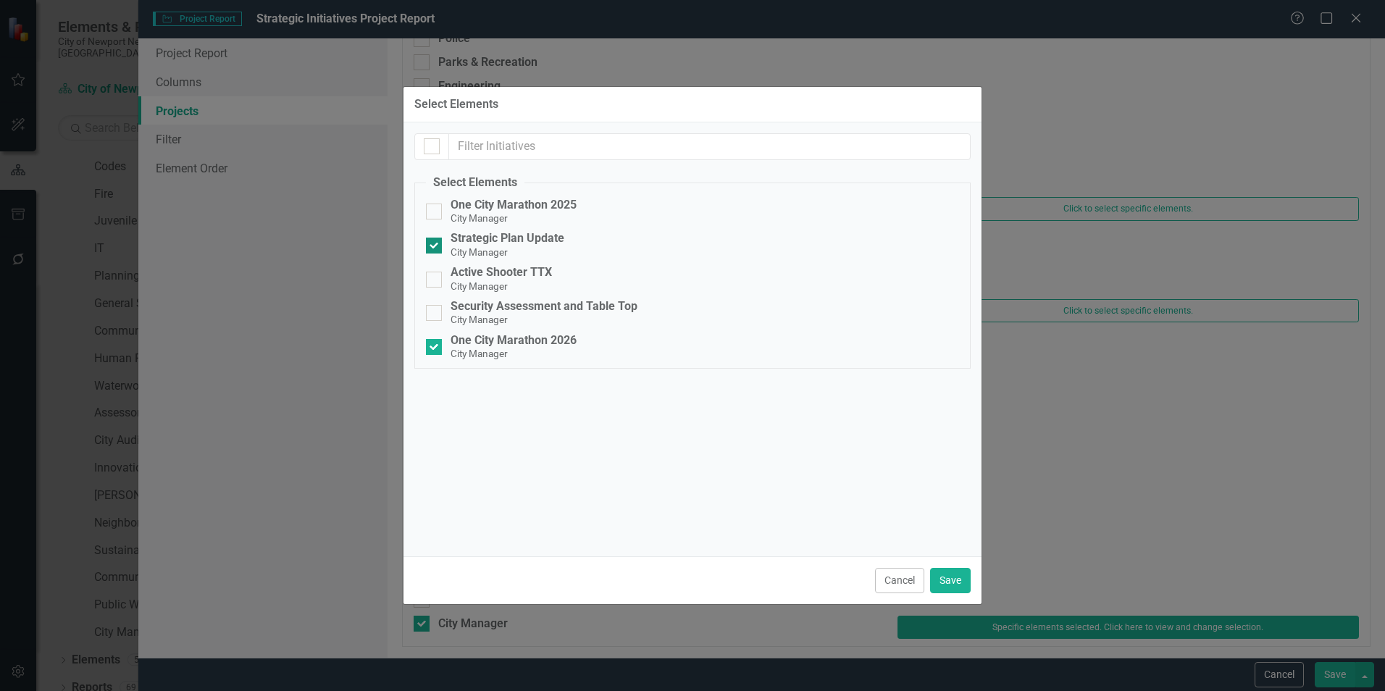
click at [469, 252] on small "City Manager" at bounding box center [479, 252] width 57 height 12
click at [435, 247] on input "Strategic Plan Update City Manager" at bounding box center [430, 242] width 9 height 9
click at [469, 252] on small "City Manager" at bounding box center [479, 252] width 57 height 12
click at [435, 247] on input "Strategic Plan Update City Manager" at bounding box center [430, 242] width 9 height 9
checkbox input "true"
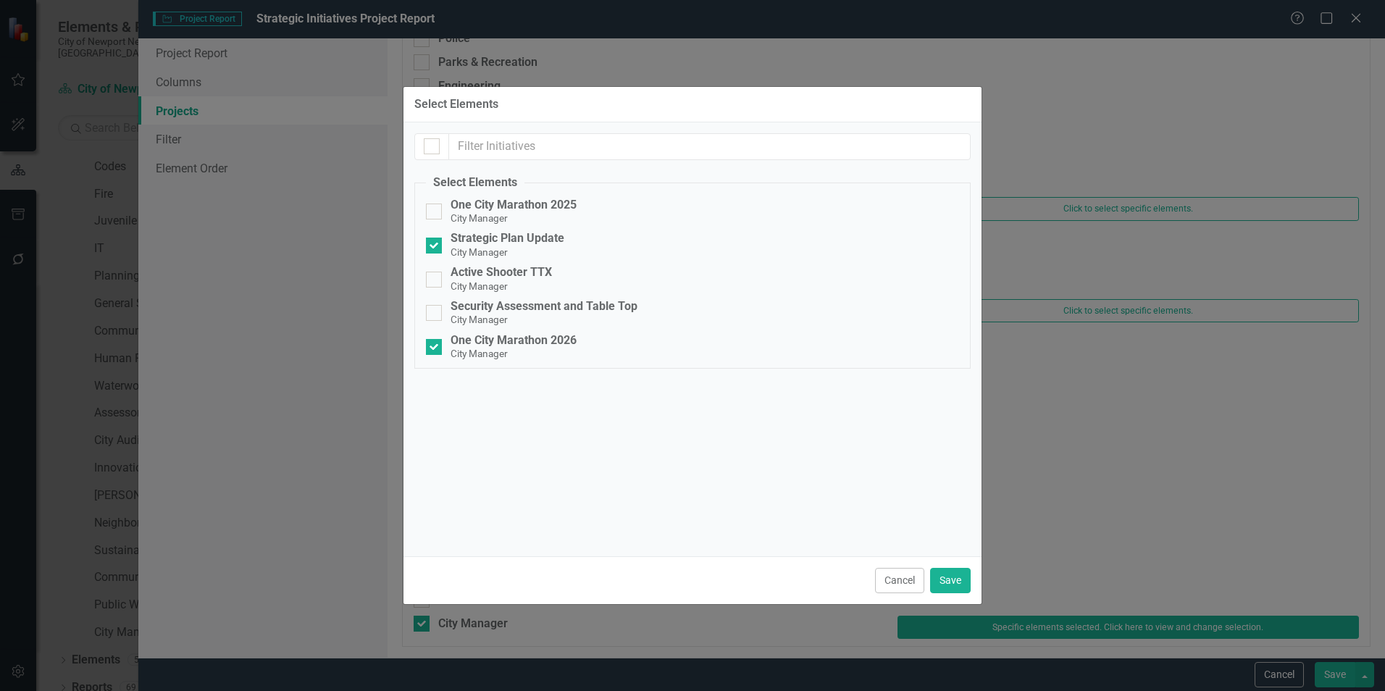
click at [513, 438] on div "Select Elements One City Marathon 2025 City Manager Strategic Plan Update City …" at bounding box center [693, 339] width 578 height 434
click at [954, 584] on button "Save" at bounding box center [950, 580] width 41 height 25
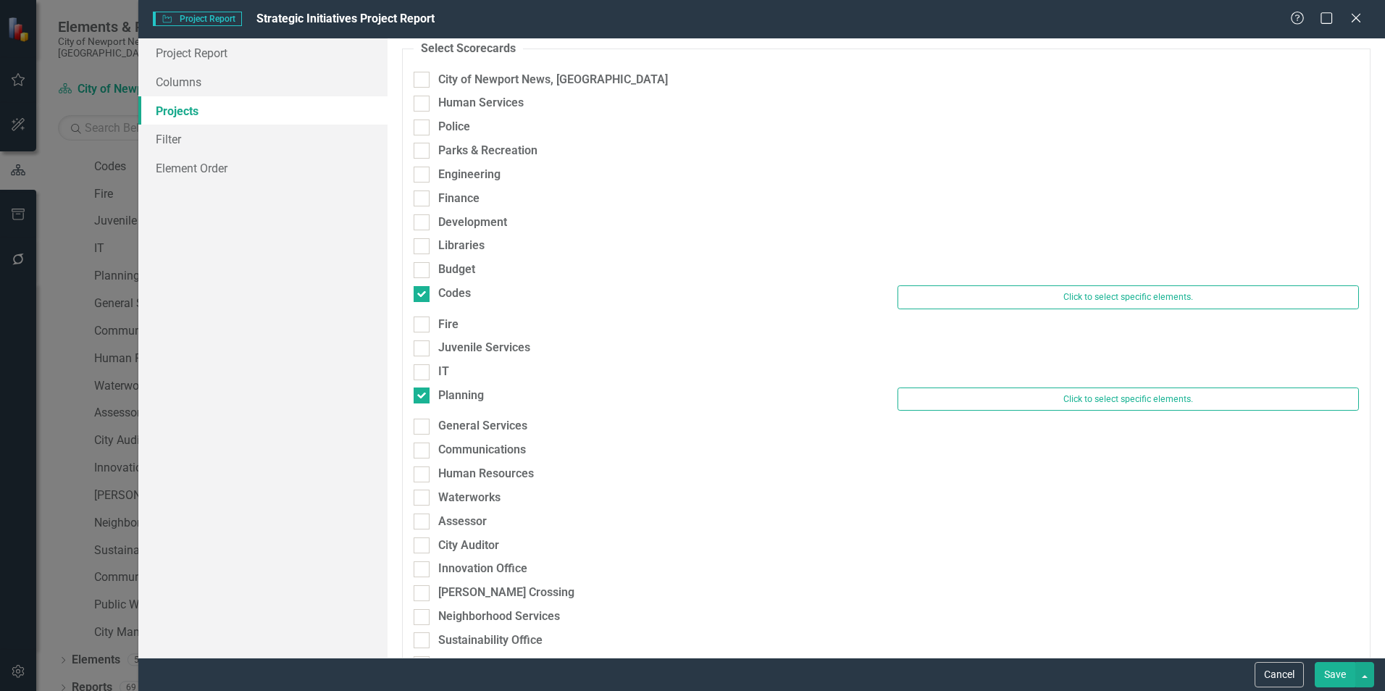
scroll to position [0, 0]
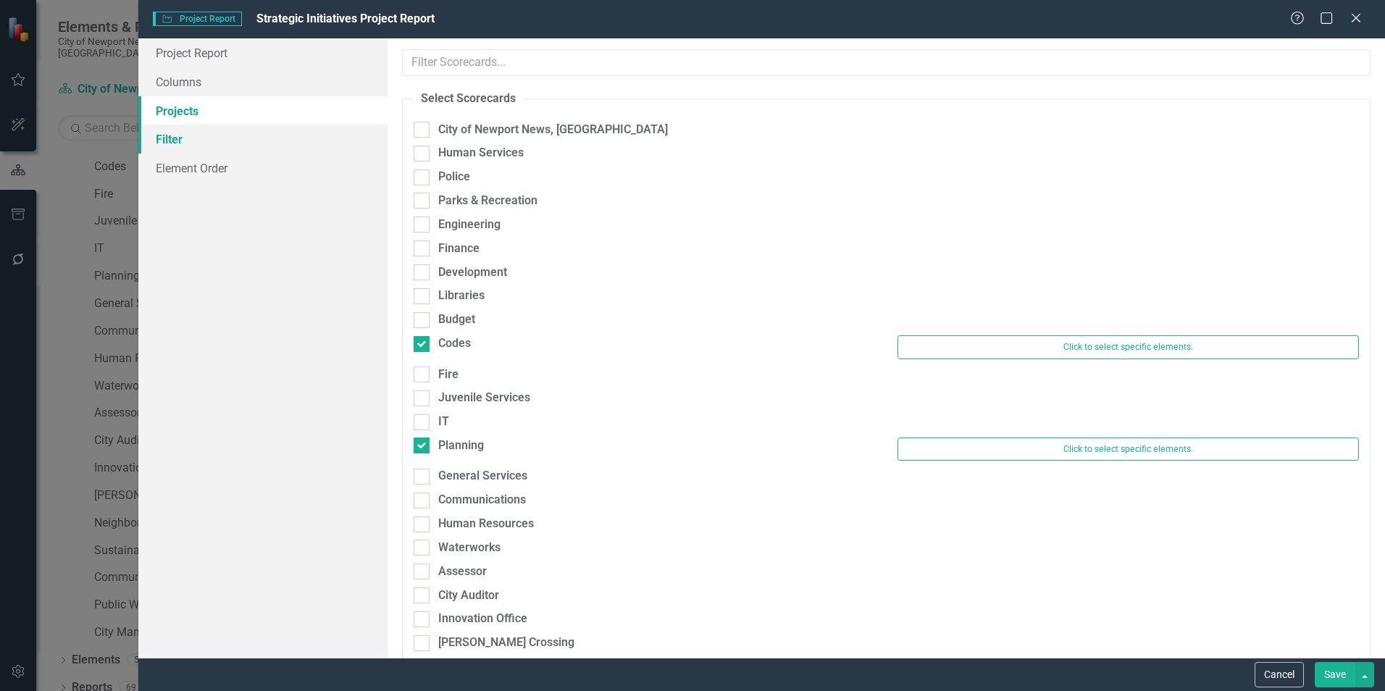
click at [170, 131] on link "Filter" at bounding box center [262, 139] width 249 height 29
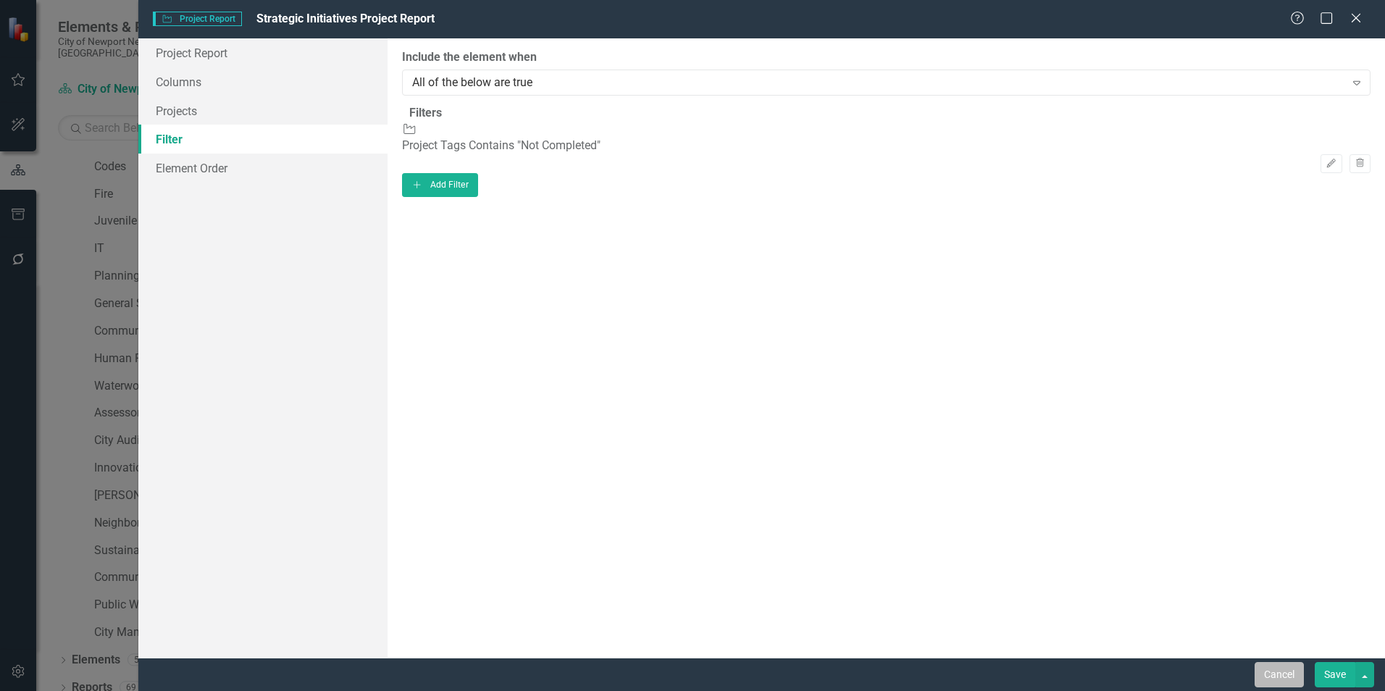
click at [1284, 677] on button "Cancel" at bounding box center [1279, 674] width 49 height 25
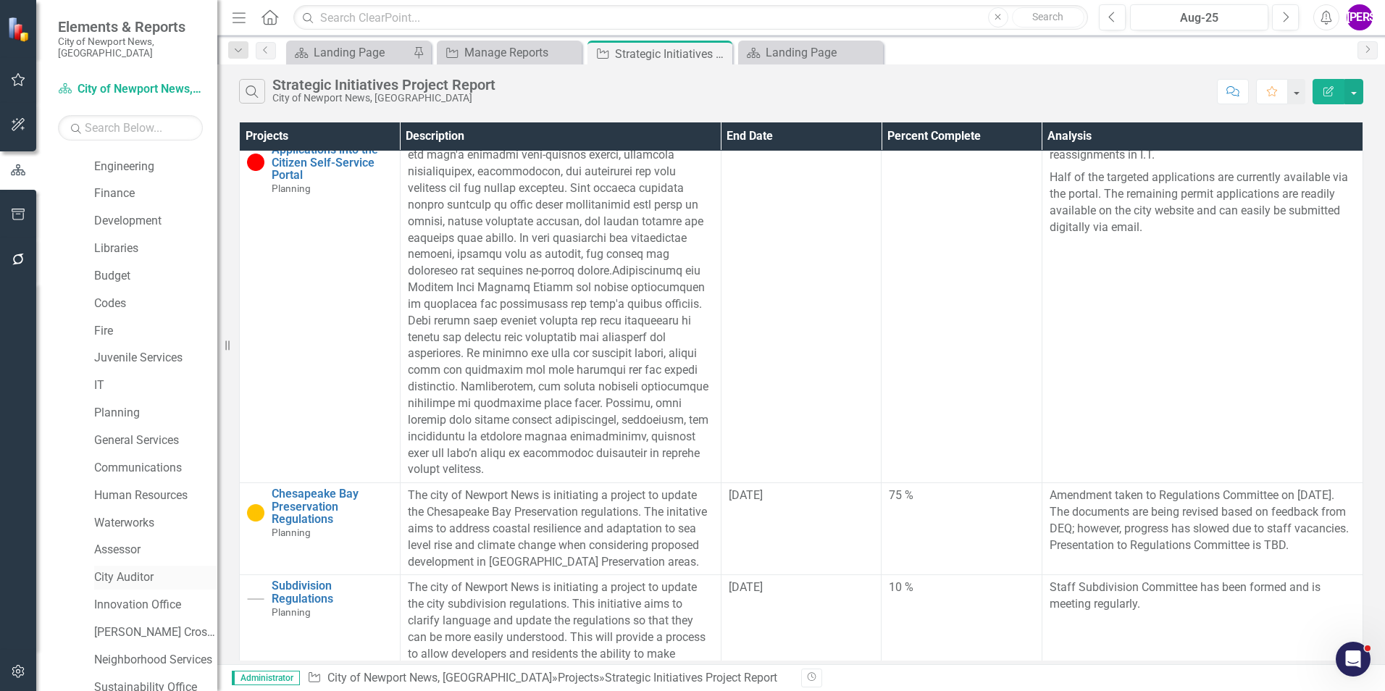
scroll to position [271, 0]
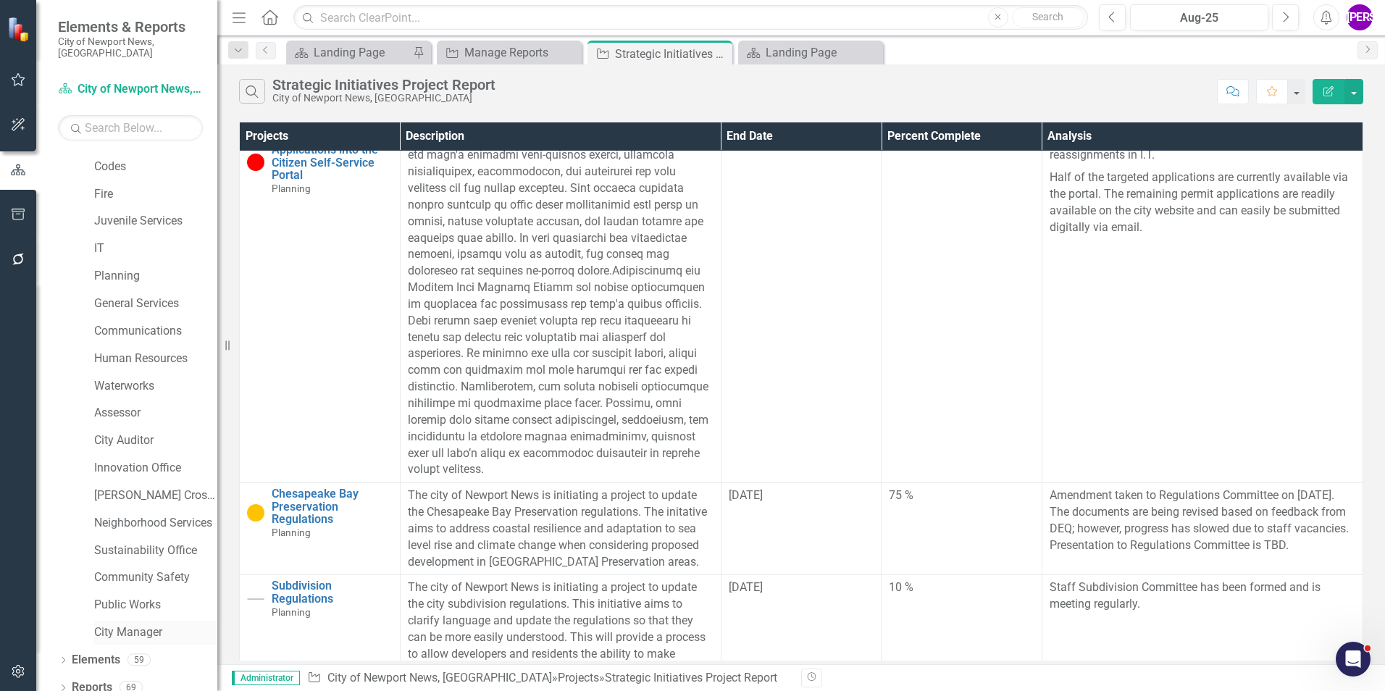
click at [146, 624] on link "City Manager" at bounding box center [155, 632] width 123 height 17
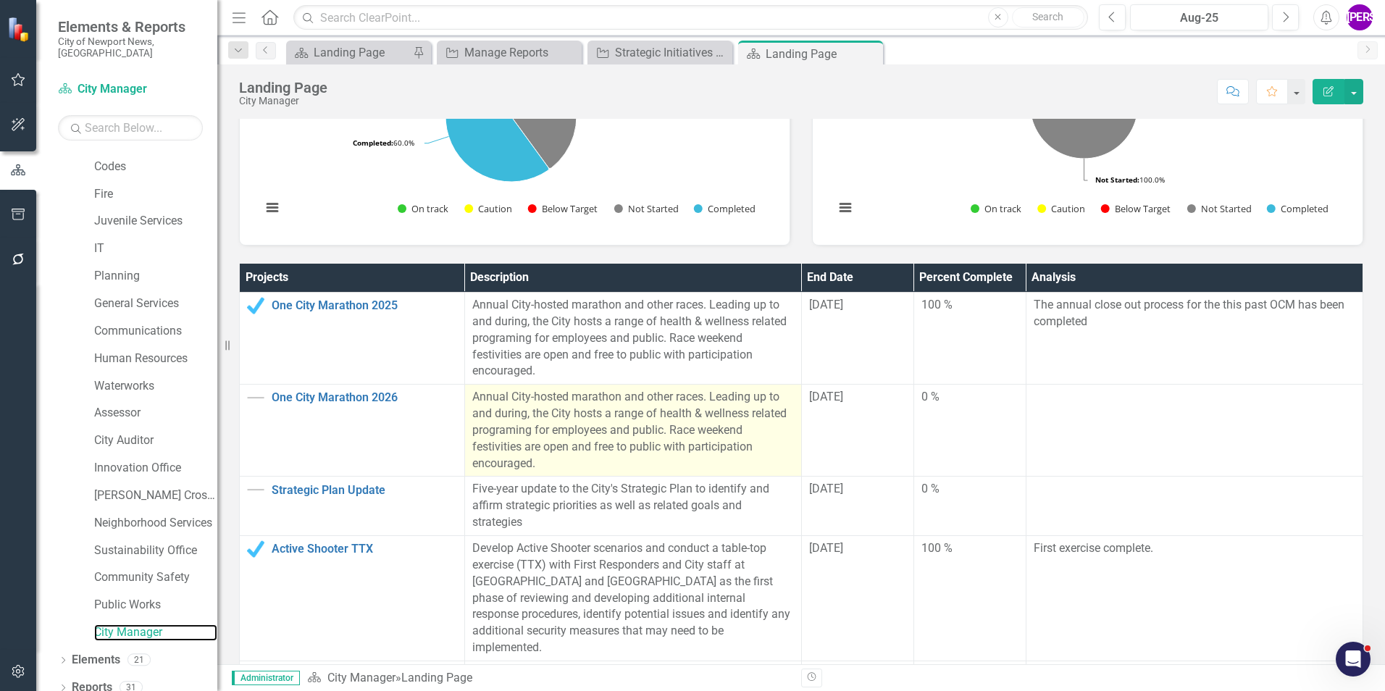
scroll to position [145, 0]
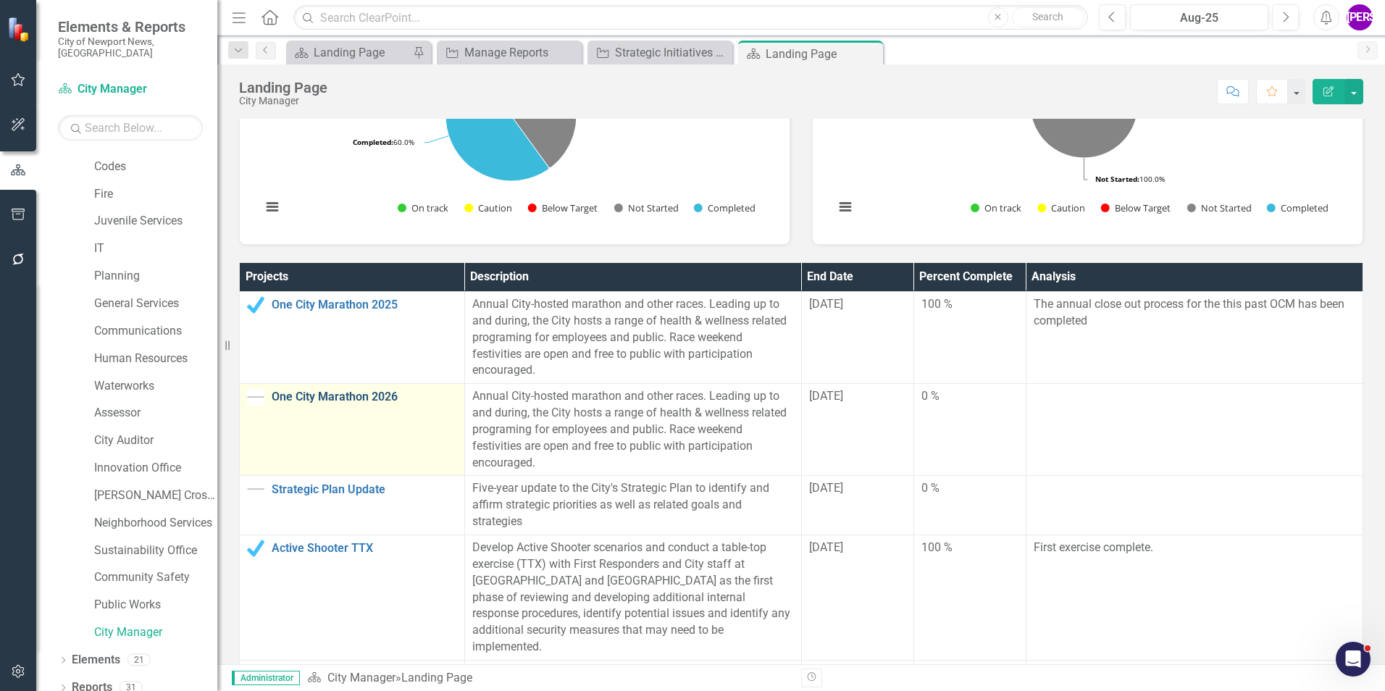
click at [338, 397] on link "One City Marathon 2026" at bounding box center [364, 396] width 185 height 13
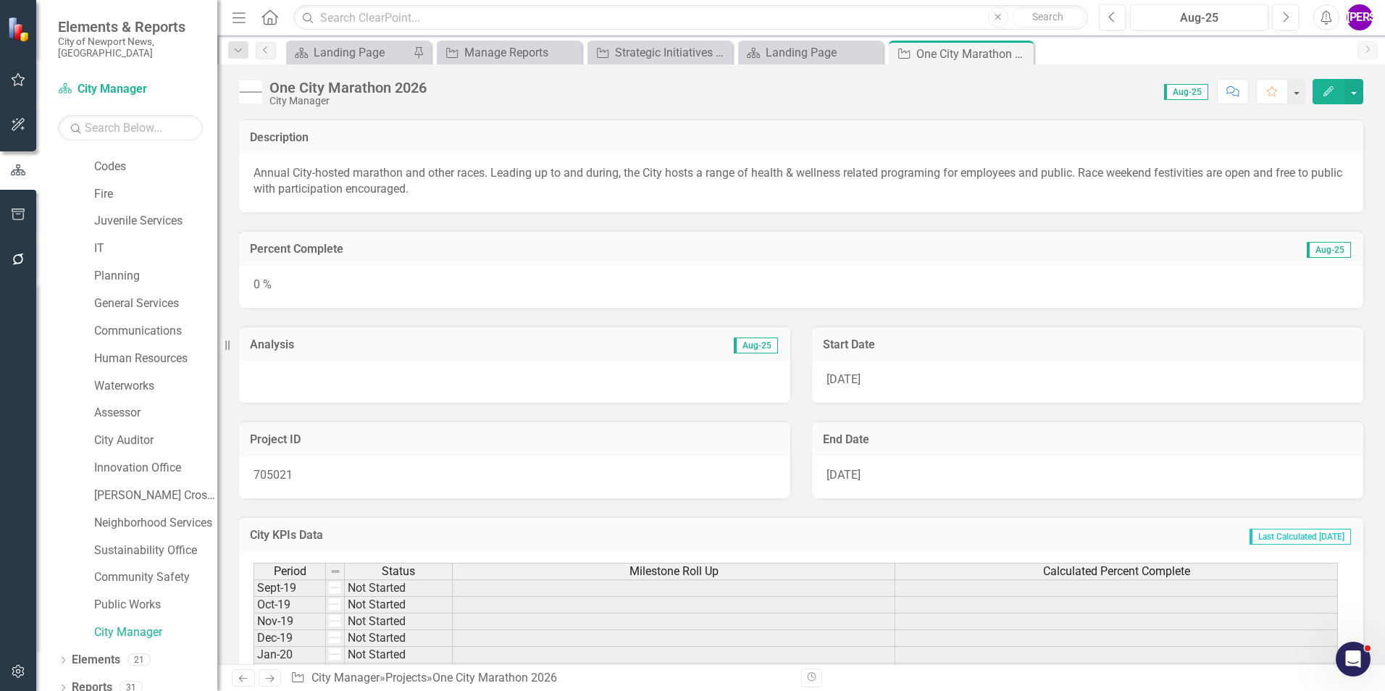
click at [1324, 90] on button "Edit" at bounding box center [1329, 91] width 32 height 25
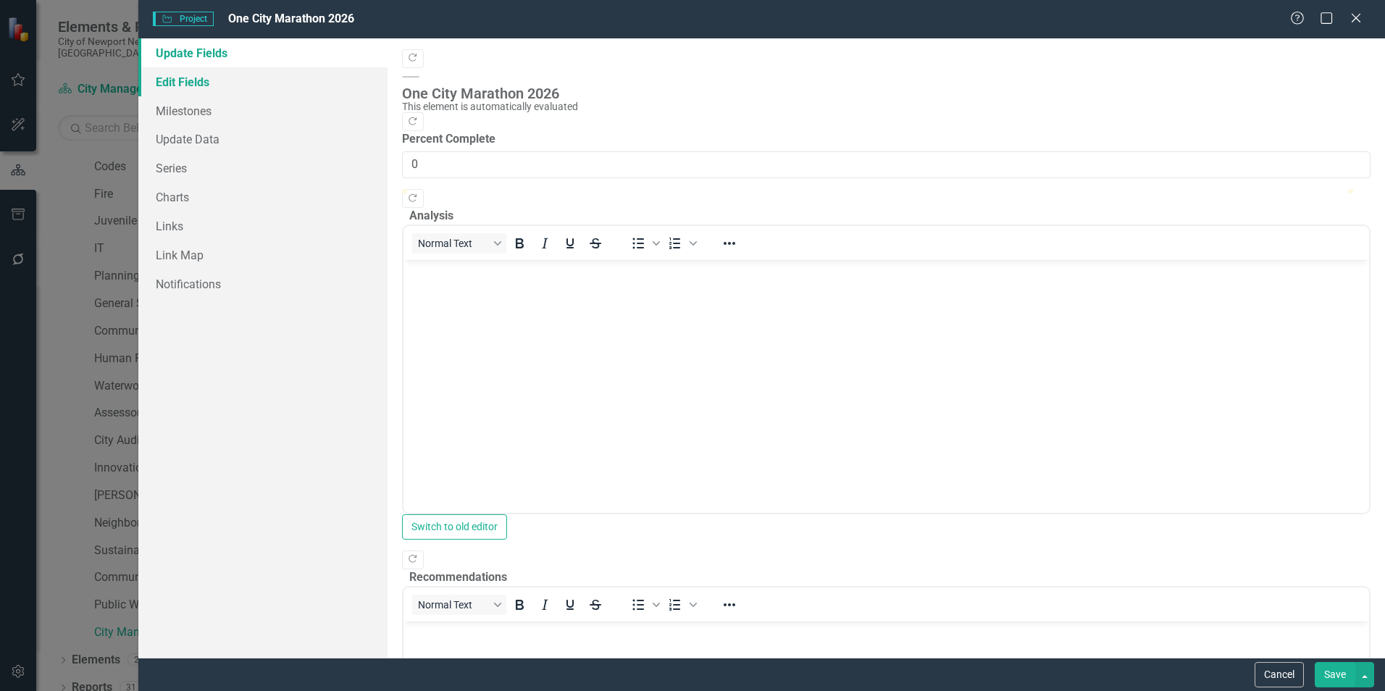
click at [199, 93] on link "Edit Fields" at bounding box center [262, 81] width 249 height 29
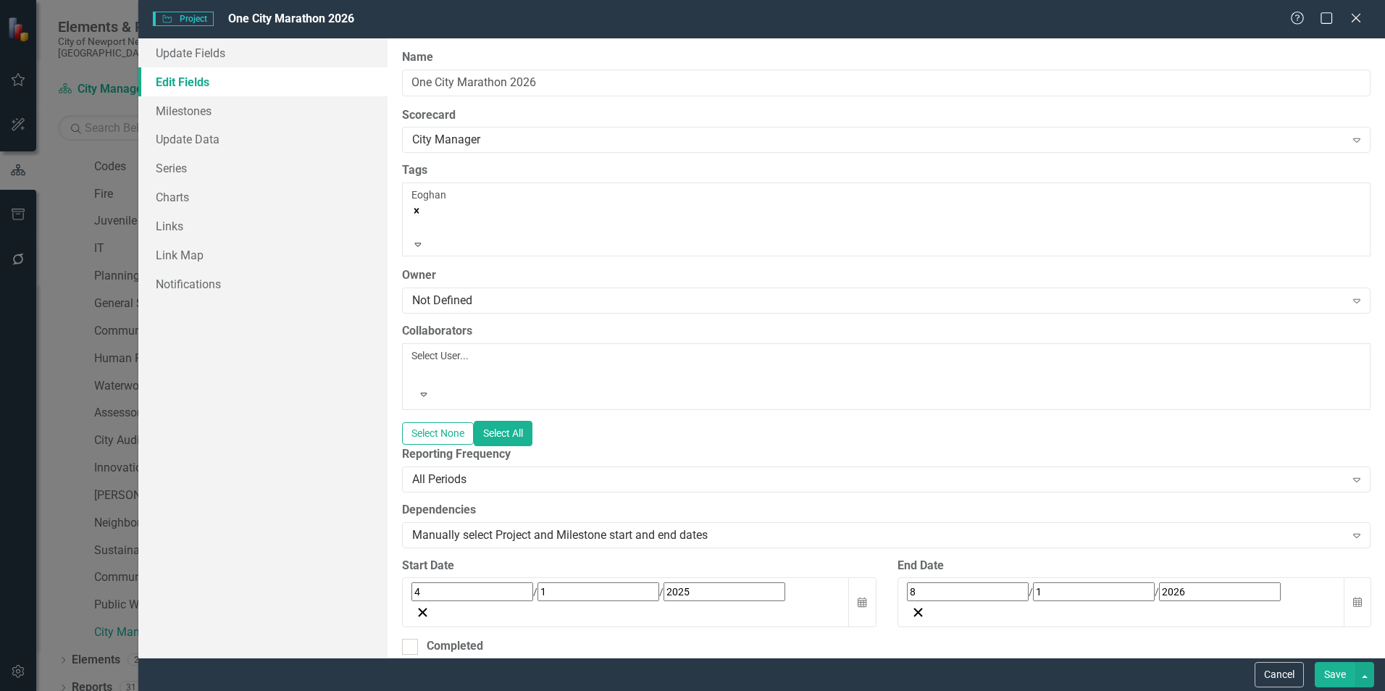
click at [506, 199] on div "Eoghan" at bounding box center [886, 212] width 950 height 49
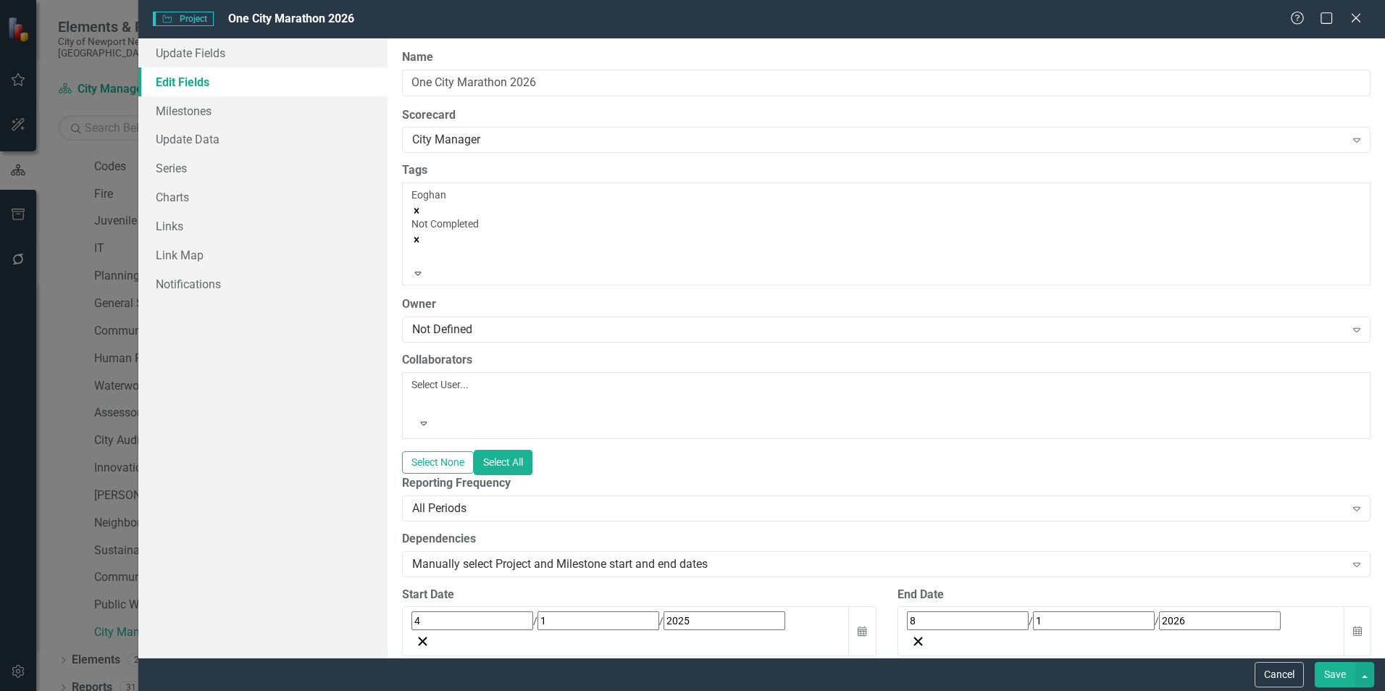
click at [1327, 674] on button "Save" at bounding box center [1335, 674] width 41 height 25
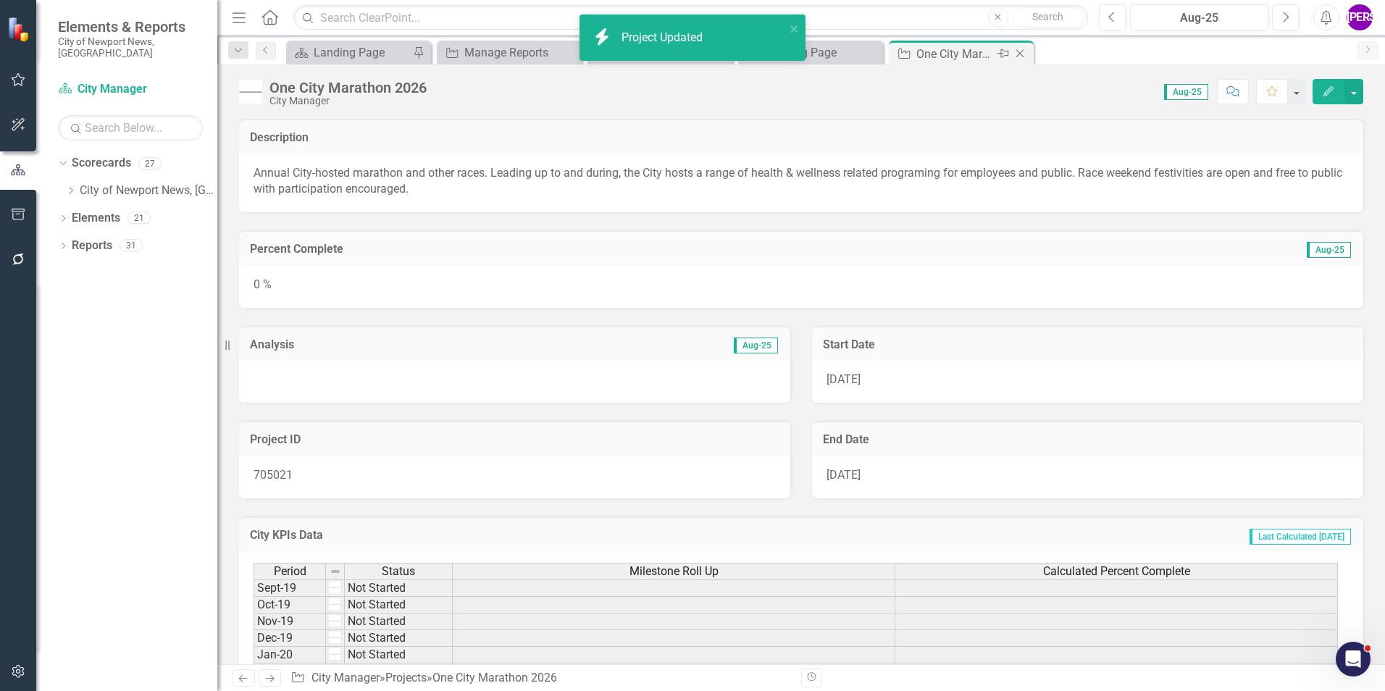
click at [1024, 53] on icon "Close" at bounding box center [1020, 54] width 14 height 12
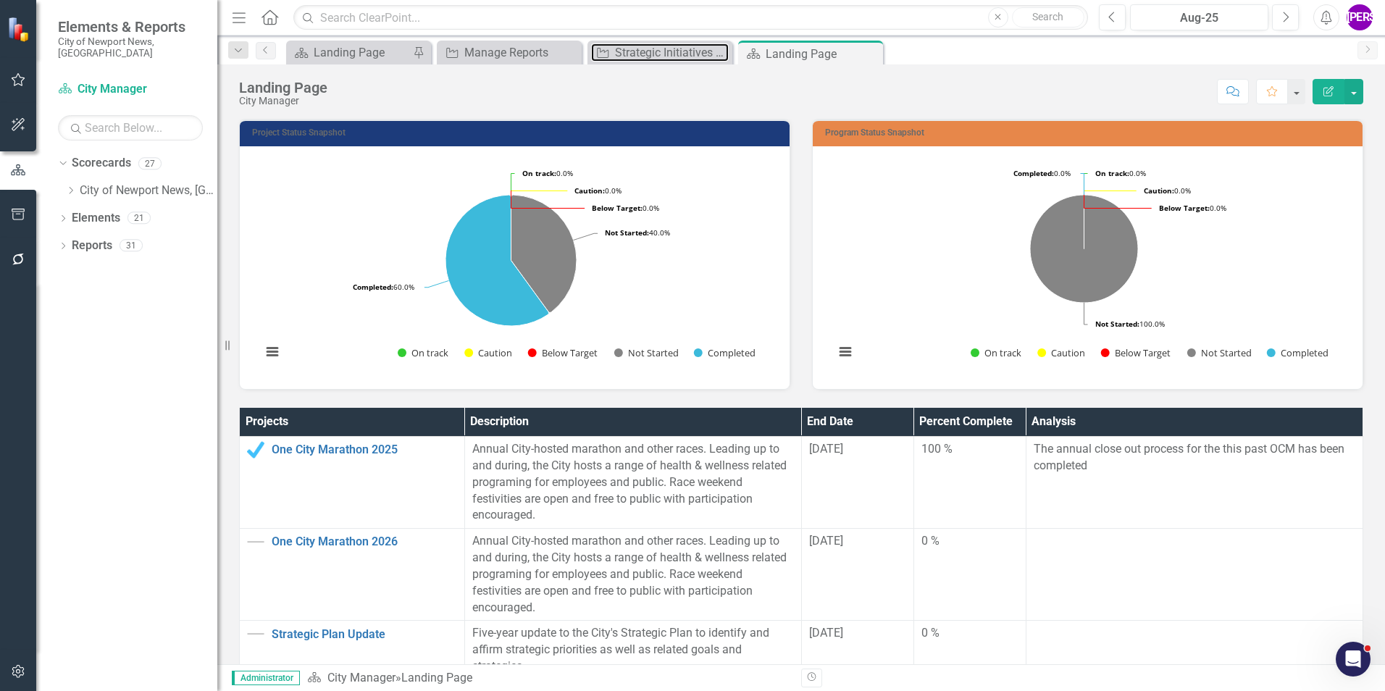
click at [631, 57] on div "Strategic Initiatives Project Report" at bounding box center [672, 52] width 114 height 18
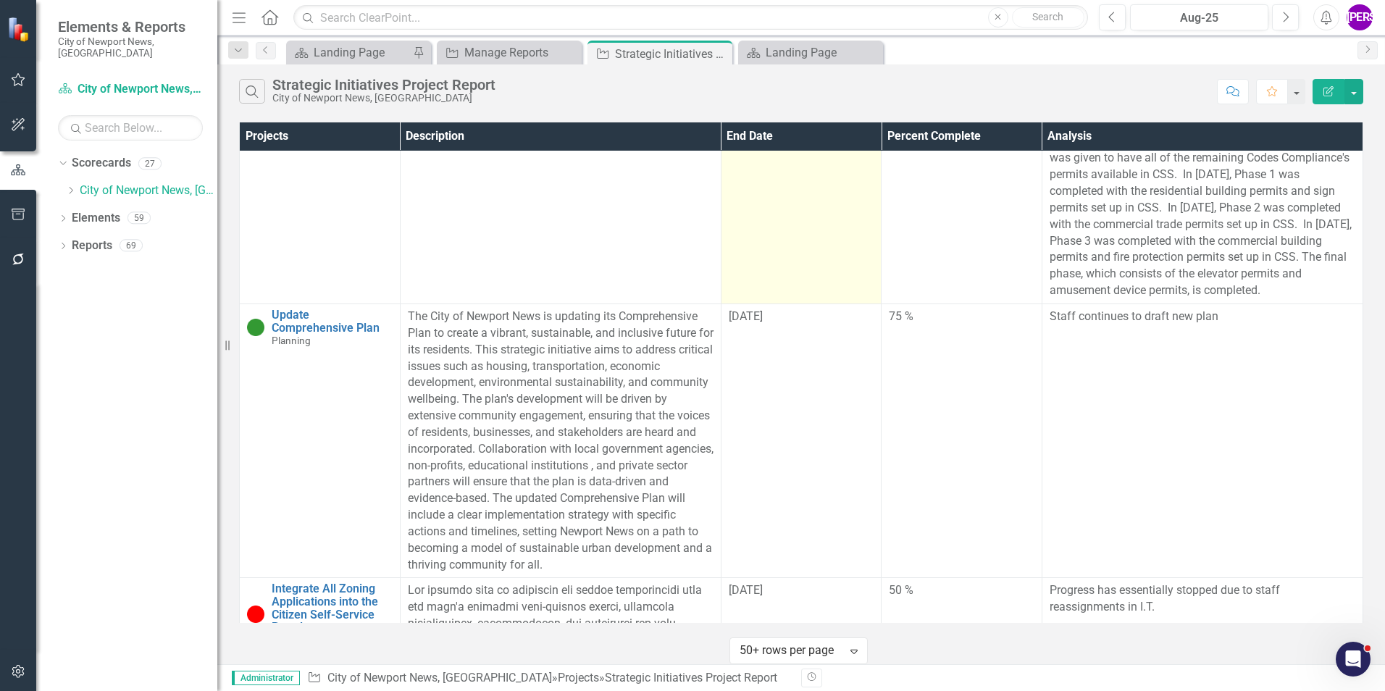
scroll to position [50, 0]
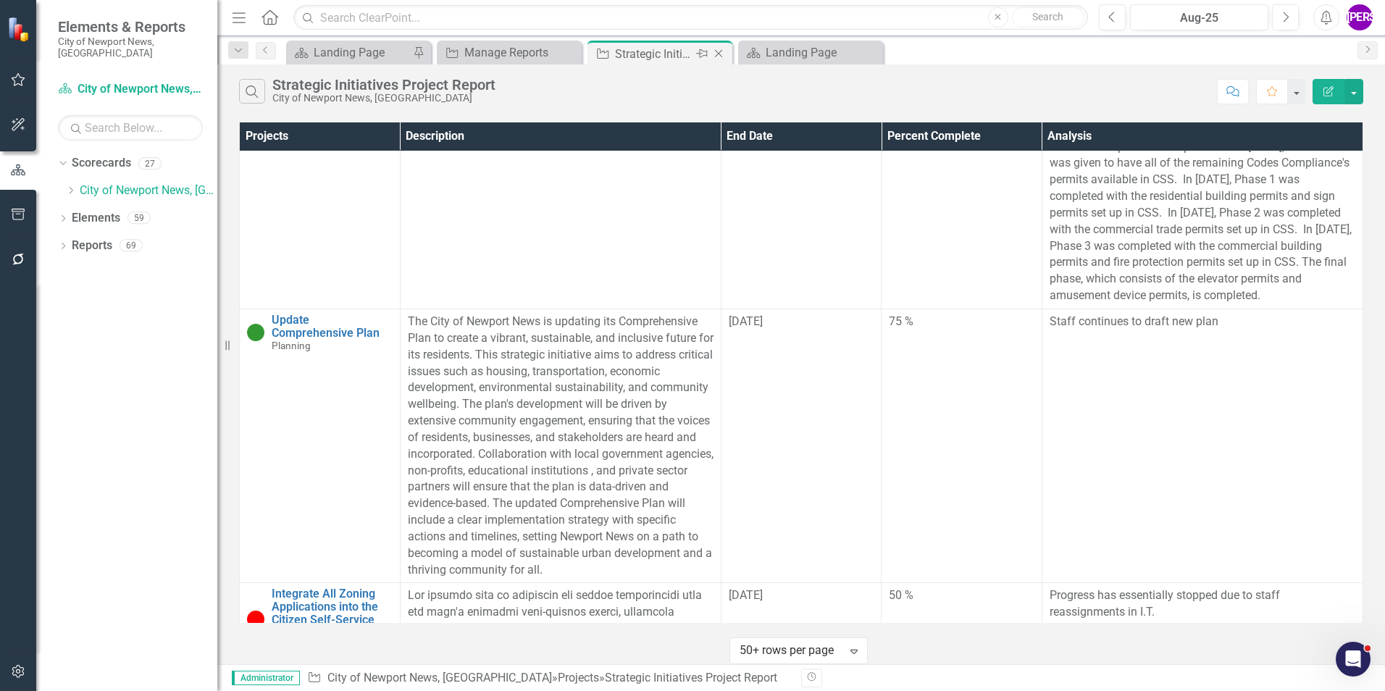
click at [720, 54] on icon "Close" at bounding box center [718, 54] width 14 height 12
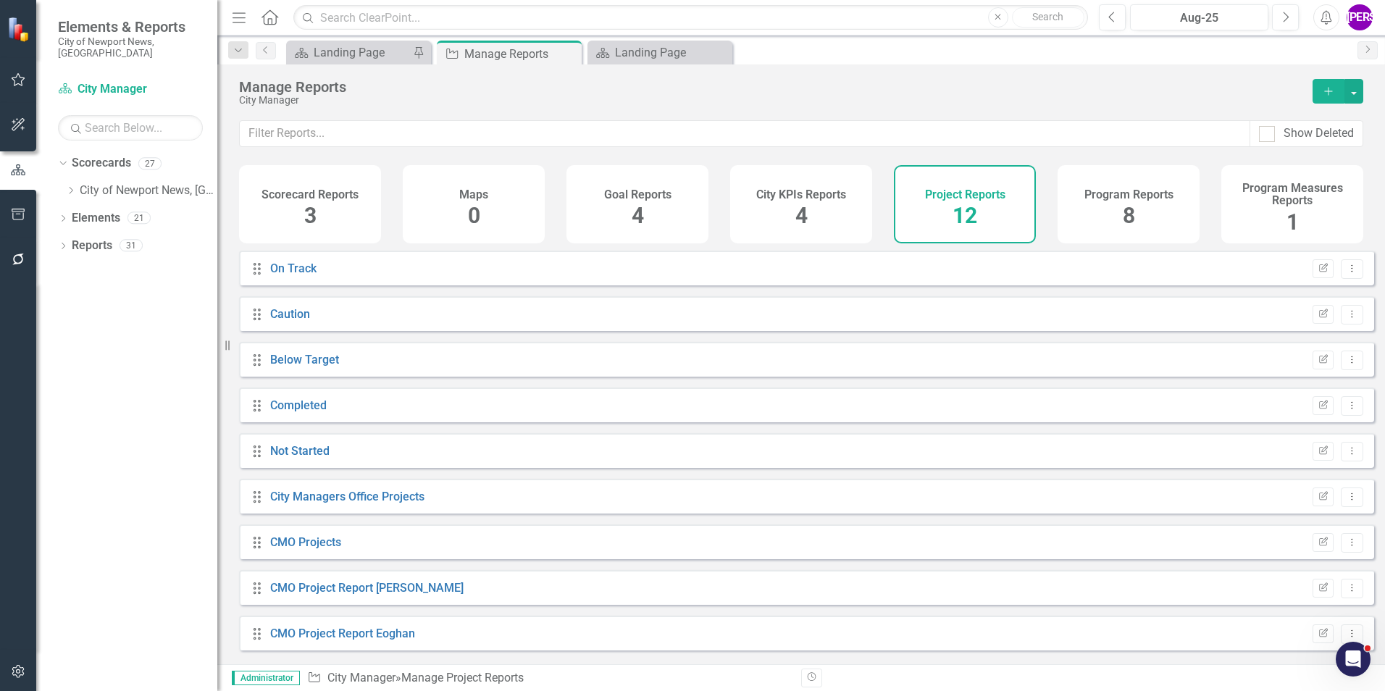
click at [0, 0] on icon "Close" at bounding box center [0, 0] width 0 height 0
click at [601, 96] on div "City Manager" at bounding box center [768, 100] width 1059 height 11
click at [570, 54] on icon "Close" at bounding box center [568, 54] width 14 height 12
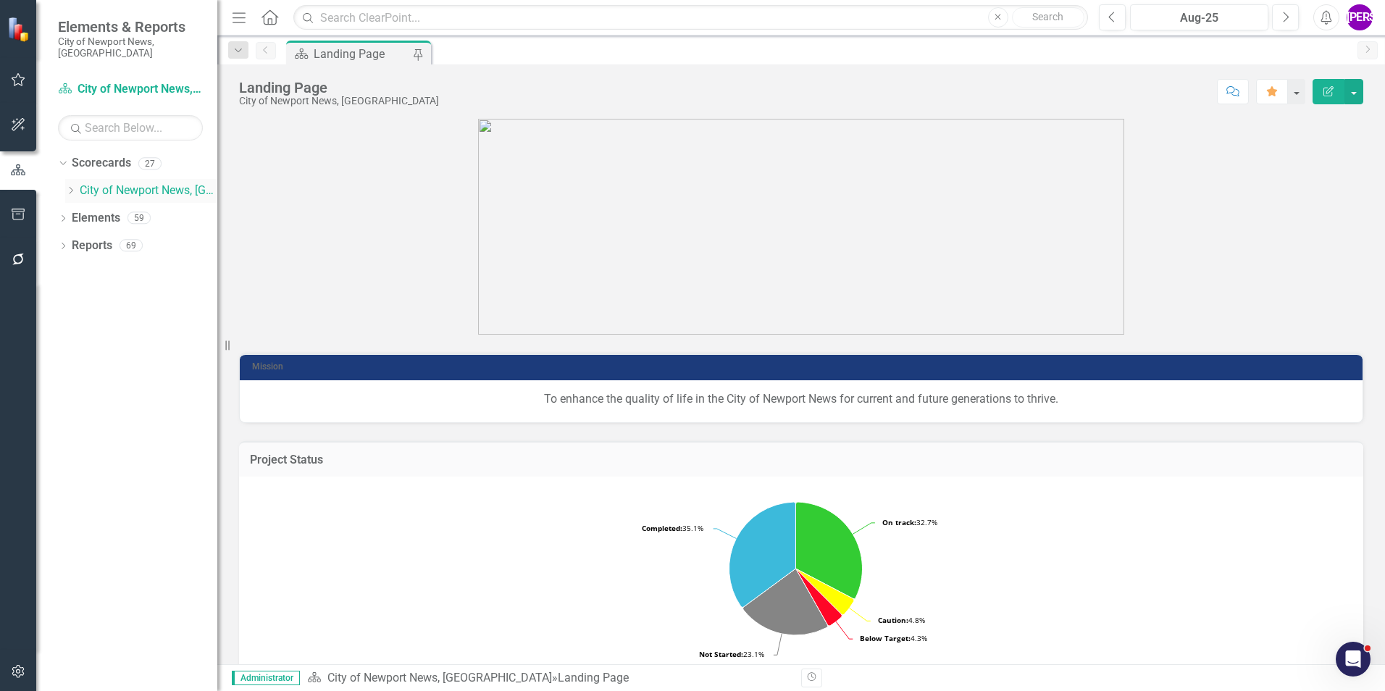
click at [70, 186] on icon "Dropdown" at bounding box center [70, 190] width 11 height 9
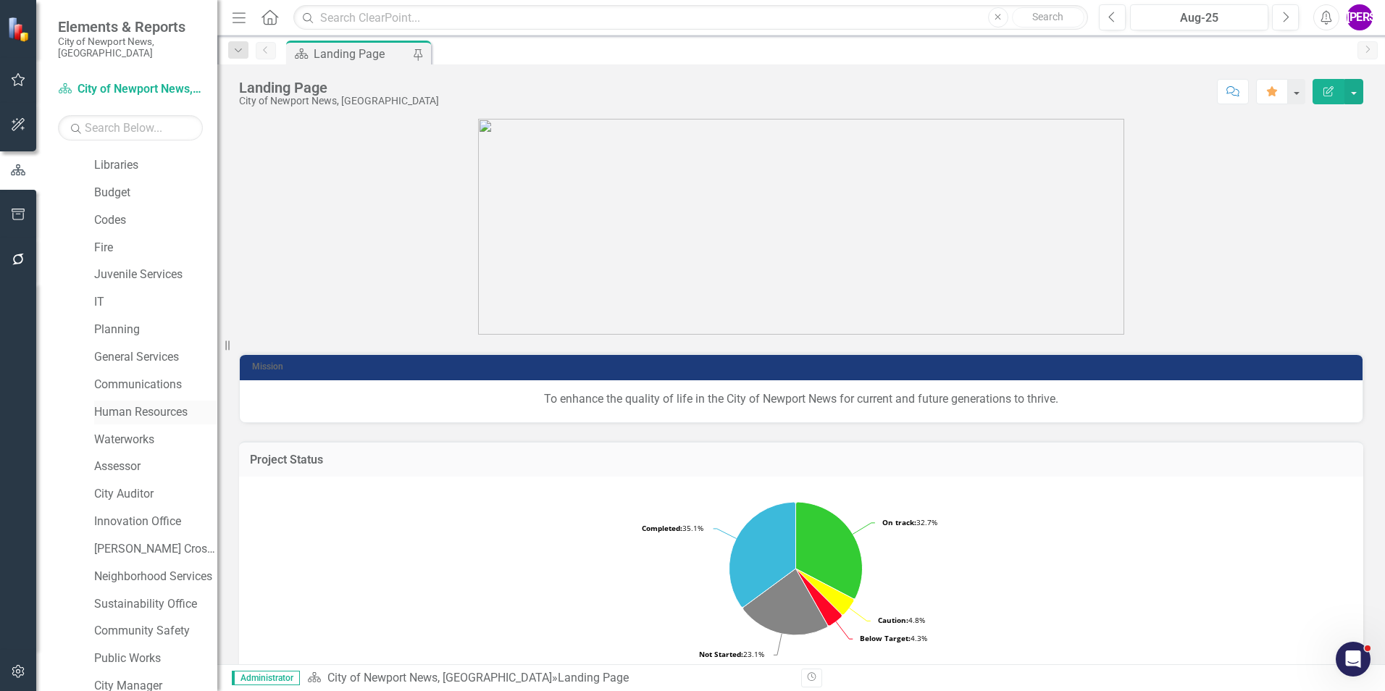
scroll to position [271, 0]
click at [145, 597] on link "Public Works" at bounding box center [155, 605] width 123 height 17
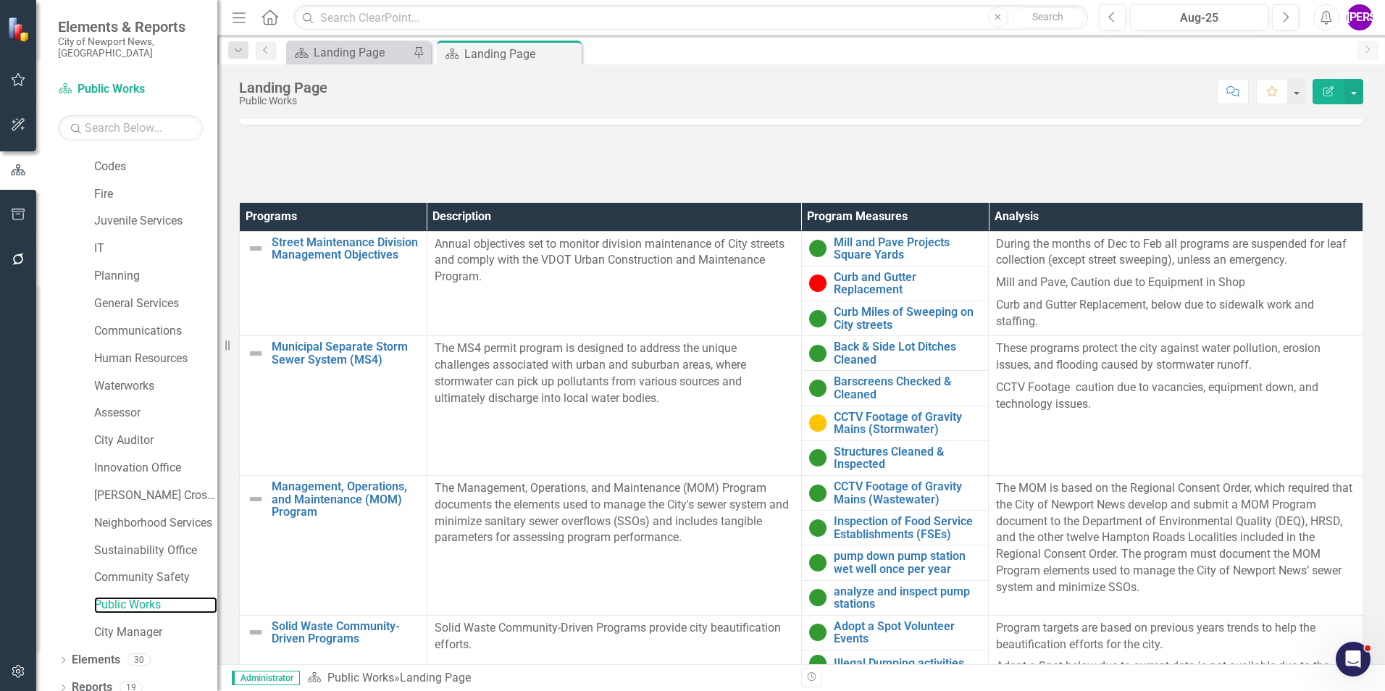
scroll to position [362, 0]
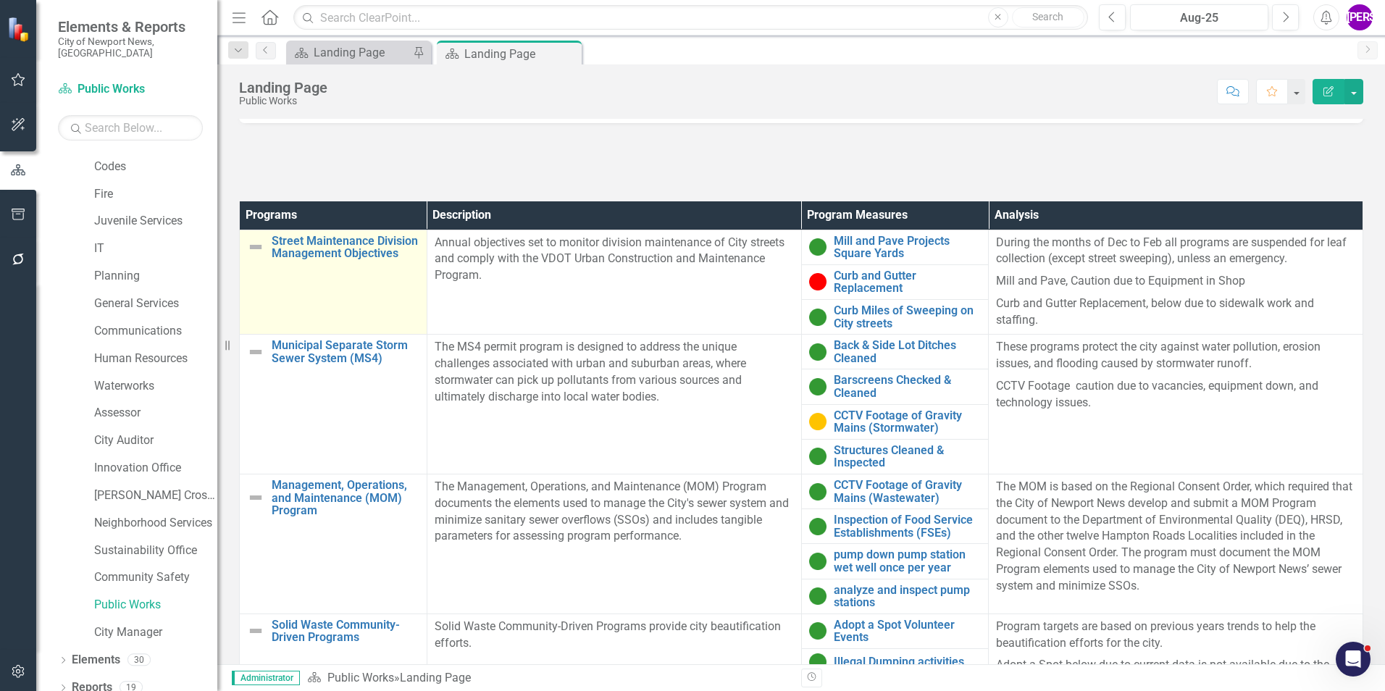
click at [310, 291] on td "Street Maintenance Division Management Objectives Link Map View Link Map Edit E…" at bounding box center [334, 282] width 188 height 105
click at [273, 296] on td "Street Maintenance Division Management Objectives Link Map View Link Map Edit E…" at bounding box center [334, 282] width 188 height 105
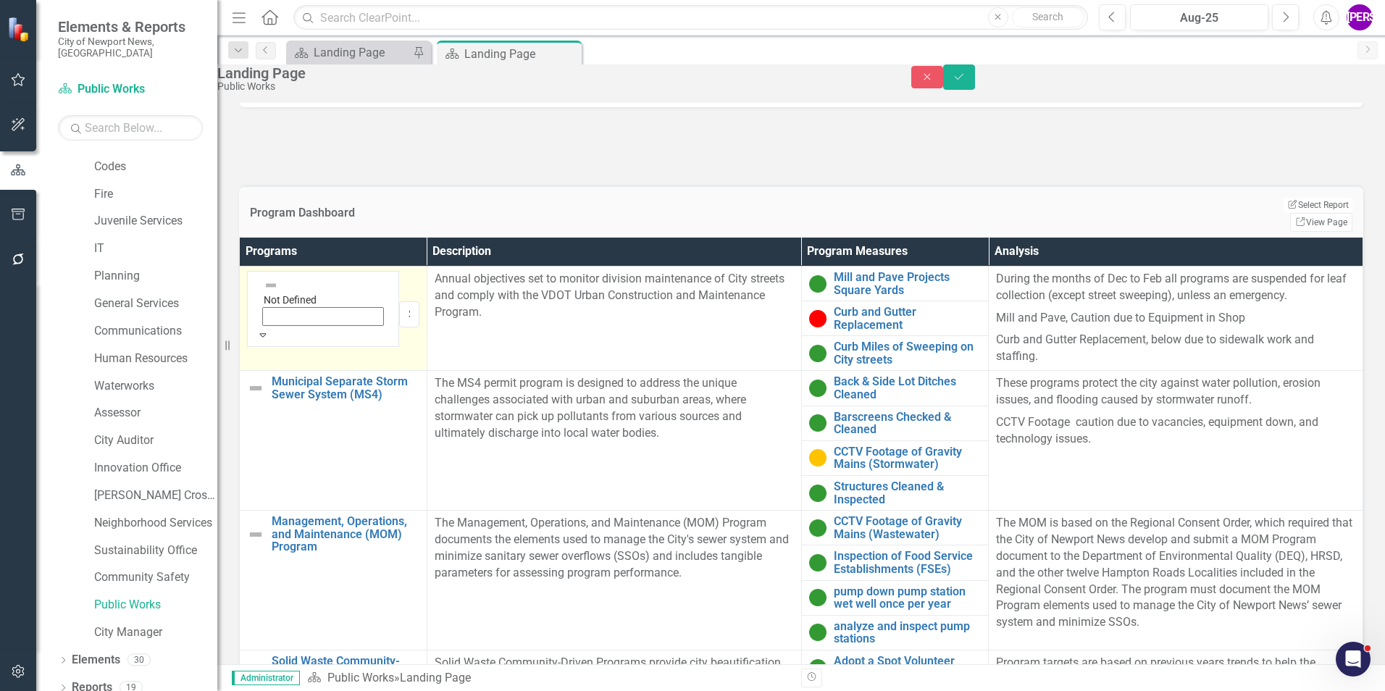
click at [278, 291] on img at bounding box center [271, 285] width 14 height 14
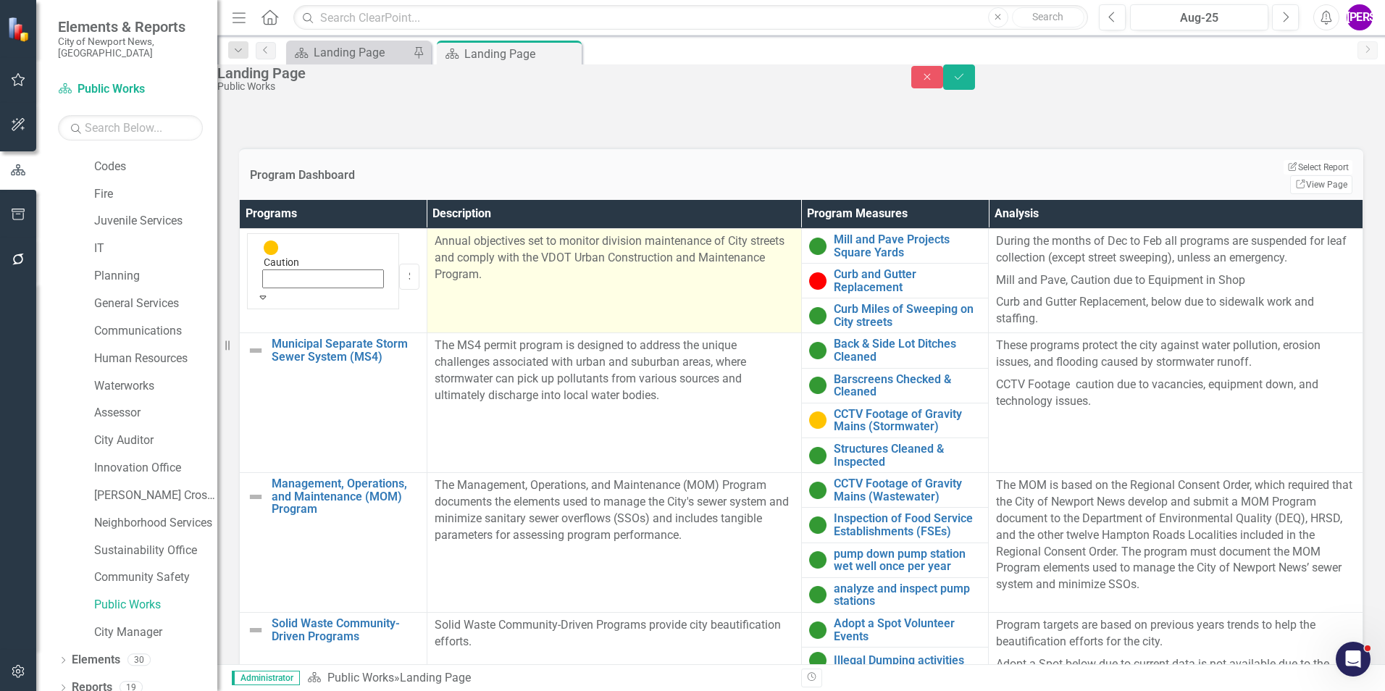
scroll to position [435, 0]
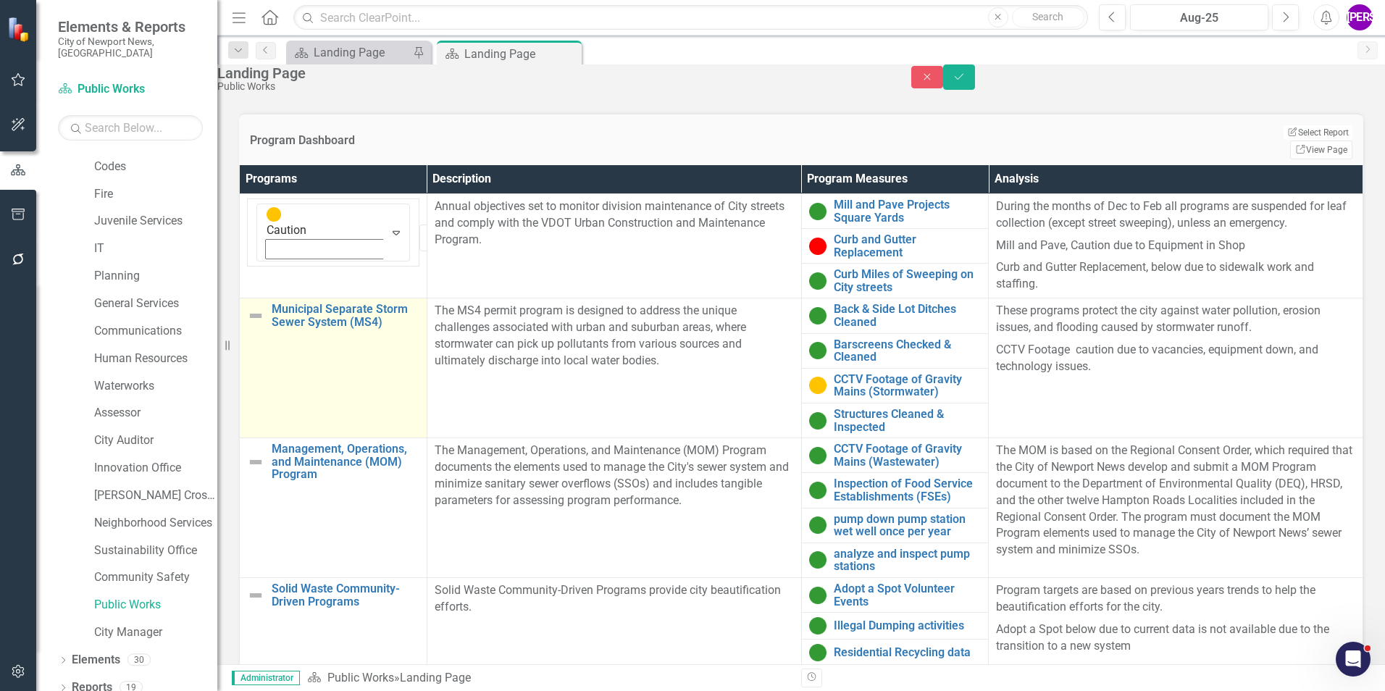
click at [325, 419] on td "Municipal Separate Storm Sewer System (MS4) Link Map View Link Map Edit Edit Pr…" at bounding box center [334, 368] width 188 height 140
click at [283, 332] on div "Not Defined" at bounding box center [323, 324] width 119 height 30
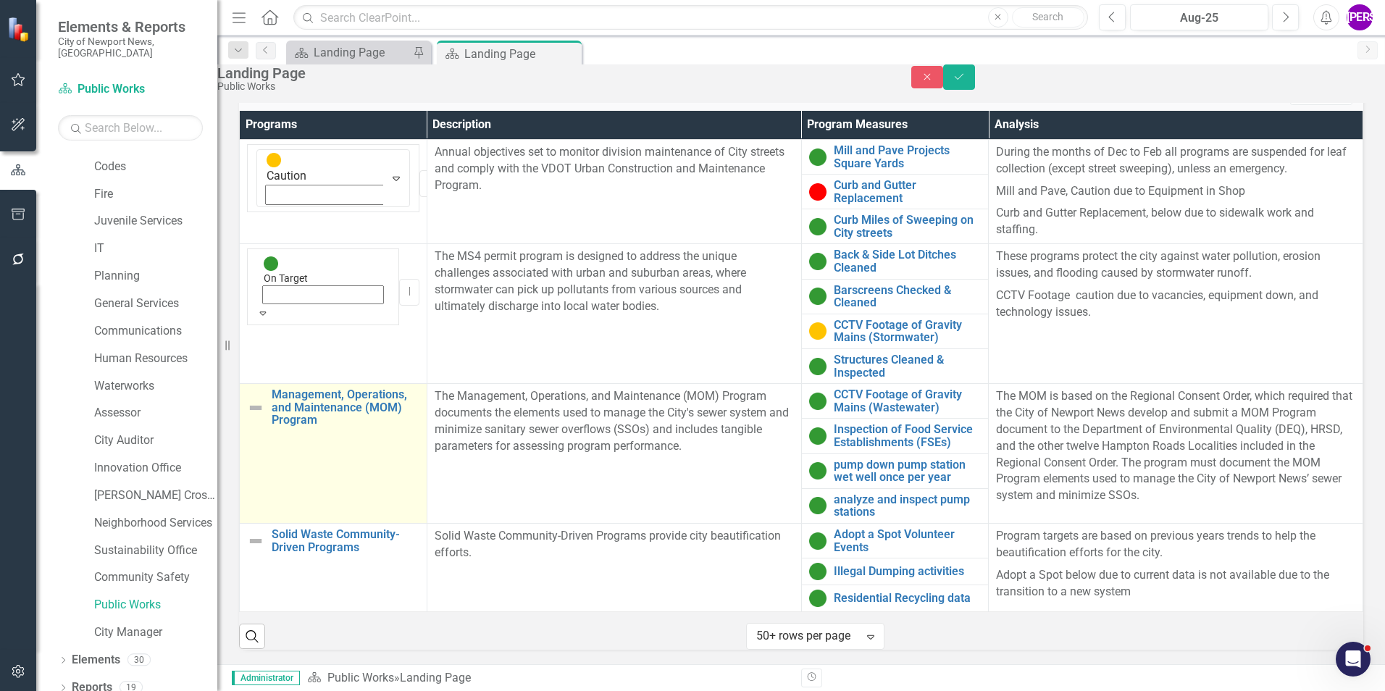
scroll to position [524, 0]
click at [323, 448] on td "Management, Operations, and Maintenance (MOM) Program Link Map View Link Map Ed…" at bounding box center [334, 454] width 188 height 140
click at [389, 417] on icon "Expand" at bounding box center [396, 423] width 14 height 12
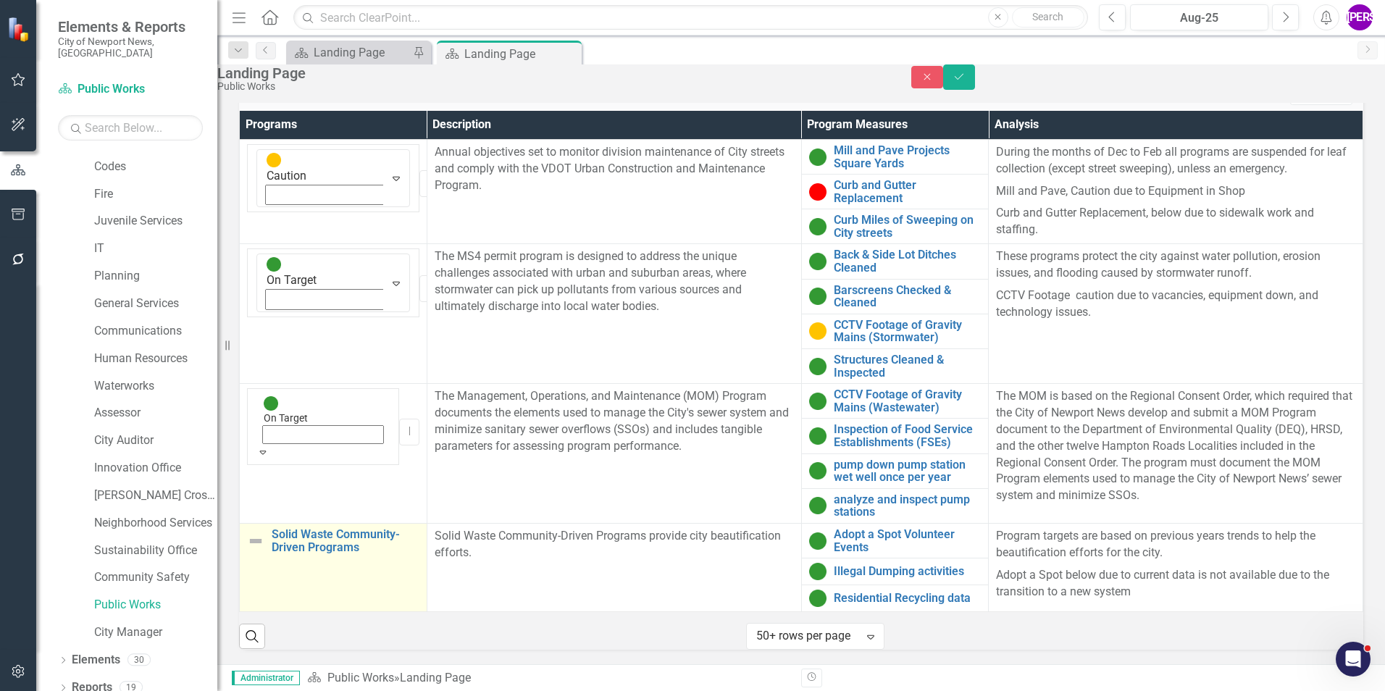
click at [332, 550] on td "Solid Waste Community-Driven Programs Link Map View Link Map Edit Edit Program …" at bounding box center [334, 567] width 188 height 88
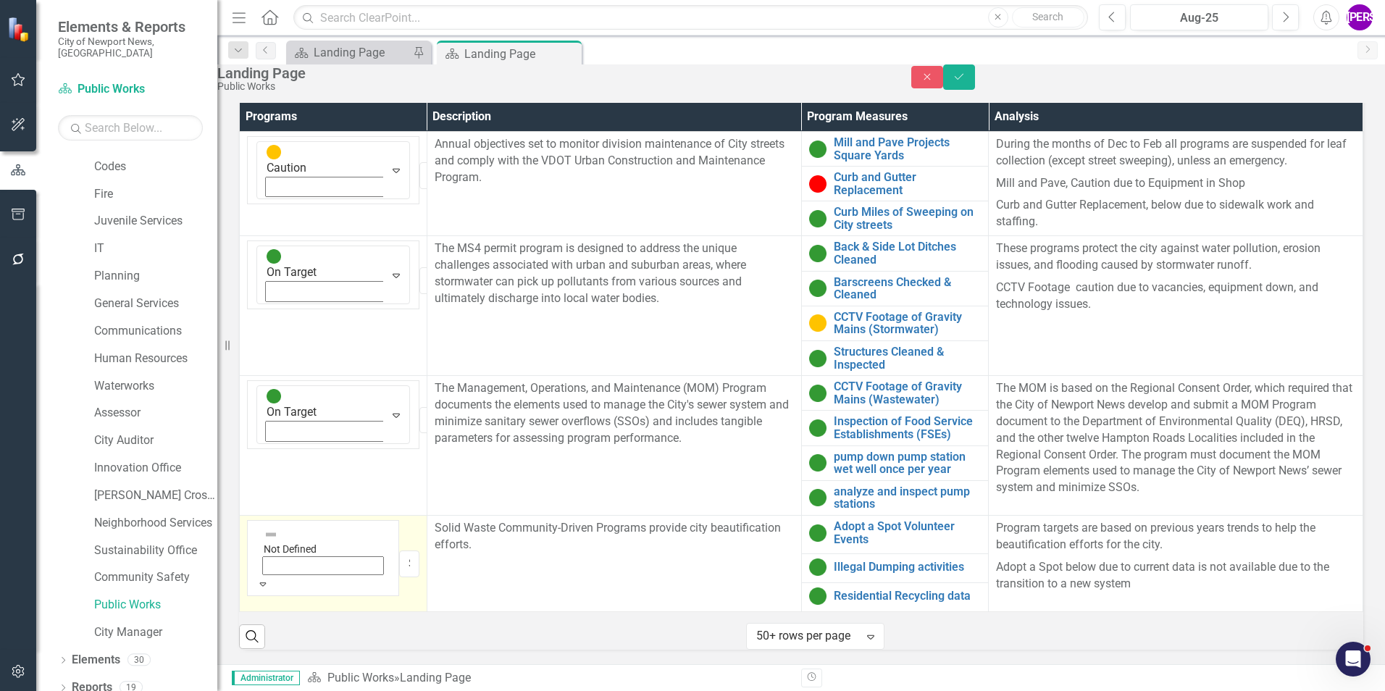
click at [301, 525] on div "Not Defined Expand" at bounding box center [322, 558] width 133 height 66
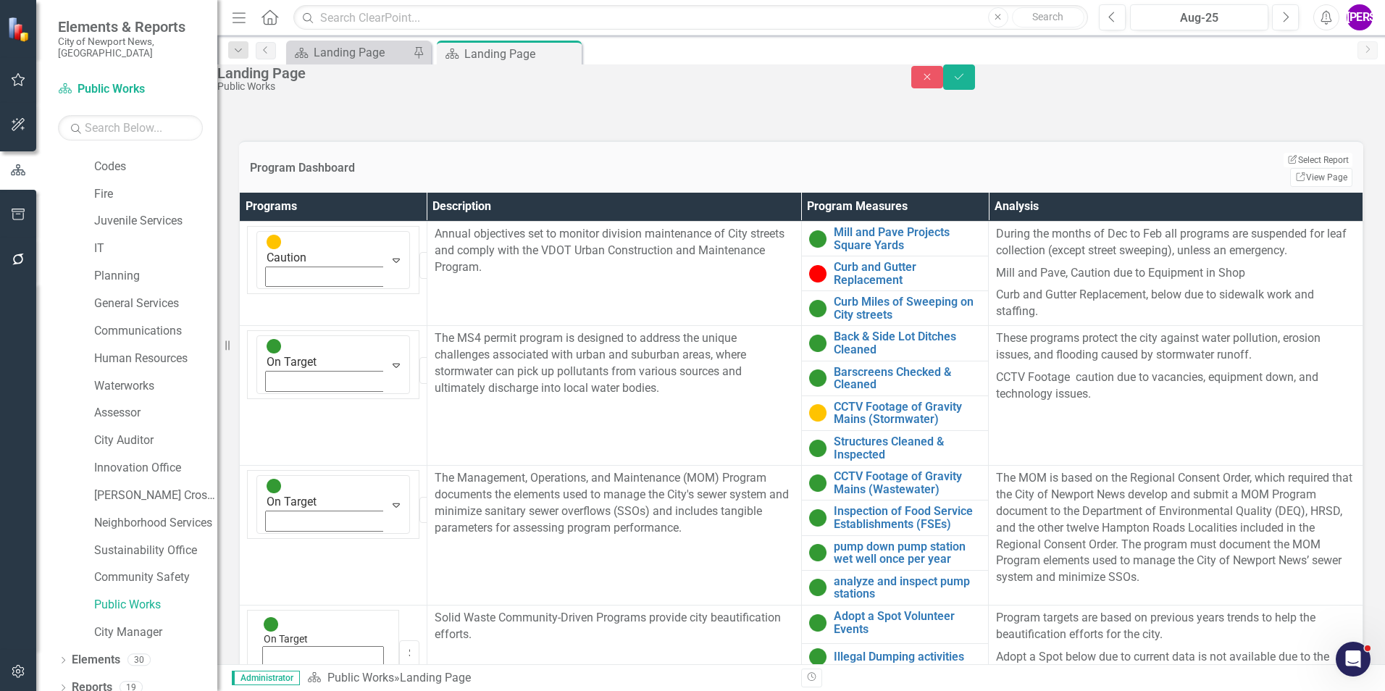
scroll to position [235, 0]
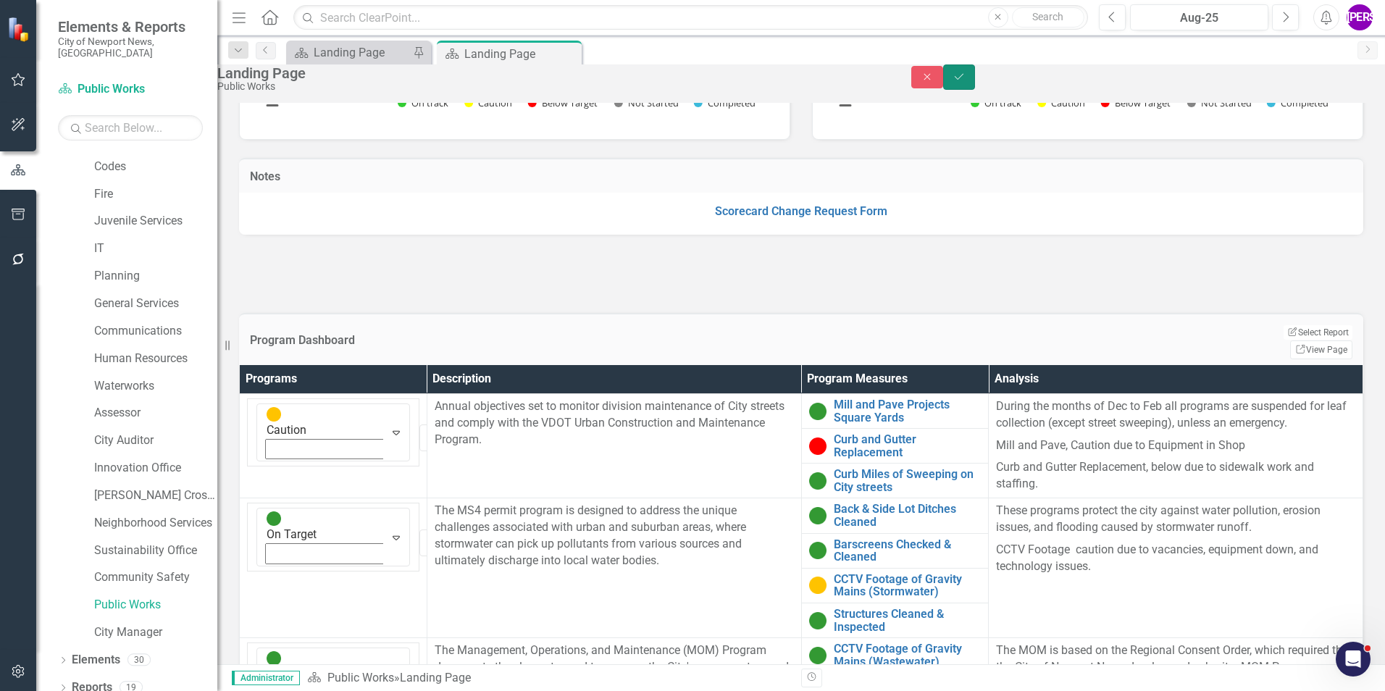
click at [975, 90] on button "Save" at bounding box center [959, 76] width 32 height 25
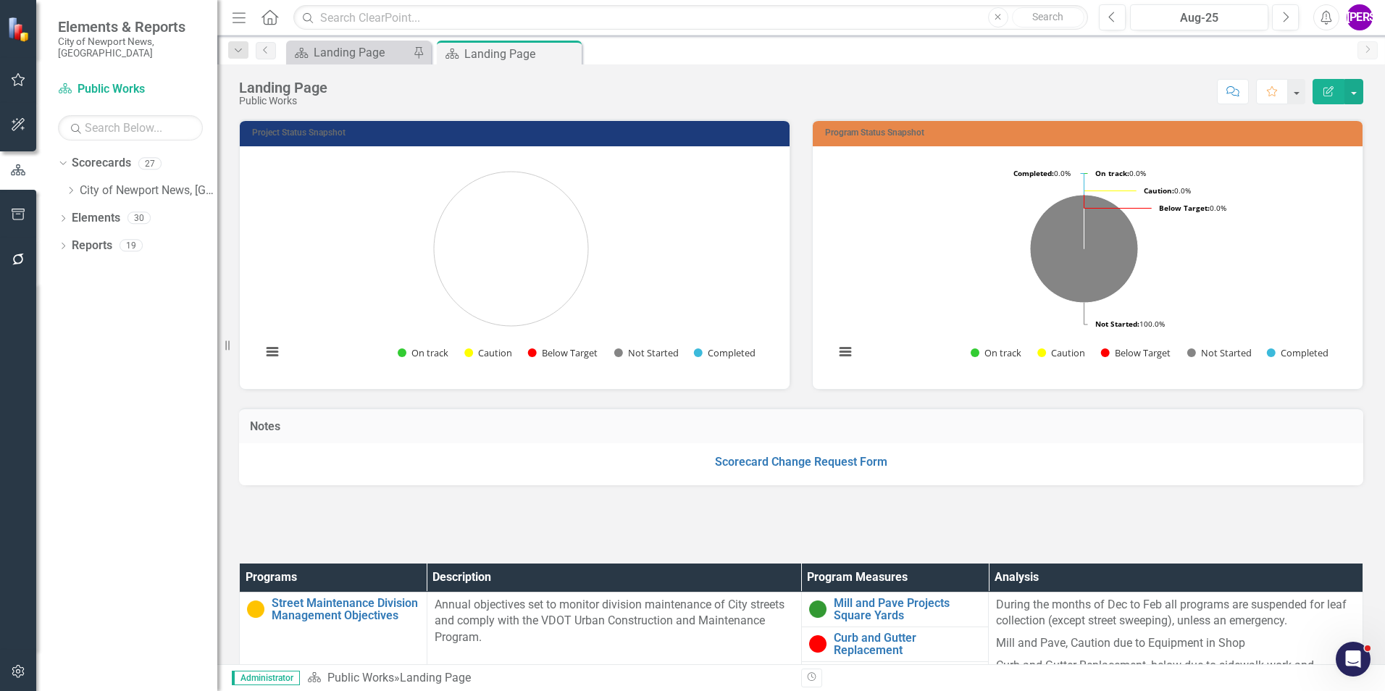
scroll to position [0, 0]
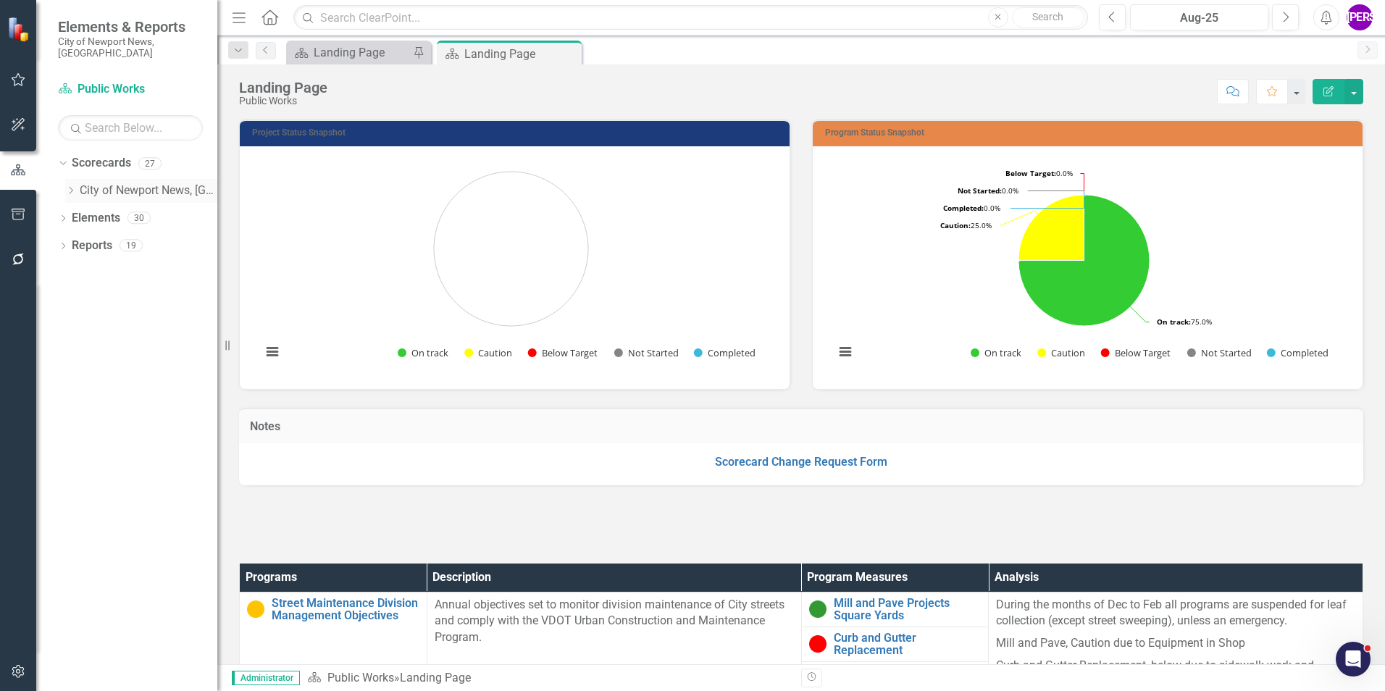
click at [70, 185] on div "Dropdown" at bounding box center [70, 191] width 11 height 12
click at [69, 185] on div "Dropdown City of [GEOGRAPHIC_DATA], [GEOGRAPHIC_DATA]" at bounding box center [141, 191] width 152 height 24
